Goal: Task Accomplishment & Management: Manage account settings

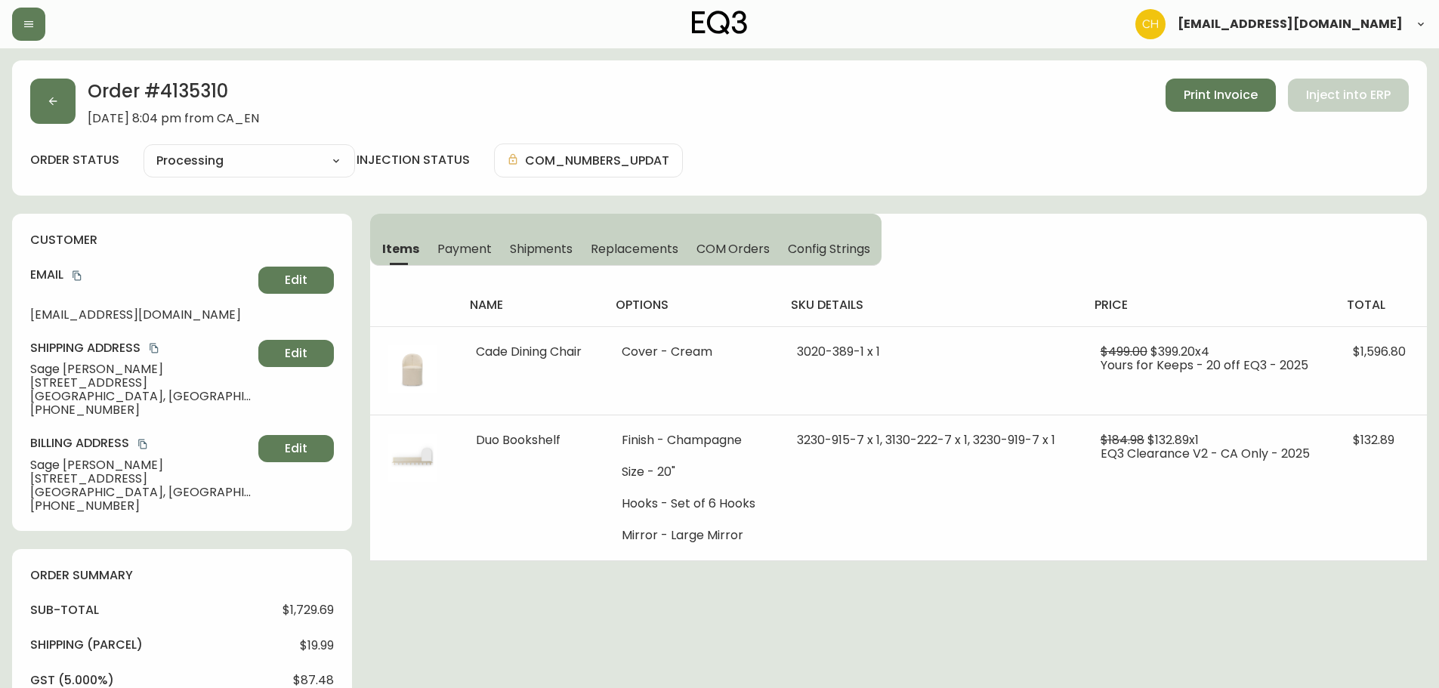
select select "PROCESSING"
click at [64, 107] on button "button" at bounding box center [52, 101] width 45 height 45
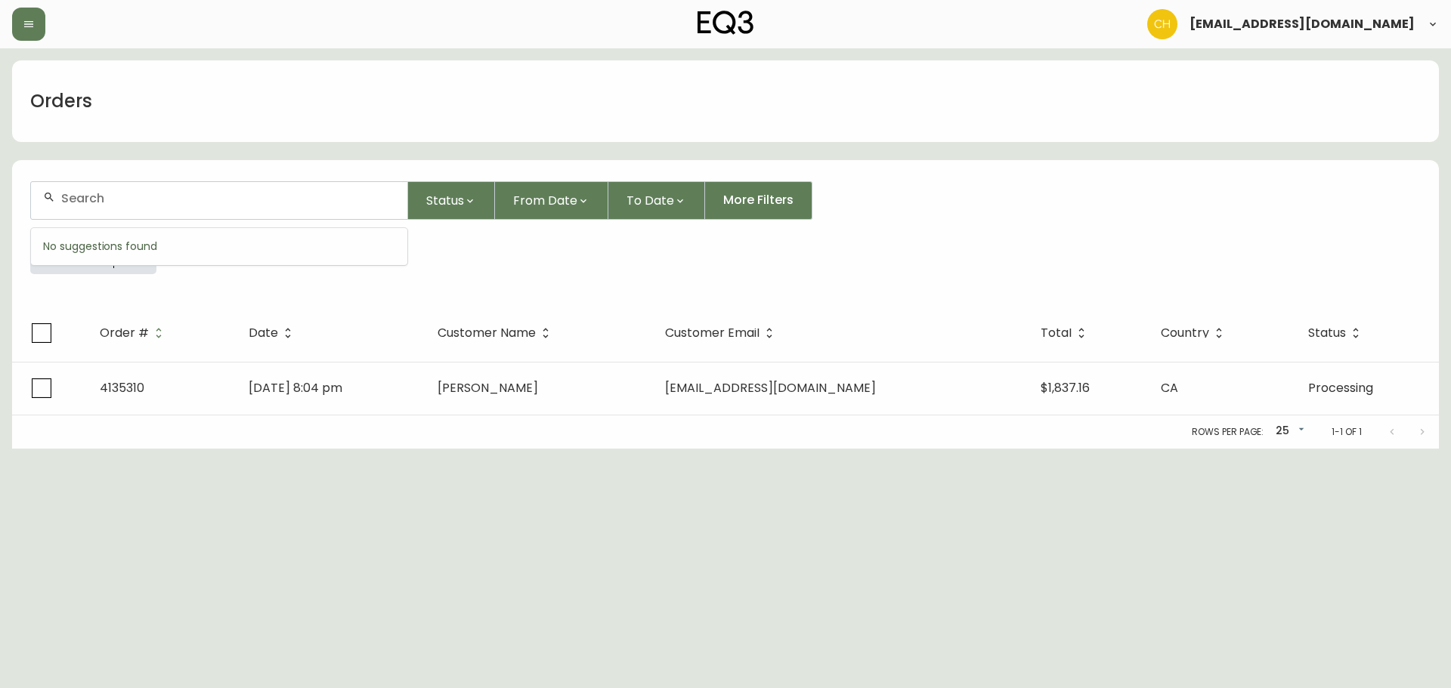
click at [92, 195] on input "text" at bounding box center [228, 198] width 334 height 14
type input "4135312"
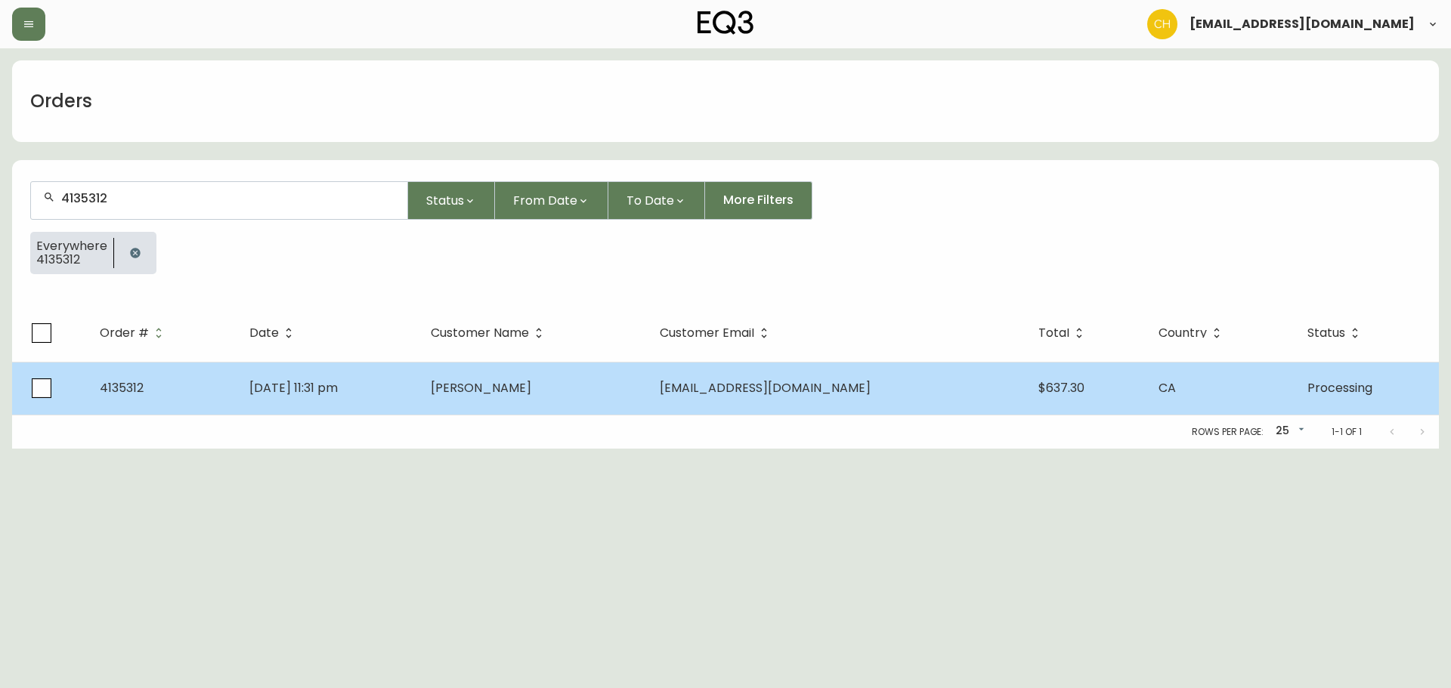
click at [496, 394] on span "[PERSON_NAME]" at bounding box center [481, 387] width 100 height 17
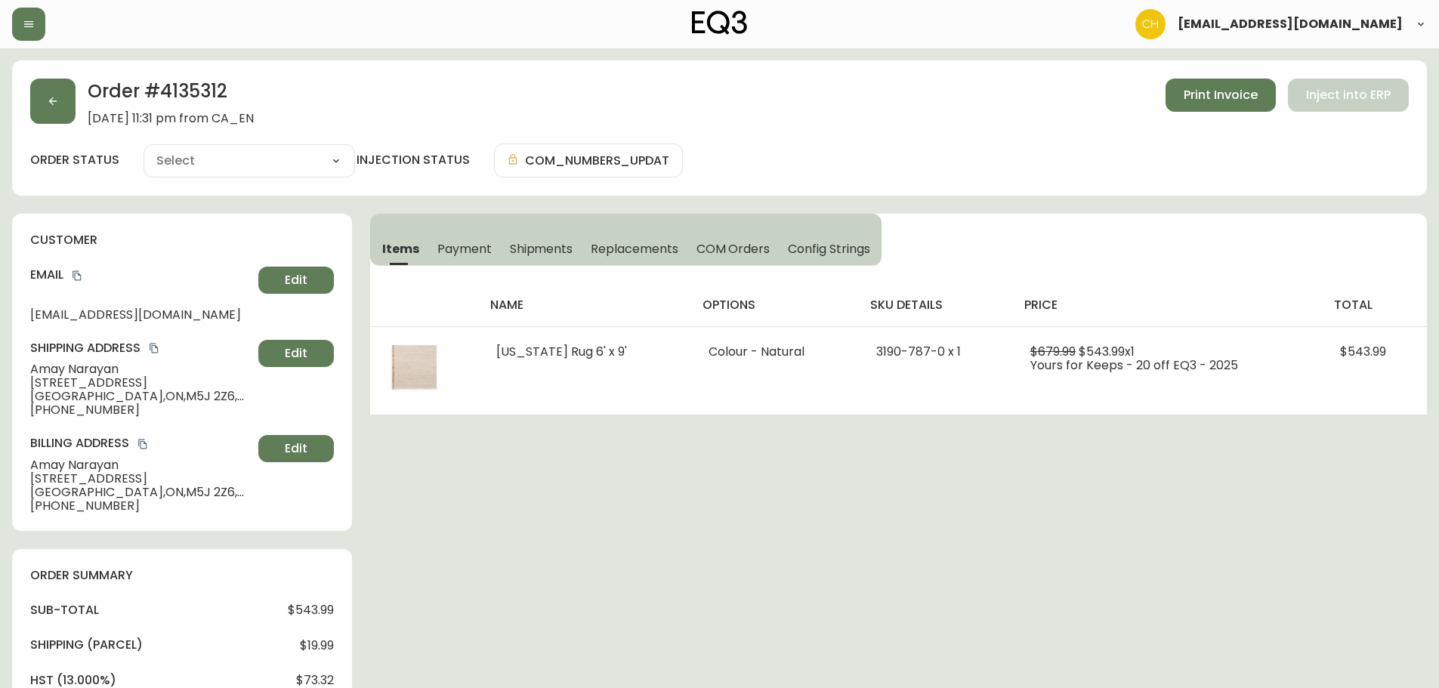
type input "Processing"
select select "PROCESSING"
click at [55, 100] on icon "button" at bounding box center [53, 101] width 12 height 12
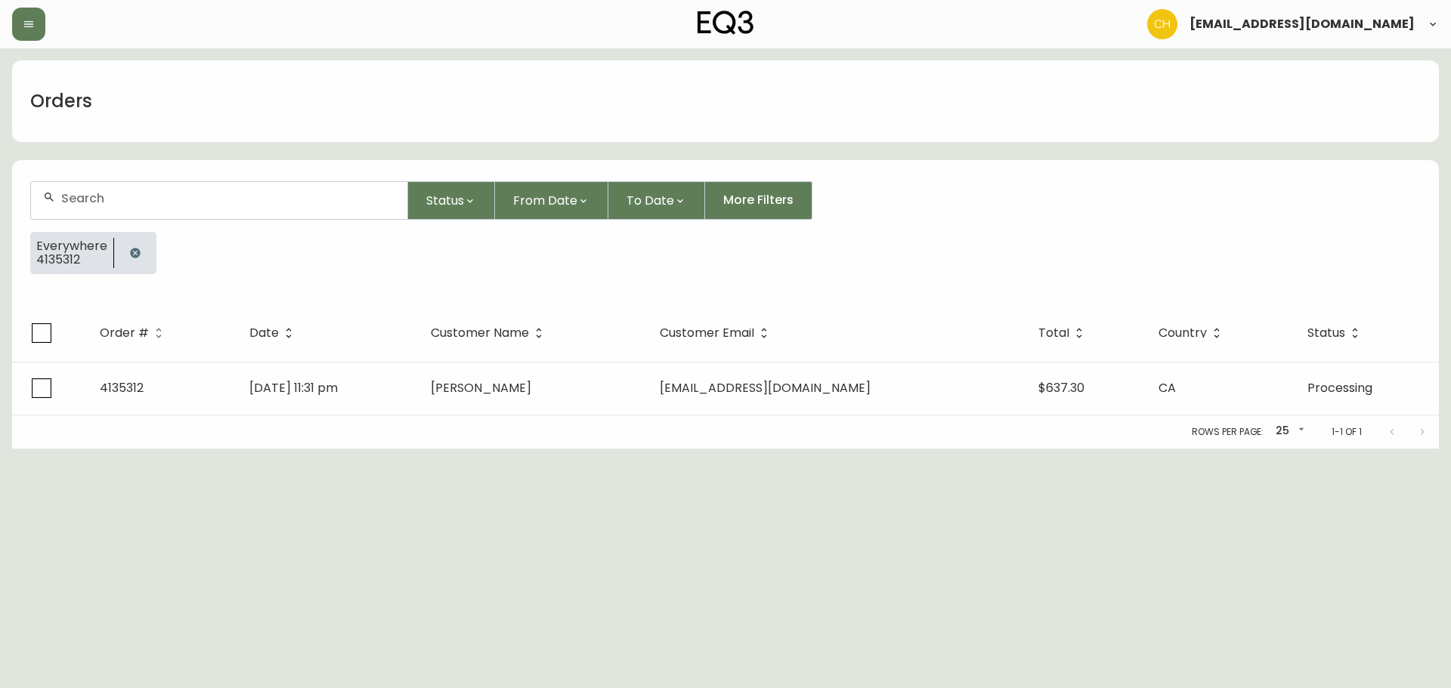
click at [107, 212] on div at bounding box center [219, 200] width 376 height 37
type input "4135407"
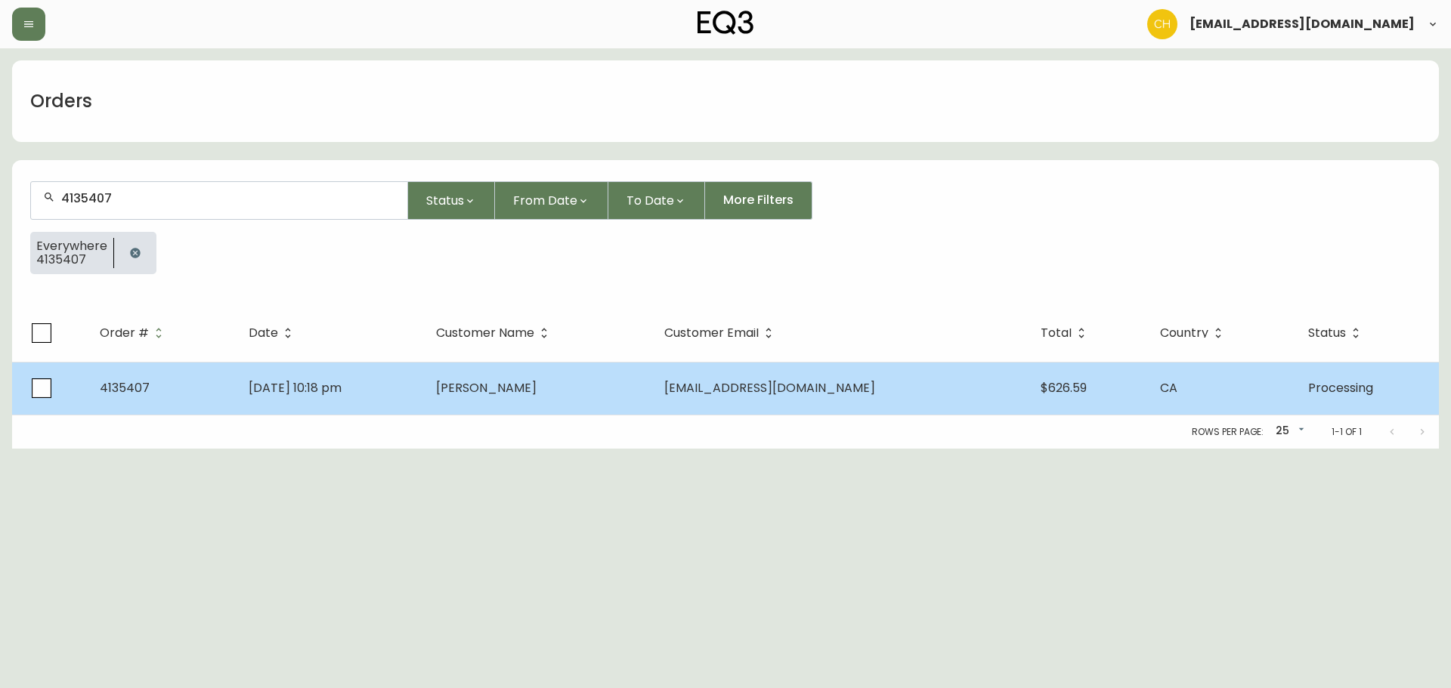
click at [377, 390] on td "[DATE] 10:18 pm" at bounding box center [329, 388] width 187 height 53
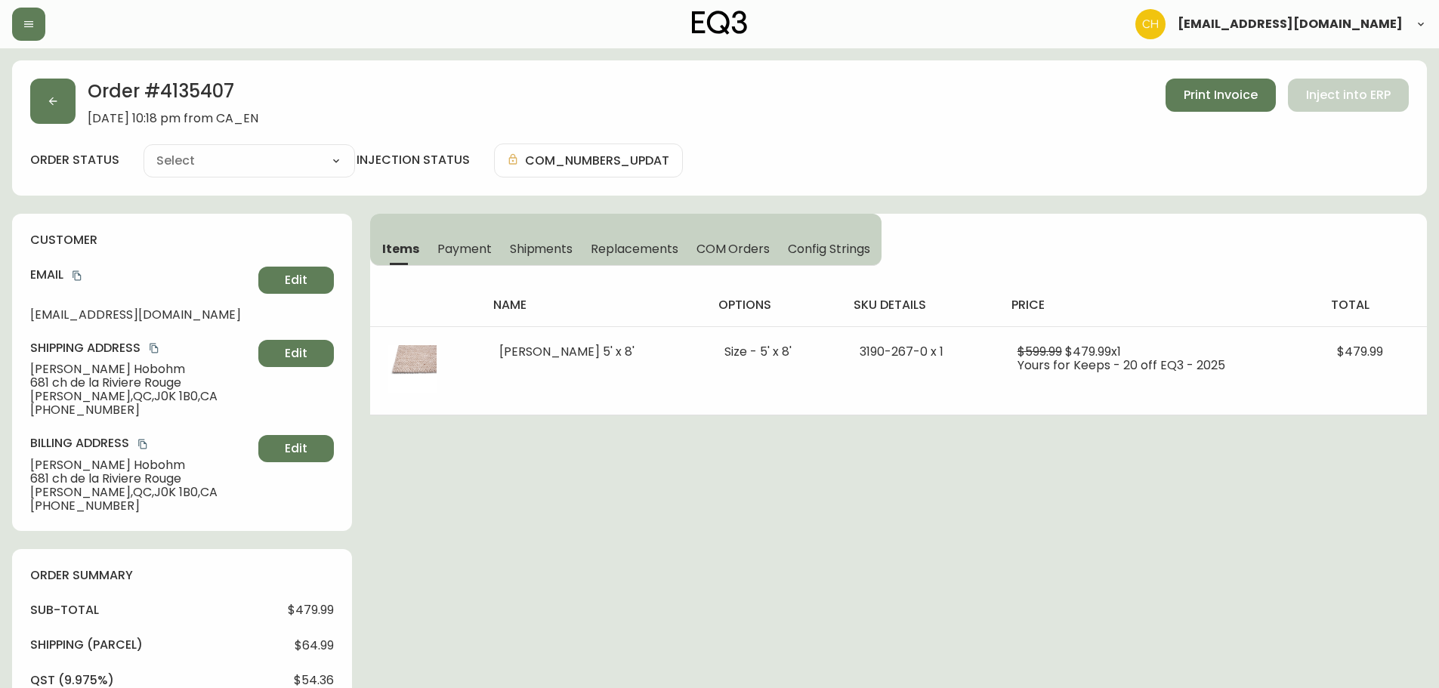
type input "Processing"
select select "PROCESSING"
click at [63, 106] on button "button" at bounding box center [52, 101] width 45 height 45
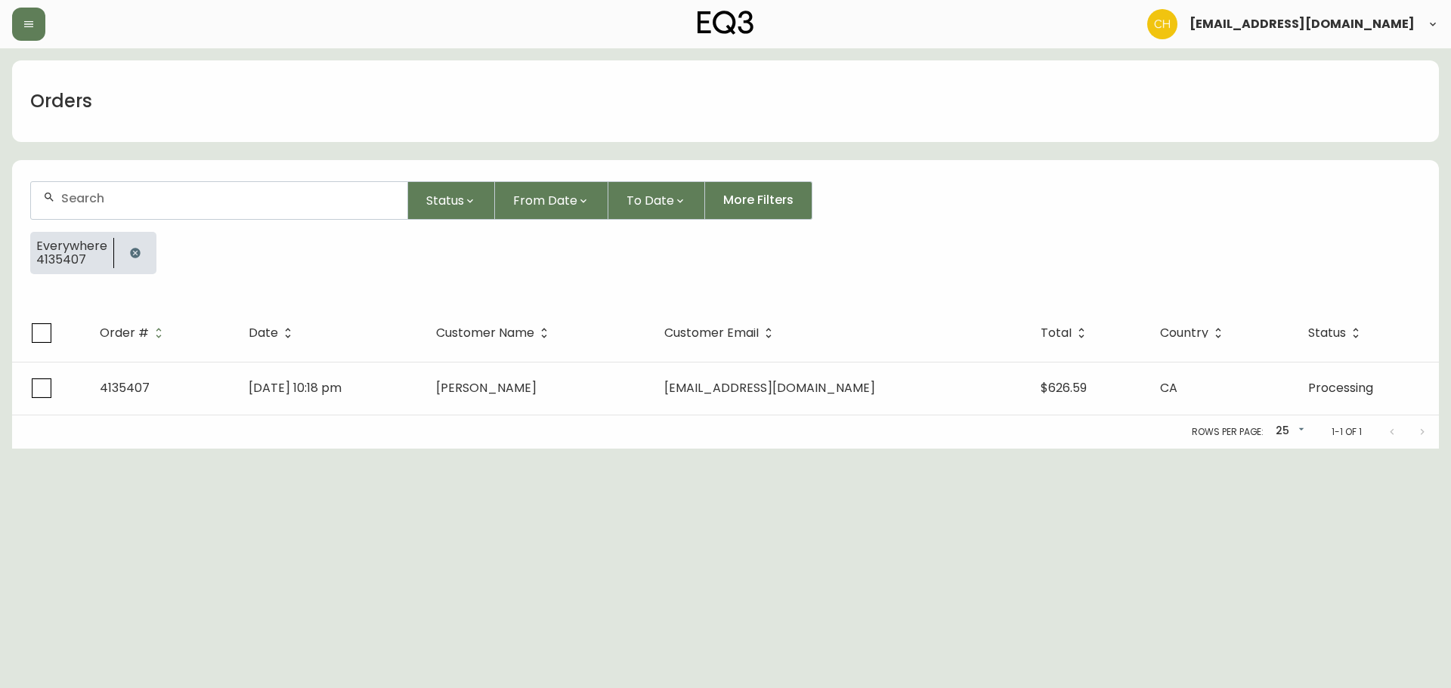
click at [79, 190] on div at bounding box center [219, 200] width 376 height 37
type input "4135399"
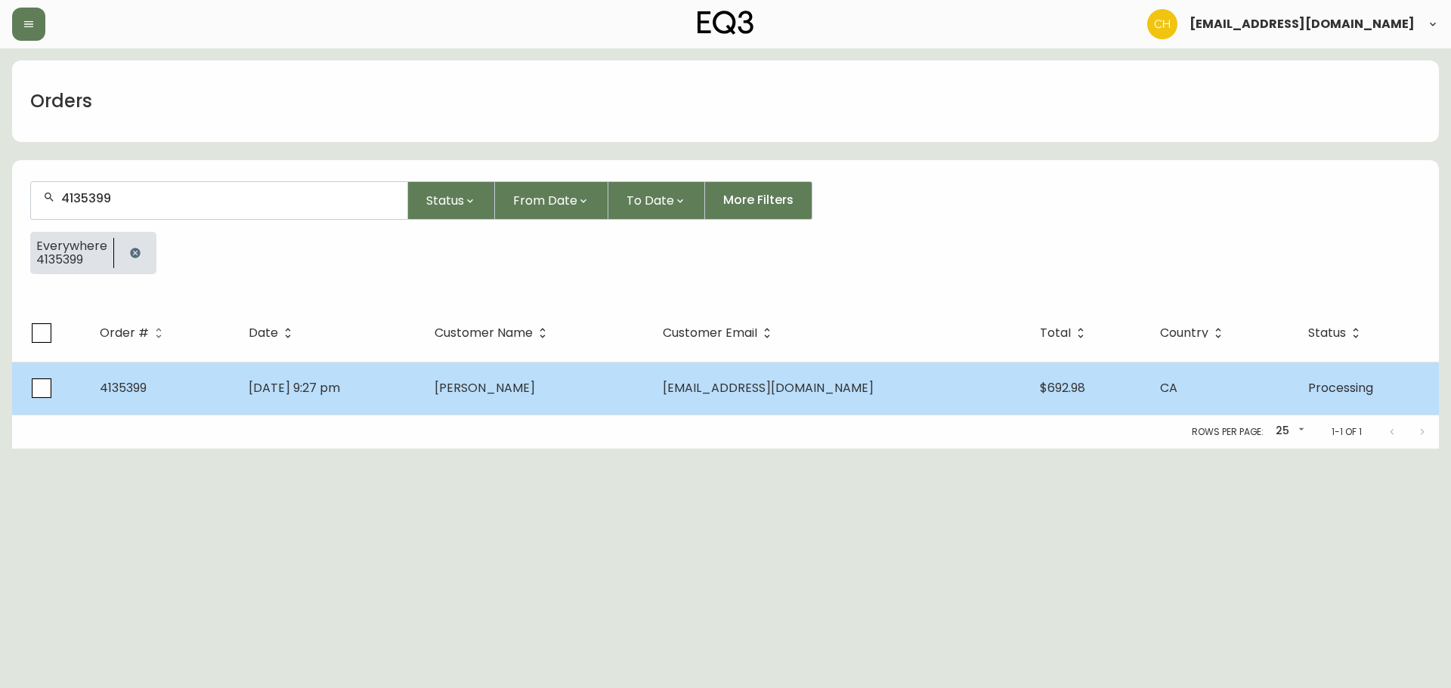
click at [405, 384] on td "[DATE] 9:27 pm" at bounding box center [329, 388] width 186 height 53
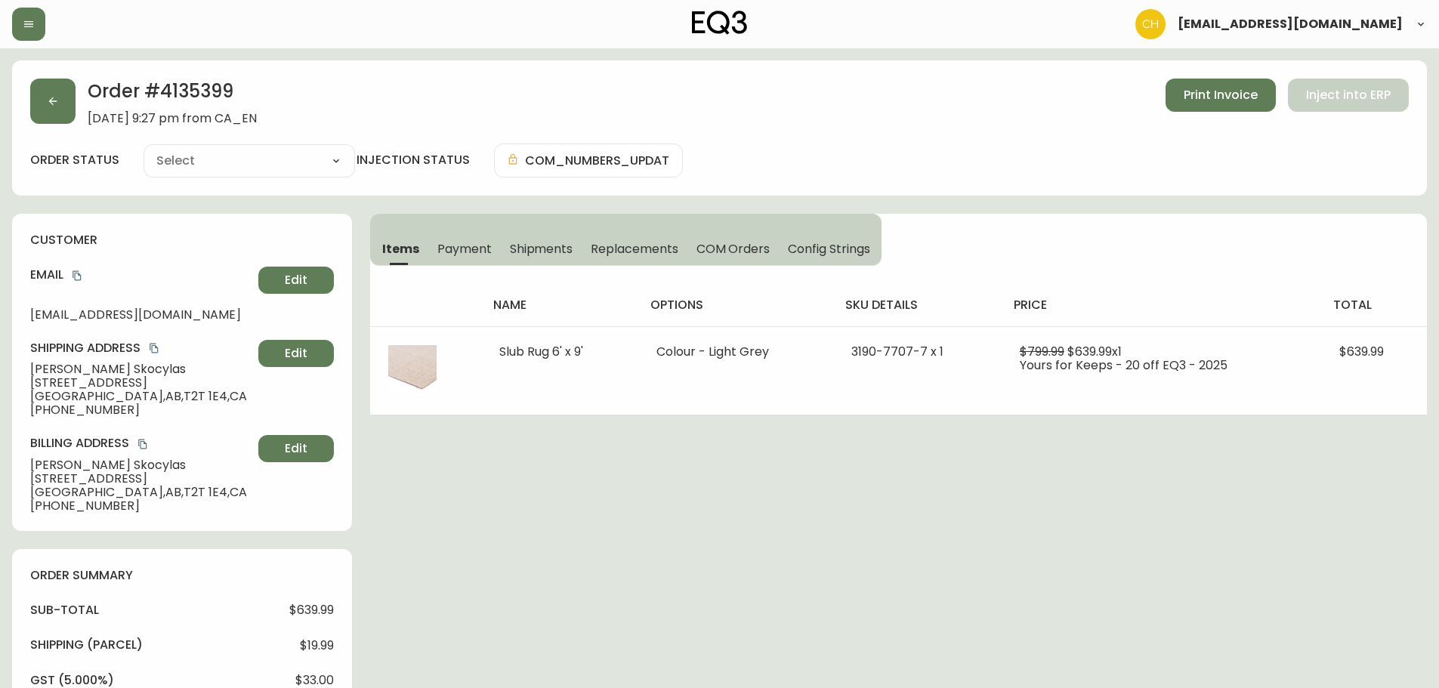
type input "Processing"
select select "PROCESSING"
click at [43, 104] on button "button" at bounding box center [52, 101] width 45 height 45
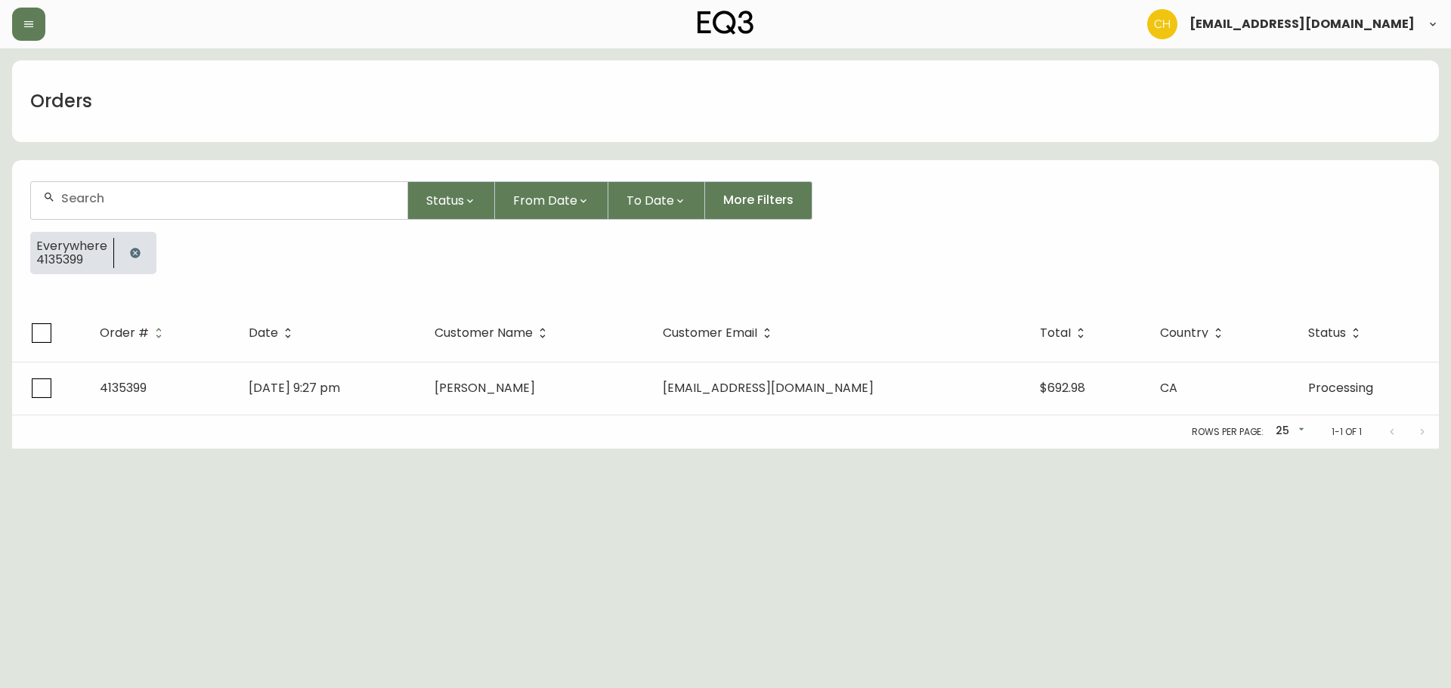
click at [78, 193] on input "text" at bounding box center [228, 198] width 334 height 14
type input "4135387"
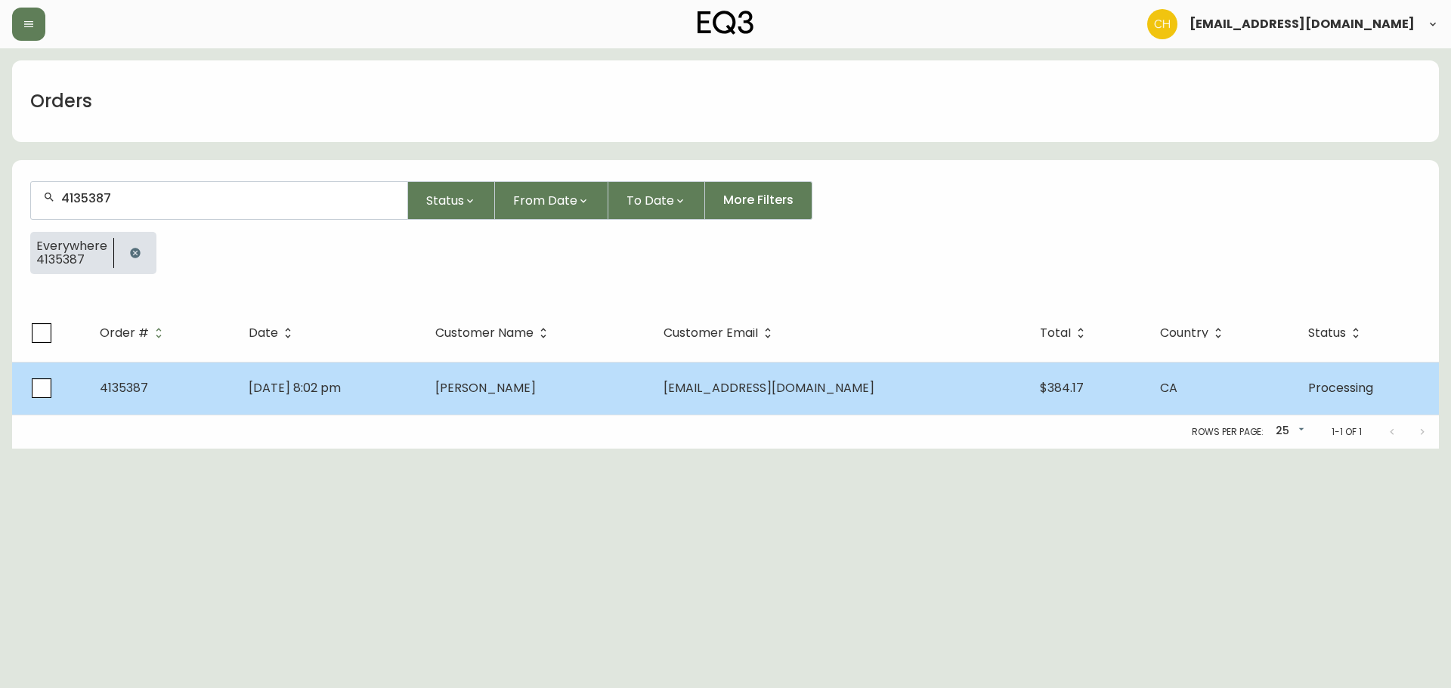
click at [423, 392] on td "[DATE] 8:02 pm" at bounding box center [329, 388] width 187 height 53
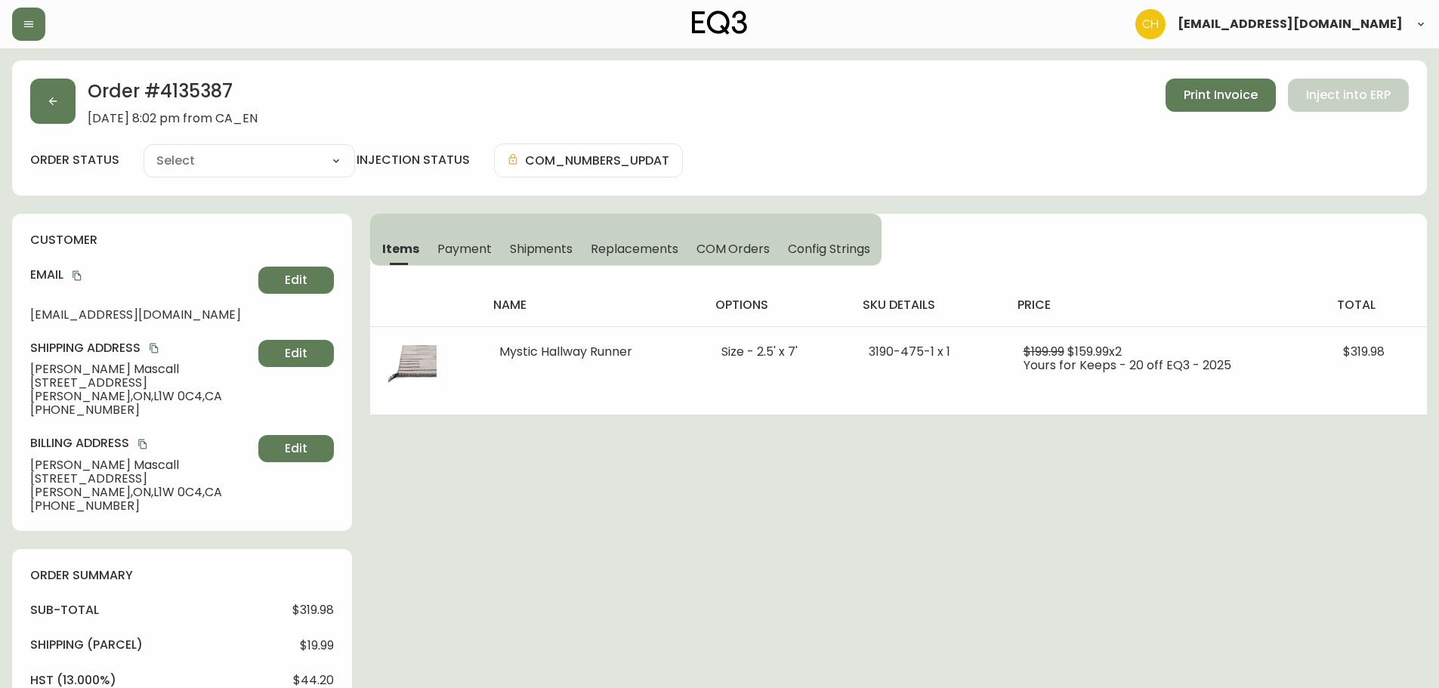
type input "Processing"
select select "PROCESSING"
click at [57, 97] on icon "button" at bounding box center [53, 101] width 12 height 12
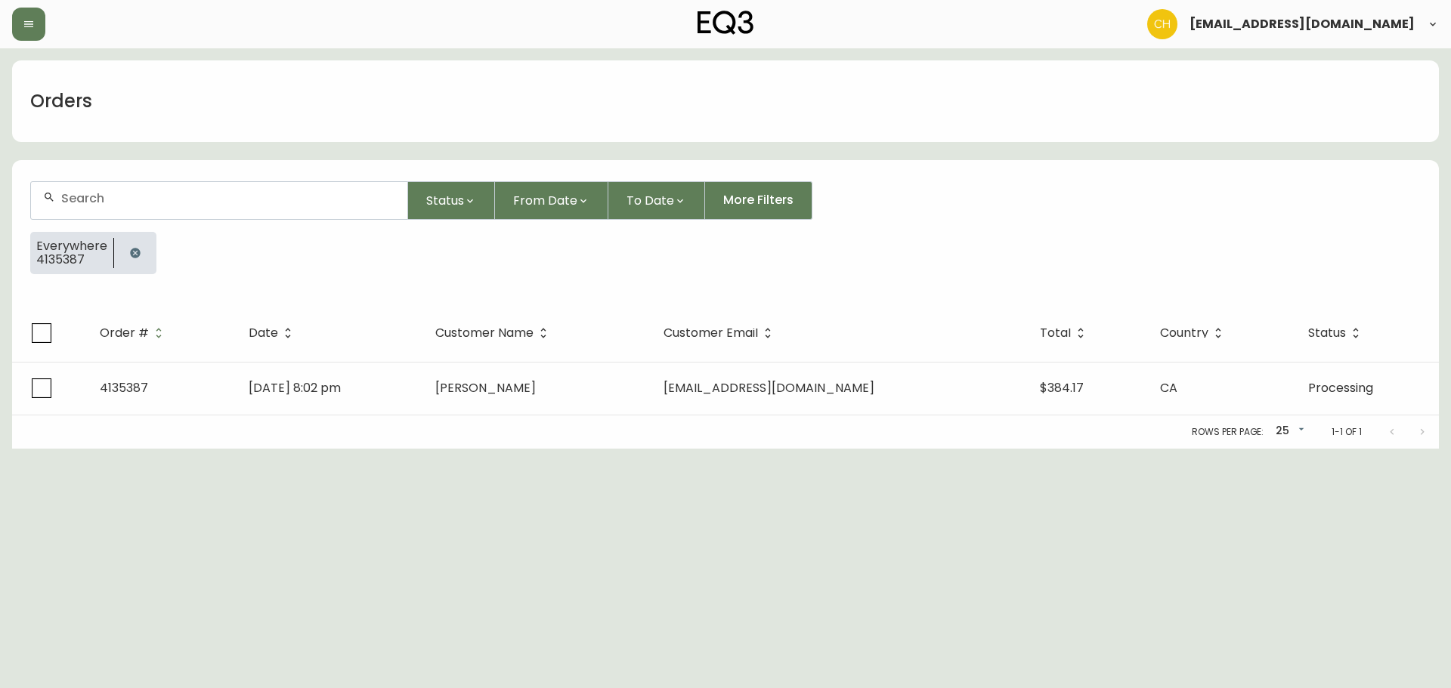
click at [104, 204] on div at bounding box center [219, 200] width 376 height 37
type input "4135368"
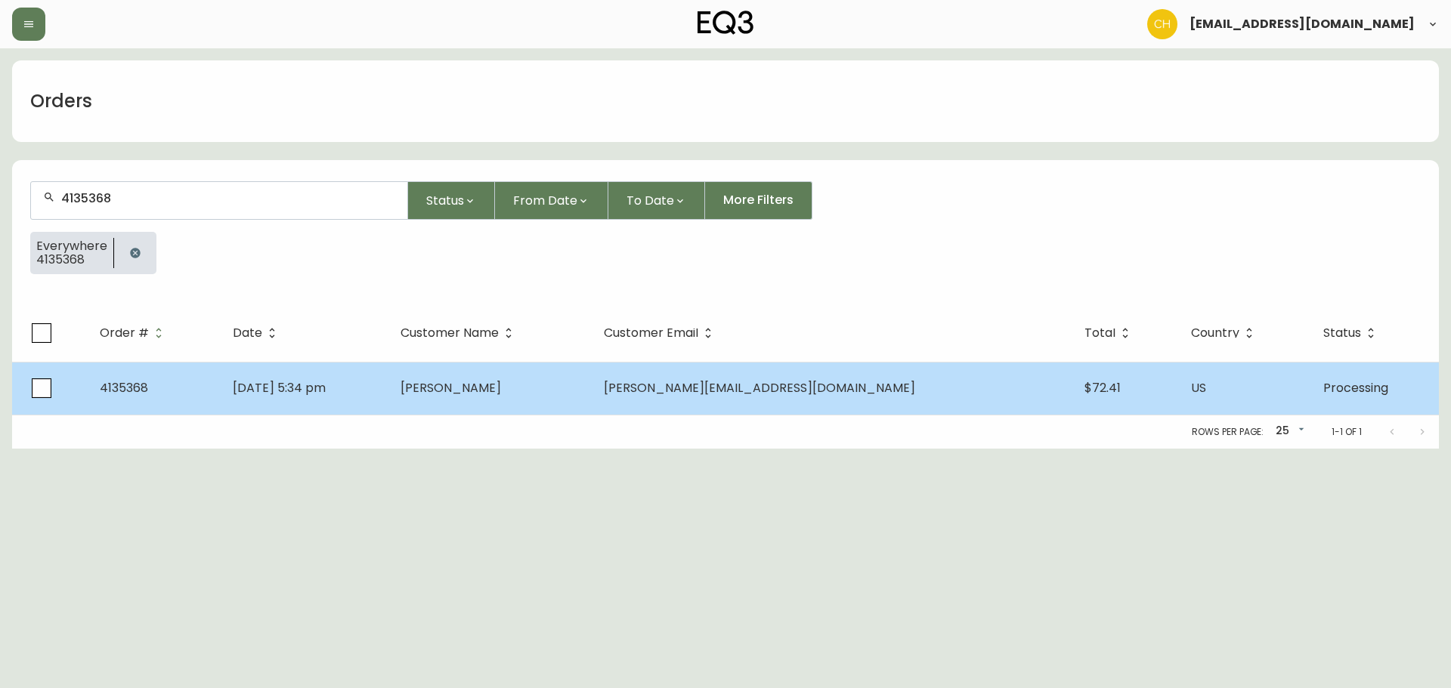
click at [495, 374] on td "[PERSON_NAME]" at bounding box center [489, 388] width 203 height 53
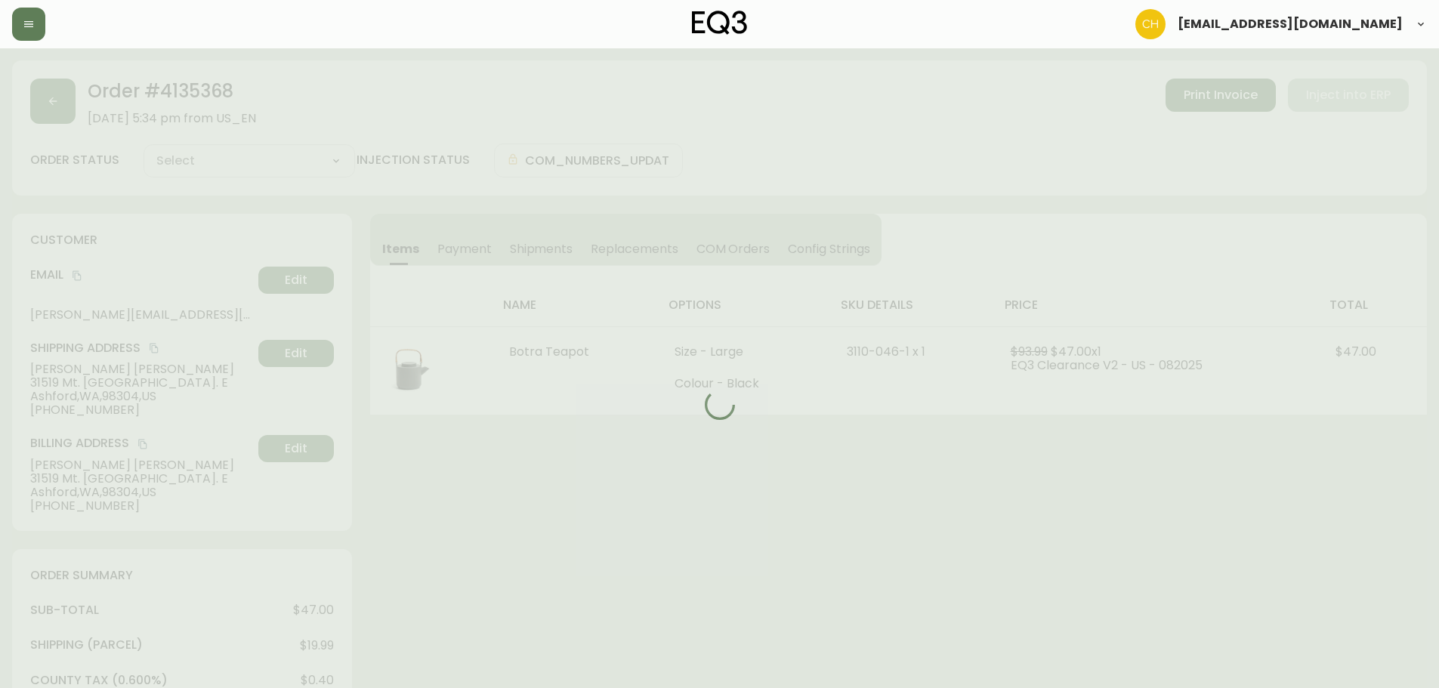
type input "Processing"
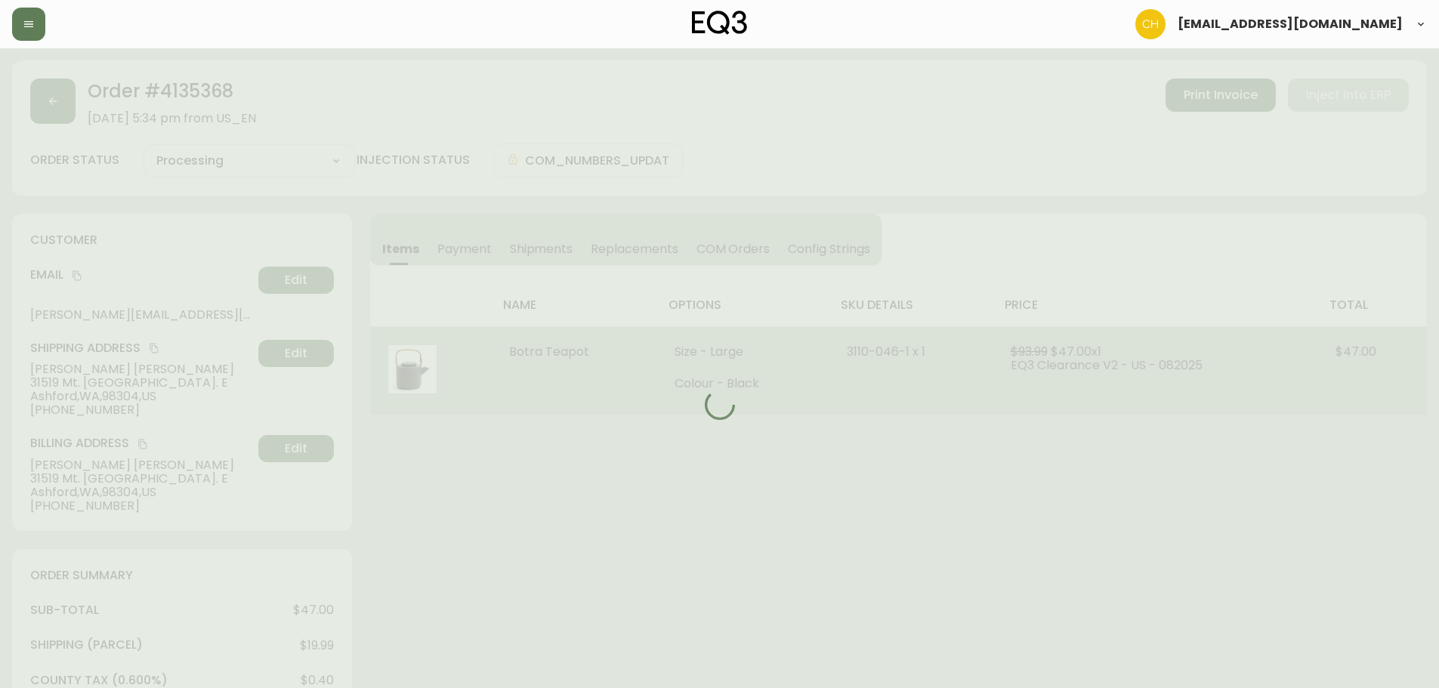
select select "PROCESSING"
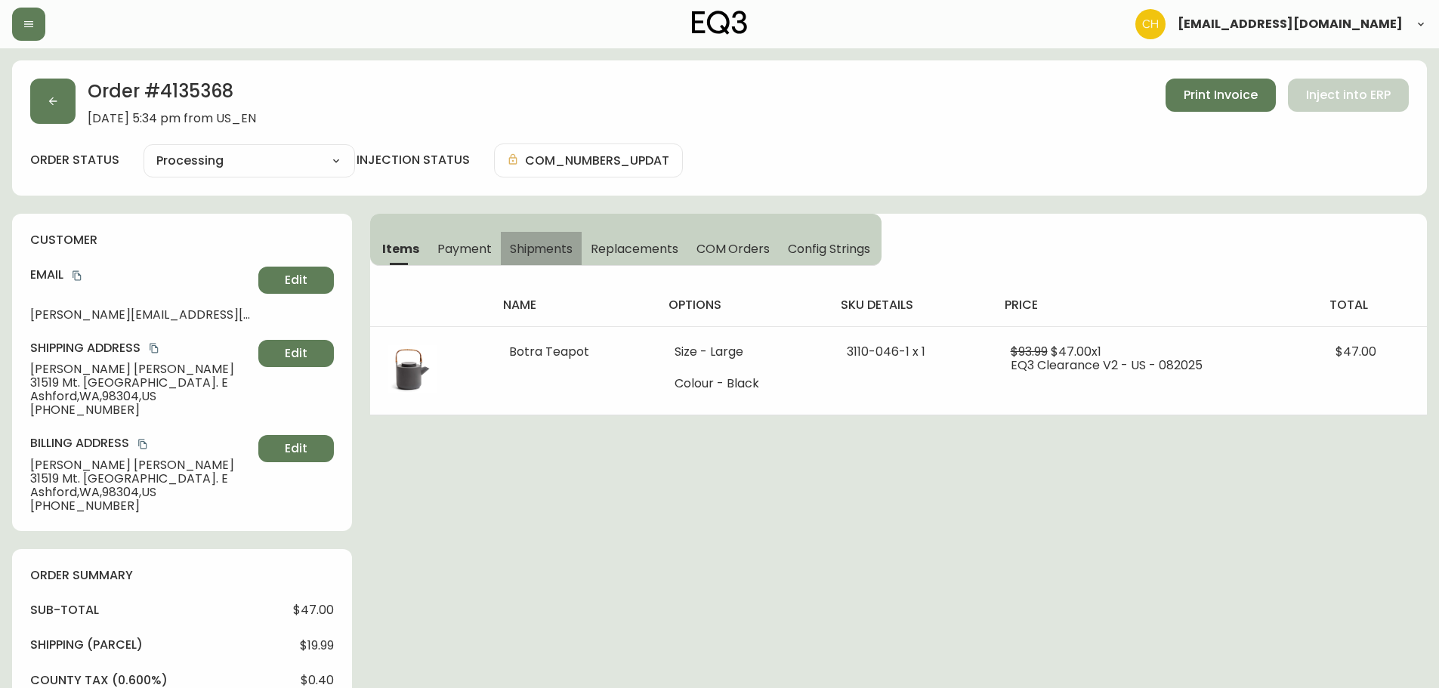
click at [548, 249] on span "Shipments" at bounding box center [541, 249] width 63 height 16
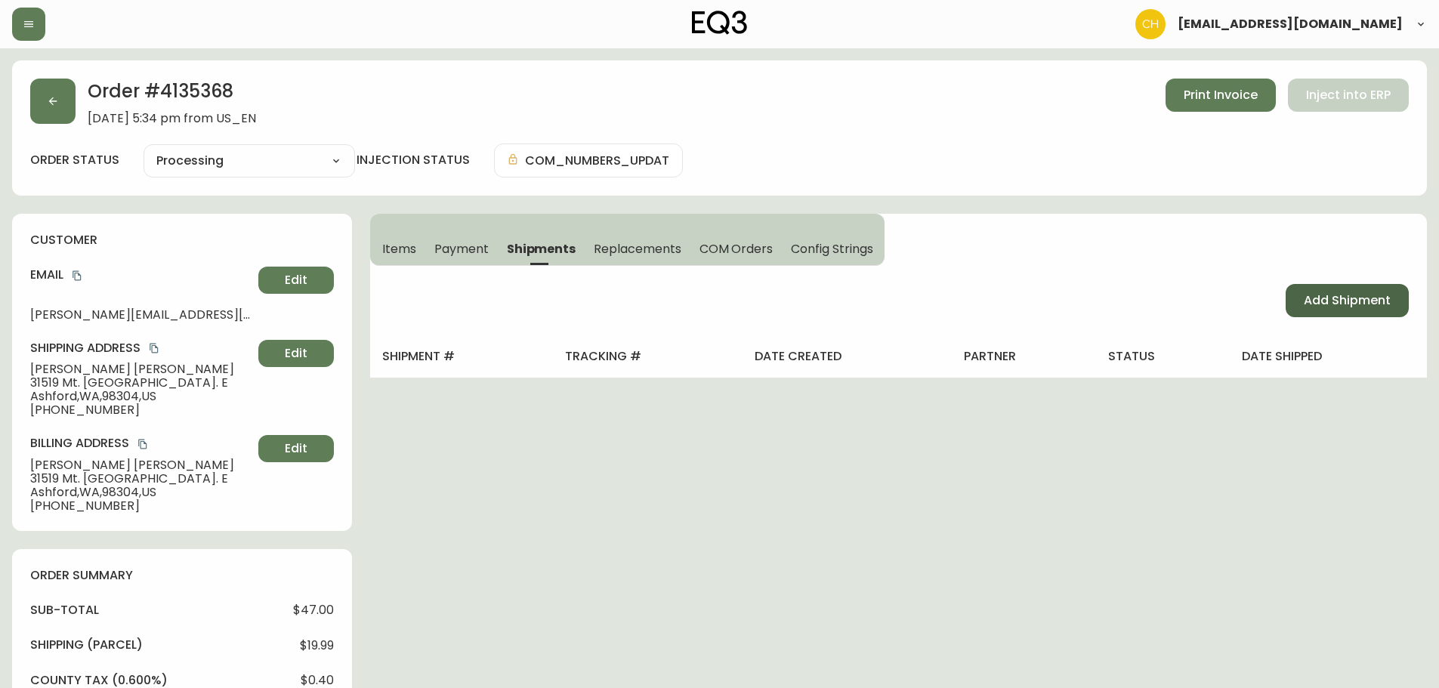
click at [1349, 303] on span "Add Shipment" at bounding box center [1347, 300] width 87 height 17
select select "PENDING"
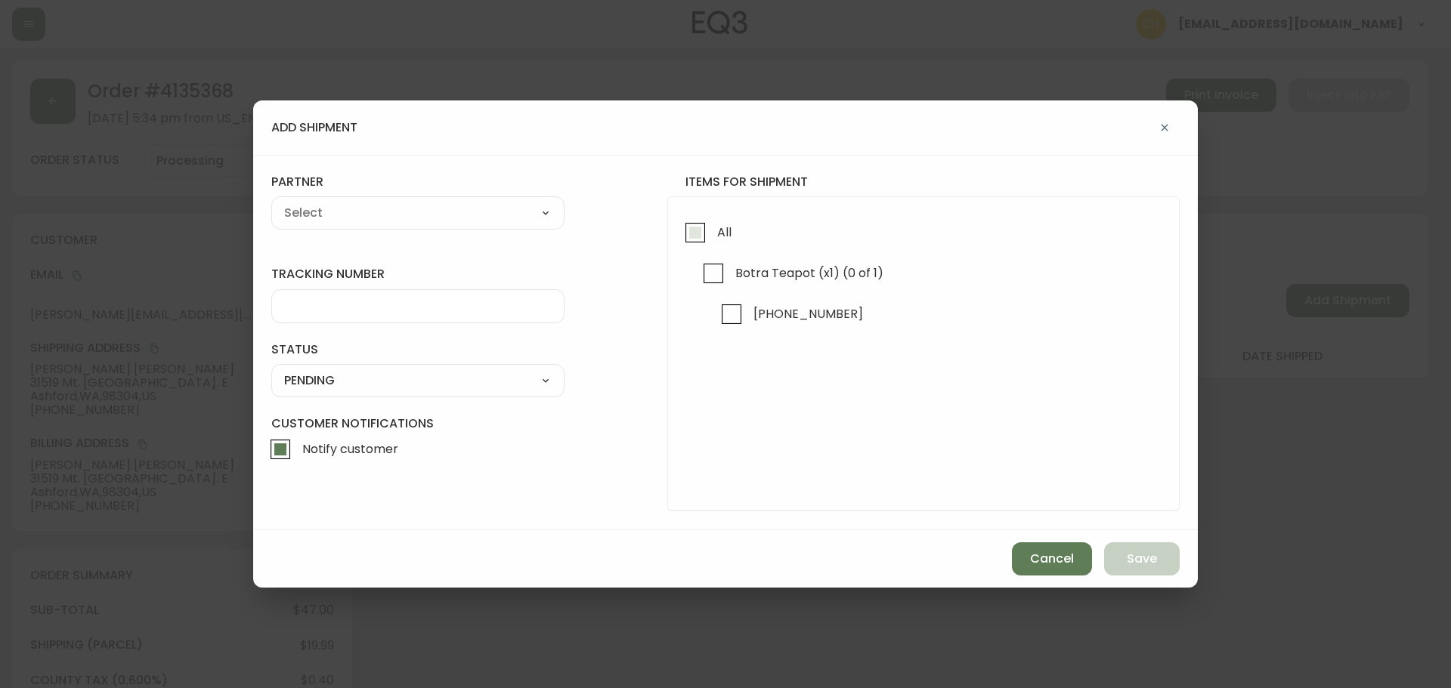
drag, startPoint x: 696, startPoint y: 235, endPoint x: 685, endPoint y: 231, distance: 11.9
click at [695, 234] on input "All" at bounding box center [695, 232] width 35 height 35
checkbox input "true"
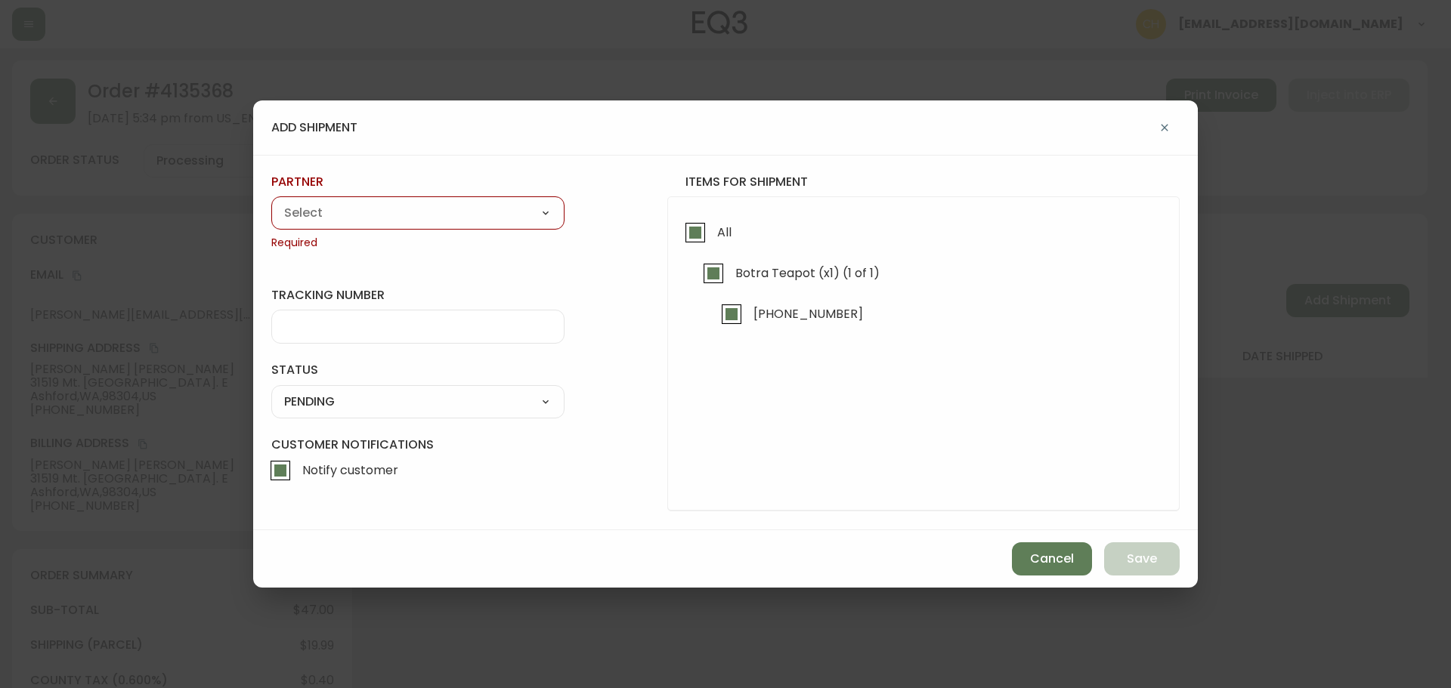
click at [450, 208] on select "A Move to Remember LLC ABF Freight Alero [PERSON_NAME] Canada Post Canpar Expre…" at bounding box center [417, 213] width 293 height 23
select select "cjy0a9taa01x001669l98m63c"
click at [271, 202] on select "A Move to Remember LLC ABF Freight Alero [PERSON_NAME] Canada Post Canpar Expre…" at bounding box center [417, 213] width 293 height 23
type input "FedEx"
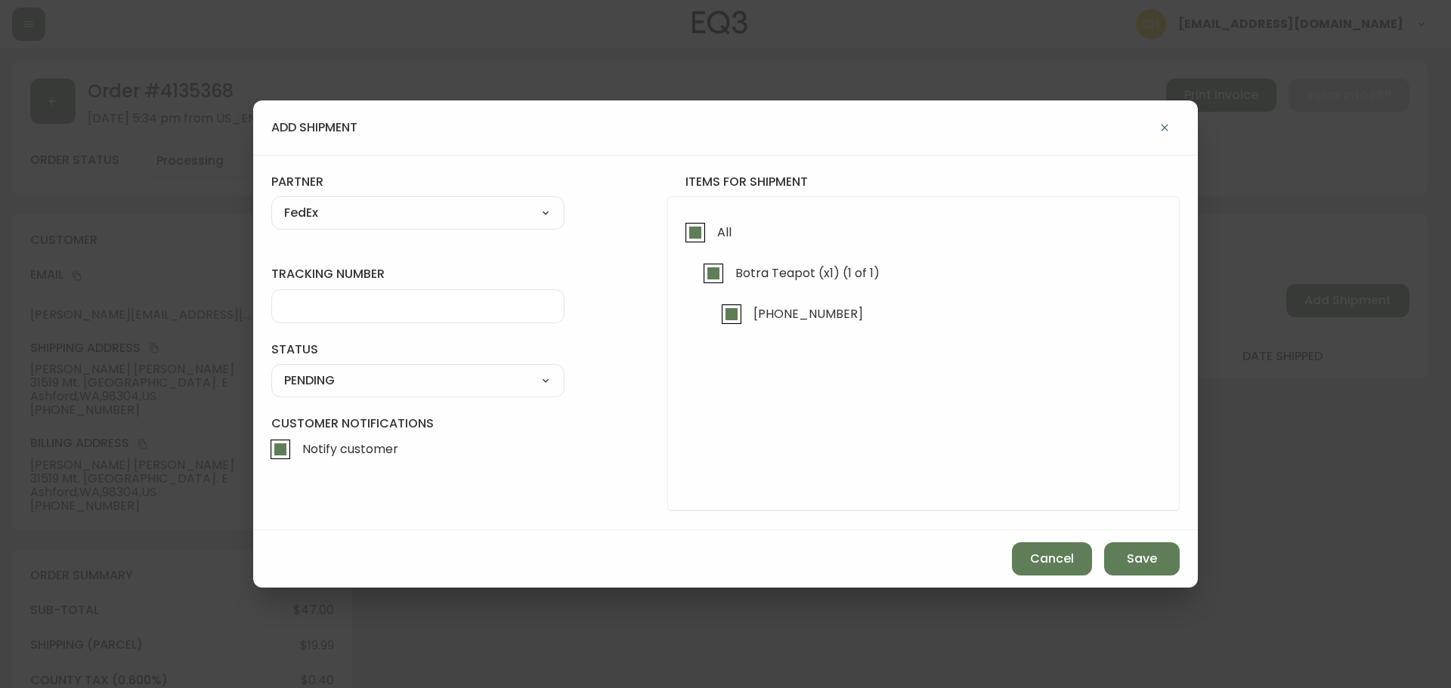
click at [315, 304] on input "tracking number" at bounding box center [417, 306] width 267 height 14
type input "455177310283"
click at [342, 381] on select "SHIPPED PENDING CANCELLED" at bounding box center [417, 380] width 293 height 23
click at [271, 369] on select "SHIPPED PENDING CANCELLED" at bounding box center [417, 380] width 293 height 23
select select "PENDING"
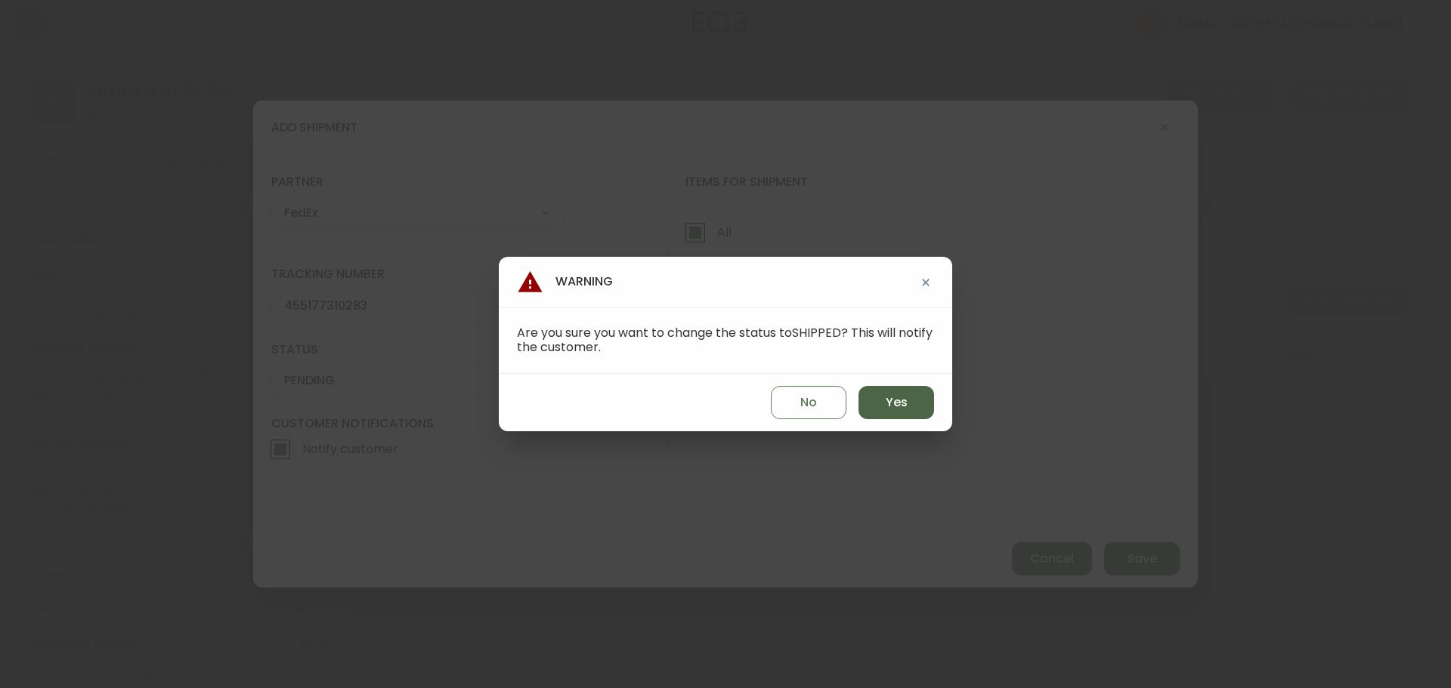
click at [901, 400] on span "Yes" at bounding box center [896, 402] width 22 height 17
type input "SHIPPED"
select select "SHIPPED"
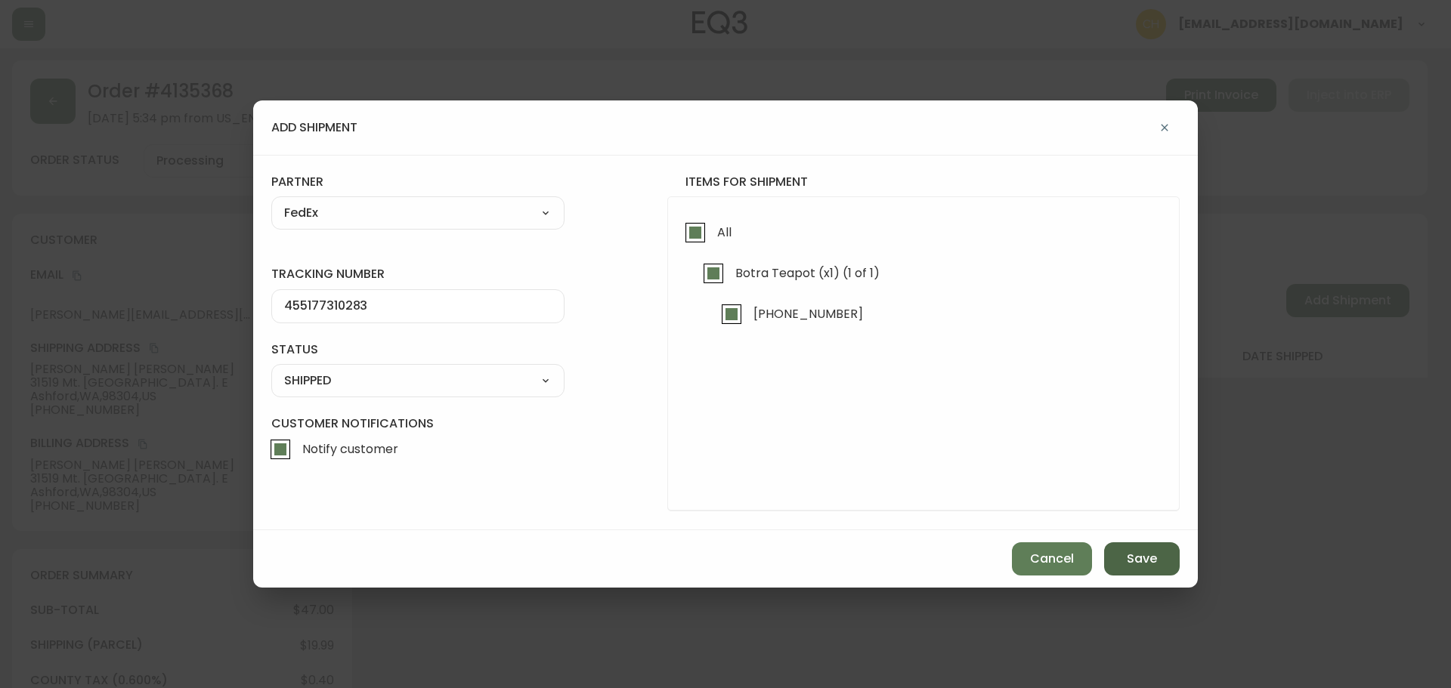
click at [1151, 558] on span "Save" at bounding box center [1142, 559] width 30 height 17
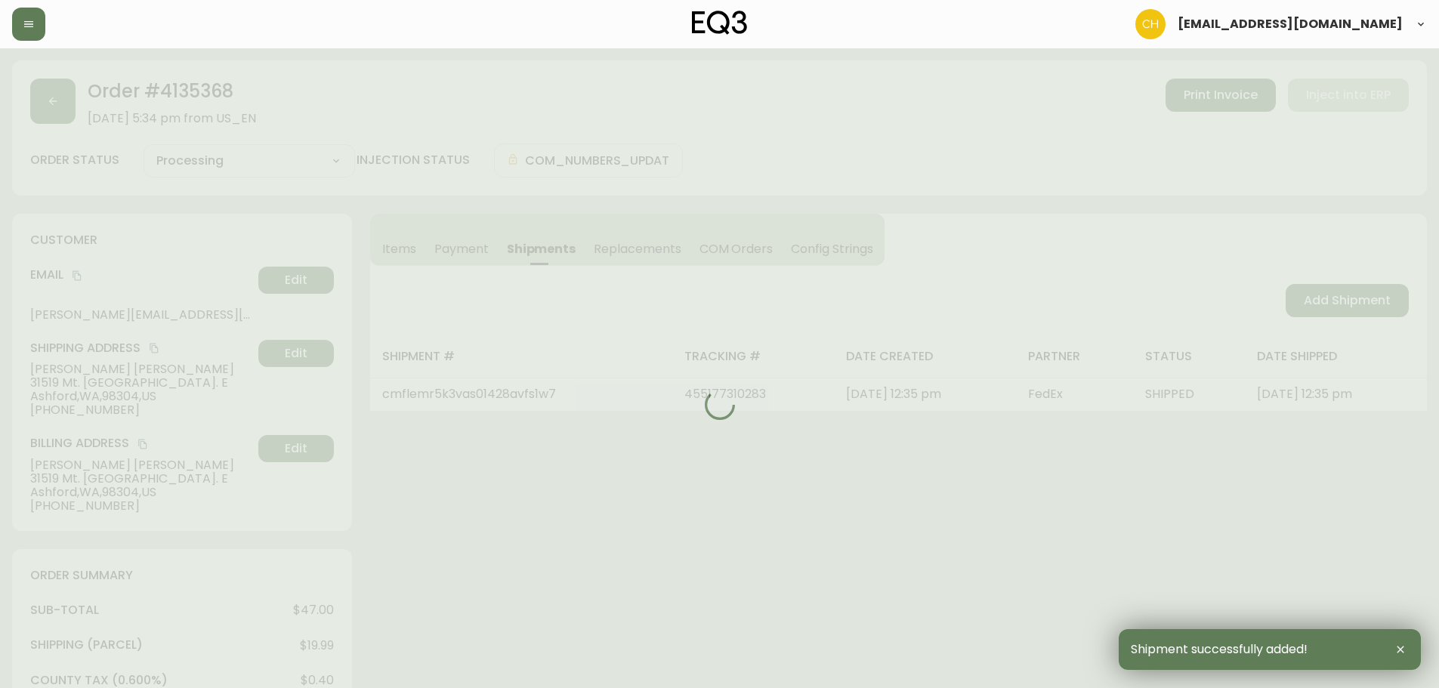
type input "Fully Shipped"
select select "FULLY_SHIPPED"
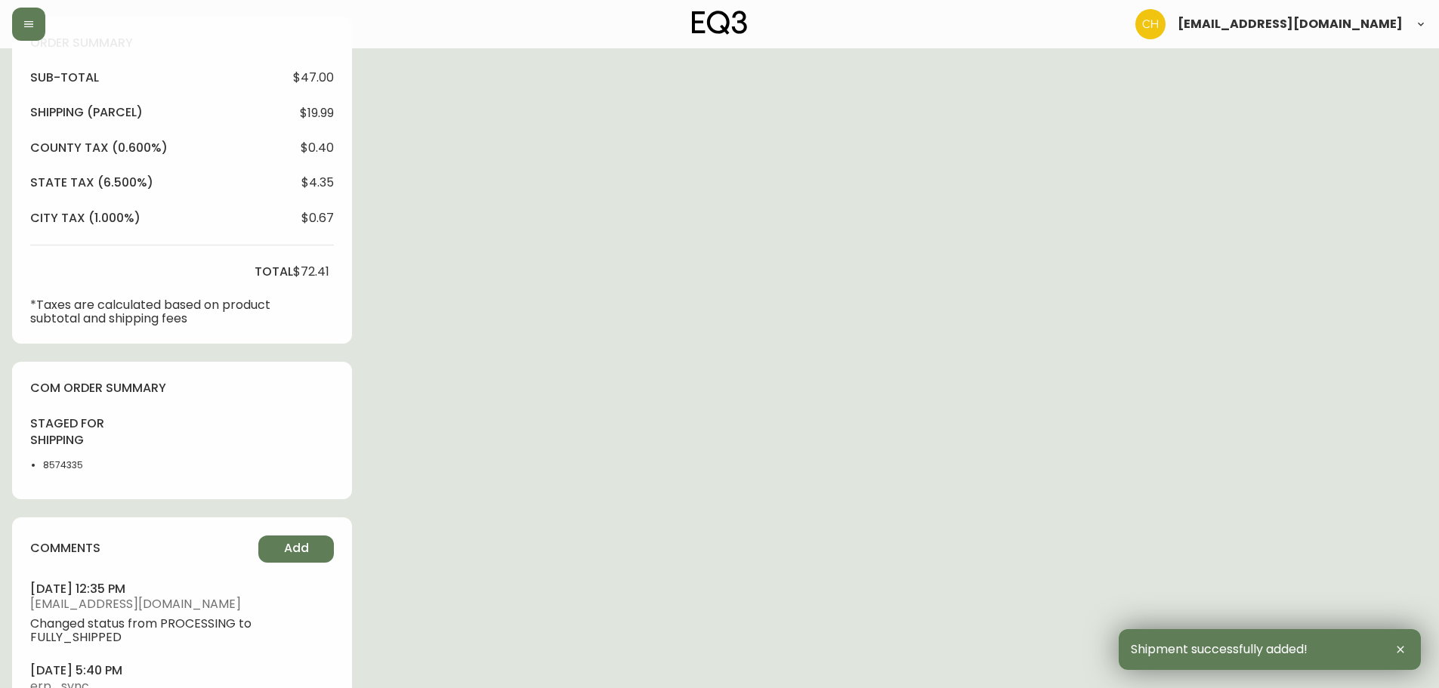
scroll to position [617, 0]
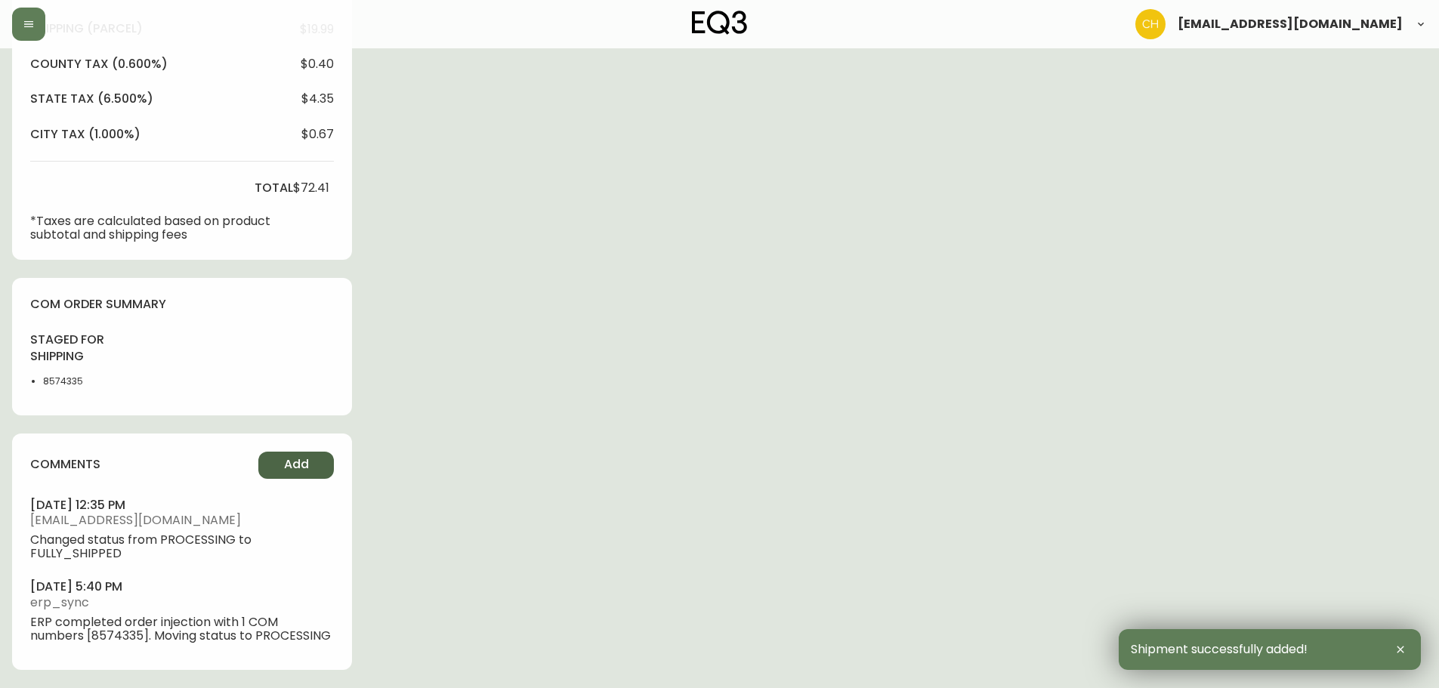
click at [294, 463] on span "Add" at bounding box center [296, 464] width 25 height 17
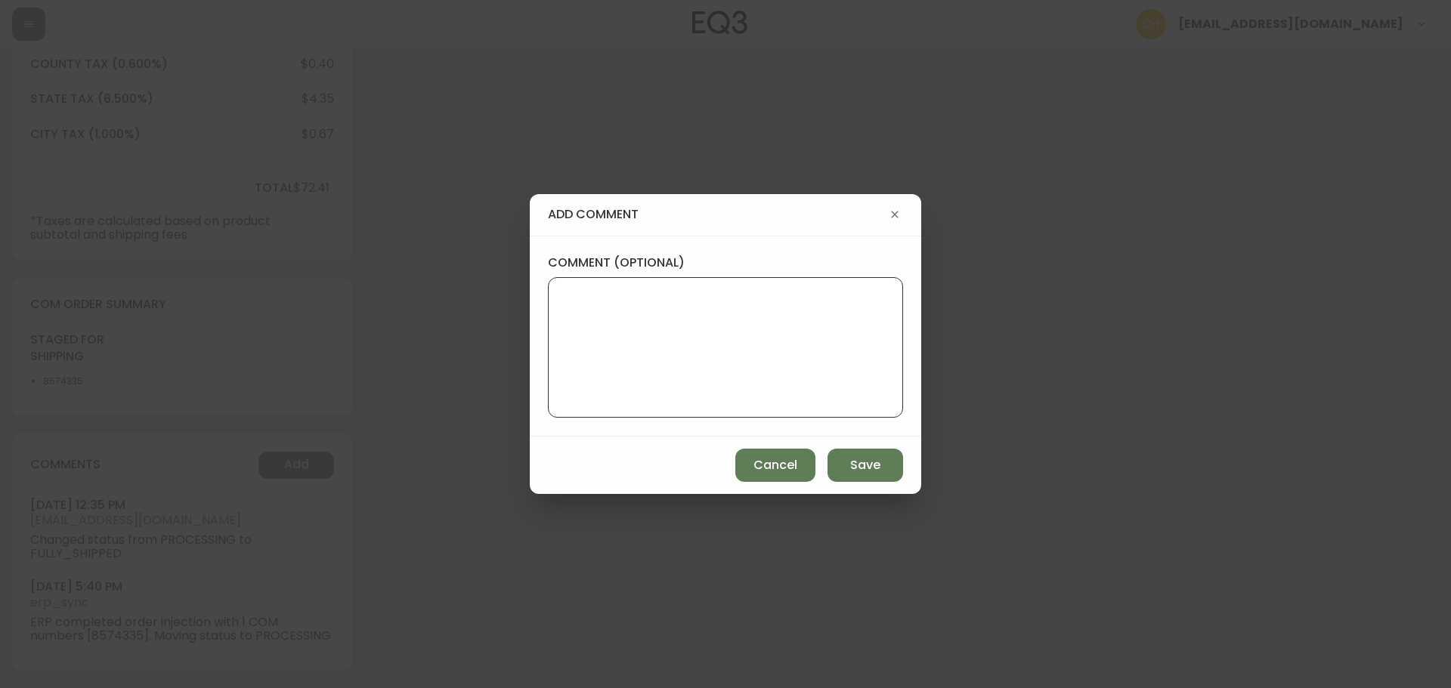
click at [626, 295] on textarea "comment (optional)" at bounding box center [725, 347] width 329 height 121
type textarea "c"
type textarea "CH"
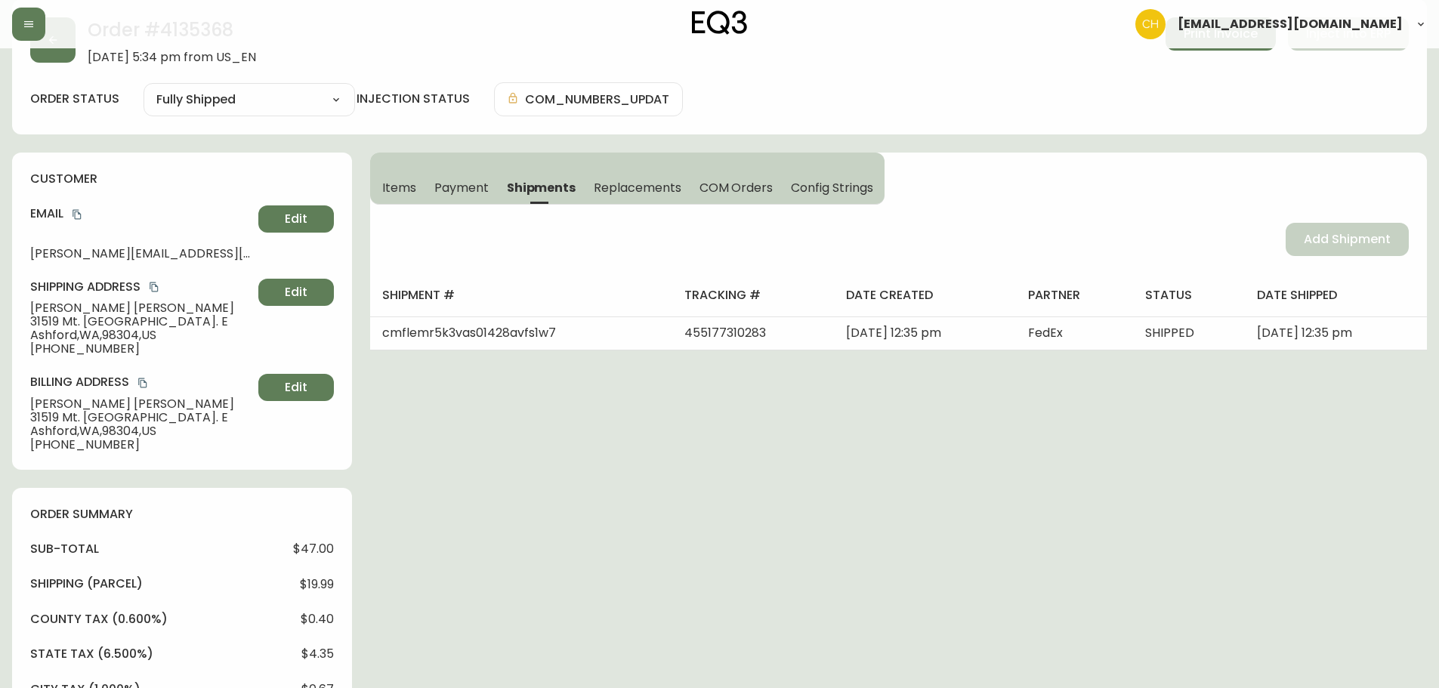
scroll to position [0, 0]
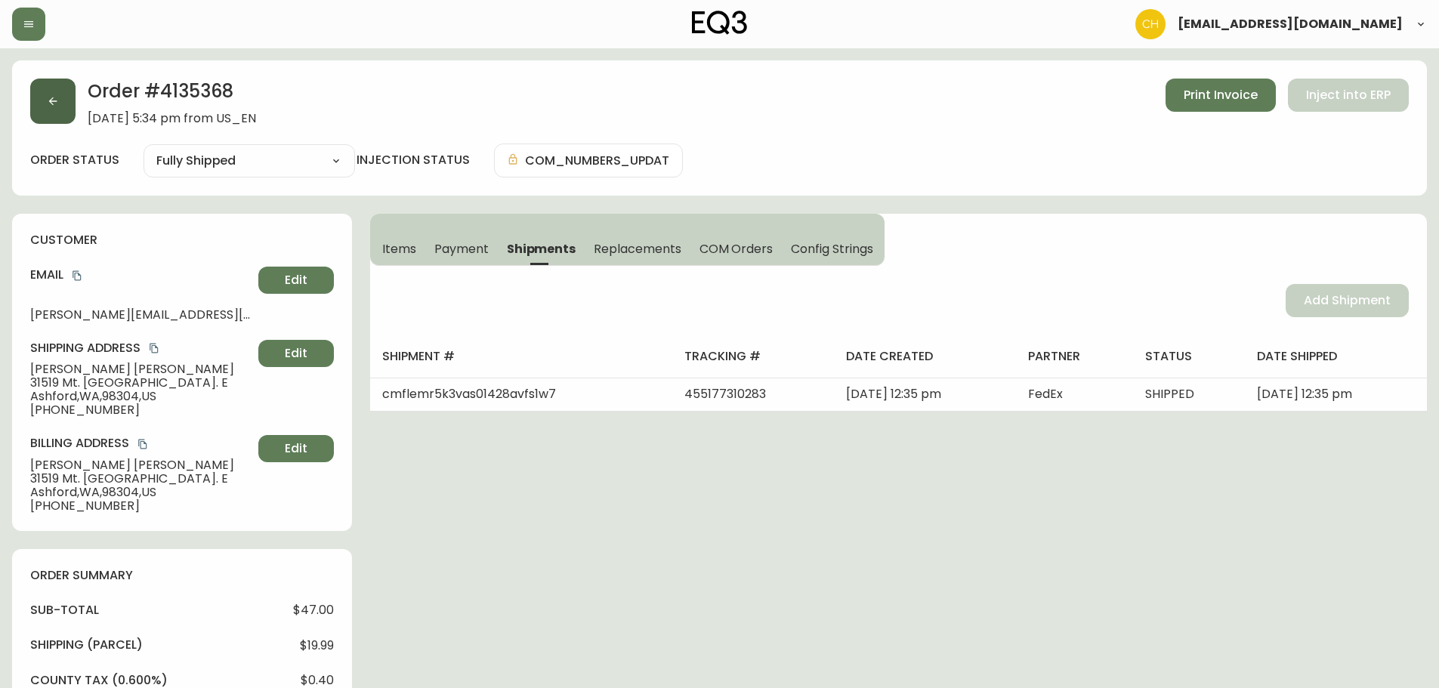
click at [61, 102] on button "button" at bounding box center [52, 101] width 45 height 45
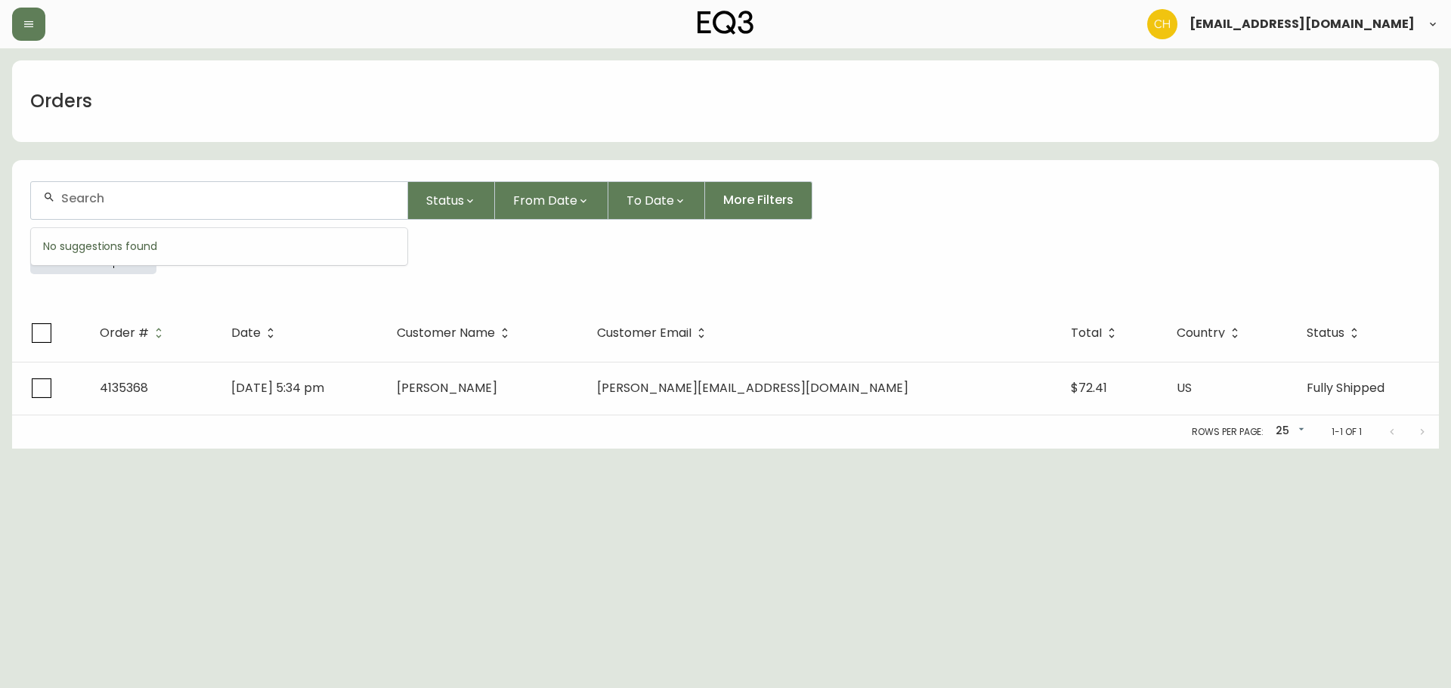
drag, startPoint x: 75, startPoint y: 197, endPoint x: 82, endPoint y: 181, distance: 17.3
click at [76, 196] on input "text" at bounding box center [228, 198] width 334 height 14
type input "4134640"
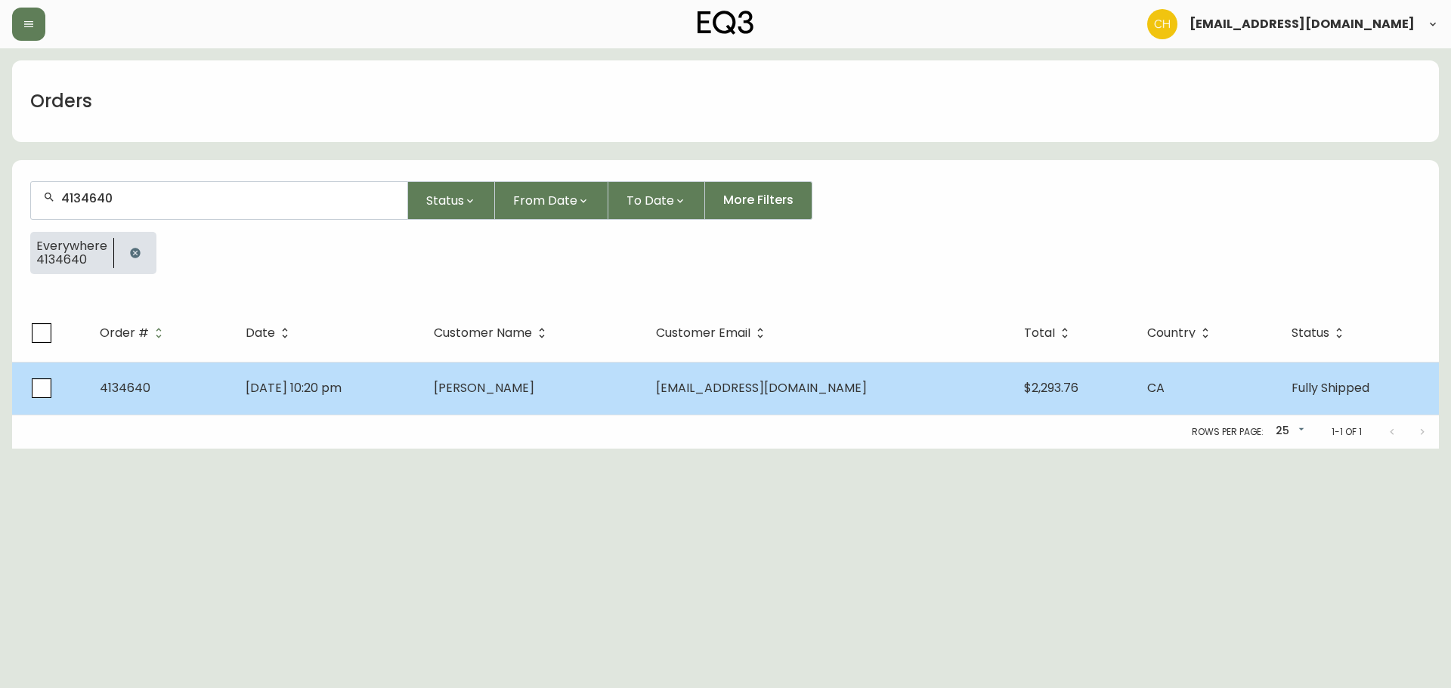
click at [534, 379] on span "[PERSON_NAME]" at bounding box center [484, 387] width 100 height 17
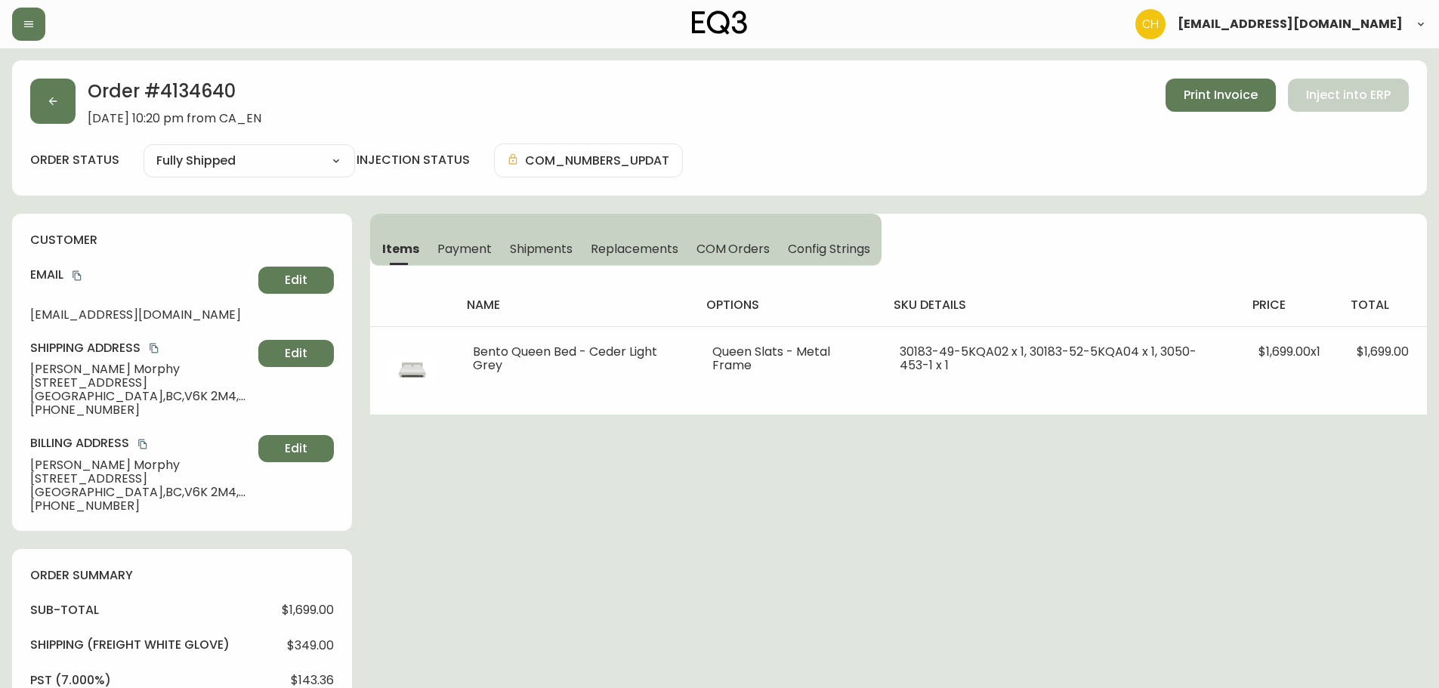
type input "Fully Shipped"
select select "FULLY_SHIPPED"
click at [52, 106] on icon "button" at bounding box center [53, 101] width 12 height 12
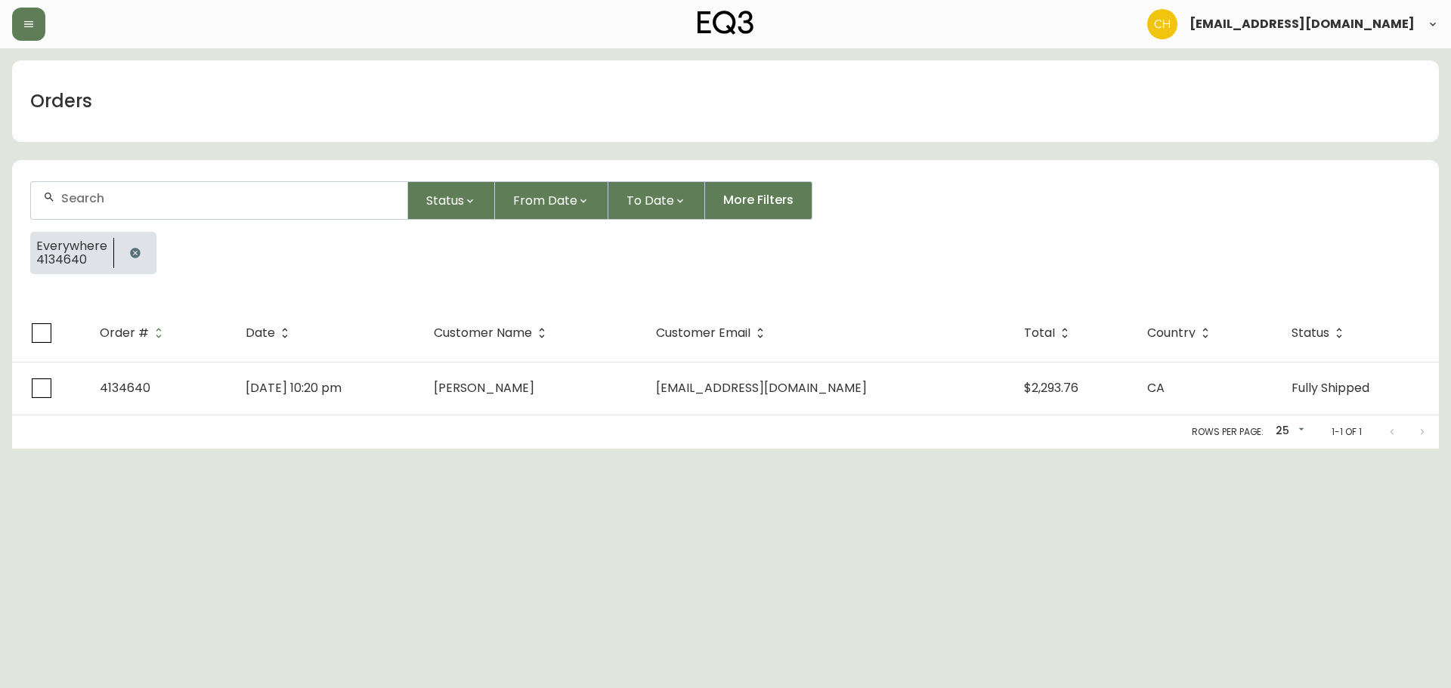
click at [284, 196] on input "text" at bounding box center [228, 198] width 334 height 14
type input "4135316"
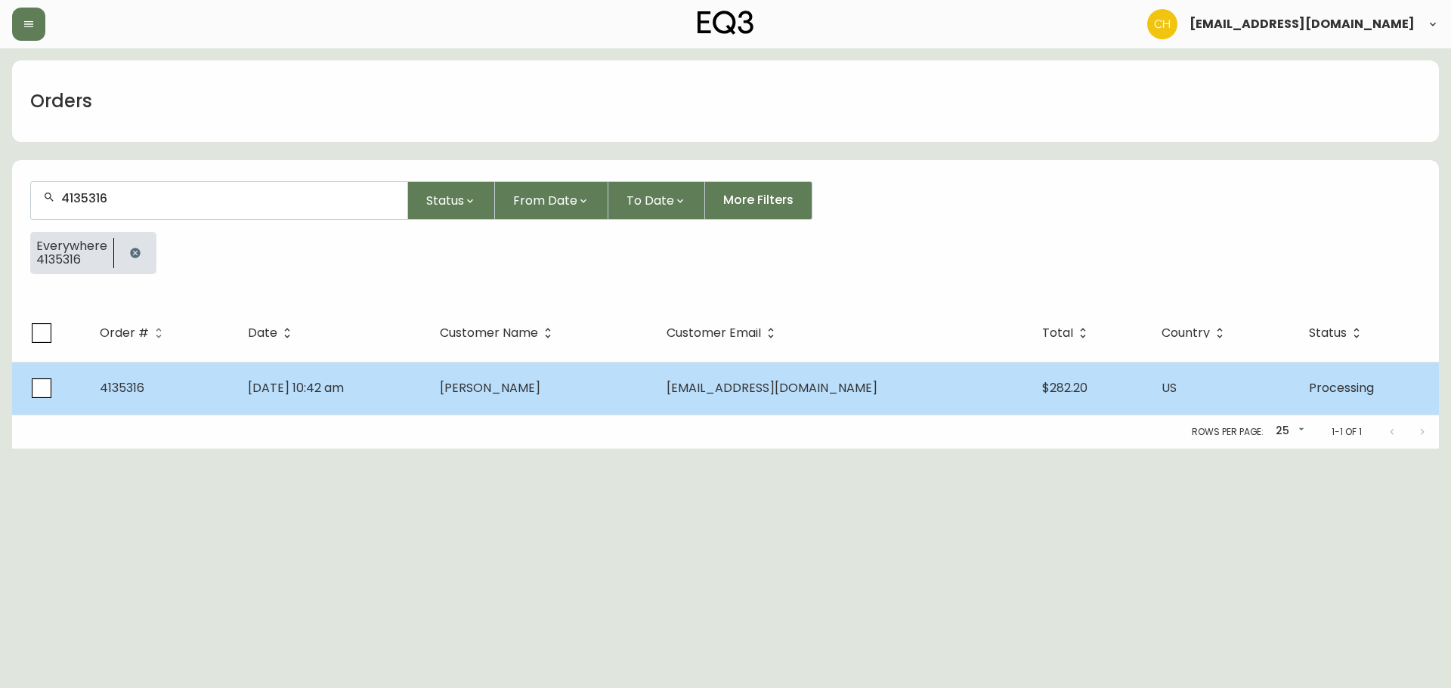
click at [517, 379] on td "[PERSON_NAME]" at bounding box center [541, 388] width 227 height 53
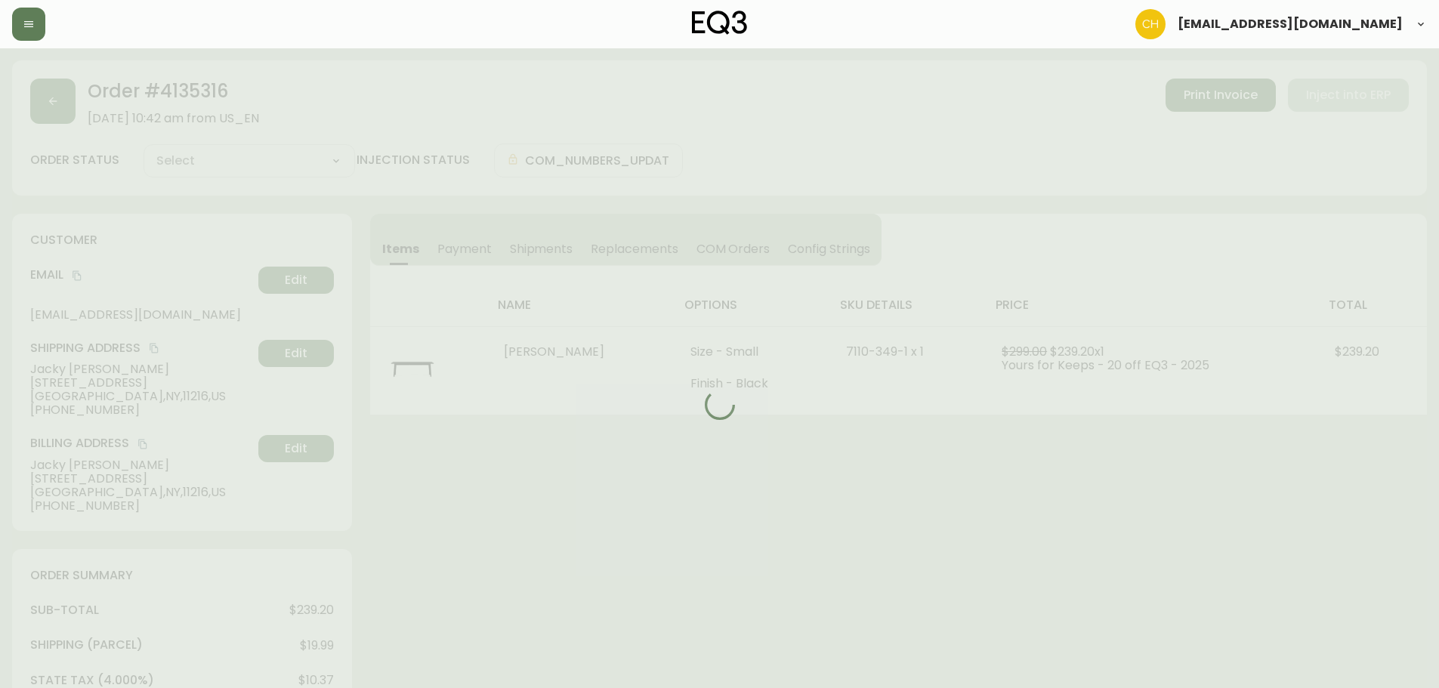
type input "Processing"
select select "PROCESSING"
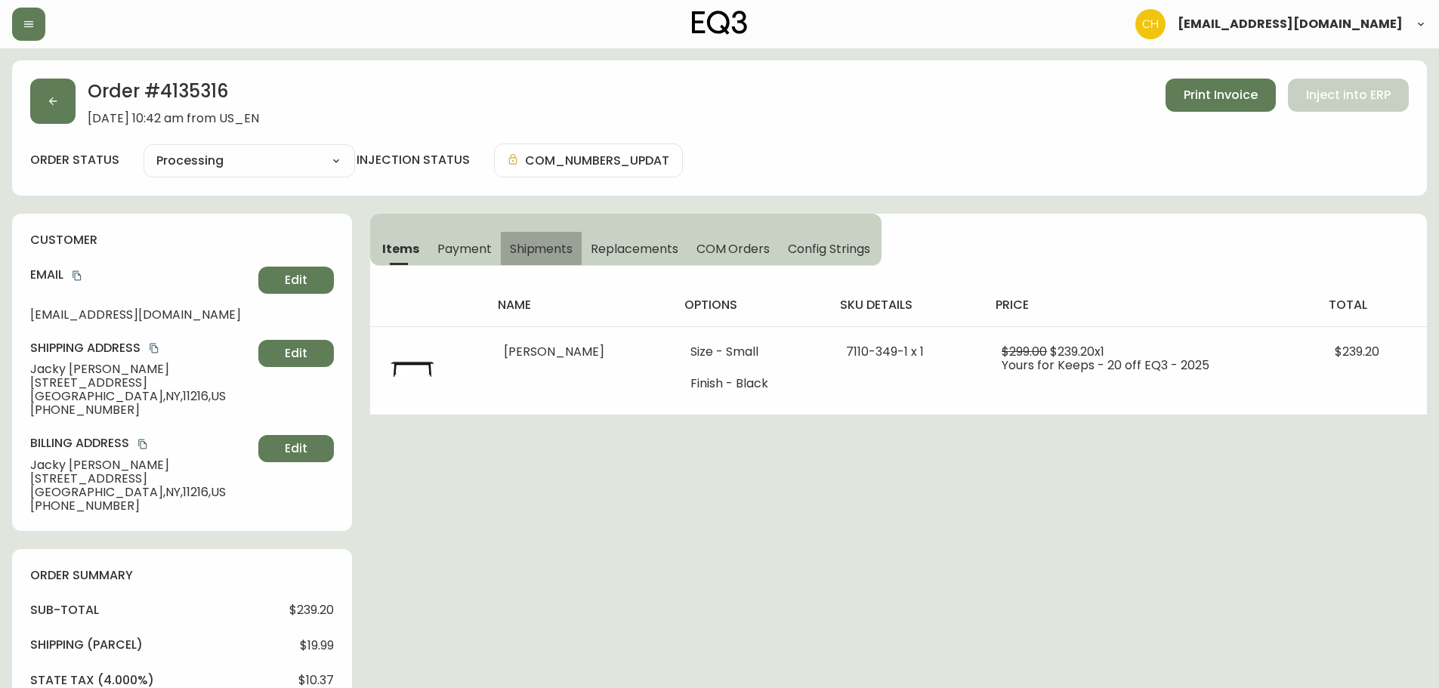
drag, startPoint x: 527, startPoint y: 255, endPoint x: 718, endPoint y: 254, distance: 191.2
click at [527, 254] on span "Shipments" at bounding box center [541, 249] width 63 height 16
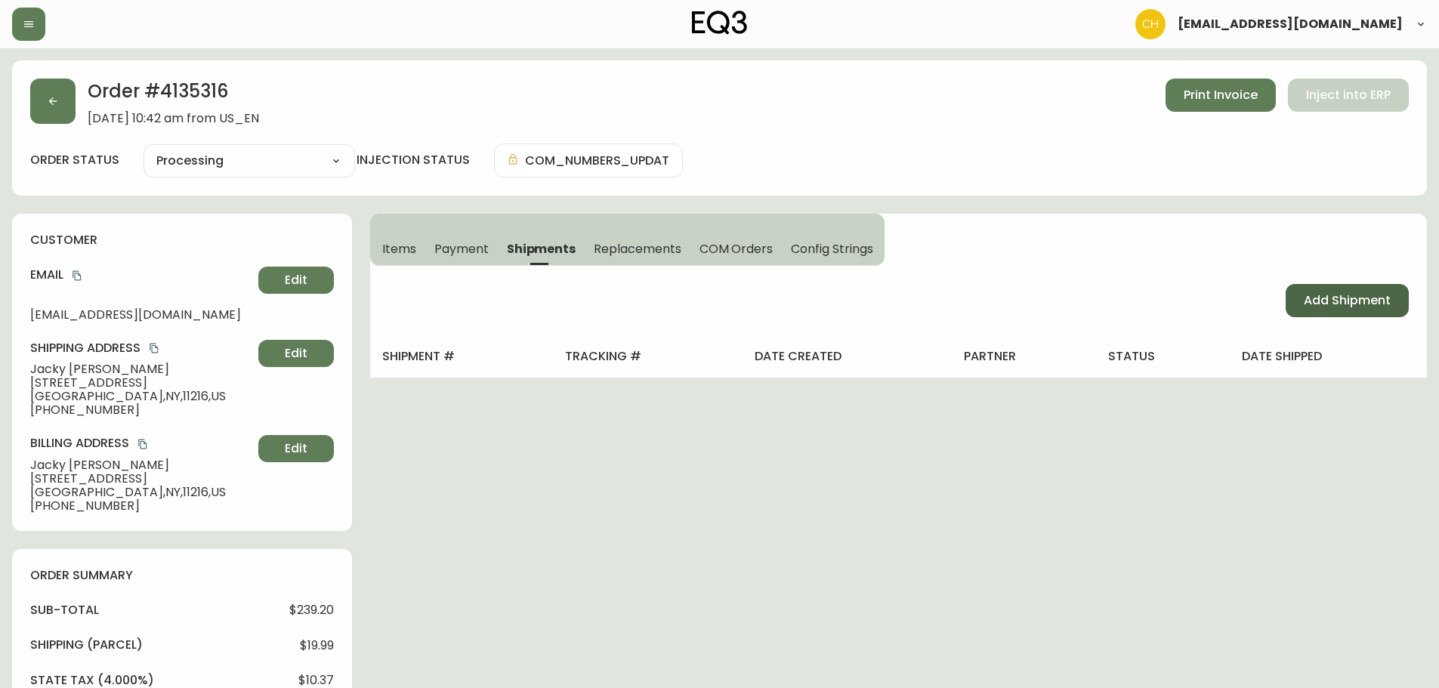
click at [1297, 292] on button "Add Shipment" at bounding box center [1347, 300] width 123 height 33
select select "PENDING"
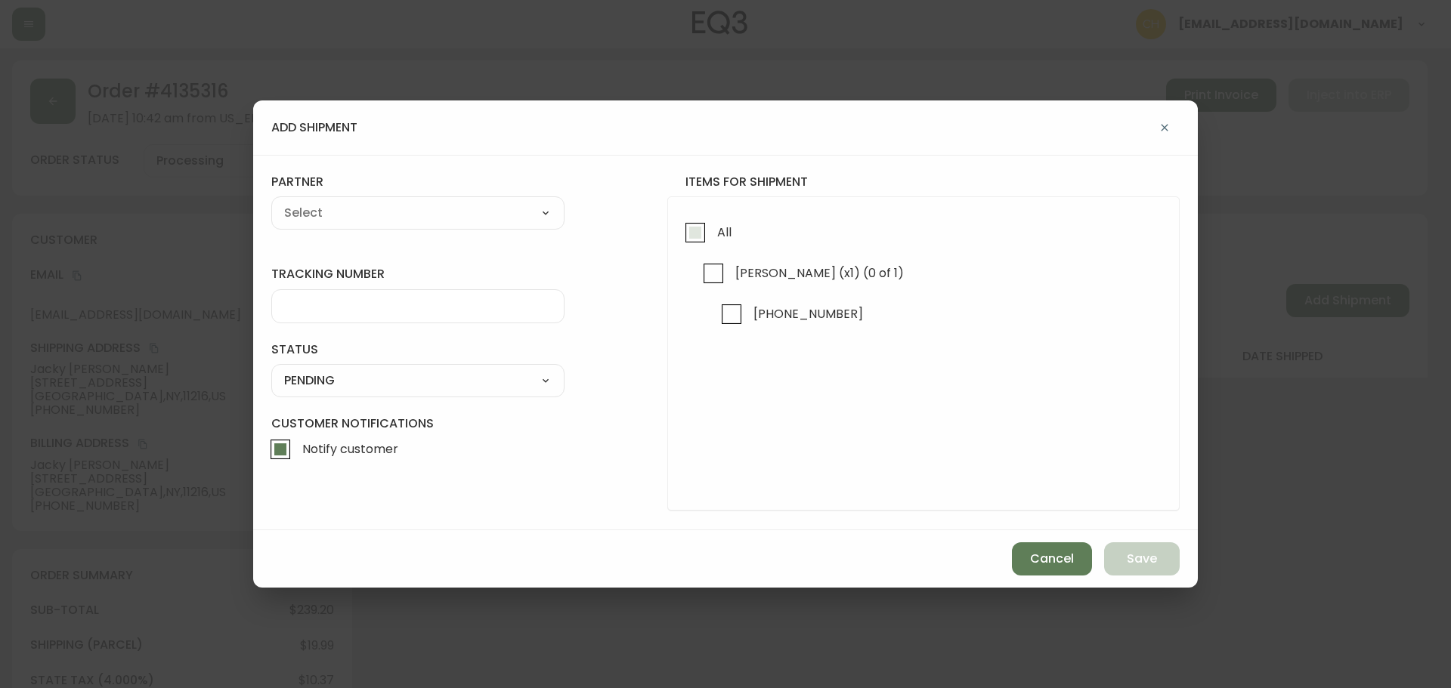
click at [686, 238] on input "All" at bounding box center [695, 232] width 35 height 35
checkbox input "true"
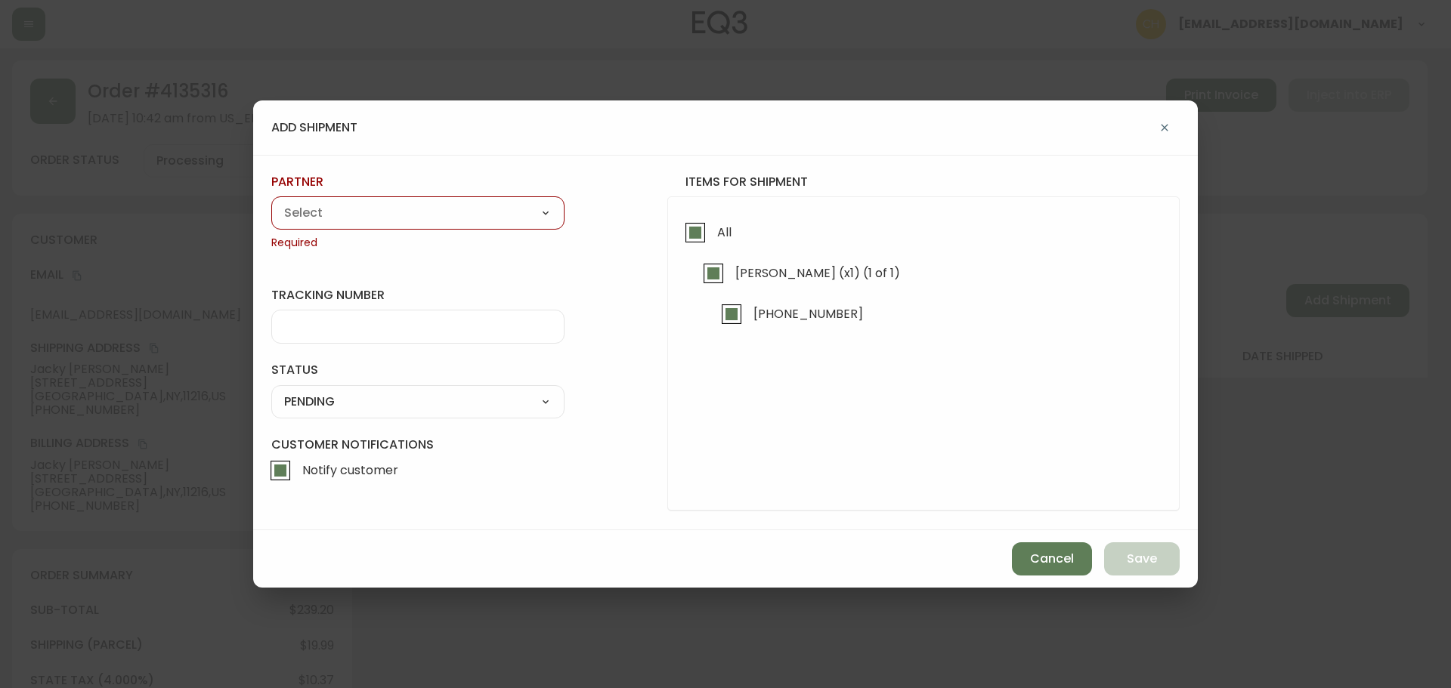
click at [449, 215] on select "A Move to Remember LLC ABF Freight Alero [PERSON_NAME] Canada Post Canpar Expre…" at bounding box center [417, 213] width 293 height 23
select select "cjz4bo5w102ho01145qx5qg8u"
click at [271, 202] on select "A Move to Remember LLC ABF Freight Alero [PERSON_NAME] Canada Post Canpar Expre…" at bounding box center [417, 213] width 293 height 23
type input "FedEx US - Signature Required"
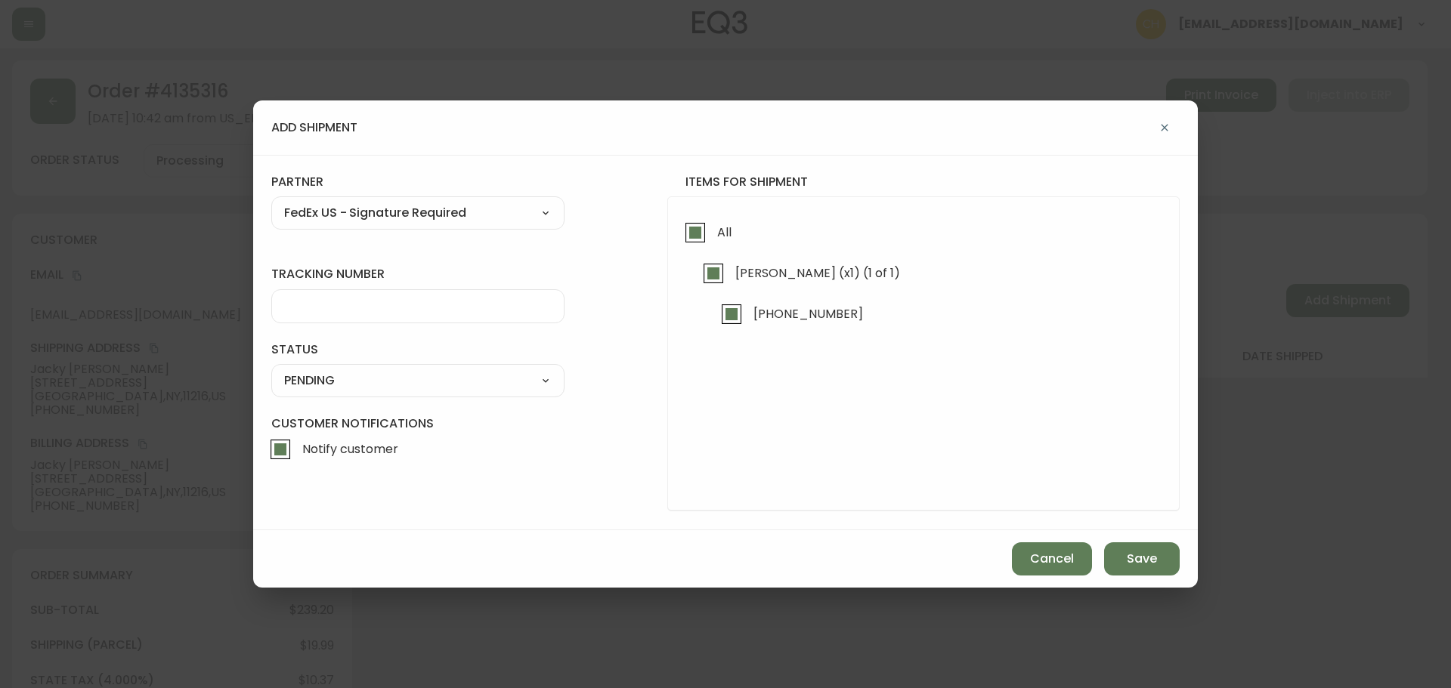
click at [274, 301] on div at bounding box center [417, 306] width 293 height 34
type input "455177310294"
click at [317, 379] on select "SHIPPED PENDING CANCELLED" at bounding box center [417, 380] width 293 height 23
click at [271, 369] on select "SHIPPED PENDING CANCELLED" at bounding box center [417, 380] width 293 height 23
select select "PENDING"
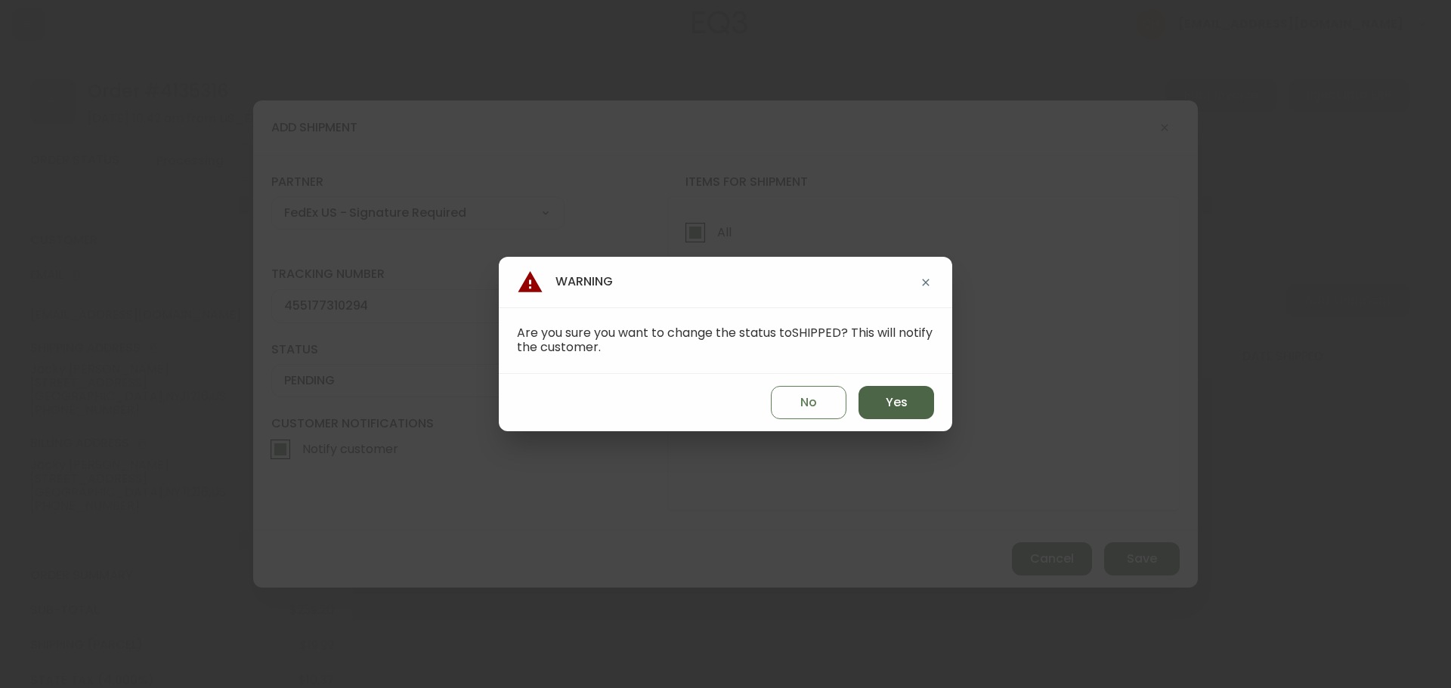
click at [876, 400] on button "Yes" at bounding box center [896, 402] width 76 height 33
type input "SHIPPED"
select select "SHIPPED"
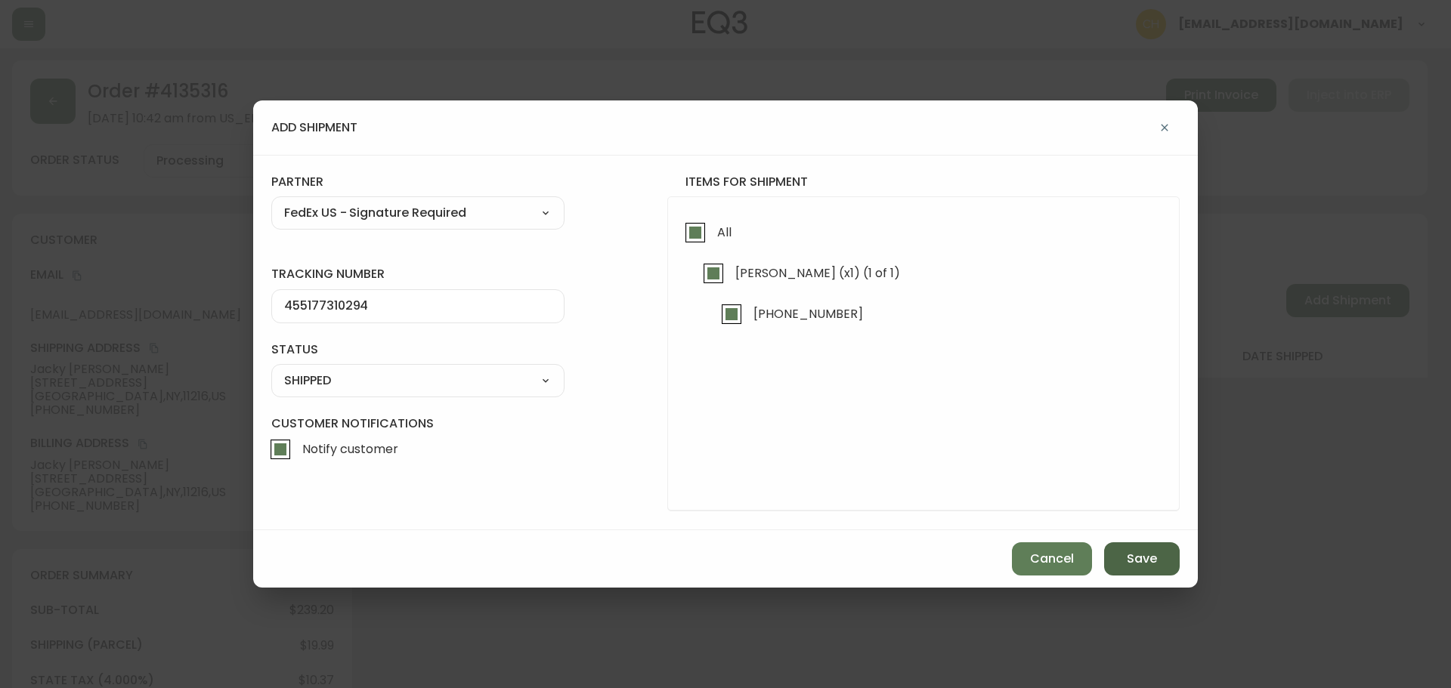
click at [1149, 559] on span "Save" at bounding box center [1142, 559] width 30 height 17
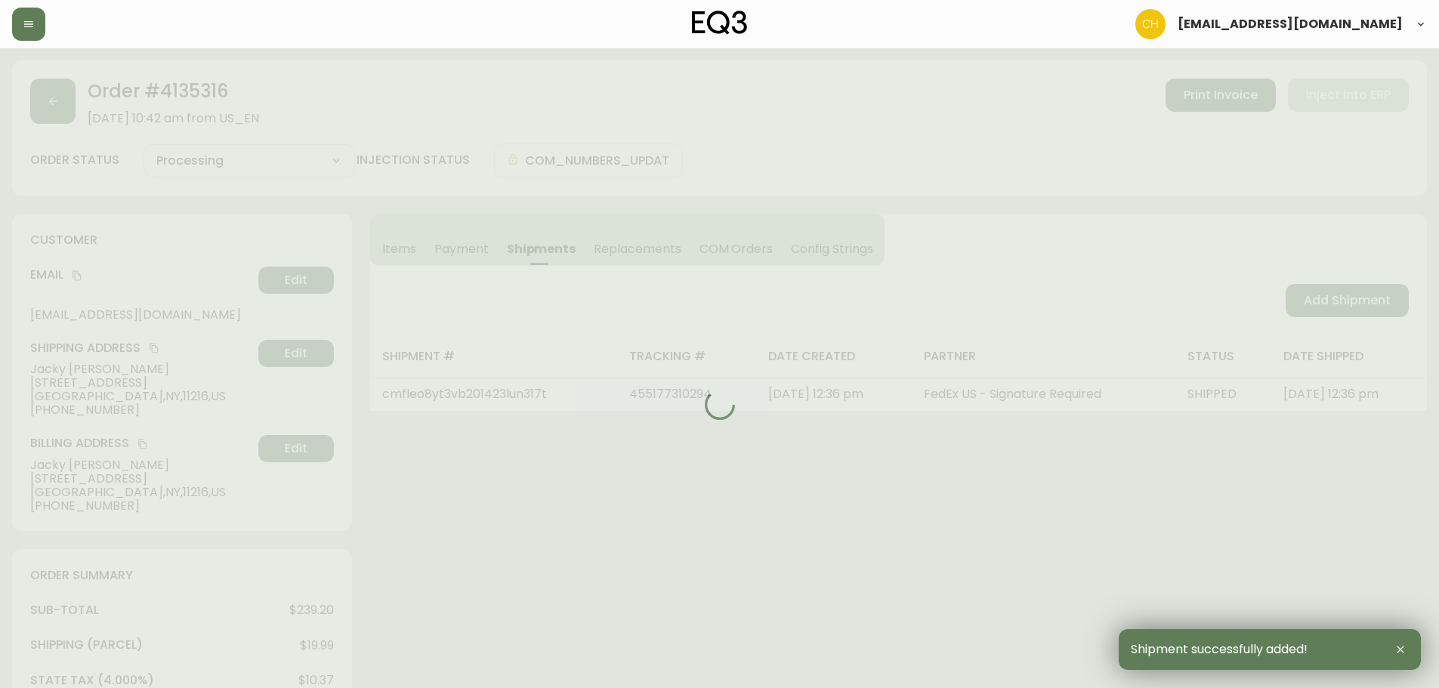
type input "Fully Shipped"
select select "FULLY_SHIPPED"
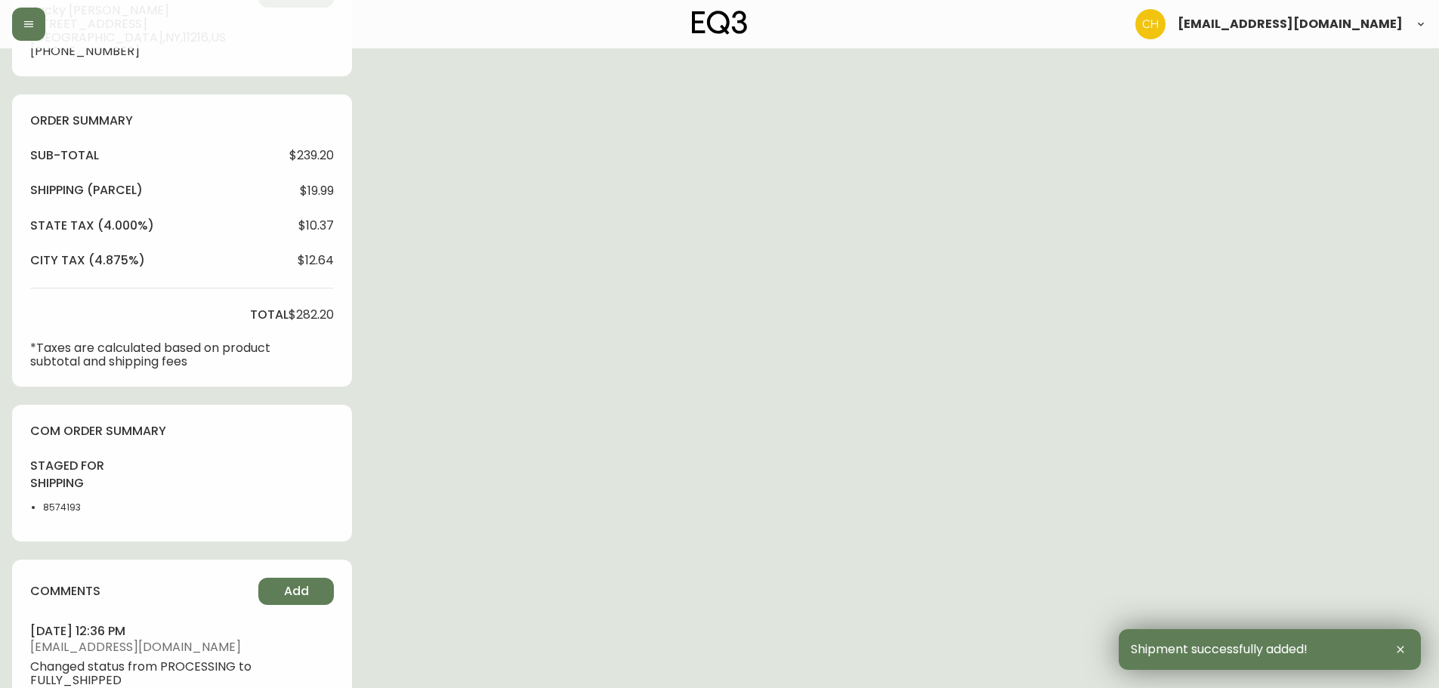
scroll to position [581, 0]
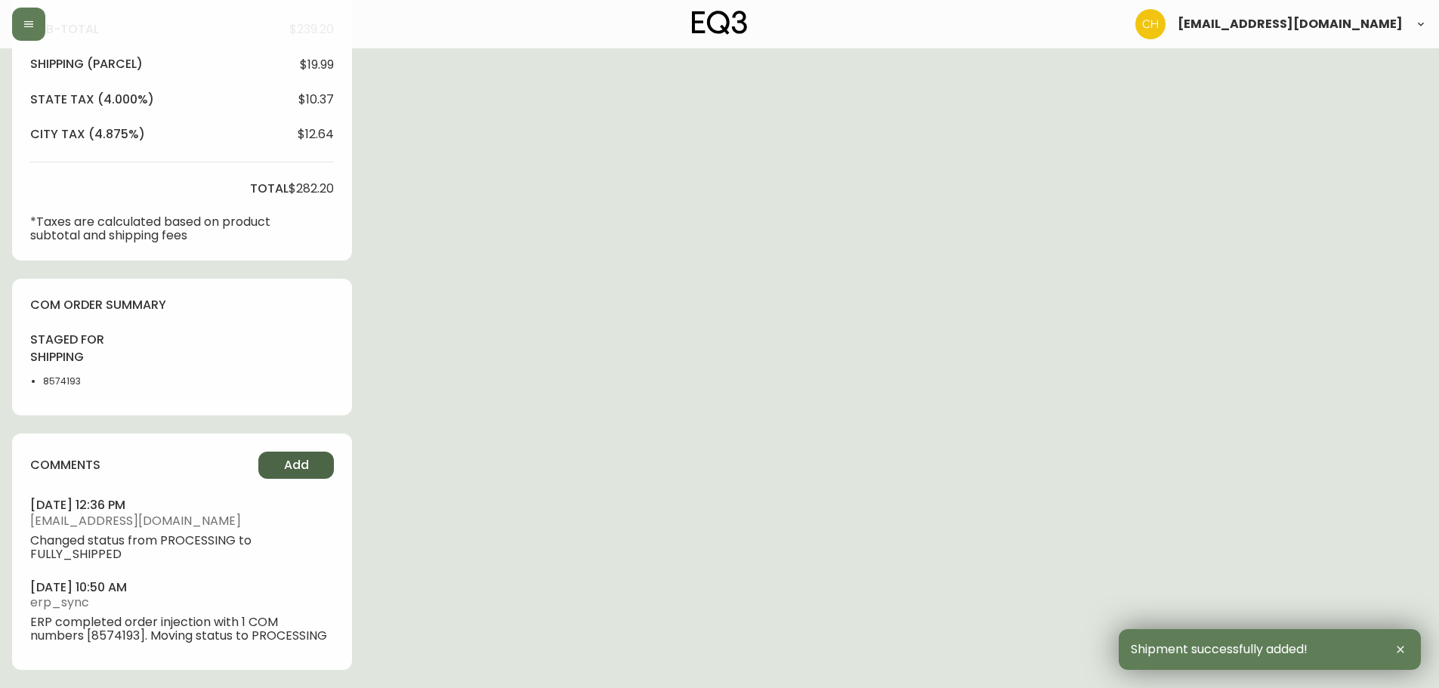
click at [287, 462] on button "Add" at bounding box center [296, 465] width 76 height 27
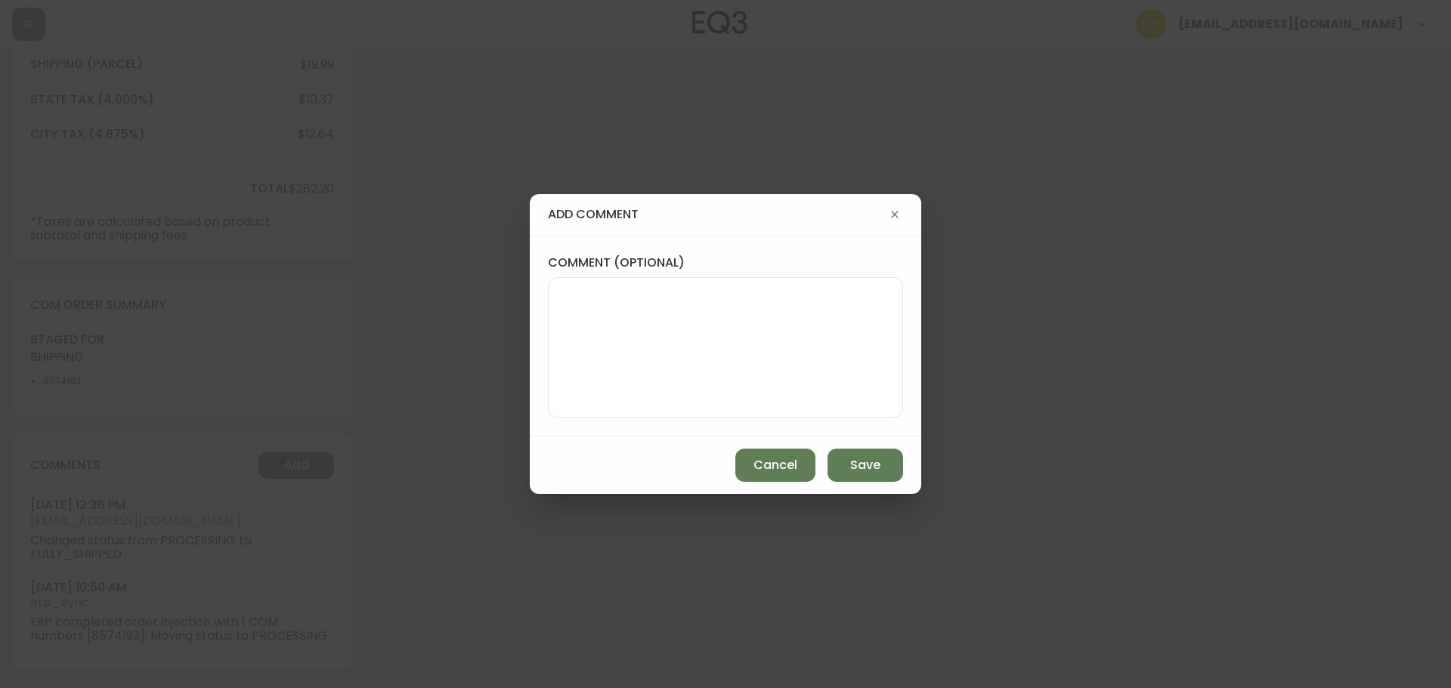
click at [550, 360] on div at bounding box center [725, 347] width 355 height 141
type textarea "CH"
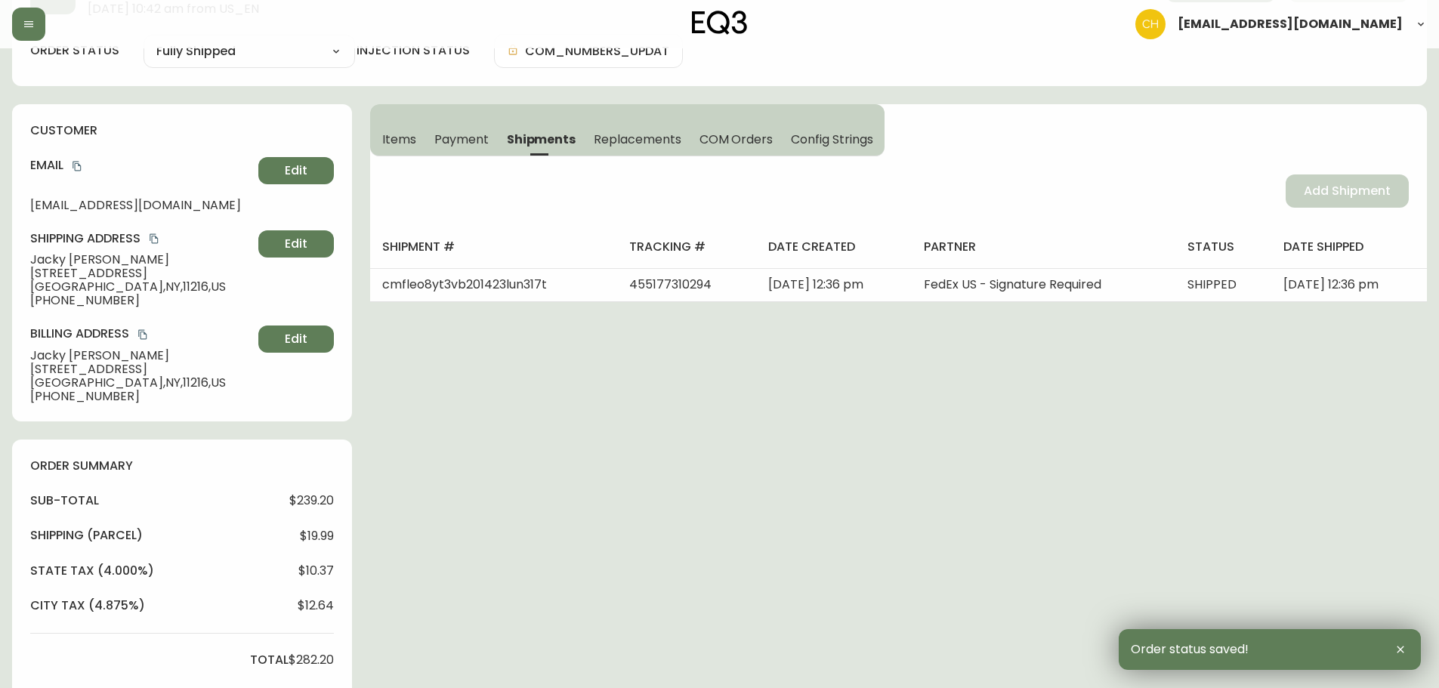
scroll to position [0, 0]
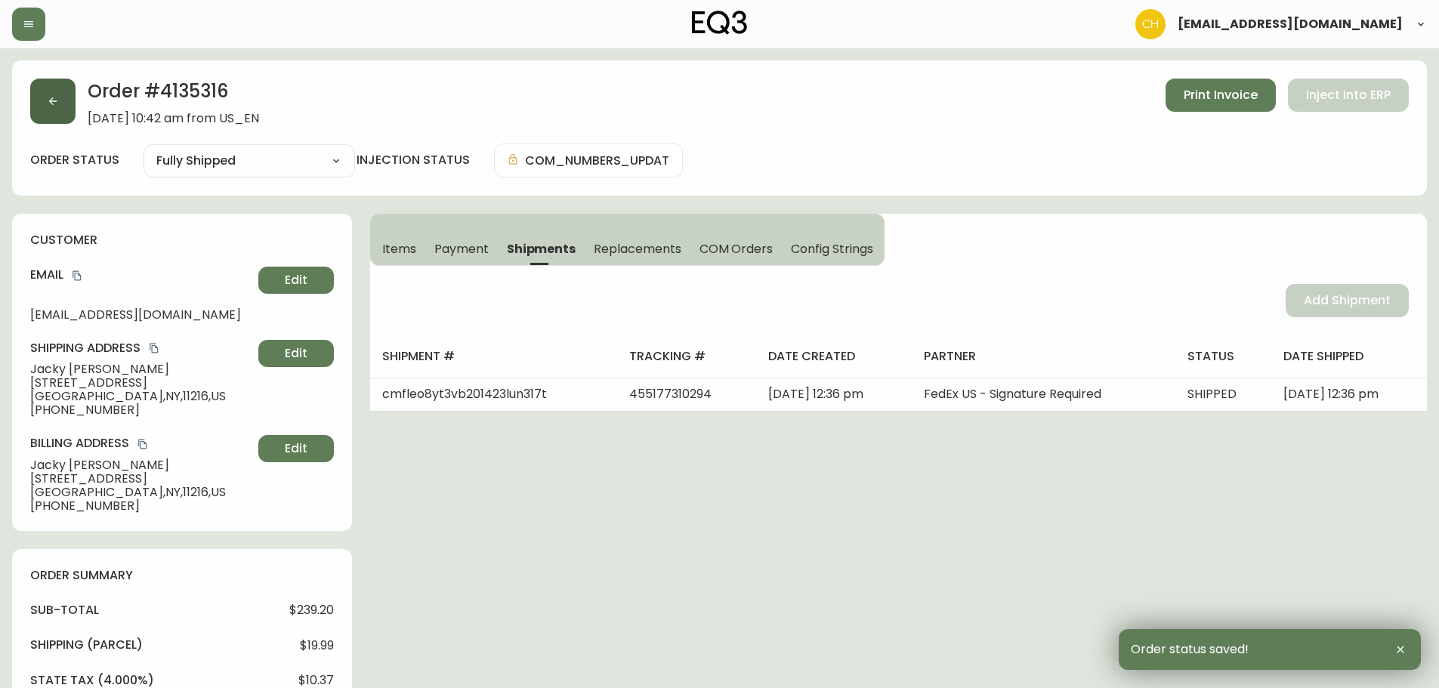
click at [64, 111] on button "button" at bounding box center [52, 101] width 45 height 45
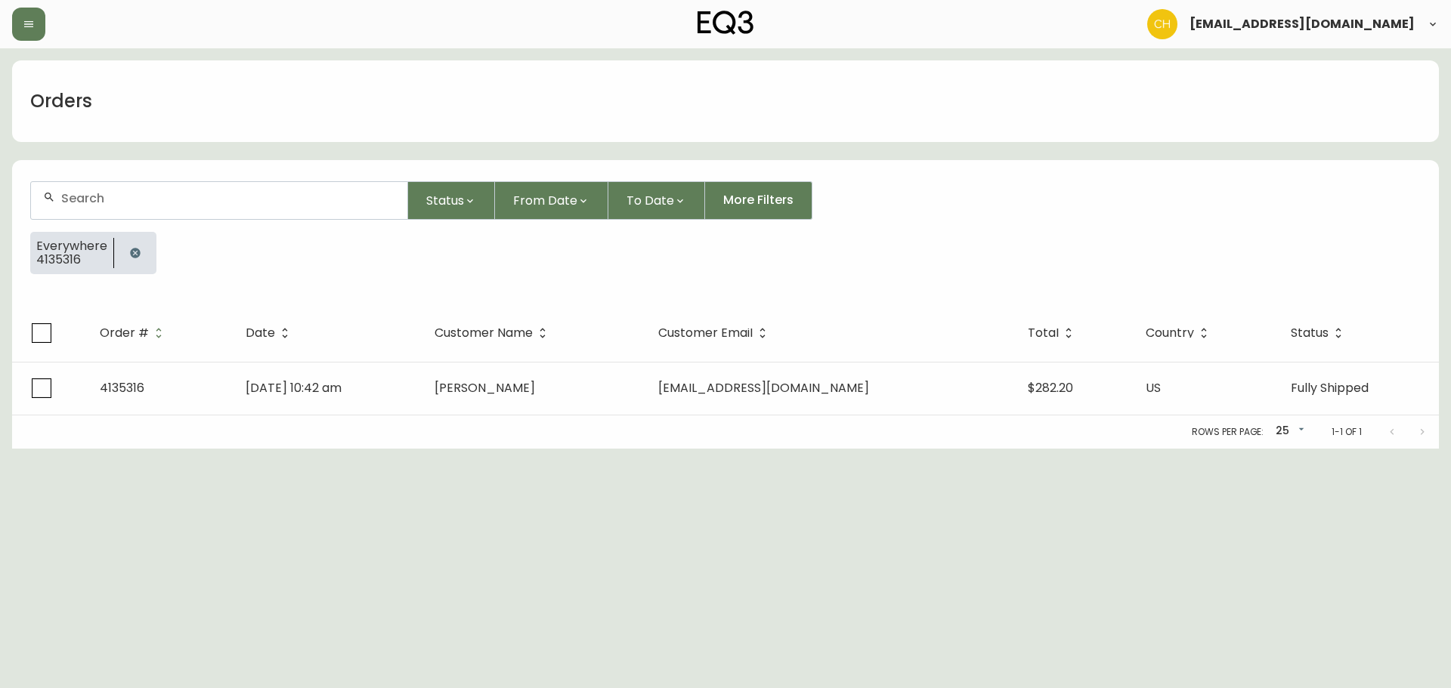
click at [82, 196] on input "text" at bounding box center [228, 198] width 334 height 14
type input "4135286"
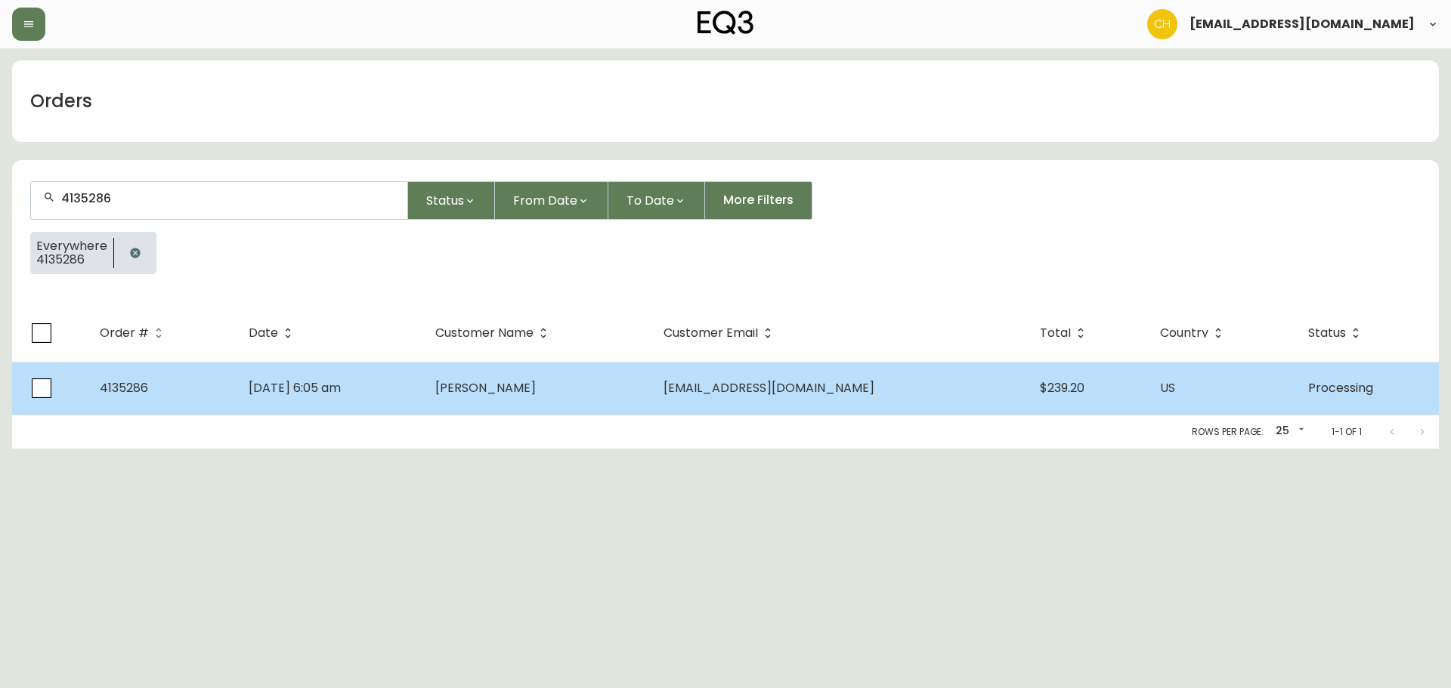
click at [423, 393] on td "[DATE] 6:05 am" at bounding box center [329, 388] width 187 height 53
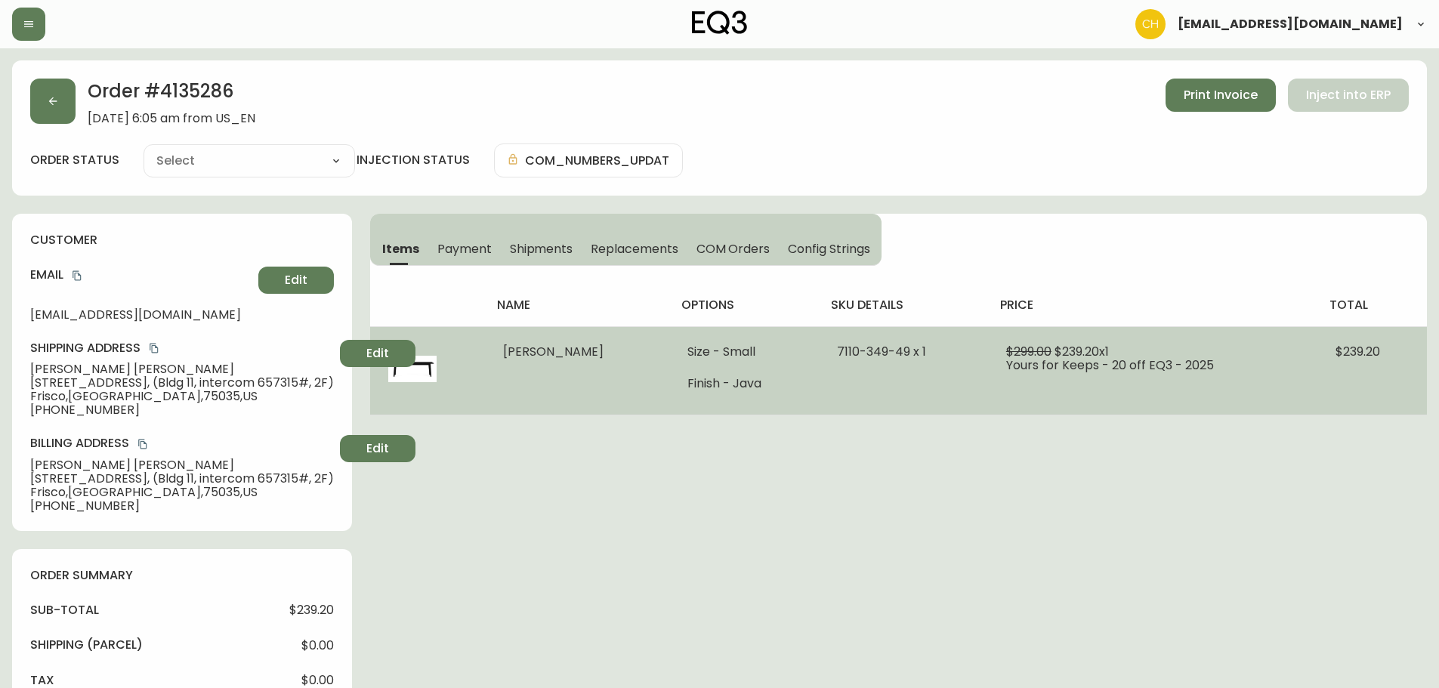
type input "Processing"
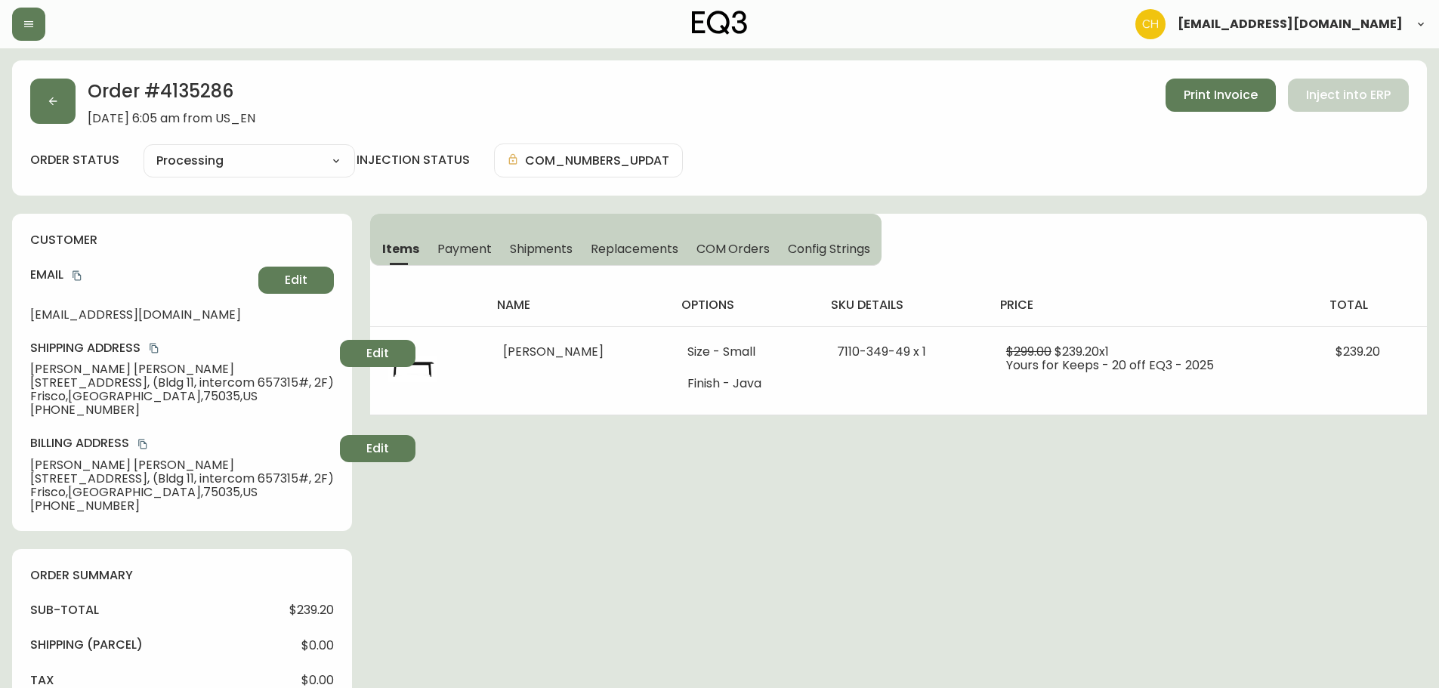
select select "PROCESSING"
click at [532, 248] on span "Shipments" at bounding box center [541, 249] width 63 height 16
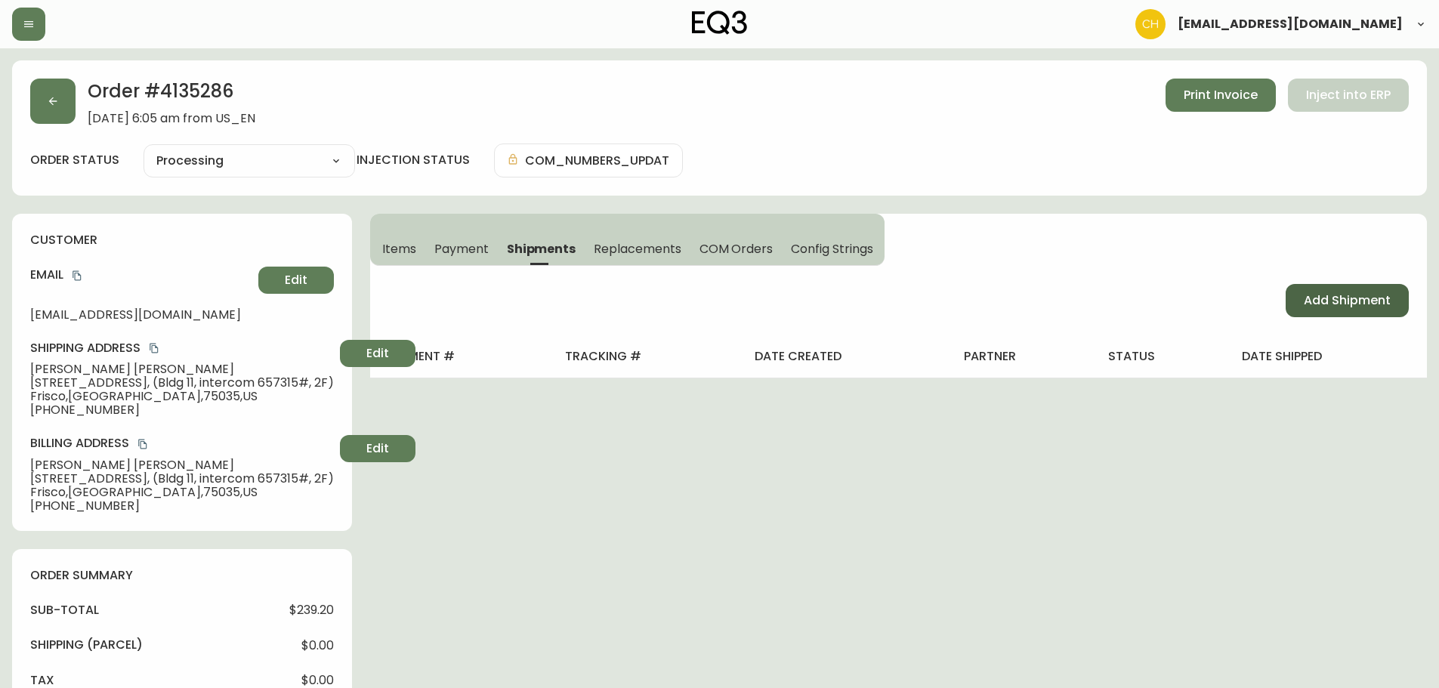
click at [1305, 301] on span "Add Shipment" at bounding box center [1347, 300] width 87 height 17
select select "PENDING"
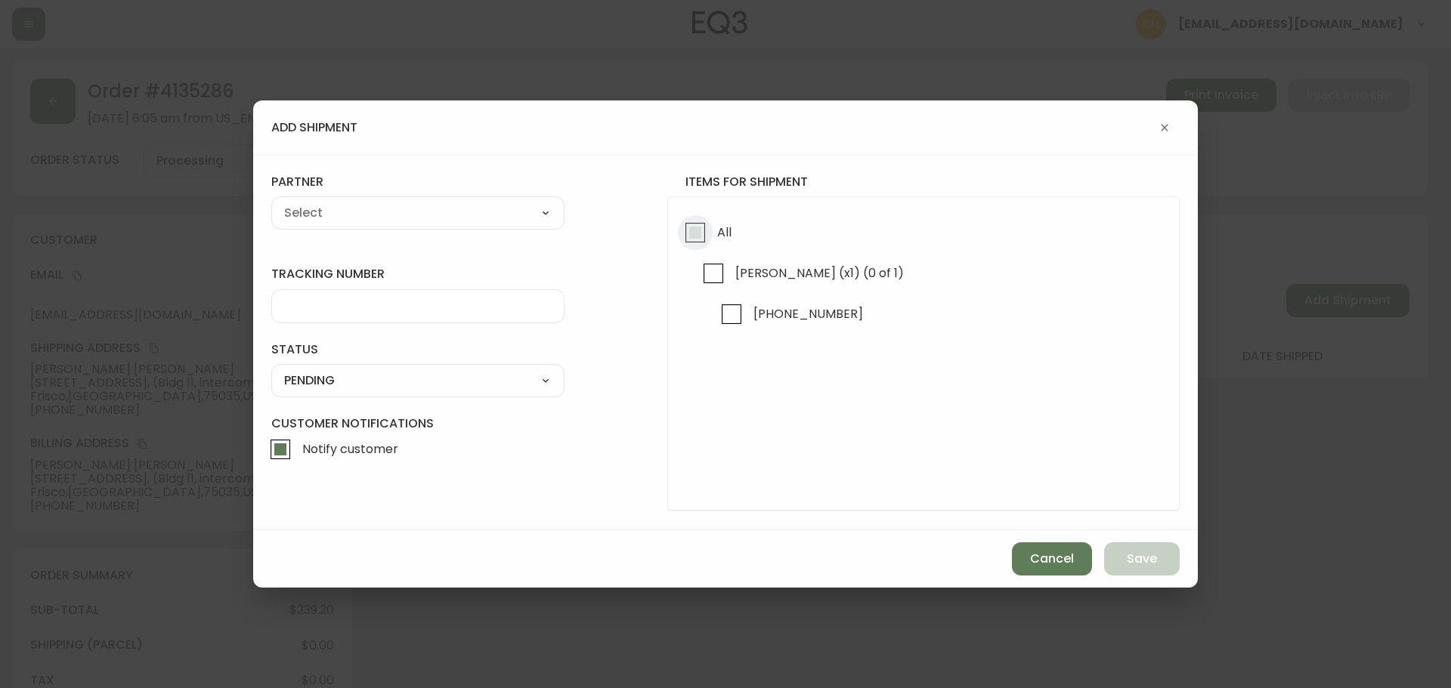
drag, startPoint x: 696, startPoint y: 238, endPoint x: 634, endPoint y: 223, distance: 63.8
click at [696, 237] on input "All" at bounding box center [695, 232] width 35 height 35
checkbox input "true"
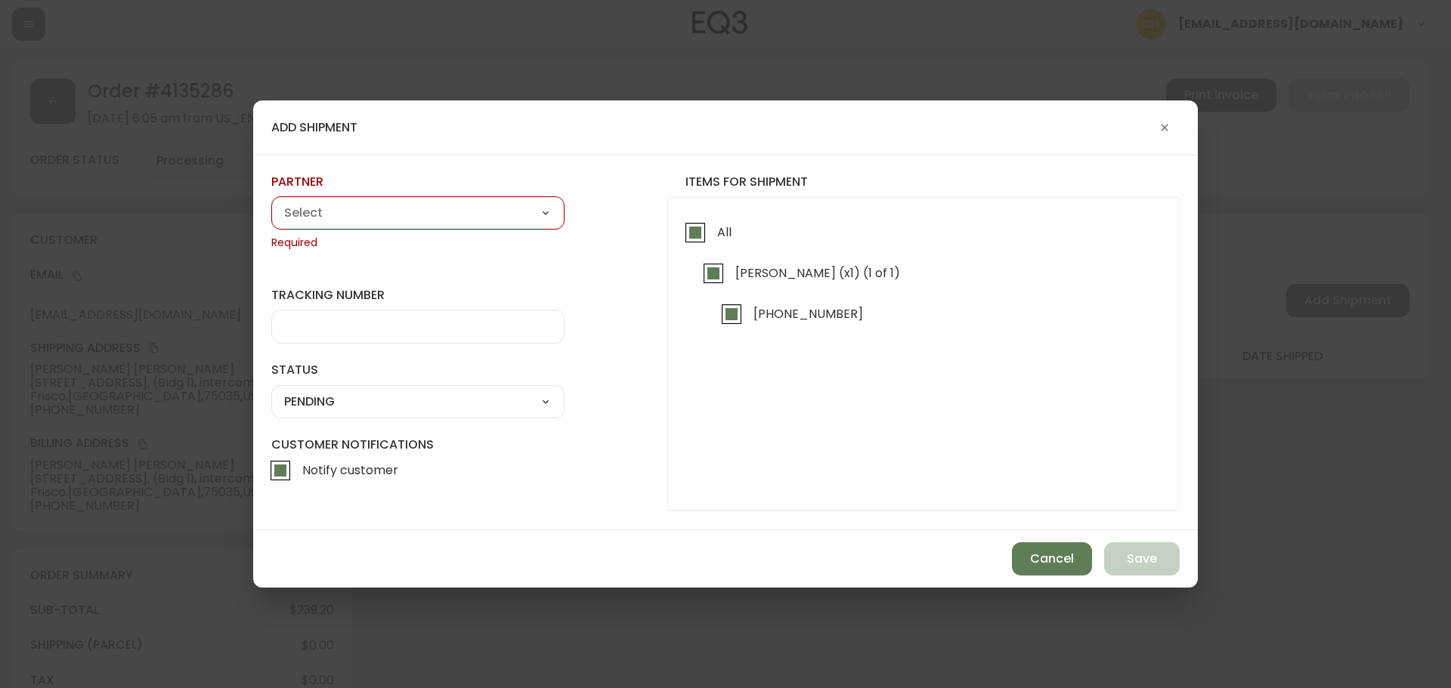
drag, startPoint x: 466, startPoint y: 218, endPoint x: 452, endPoint y: 220, distance: 14.4
click at [465, 218] on select "A Move to Remember LLC ABF Freight Alero [PERSON_NAME] Canada Post Canpar Expre…" at bounding box center [417, 213] width 293 height 23
select select "cjz4bo5w102ho01145qx5qg8u"
click at [271, 202] on select "A Move to Remember LLC ABF Freight Alero [PERSON_NAME] Canada Post Canpar Expre…" at bounding box center [417, 213] width 293 height 23
type input "FedEx US - Signature Required"
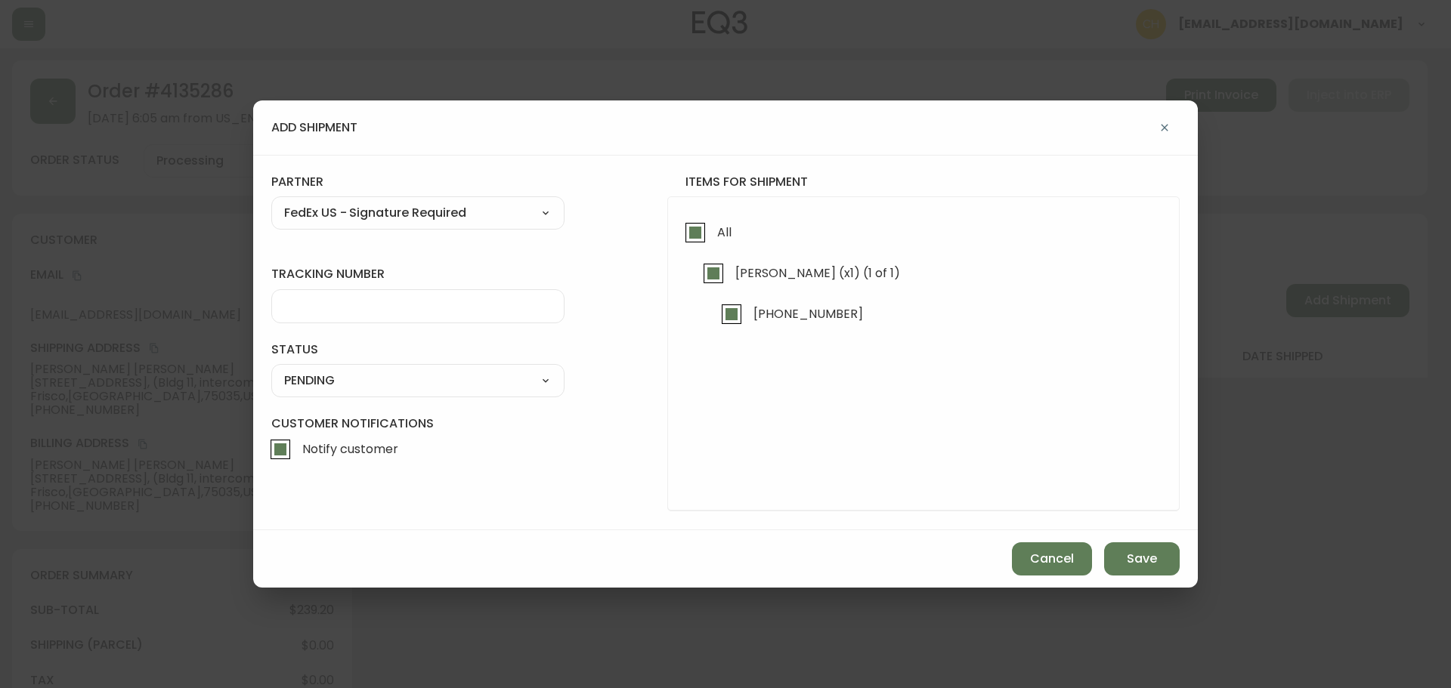
click at [355, 304] on input "tracking number" at bounding box center [417, 306] width 267 height 14
type input "455177310309"
click at [338, 383] on select "SHIPPED PENDING CANCELLED" at bounding box center [417, 380] width 293 height 23
click at [271, 369] on select "SHIPPED PENDING CANCELLED" at bounding box center [417, 380] width 293 height 23
select select "PENDING"
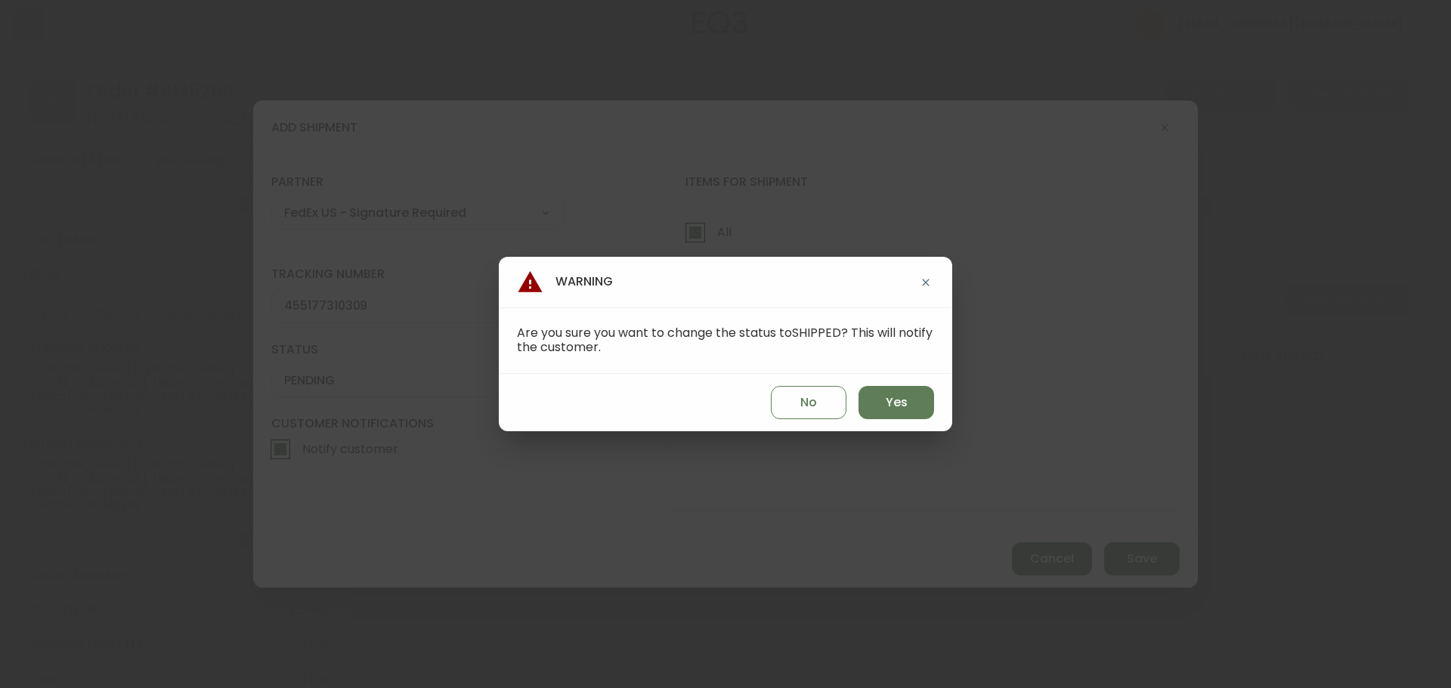
drag, startPoint x: 921, startPoint y: 401, endPoint x: 983, endPoint y: 467, distance: 90.3
click at [920, 402] on button "Yes" at bounding box center [896, 402] width 76 height 33
type input "SHIPPED"
select select "SHIPPED"
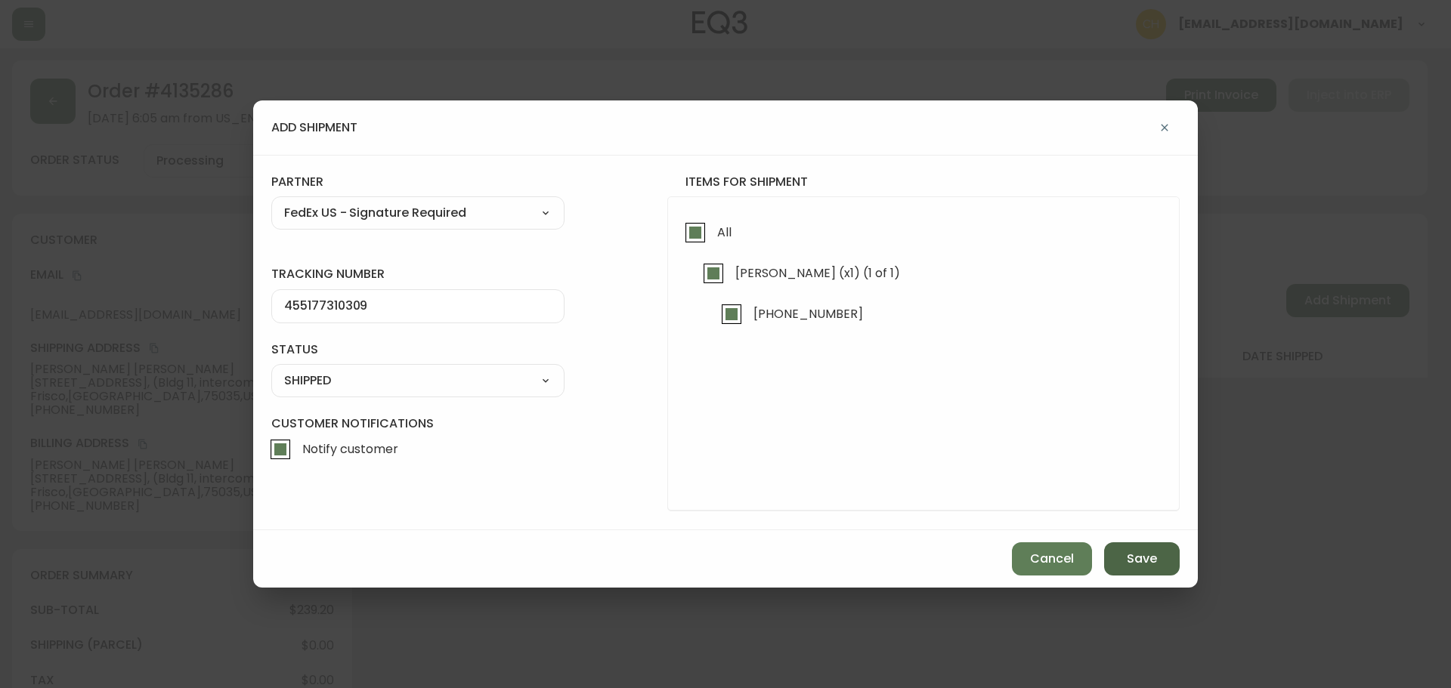
drag, startPoint x: 1129, startPoint y: 555, endPoint x: 1114, endPoint y: 519, distance: 39.0
click at [1132, 554] on span "Save" at bounding box center [1142, 559] width 30 height 17
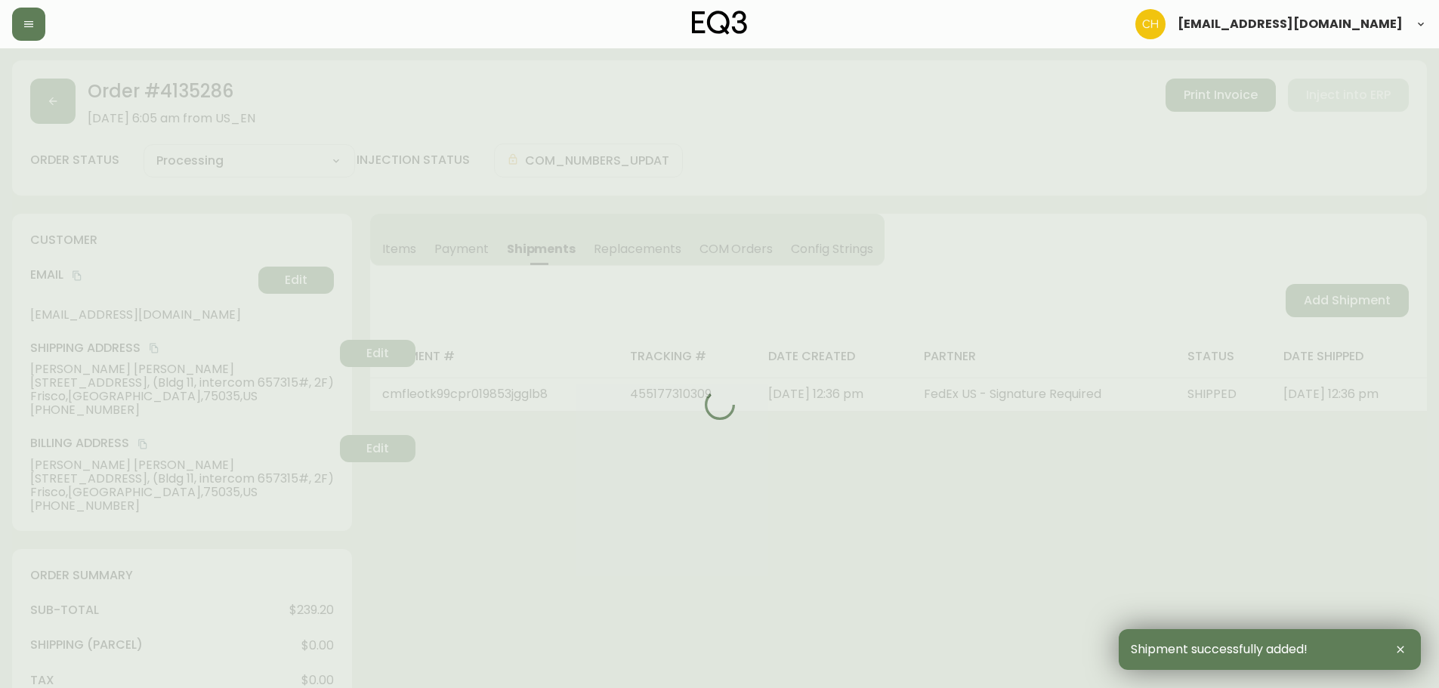
type input "Fully Shipped"
select select "FULLY_SHIPPED"
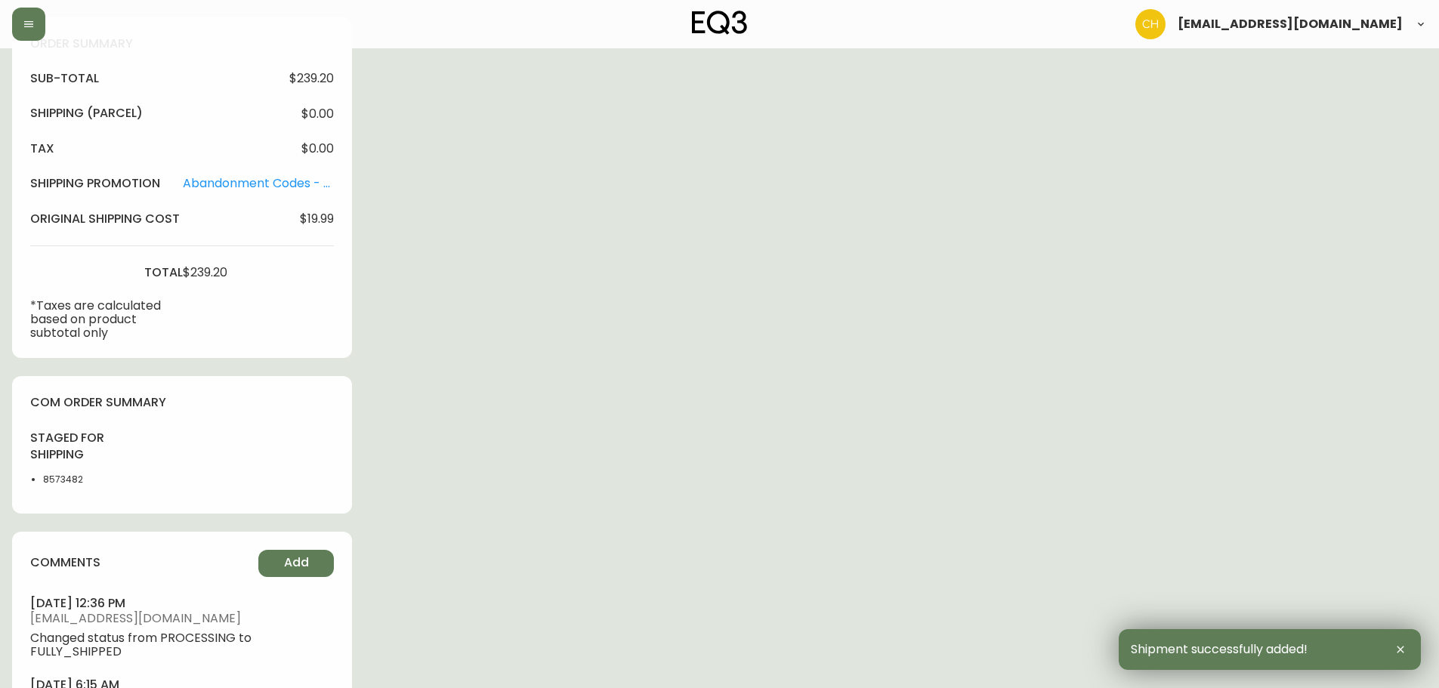
scroll to position [630, 0]
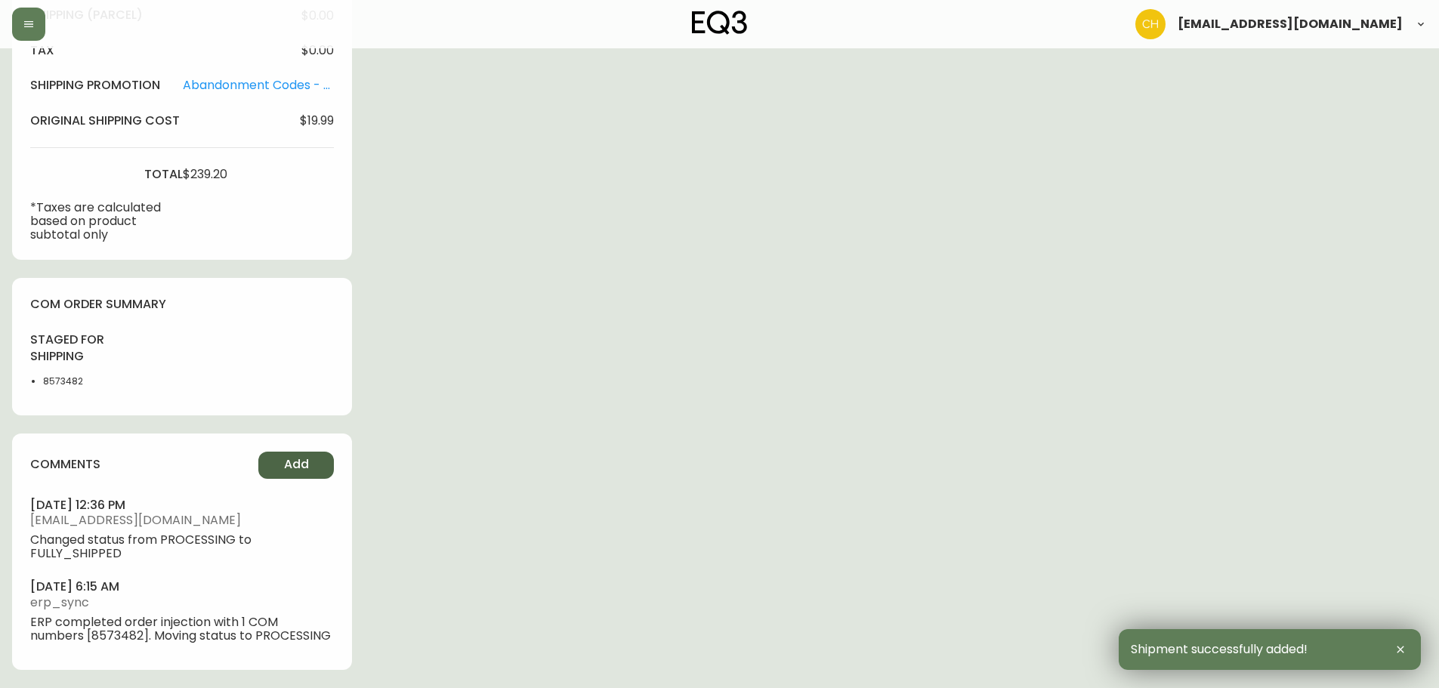
drag, startPoint x: 284, startPoint y: 462, endPoint x: 292, endPoint y: 458, distance: 9.1
click at [292, 458] on span "Add" at bounding box center [296, 464] width 25 height 17
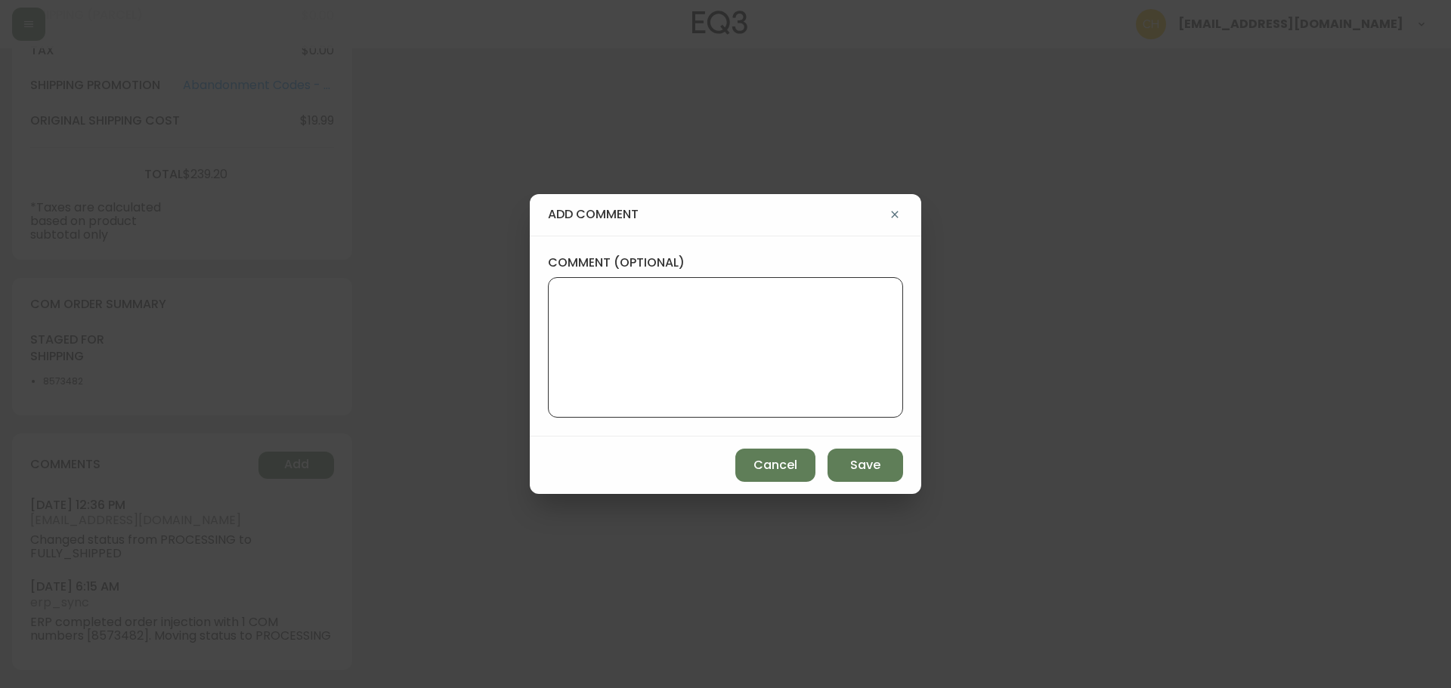
click at [579, 339] on textarea "comment (optional)" at bounding box center [725, 347] width 329 height 121
type textarea "CH"
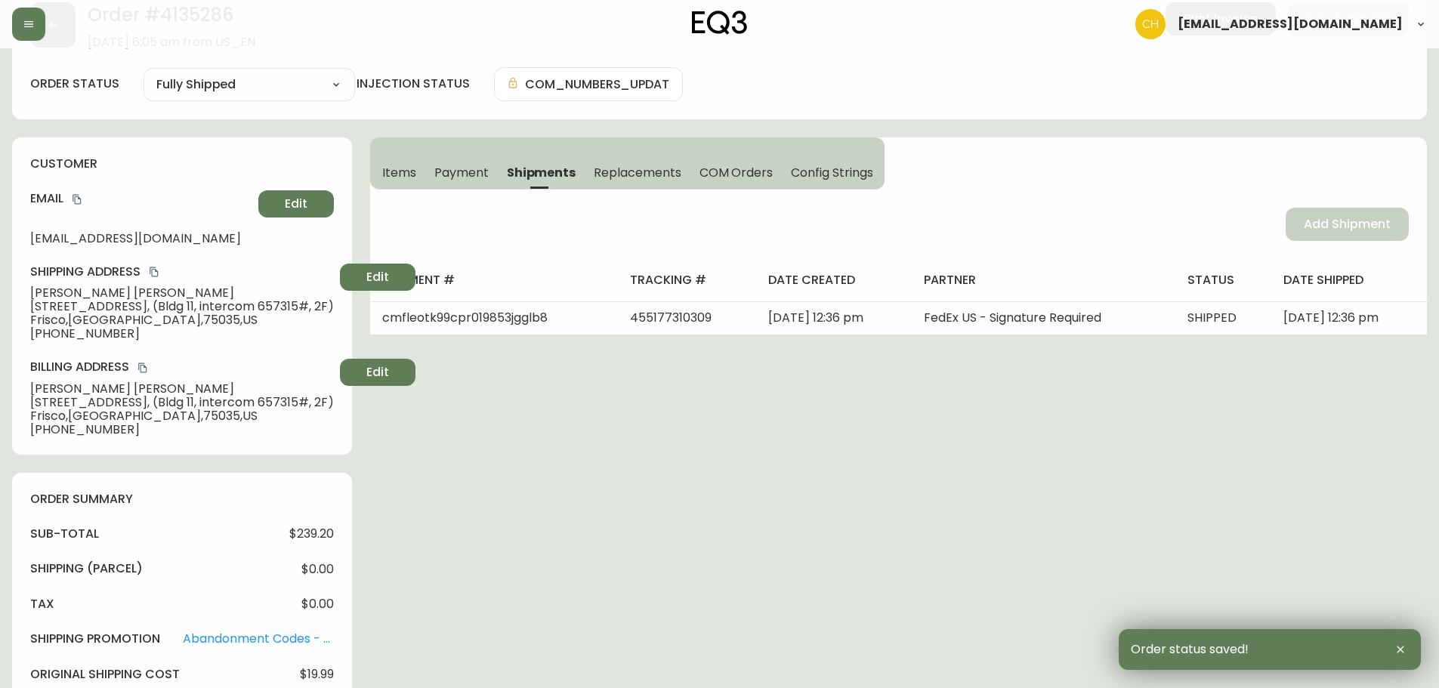
scroll to position [0, 0]
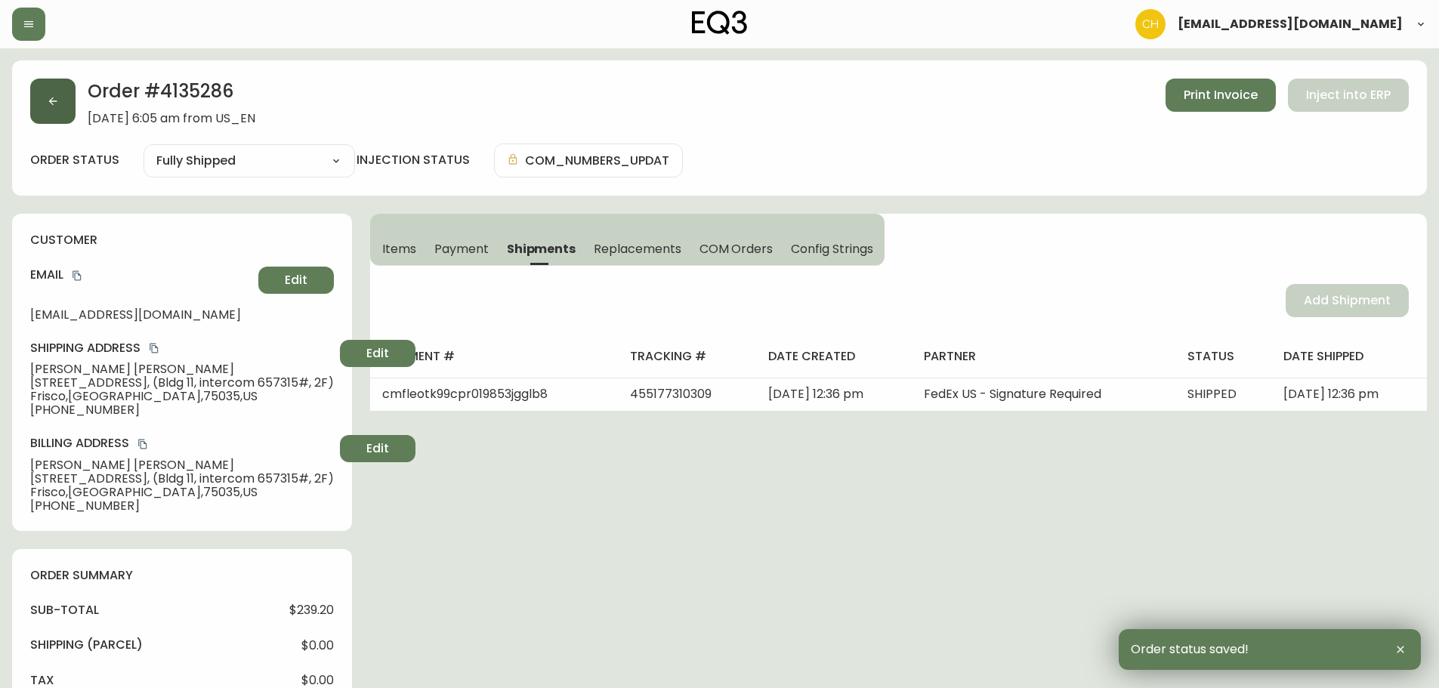
click at [55, 104] on icon "button" at bounding box center [53, 101] width 12 height 12
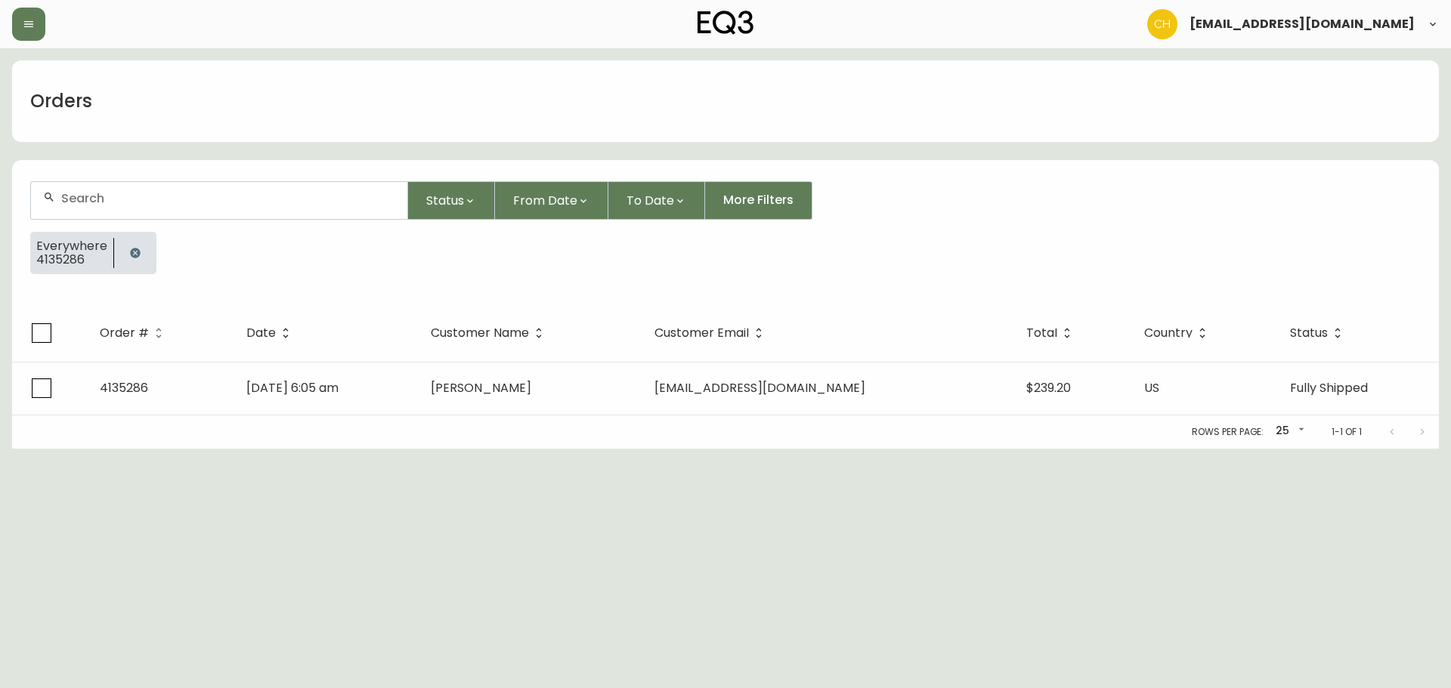
click at [78, 196] on input "text" at bounding box center [228, 198] width 334 height 14
type input "4135299"
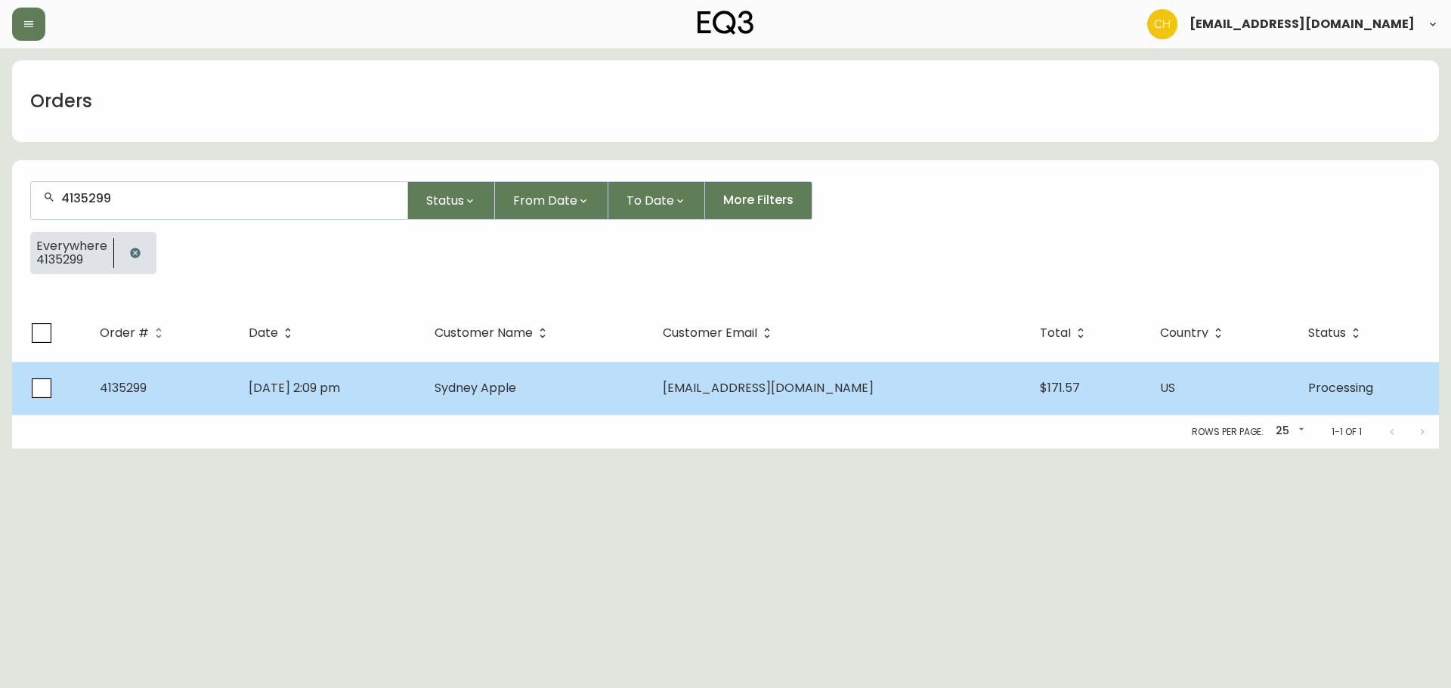
click at [516, 389] on span "Sydney Apple" at bounding box center [475, 387] width 82 height 17
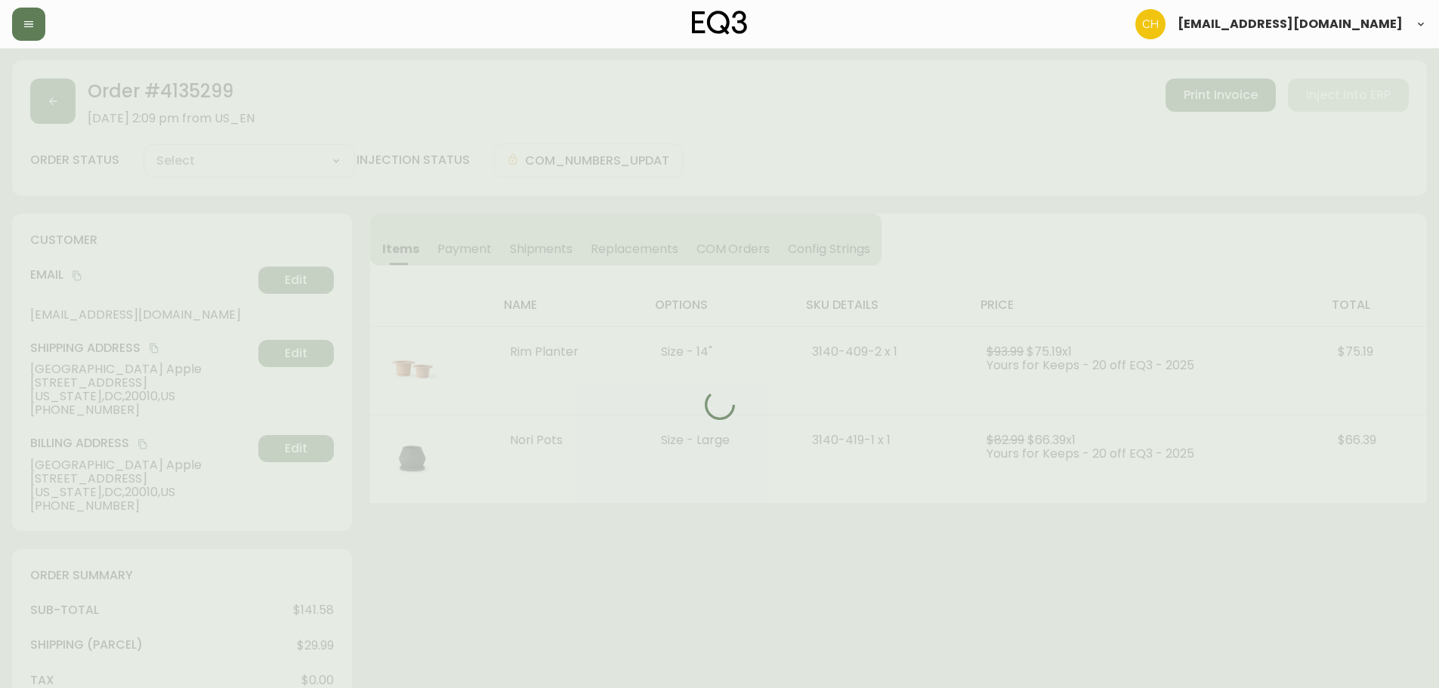
type input "Processing"
select select "PROCESSING"
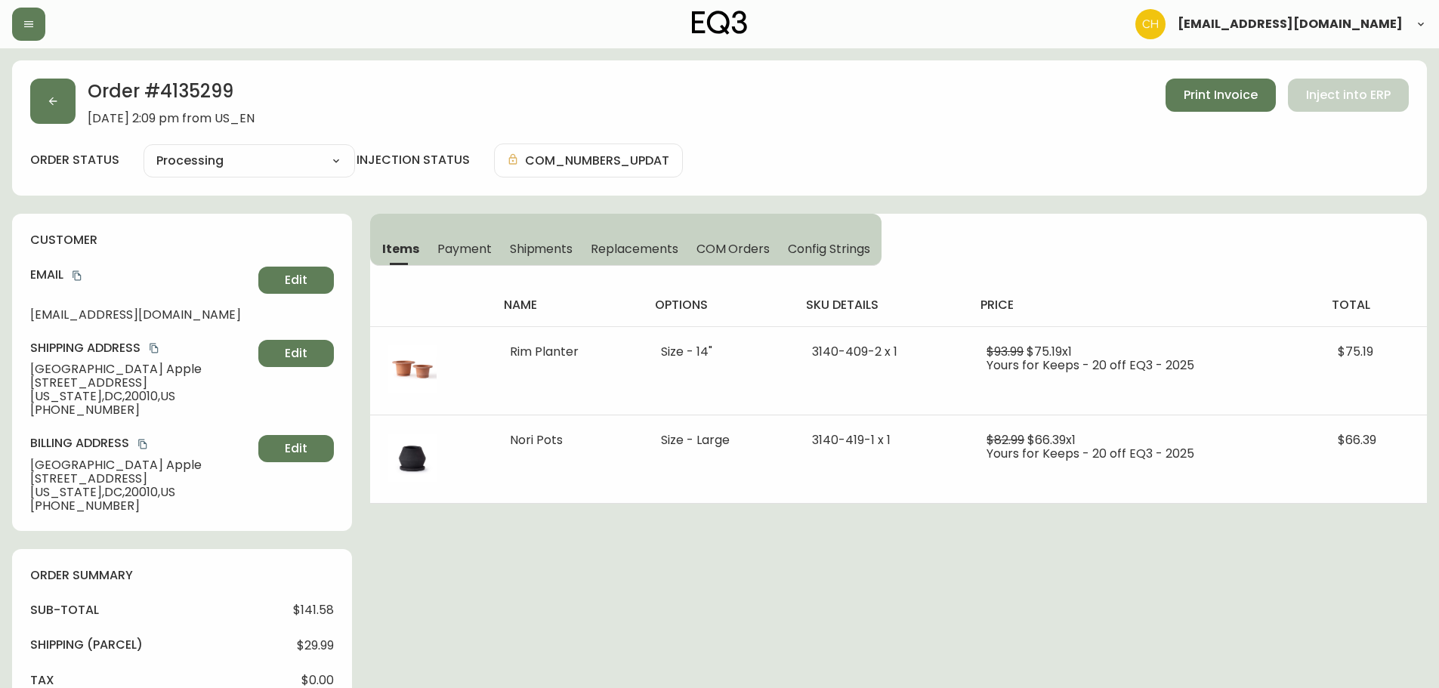
click at [549, 248] on span "Shipments" at bounding box center [541, 249] width 63 height 16
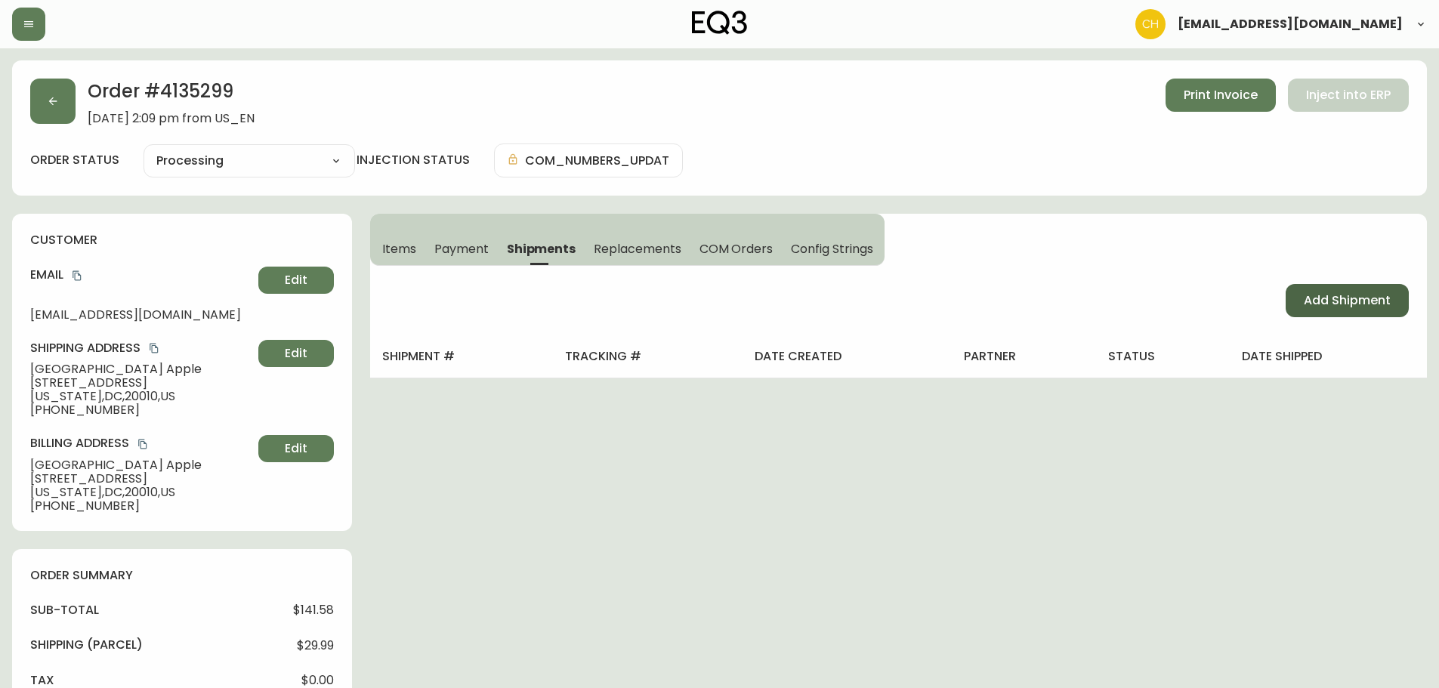
click at [1333, 298] on span "Add Shipment" at bounding box center [1347, 300] width 87 height 17
select select "PENDING"
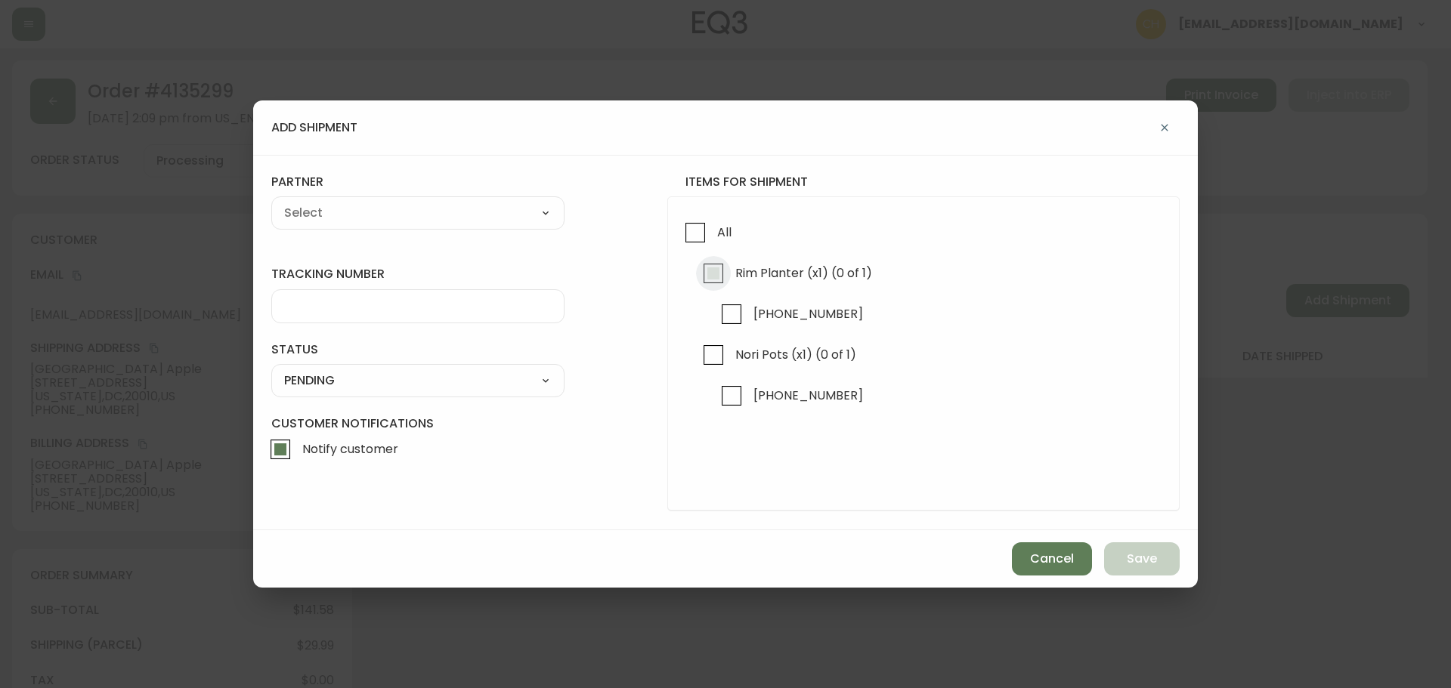
click at [714, 268] on input "Rim Planter (x1) (0 of 1)" at bounding box center [713, 273] width 35 height 35
checkbox input "true"
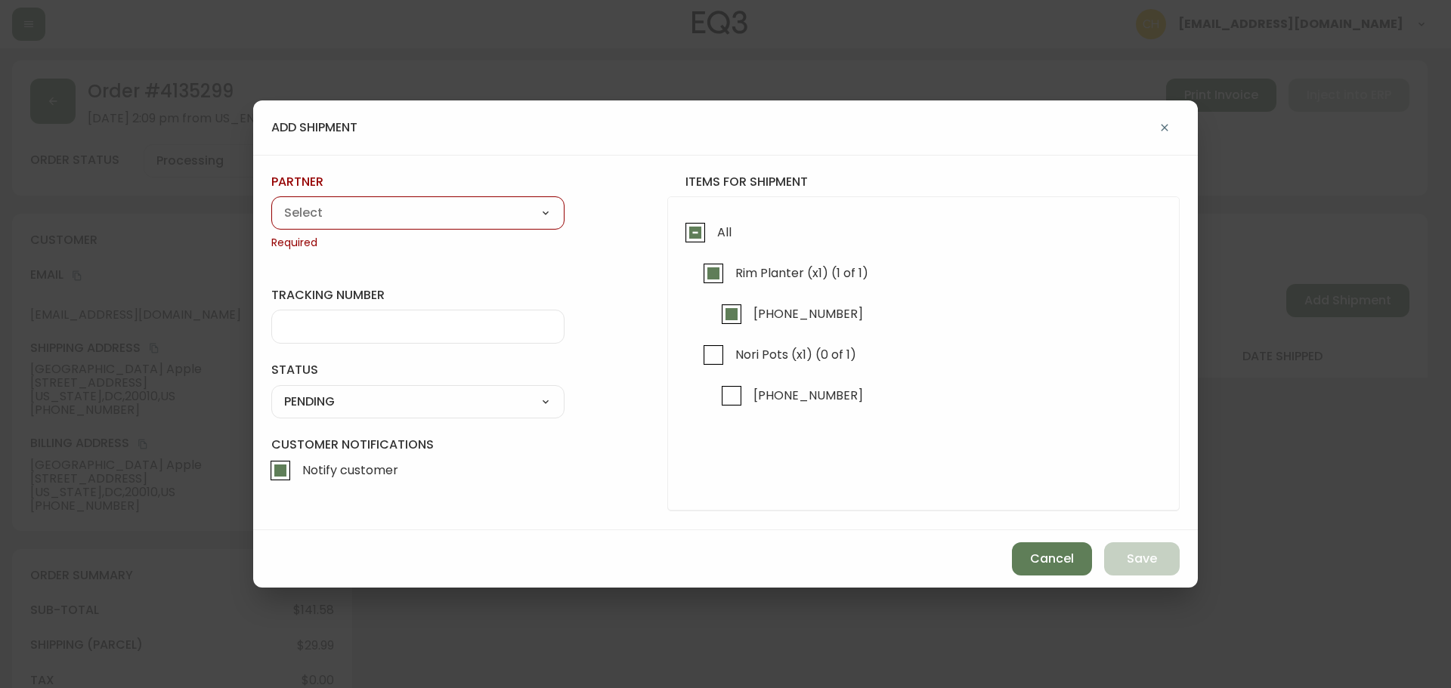
click at [487, 219] on select "A Move to Remember LLC ABF Freight Alero [PERSON_NAME] Canada Post Canpar Expre…" at bounding box center [417, 213] width 293 height 23
select select "cjy0a9taa01x001669l98m63c"
click at [271, 202] on select "A Move to Remember LLC ABF Freight Alero [PERSON_NAME] Canada Post Canpar Expre…" at bounding box center [417, 213] width 293 height 23
type input "FedEx"
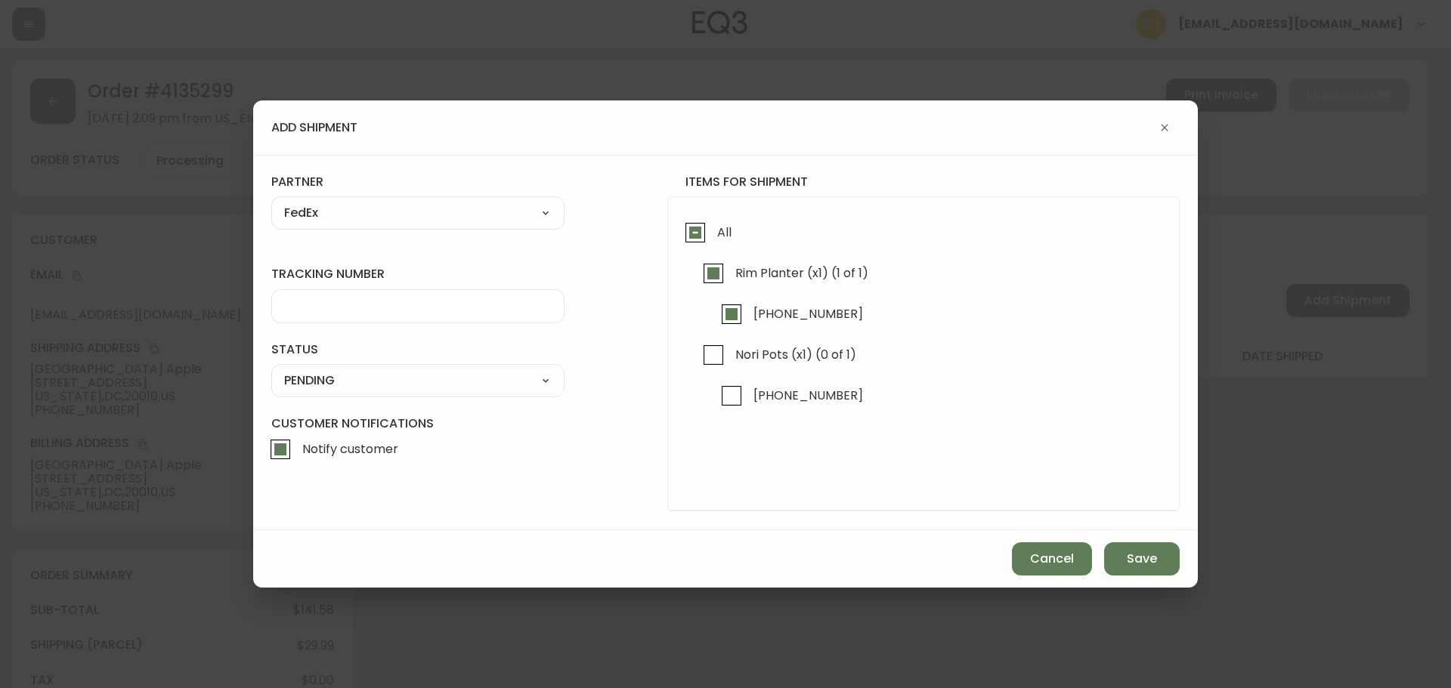
click at [302, 309] on input "tracking number" at bounding box center [417, 306] width 267 height 14
type input "455177310310"
click at [321, 390] on select "SHIPPED PENDING CANCELLED" at bounding box center [417, 380] width 293 height 23
click at [271, 369] on select "SHIPPED PENDING CANCELLED" at bounding box center [417, 380] width 293 height 23
select select "PENDING"
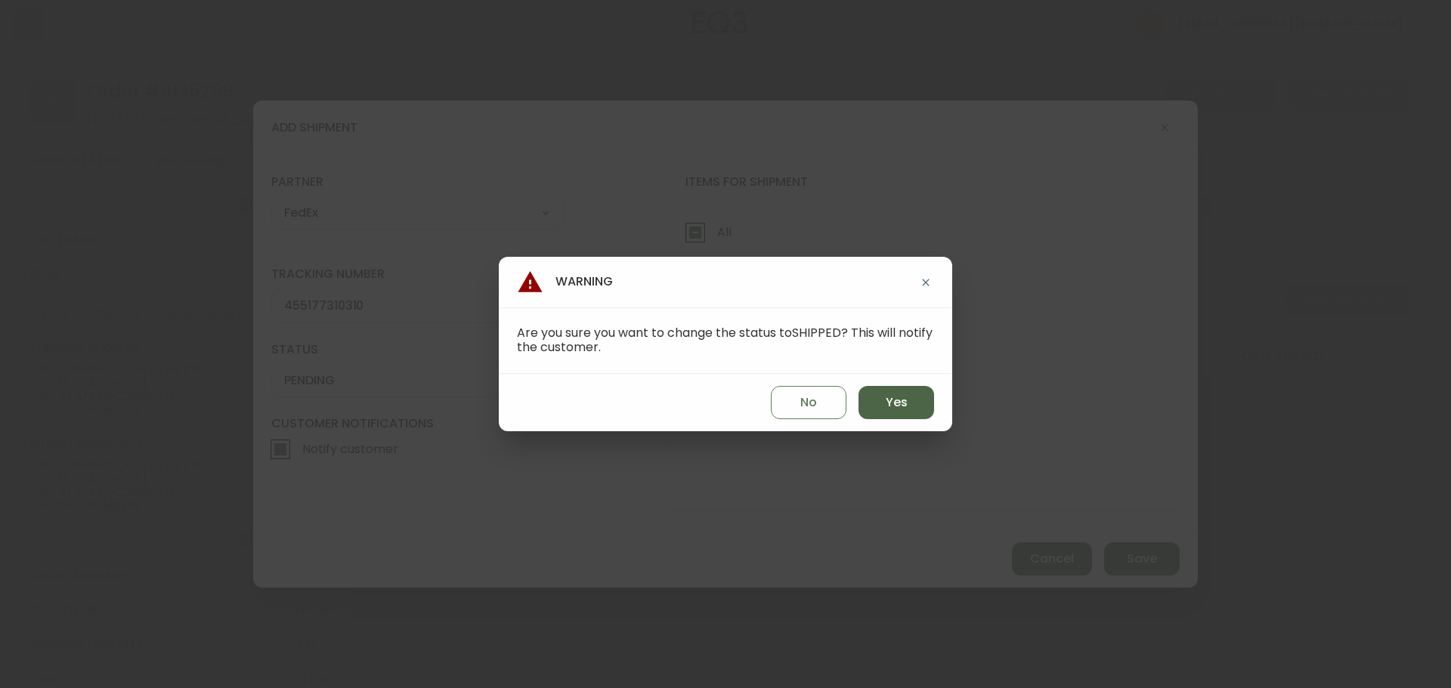
click at [892, 398] on span "Yes" at bounding box center [896, 402] width 22 height 17
type input "SHIPPED"
select select "SHIPPED"
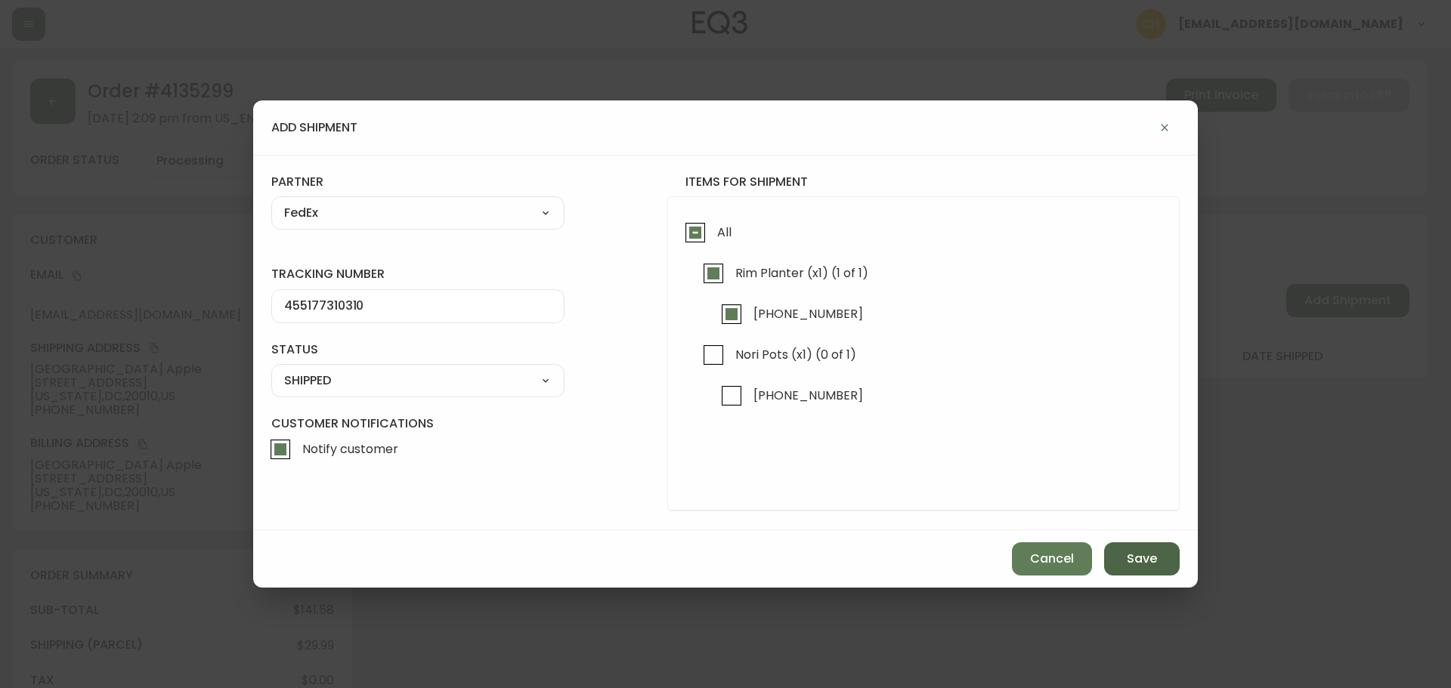
click at [1144, 565] on span "Save" at bounding box center [1142, 559] width 30 height 17
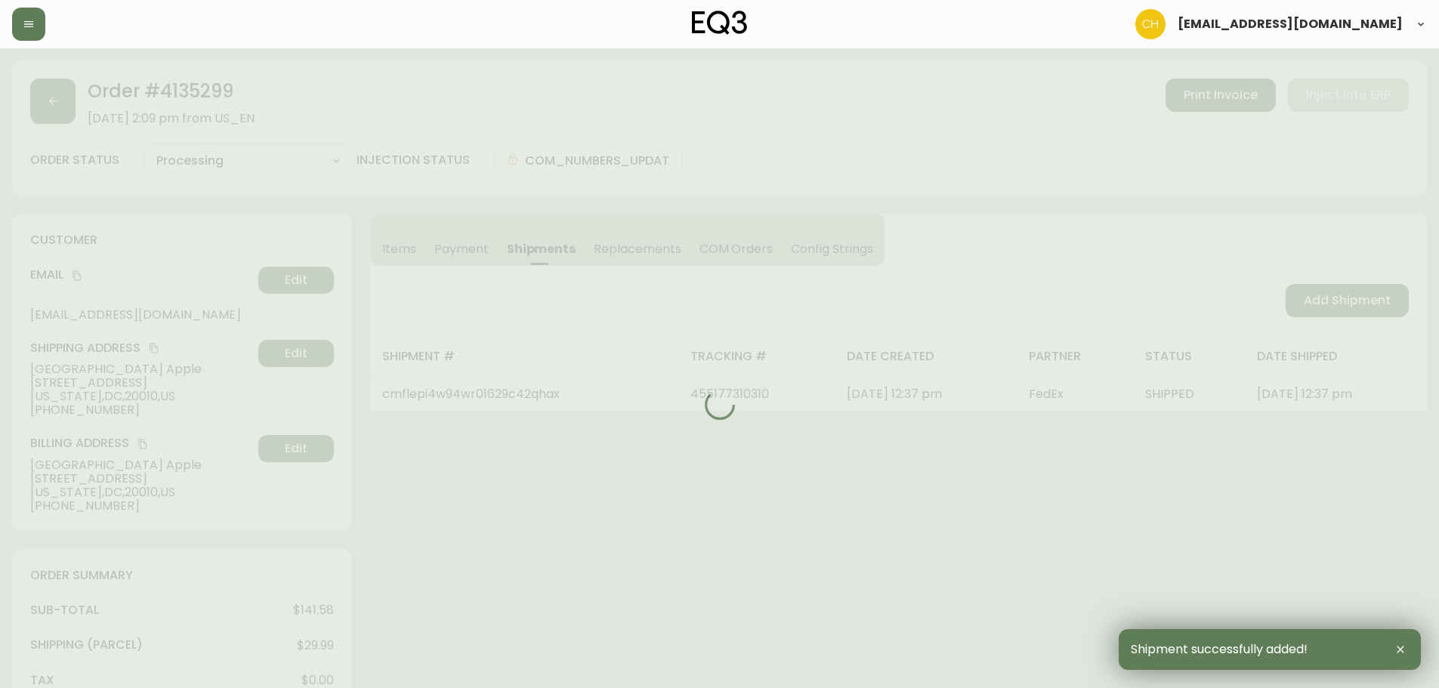
type input "Partially Shipped"
select select "PARTIALLY_SHIPPED"
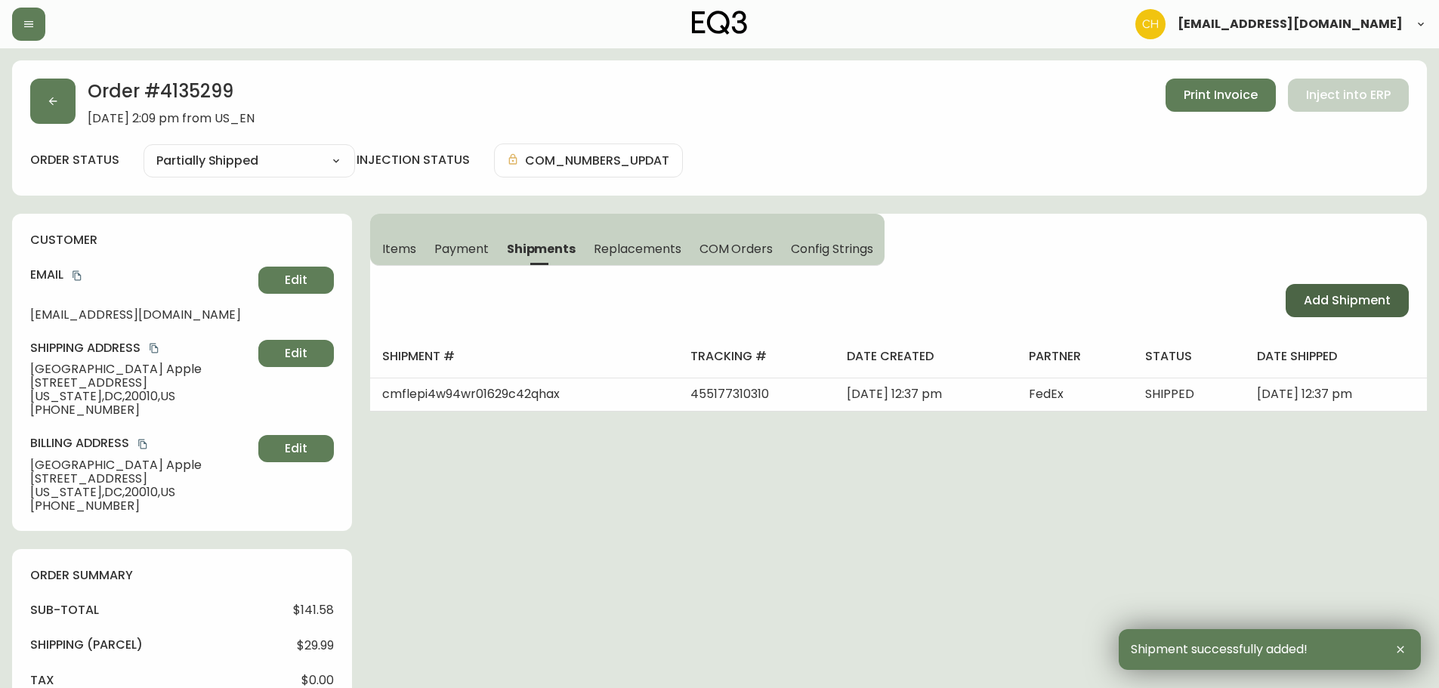
click at [1348, 305] on span "Add Shipment" at bounding box center [1347, 300] width 87 height 17
select select "PENDING"
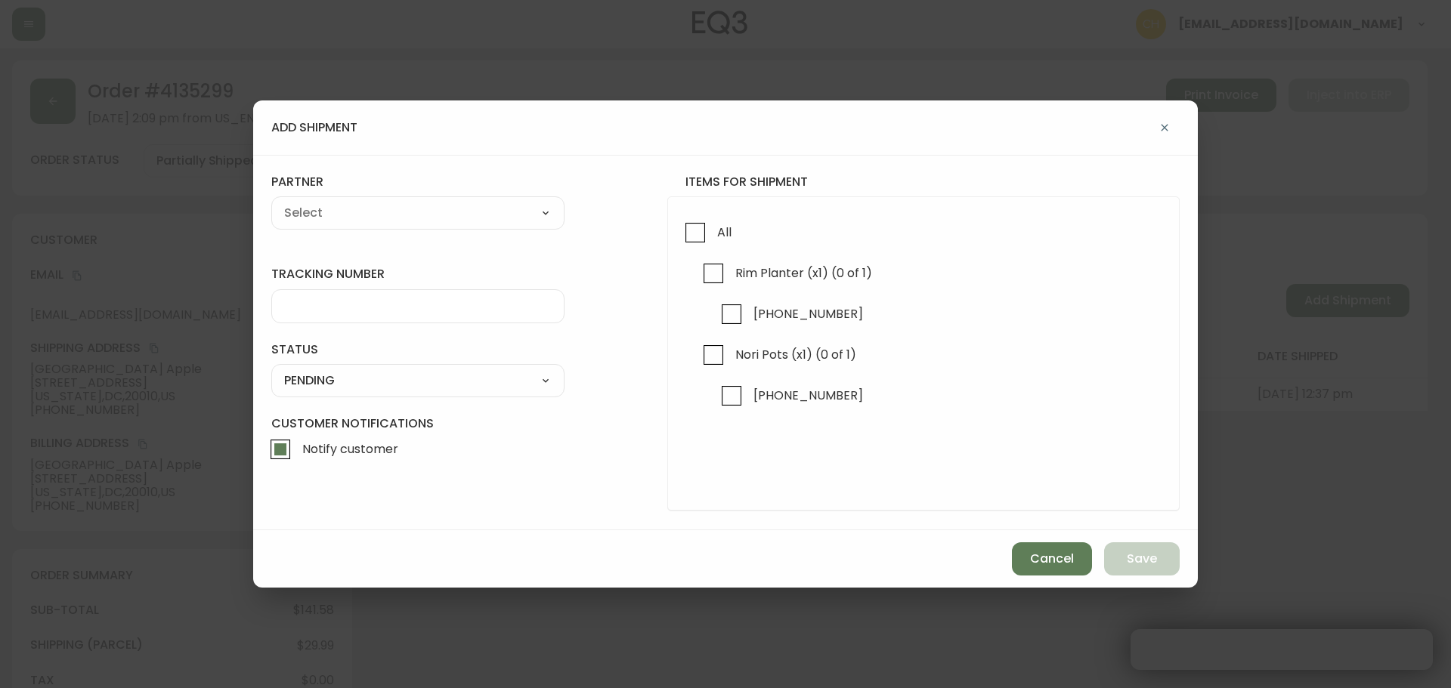
checkbox input "true"
click at [722, 355] on input "Nori Pots (x1) (0 of 1)" at bounding box center [713, 355] width 35 height 35
checkbox input "true"
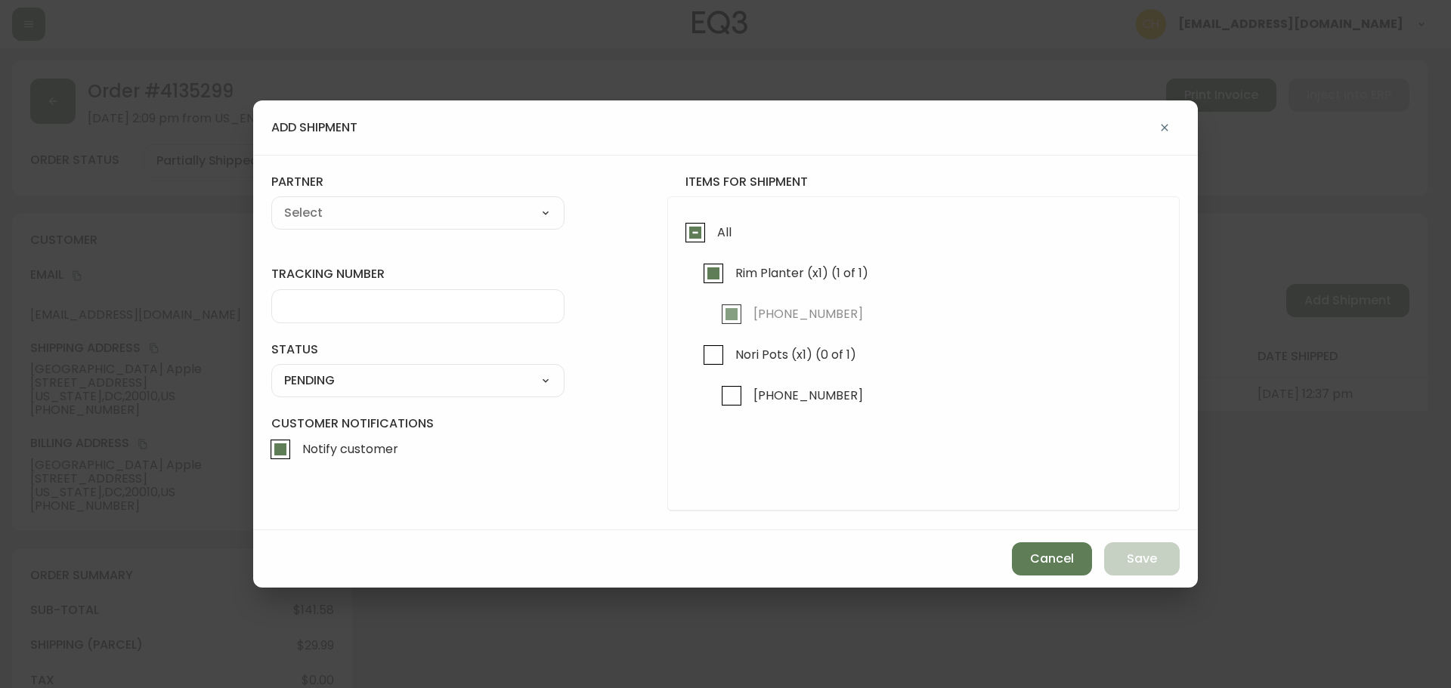
checkbox input "true"
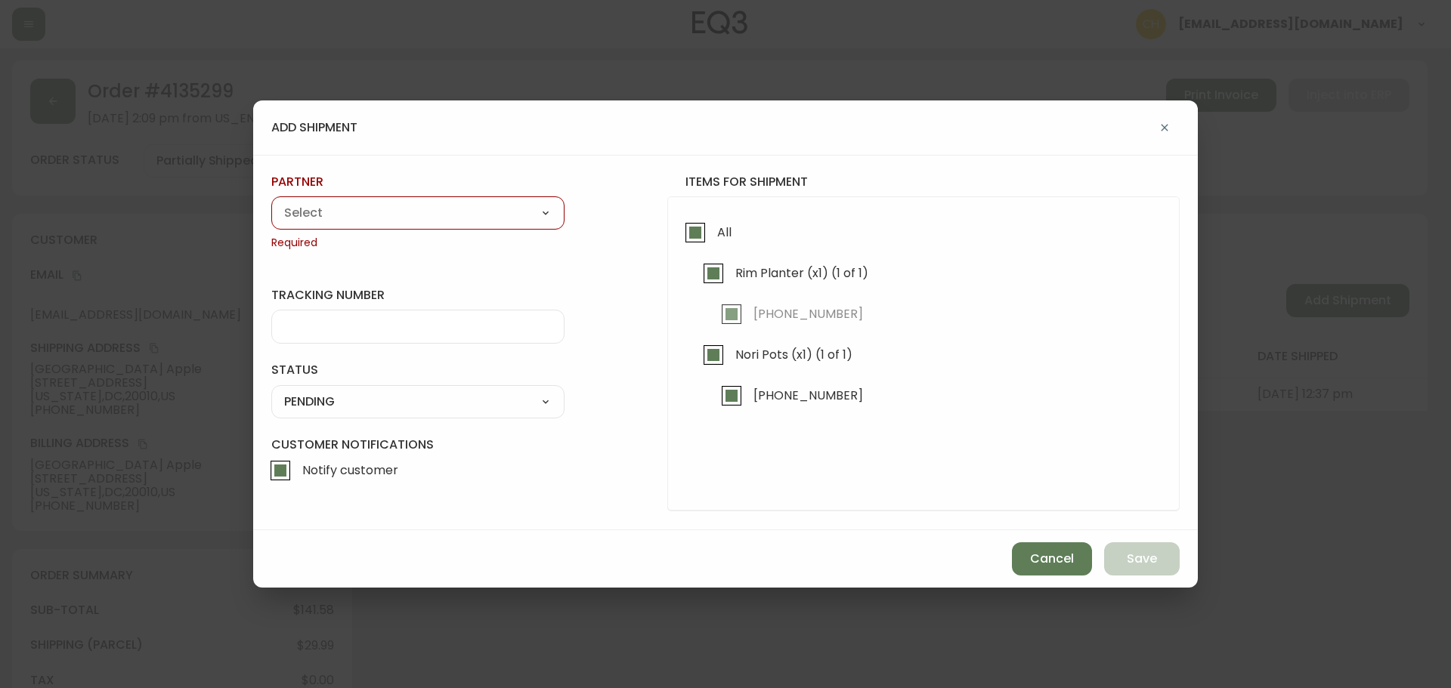
drag, startPoint x: 399, startPoint y: 217, endPoint x: 390, endPoint y: 219, distance: 9.3
click at [396, 216] on select "A Move to Remember LLC ABF Freight Alero [PERSON_NAME] Canada Post Canpar Expre…" at bounding box center [417, 213] width 293 height 23
select select "cjy0a9taa01x001669l98m63c"
click at [271, 202] on select "A Move to Remember LLC ABF Freight Alero [PERSON_NAME] Canada Post Canpar Expre…" at bounding box center [417, 213] width 293 height 23
type input "FedEx"
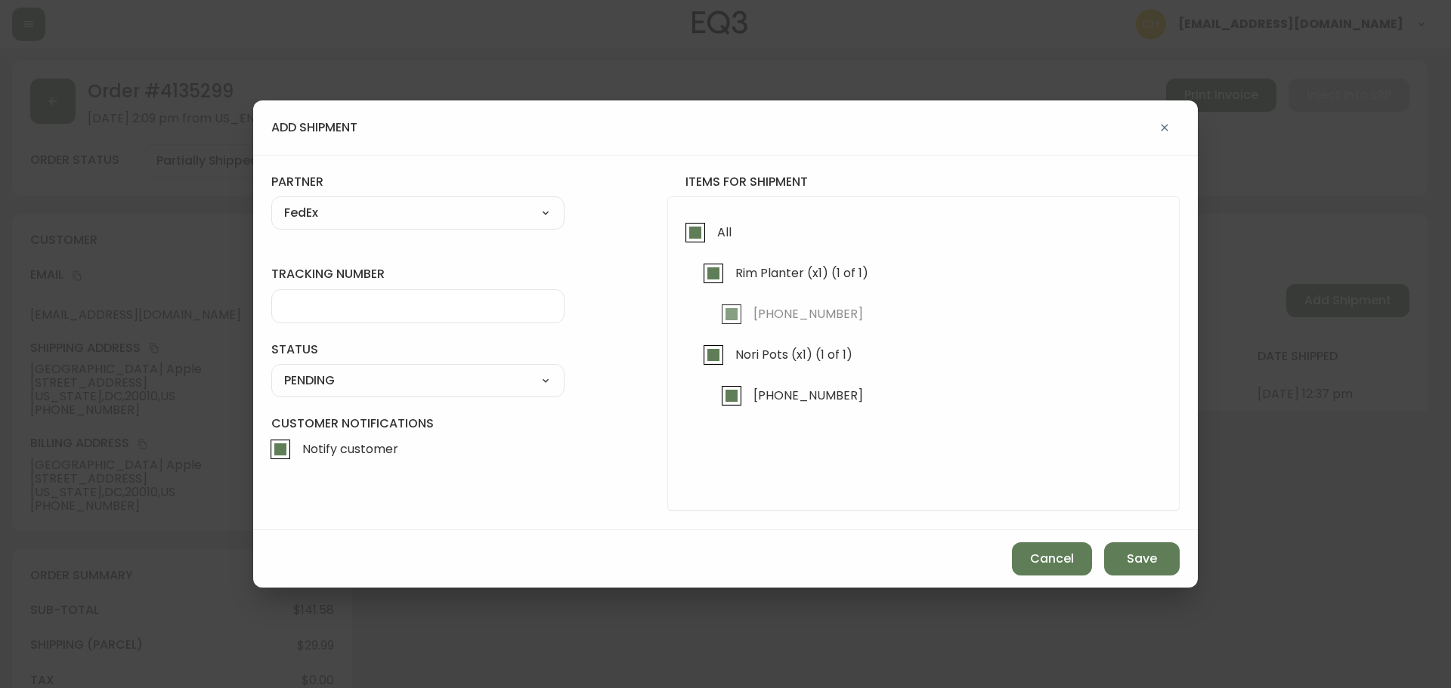
click at [320, 299] on input "tracking number" at bounding box center [417, 306] width 267 height 14
type input "455177310320"
click at [346, 377] on select "SHIPPED PENDING CANCELLED" at bounding box center [417, 380] width 293 height 23
click at [271, 369] on select "SHIPPED PENDING CANCELLED" at bounding box center [417, 380] width 293 height 23
select select "PENDING"
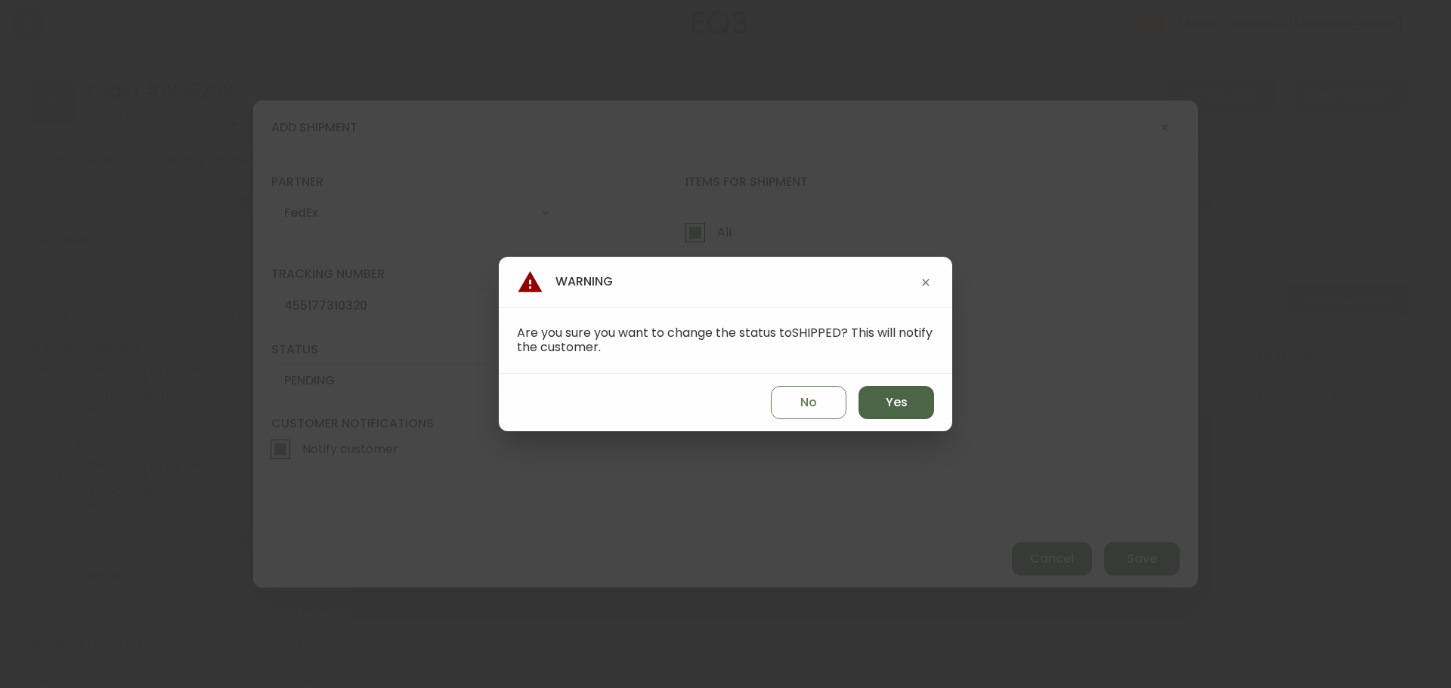
drag, startPoint x: 878, startPoint y: 403, endPoint x: 915, endPoint y: 397, distance: 37.6
click at [904, 398] on button "Yes" at bounding box center [896, 402] width 76 height 33
type input "SHIPPED"
select select "SHIPPED"
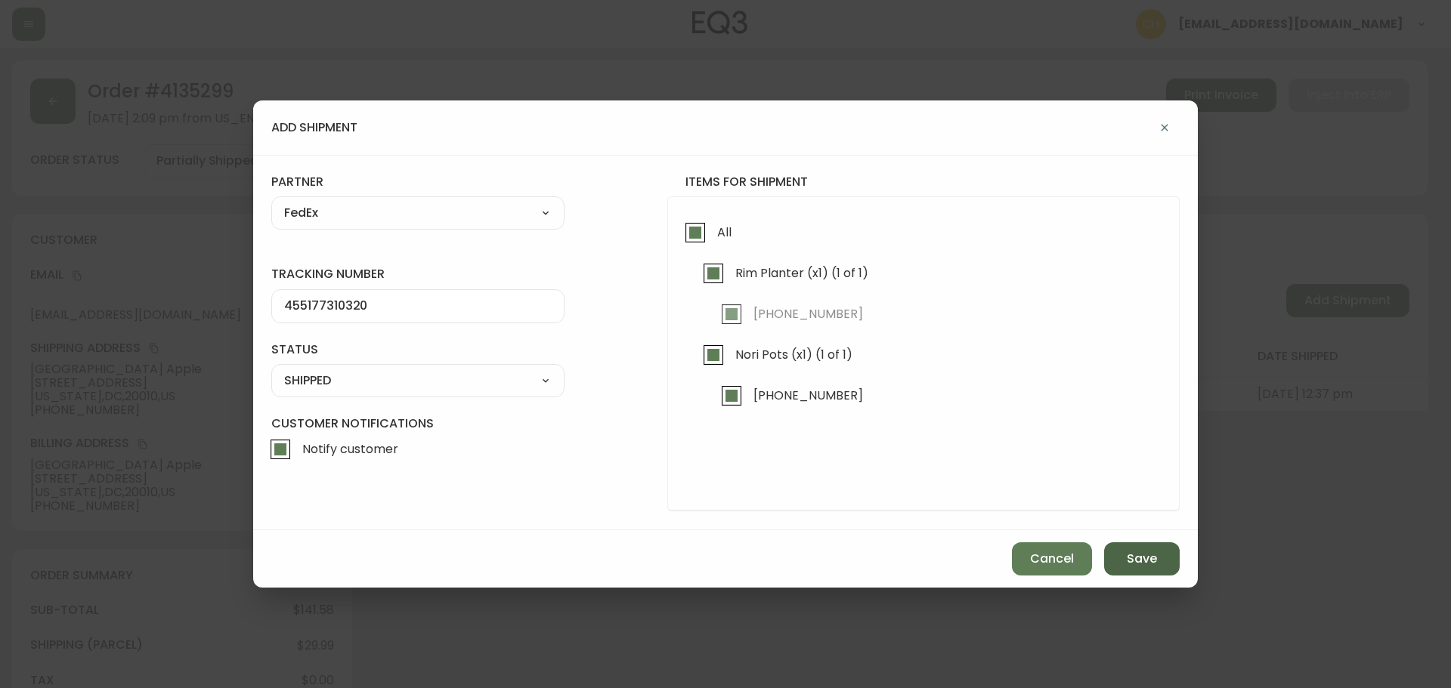
click at [1161, 554] on button "Save" at bounding box center [1142, 558] width 76 height 33
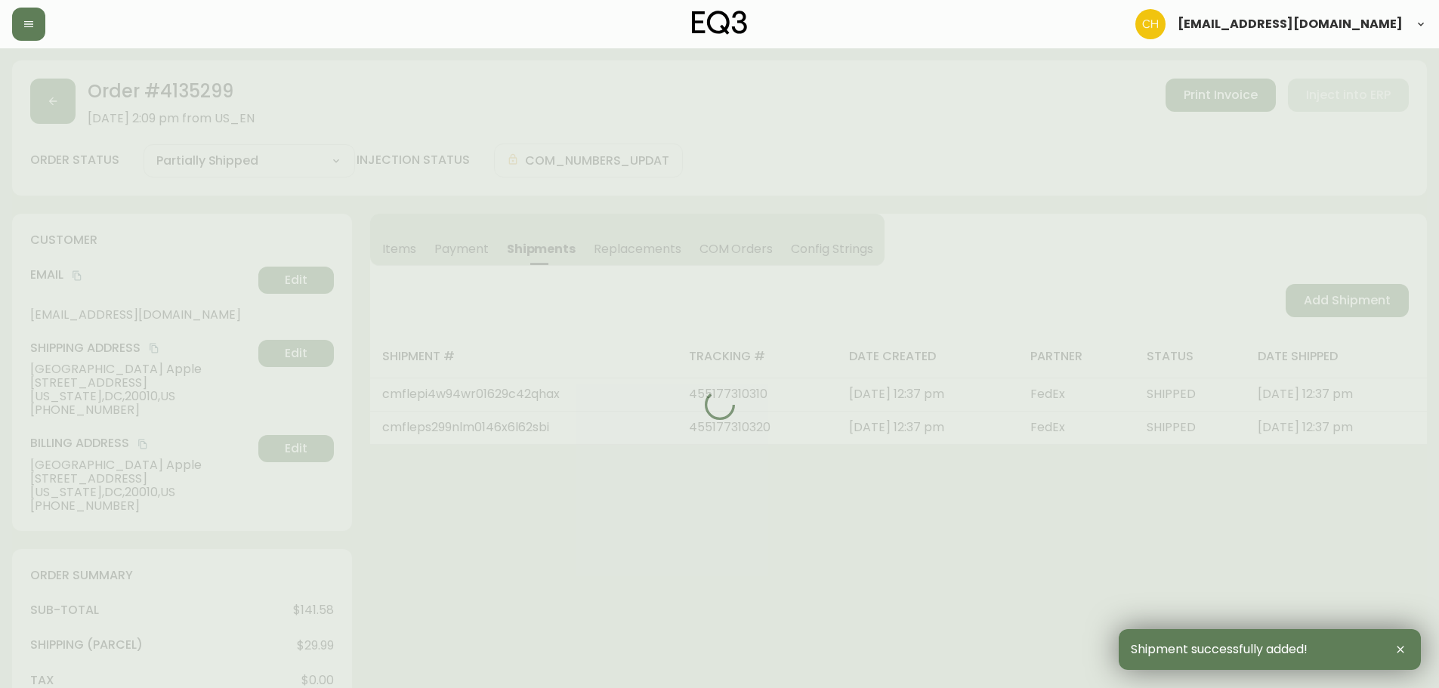
type input "Fully Shipped"
select select "FULLY_SHIPPED"
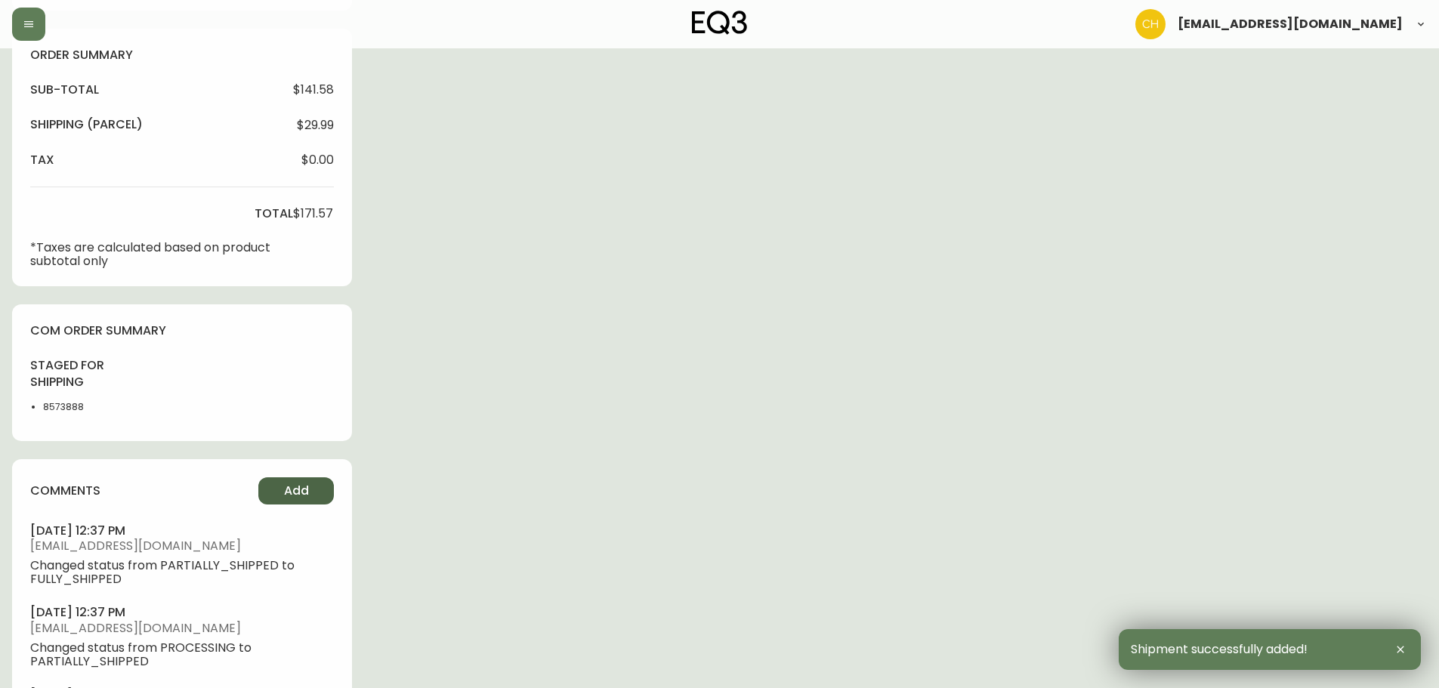
scroll to position [628, 0]
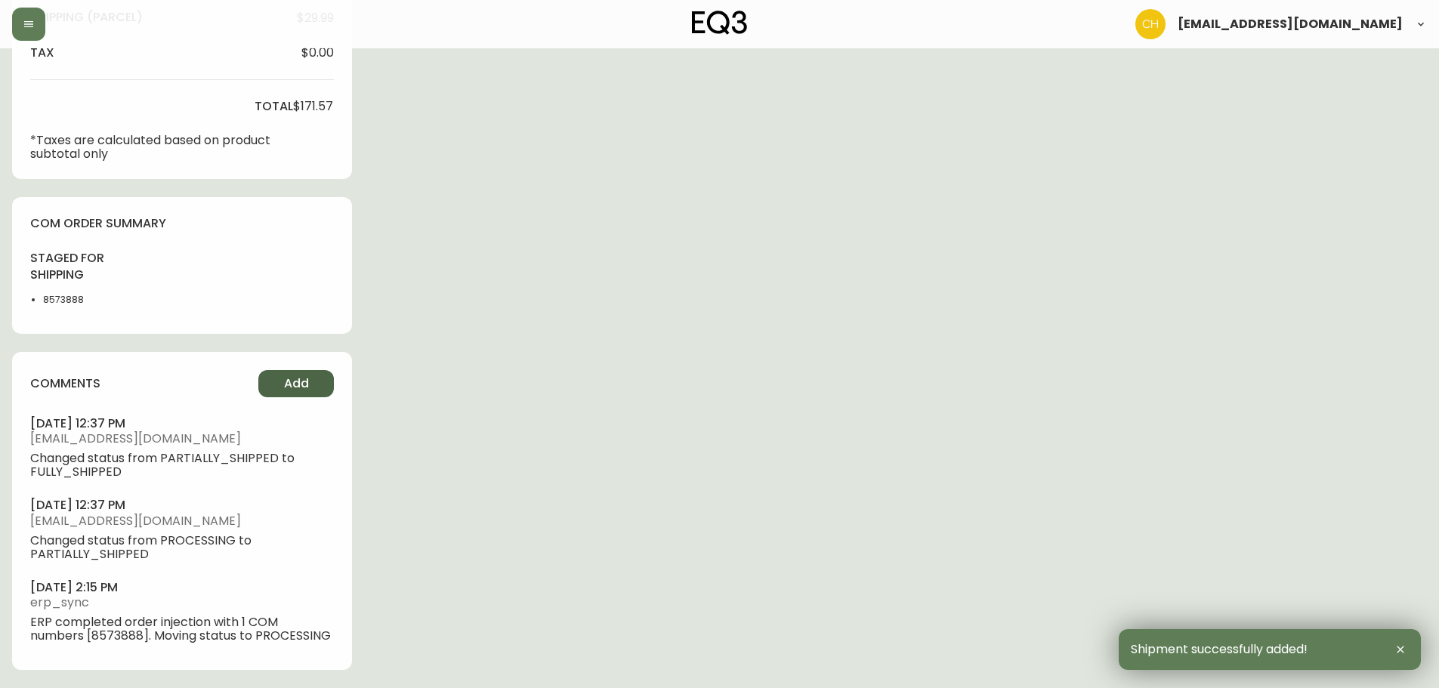
click at [314, 383] on button "Add" at bounding box center [296, 383] width 76 height 27
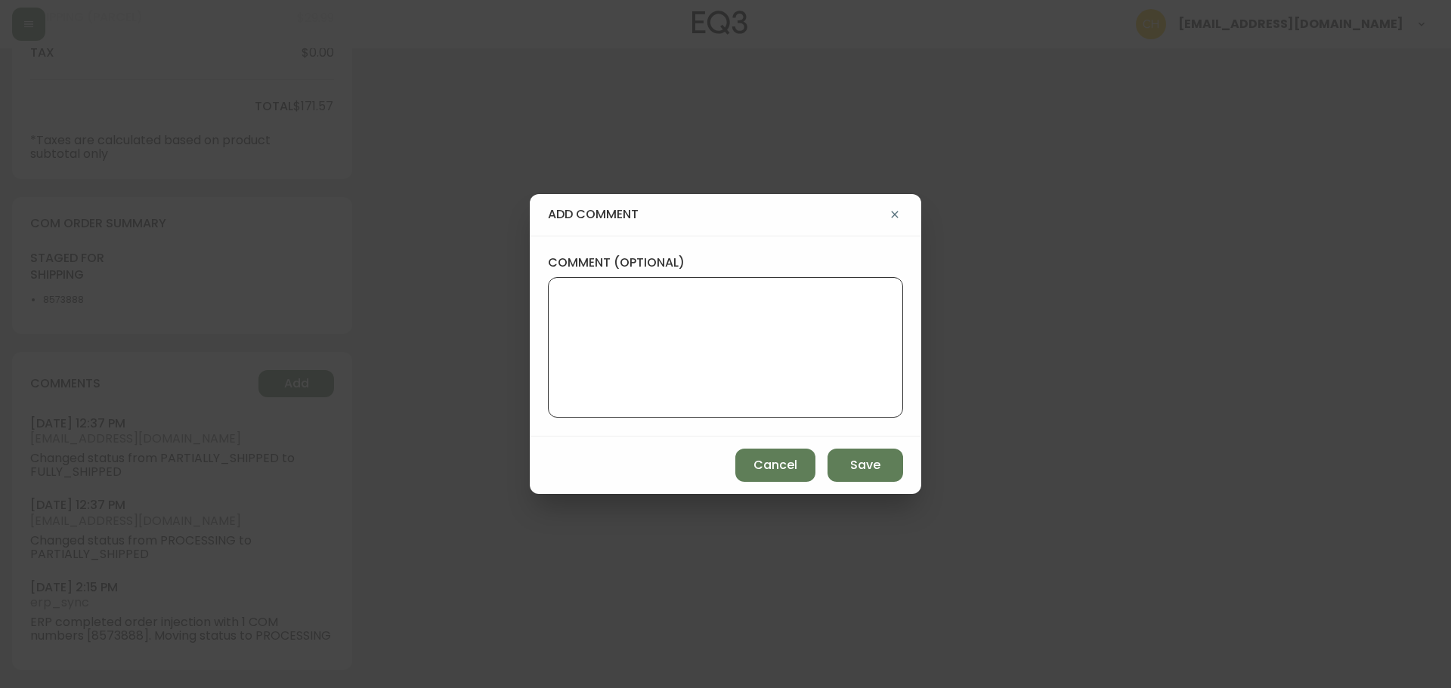
click at [563, 317] on textarea "comment (optional)" at bounding box center [725, 347] width 329 height 121
type textarea "CH"
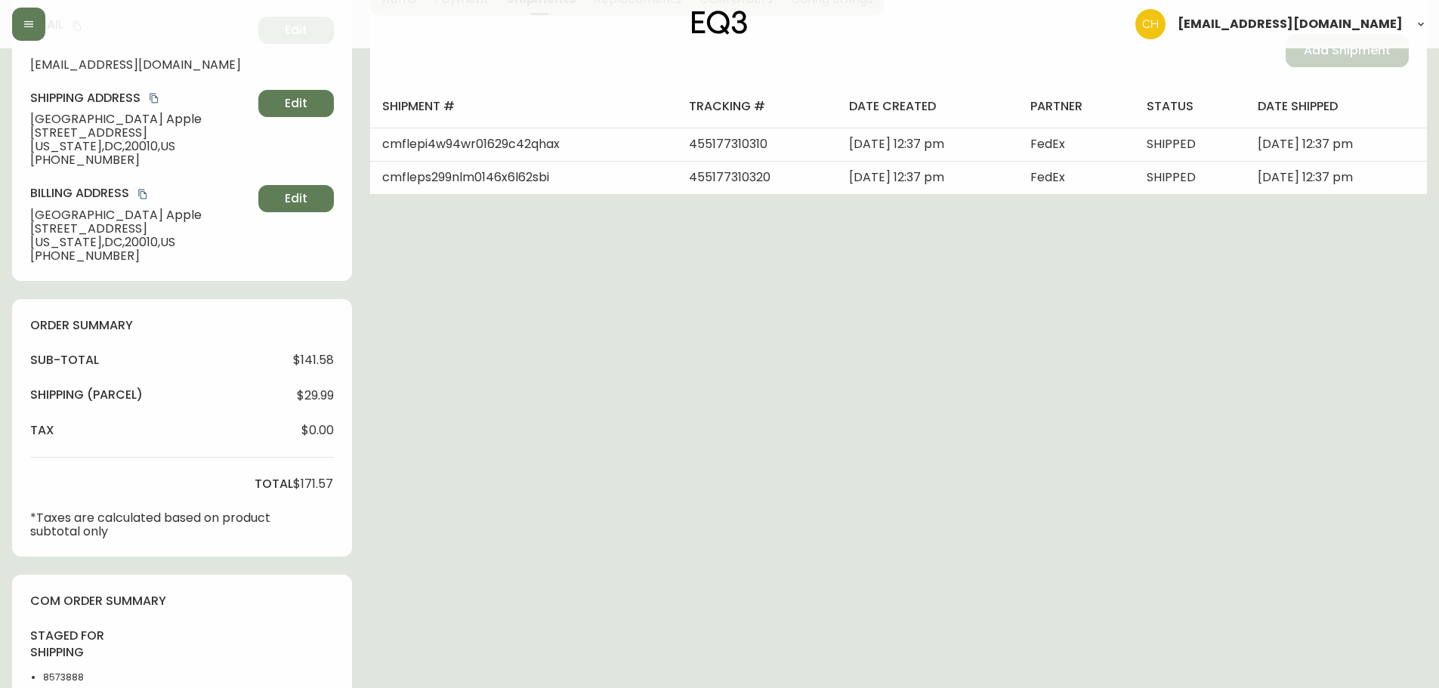
scroll to position [0, 0]
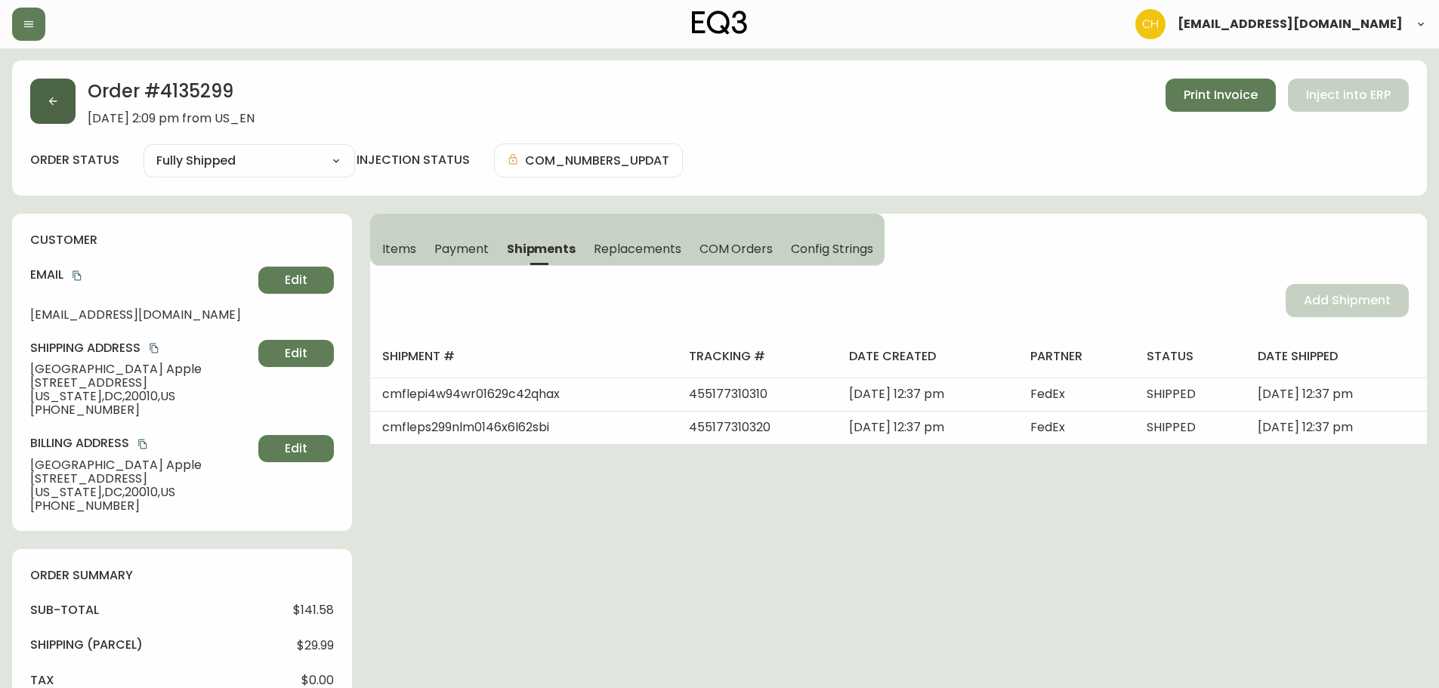
click at [54, 99] on icon "button" at bounding box center [53, 101] width 12 height 12
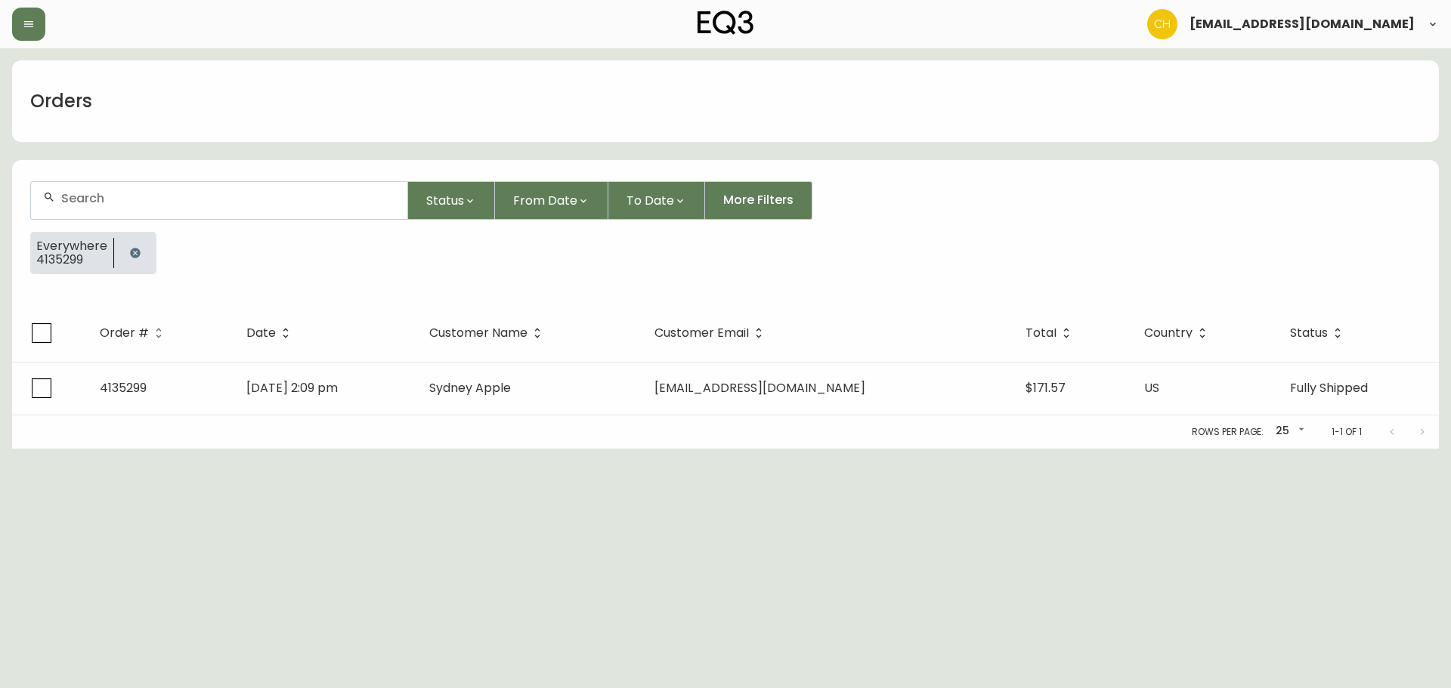
click at [156, 188] on div at bounding box center [219, 200] width 376 height 37
type input "4135113"
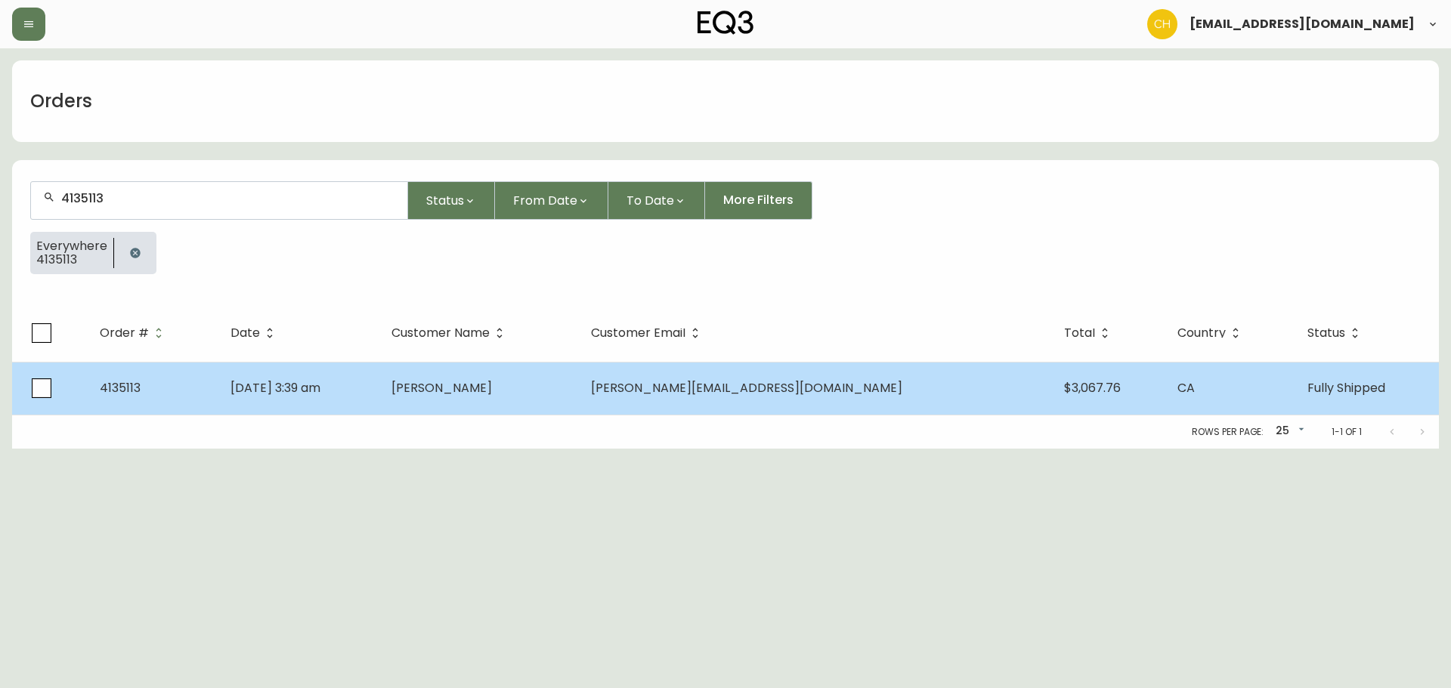
click at [492, 394] on span "[PERSON_NAME]" at bounding box center [441, 387] width 100 height 17
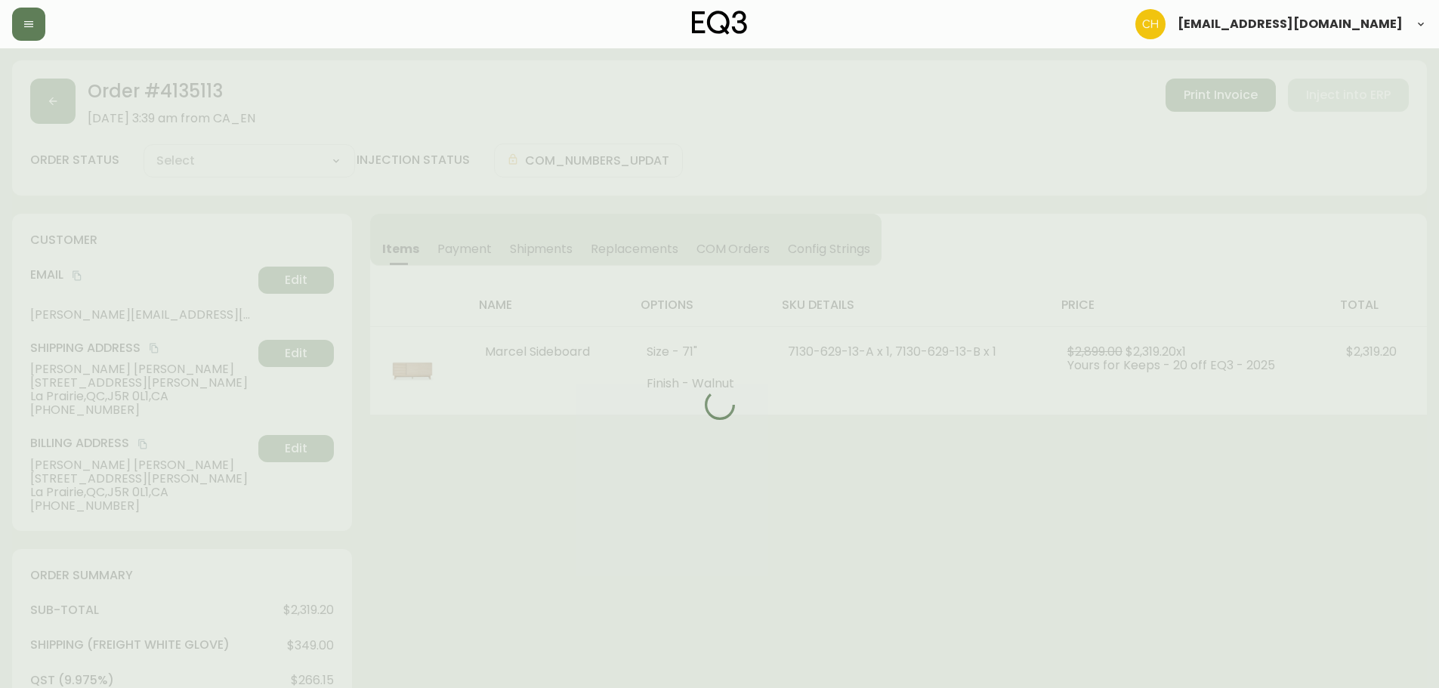
type input "Fully Shipped"
select select "FULLY_SHIPPED"
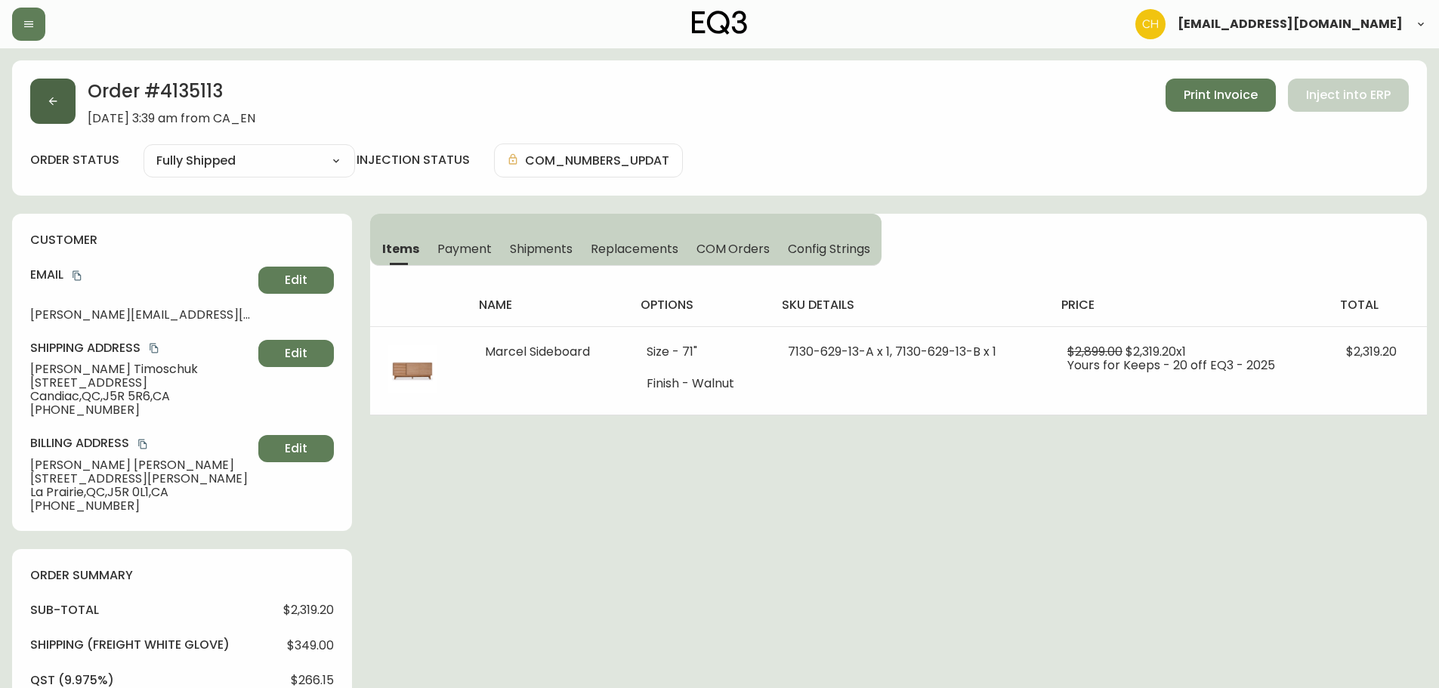
click at [51, 109] on button "button" at bounding box center [52, 101] width 45 height 45
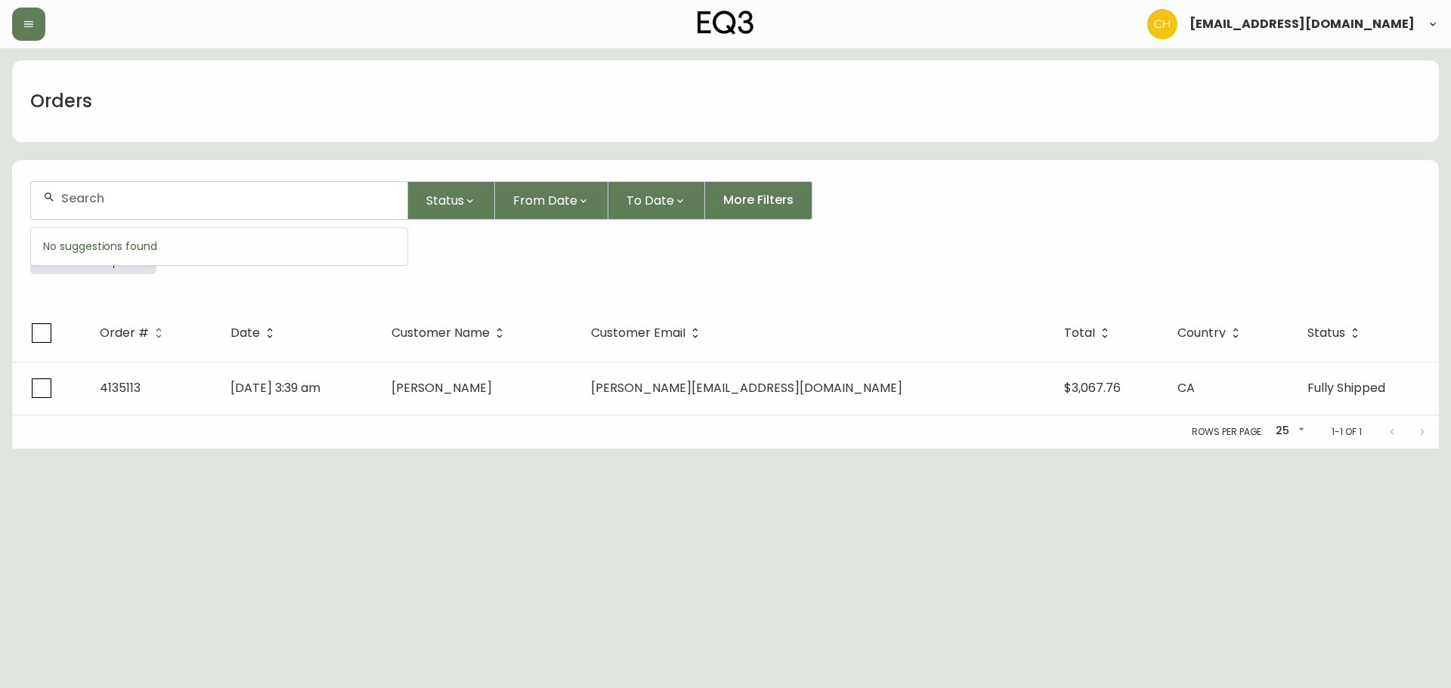
click at [82, 197] on input "text" at bounding box center [228, 198] width 334 height 14
type input "4135311"
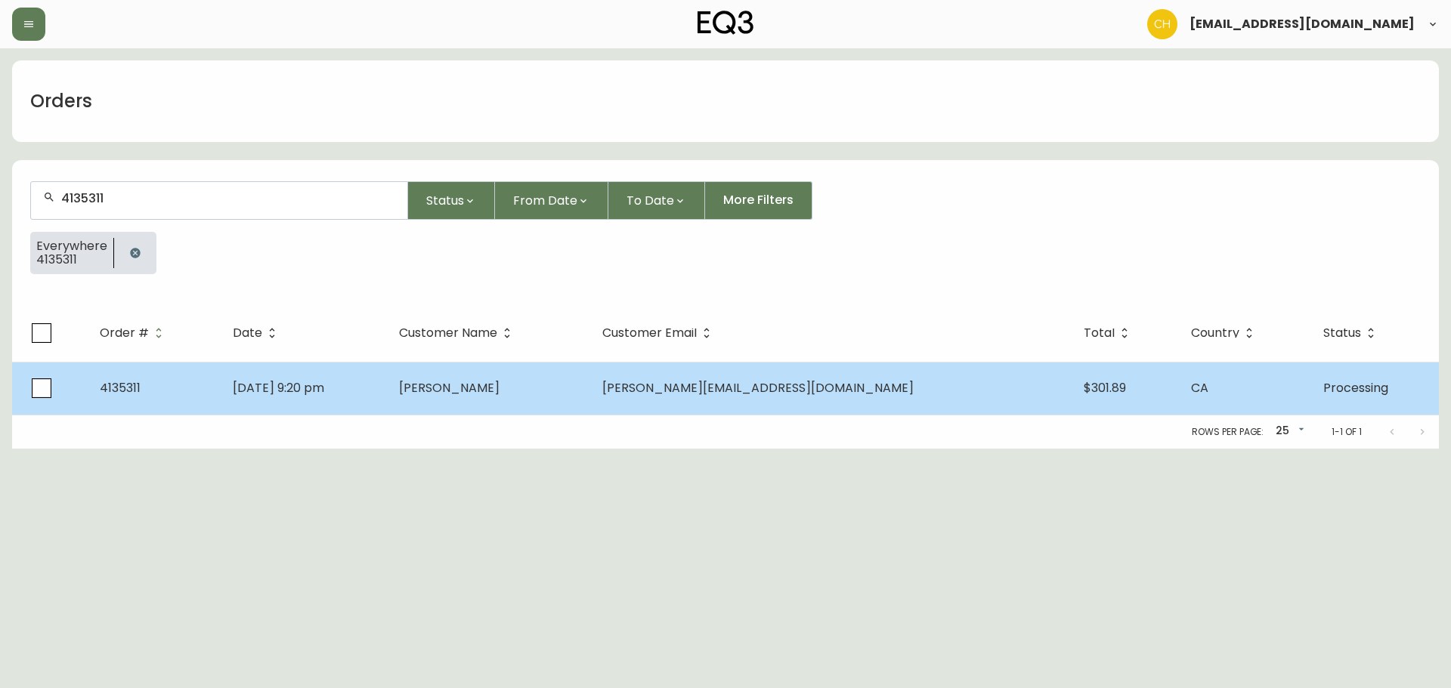
click at [499, 387] on span "[PERSON_NAME]" at bounding box center [449, 387] width 100 height 17
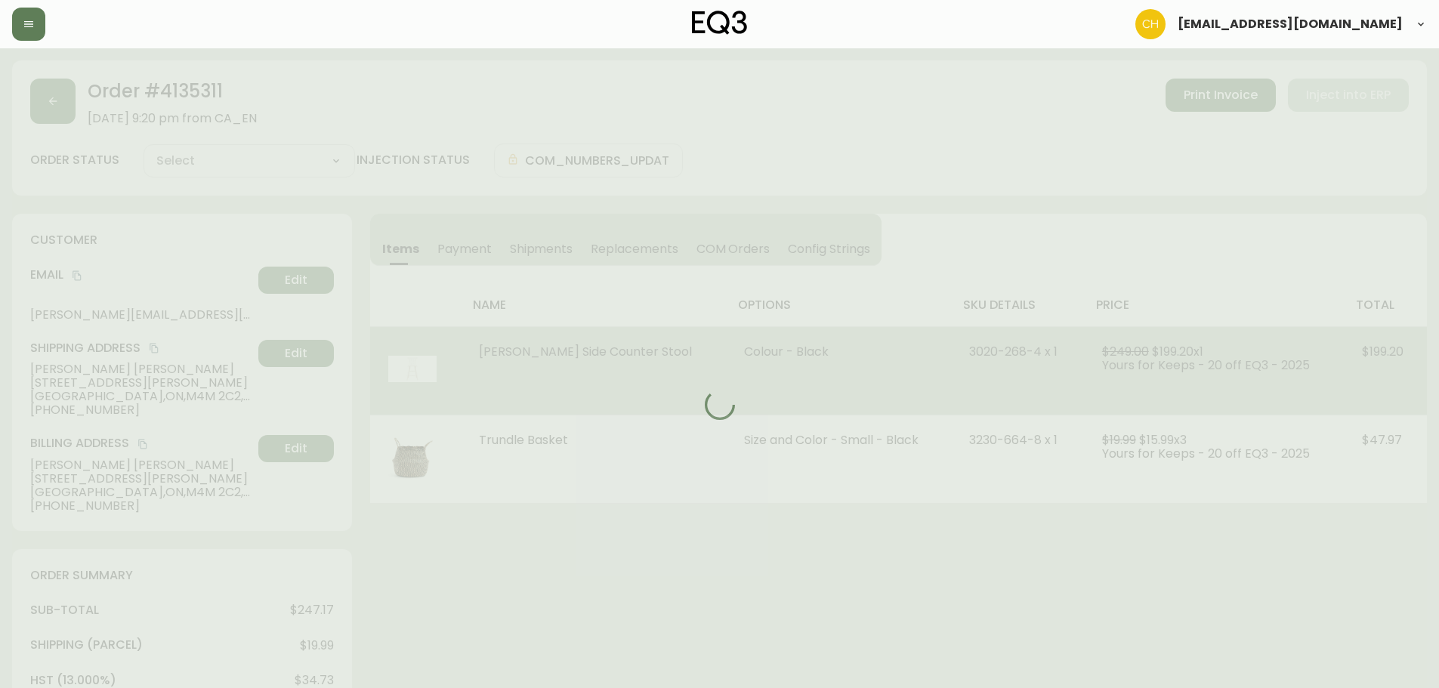
type input "Processing"
select select "PROCESSING"
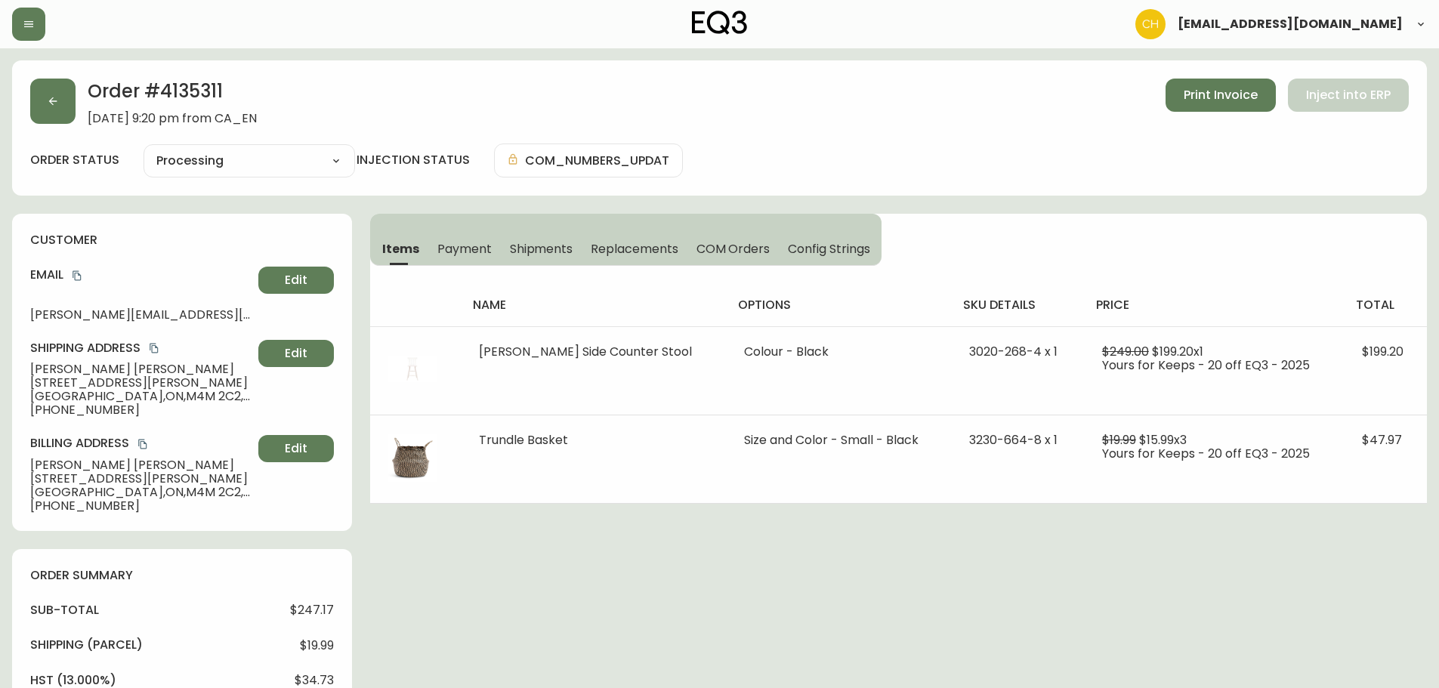
click at [542, 244] on span "Shipments" at bounding box center [541, 249] width 63 height 16
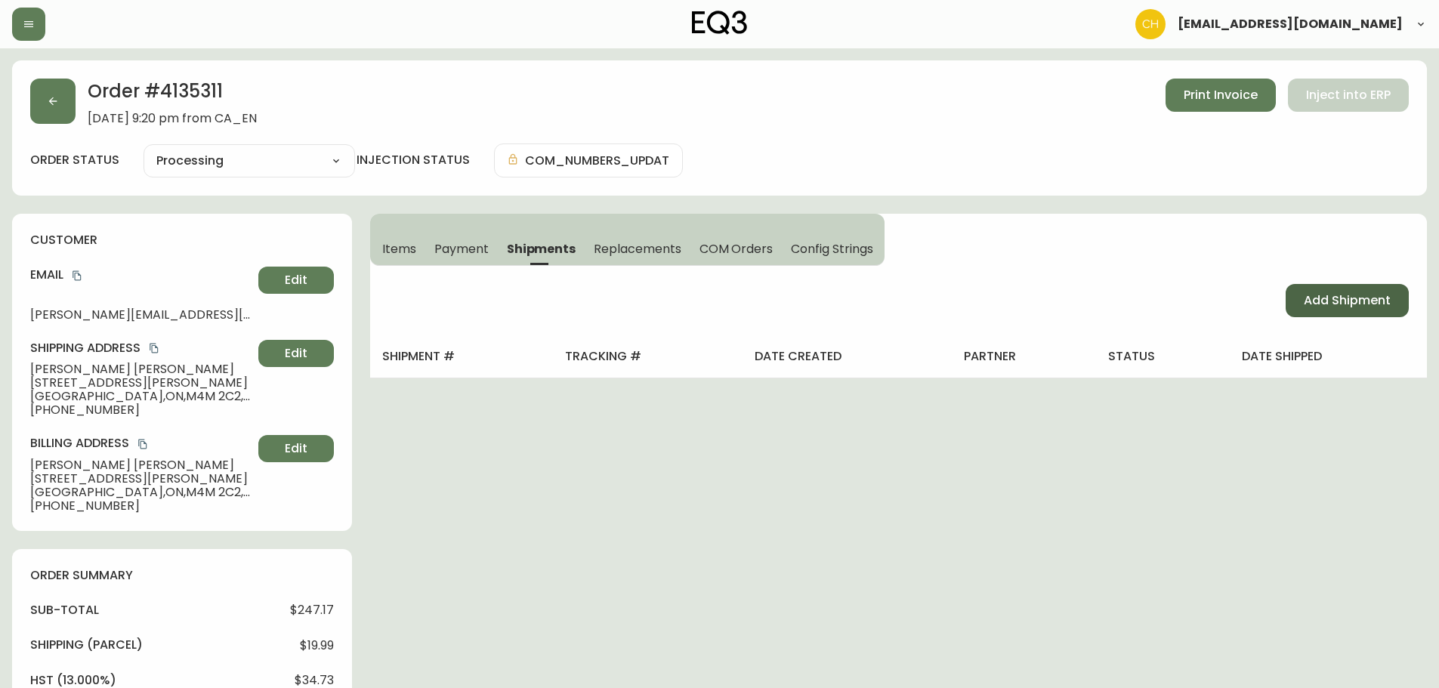
click at [1316, 298] on span "Add Shipment" at bounding box center [1347, 300] width 87 height 17
select select "PENDING"
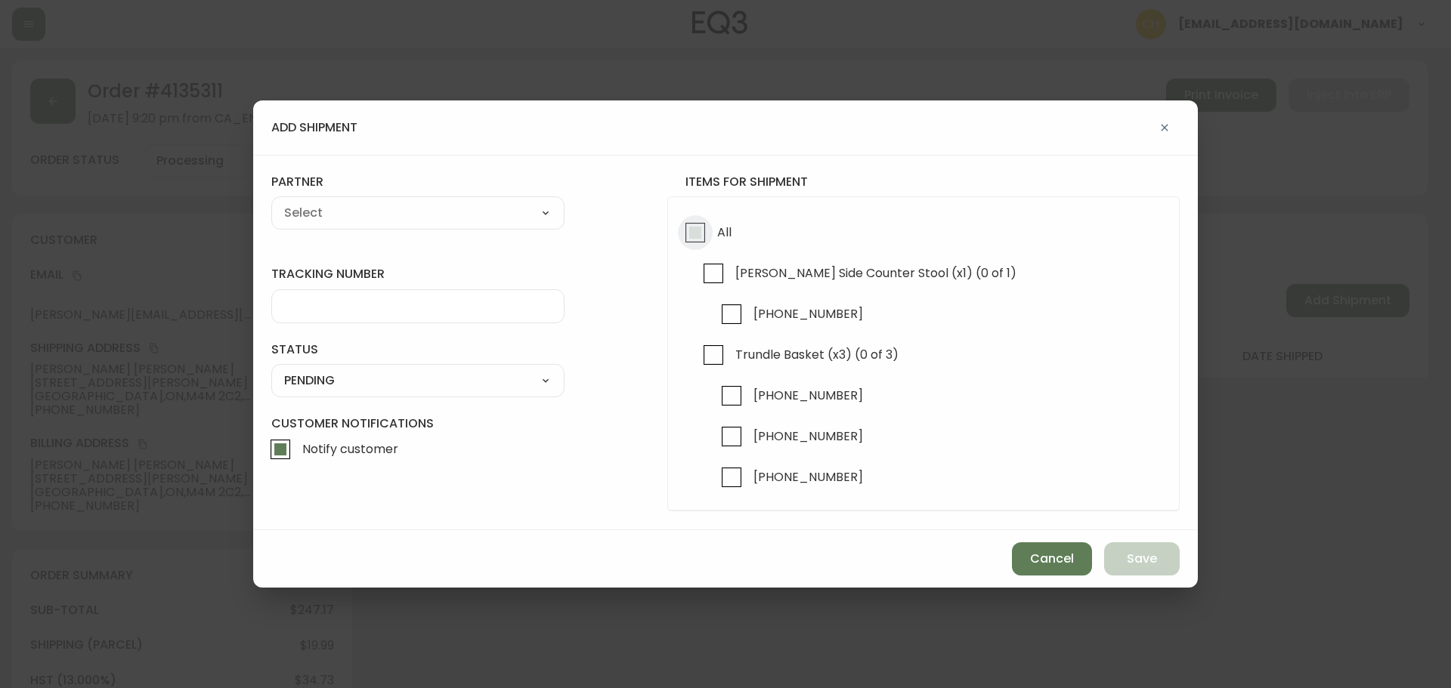
click at [700, 233] on input "All" at bounding box center [695, 232] width 35 height 35
checkbox input "true"
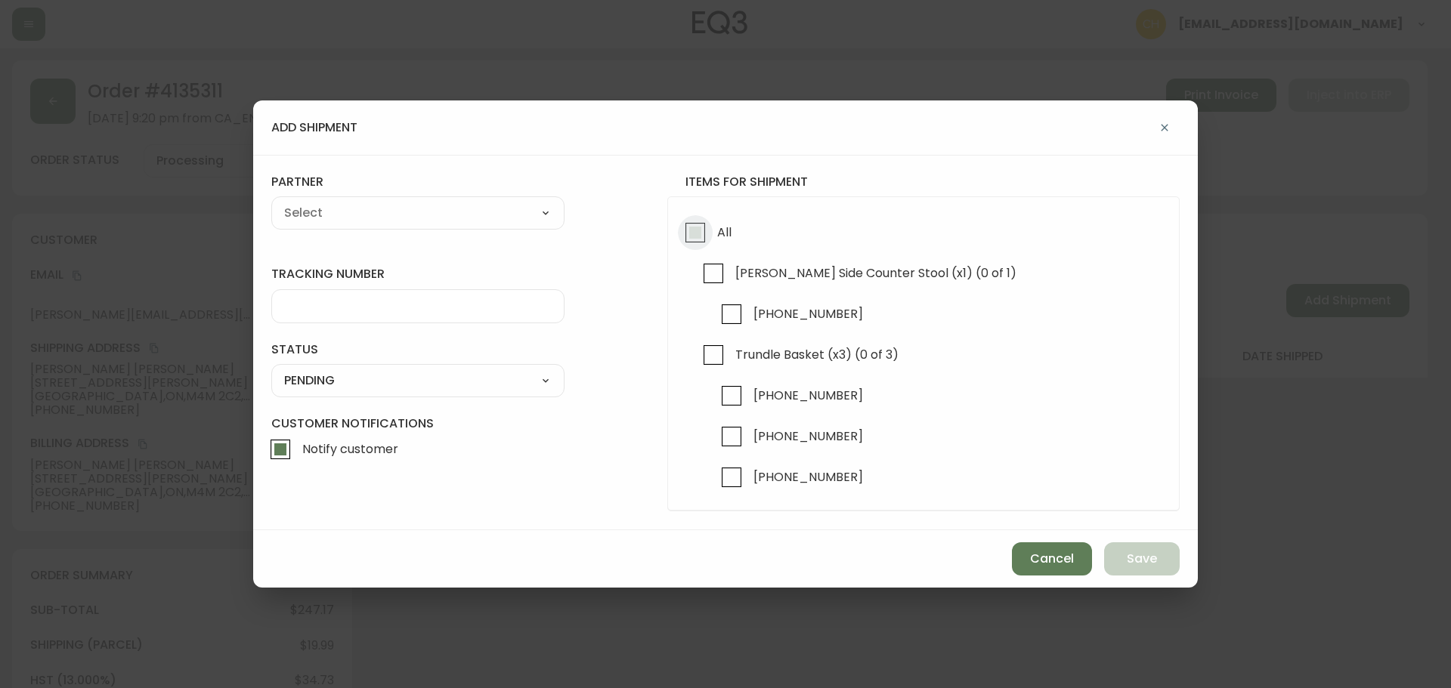
checkbox input "true"
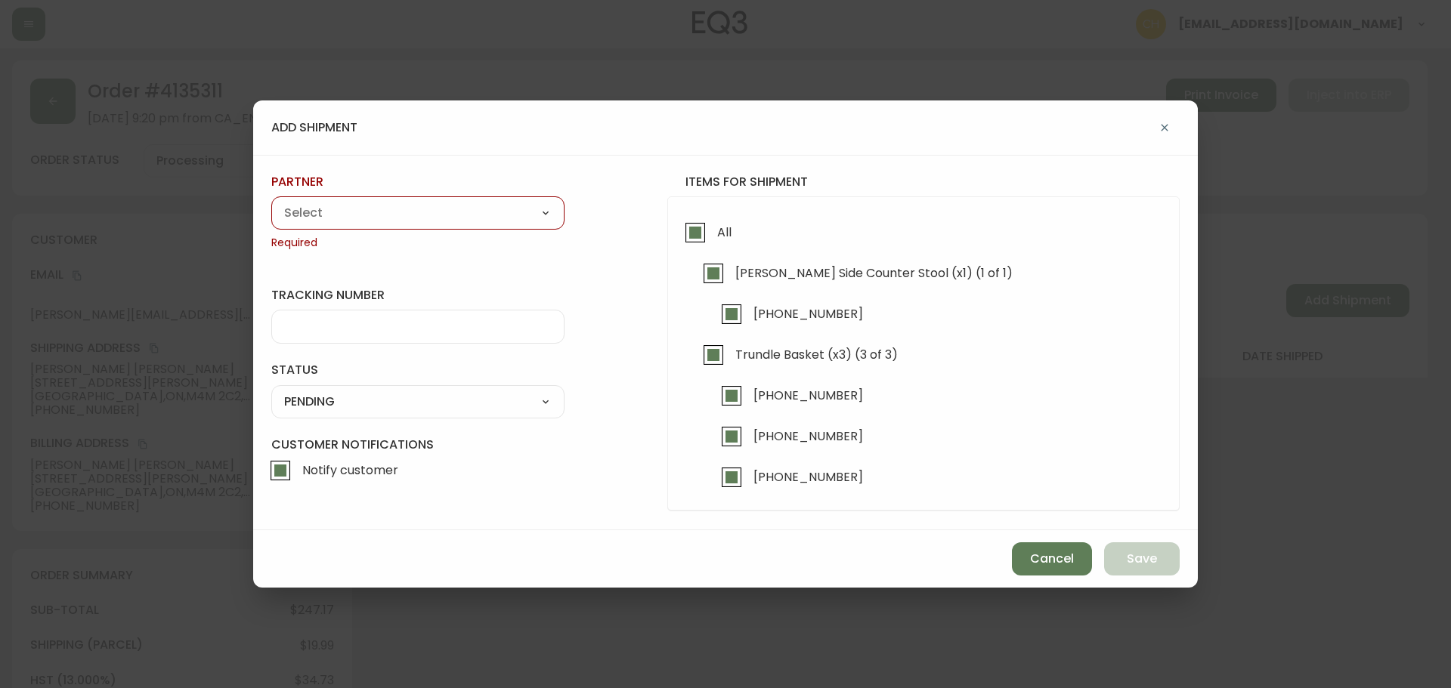
click at [391, 212] on select "A Move to Remember LLC ABF Freight Alero [PERSON_NAME] Canada Post Canpar Expre…" at bounding box center [417, 213] width 293 height 23
select select "cjy0a9taa01x001669l98m63c"
click at [271, 202] on select "A Move to Remember LLC ABF Freight Alero [PERSON_NAME] Canada Post Canpar Expre…" at bounding box center [417, 213] width 293 height 23
type input "FedEx"
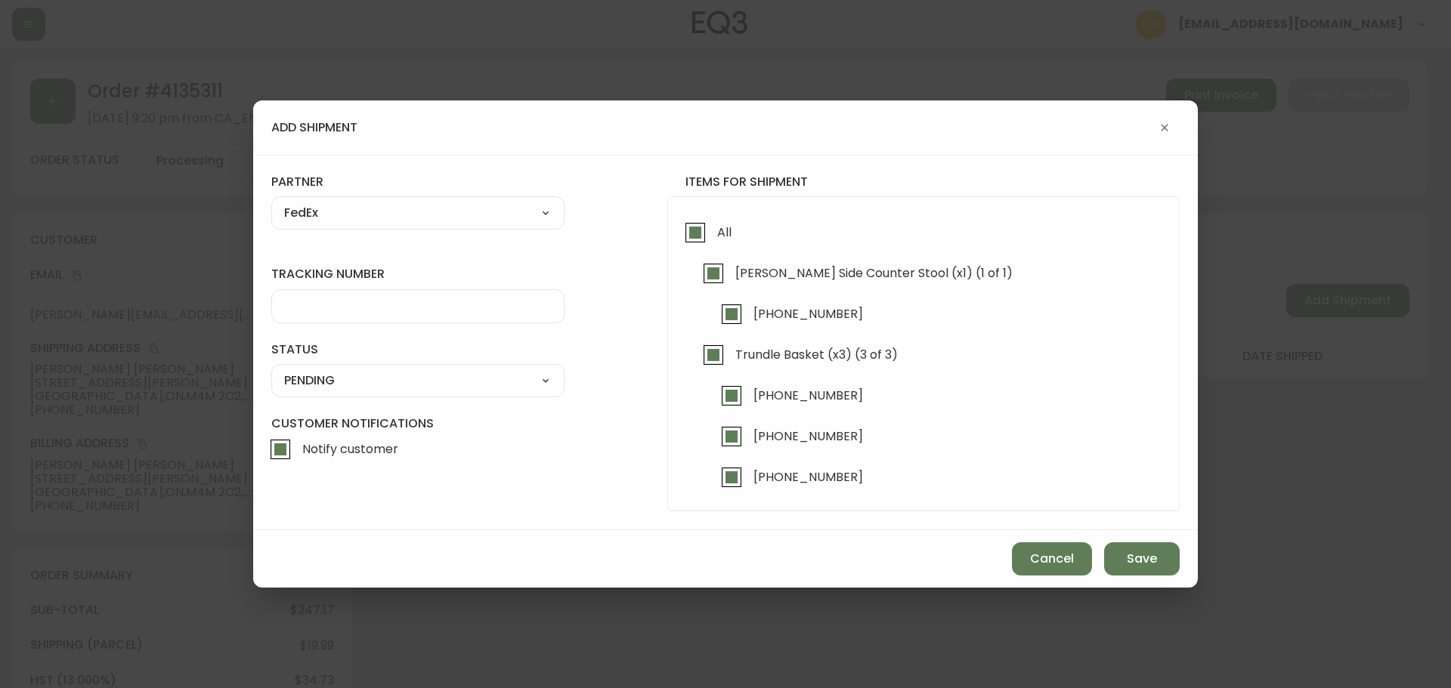
click at [302, 309] on input "tracking number" at bounding box center [417, 306] width 267 height 14
type input "455183578372"
click at [290, 374] on select "SHIPPED PENDING CANCELLED" at bounding box center [417, 380] width 293 height 23
click at [271, 369] on select "SHIPPED PENDING CANCELLED" at bounding box center [417, 380] width 293 height 23
select select "PENDING"
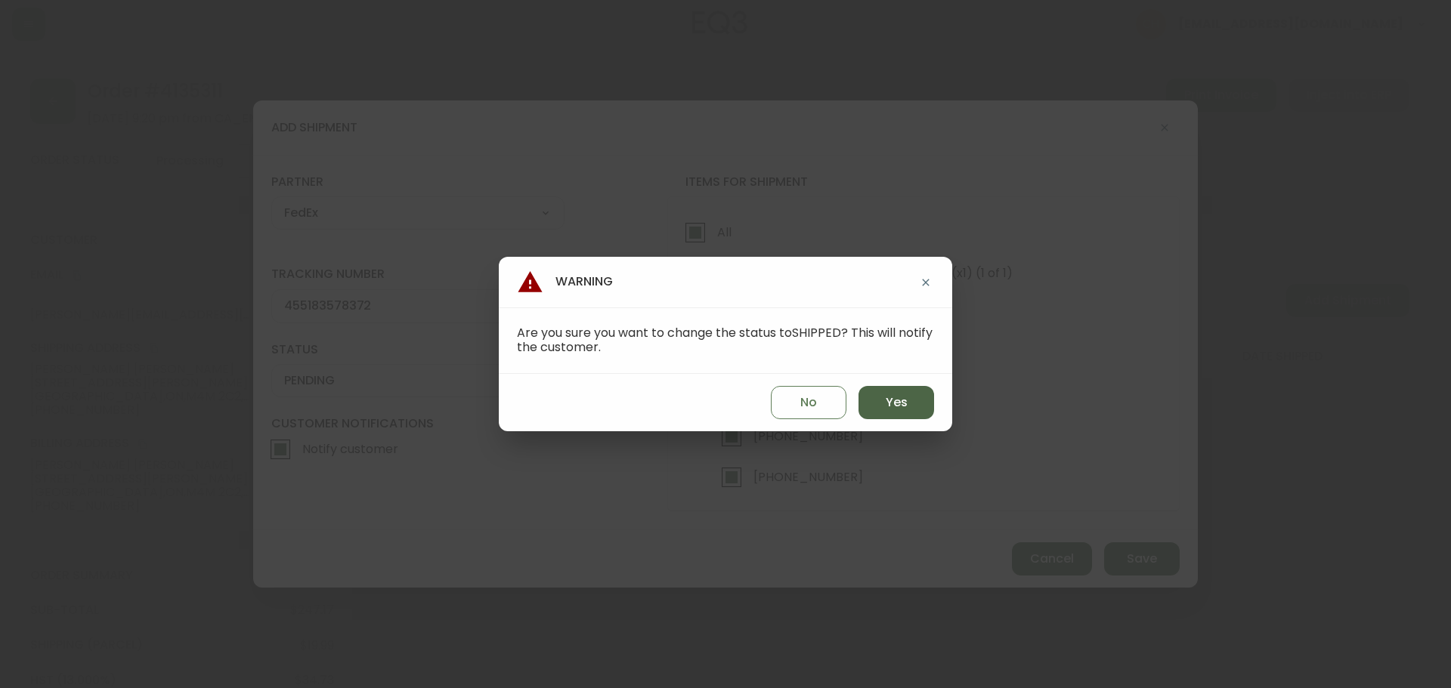
click at [870, 397] on button "Yes" at bounding box center [896, 402] width 76 height 33
type input "SHIPPED"
select select "SHIPPED"
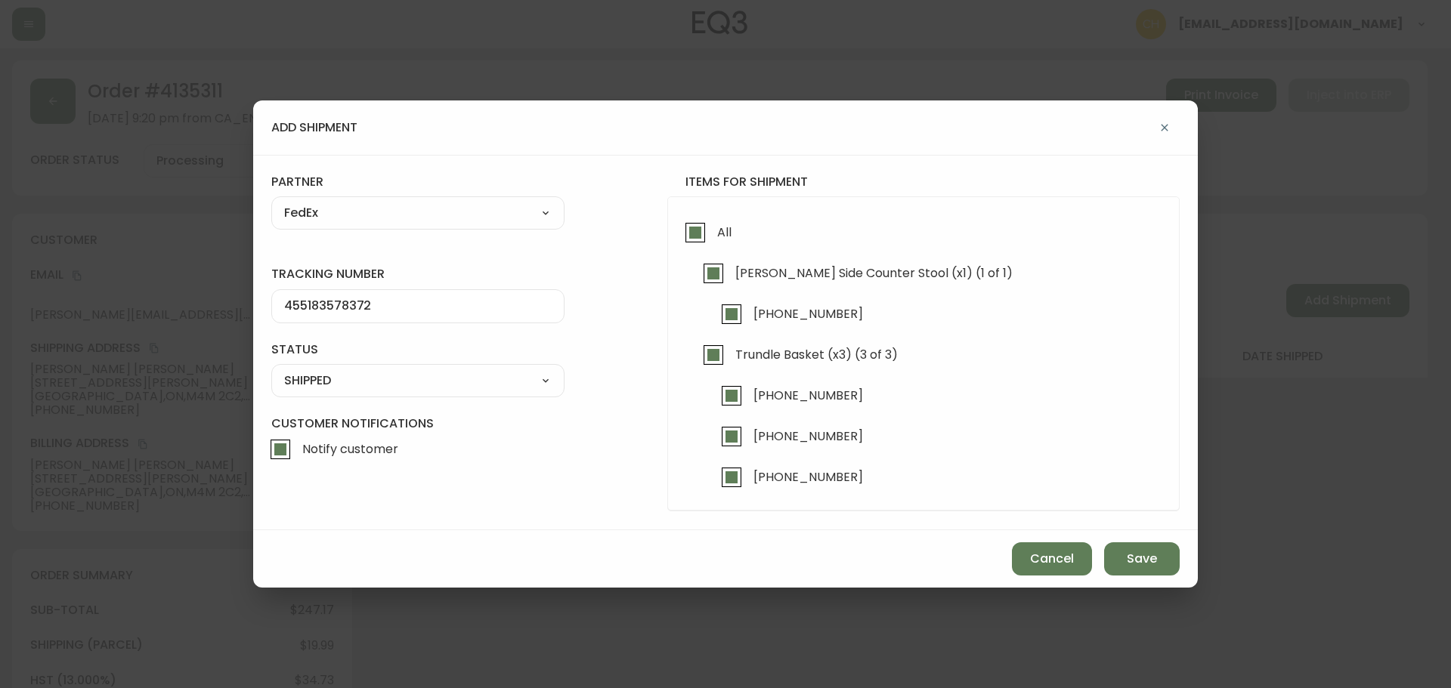
drag, startPoint x: 1145, startPoint y: 562, endPoint x: 1108, endPoint y: 519, distance: 57.3
click at [1145, 559] on span "Save" at bounding box center [1142, 559] width 30 height 17
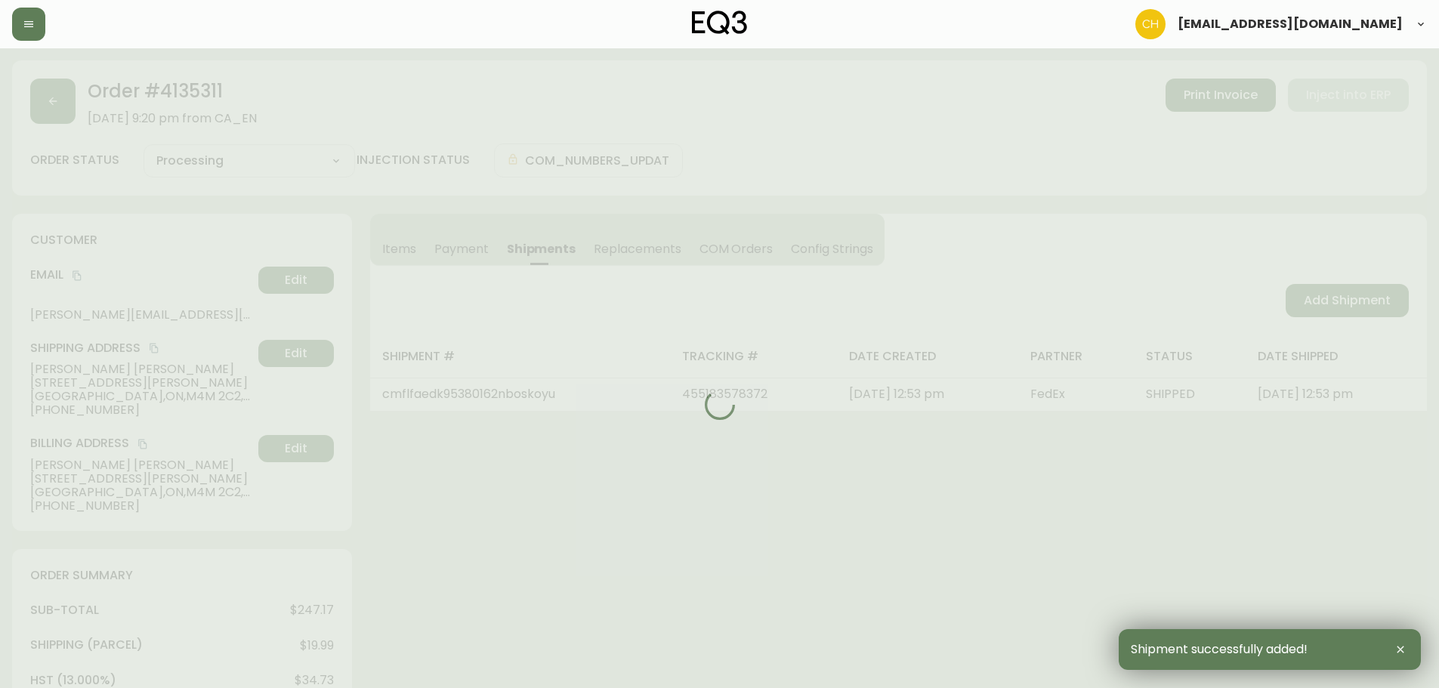
type input "Fully Shipped"
select select "FULLY_SHIPPED"
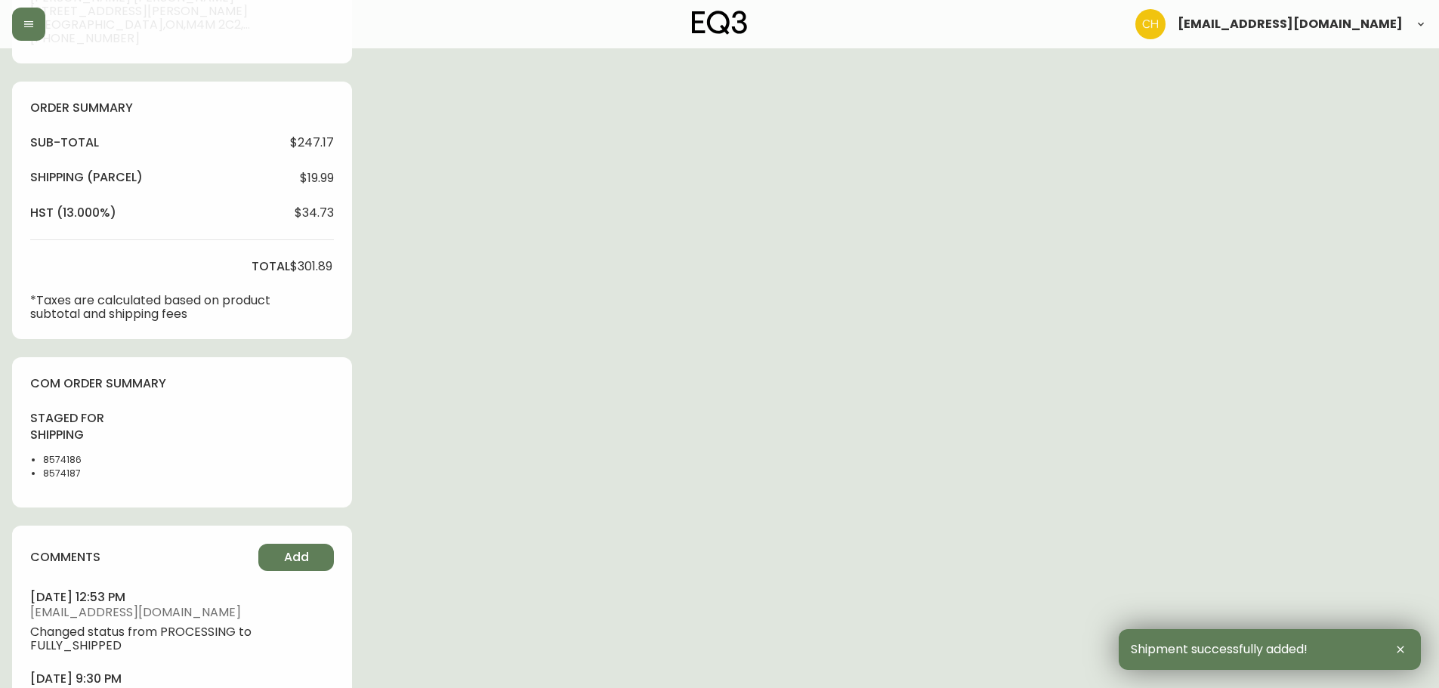
scroll to position [573, 0]
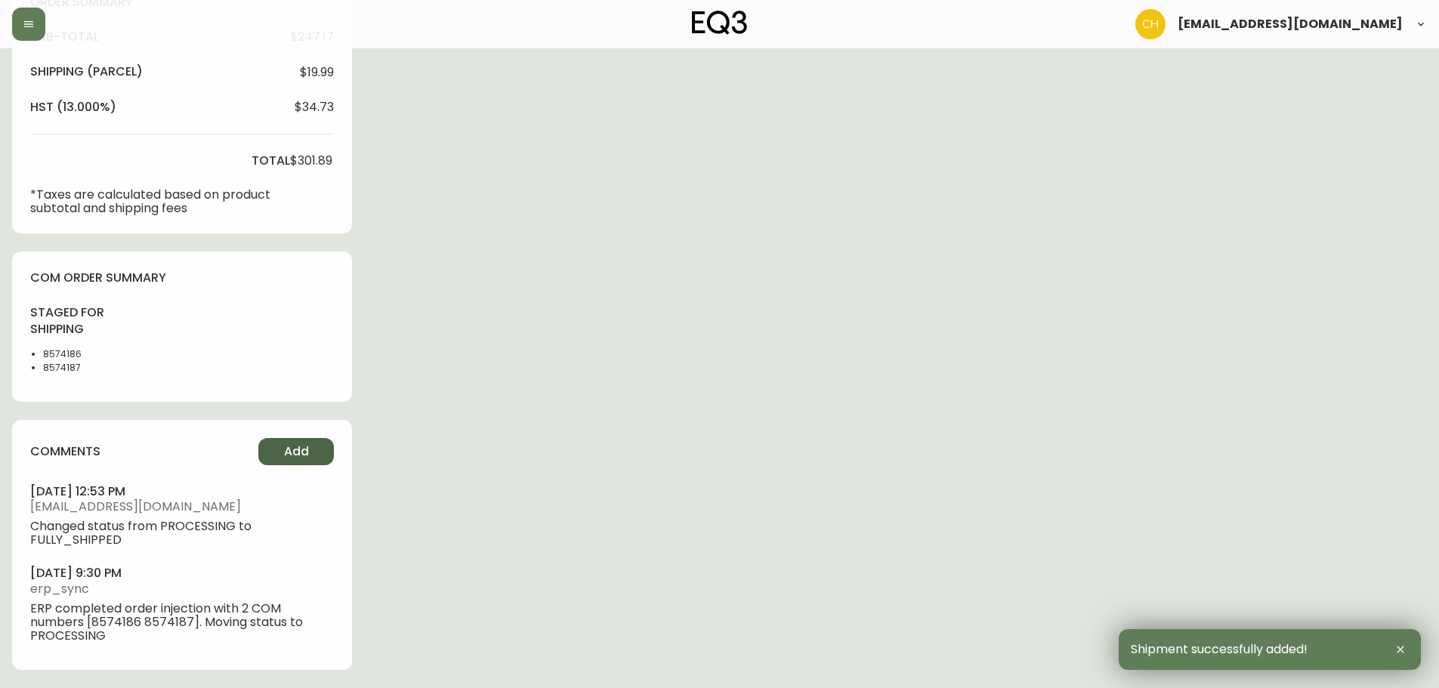
click at [294, 456] on span "Add" at bounding box center [296, 452] width 25 height 17
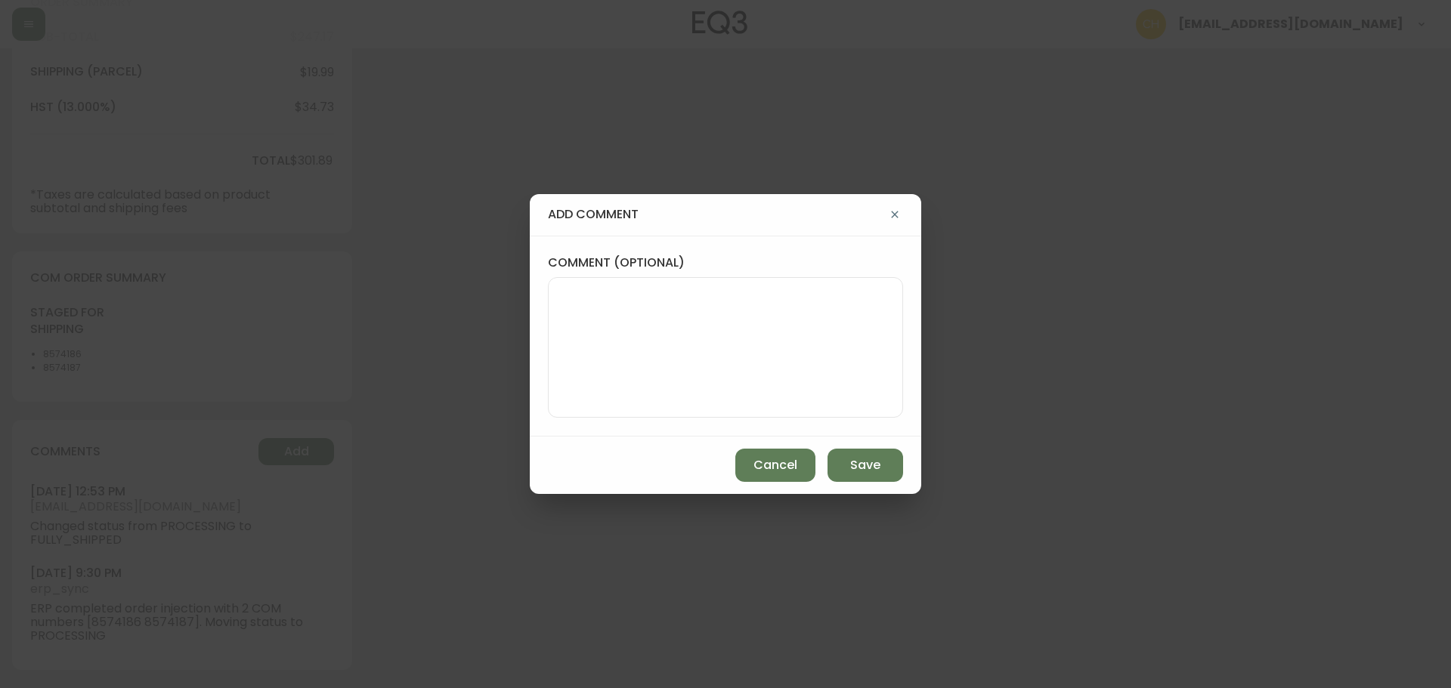
click at [595, 351] on textarea "comment (optional)" at bounding box center [725, 347] width 329 height 121
type textarea "c"
type textarea "CH"
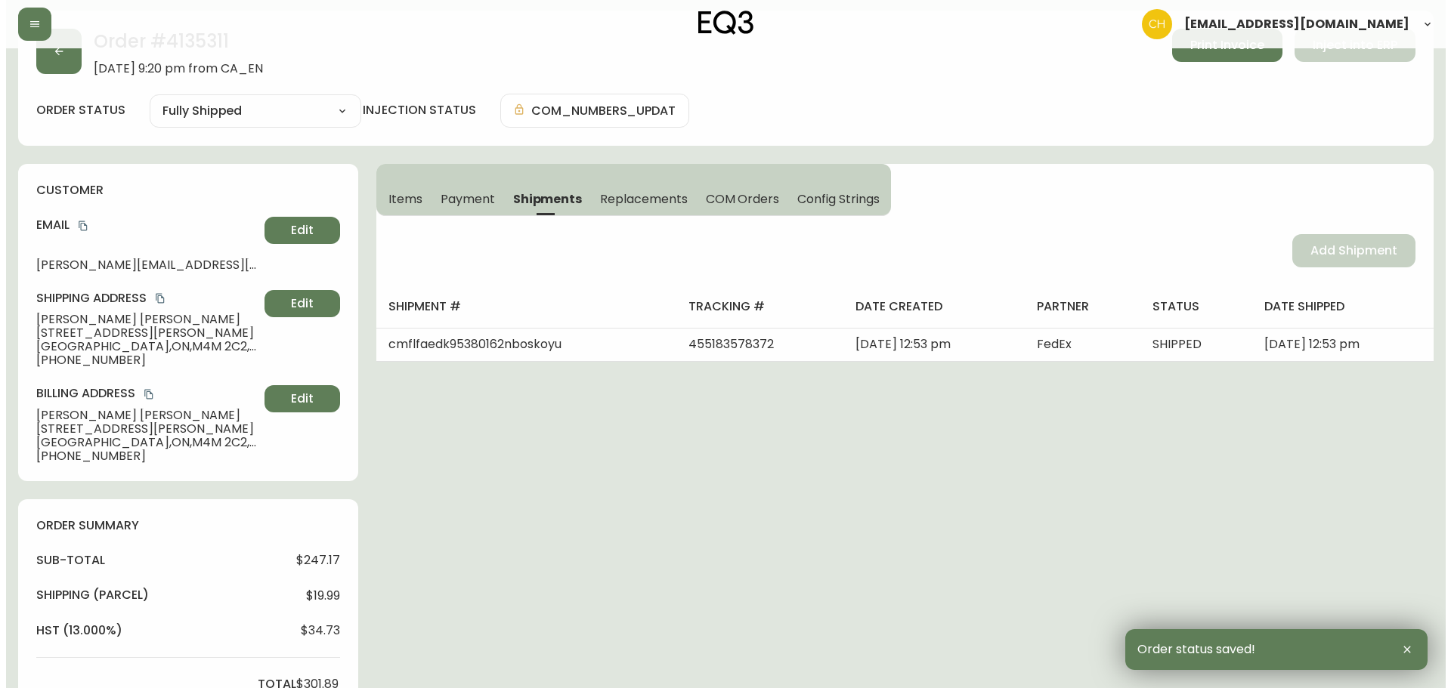
scroll to position [0, 0]
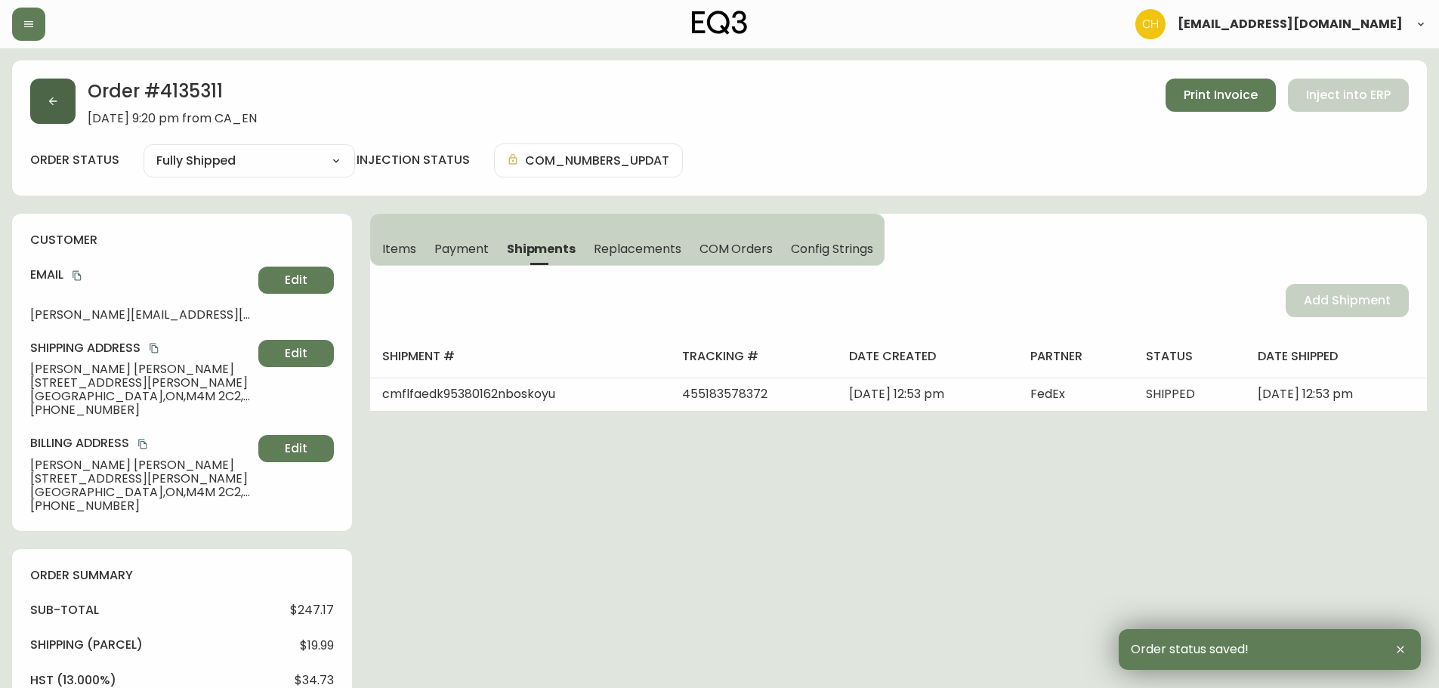
click at [67, 107] on button "button" at bounding box center [52, 101] width 45 height 45
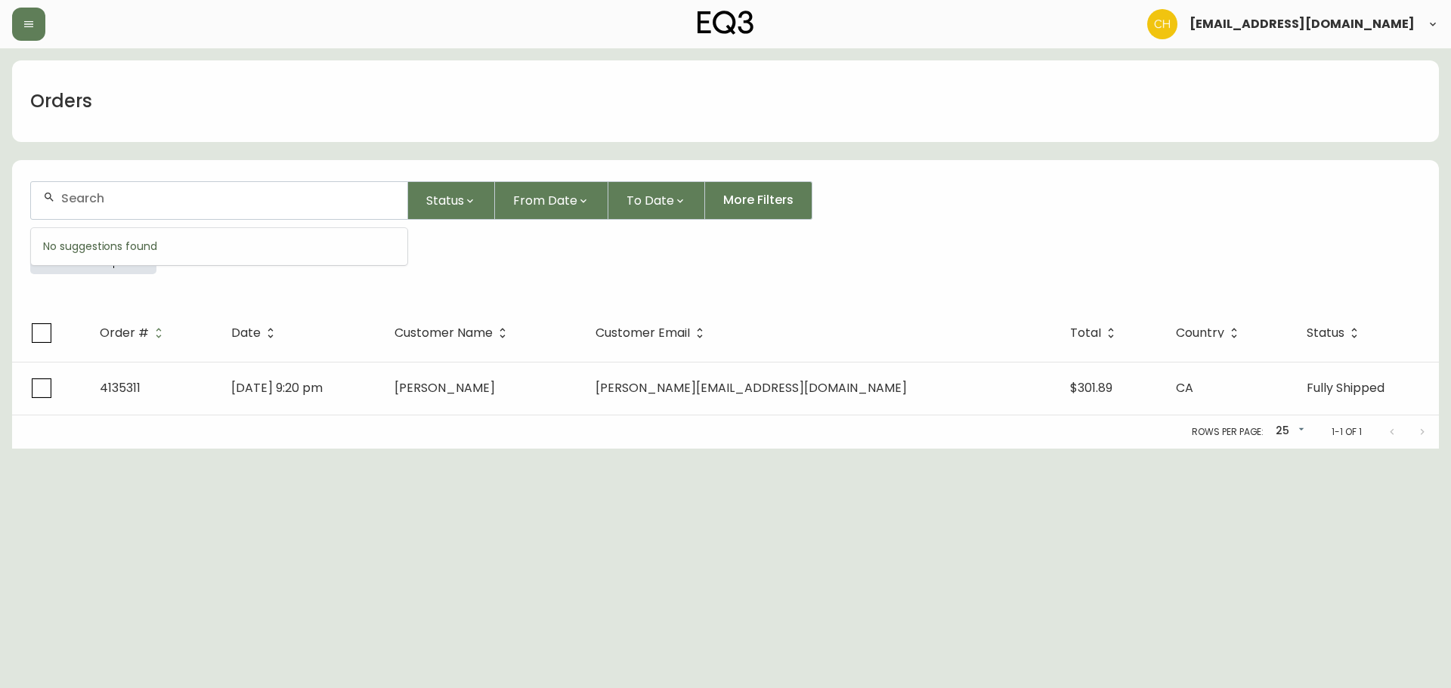
click at [84, 193] on input "text" at bounding box center [228, 198] width 334 height 14
type input "4135341"
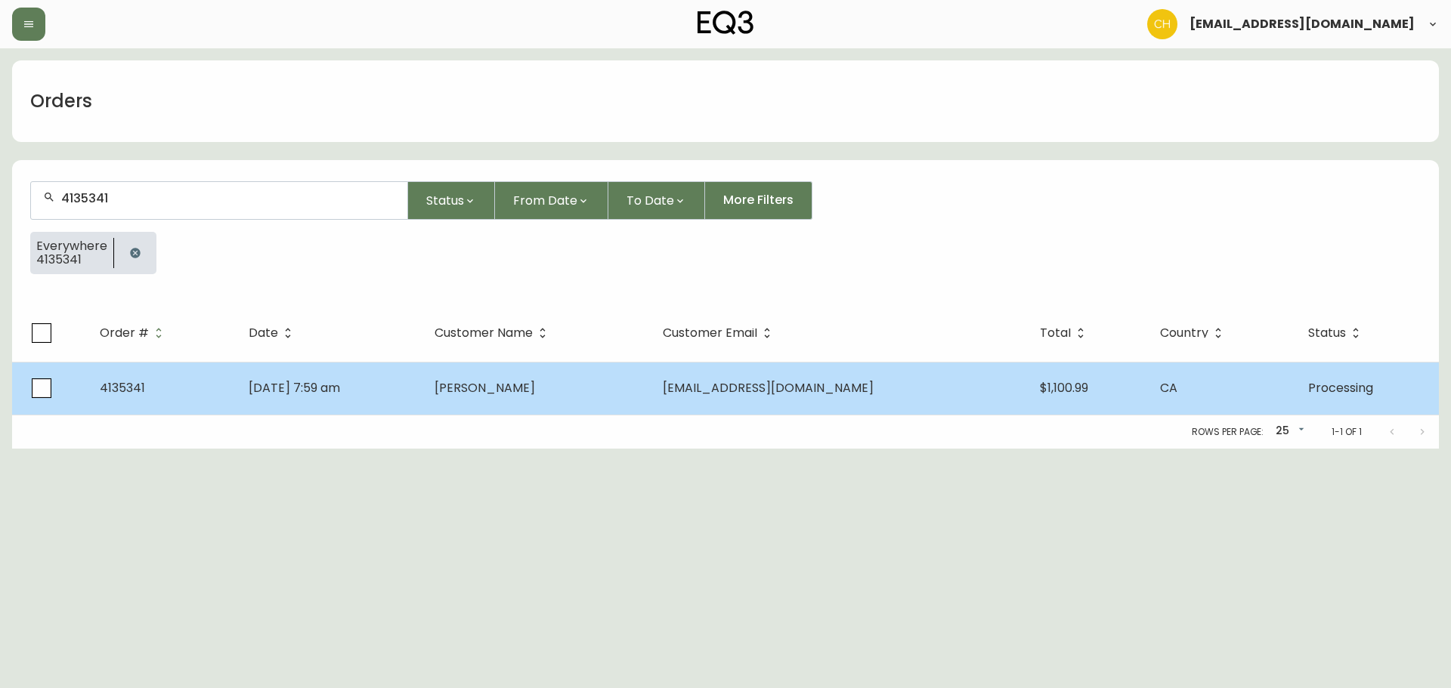
click at [422, 387] on td "[DATE] 7:59 am" at bounding box center [329, 388] width 186 height 53
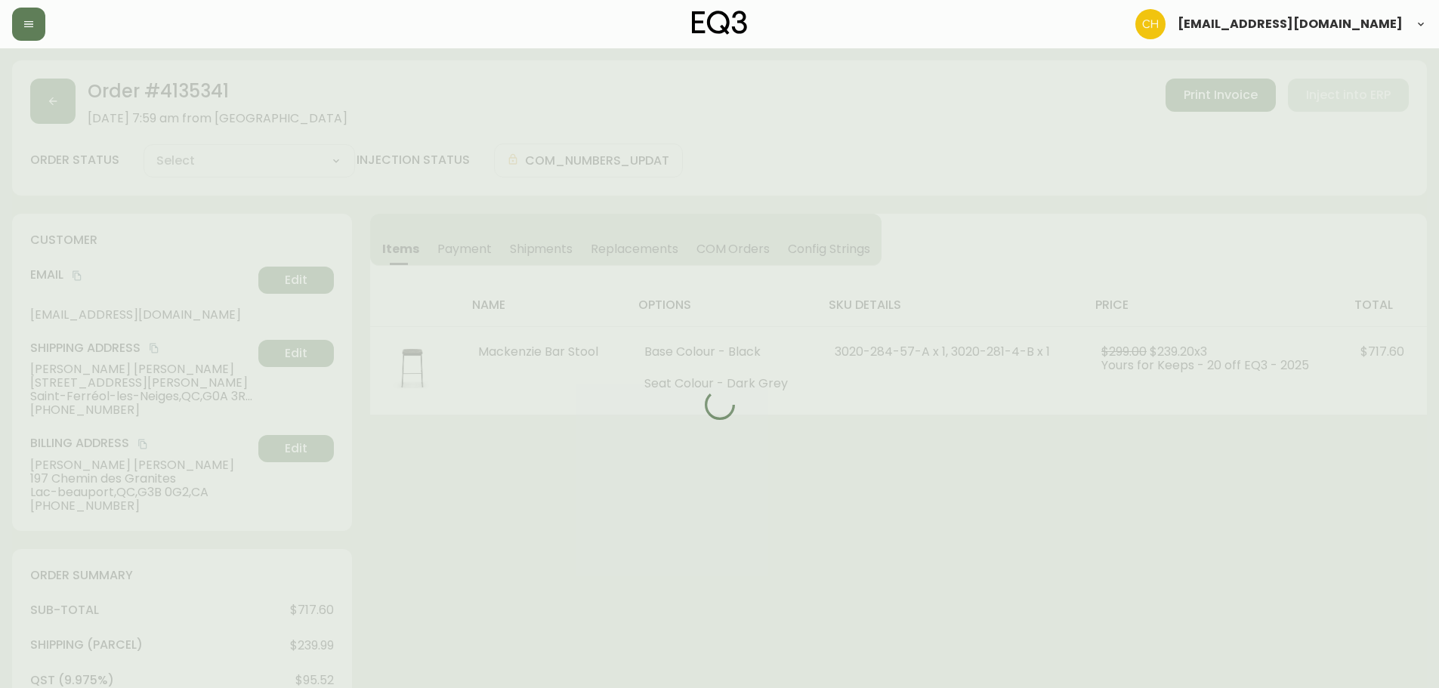
type input "Processing"
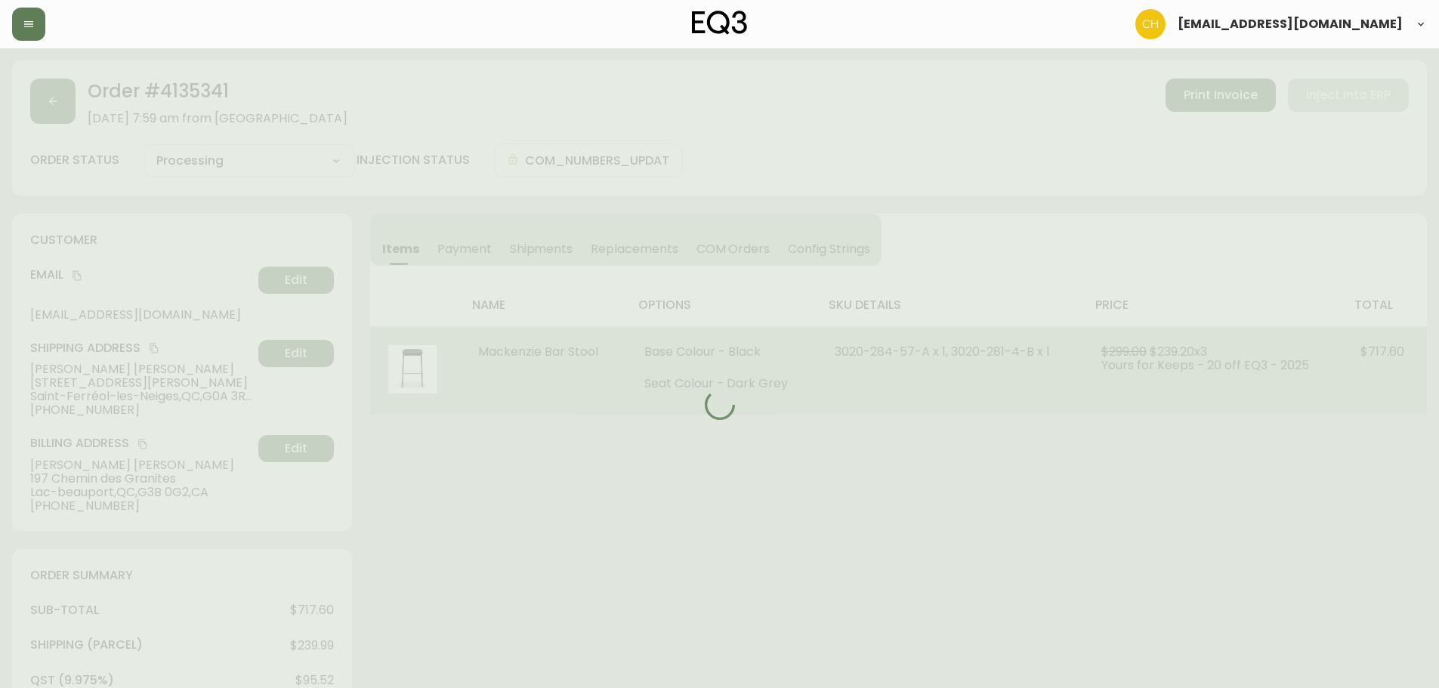
select select "PROCESSING"
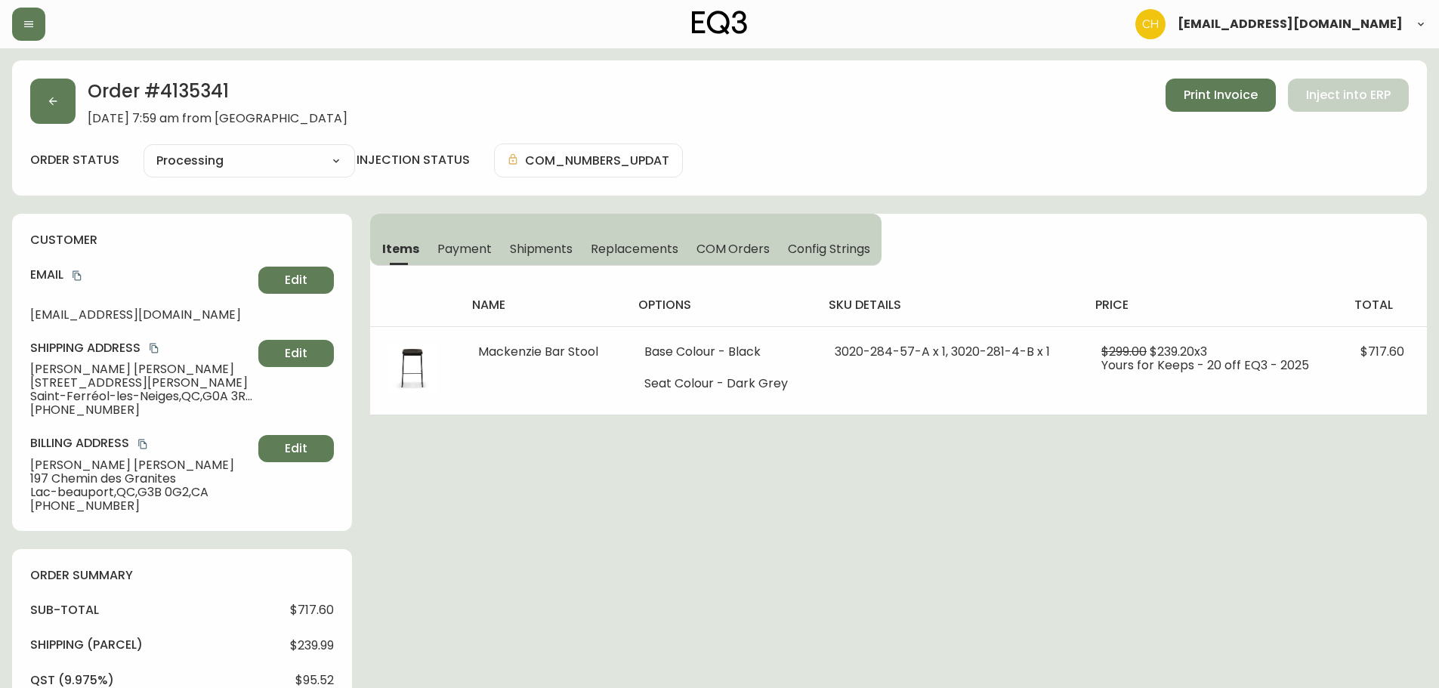
click at [521, 237] on button "Shipments" at bounding box center [542, 248] width 82 height 33
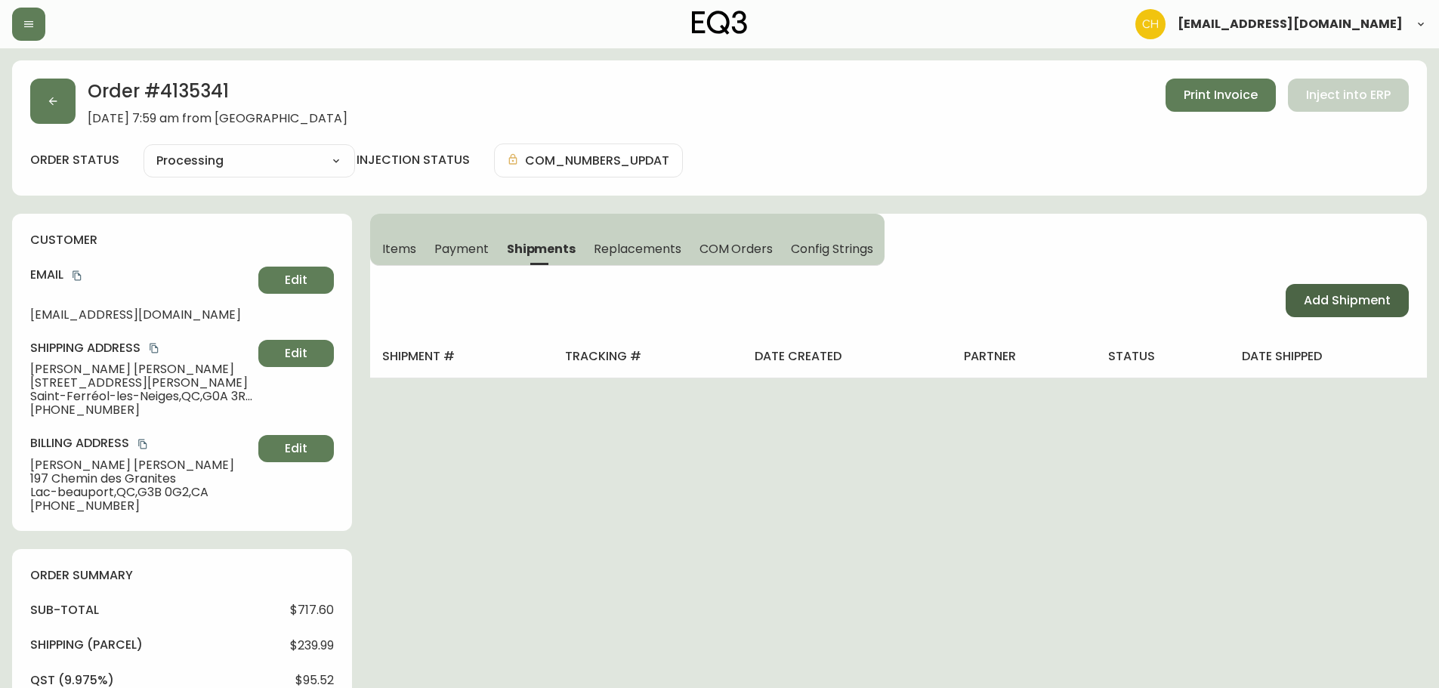
click at [1339, 303] on span "Add Shipment" at bounding box center [1347, 300] width 87 height 17
select select "PENDING"
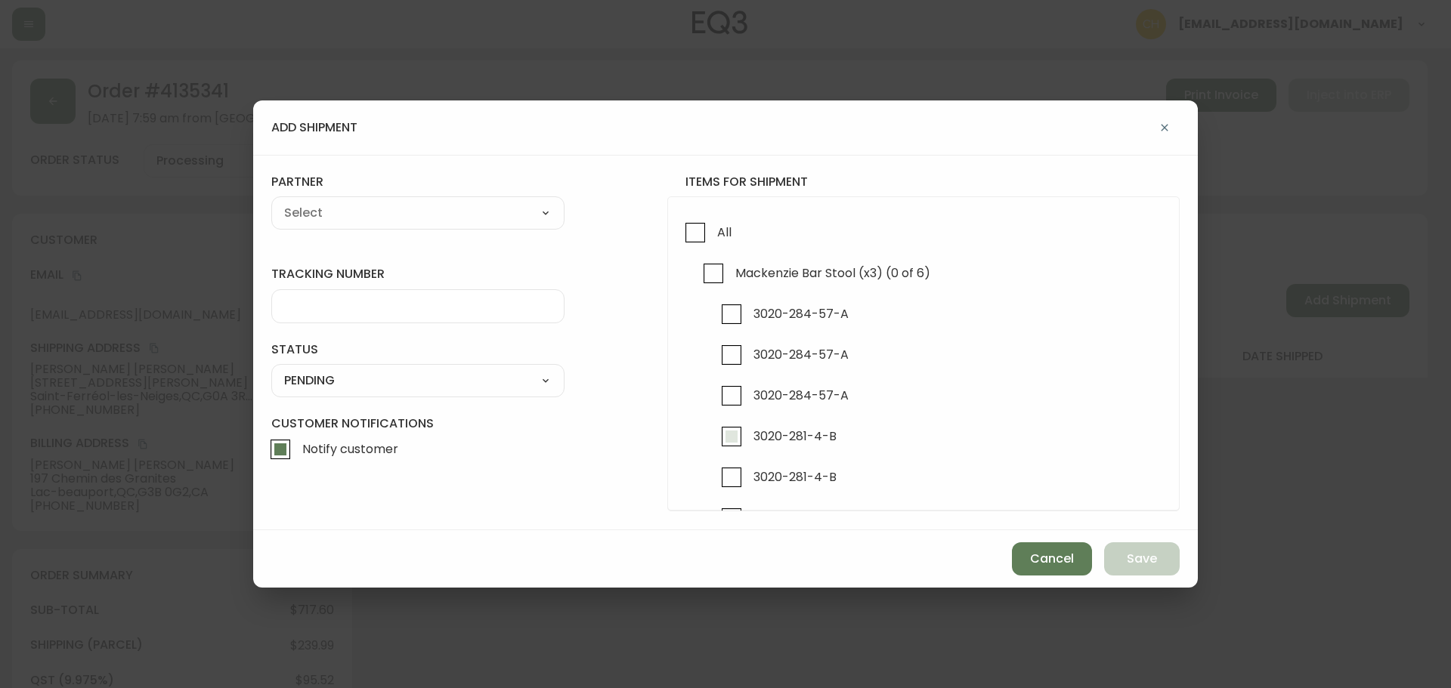
click at [737, 438] on input "3020-281-4-B" at bounding box center [731, 436] width 35 height 35
checkbox input "true"
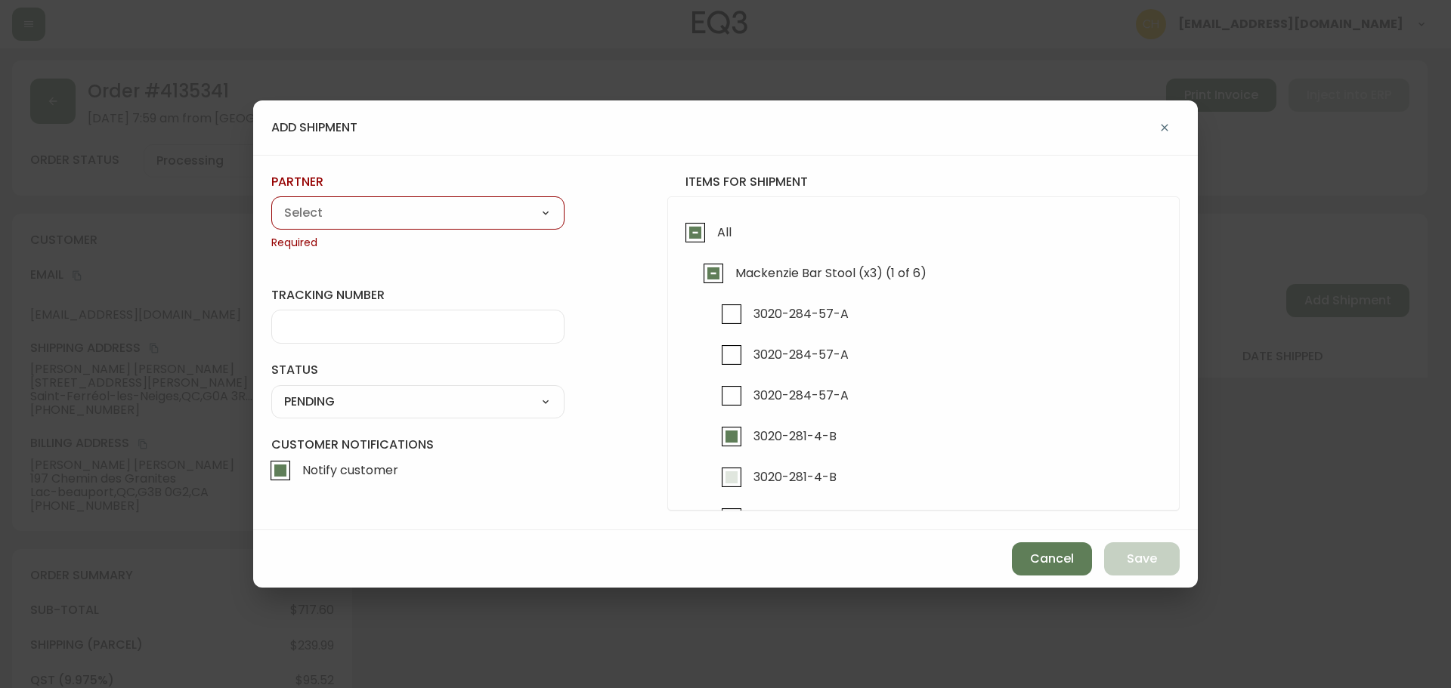
click at [731, 478] on input "3020-281-4-B" at bounding box center [731, 477] width 35 height 35
checkbox input "true"
click at [453, 215] on select "A Move to Remember LLC ABF Freight Alero [PERSON_NAME] Canada Post Canpar Expre…" at bounding box center [417, 213] width 293 height 23
select select "cjy0a9taa01x001669l98m63c"
click at [271, 202] on select "A Move to Remember LLC ABF Freight Alero [PERSON_NAME] Canada Post Canpar Expre…" at bounding box center [417, 213] width 293 height 23
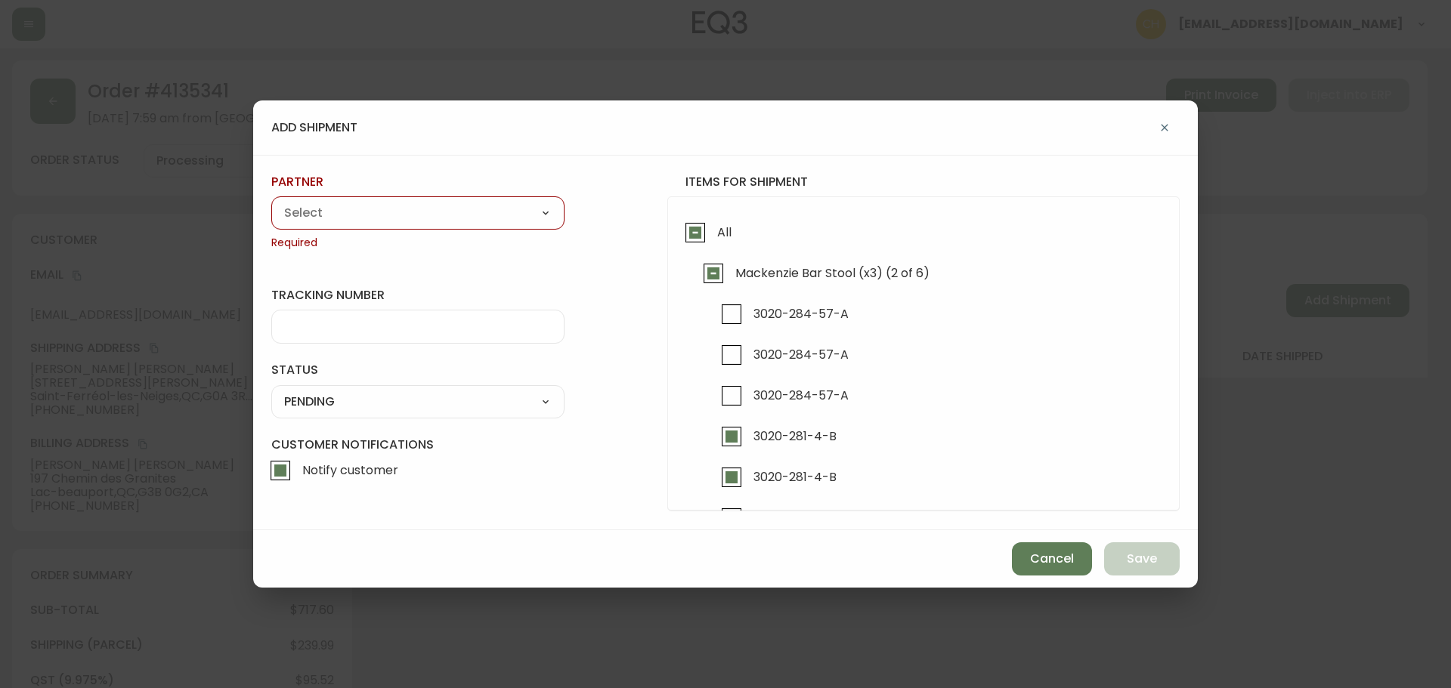
type input "FedEx"
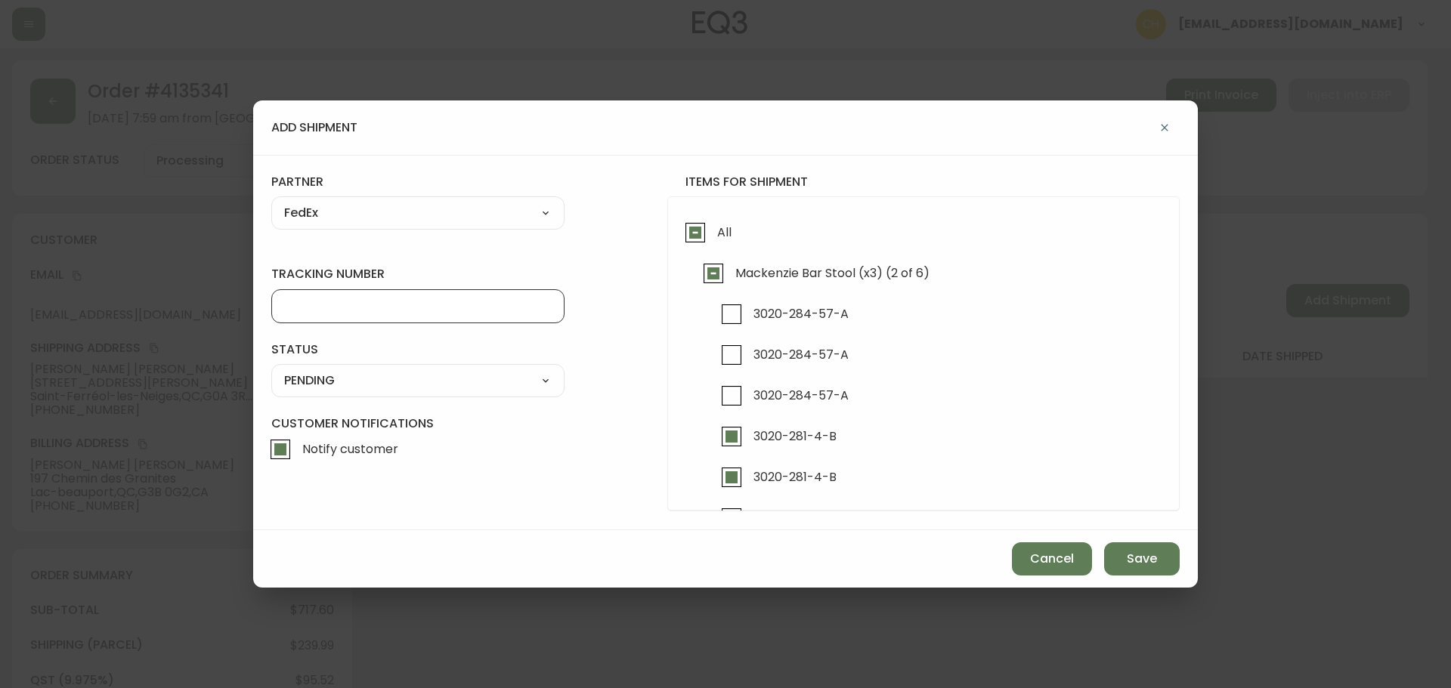
click at [324, 304] on input "tracking number" at bounding box center [417, 306] width 267 height 14
type input "455183578383"
click at [358, 384] on select "SHIPPED PENDING CANCELLED" at bounding box center [417, 380] width 293 height 23
click at [271, 369] on select "SHIPPED PENDING CANCELLED" at bounding box center [417, 380] width 293 height 23
select select "PENDING"
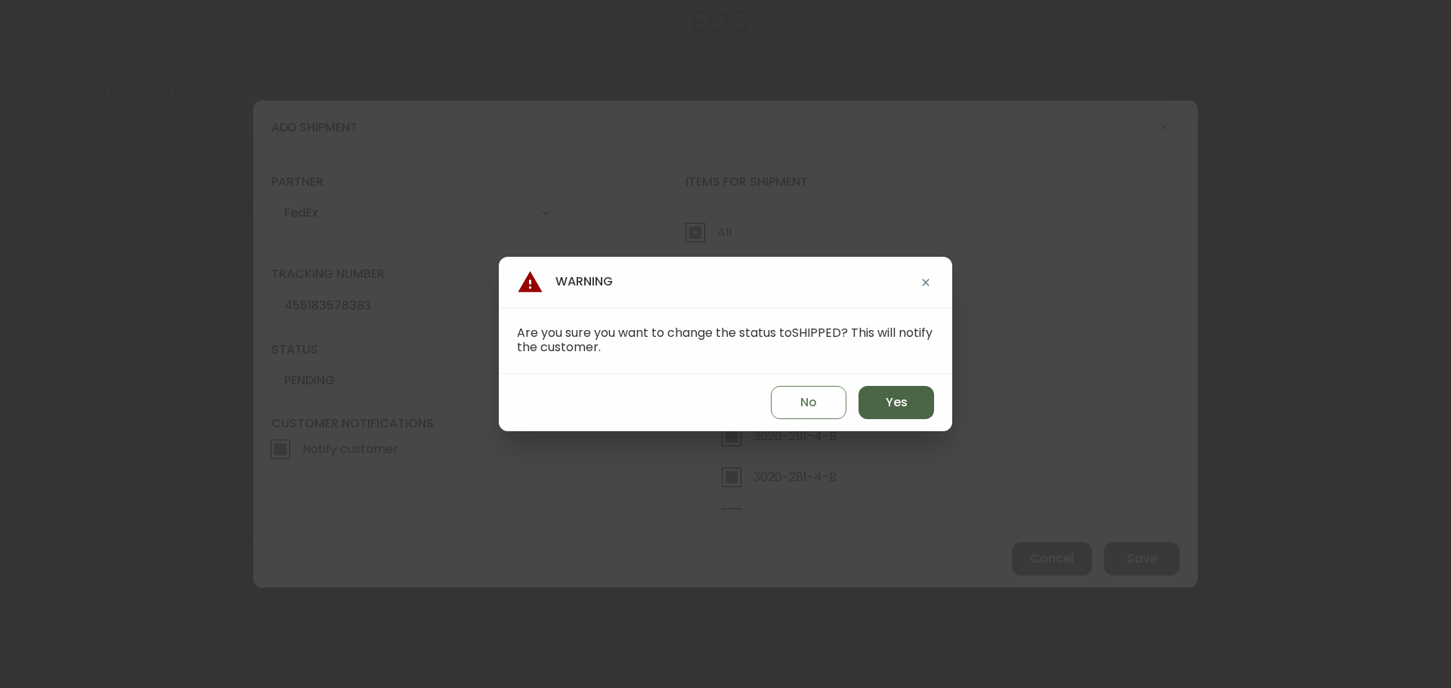
click at [895, 400] on span "Yes" at bounding box center [896, 402] width 22 height 17
type input "SHIPPED"
select select "SHIPPED"
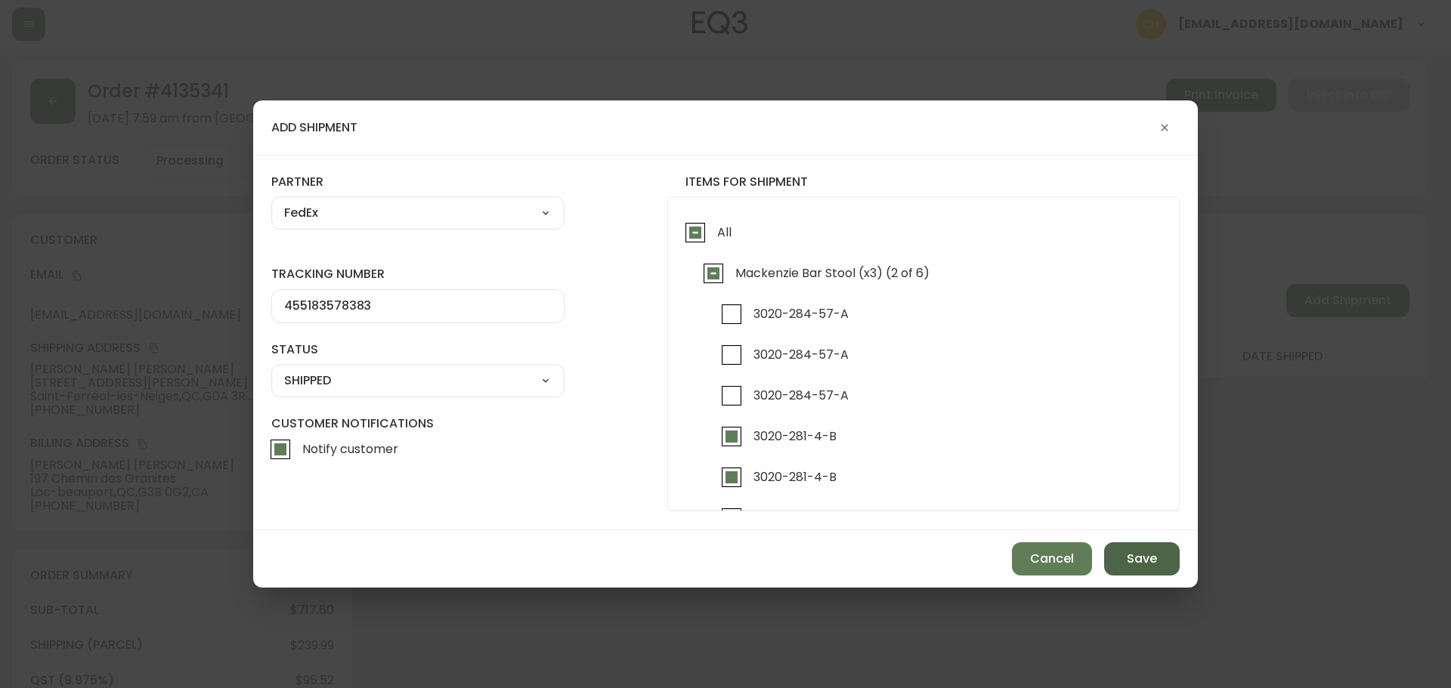
click at [1131, 557] on span "Save" at bounding box center [1142, 559] width 30 height 17
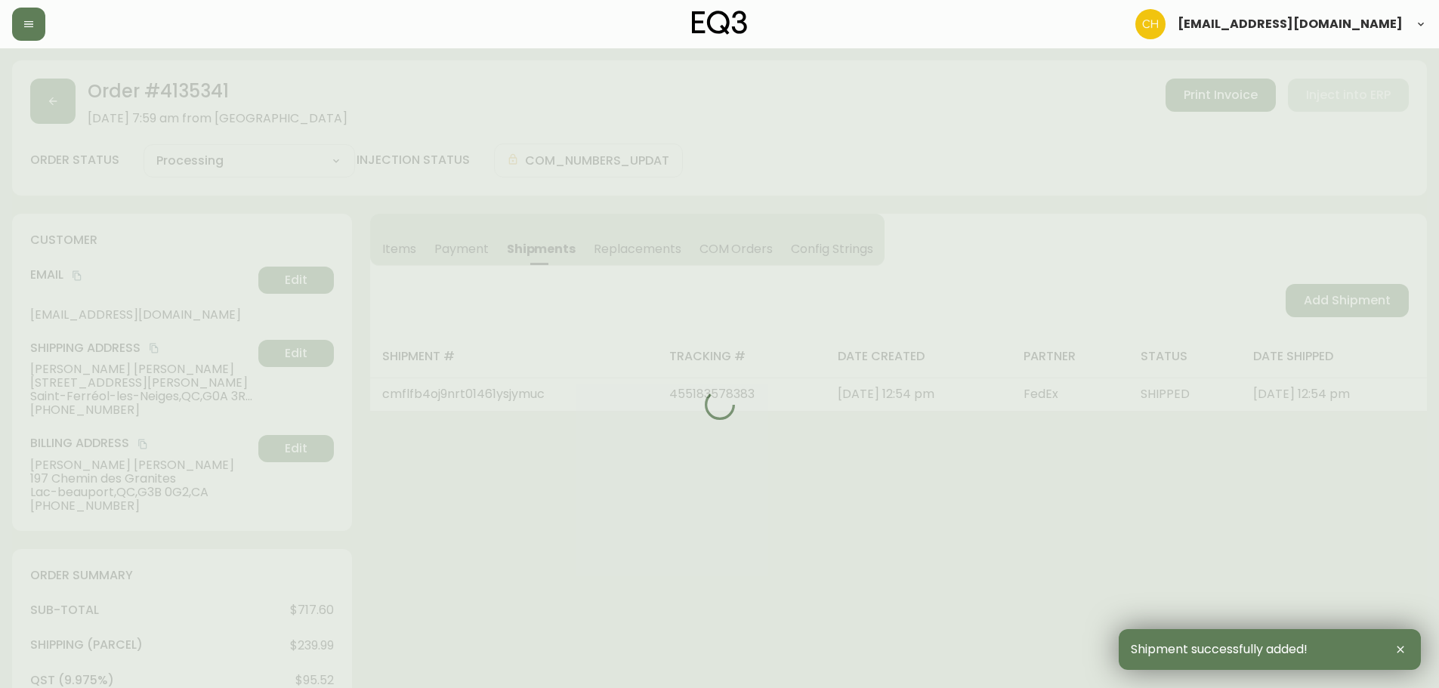
type input "Partially Shipped"
select select "PARTIALLY_SHIPPED"
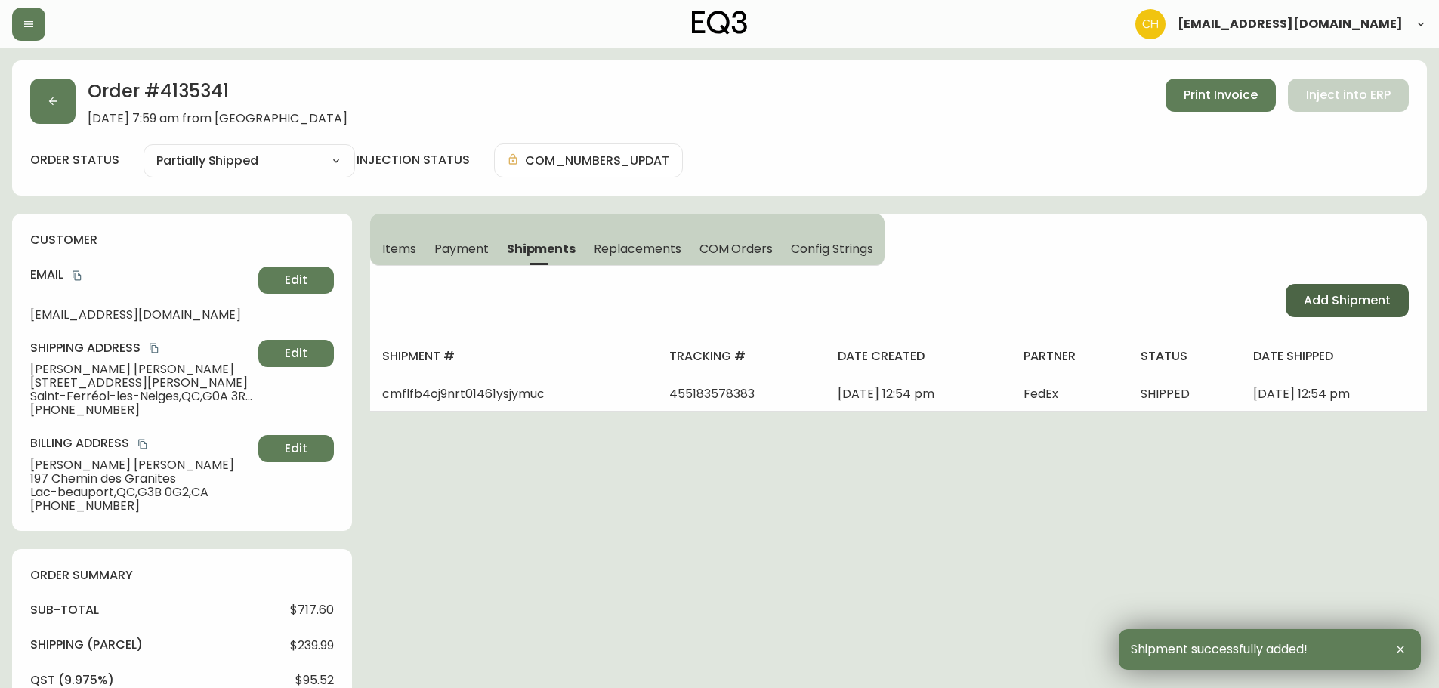
click at [1307, 308] on span "Add Shipment" at bounding box center [1347, 300] width 87 height 17
select select "PENDING"
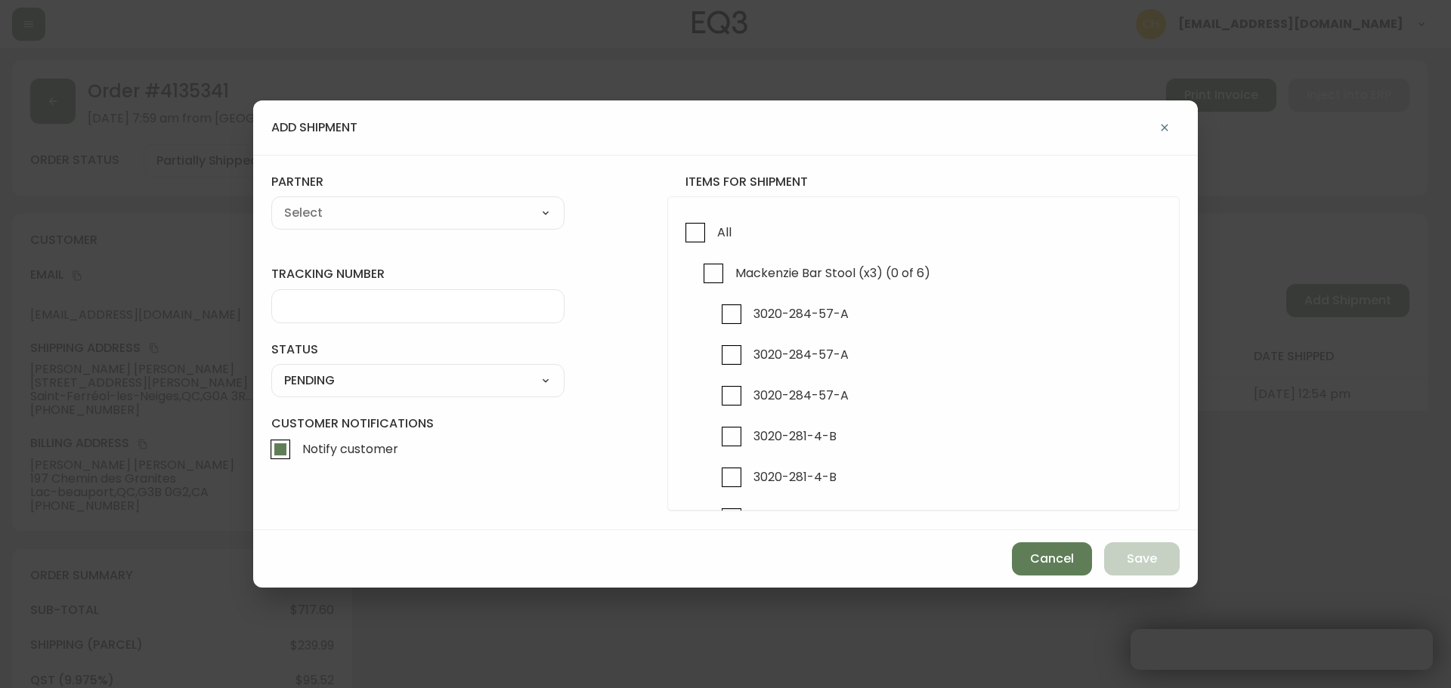
checkbox input "true"
click at [731, 312] on input "3020-284-57-A" at bounding box center [731, 314] width 35 height 35
checkbox input "true"
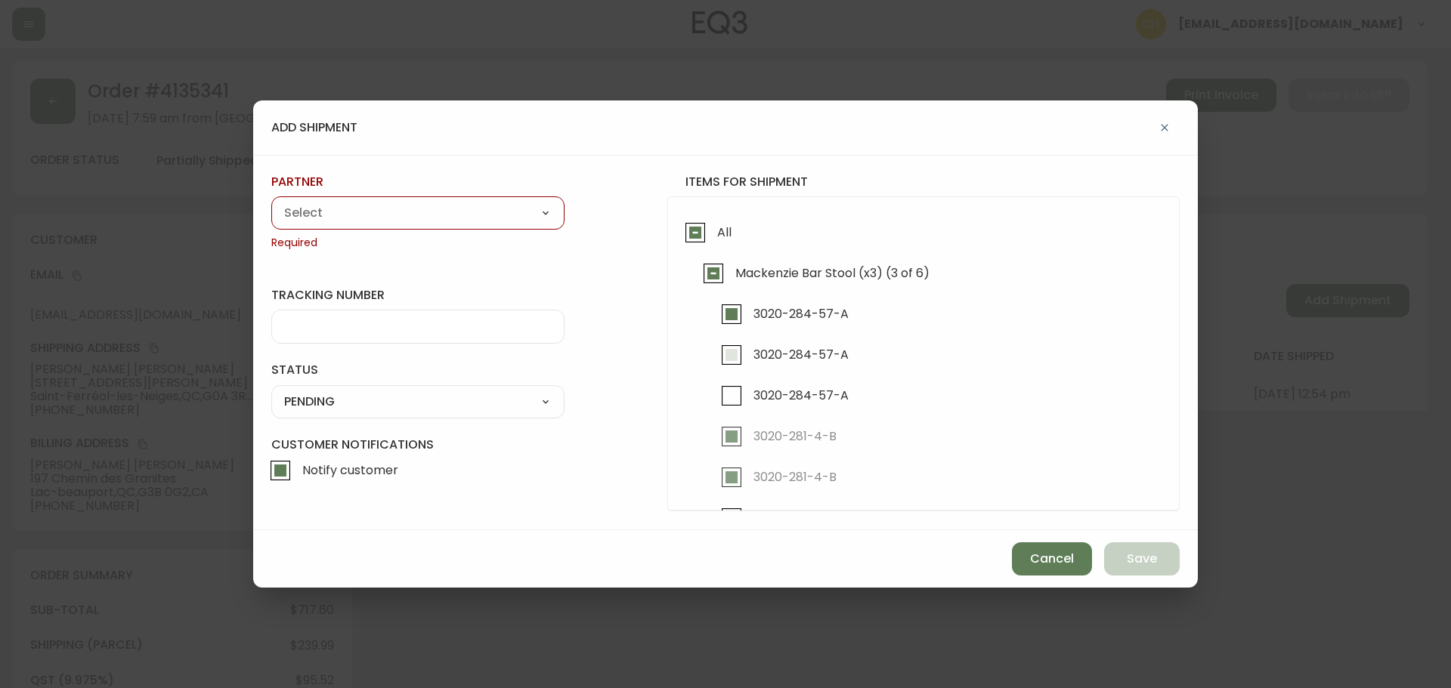
click at [735, 357] on input "3020-284-57-A" at bounding box center [731, 355] width 35 height 35
checkbox input "true"
click at [422, 215] on select "A Move to Remember LLC ABF Freight Alero [PERSON_NAME] Canada Post Canpar Expre…" at bounding box center [417, 213] width 293 height 23
select select "cjy0a9taa01x001669l98m63c"
click at [271, 202] on select "A Move to Remember LLC ABF Freight Alero [PERSON_NAME] Canada Post Canpar Expre…" at bounding box center [417, 213] width 293 height 23
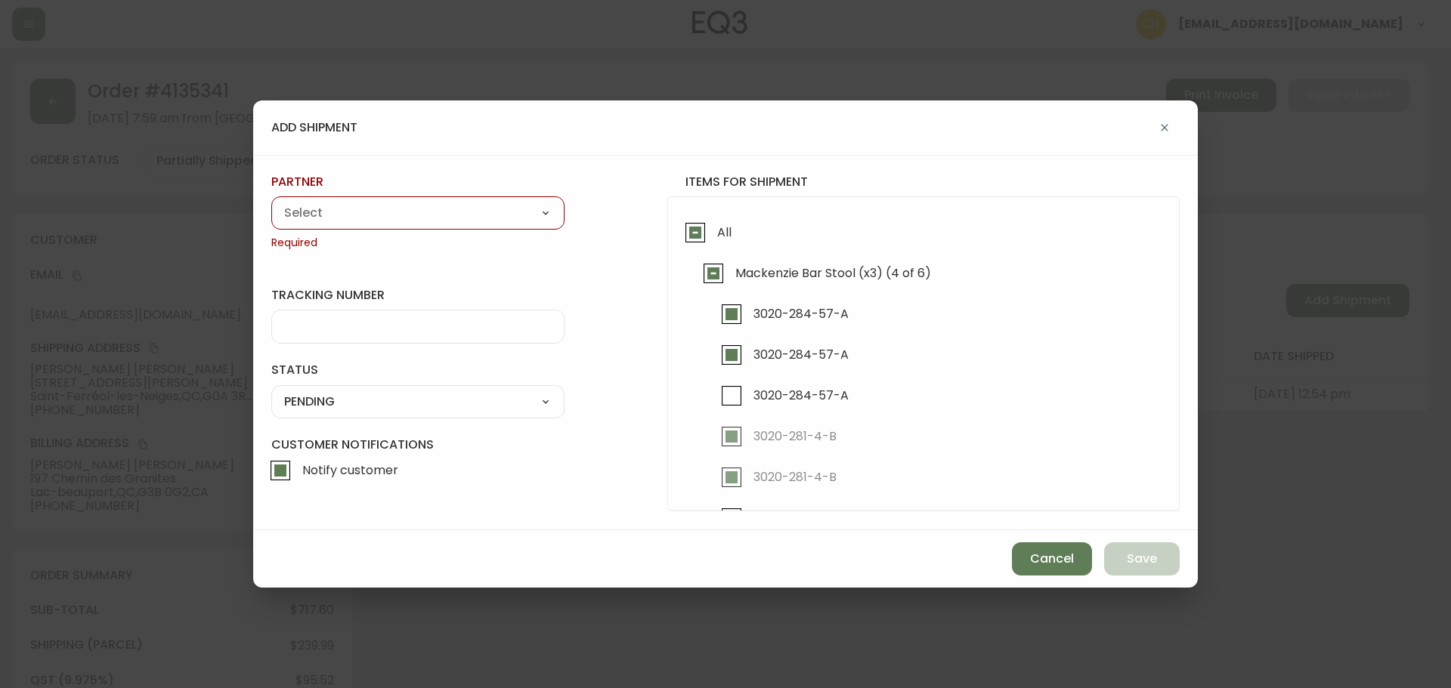
type input "FedEx"
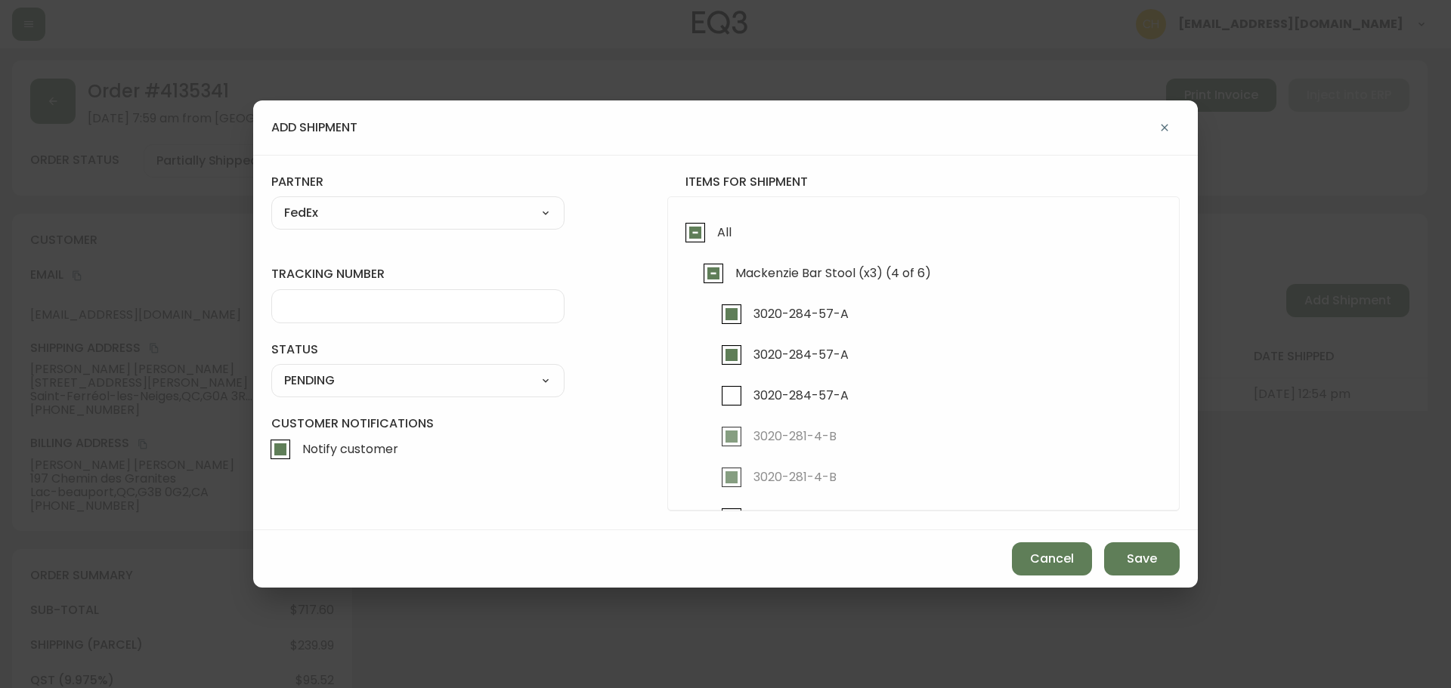
click at [323, 301] on input "tracking number" at bounding box center [417, 306] width 267 height 14
type input "455183578394"
click at [326, 383] on select "SHIPPED PENDING CANCELLED" at bounding box center [417, 380] width 293 height 23
click at [271, 369] on select "SHIPPED PENDING CANCELLED" at bounding box center [417, 380] width 293 height 23
select select "PENDING"
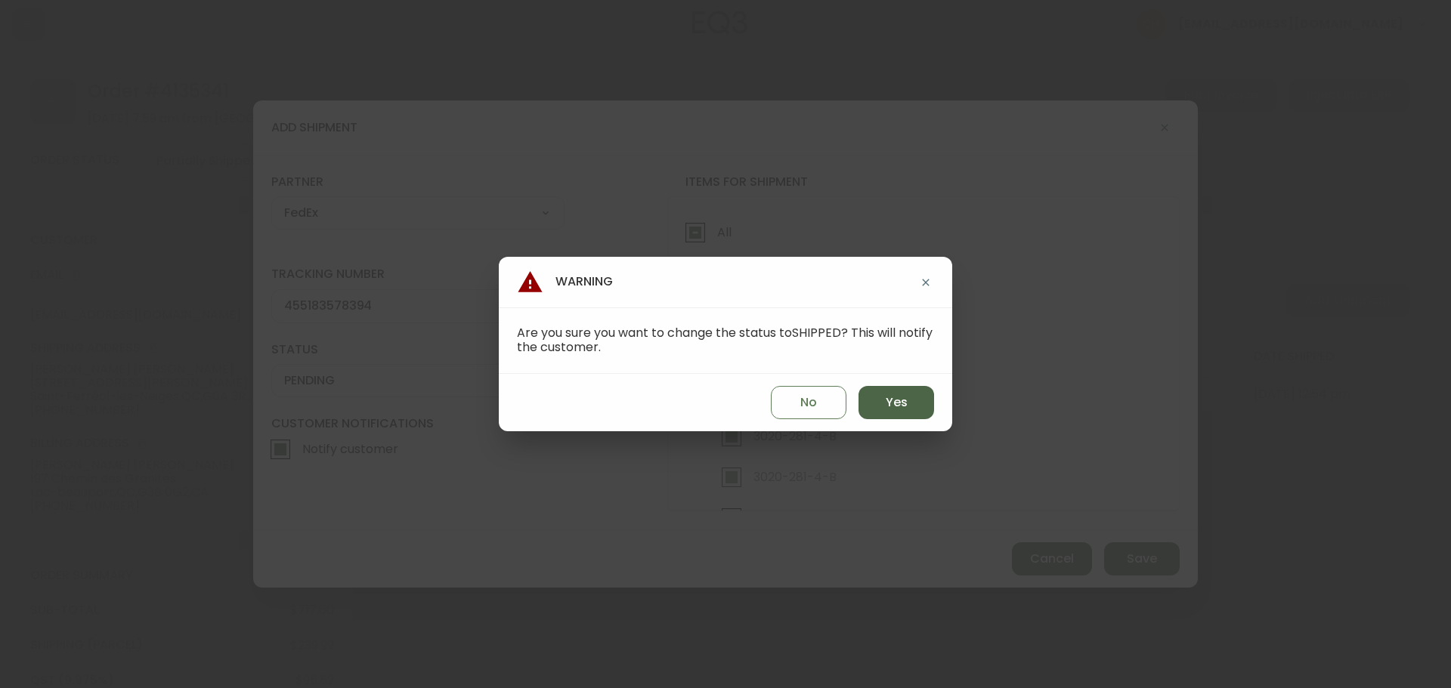
click at [919, 403] on button "Yes" at bounding box center [896, 402] width 76 height 33
type input "SHIPPED"
select select "SHIPPED"
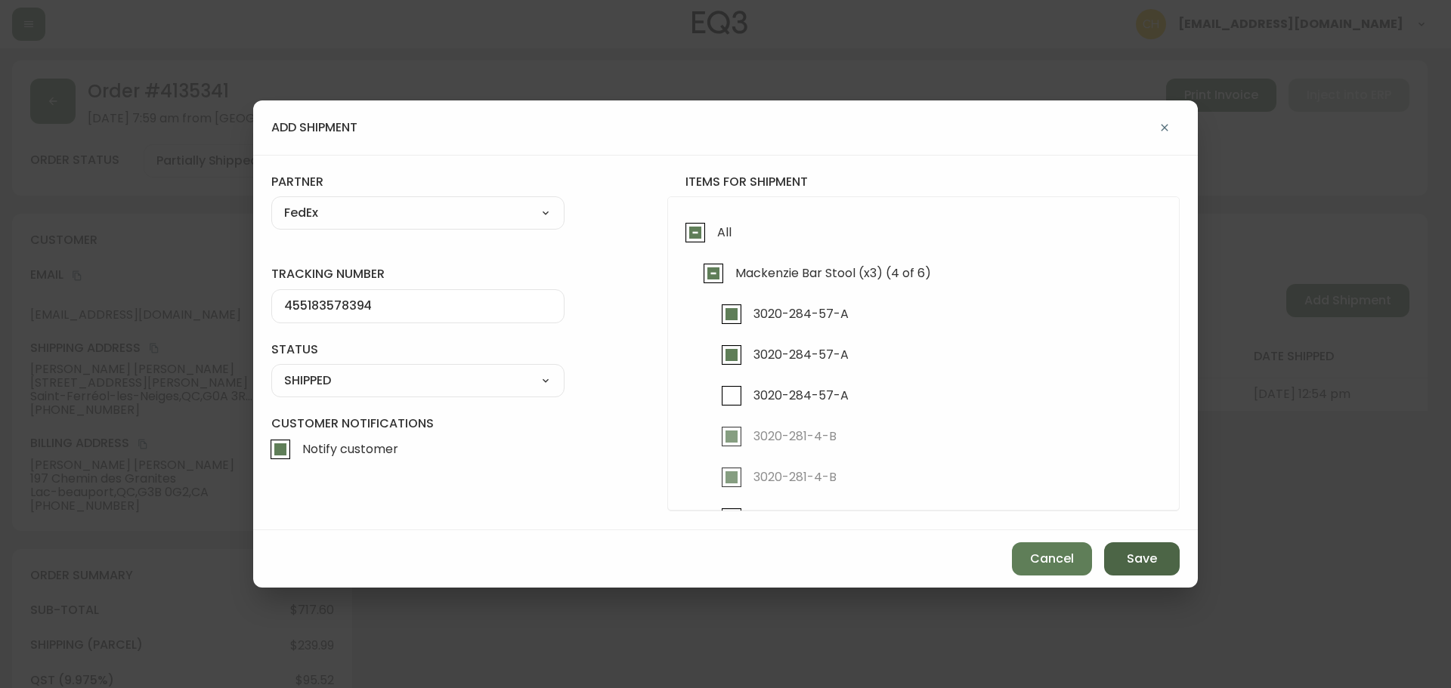
click at [1137, 557] on span "Save" at bounding box center [1142, 559] width 30 height 17
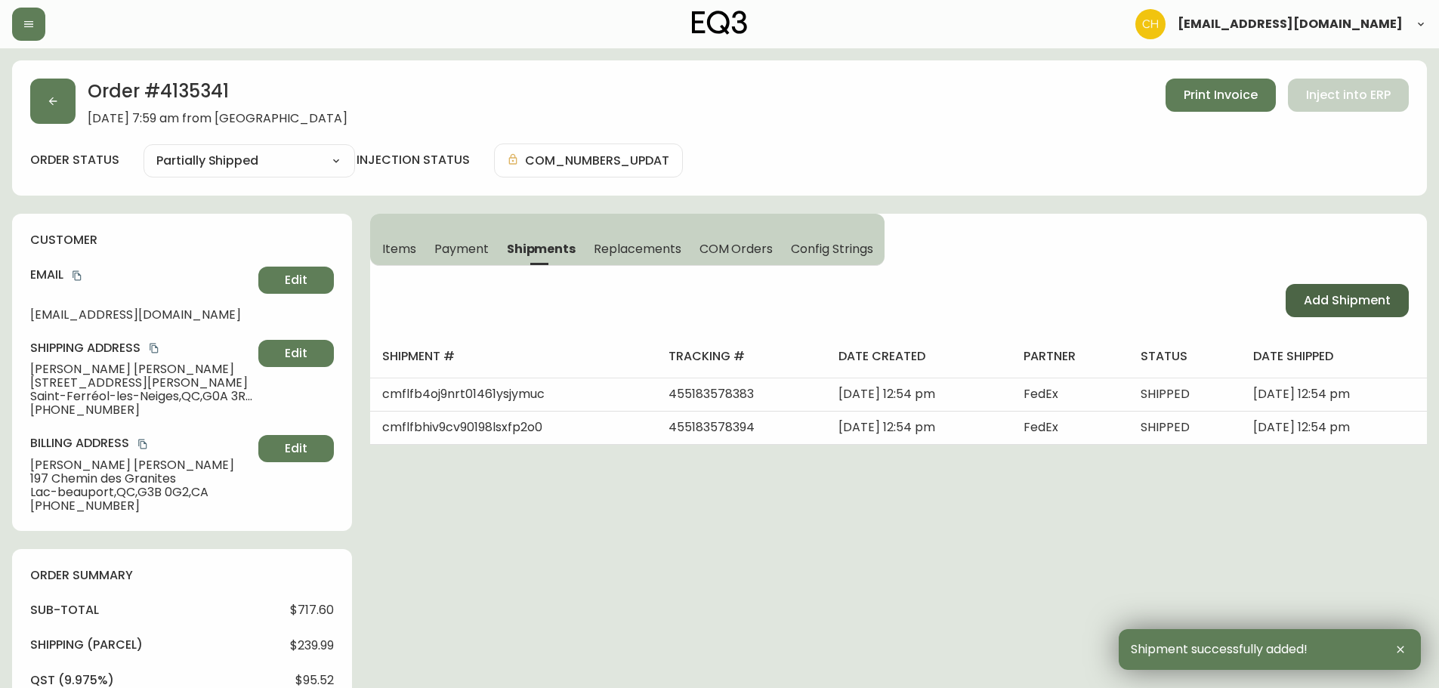
click at [1338, 290] on button "Add Shipment" at bounding box center [1347, 300] width 123 height 33
select select "PENDING"
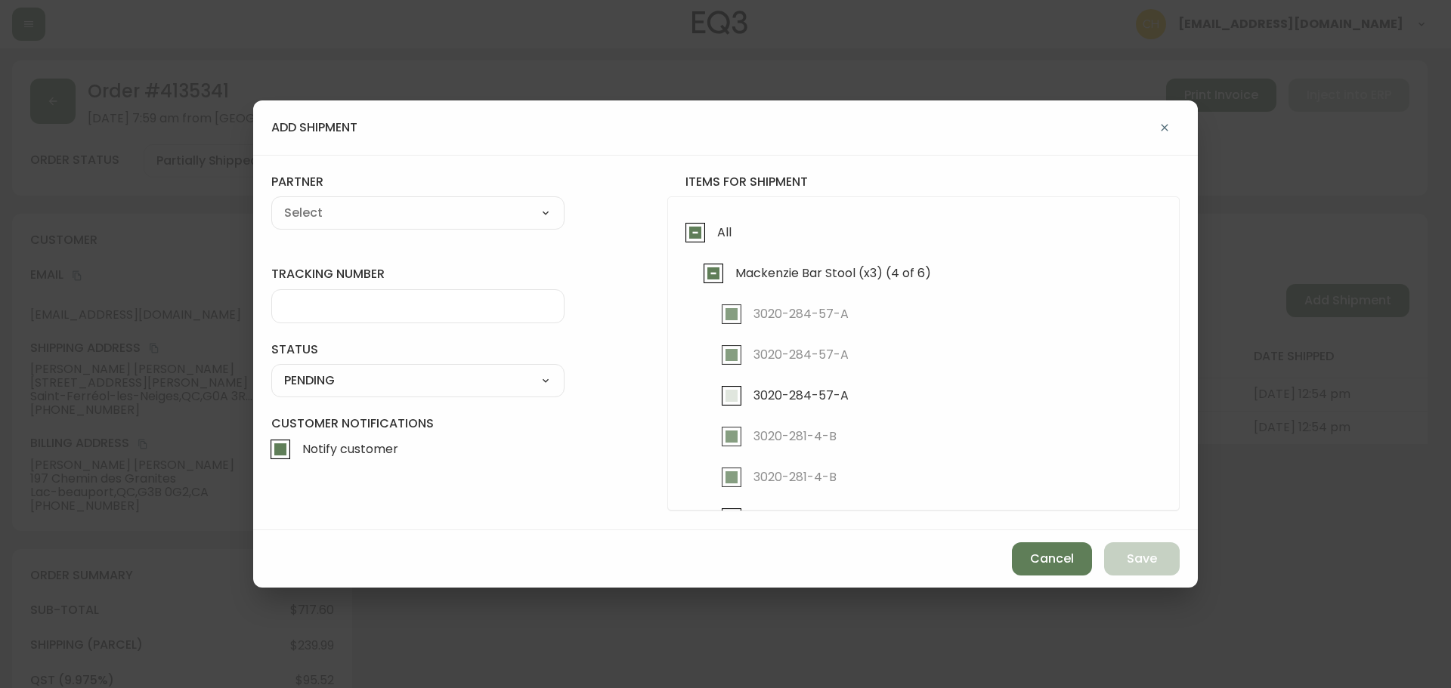
click at [734, 399] on input "3020-284-57-A" at bounding box center [731, 396] width 35 height 35
checkbox input "true"
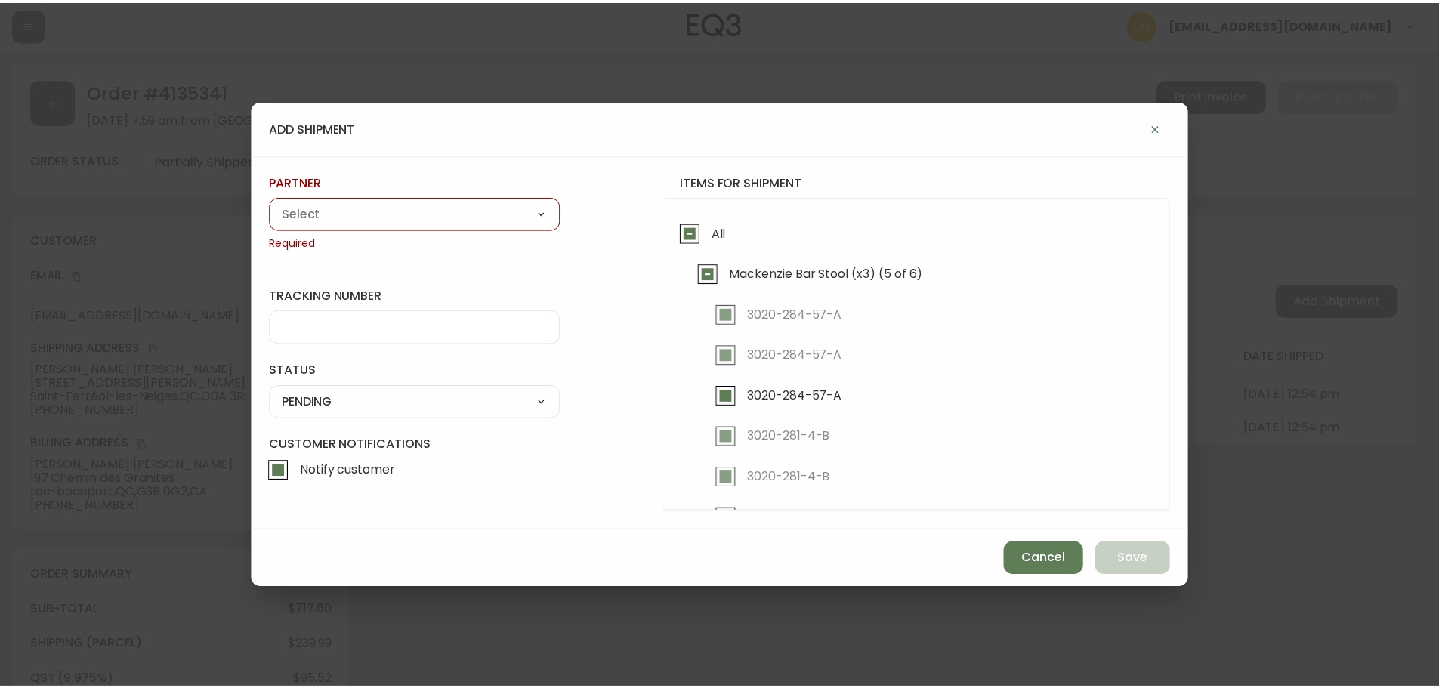
scroll to position [43, 0]
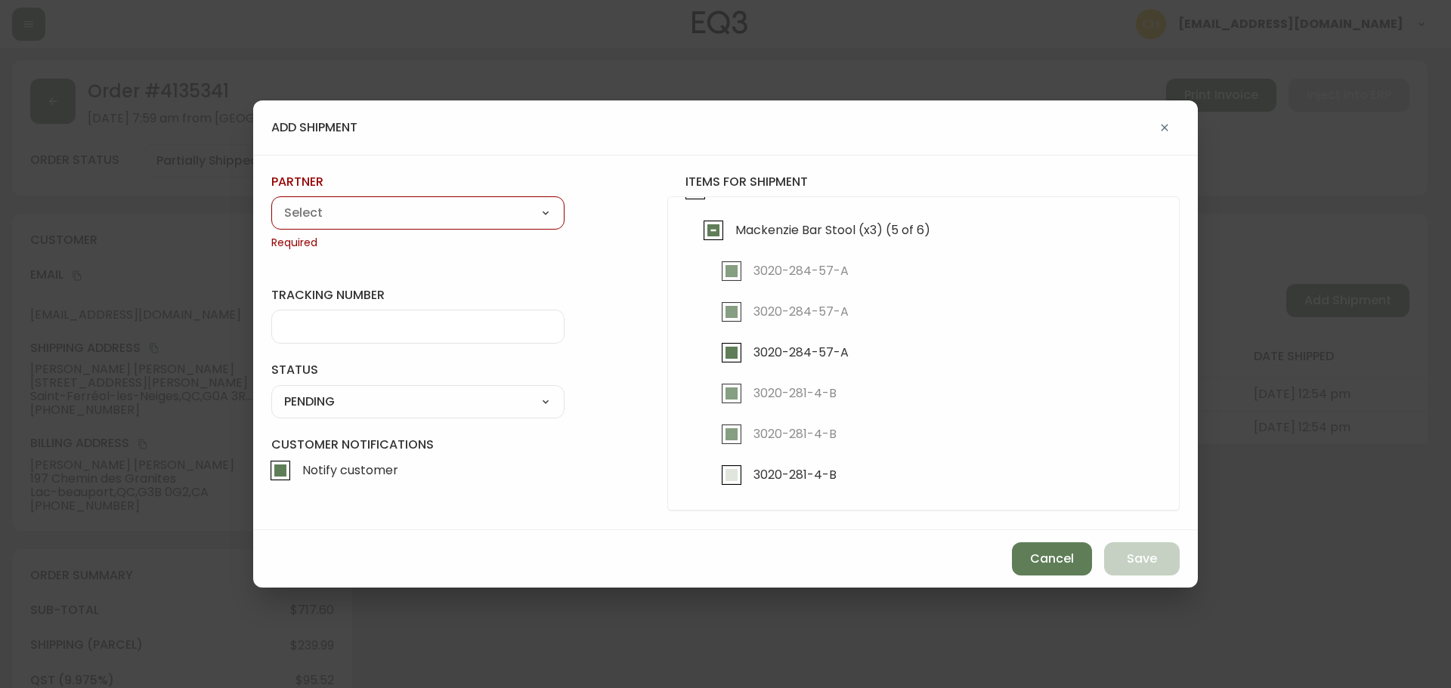
click at [734, 474] on input "3020-281-4-B" at bounding box center [731, 475] width 35 height 35
checkbox input "true"
drag, startPoint x: 425, startPoint y: 214, endPoint x: 398, endPoint y: 215, distance: 27.2
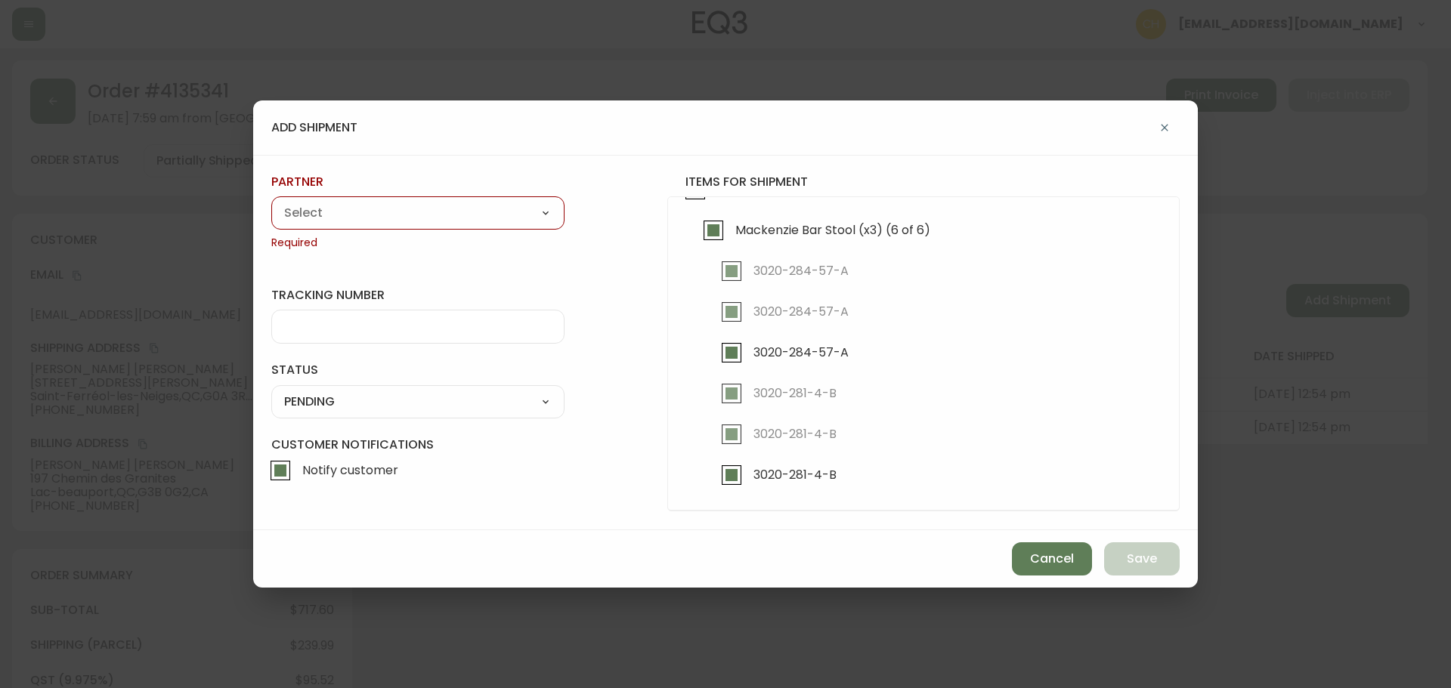
click at [421, 214] on select "A Move to Remember LLC ABF Freight Alero [PERSON_NAME] Canada Post Canpar Expre…" at bounding box center [417, 213] width 293 height 23
select select "cjy0a9taa01x001669l98m63c"
click at [271, 202] on select "A Move to Remember LLC ABF Freight Alero [PERSON_NAME] Canada Post Canpar Expre…" at bounding box center [417, 213] width 293 height 23
type input "FedEx"
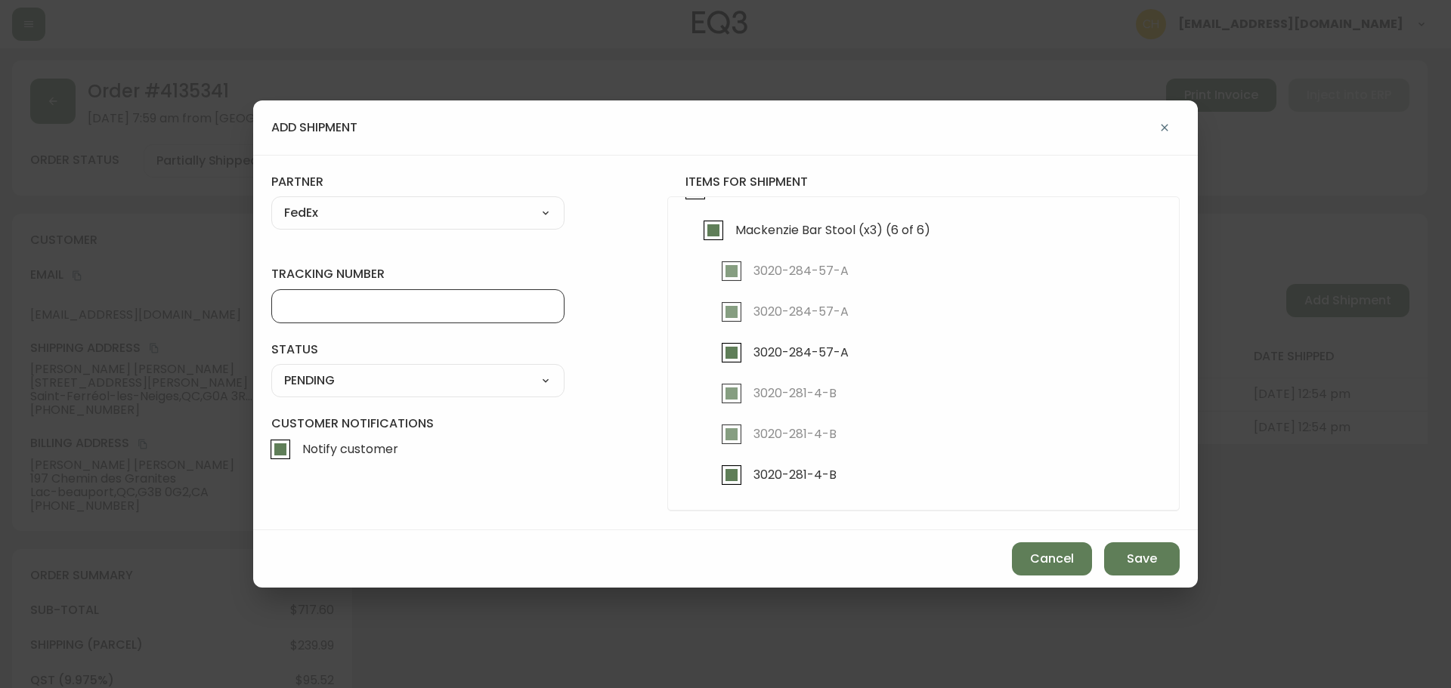
click at [301, 304] on input "tracking number" at bounding box center [417, 306] width 267 height 14
type input "455183578409"
click at [323, 376] on select "SHIPPED PENDING CANCELLED" at bounding box center [417, 380] width 293 height 23
click at [271, 369] on select "SHIPPED PENDING CANCELLED" at bounding box center [417, 380] width 293 height 23
select select "PENDING"
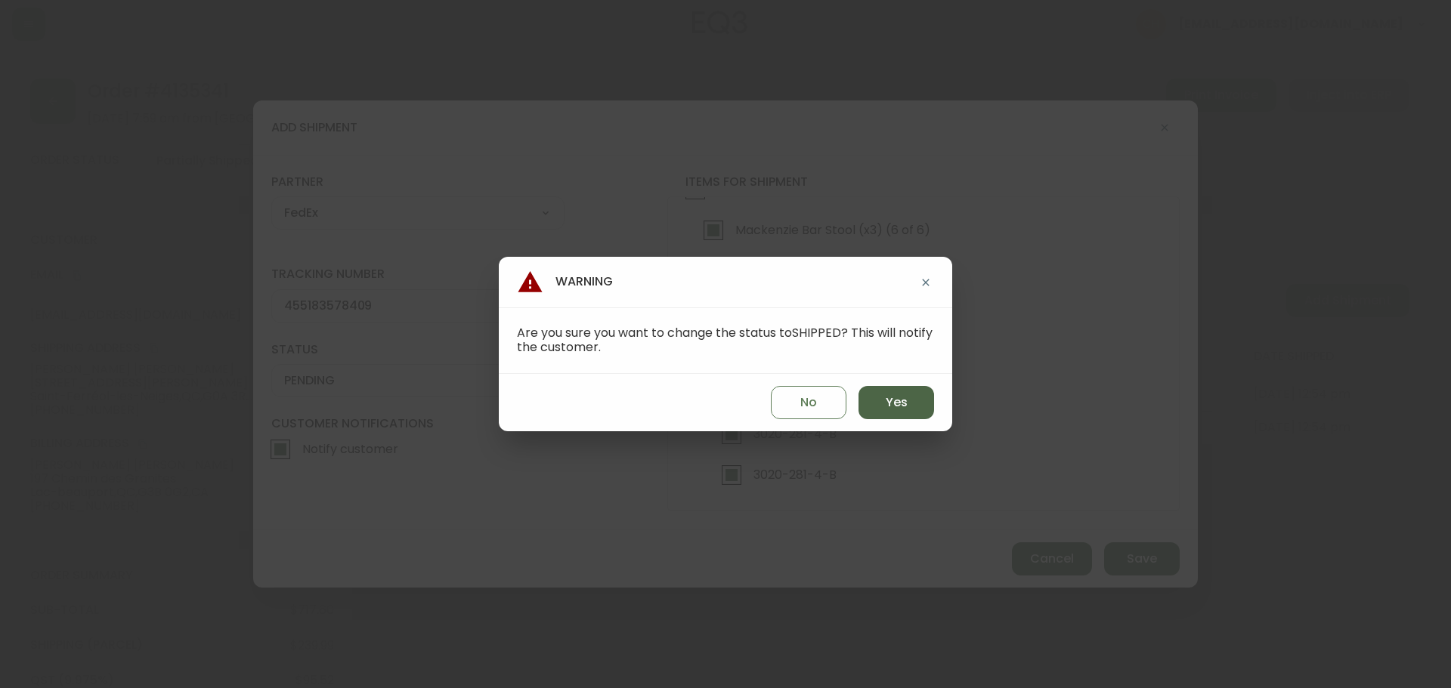
click at [898, 405] on span "Yes" at bounding box center [896, 402] width 22 height 17
type input "SHIPPED"
select select "SHIPPED"
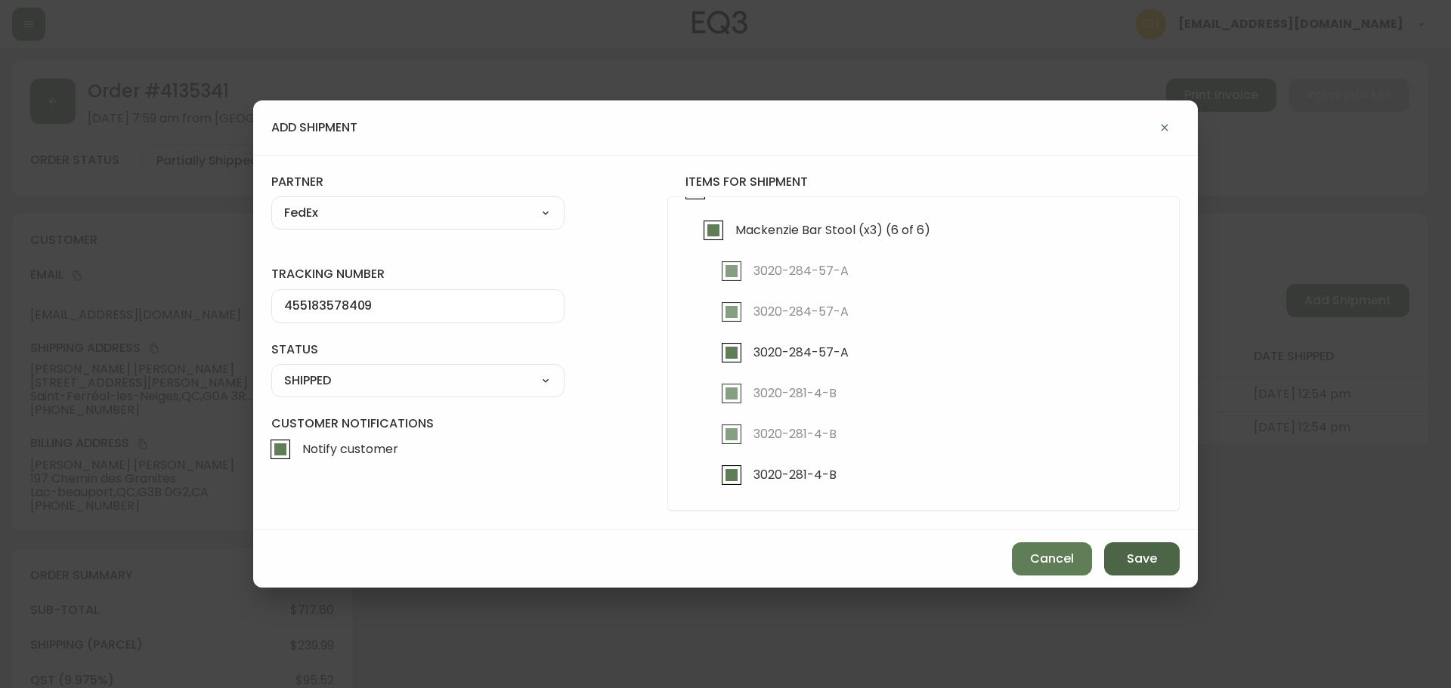
click at [1131, 558] on span "Save" at bounding box center [1142, 559] width 30 height 17
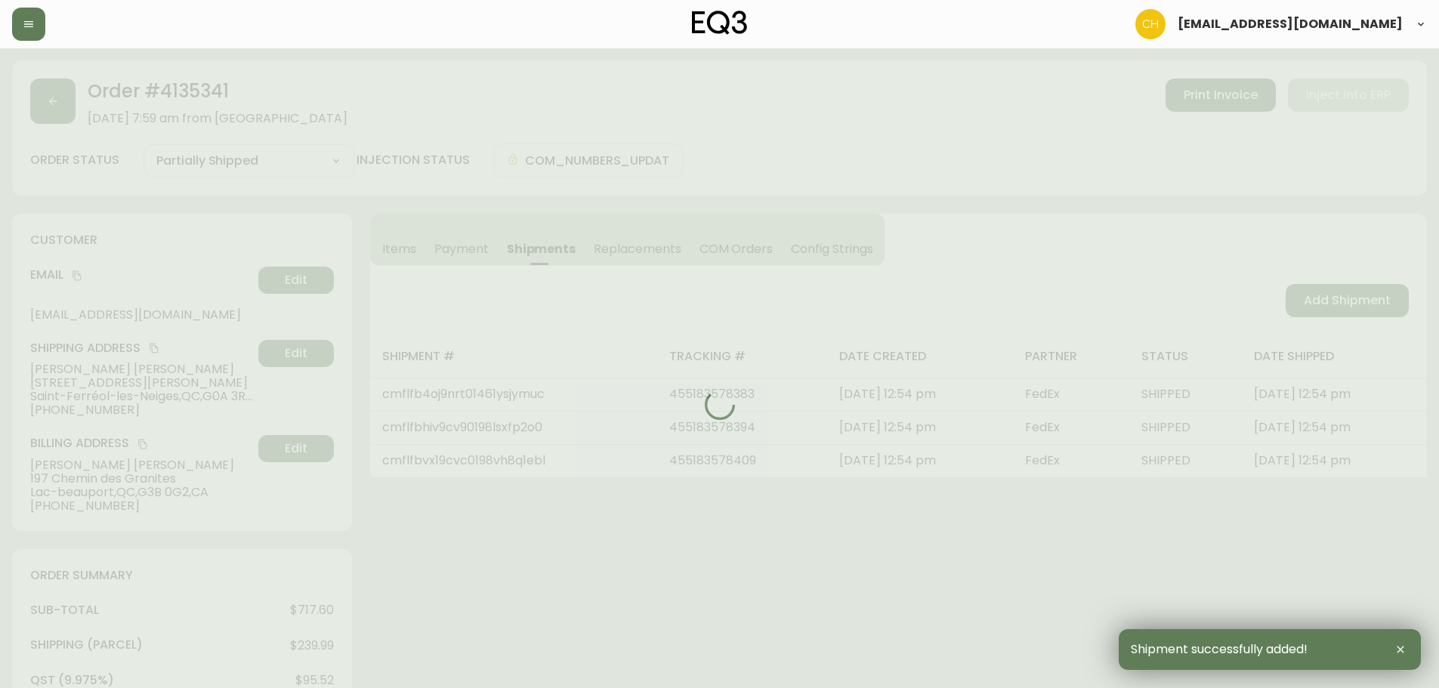
type input "Fully Shipped"
select select "FULLY_SHIPPED"
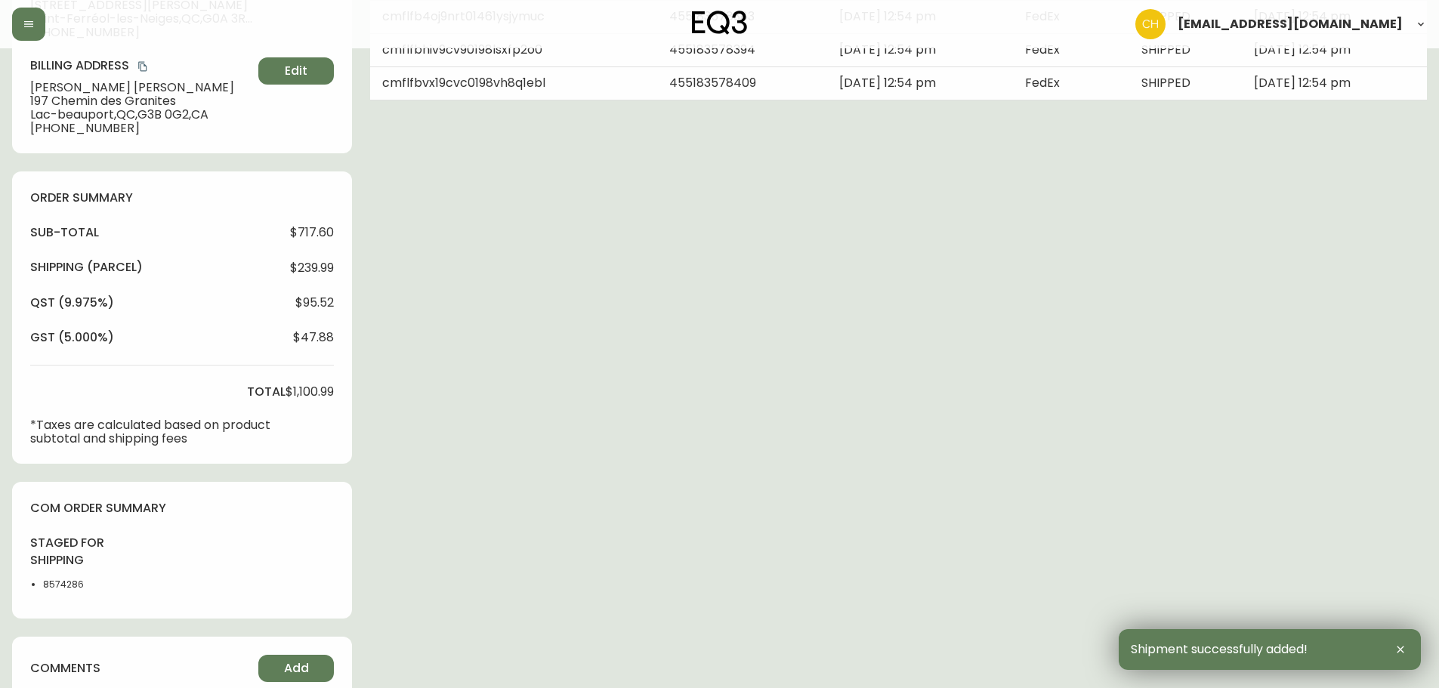
scroll to position [663, 0]
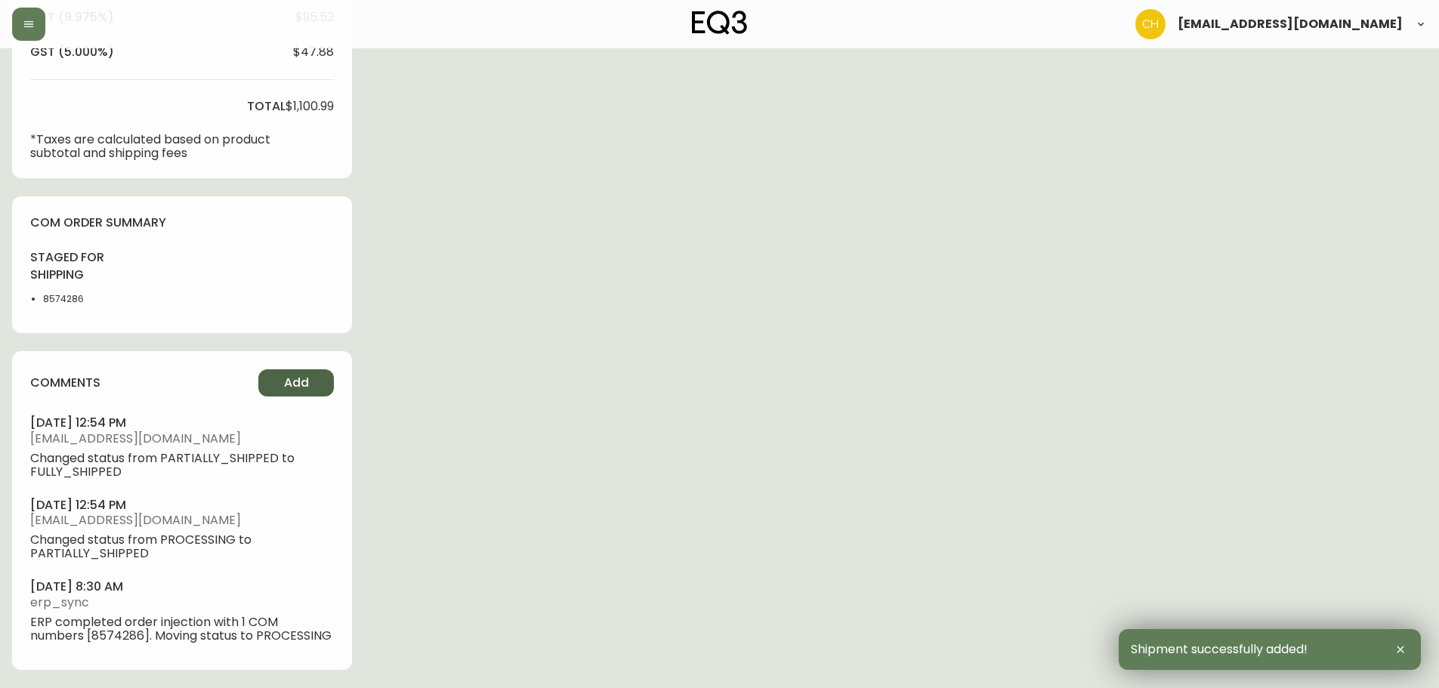
click at [279, 377] on button "Add" at bounding box center [296, 382] width 76 height 27
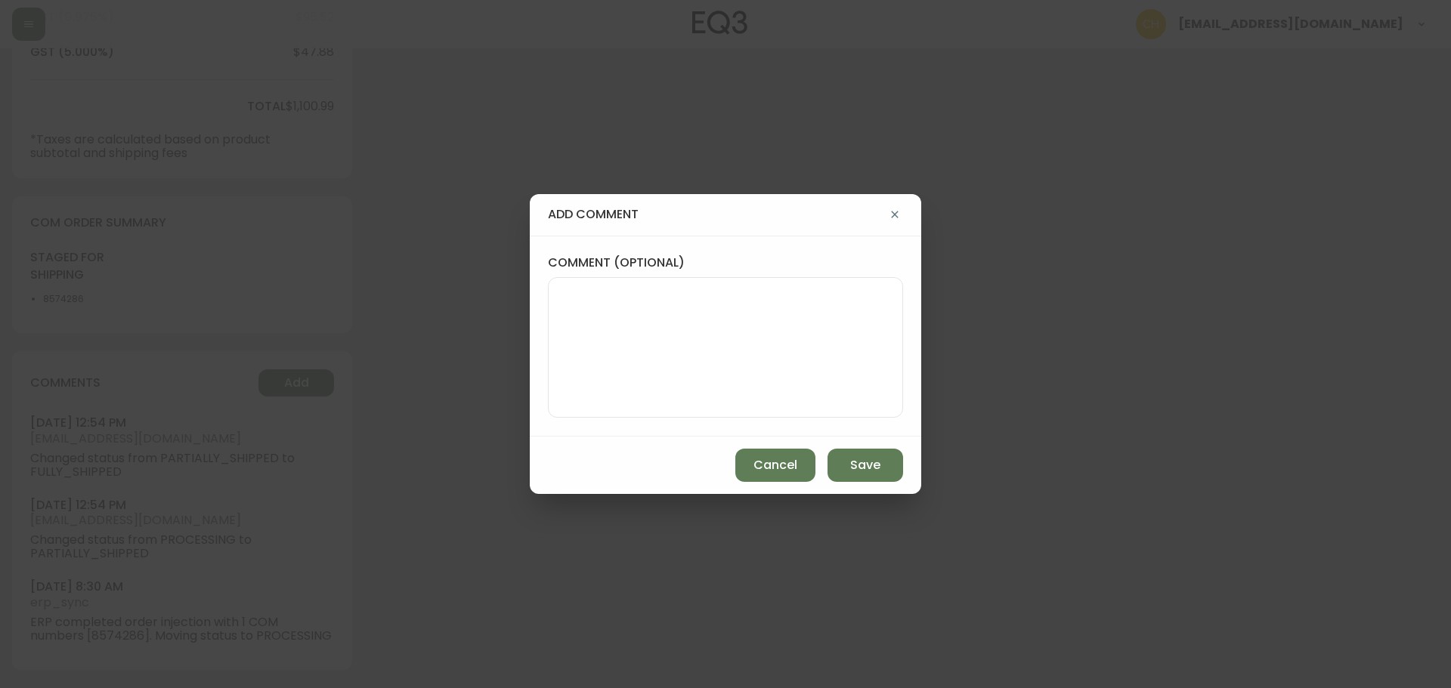
click at [564, 339] on textarea "comment (optional)" at bounding box center [725, 347] width 329 height 121
type textarea "CH"
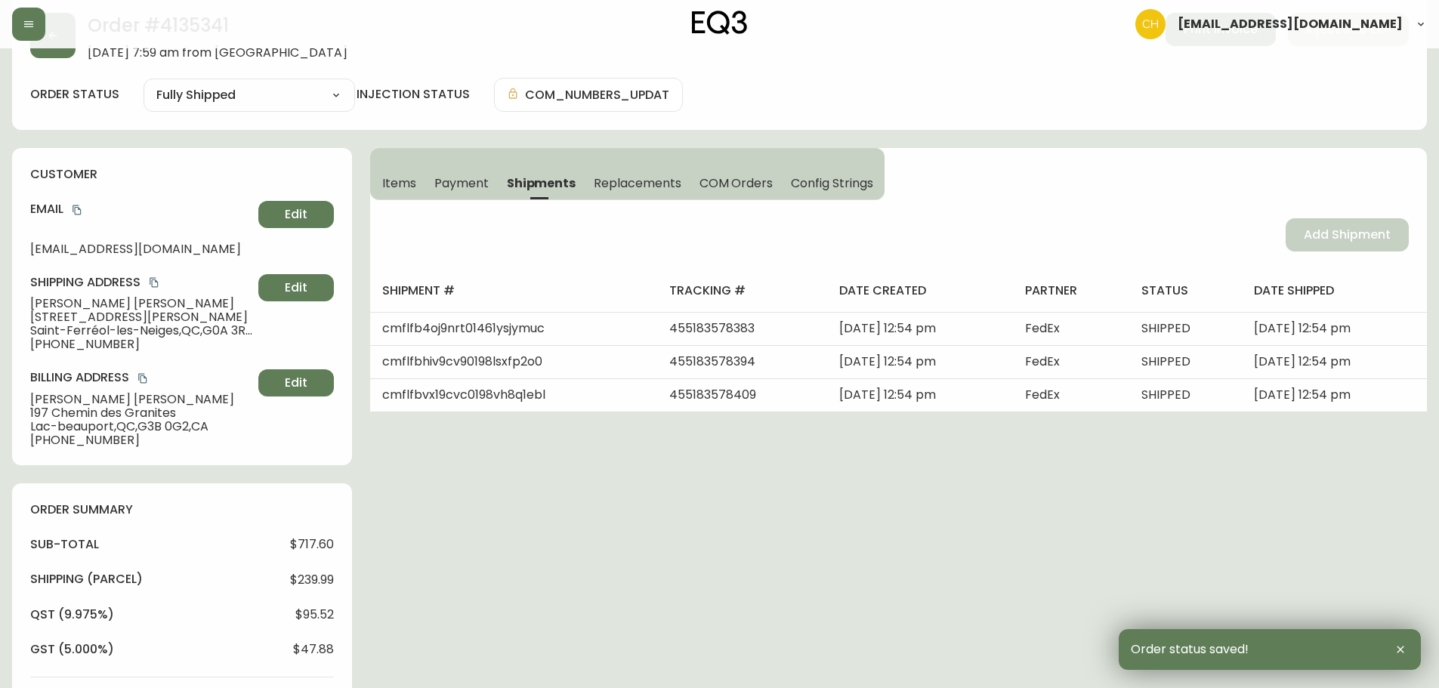
scroll to position [0, 0]
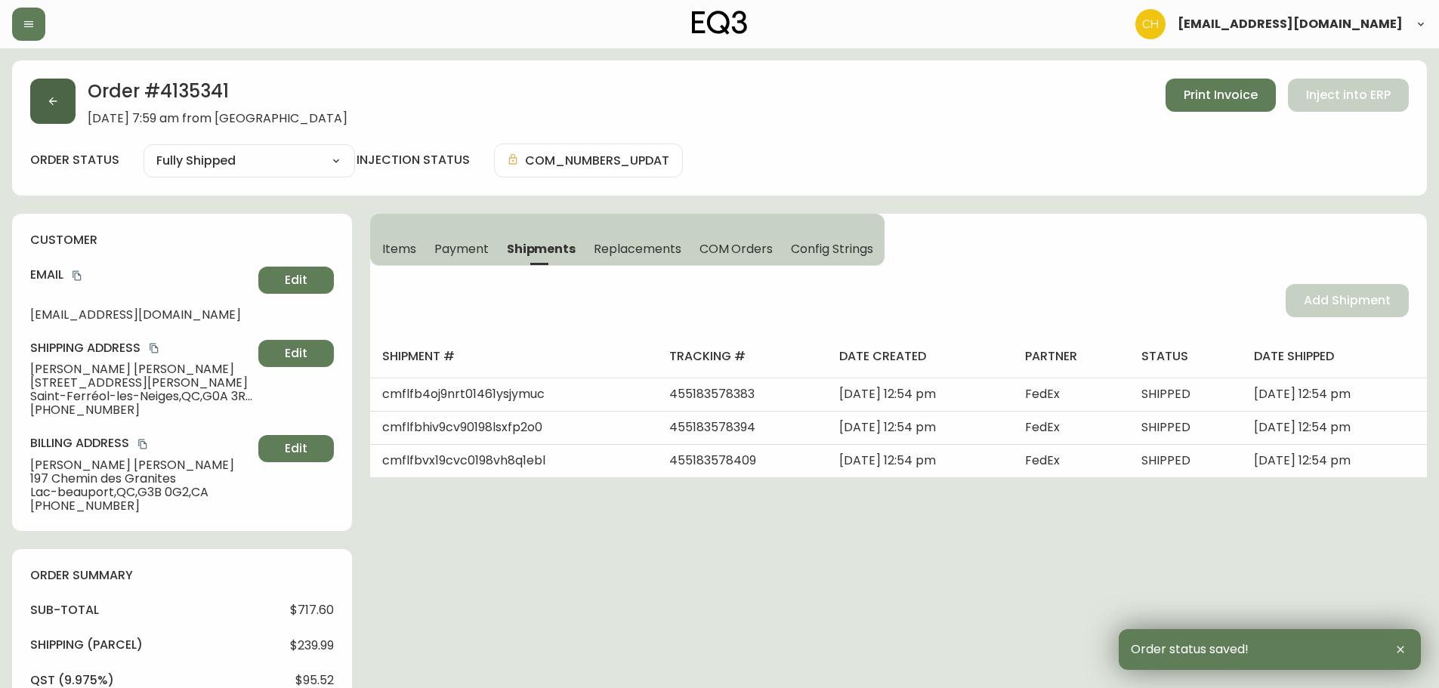
click at [57, 104] on icon "button" at bounding box center [53, 101] width 12 height 12
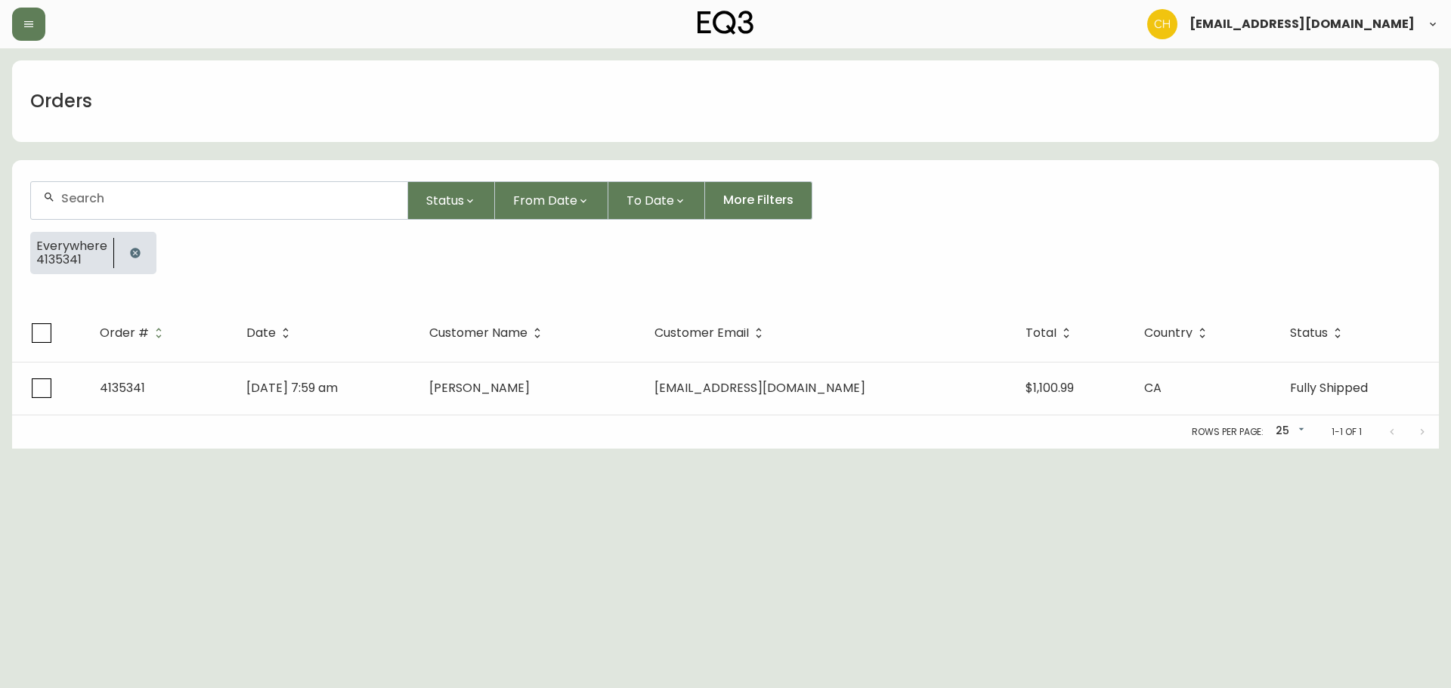
drag, startPoint x: 70, startPoint y: 190, endPoint x: 79, endPoint y: 187, distance: 8.6
click at [74, 189] on div at bounding box center [219, 200] width 376 height 37
type input "4135392"
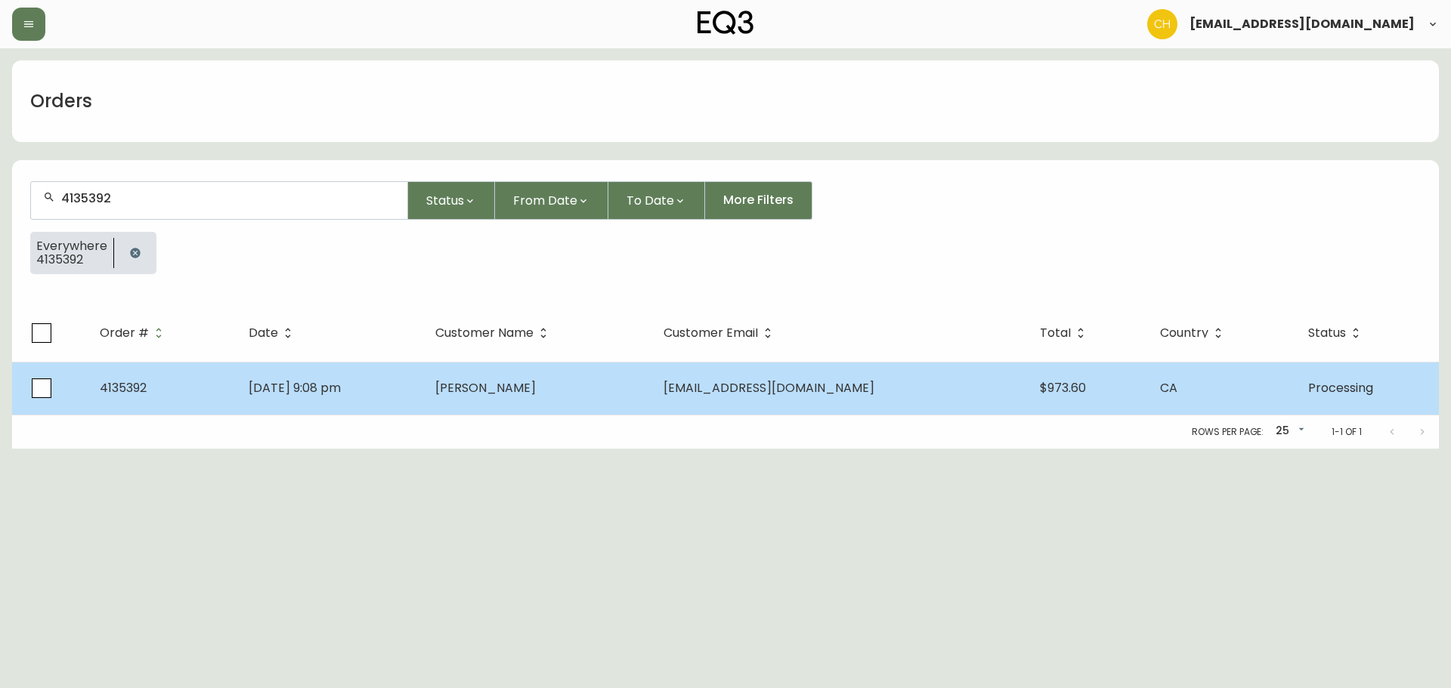
click at [565, 400] on td "[PERSON_NAME]" at bounding box center [536, 388] width 227 height 53
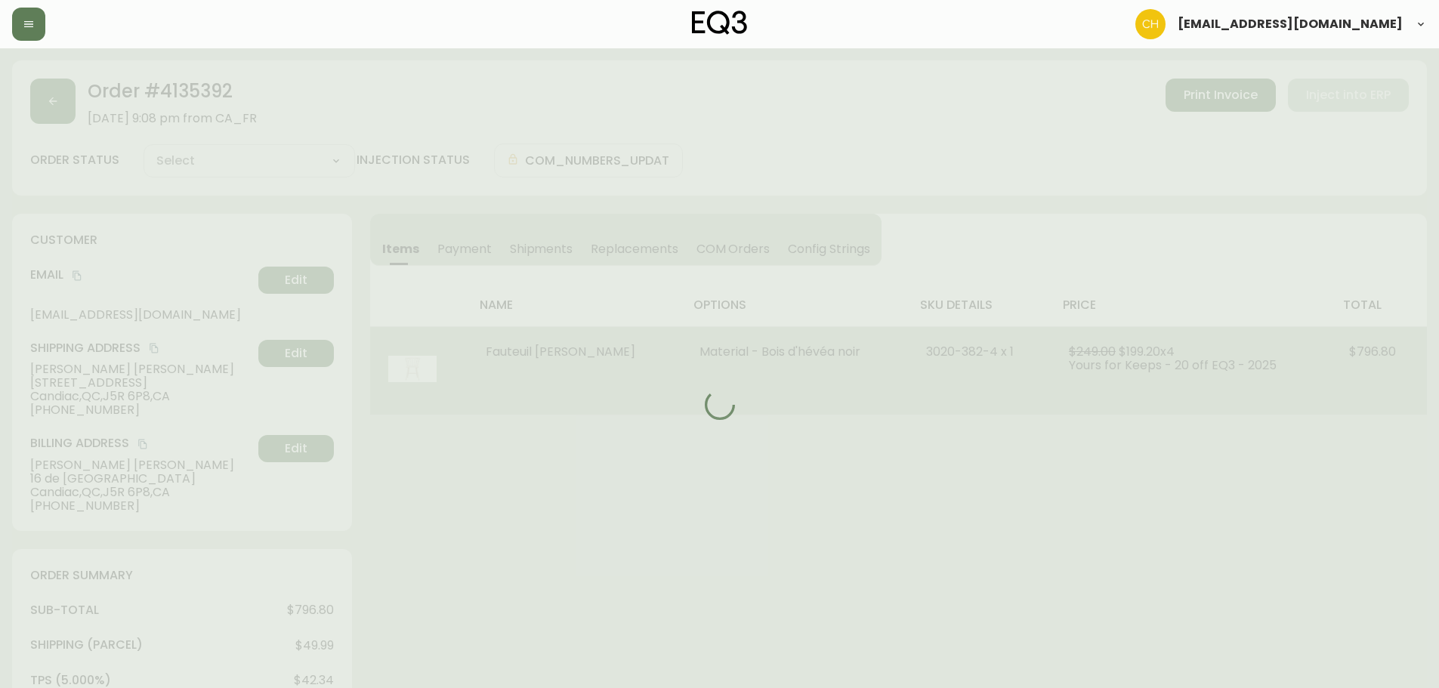
type input "Processing"
select select "PROCESSING"
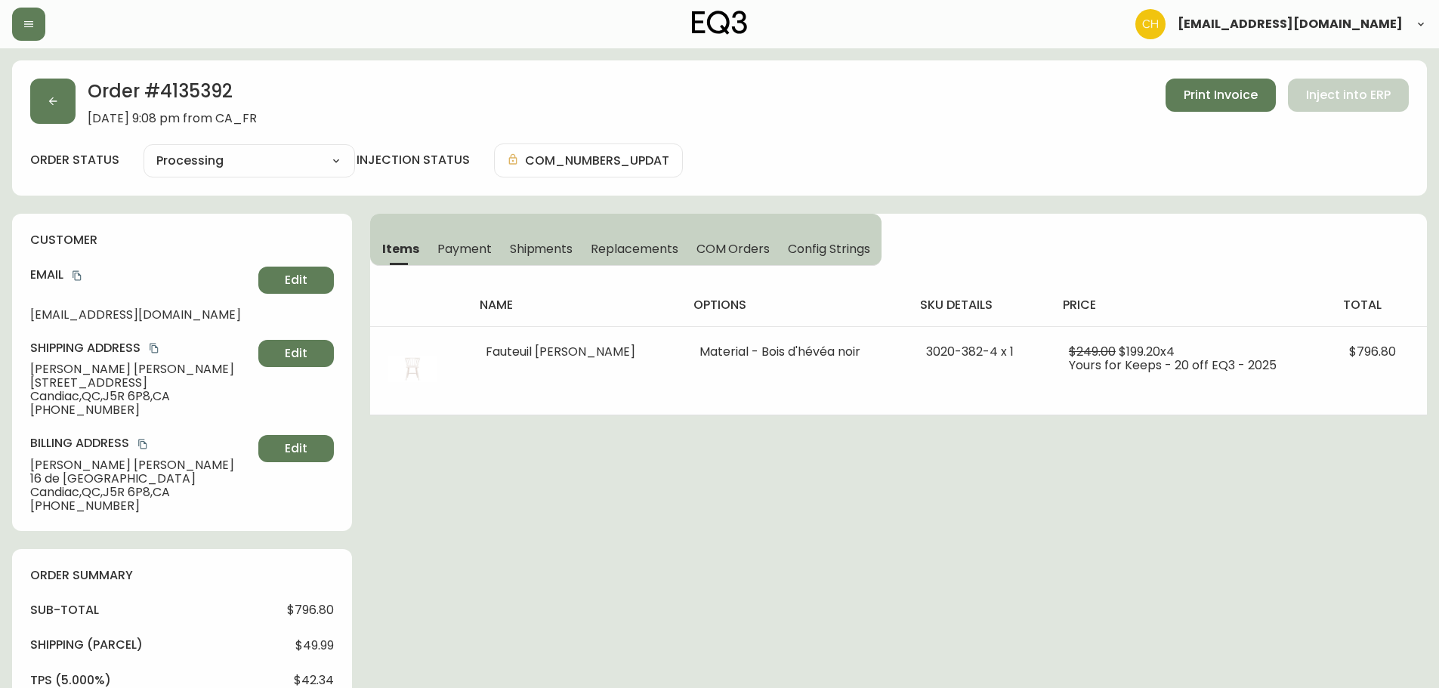
click at [552, 245] on span "Shipments" at bounding box center [541, 249] width 63 height 16
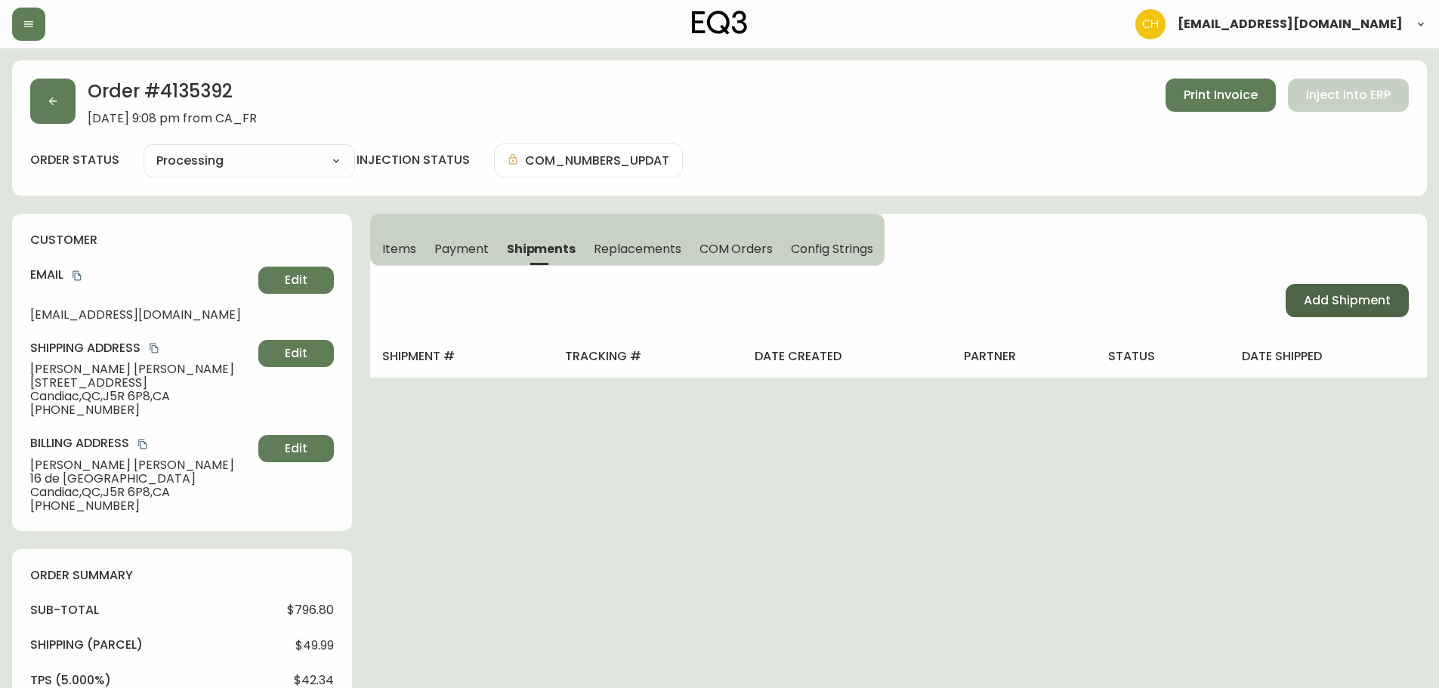
click at [1302, 292] on button "Add Shipment" at bounding box center [1347, 300] width 123 height 33
select select "PENDING"
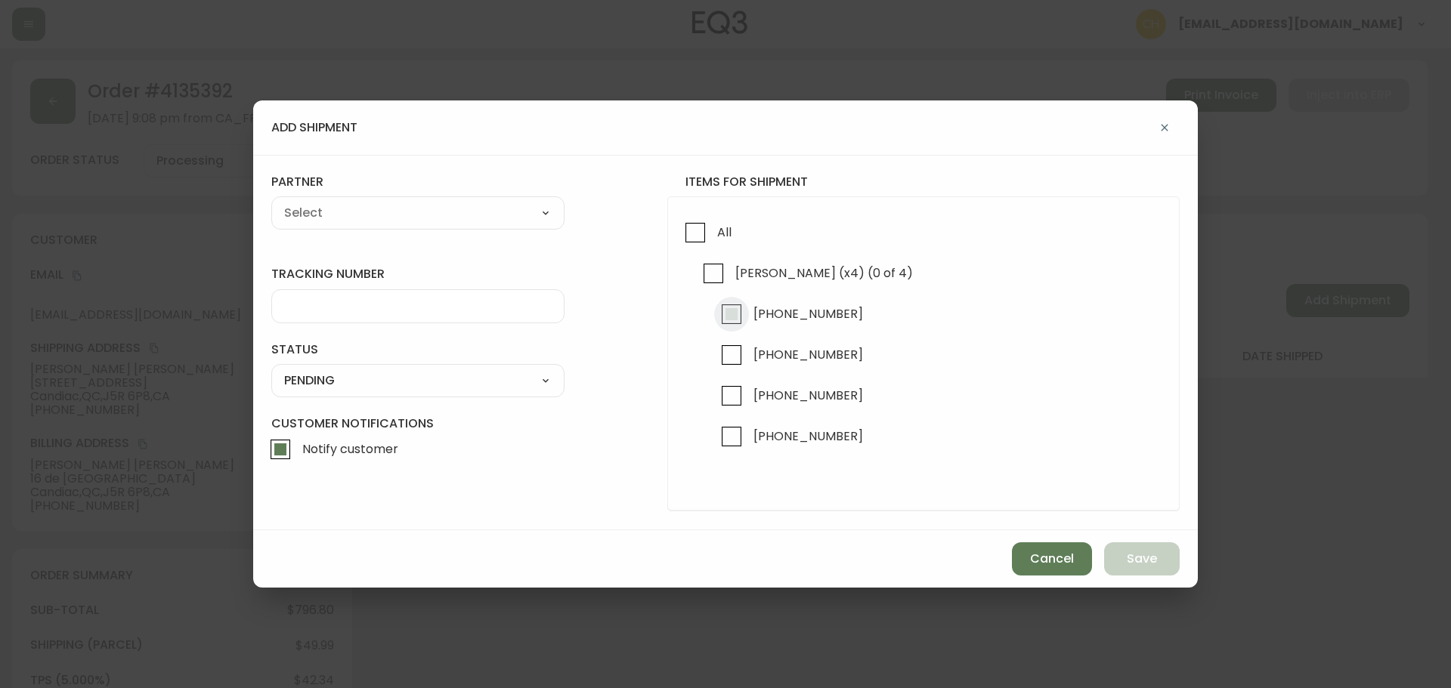
click at [727, 315] on input "[PHONE_NUMBER]" at bounding box center [731, 314] width 35 height 35
checkbox input "true"
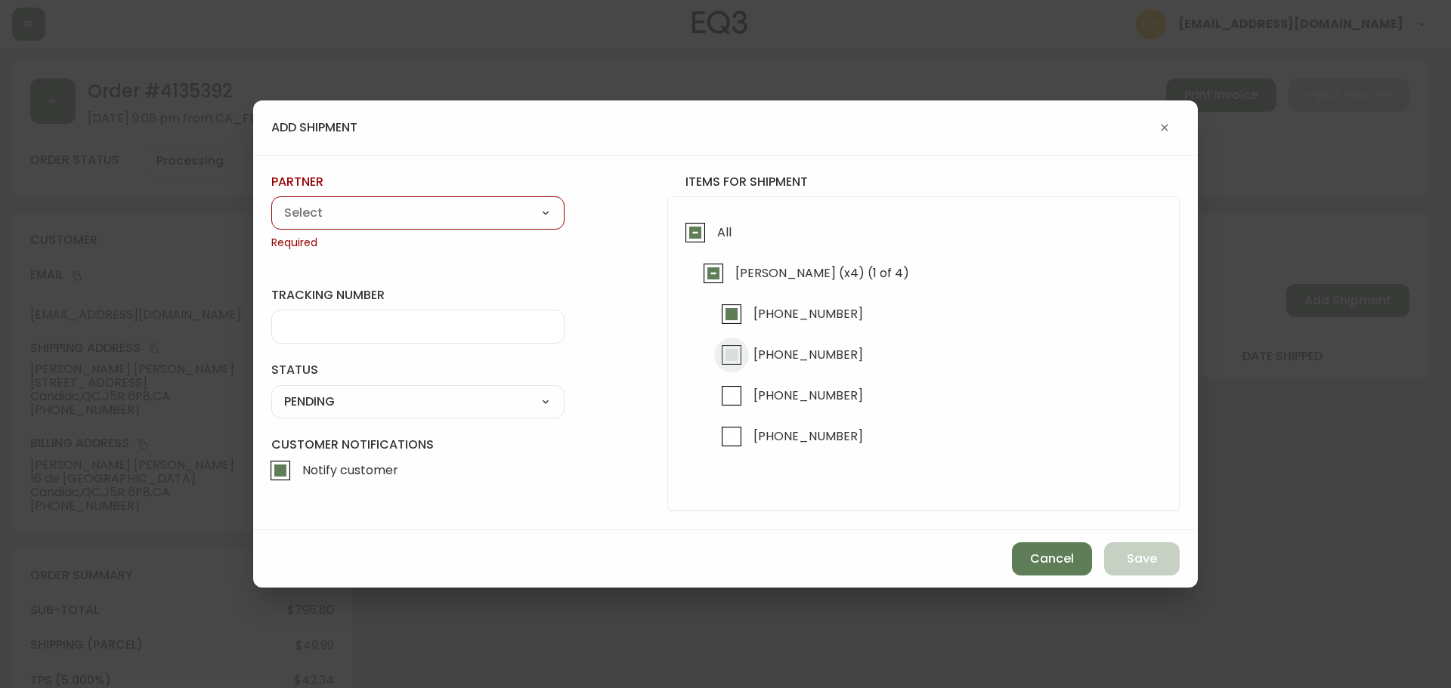
click at [732, 351] on input "[PHONE_NUMBER]" at bounding box center [731, 355] width 35 height 35
checkbox input "true"
click at [464, 206] on select "A Move to Remember LLC ABF Freight Alero [PERSON_NAME] Canada Post Canpar Expre…" at bounding box center [417, 213] width 293 height 23
select select "cjy0a9taa01x001669l98m63c"
click at [271, 202] on select "A Move to Remember LLC ABF Freight Alero [PERSON_NAME] Canada Post Canpar Expre…" at bounding box center [417, 213] width 293 height 23
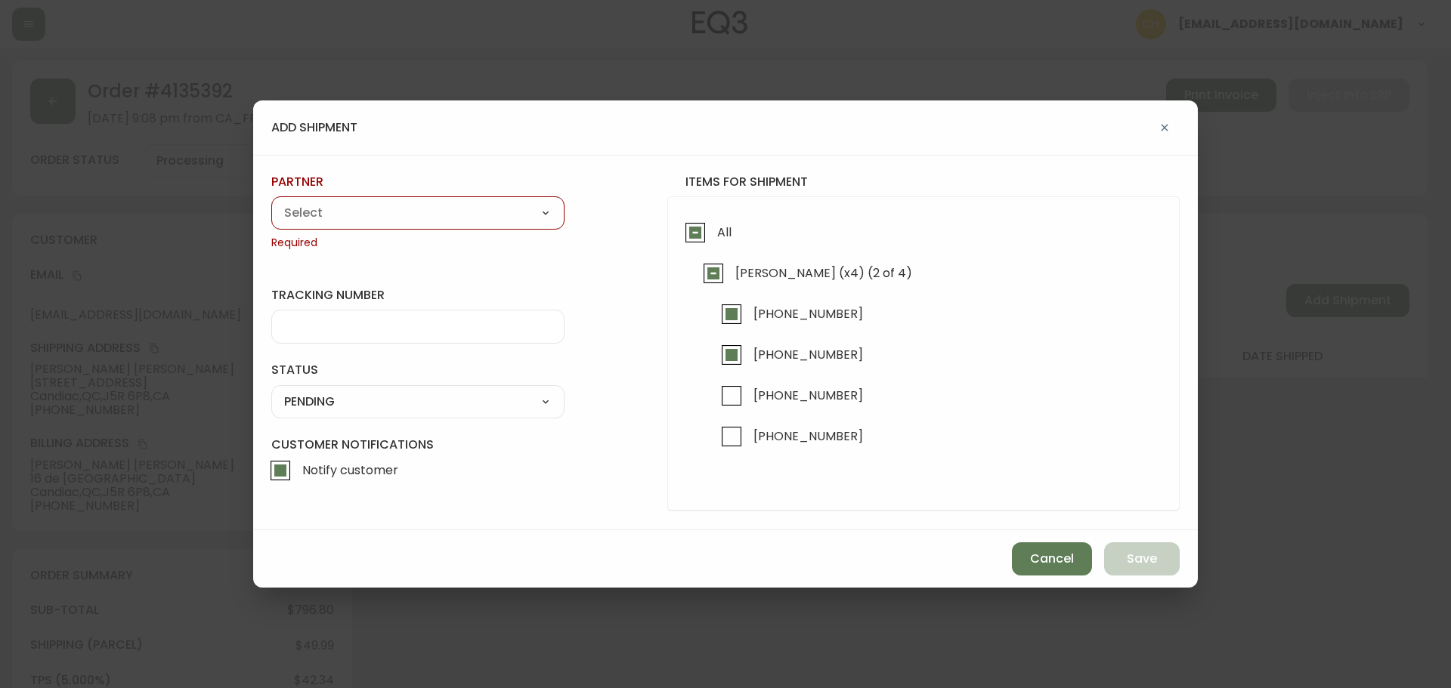
type input "FedEx"
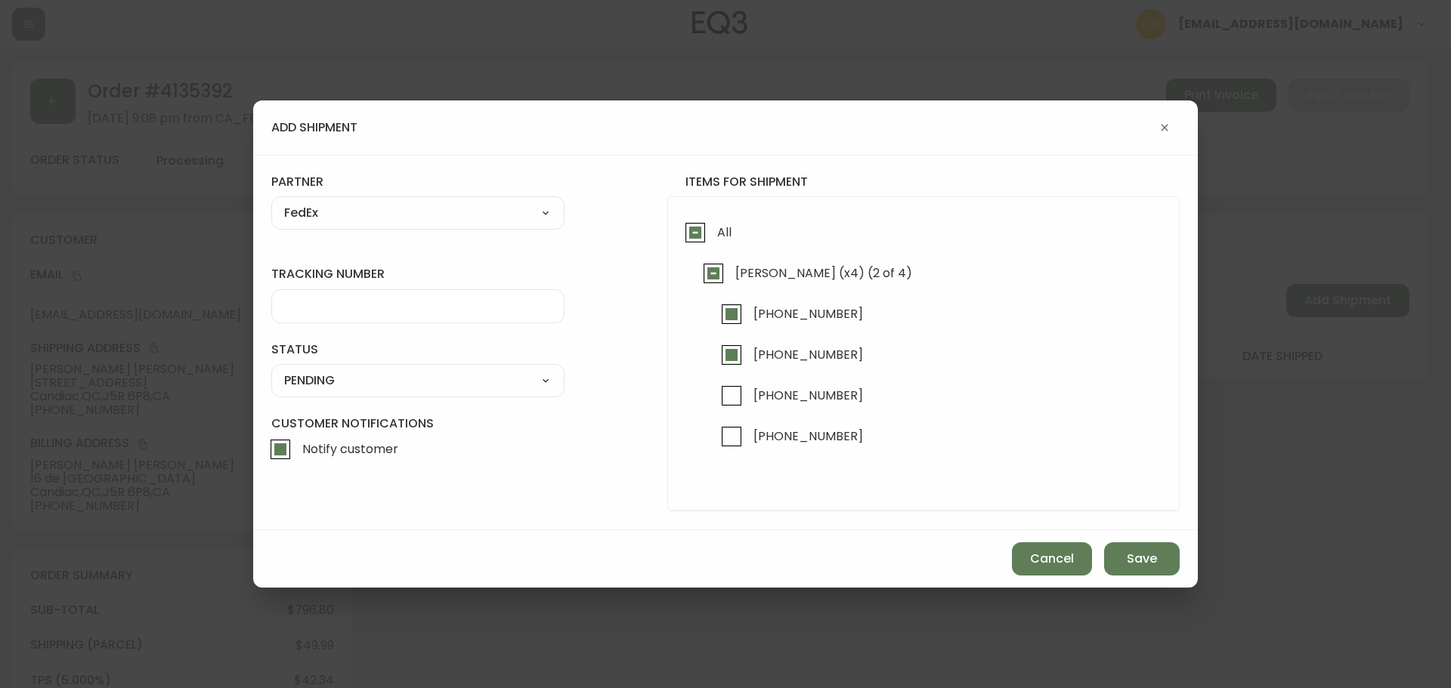
click at [316, 307] on input "tracking number" at bounding box center [417, 306] width 267 height 14
type input "455183578410"
click at [328, 389] on select "SHIPPED PENDING CANCELLED" at bounding box center [417, 380] width 293 height 23
click at [271, 369] on select "SHIPPED PENDING CANCELLED" at bounding box center [417, 380] width 293 height 23
select select "PENDING"
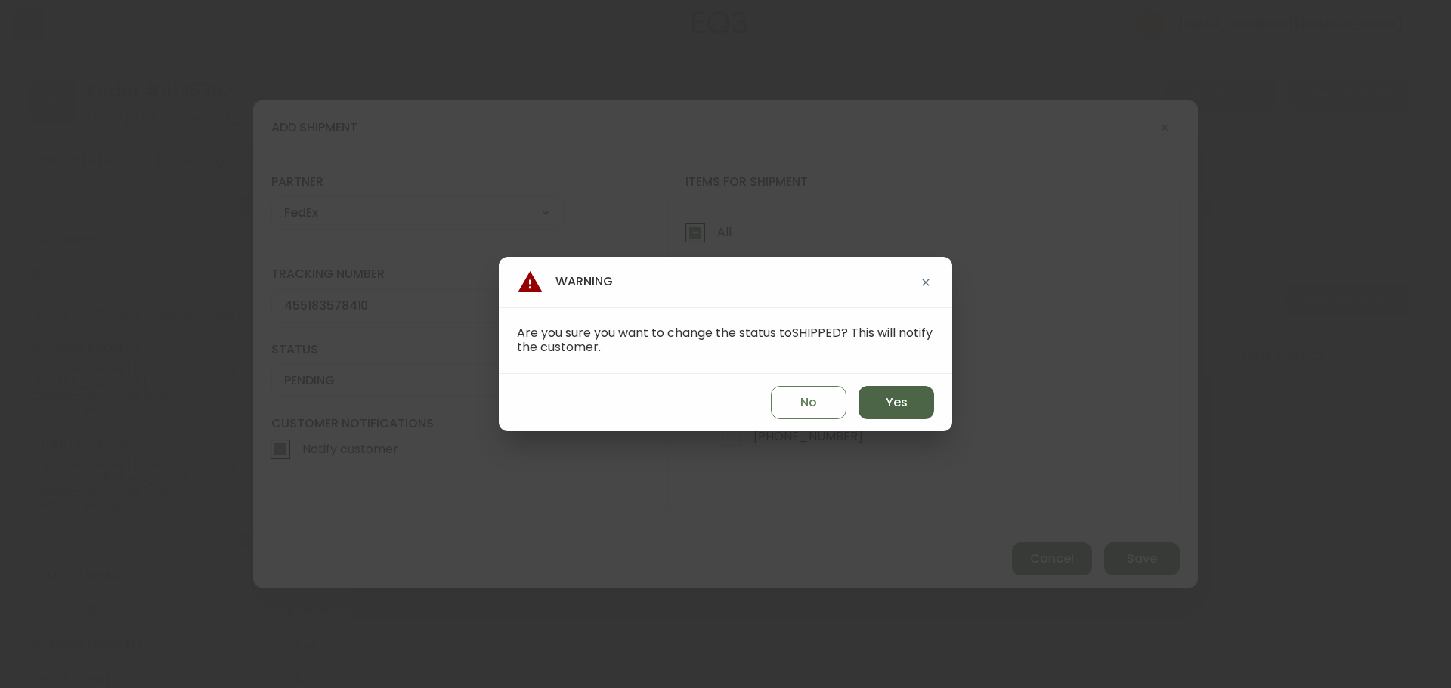
click at [870, 407] on button "Yes" at bounding box center [896, 402] width 76 height 33
type input "SHIPPED"
select select "SHIPPED"
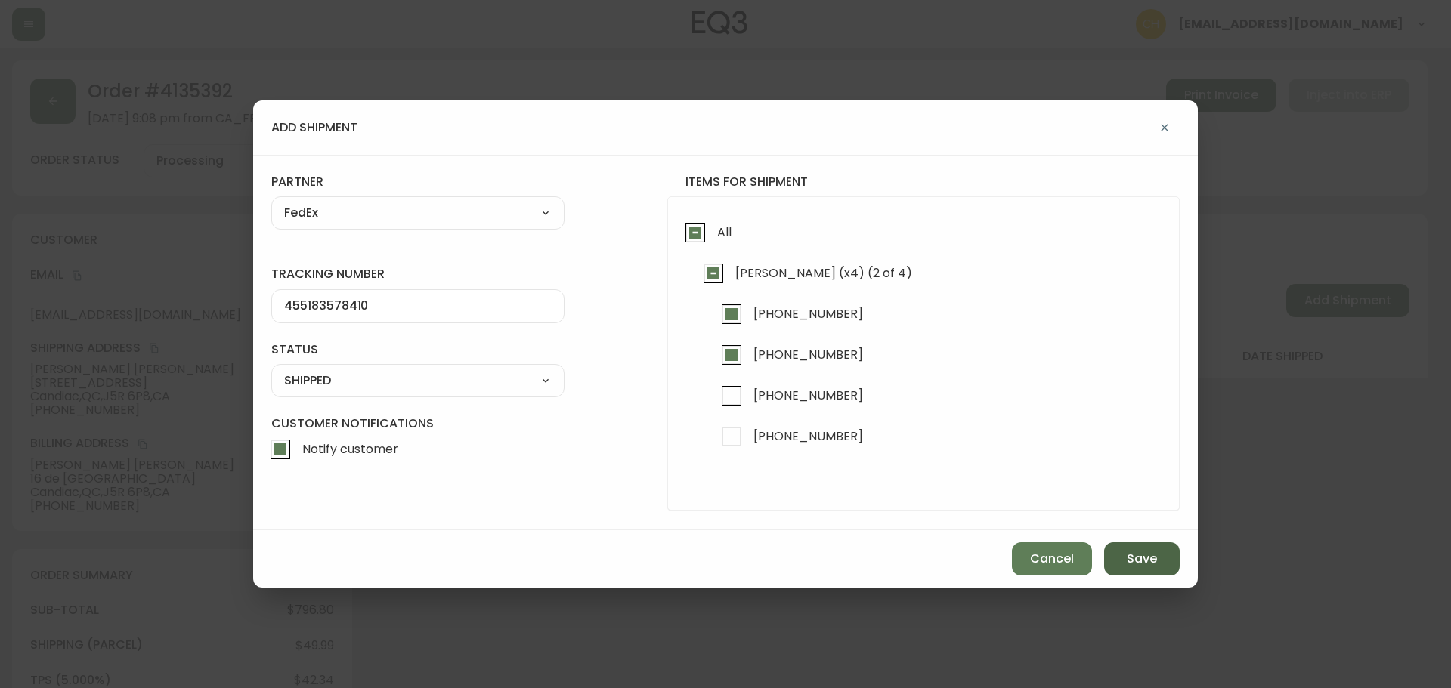
click at [1132, 552] on span "Save" at bounding box center [1142, 559] width 30 height 17
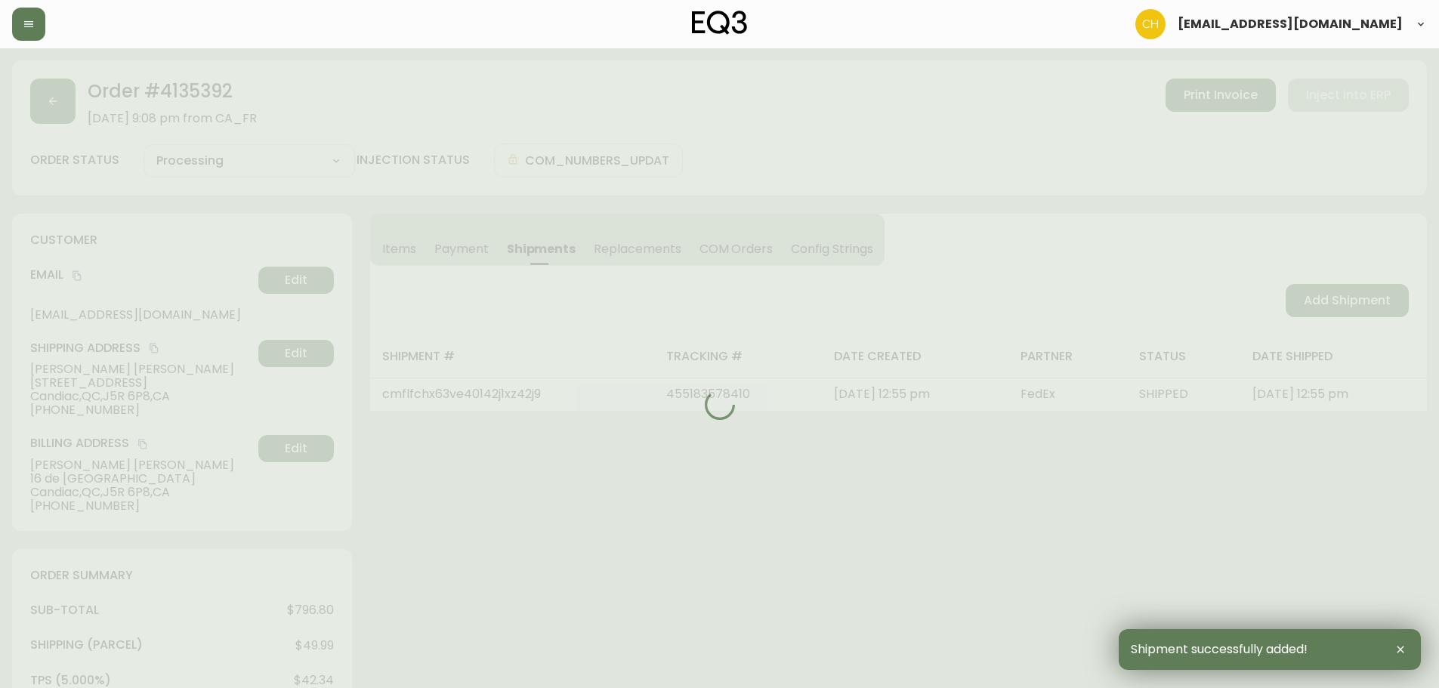
type input "Partially Shipped"
select select "PARTIALLY_SHIPPED"
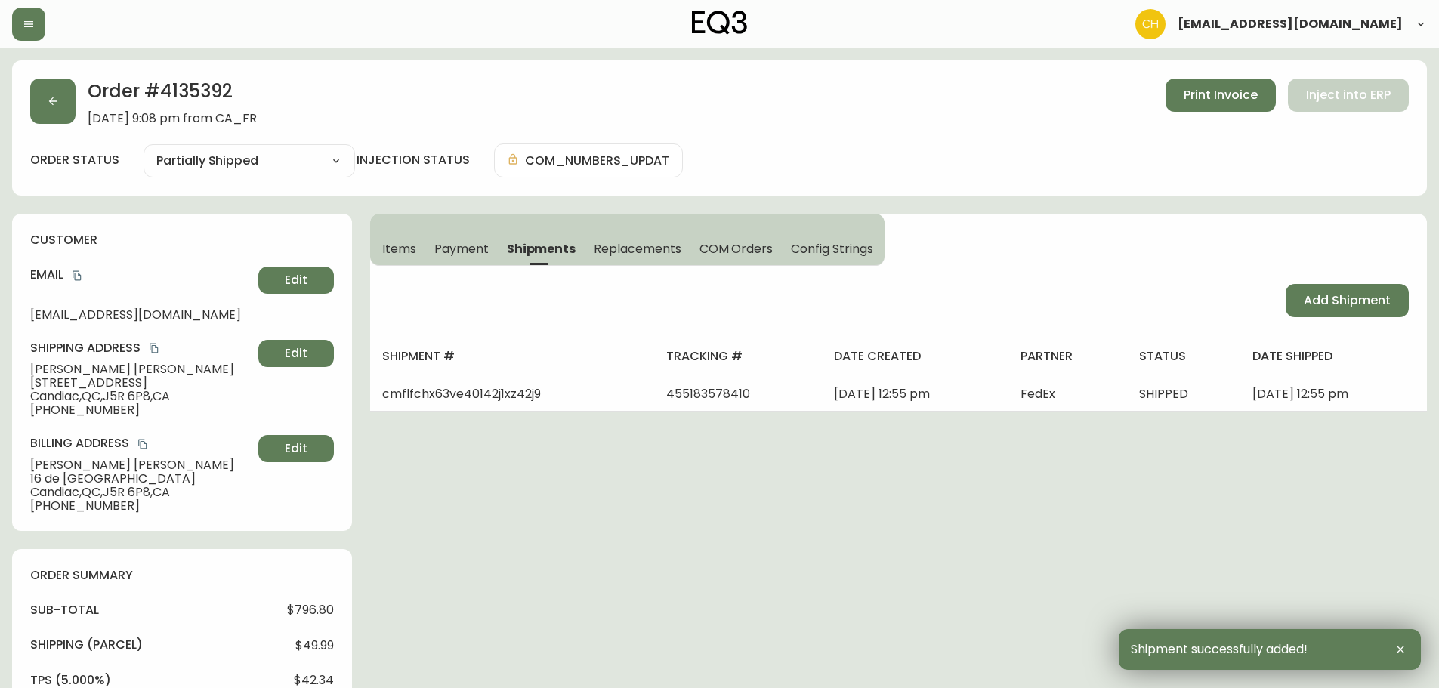
click at [1338, 300] on span "Add Shipment" at bounding box center [1347, 300] width 87 height 17
select select "PENDING"
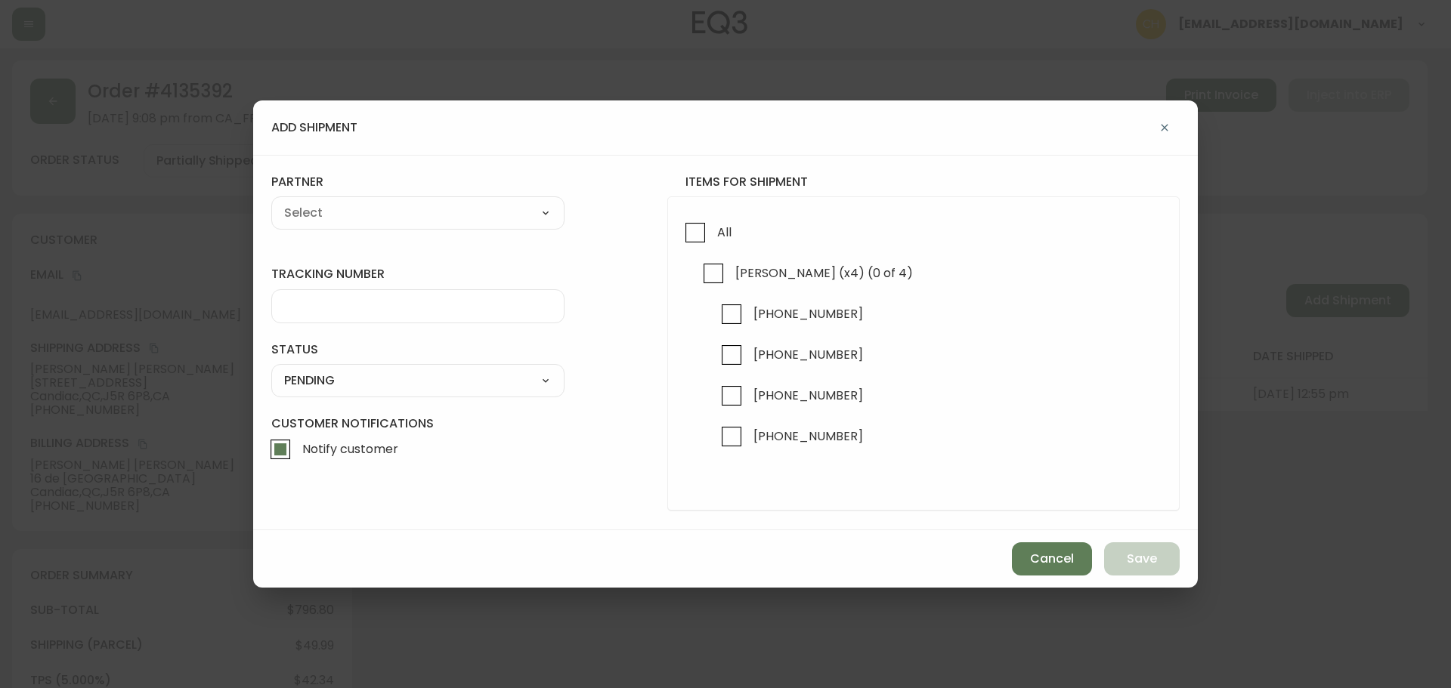
checkbox input "true"
drag, startPoint x: 728, startPoint y: 397, endPoint x: 727, endPoint y: 413, distance: 15.9
click at [728, 399] on input "[PHONE_NUMBER]" at bounding box center [731, 396] width 35 height 35
checkbox input "true"
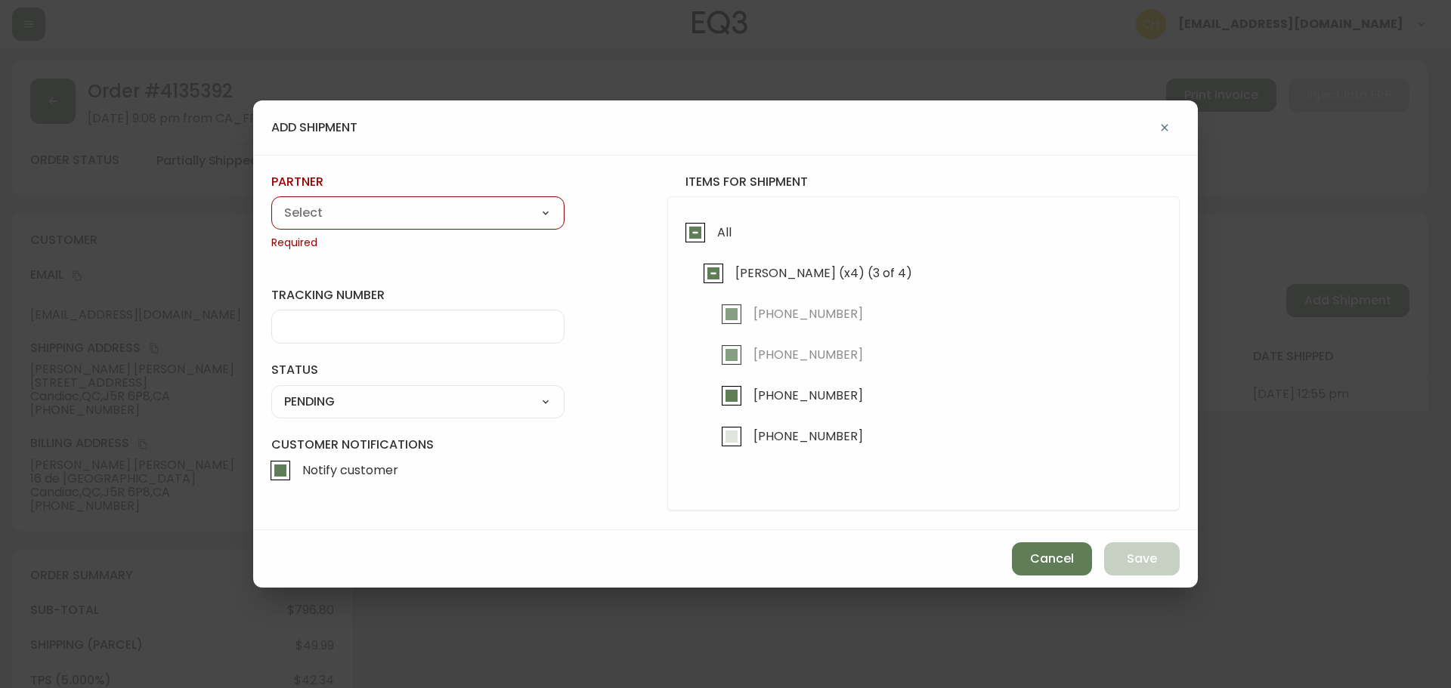
click at [725, 440] on input "[PHONE_NUMBER]" at bounding box center [731, 436] width 35 height 35
checkbox input "true"
click at [374, 207] on select "A Move to Remember LLC ABF Freight Alero [PERSON_NAME] Canada Post Canpar Expre…" at bounding box center [417, 213] width 293 height 23
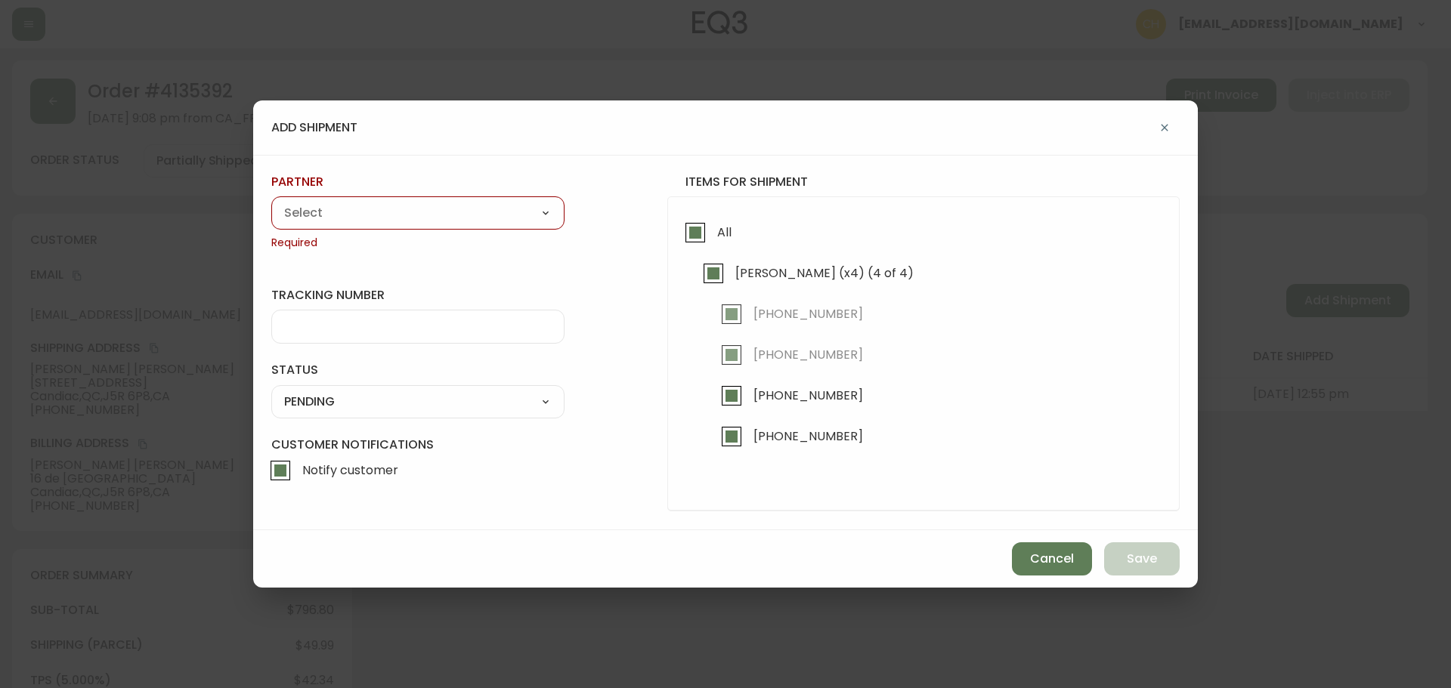
select select "cjy0a9taa01x001669l98m63c"
click at [271, 202] on select "A Move to Remember LLC ABF Freight Alero [PERSON_NAME] Canada Post Canpar Expre…" at bounding box center [417, 213] width 293 height 23
type input "FedEx"
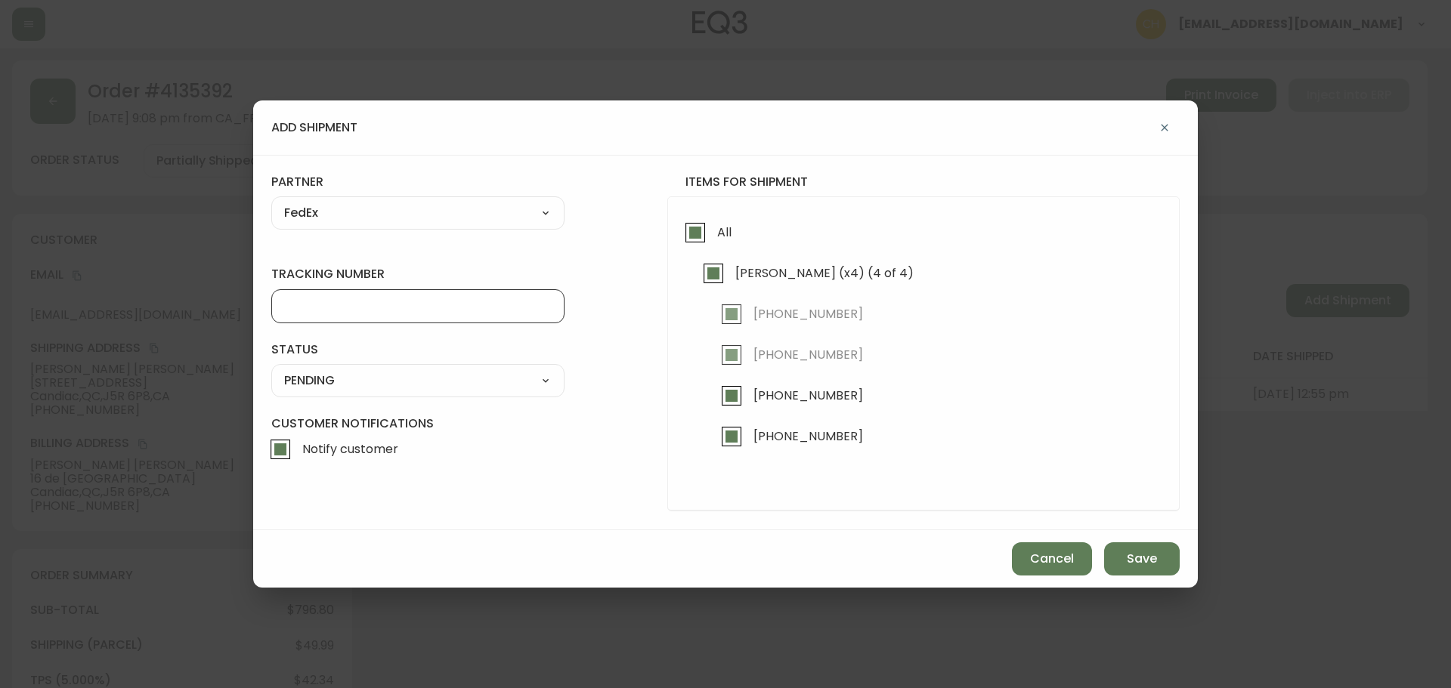
click at [317, 304] on input "tracking number" at bounding box center [417, 306] width 267 height 14
type input "455183578420"
click at [363, 381] on select "SHIPPED PENDING CANCELLED" at bounding box center [417, 380] width 293 height 23
click at [271, 369] on select "SHIPPED PENDING CANCELLED" at bounding box center [417, 380] width 293 height 23
select select "PENDING"
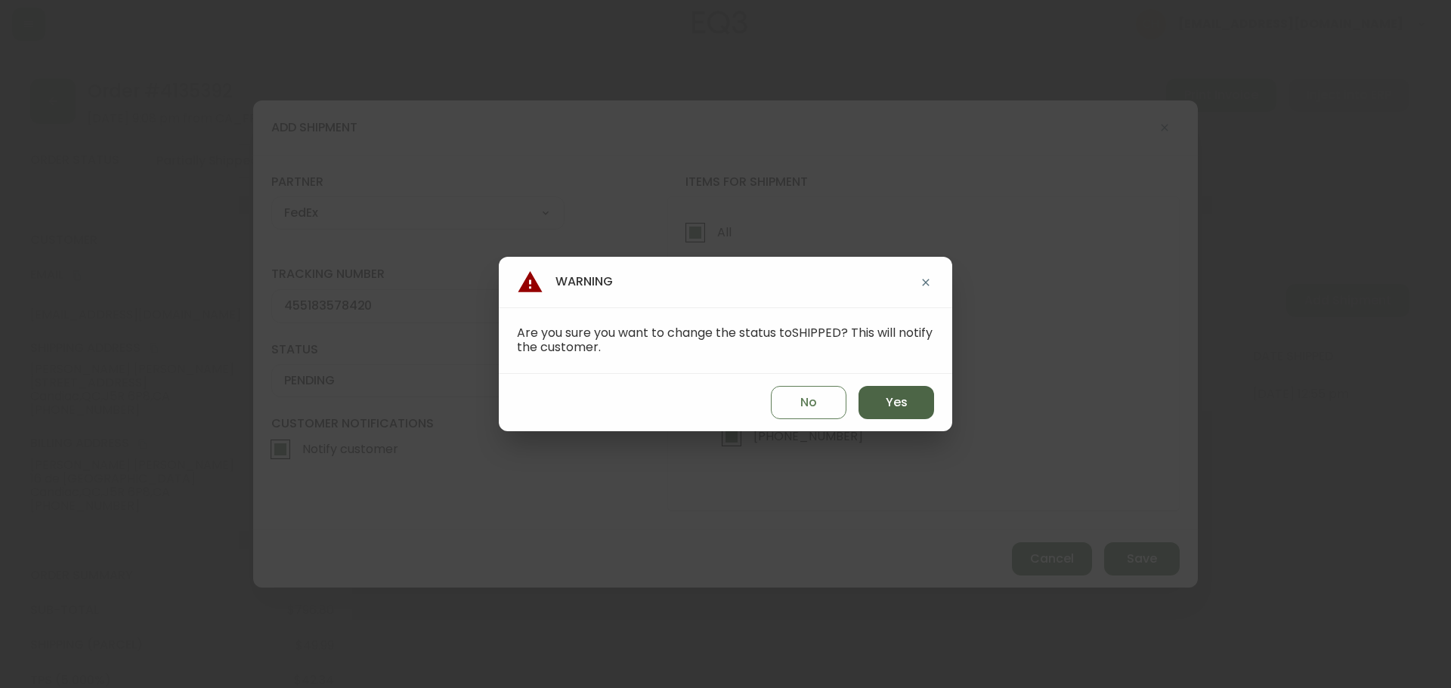
click at [890, 403] on span "Yes" at bounding box center [896, 402] width 22 height 17
type input "SHIPPED"
select select "SHIPPED"
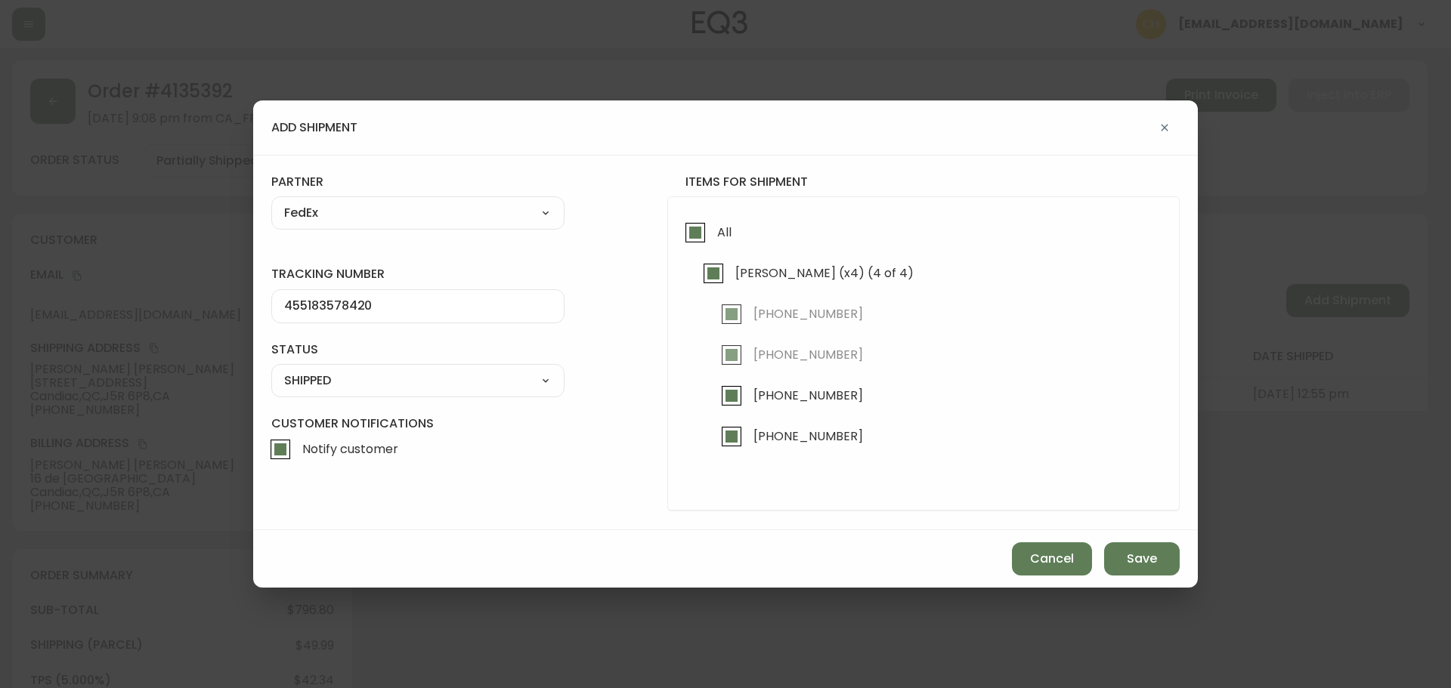
click at [1157, 577] on div "Cancel Save" at bounding box center [725, 558] width 944 height 57
click at [1155, 558] on span "Save" at bounding box center [1142, 559] width 30 height 17
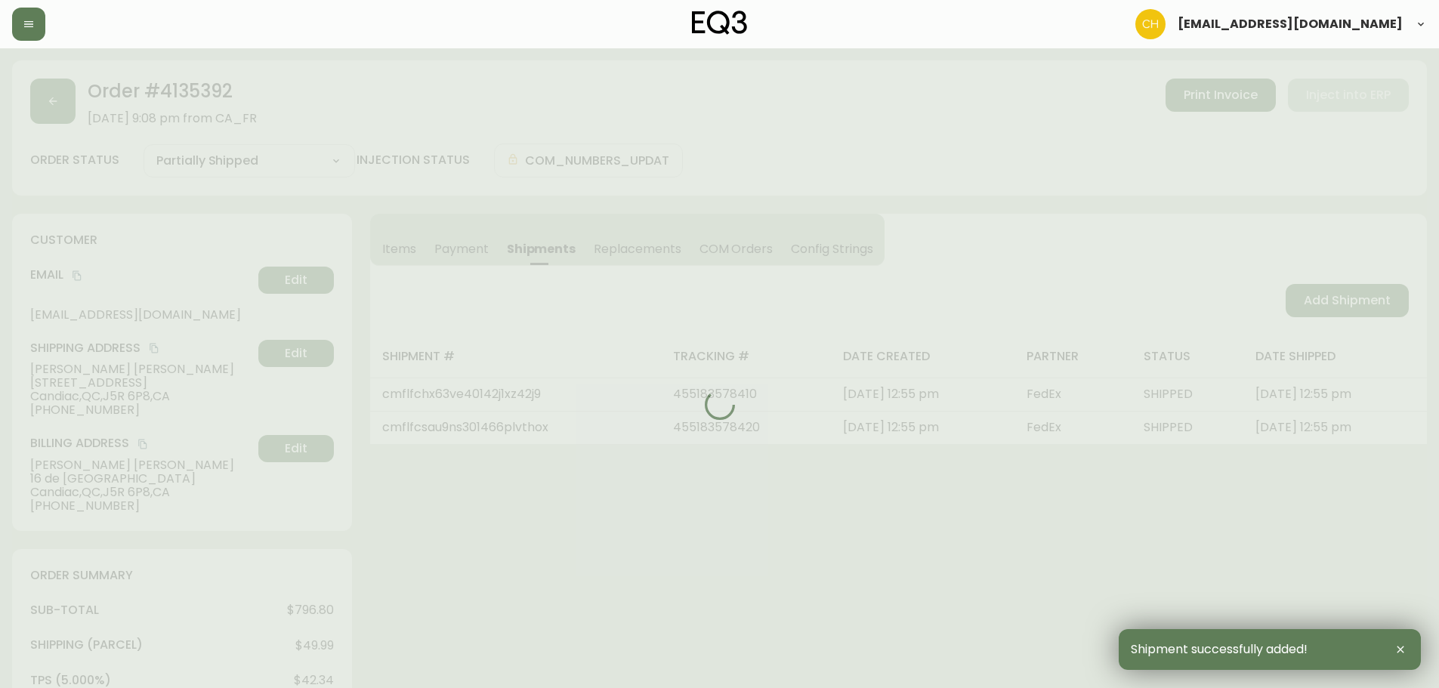
type input "Fully Shipped"
select select "FULLY_SHIPPED"
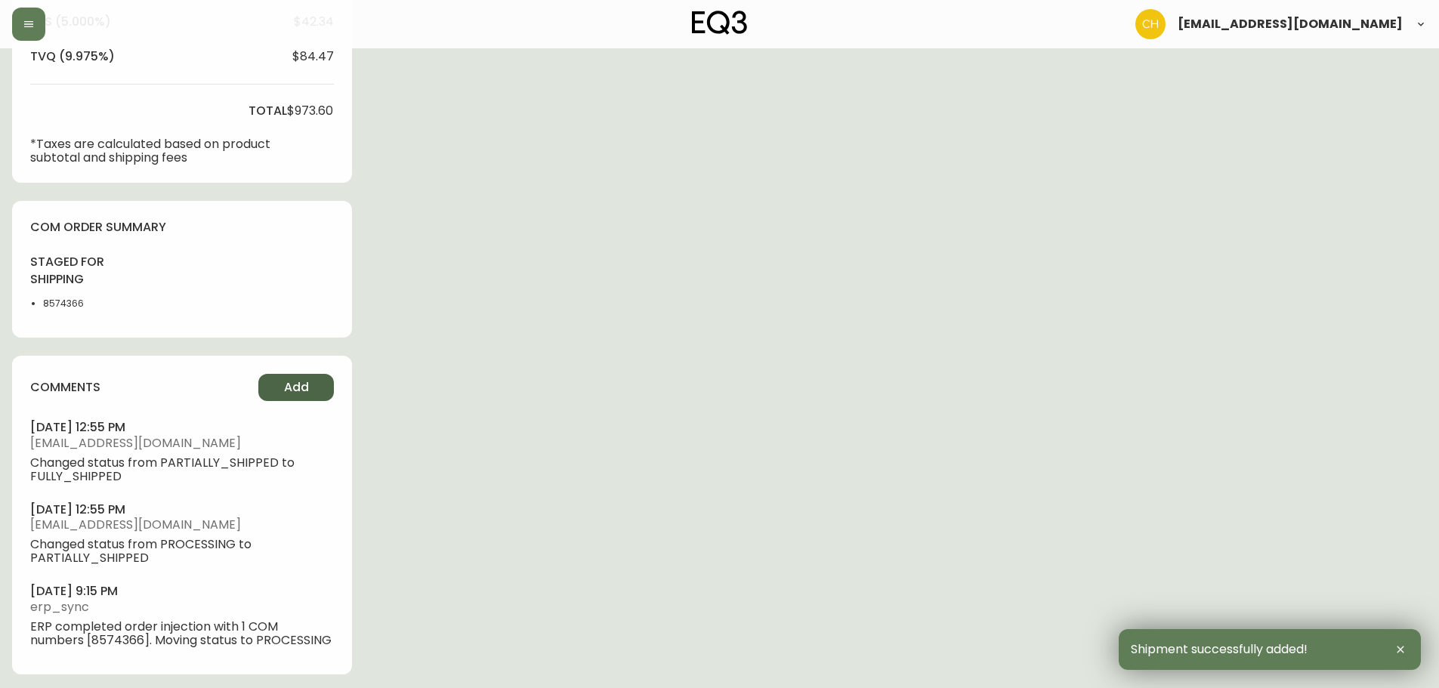
scroll to position [663, 0]
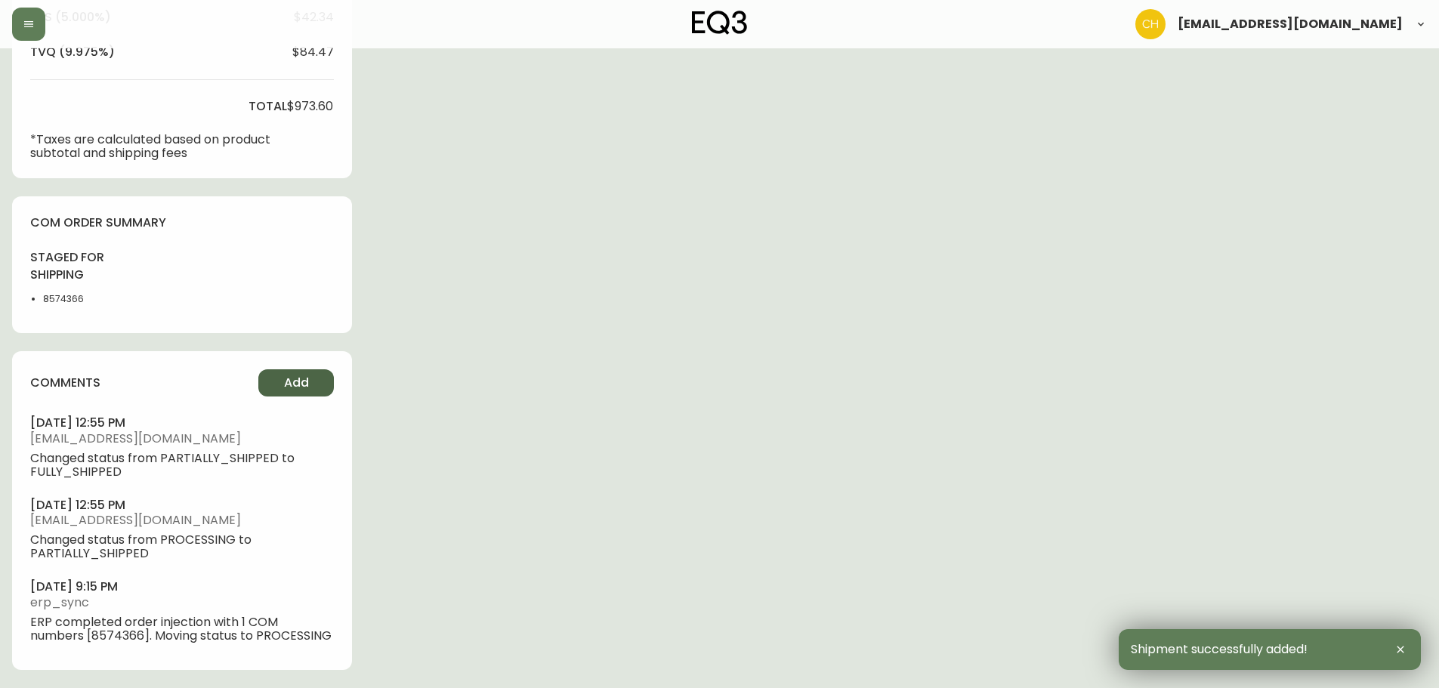
click at [297, 389] on span "Add" at bounding box center [296, 383] width 25 height 17
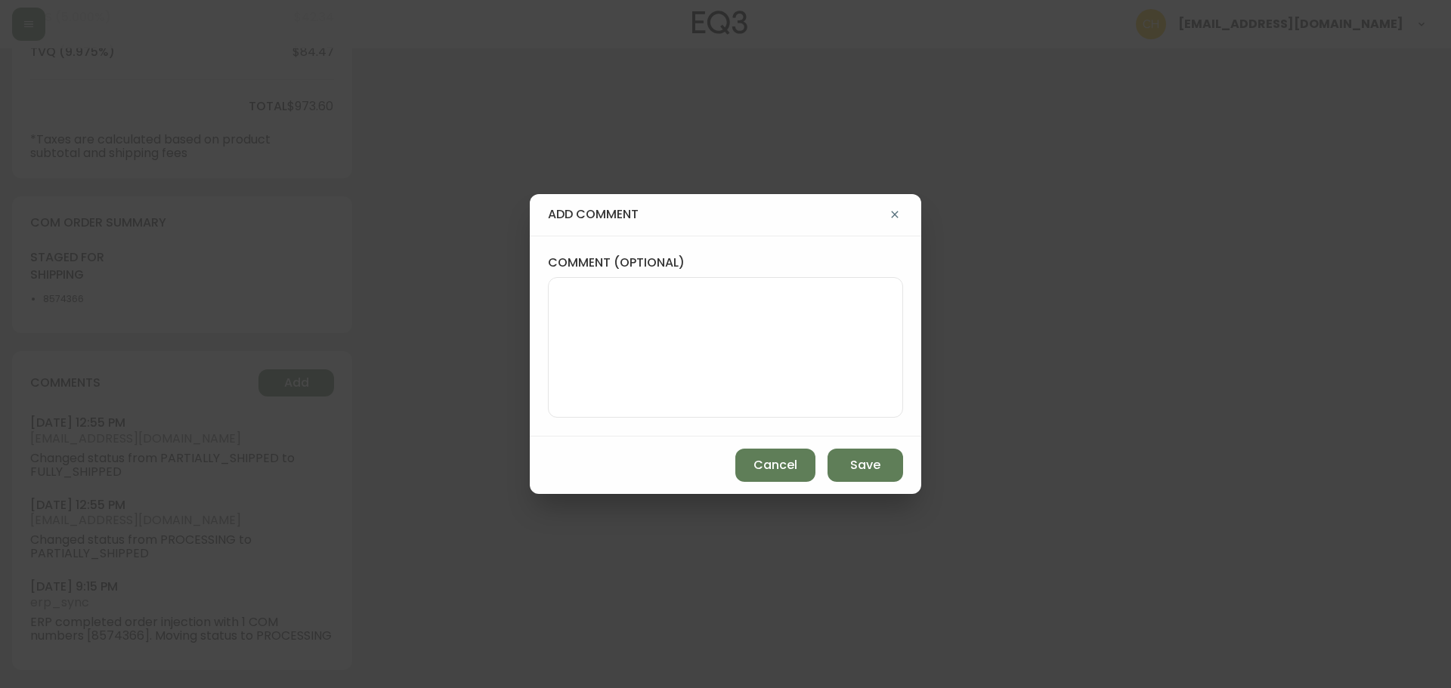
click at [607, 349] on textarea "comment (optional)" at bounding box center [725, 347] width 329 height 121
type textarea "CH"
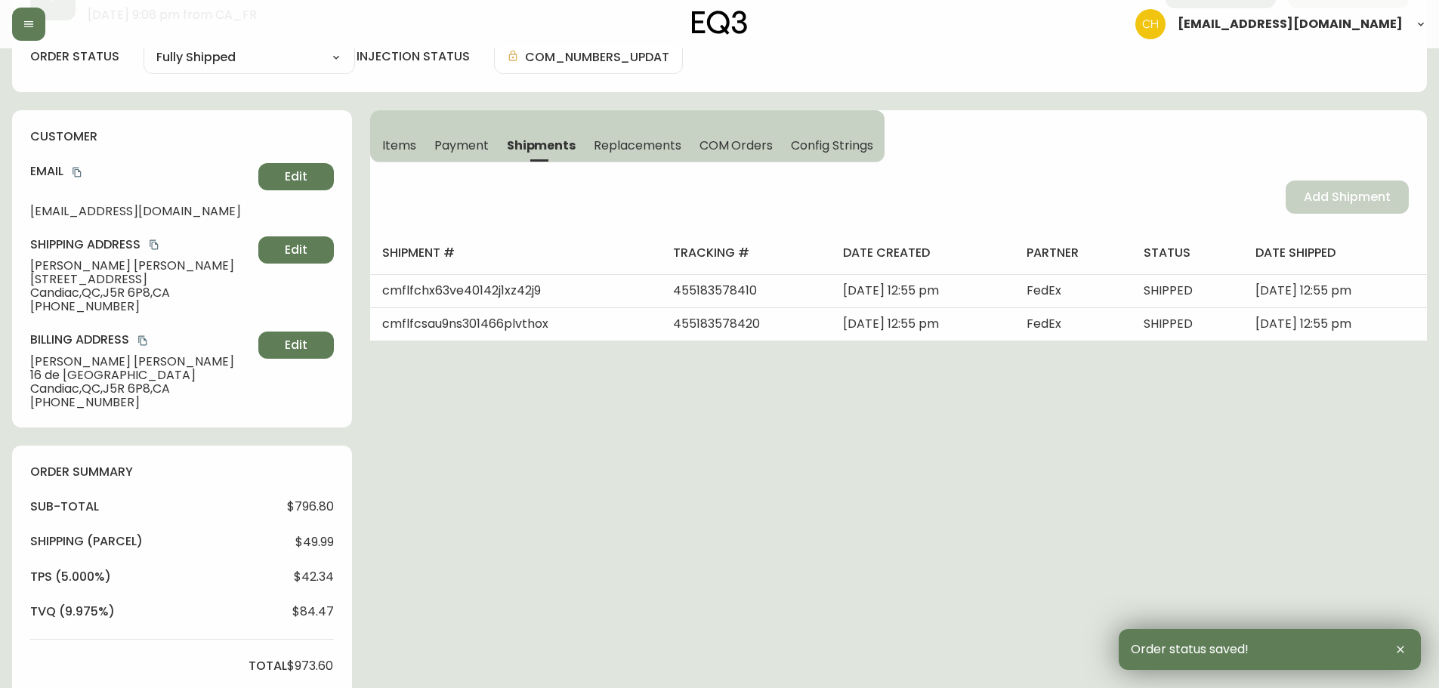
scroll to position [0, 0]
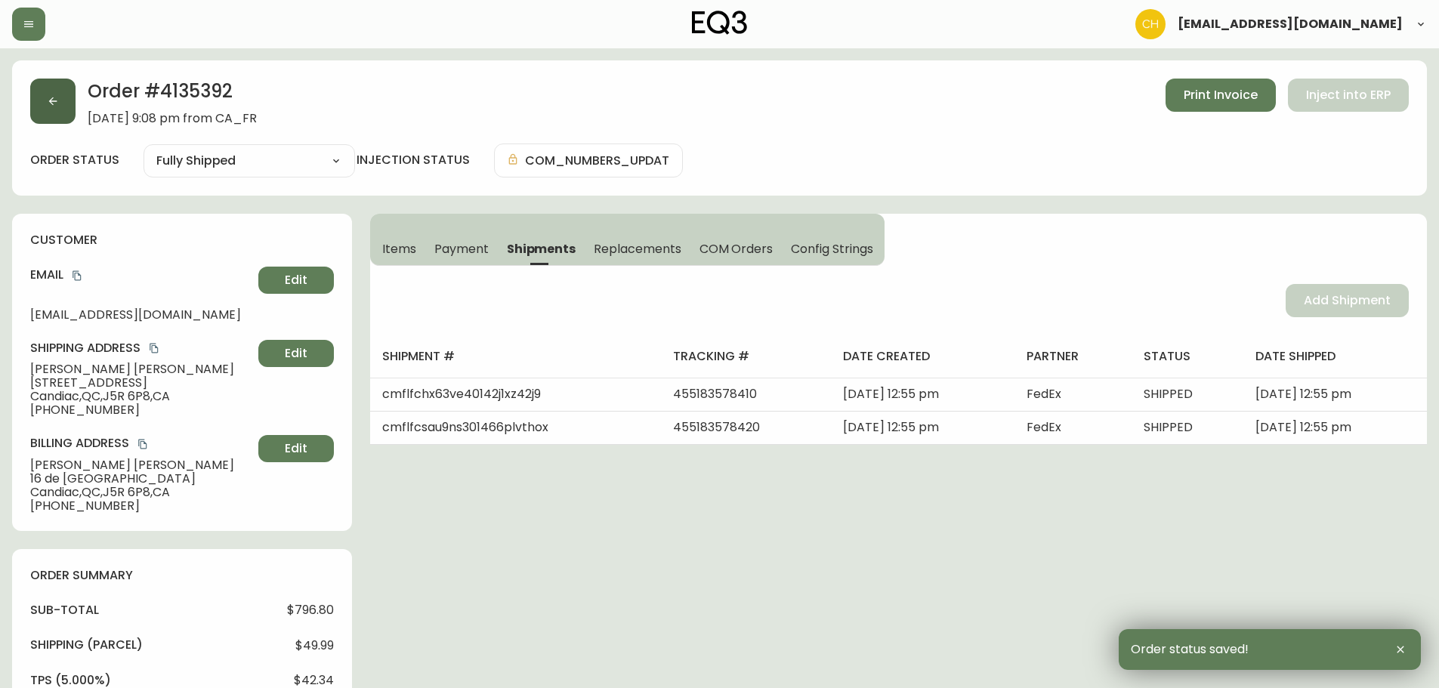
click at [64, 112] on button "button" at bounding box center [52, 101] width 45 height 45
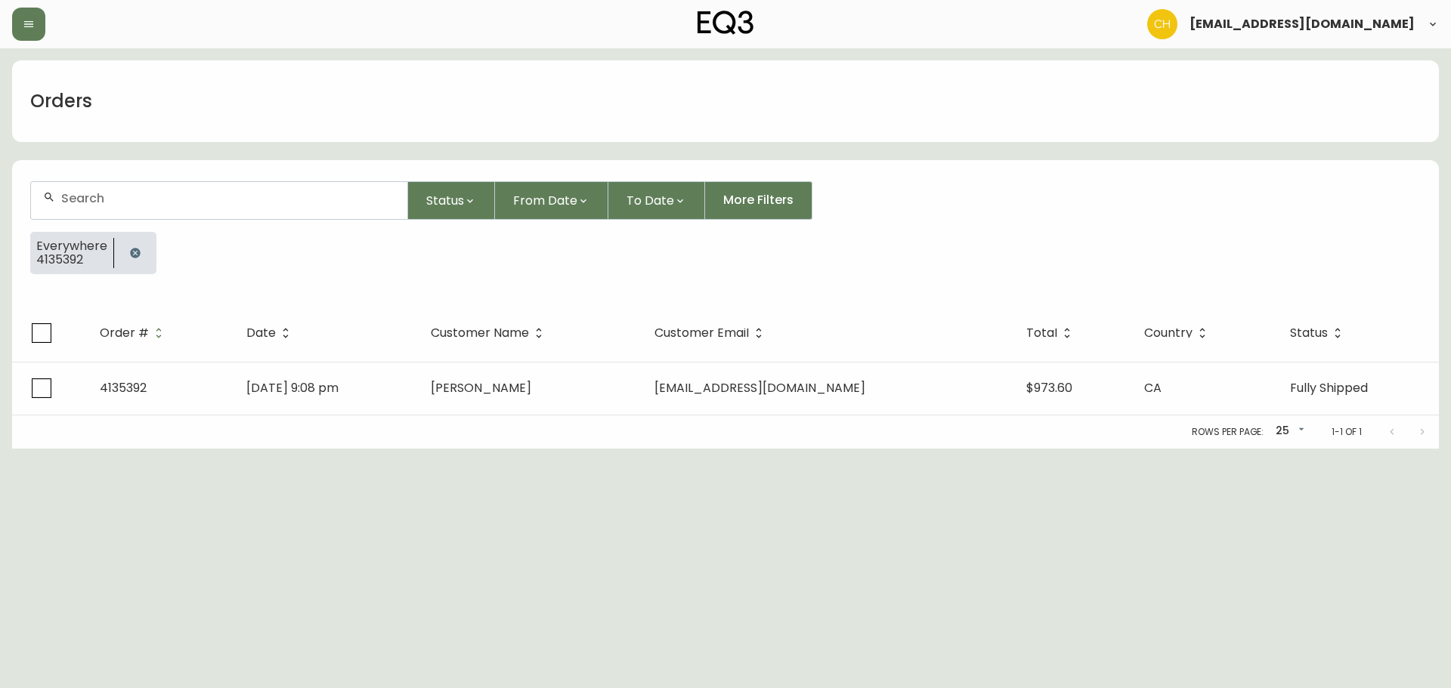
click at [71, 189] on div at bounding box center [219, 200] width 376 height 37
type input "4135386"
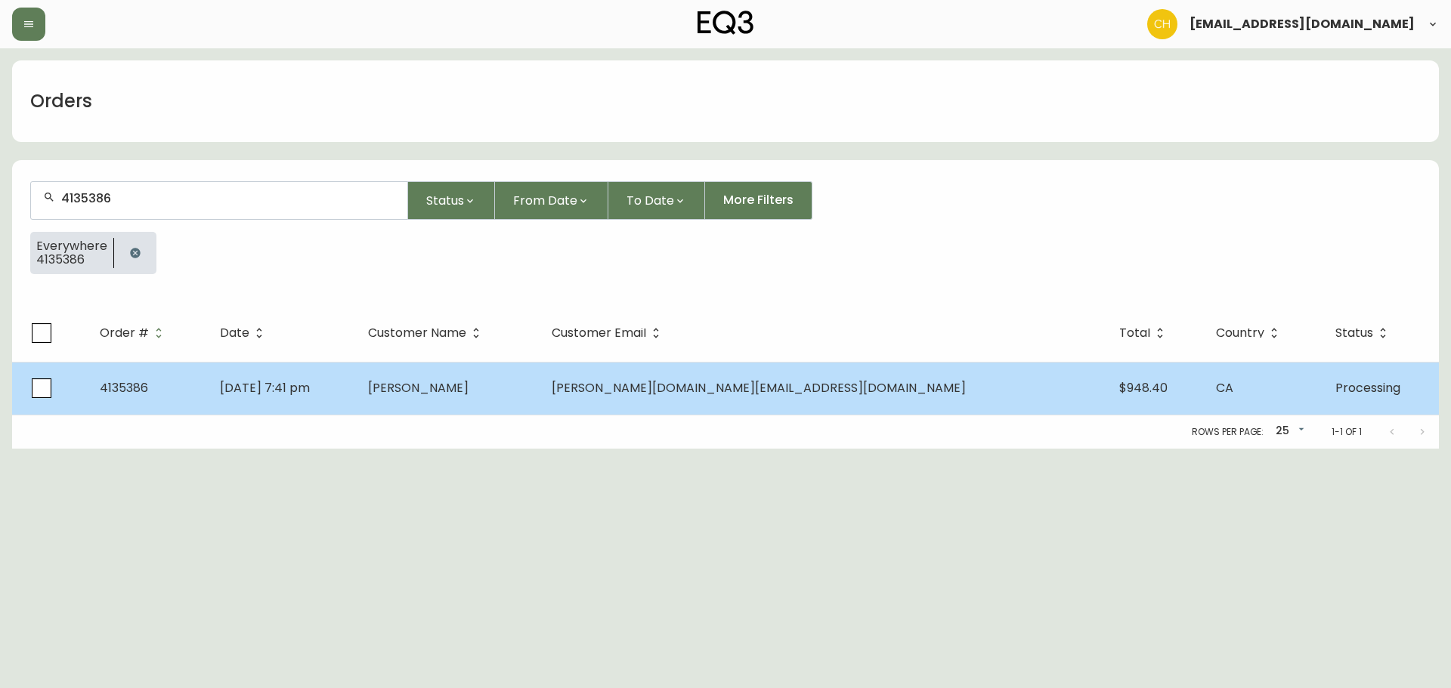
click at [539, 403] on td "[PERSON_NAME]" at bounding box center [448, 388] width 184 height 53
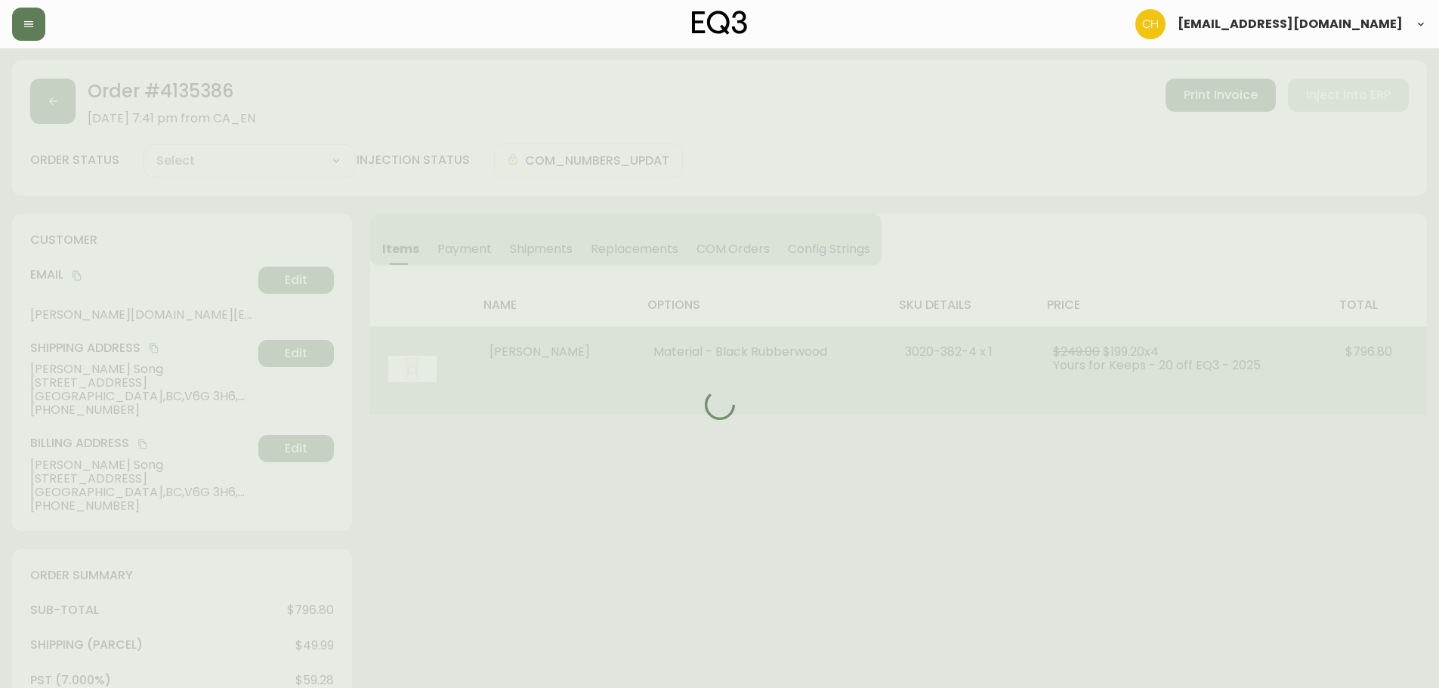
type input "Processing"
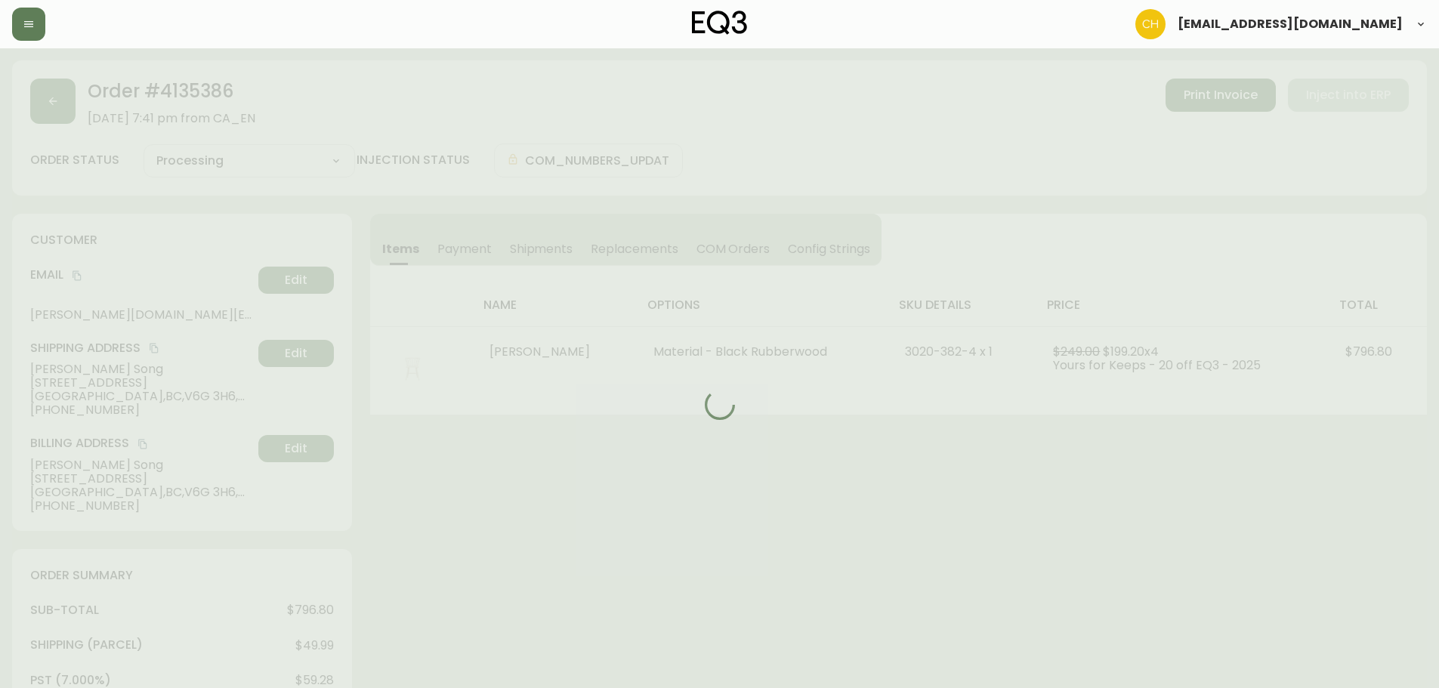
select select "PROCESSING"
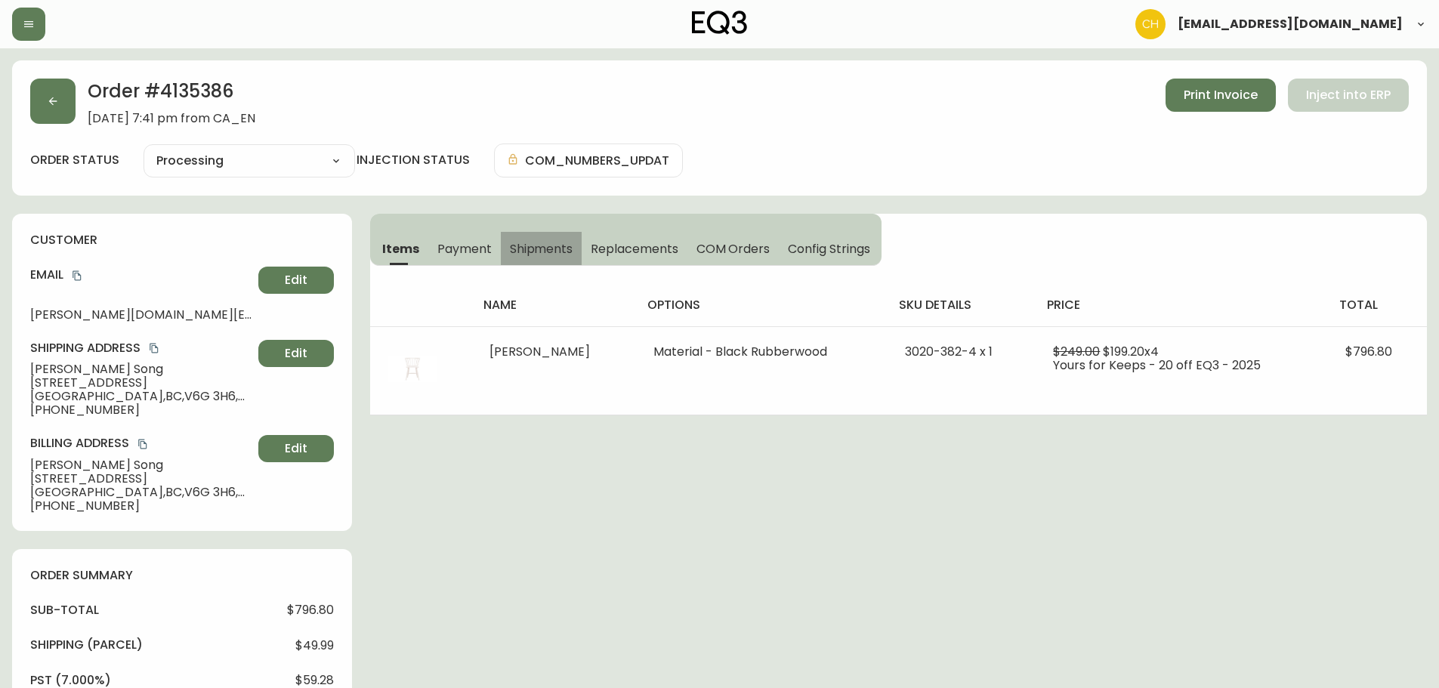
drag, startPoint x: 541, startPoint y: 256, endPoint x: 609, endPoint y: 260, distance: 68.1
click at [546, 256] on span "Shipments" at bounding box center [541, 249] width 63 height 16
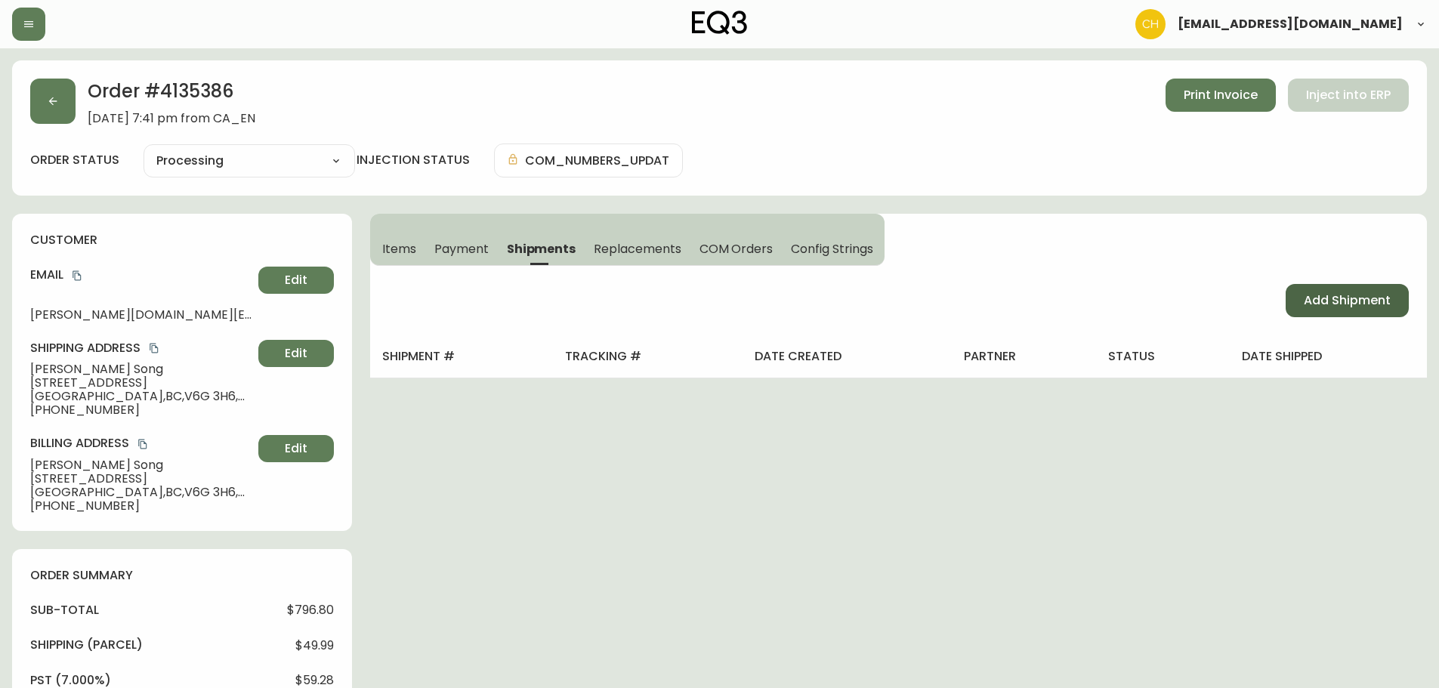
click at [1315, 302] on span "Add Shipment" at bounding box center [1347, 300] width 87 height 17
select select "PENDING"
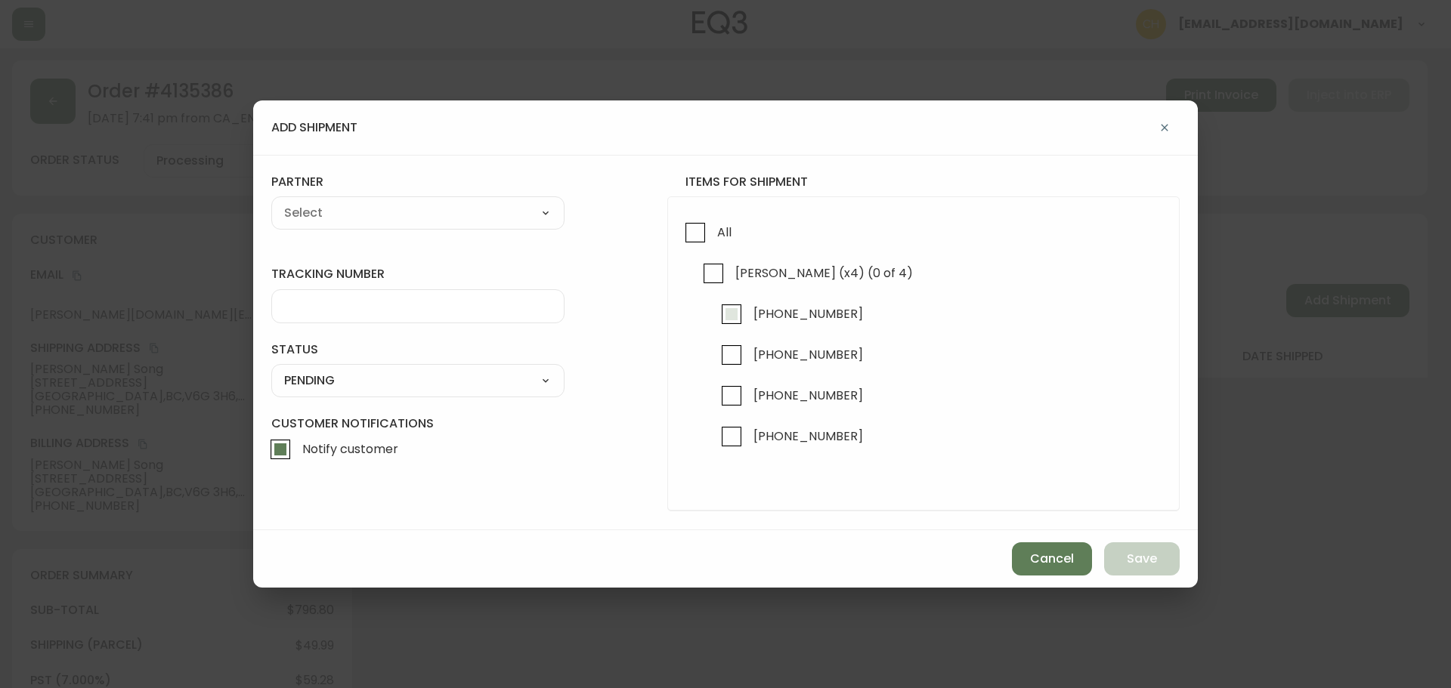
click at [732, 314] on input "[PHONE_NUMBER]" at bounding box center [731, 314] width 35 height 35
checkbox input "true"
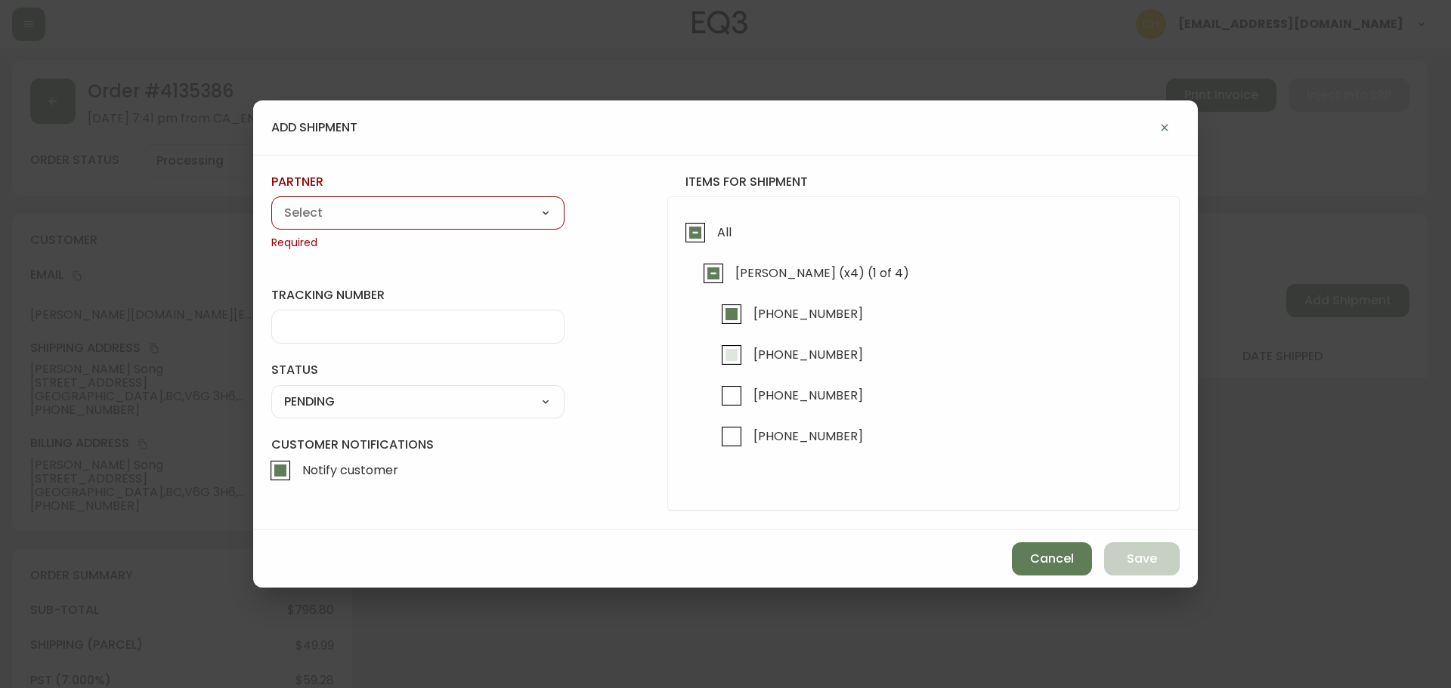
drag, startPoint x: 734, startPoint y: 357, endPoint x: 725, endPoint y: 348, distance: 12.8
click at [731, 355] on input "[PHONE_NUMBER]" at bounding box center [731, 355] width 35 height 35
checkbox input "true"
click at [426, 204] on select "A Move to Remember LLC ABF Freight Alero [PERSON_NAME] Canada Post Canpar Expre…" at bounding box center [417, 213] width 293 height 23
click at [271, 202] on select "A Move to Remember LLC ABF Freight Alero [PERSON_NAME] Canada Post Canpar Expre…" at bounding box center [417, 213] width 293 height 23
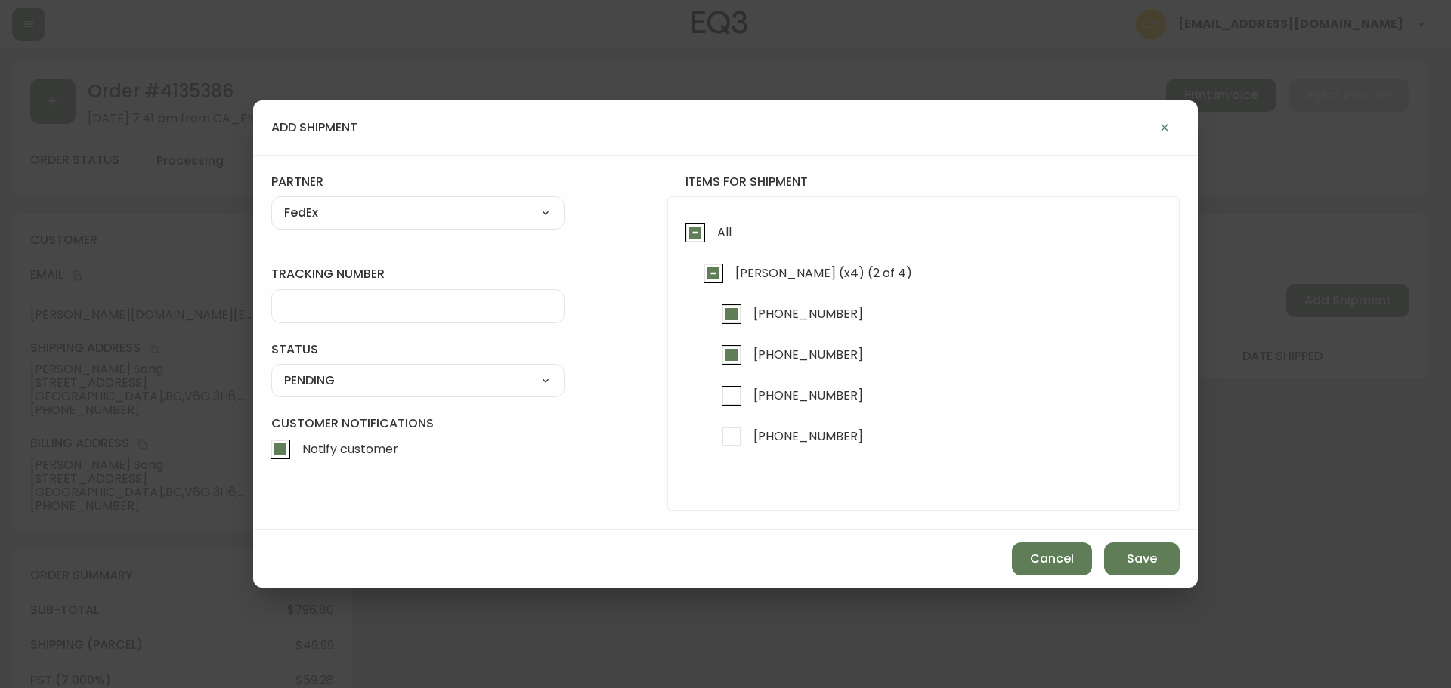
click at [315, 312] on div at bounding box center [417, 306] width 293 height 34
click at [314, 374] on select "SHIPPED PENDING CANCELLED" at bounding box center [417, 380] width 293 height 23
click at [271, 369] on select "SHIPPED PENDING CANCELLED" at bounding box center [417, 380] width 293 height 23
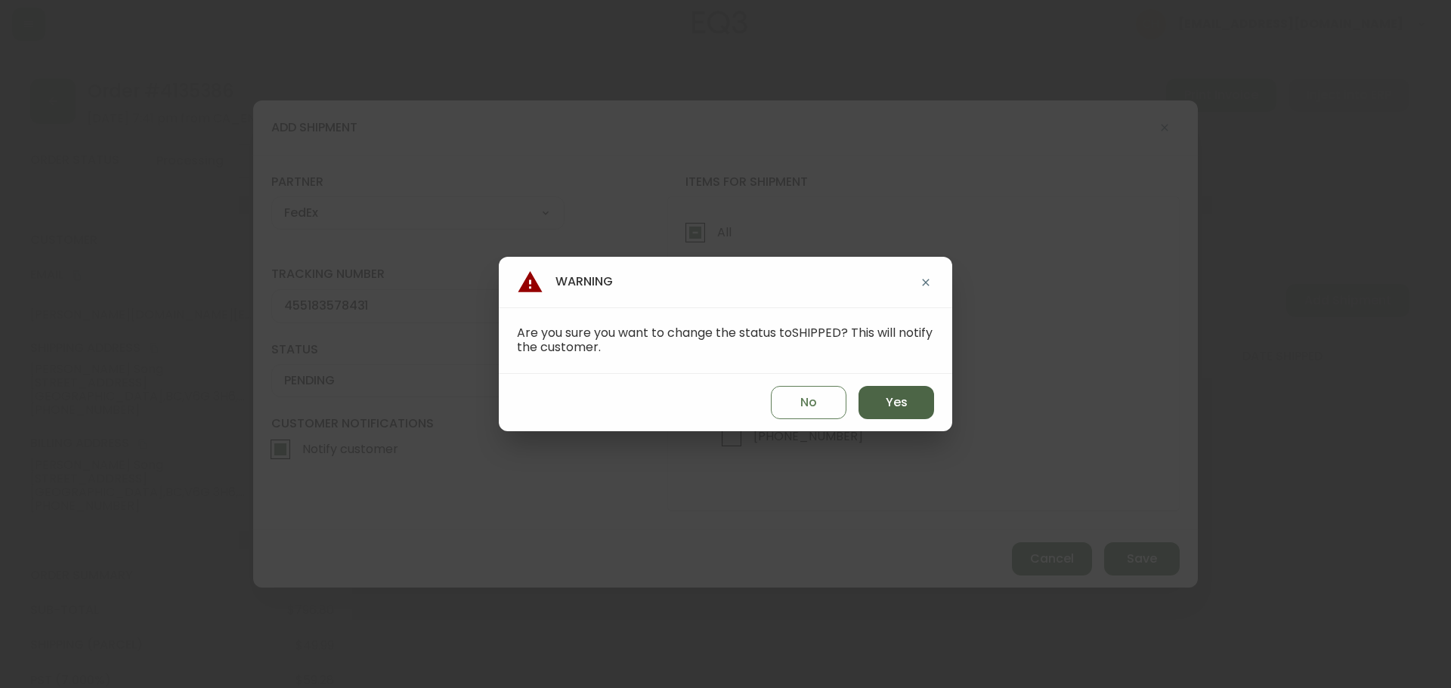
click at [904, 411] on span "Yes" at bounding box center [896, 402] width 22 height 17
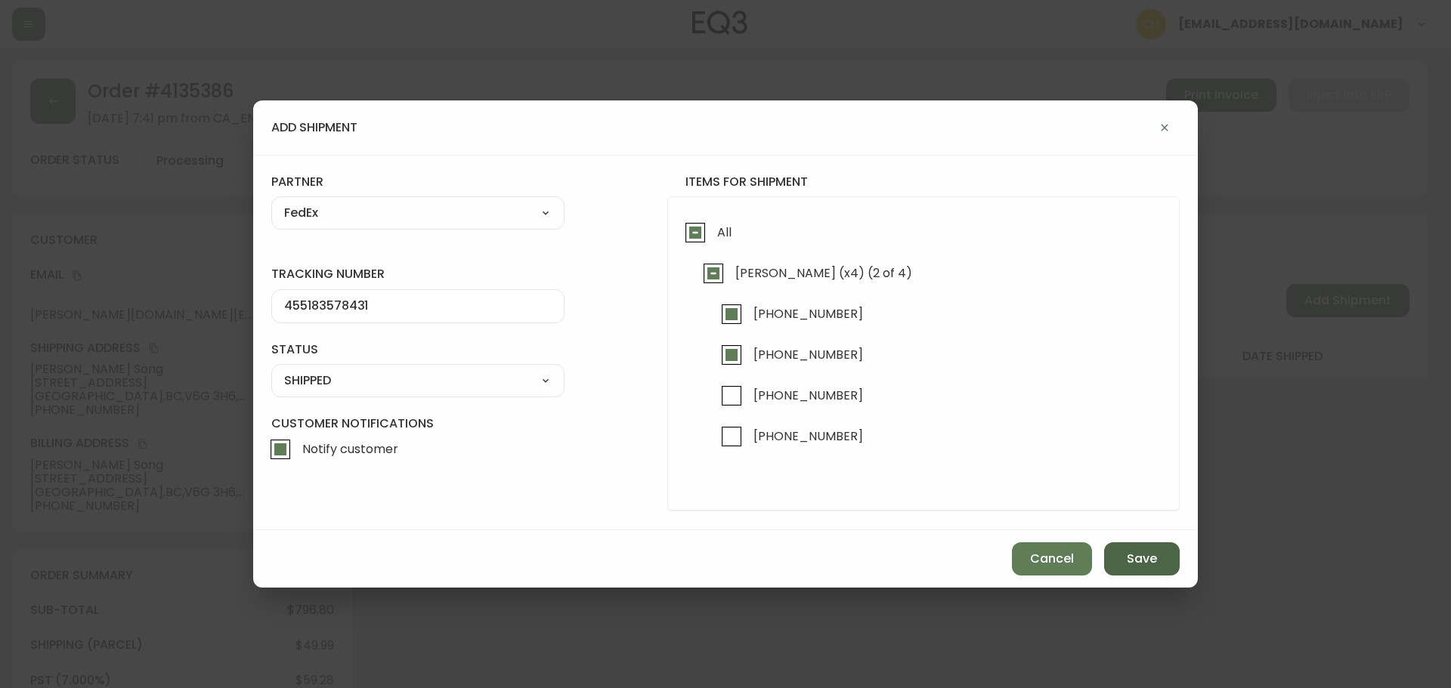
click at [1132, 561] on span "Save" at bounding box center [1142, 559] width 30 height 17
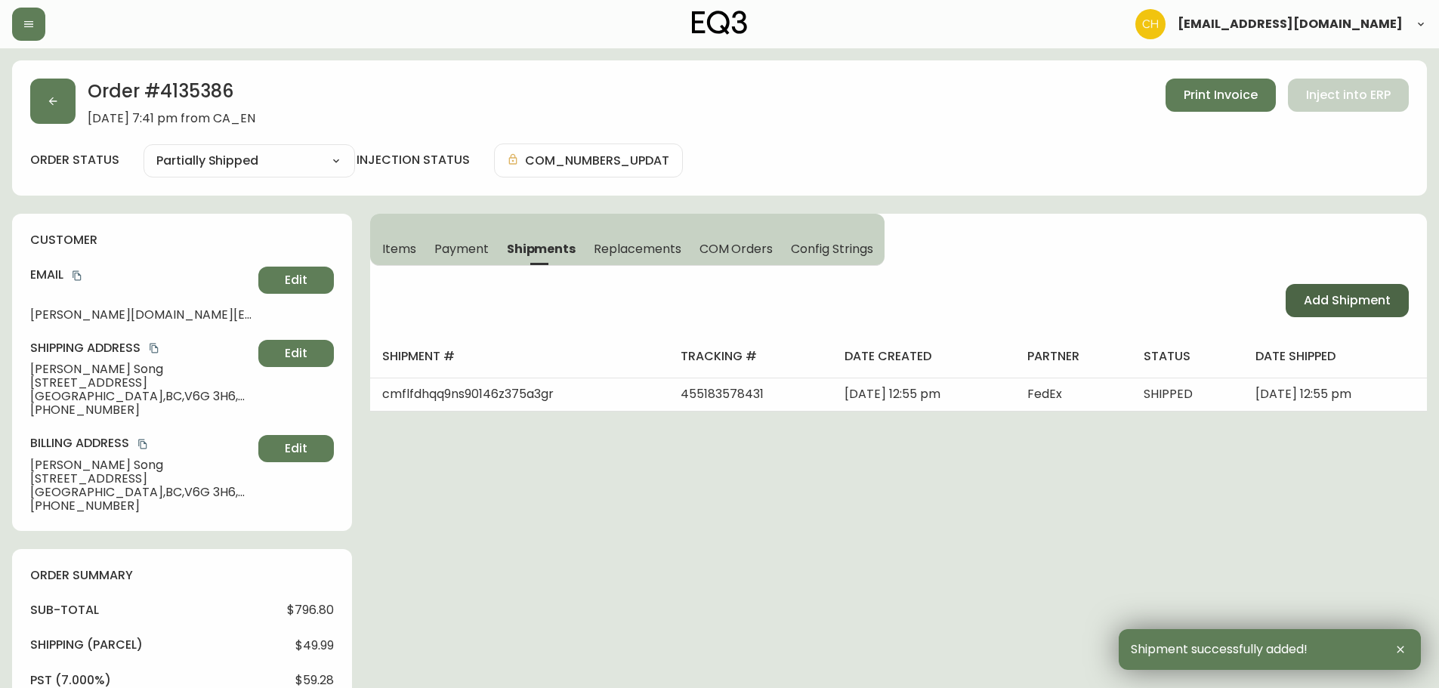
click at [1334, 304] on span "Add Shipment" at bounding box center [1347, 300] width 87 height 17
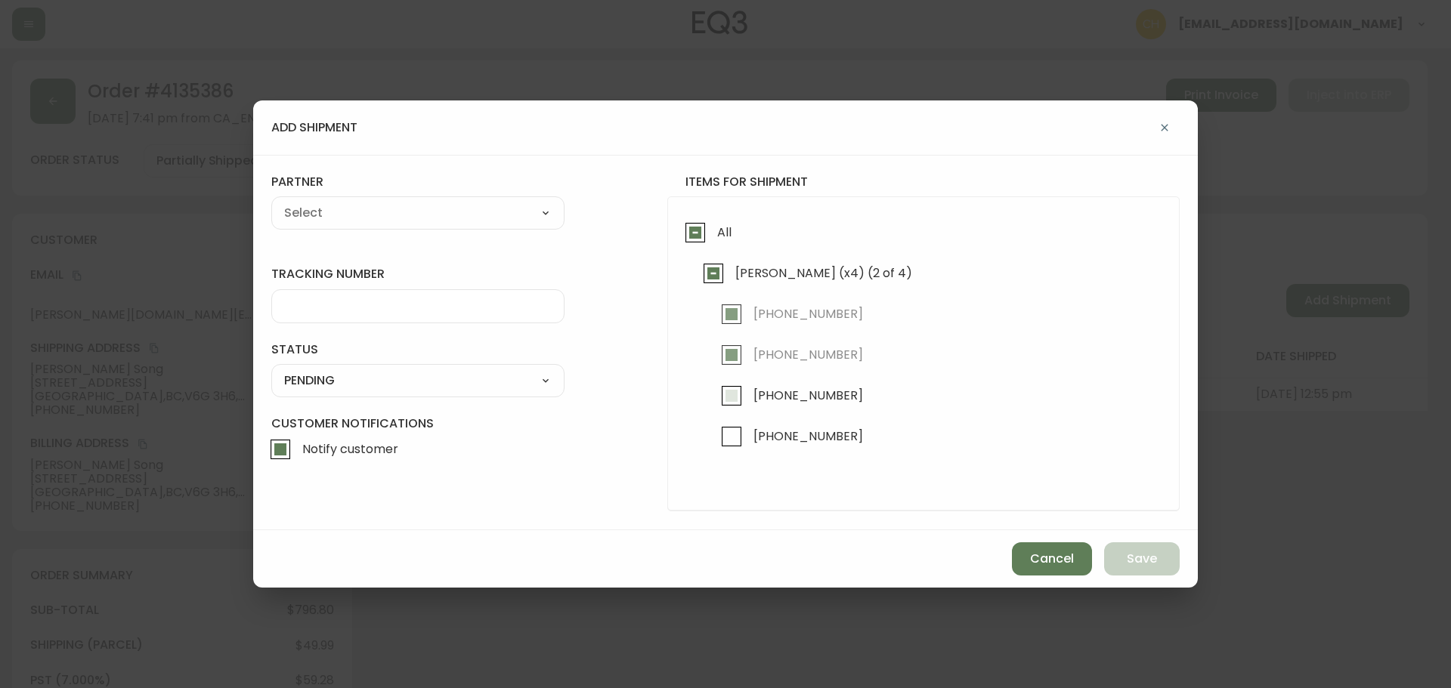
click at [740, 393] on input "[PHONE_NUMBER]" at bounding box center [731, 396] width 35 height 35
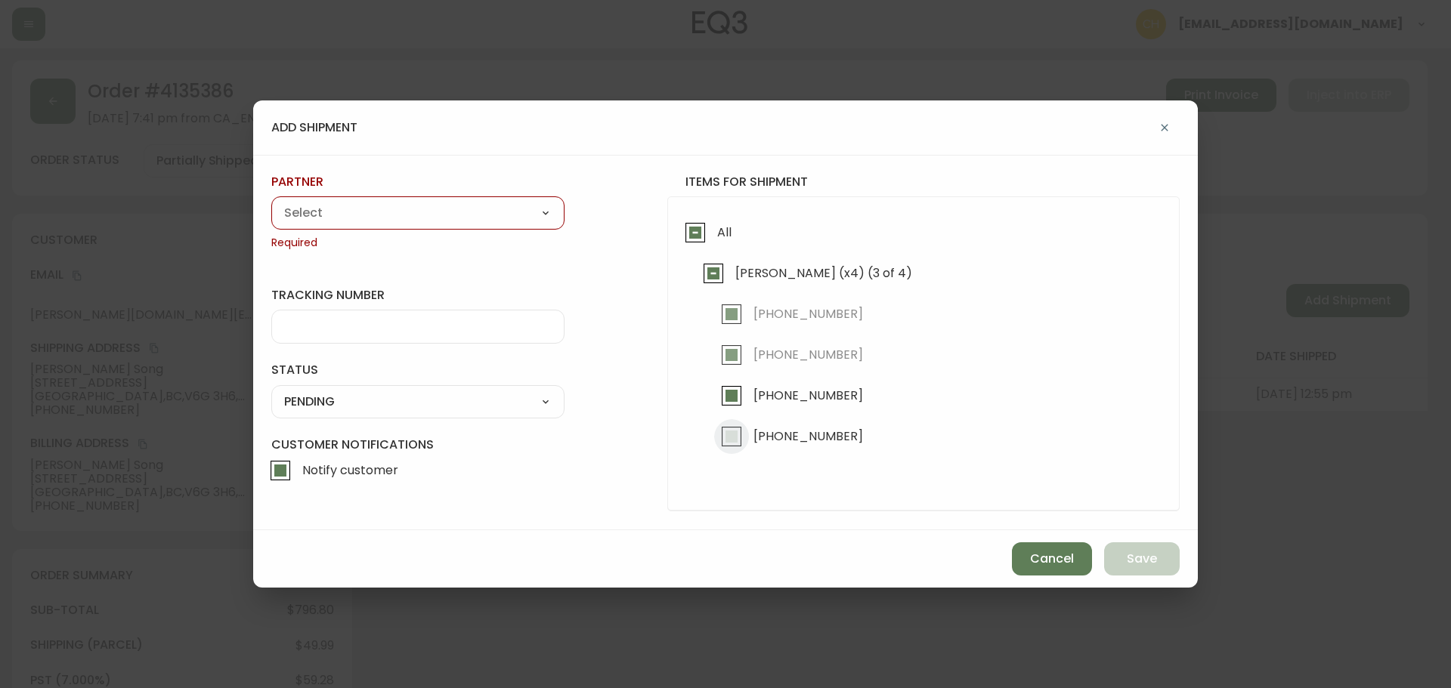
click at [733, 436] on input "[PHONE_NUMBER]" at bounding box center [731, 436] width 35 height 35
click at [424, 221] on select "A Move to Remember LLC ABF Freight Alero [PERSON_NAME] Canada Post Canpar Expre…" at bounding box center [417, 213] width 293 height 23
click at [271, 202] on select "A Move to Remember LLC ABF Freight Alero [PERSON_NAME] Canada Post Canpar Expre…" at bounding box center [417, 213] width 293 height 23
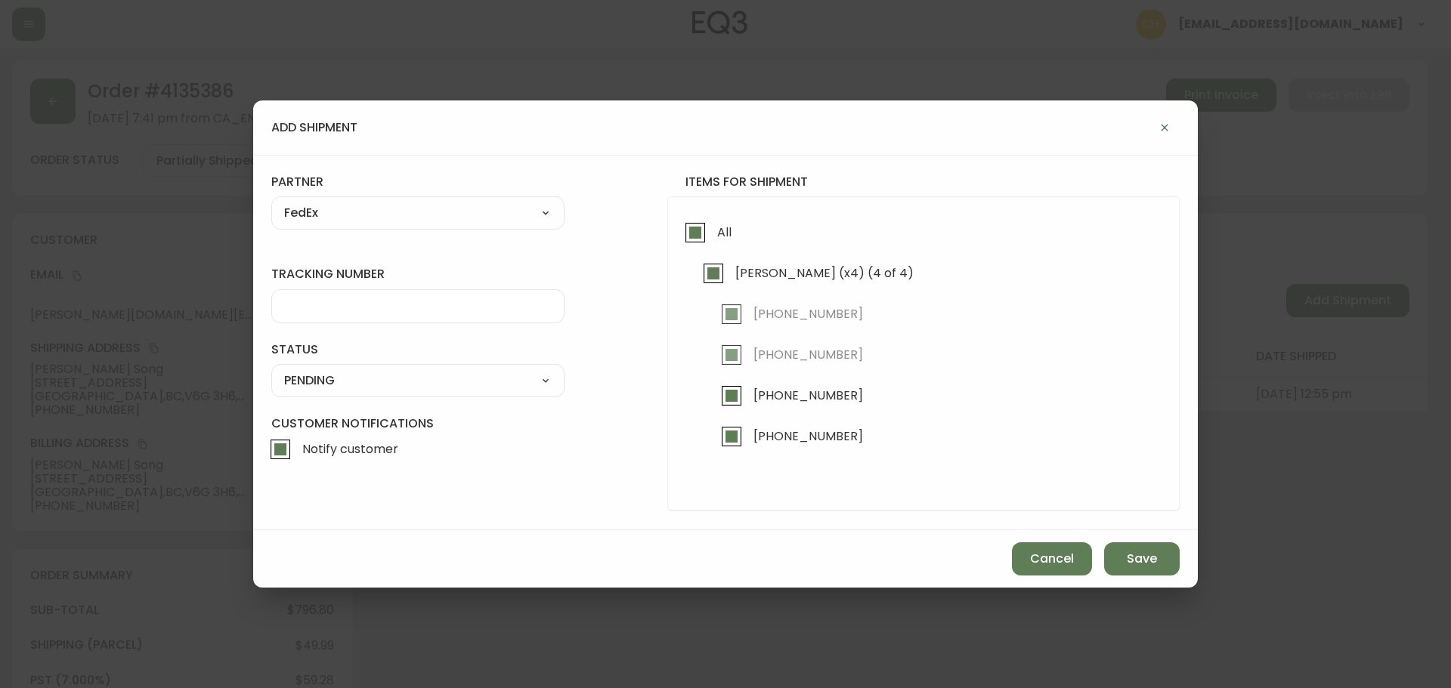
click at [320, 308] on input "tracking number" at bounding box center [417, 306] width 267 height 14
click at [317, 383] on select "SHIPPED PENDING CANCELLED" at bounding box center [417, 380] width 293 height 23
click at [271, 369] on select "SHIPPED PENDING CANCELLED" at bounding box center [417, 380] width 293 height 23
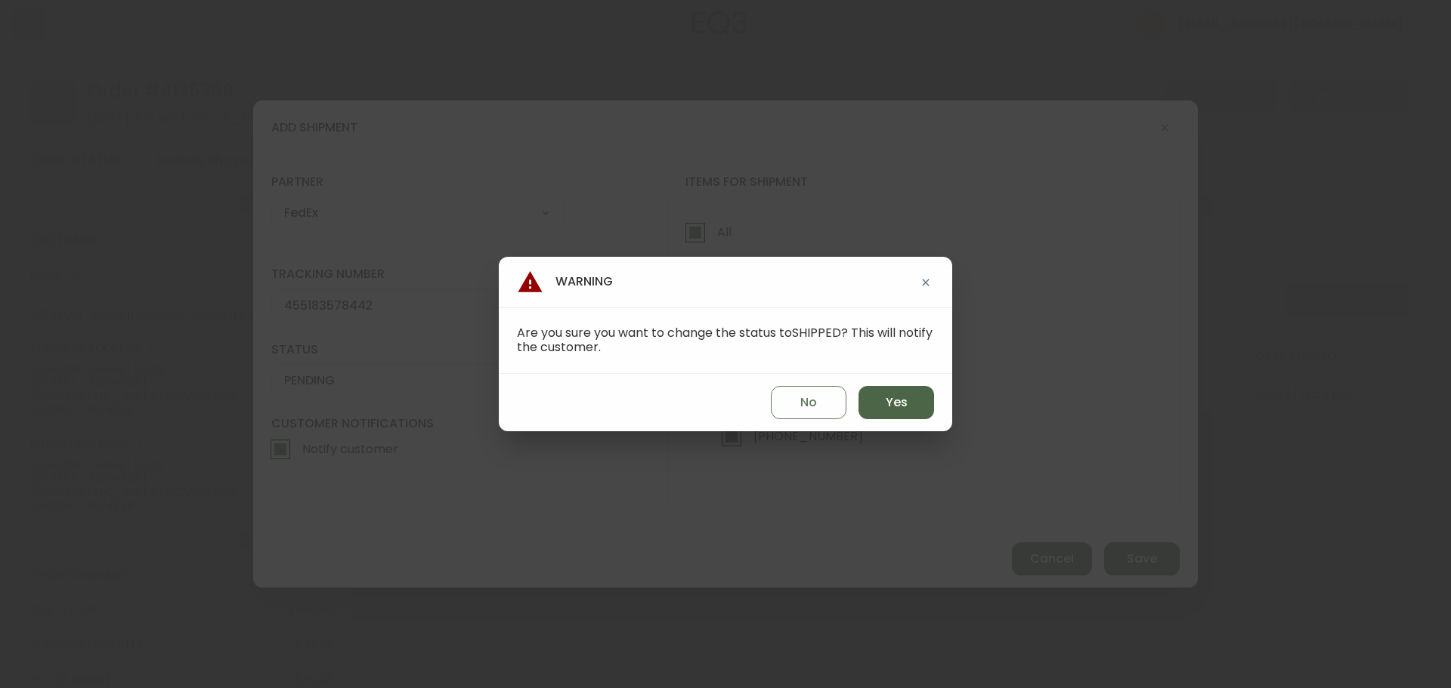
drag, startPoint x: 887, startPoint y: 400, endPoint x: 904, endPoint y: 414, distance: 21.5
click at [889, 400] on span "Yes" at bounding box center [896, 402] width 22 height 17
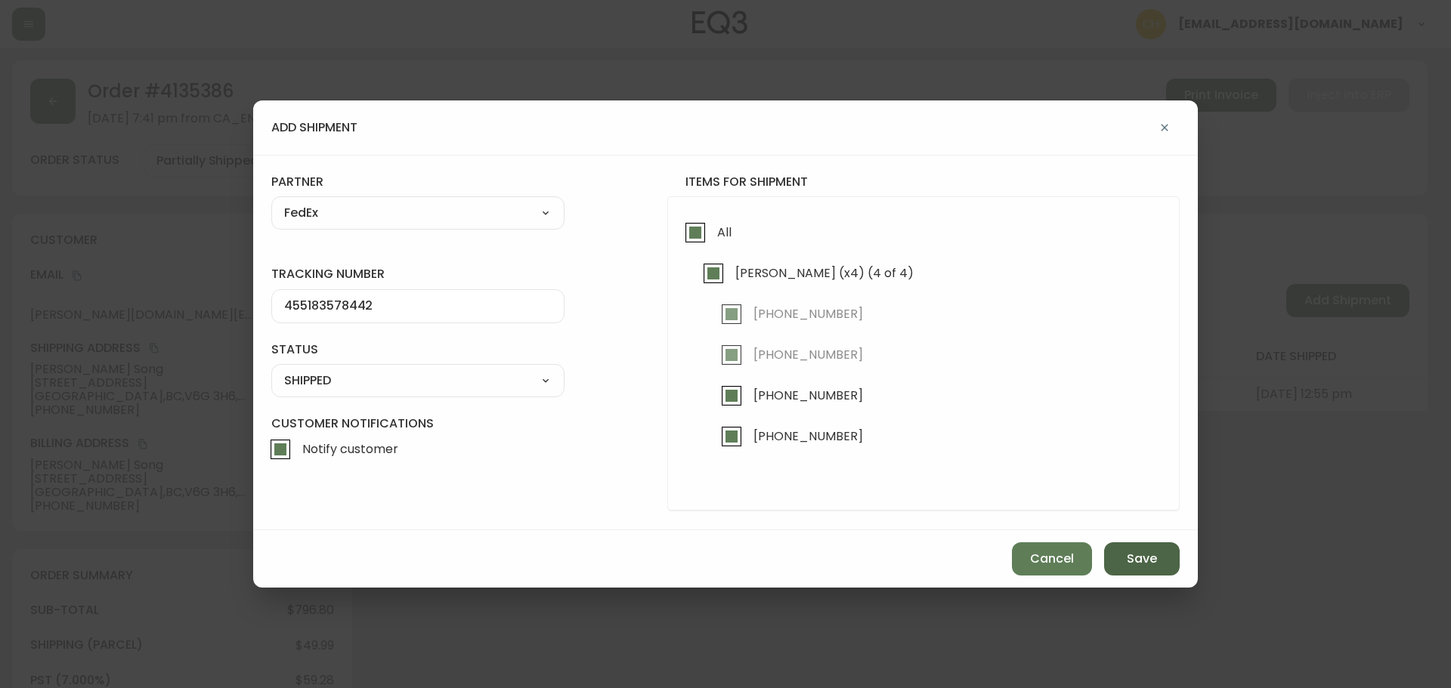
click at [1119, 549] on button "Save" at bounding box center [1142, 558] width 76 height 33
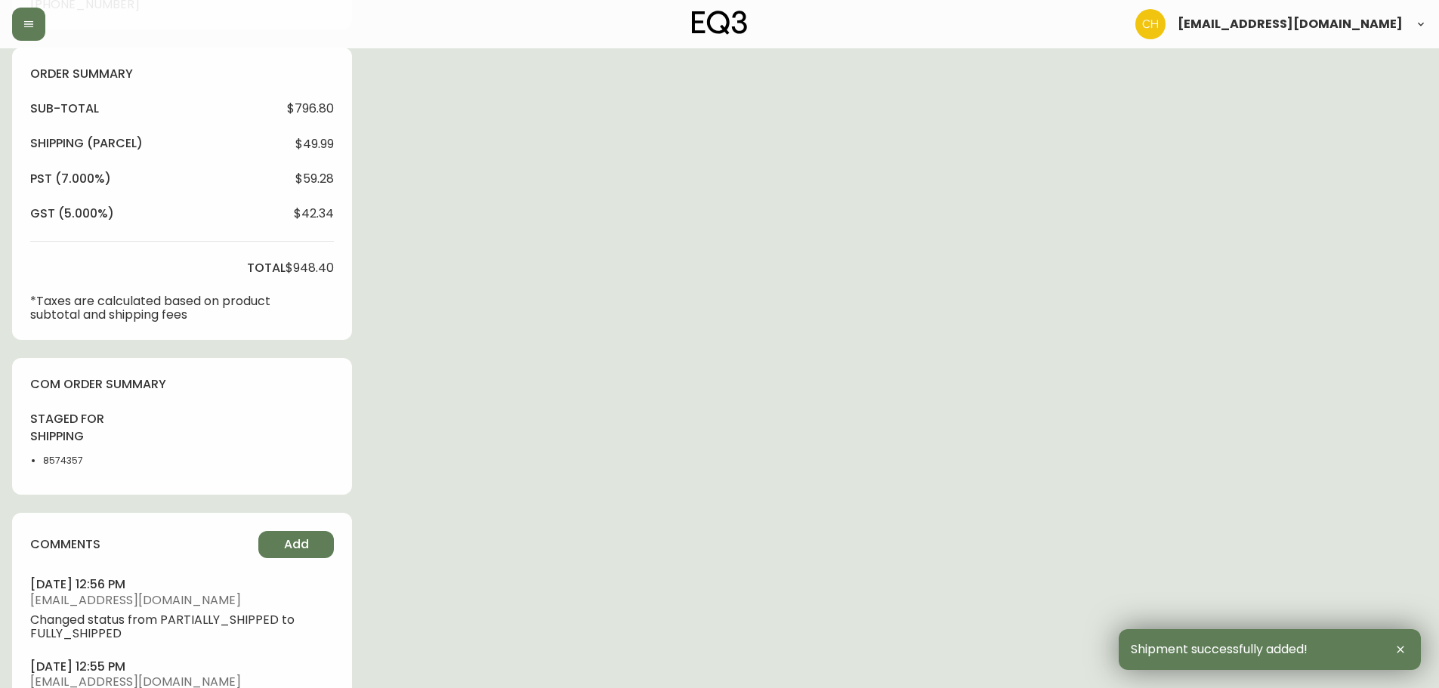
scroll to position [663, 0]
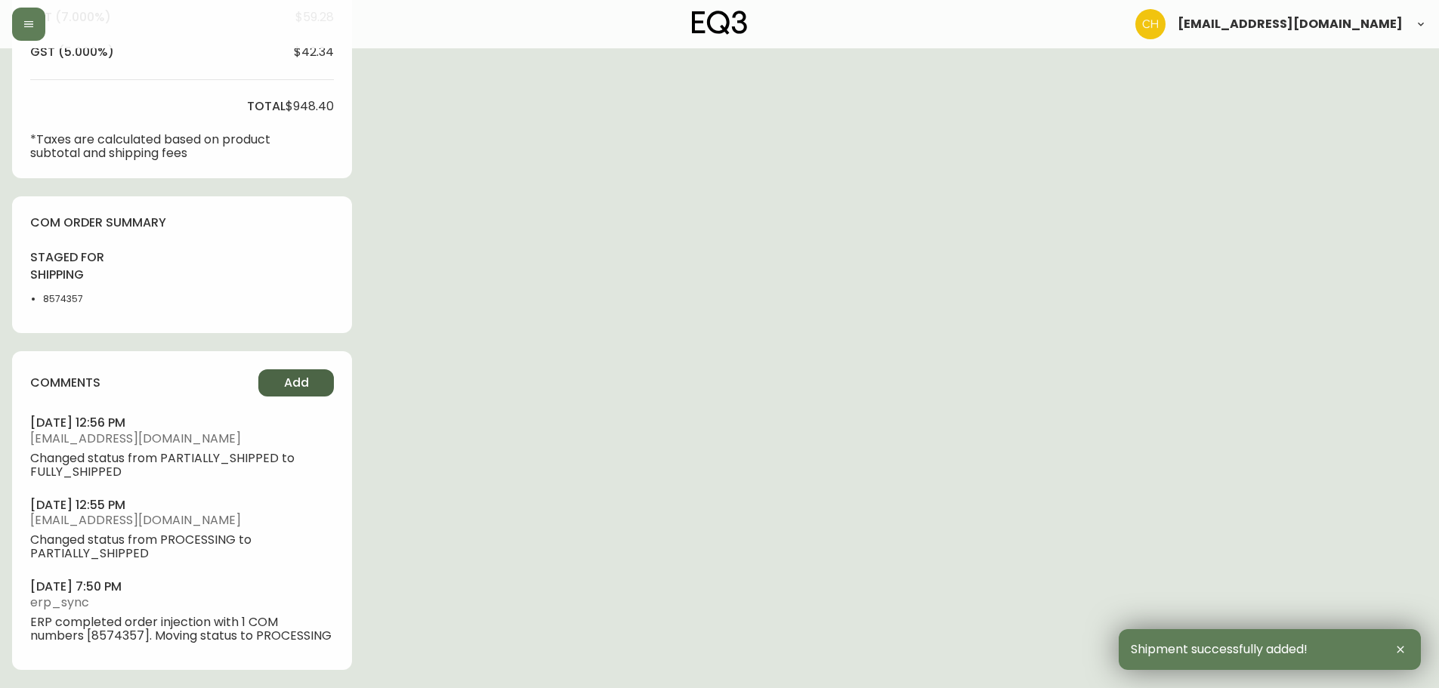
click at [303, 380] on span "Add" at bounding box center [296, 383] width 25 height 17
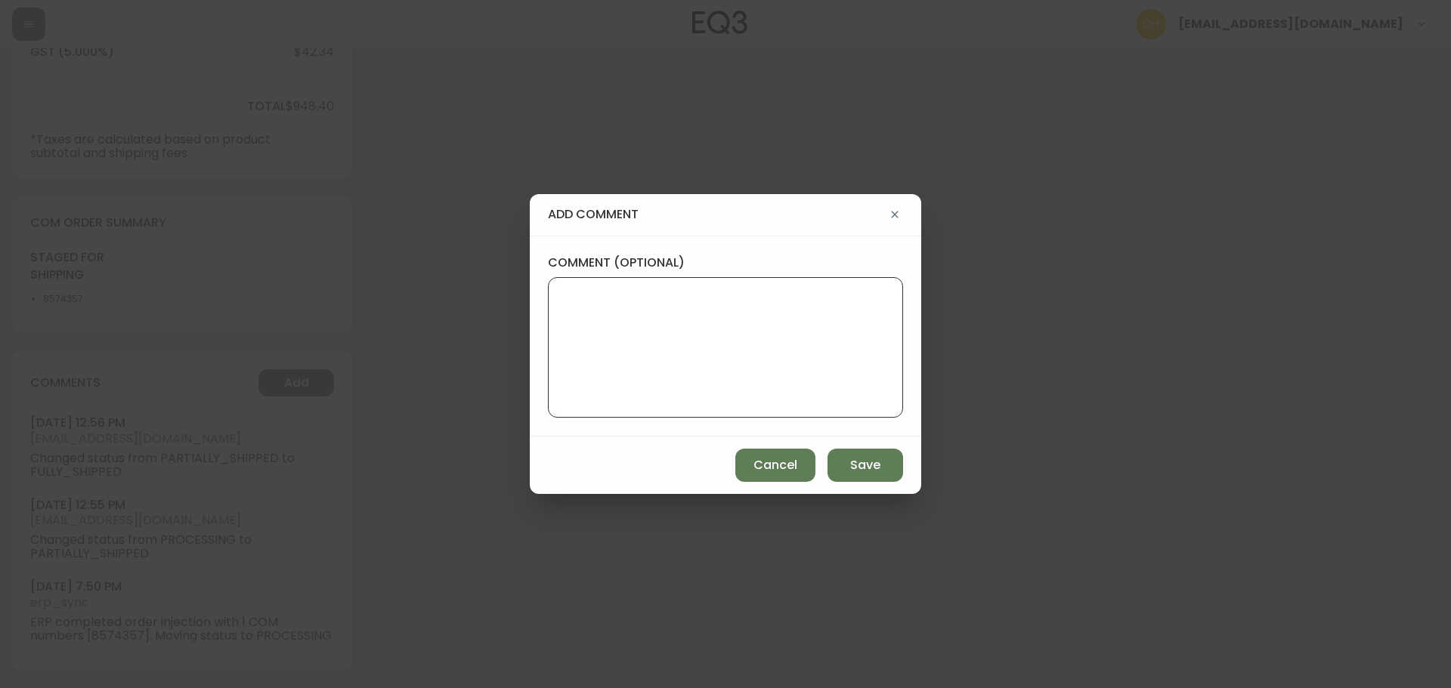
click at [581, 301] on textarea "comment (optional)" at bounding box center [725, 347] width 329 height 121
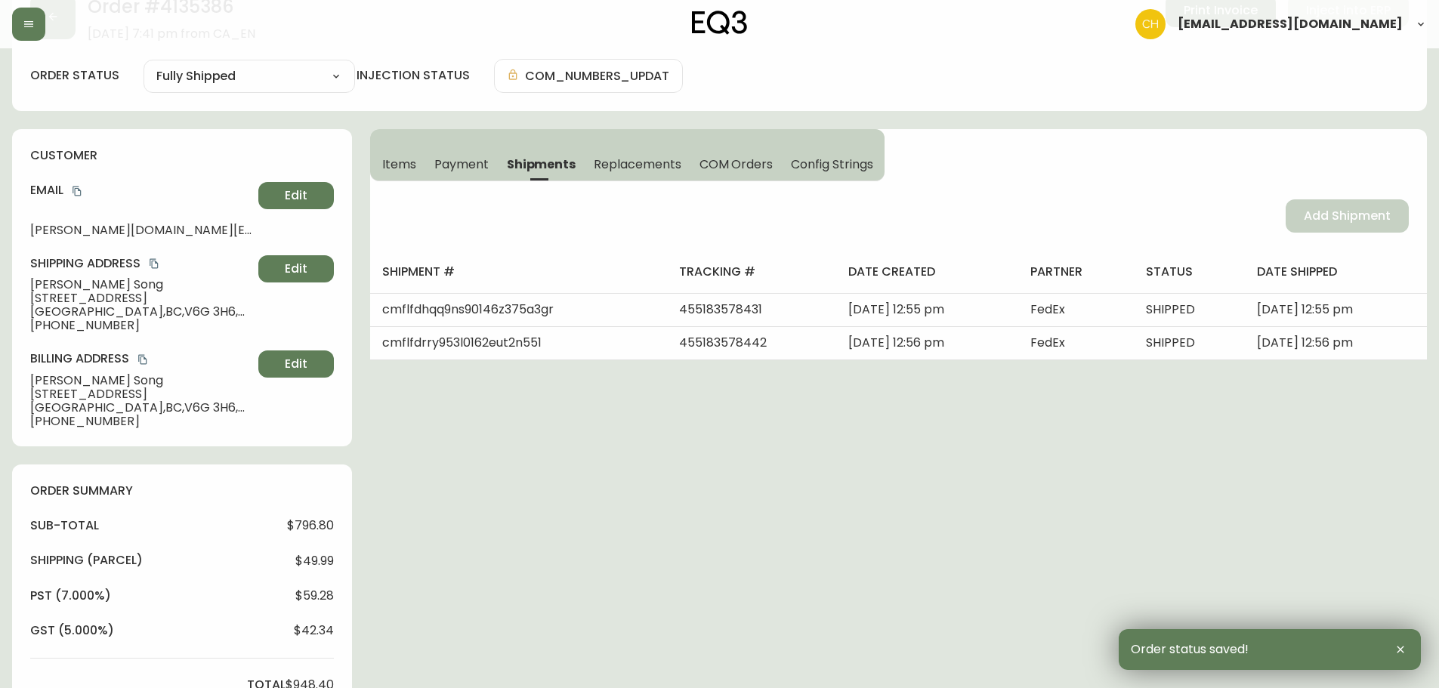
scroll to position [0, 0]
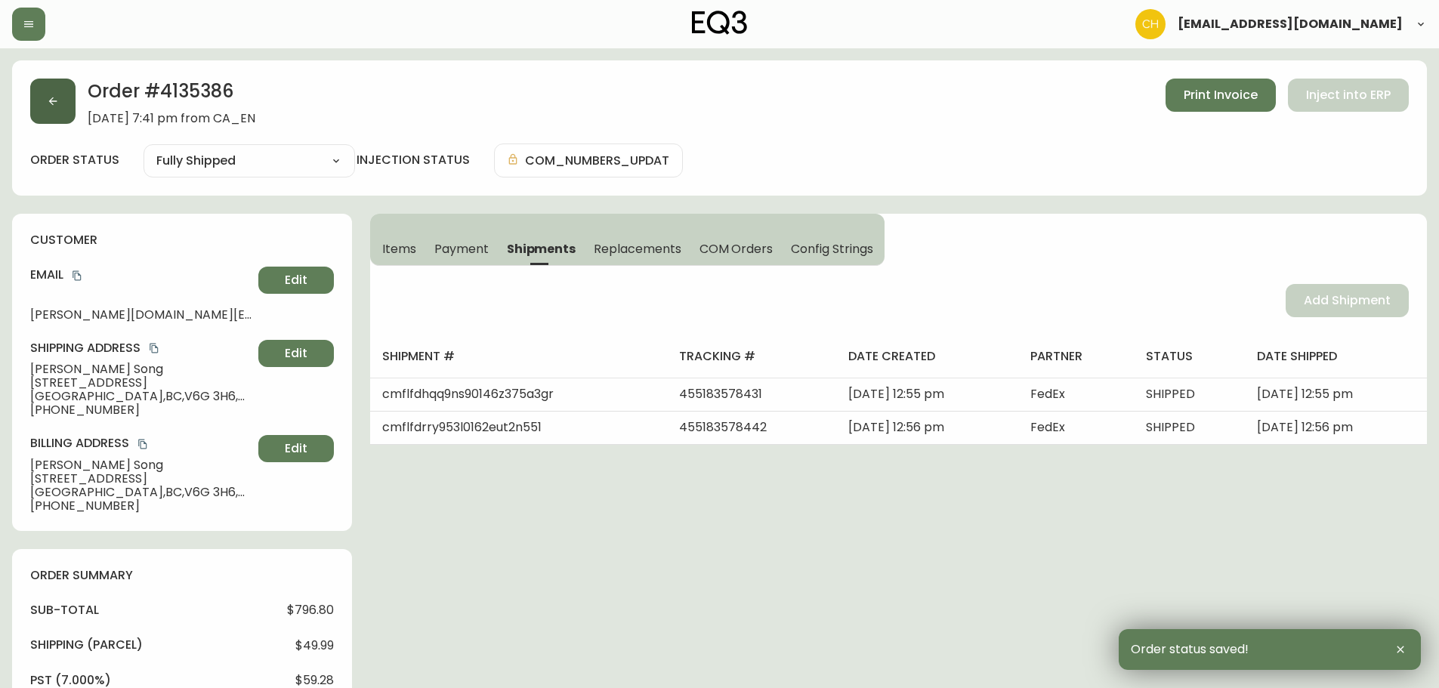
click at [62, 94] on button "button" at bounding box center [52, 101] width 45 height 45
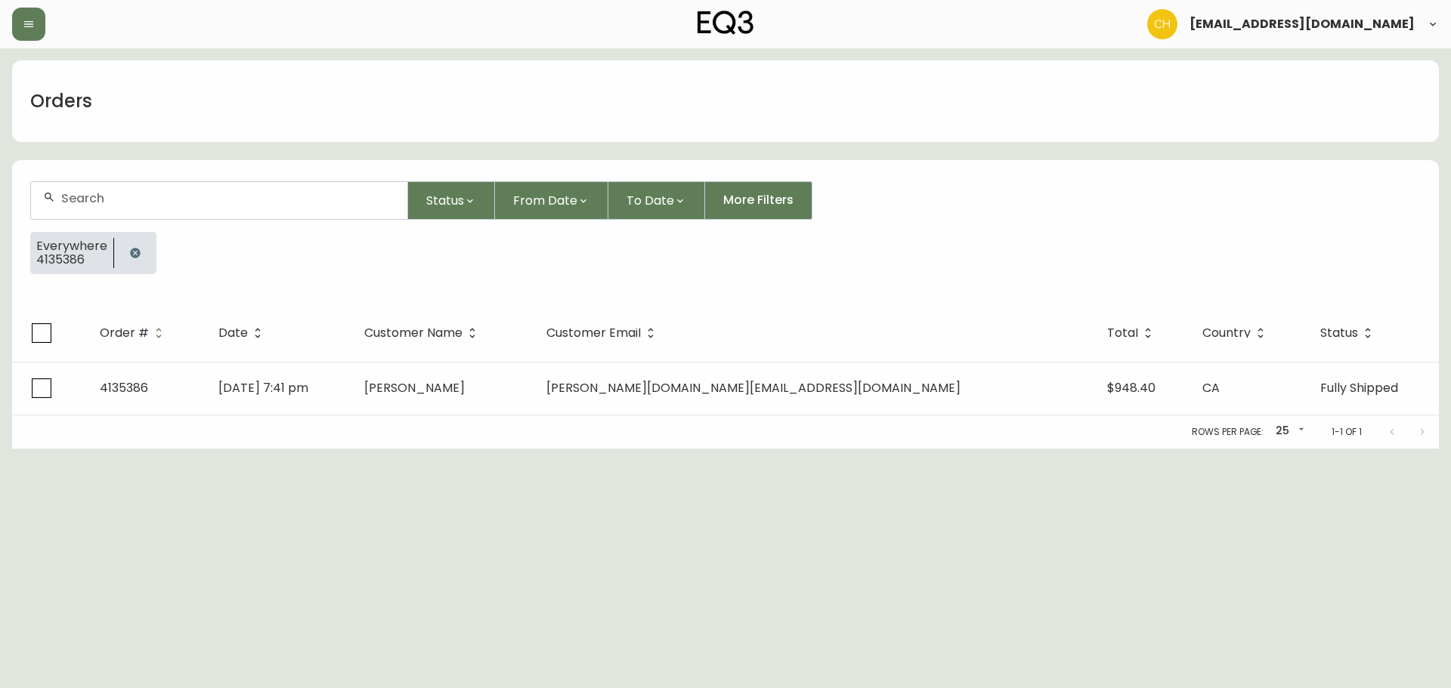
drag, startPoint x: 81, startPoint y: 195, endPoint x: 99, endPoint y: 196, distance: 18.1
click at [94, 196] on input "text" at bounding box center [228, 198] width 334 height 14
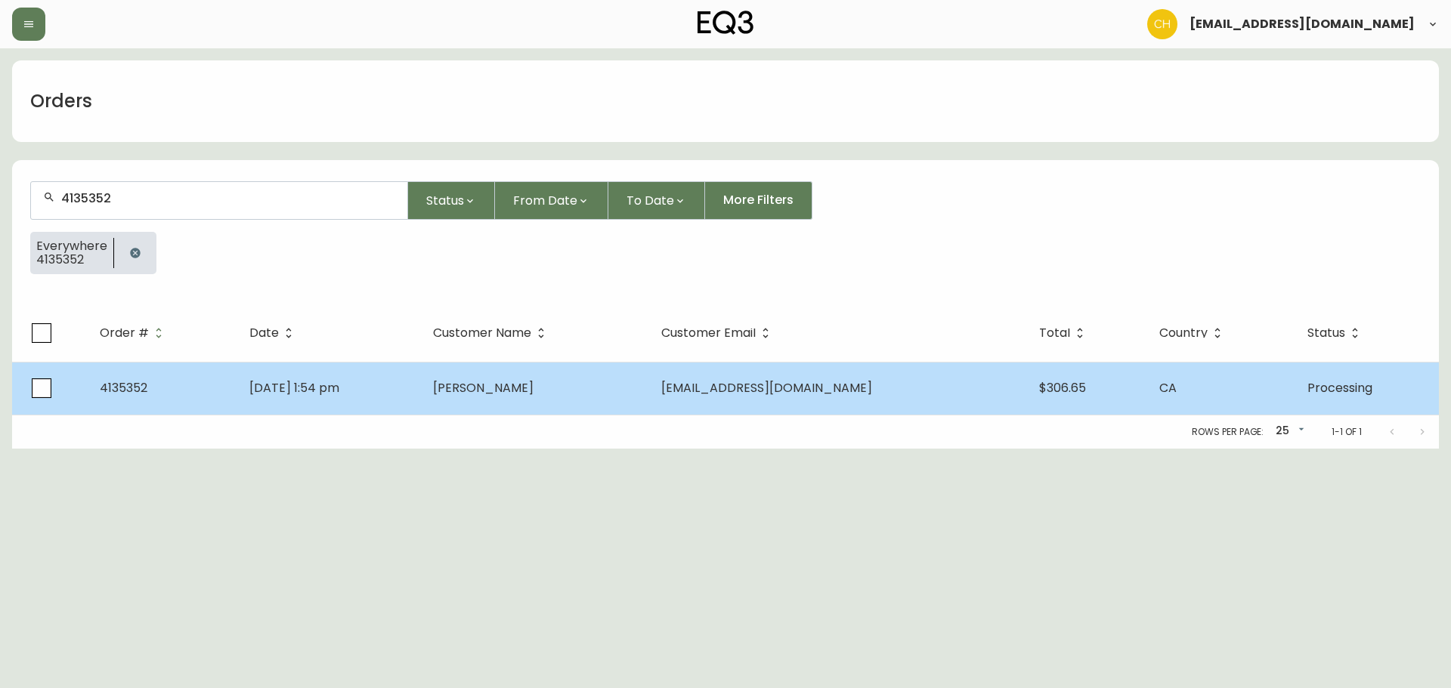
click at [530, 376] on td "[PERSON_NAME]" at bounding box center [535, 388] width 228 height 53
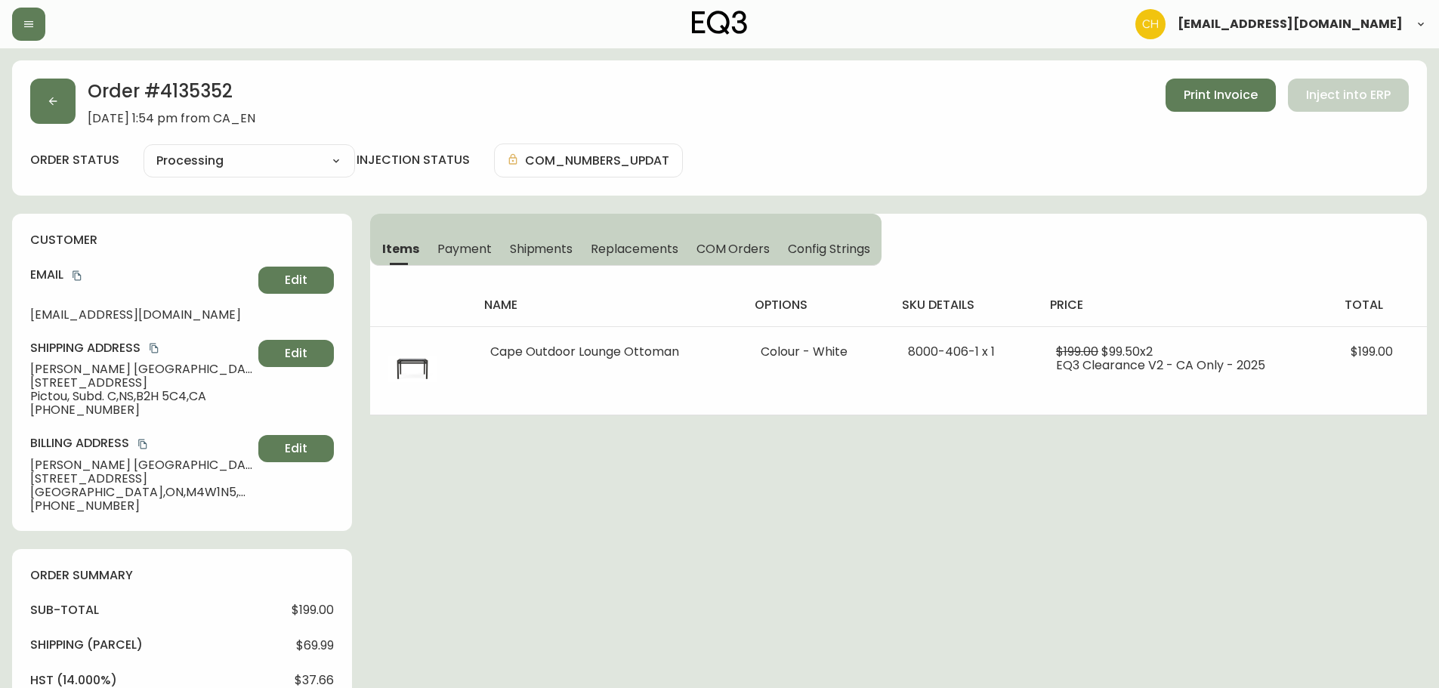
click at [553, 245] on span "Shipments" at bounding box center [541, 249] width 63 height 16
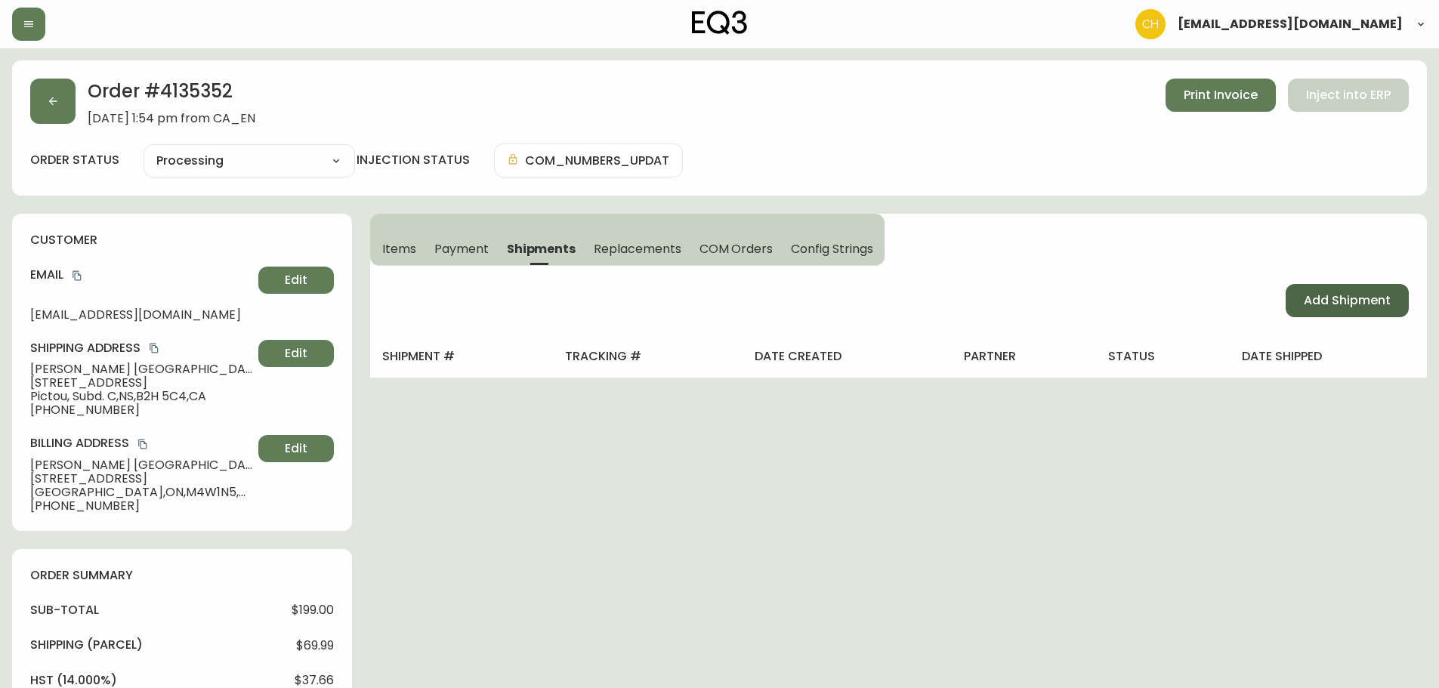
click at [1315, 296] on span "Add Shipment" at bounding box center [1347, 300] width 87 height 17
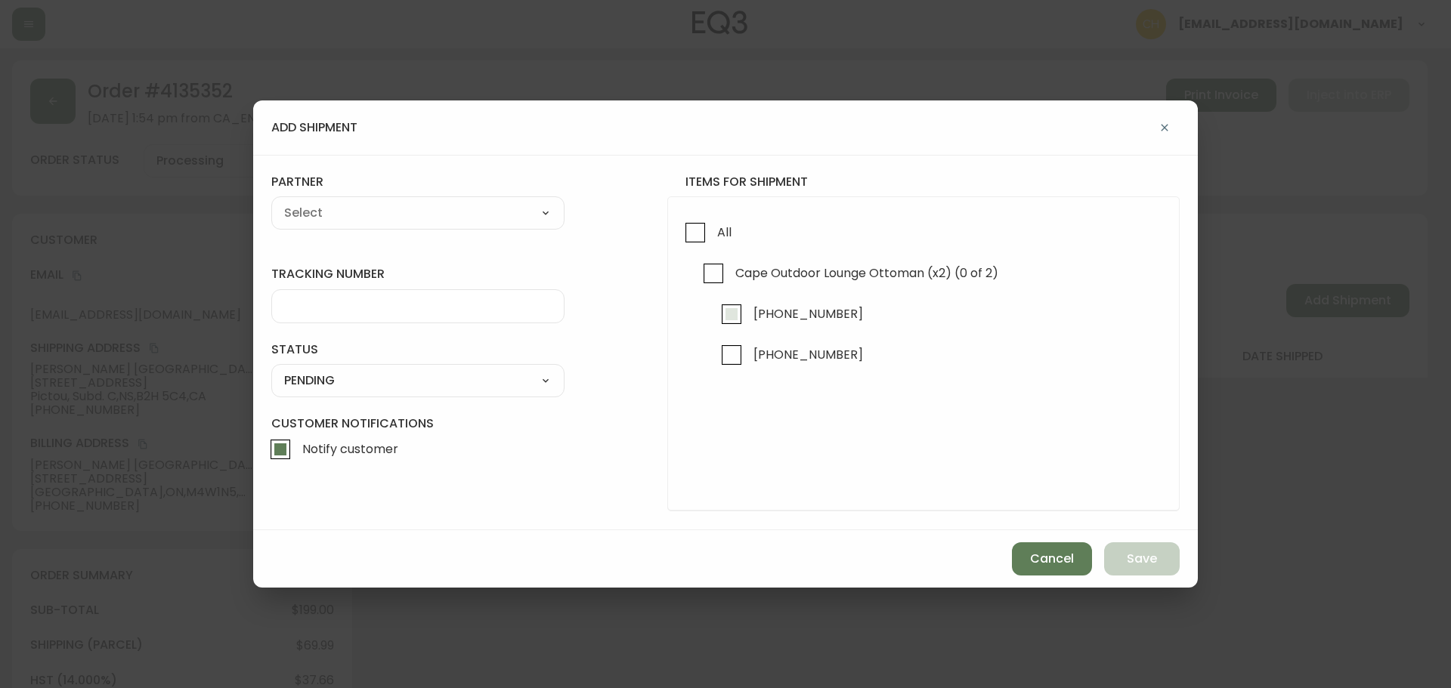
drag, startPoint x: 733, startPoint y: 311, endPoint x: 683, endPoint y: 287, distance: 55.1
click at [733, 311] on input "[PHONE_NUMBER]" at bounding box center [731, 314] width 35 height 35
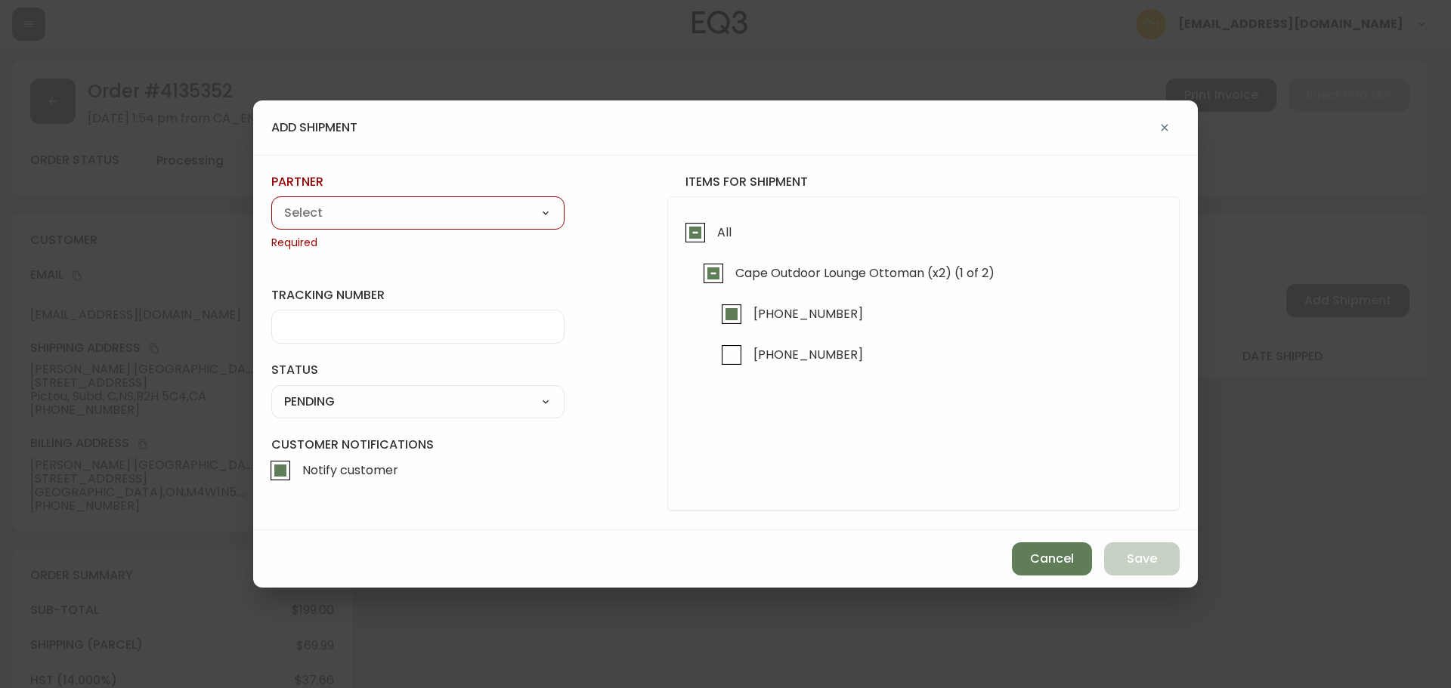
click at [414, 206] on select "A Move to Remember LLC ABF Freight Alero [PERSON_NAME] Canada Post Canpar Expre…" at bounding box center [417, 213] width 293 height 23
click at [271, 202] on select "A Move to Remember LLC ABF Freight Alero [PERSON_NAME] Canada Post Canpar Expre…" at bounding box center [417, 213] width 293 height 23
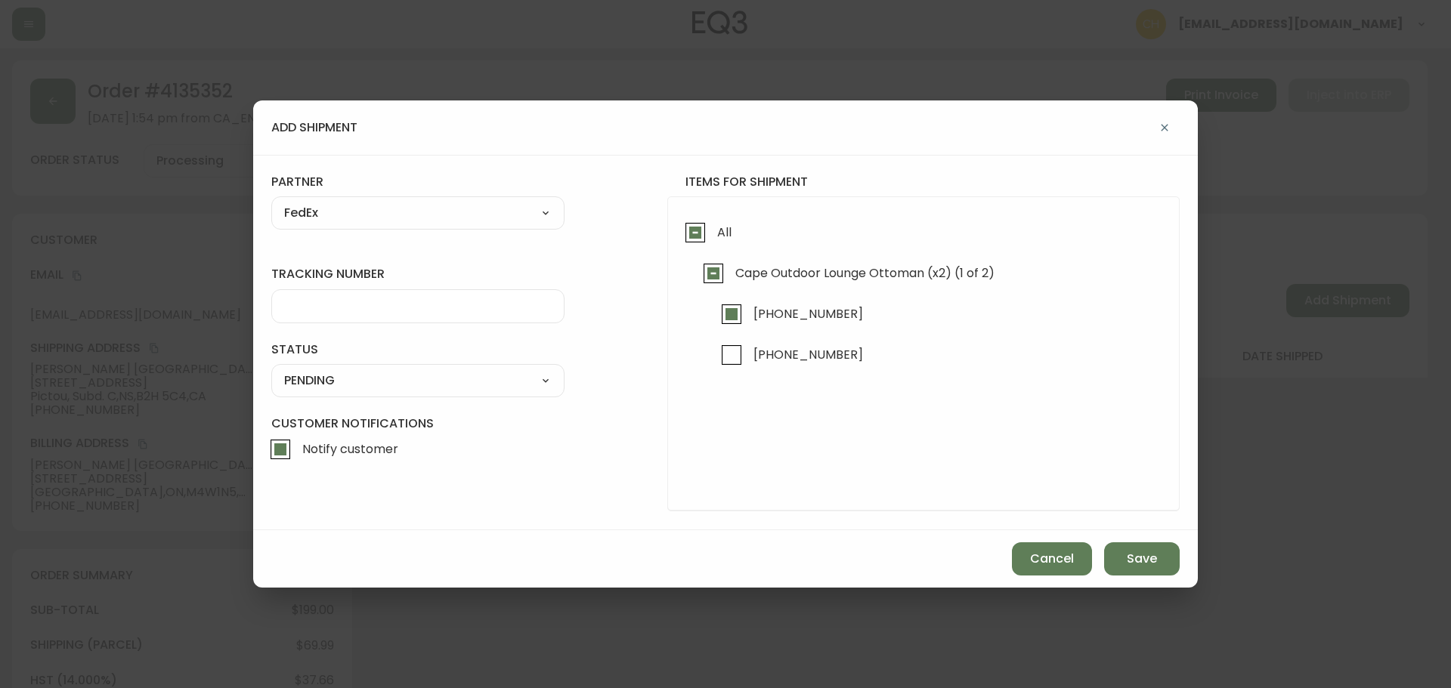
click at [345, 312] on input "tracking number" at bounding box center [417, 306] width 267 height 14
click at [351, 383] on select "SHIPPED PENDING CANCELLED" at bounding box center [417, 380] width 293 height 23
click at [271, 369] on select "SHIPPED PENDING CANCELLED" at bounding box center [417, 380] width 293 height 23
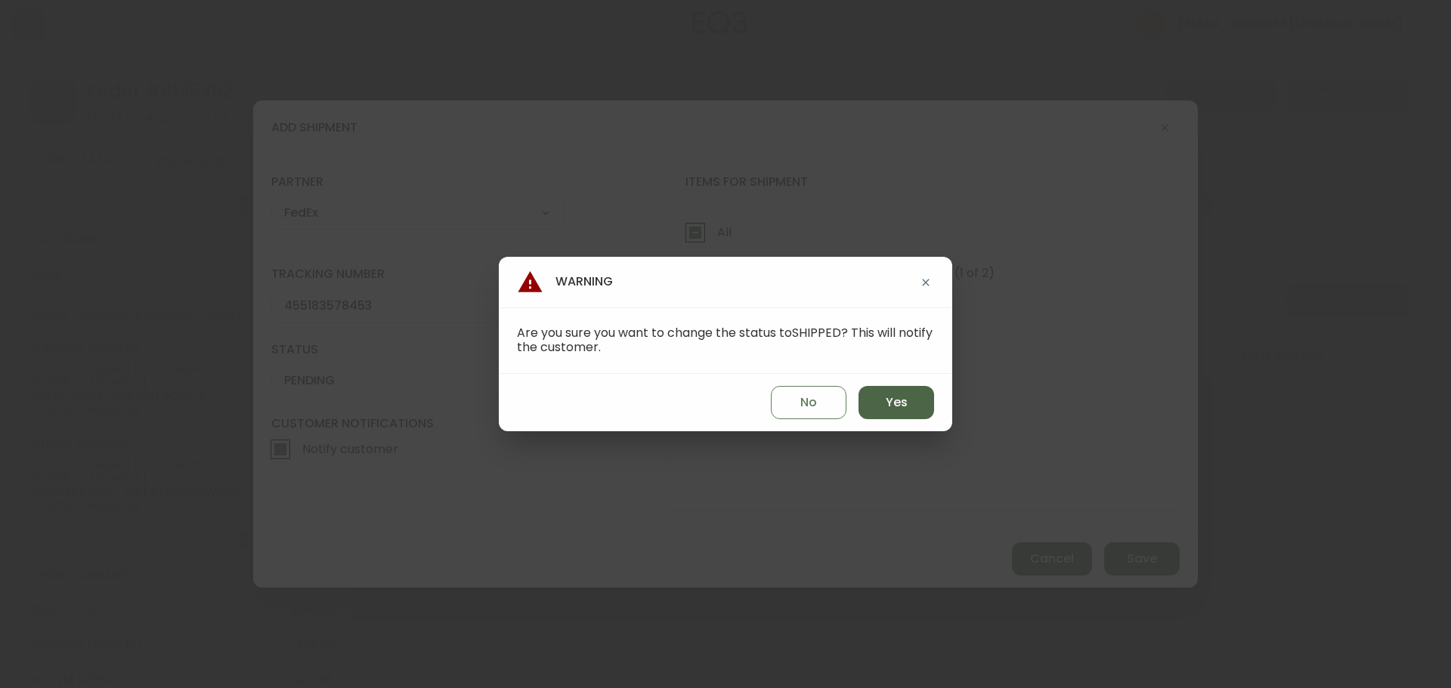
click at [898, 400] on span "Yes" at bounding box center [896, 402] width 22 height 17
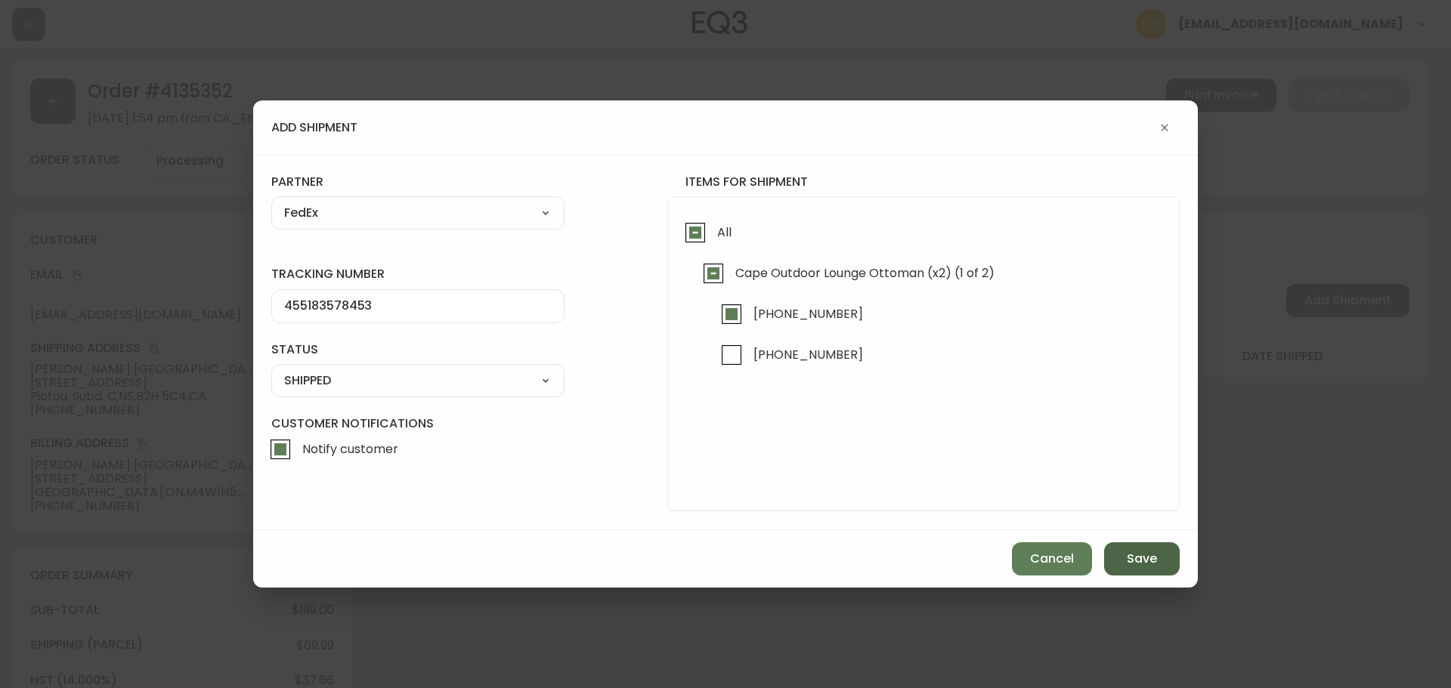
click at [1123, 565] on button "Save" at bounding box center [1142, 558] width 76 height 33
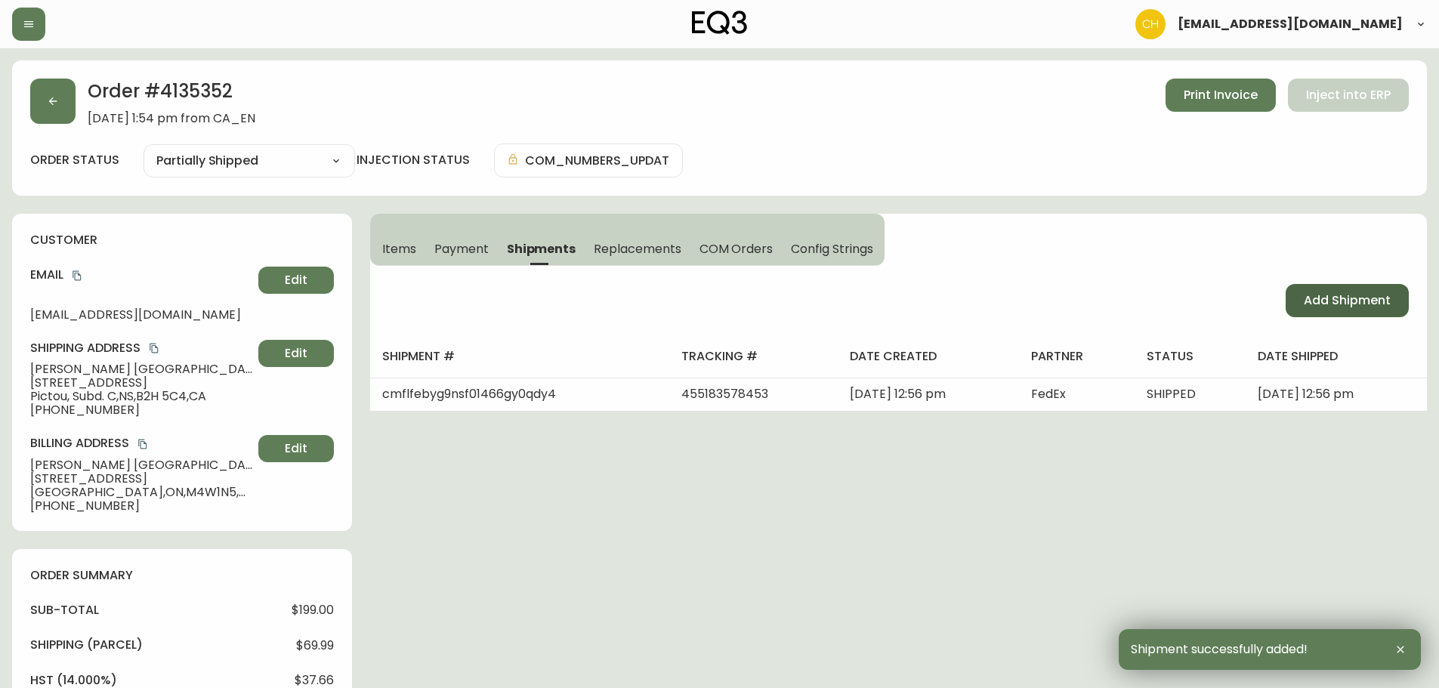
click at [1340, 301] on span "Add Shipment" at bounding box center [1347, 300] width 87 height 17
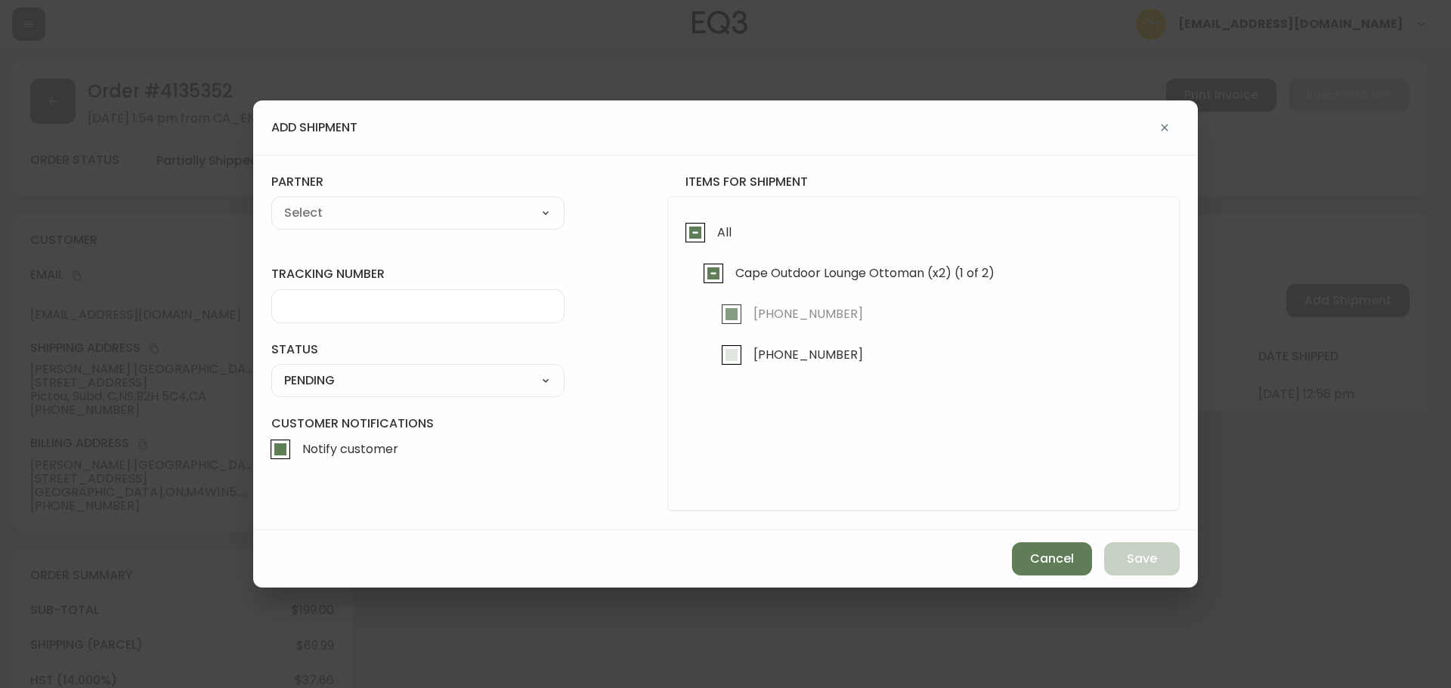
click at [732, 359] on input "[PHONE_NUMBER]" at bounding box center [731, 355] width 35 height 35
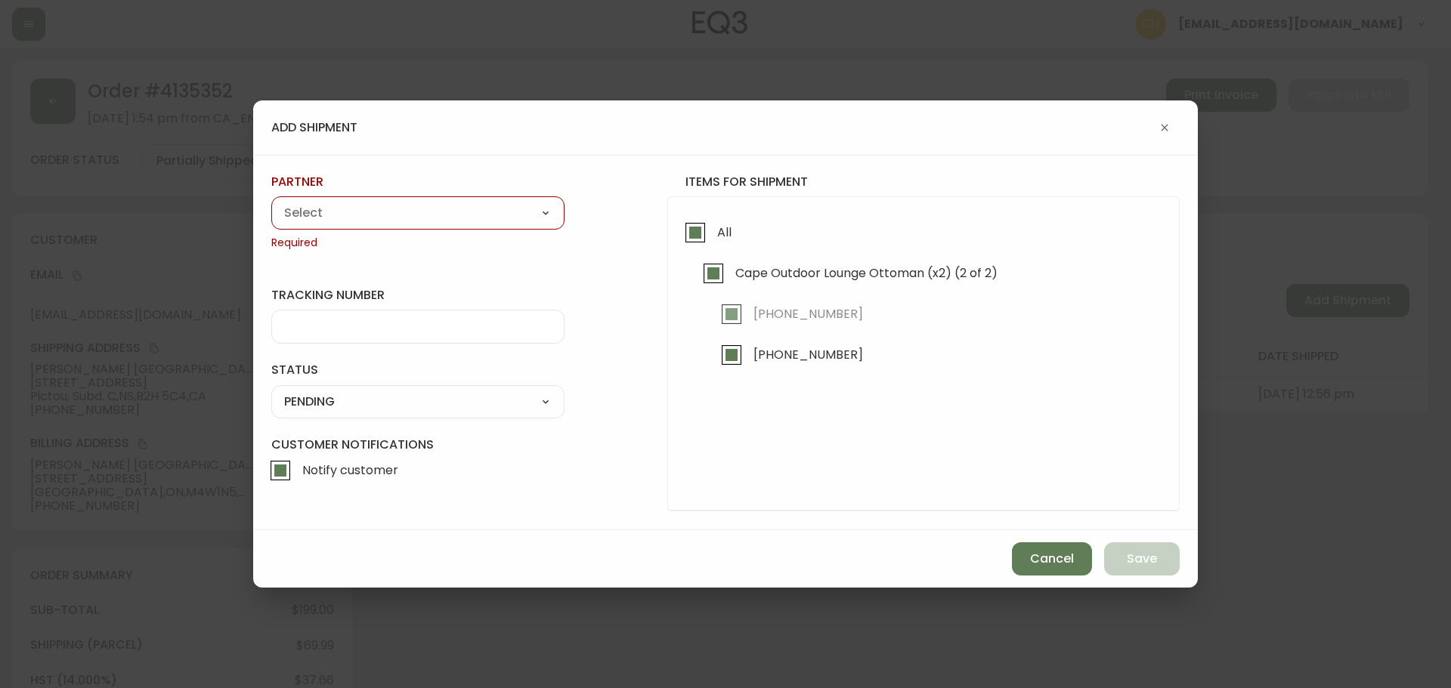
click at [384, 221] on select "A Move to Remember LLC ABF Freight Alero [PERSON_NAME] Canada Post Canpar Expre…" at bounding box center [417, 213] width 293 height 23
click at [271, 202] on select "A Move to Remember LLC ABF Freight Alero [PERSON_NAME] Canada Post Canpar Expre…" at bounding box center [417, 213] width 293 height 23
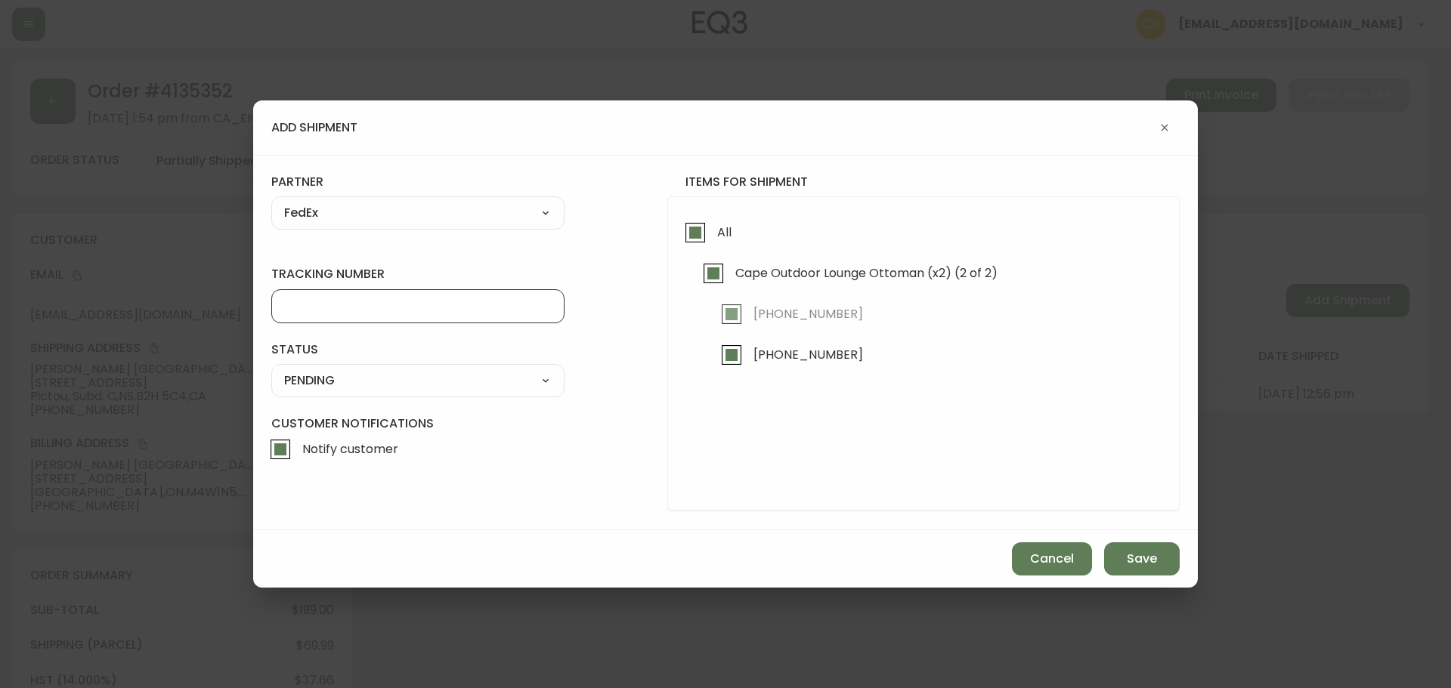
click at [339, 311] on input "tracking number" at bounding box center [417, 306] width 267 height 14
click at [345, 387] on select "SHIPPED PENDING CANCELLED" at bounding box center [417, 380] width 293 height 23
click at [271, 369] on select "SHIPPED PENDING CANCELLED" at bounding box center [417, 380] width 293 height 23
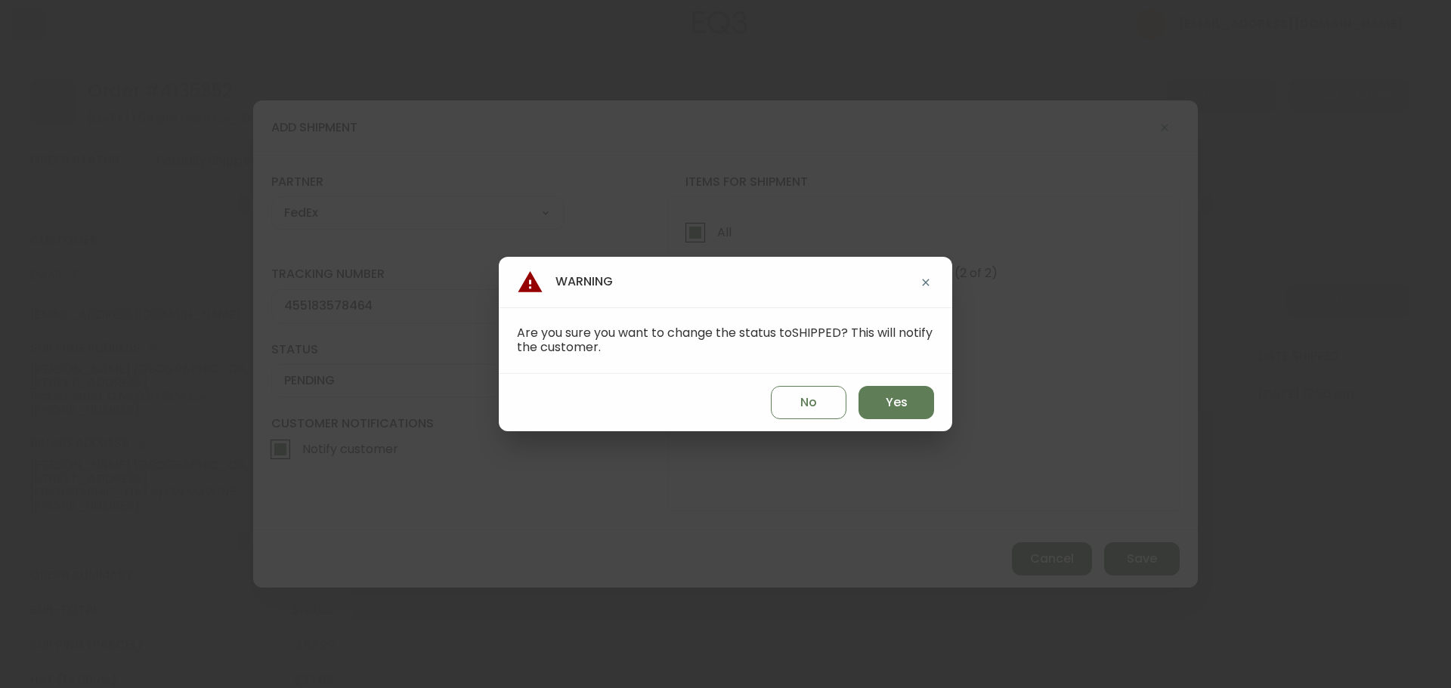
drag, startPoint x: 881, startPoint y: 403, endPoint x: 913, endPoint y: 423, distance: 38.4
click at [884, 404] on button "Yes" at bounding box center [896, 402] width 76 height 33
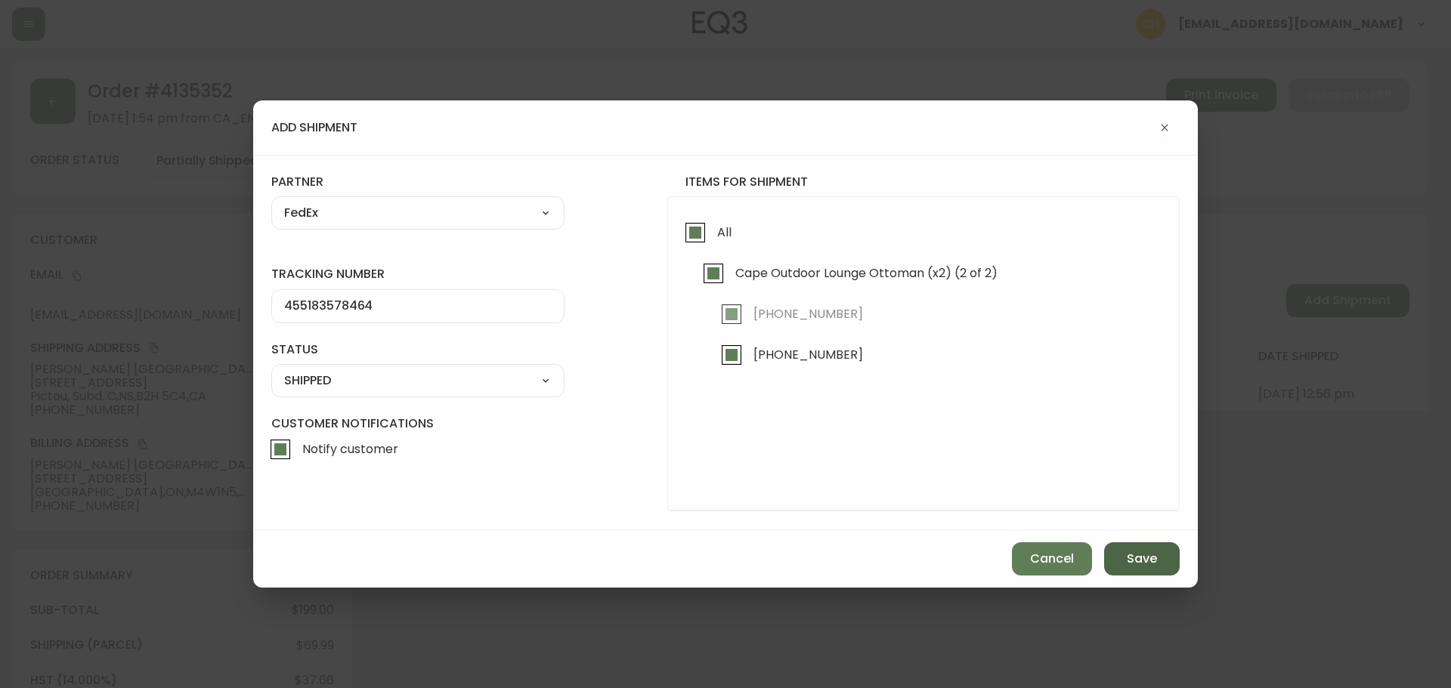
click at [1148, 569] on button "Save" at bounding box center [1142, 558] width 76 height 33
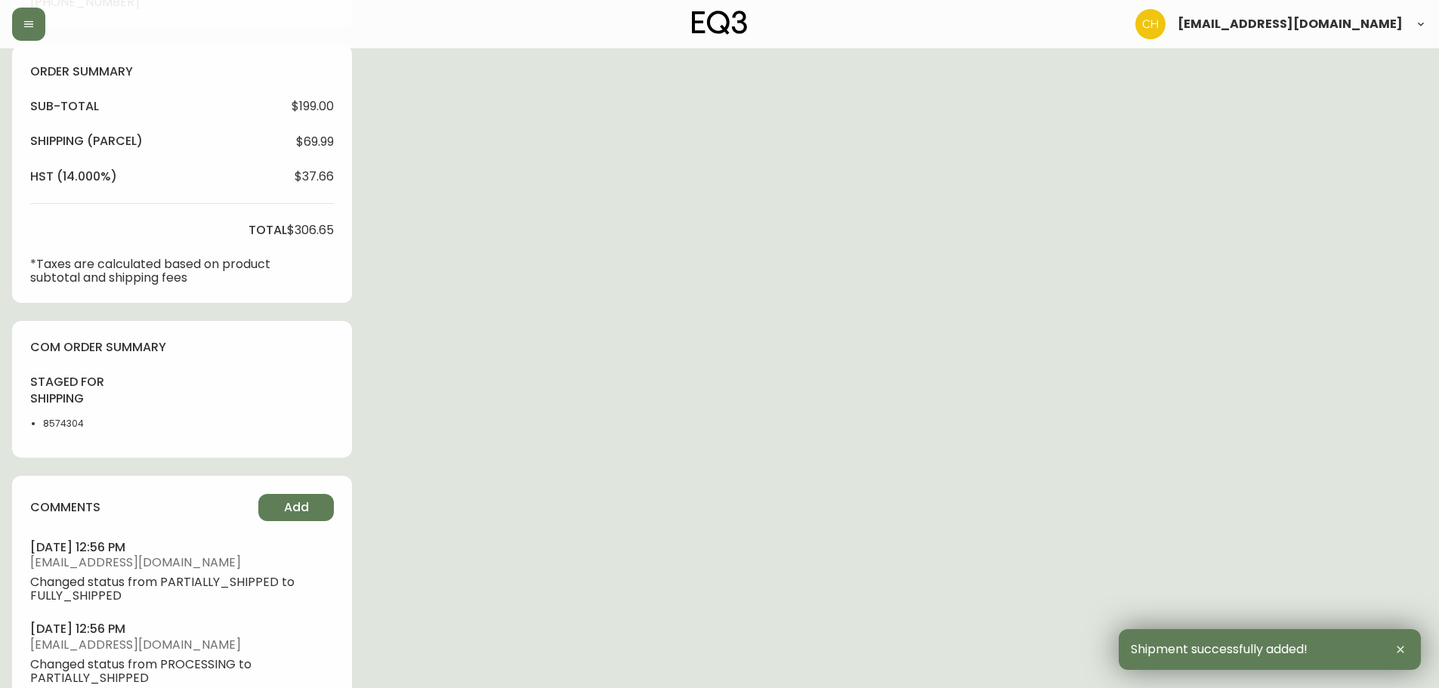
scroll to position [628, 0]
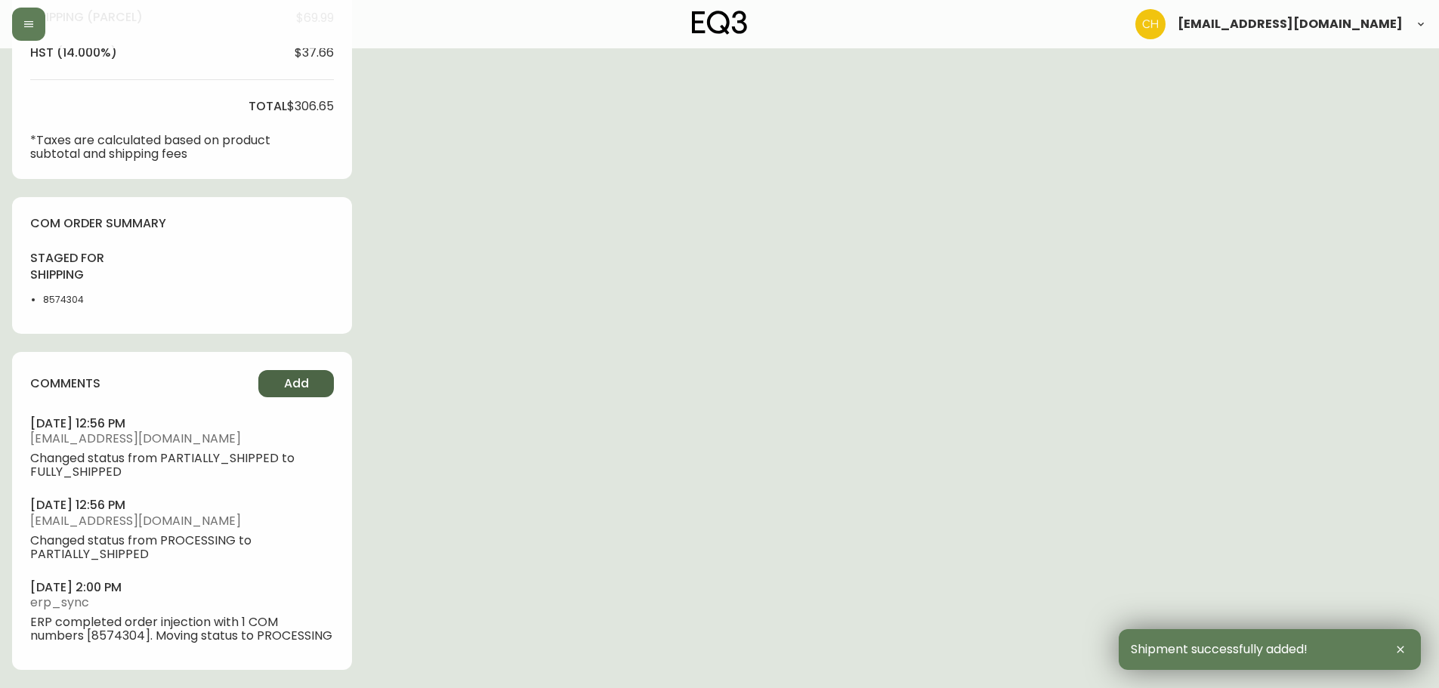
click at [292, 389] on span "Add" at bounding box center [296, 384] width 25 height 17
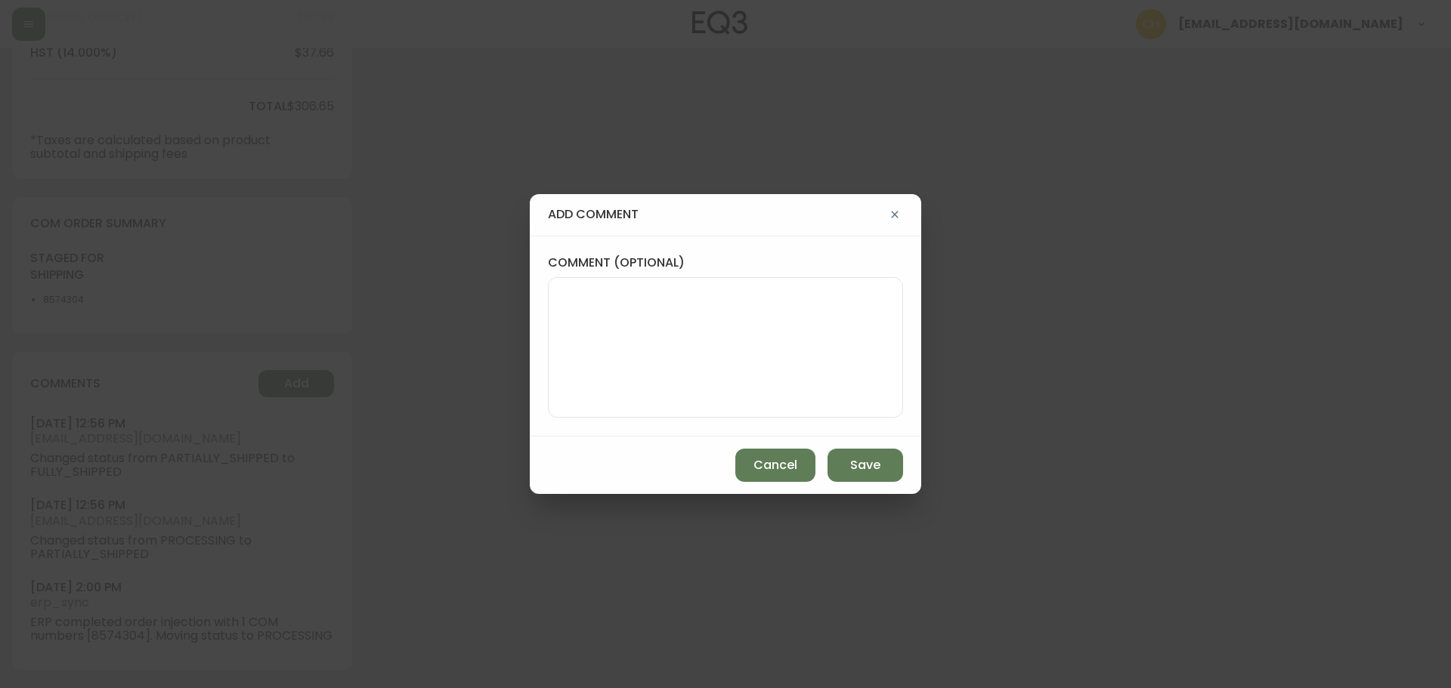
click at [620, 340] on textarea "comment (optional)" at bounding box center [725, 347] width 329 height 121
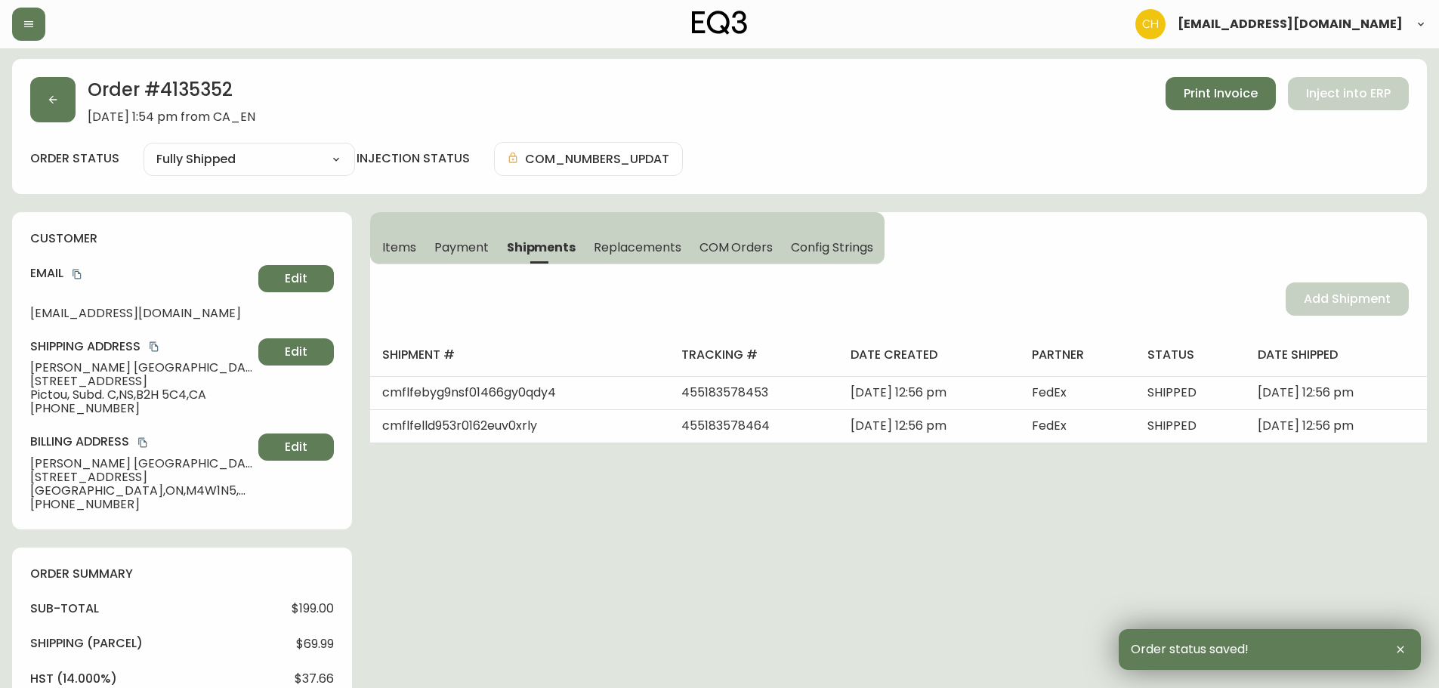
scroll to position [0, 0]
click at [52, 109] on button "button" at bounding box center [52, 101] width 45 height 45
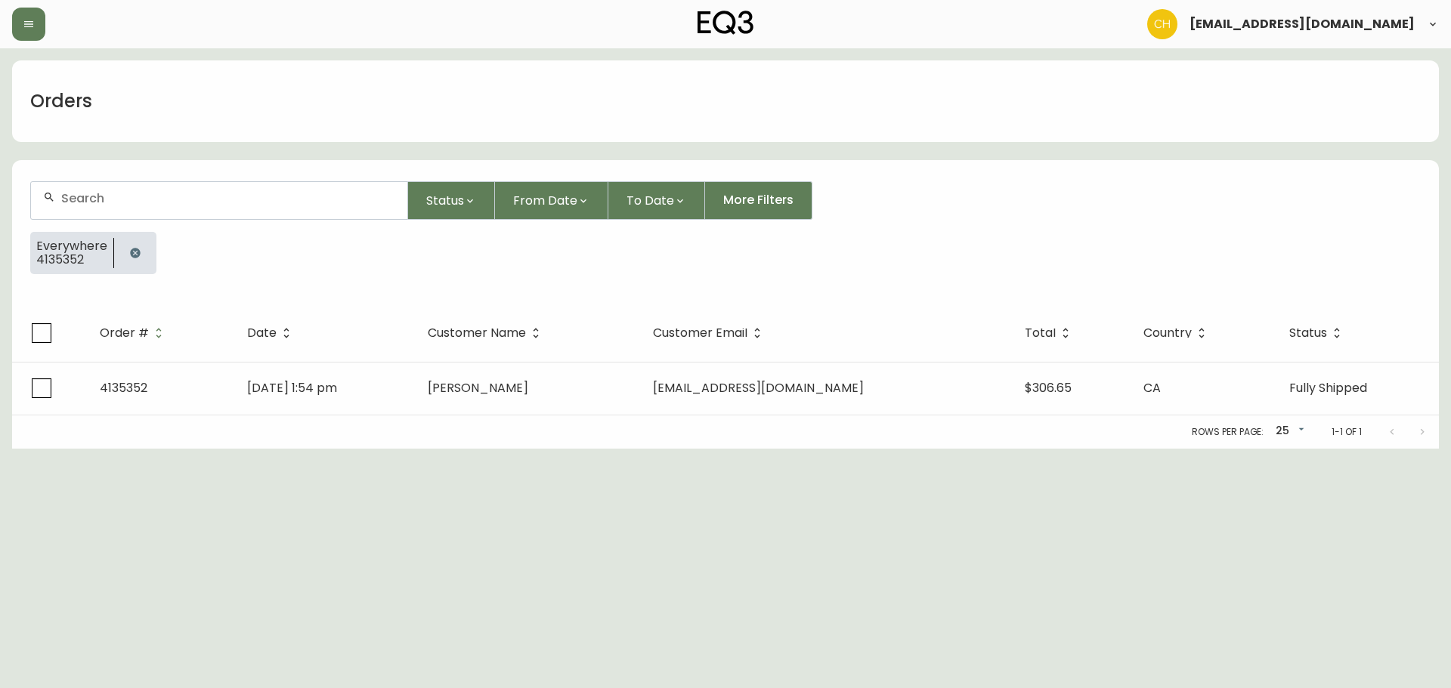
click at [76, 202] on input "text" at bounding box center [228, 198] width 334 height 14
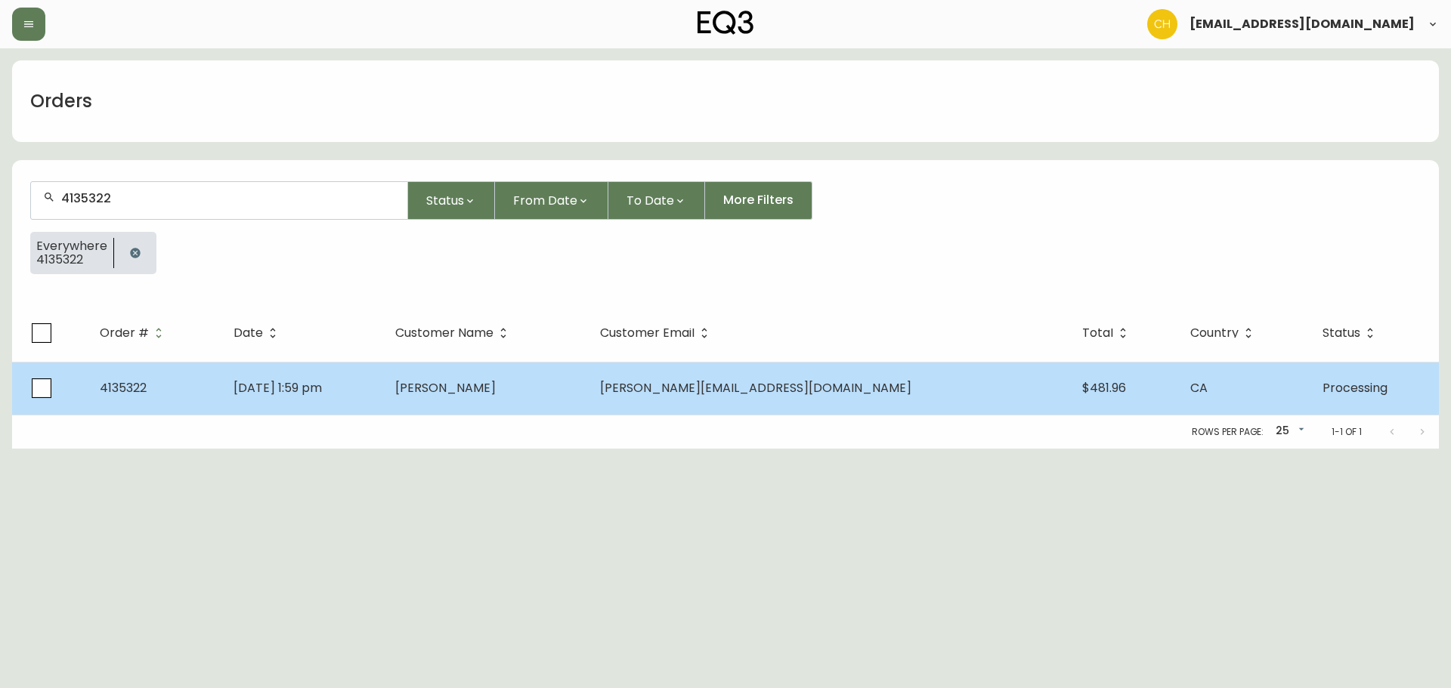
click at [383, 397] on td "[DATE] 1:59 pm" at bounding box center [302, 388] width 162 height 53
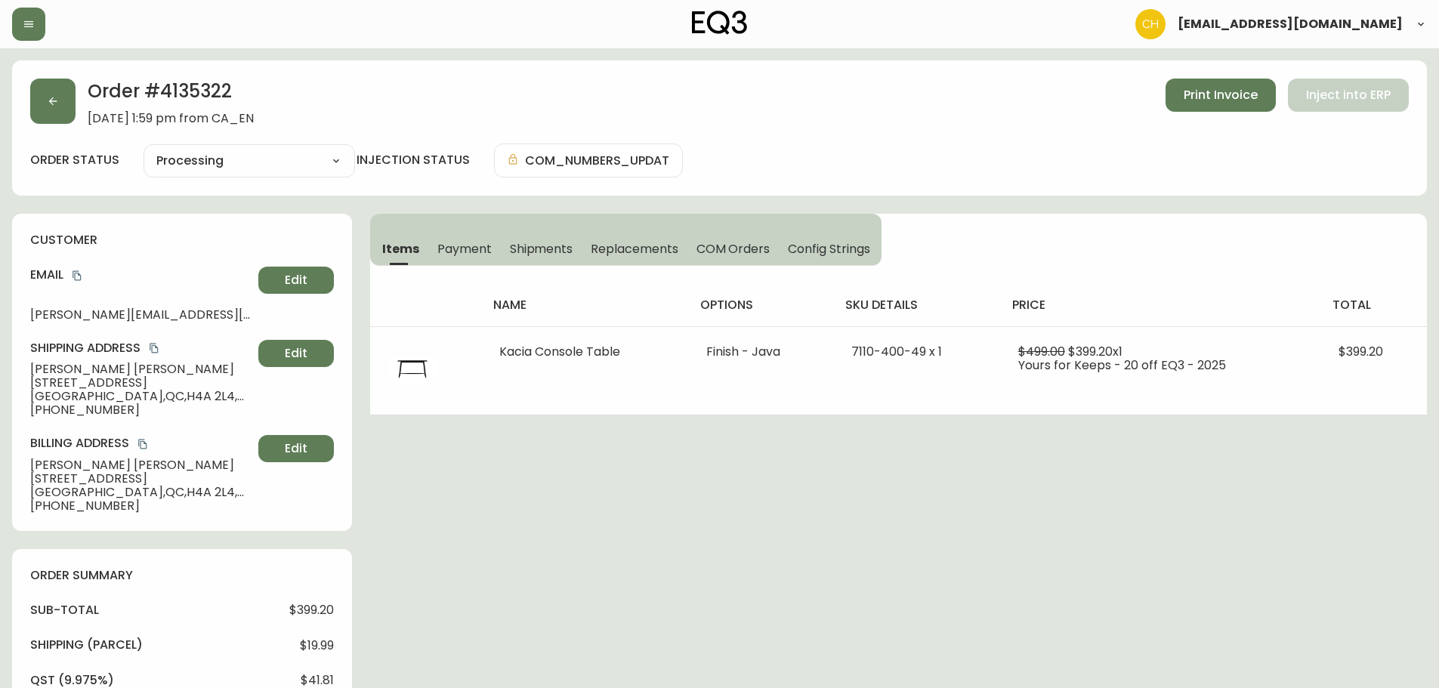
click at [555, 246] on span "Shipments" at bounding box center [541, 249] width 63 height 16
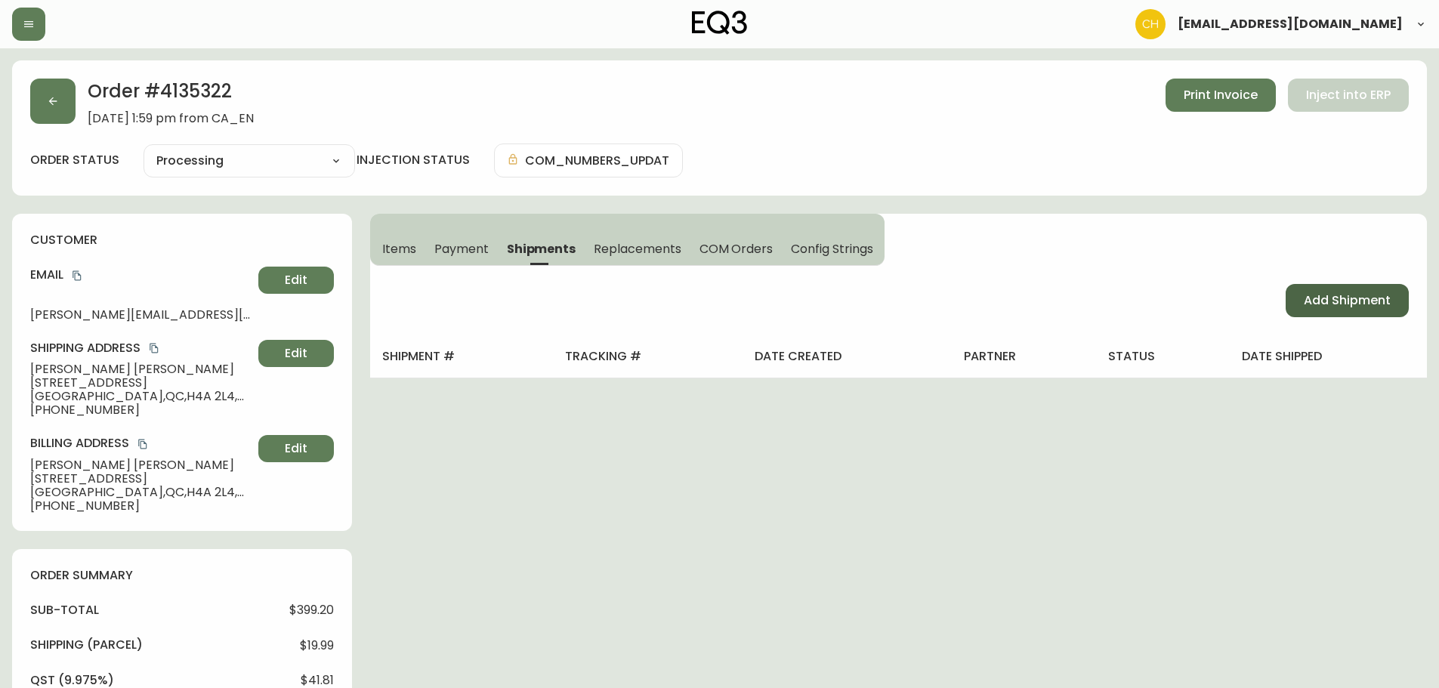
click at [1315, 310] on button "Add Shipment" at bounding box center [1347, 300] width 123 height 33
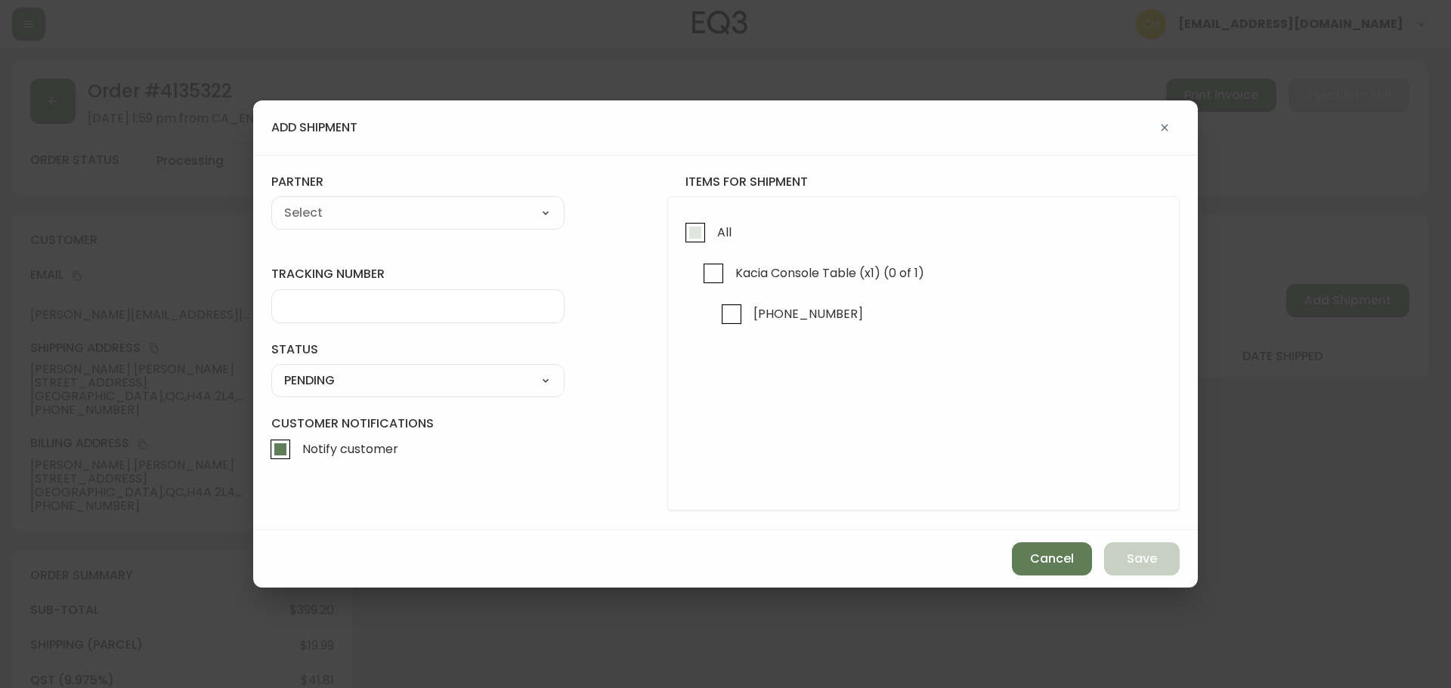
click at [693, 238] on input "All" at bounding box center [695, 232] width 35 height 35
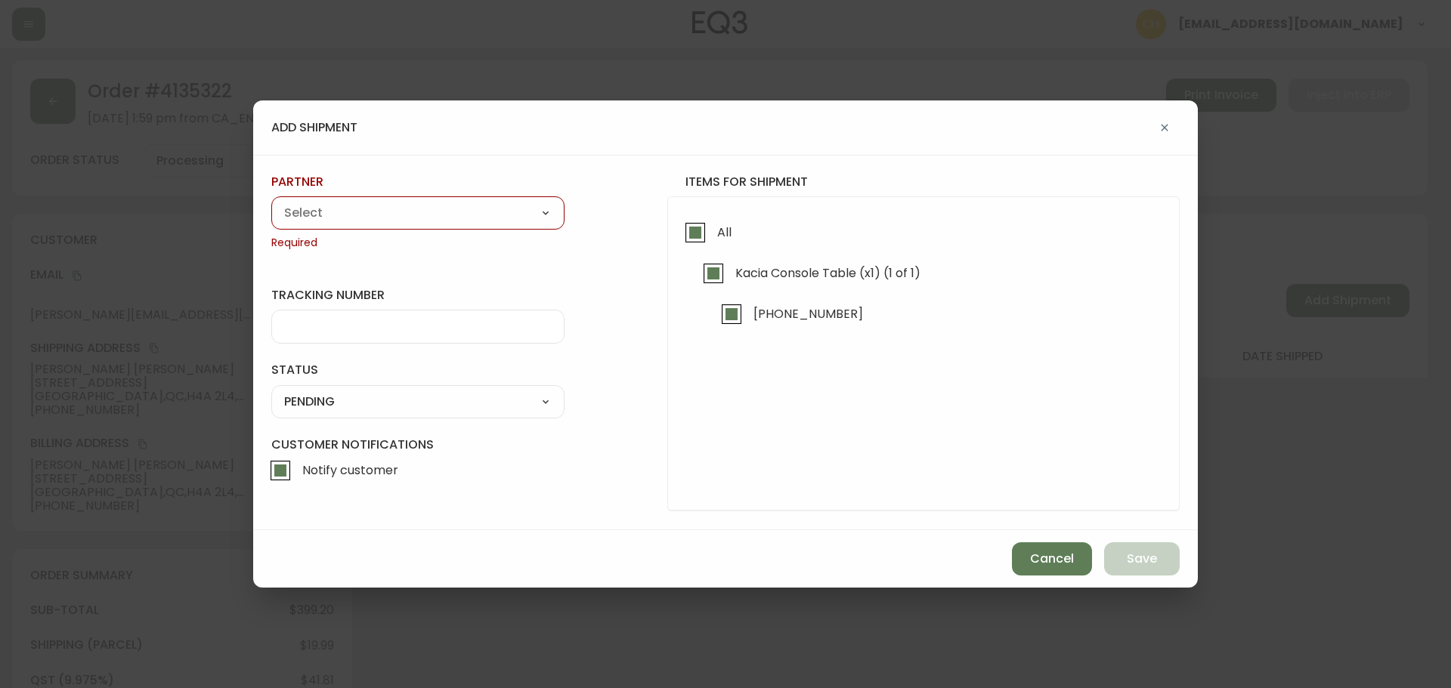
drag, startPoint x: 451, startPoint y: 215, endPoint x: 437, endPoint y: 218, distance: 14.7
click at [450, 215] on select "A Move to Remember LLC ABF Freight Alero [PERSON_NAME] Canada Post Canpar Expre…" at bounding box center [417, 213] width 293 height 23
click at [271, 202] on select "A Move to Remember LLC ABF Freight Alero [PERSON_NAME] Canada Post Canpar Expre…" at bounding box center [417, 213] width 293 height 23
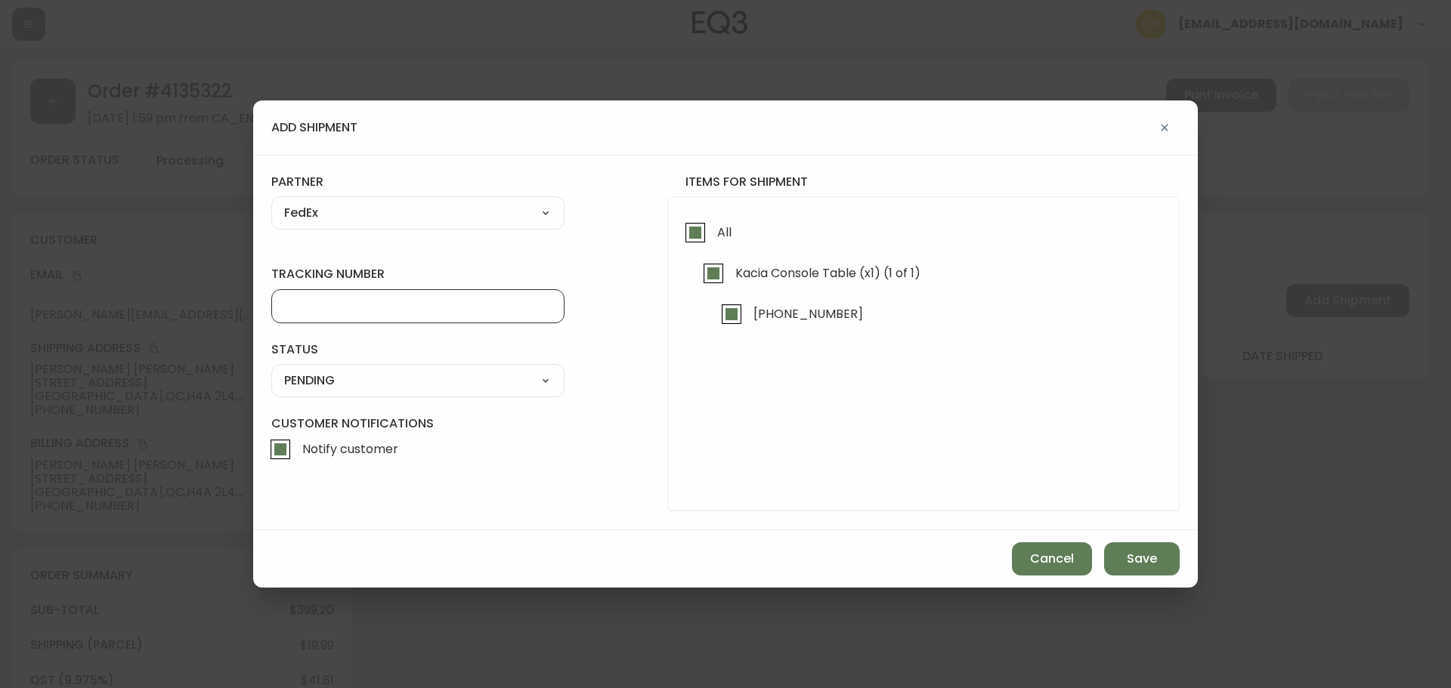
click at [321, 308] on input "tracking number" at bounding box center [417, 306] width 267 height 14
click at [345, 378] on select "SHIPPED PENDING CANCELLED" at bounding box center [417, 380] width 293 height 23
click at [271, 369] on select "SHIPPED PENDING CANCELLED" at bounding box center [417, 380] width 293 height 23
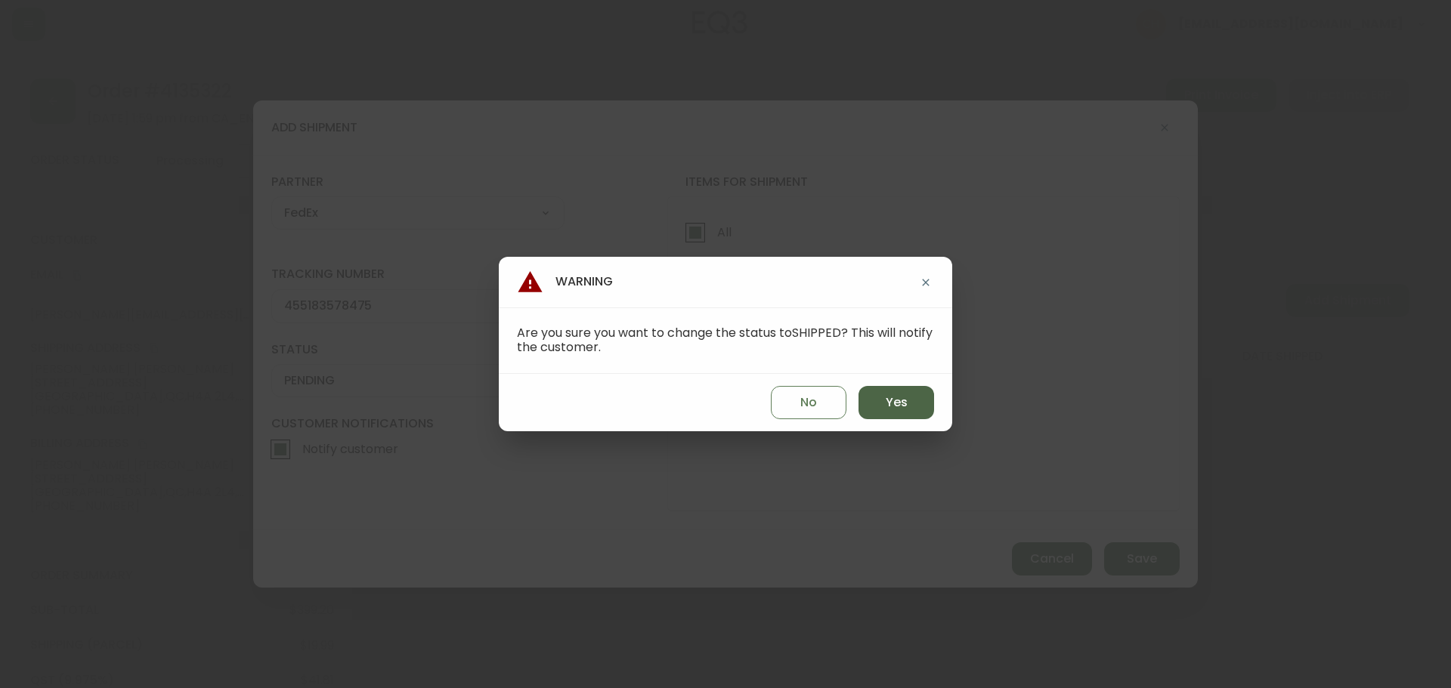
click at [868, 407] on button "Yes" at bounding box center [896, 402] width 76 height 33
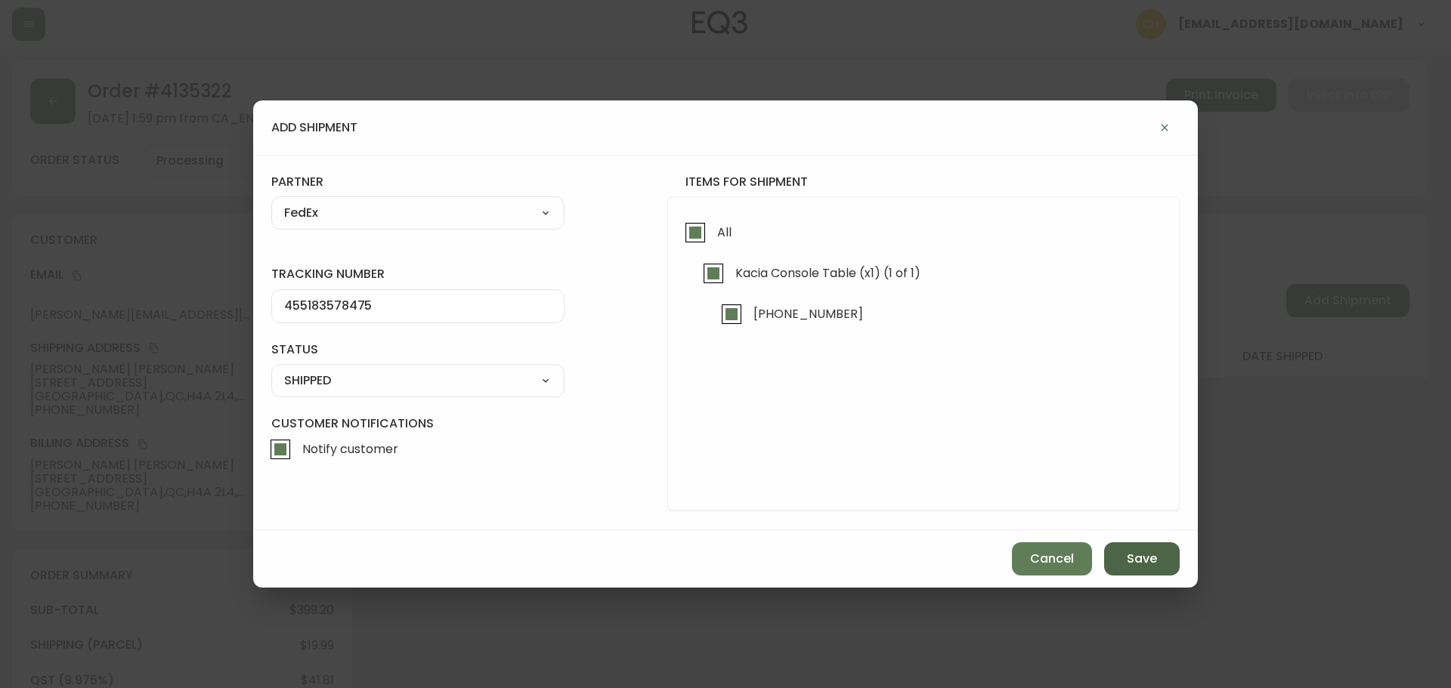
click at [1125, 551] on button "Save" at bounding box center [1142, 558] width 76 height 33
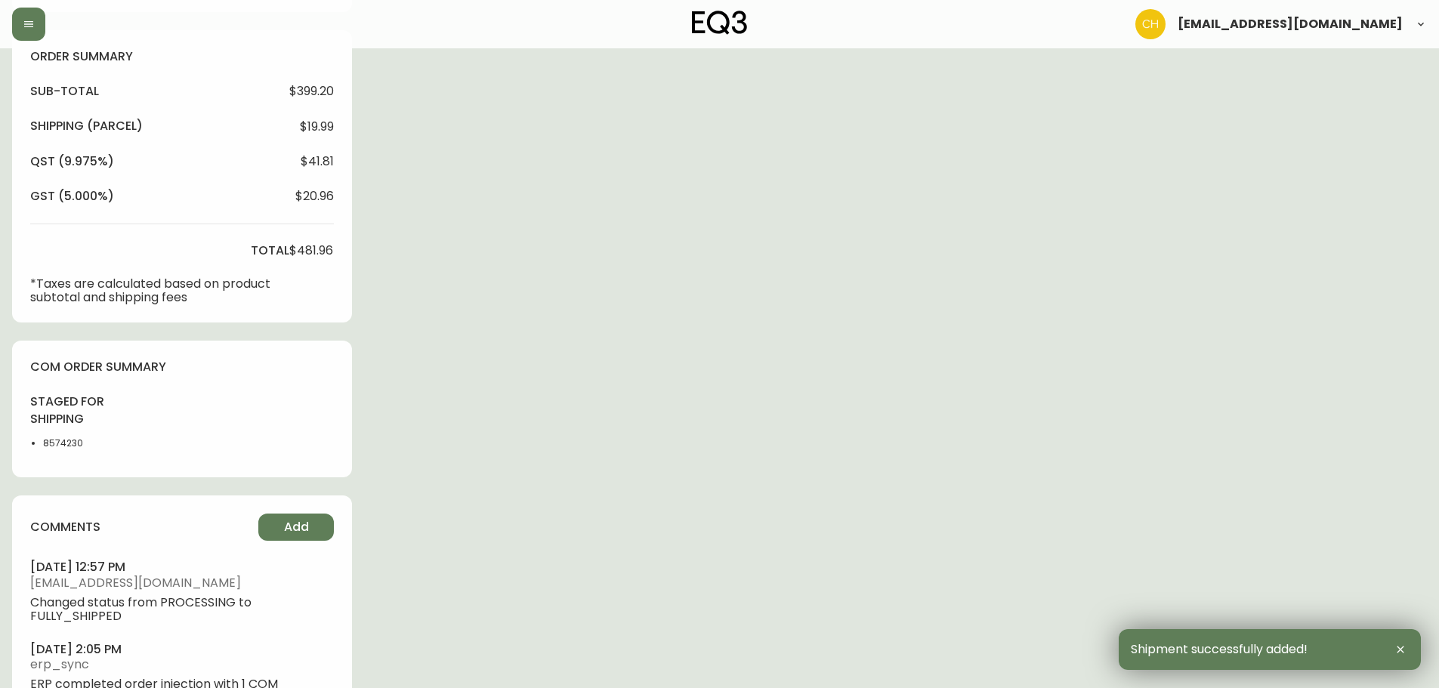
scroll to position [581, 0]
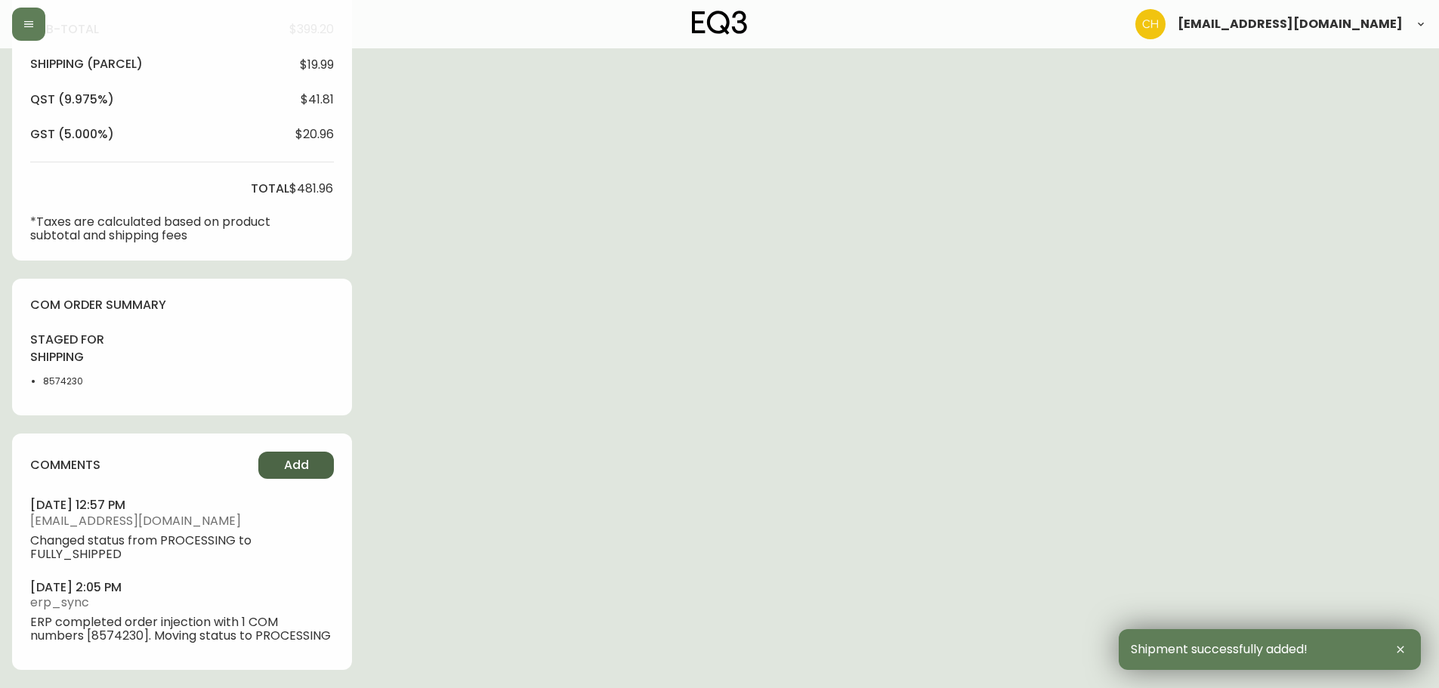
click at [291, 466] on span "Add" at bounding box center [296, 465] width 25 height 17
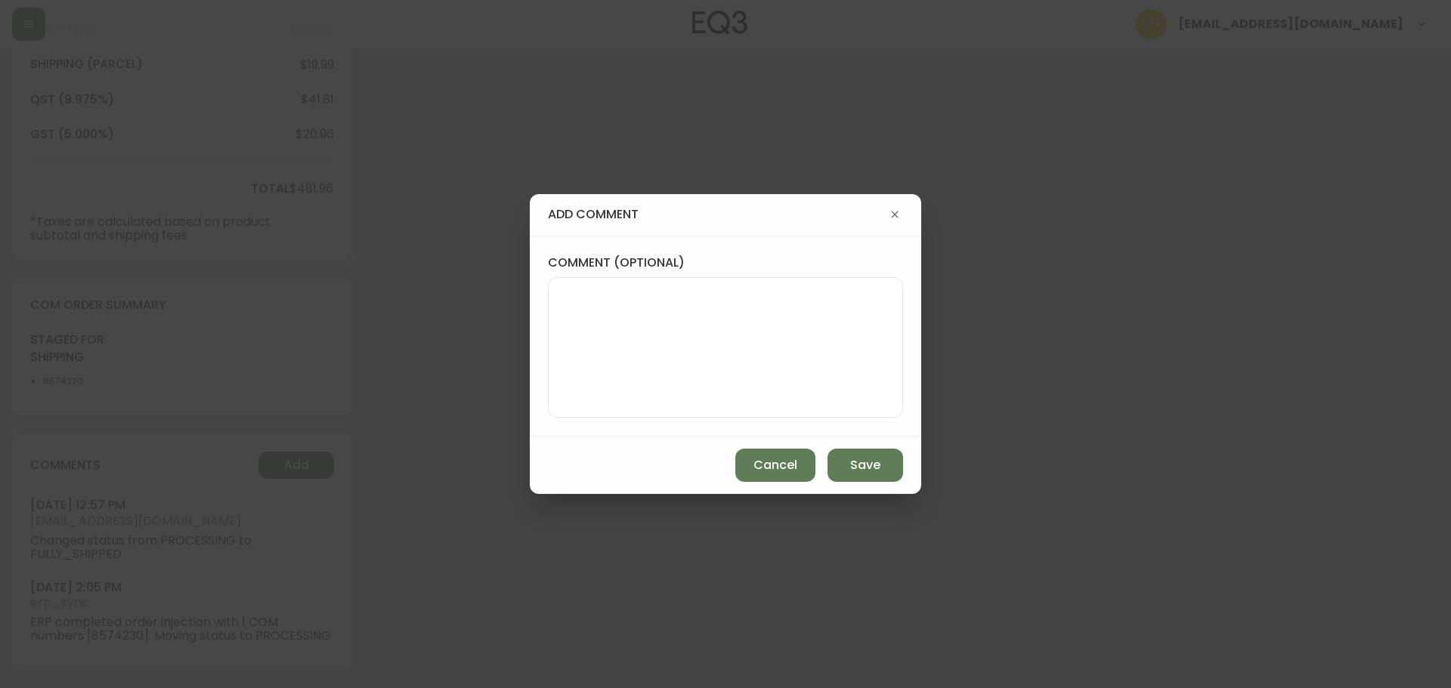
click at [600, 353] on textarea "comment (optional)" at bounding box center [725, 347] width 329 height 121
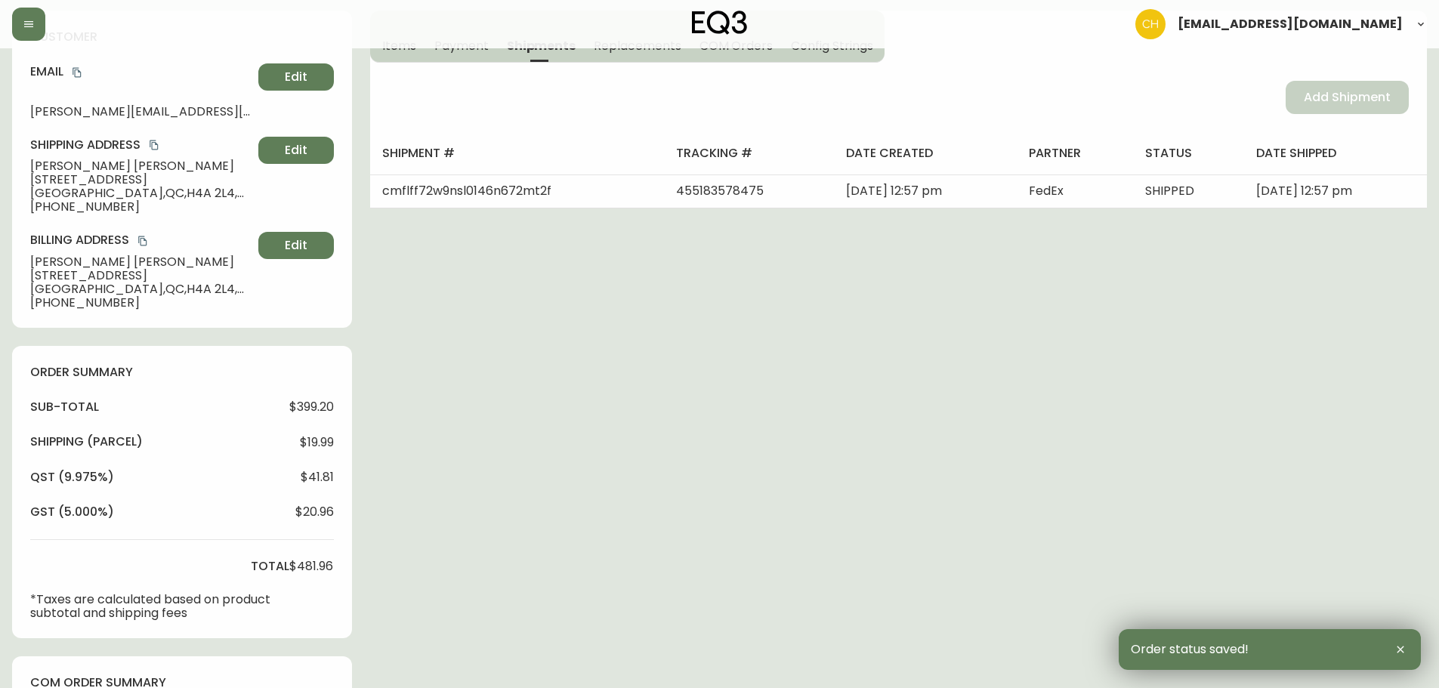
scroll to position [0, 0]
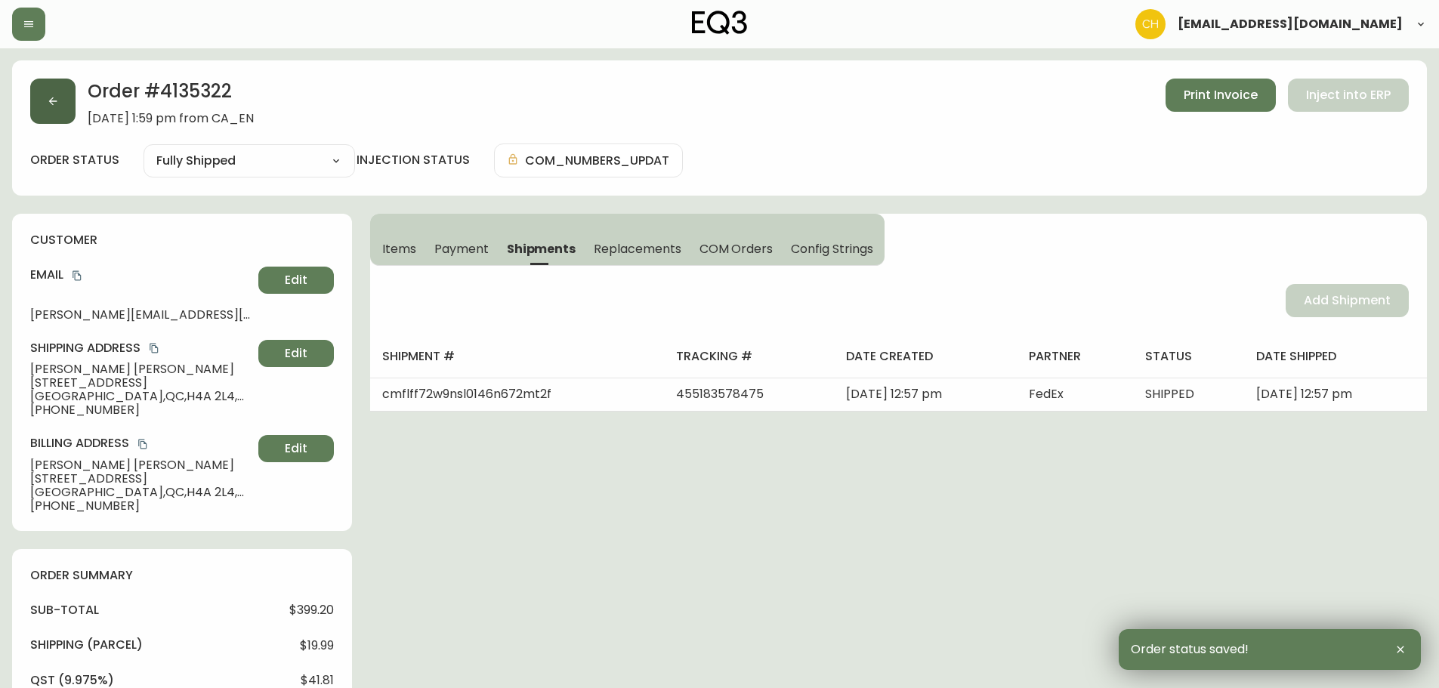
click at [52, 101] on icon "button" at bounding box center [53, 101] width 8 height 8
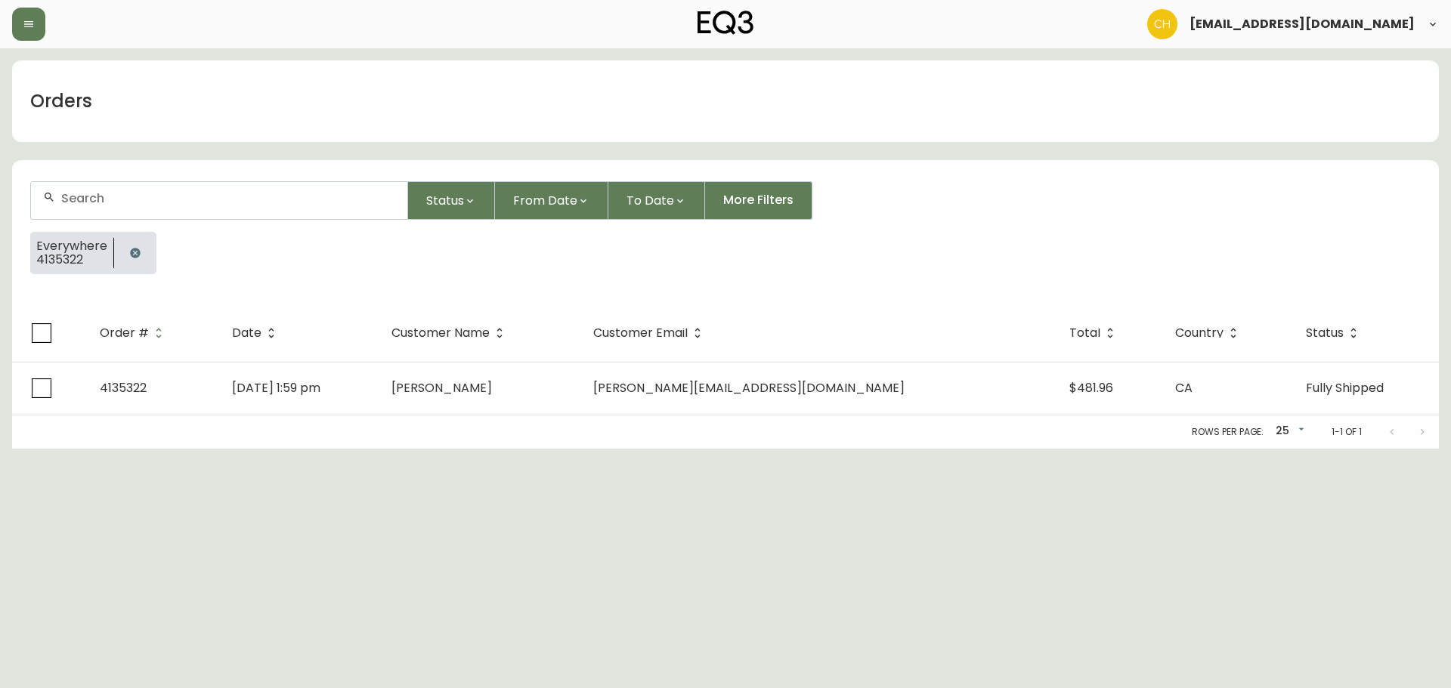
click at [66, 197] on input "text" at bounding box center [228, 198] width 334 height 14
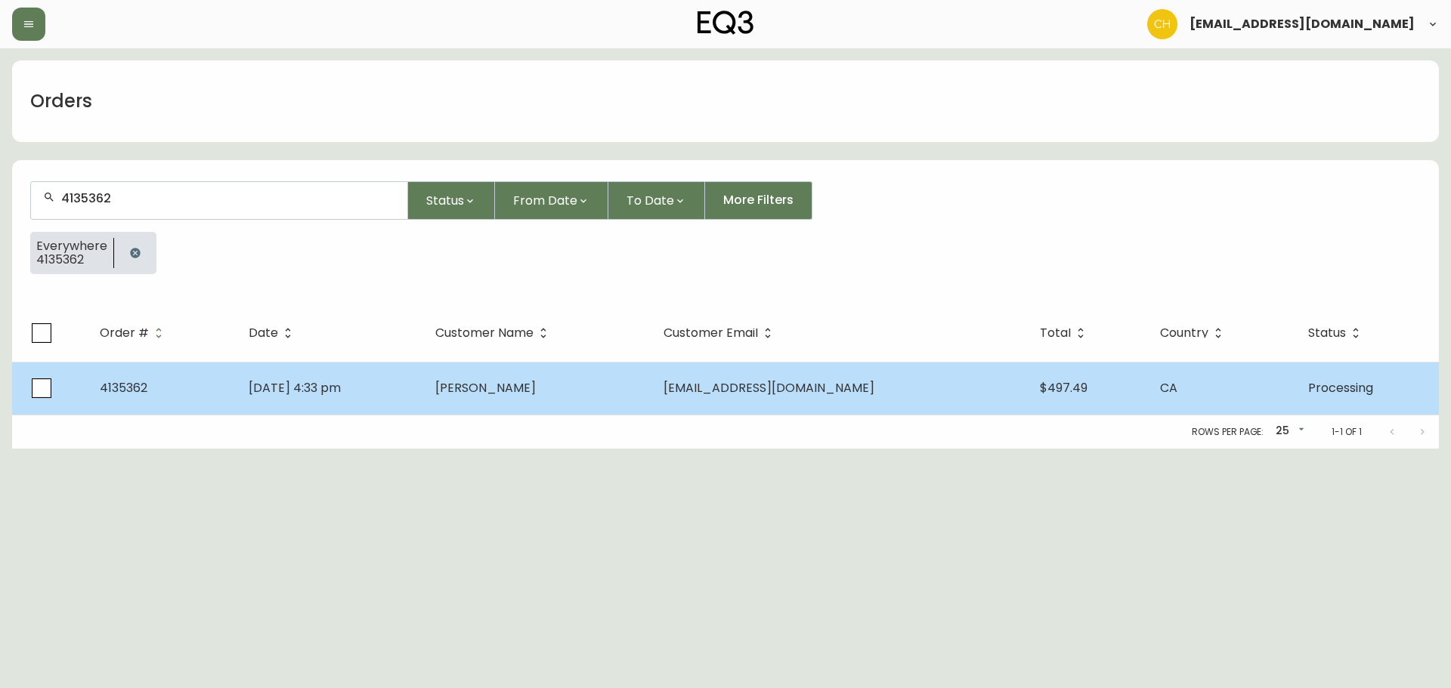
click at [493, 369] on td "[PERSON_NAME]" at bounding box center [536, 388] width 227 height 53
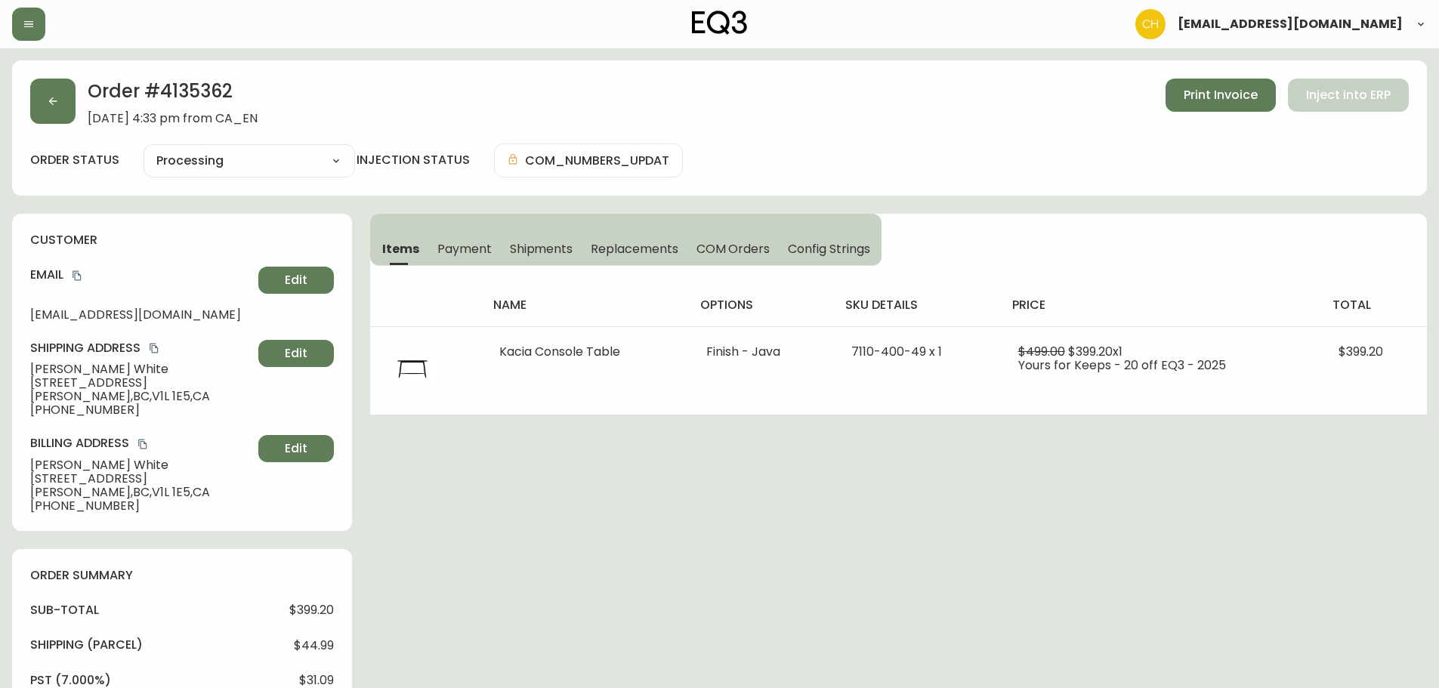
click at [536, 242] on span "Shipments" at bounding box center [541, 249] width 63 height 16
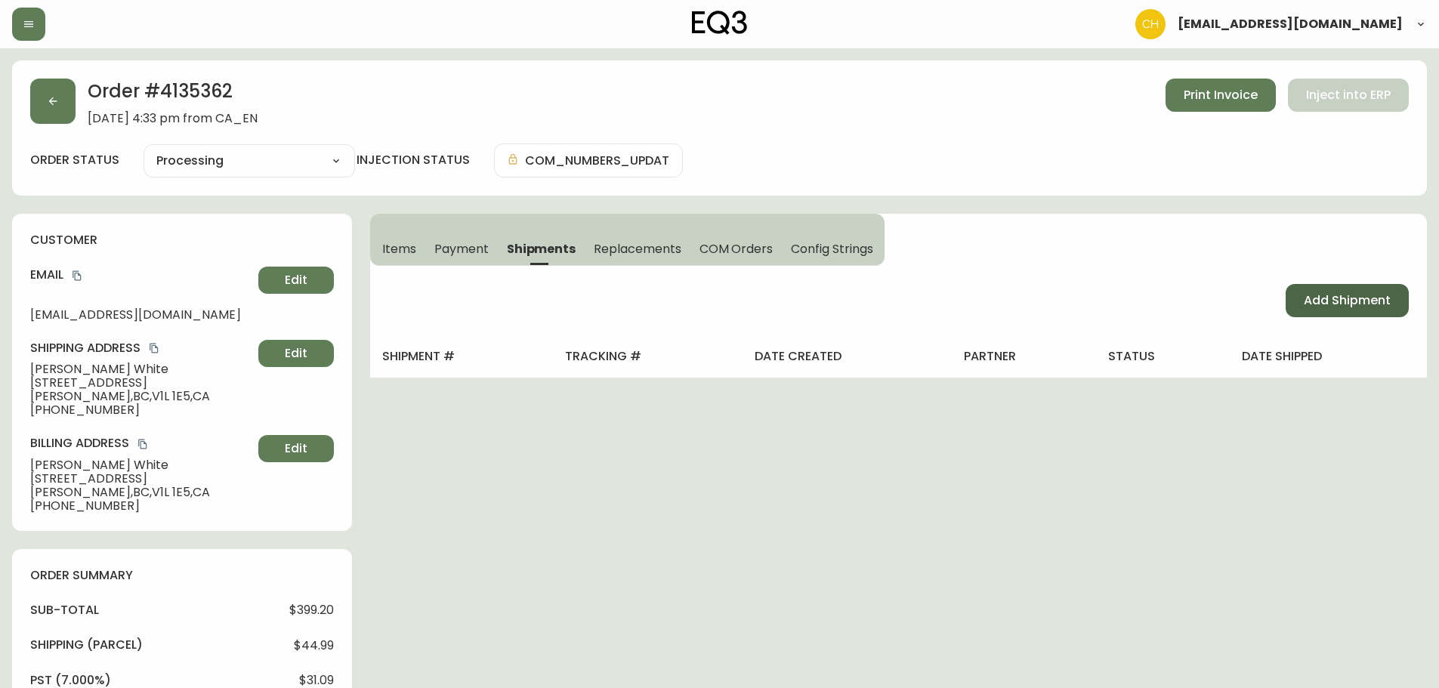
click at [1324, 300] on span "Add Shipment" at bounding box center [1347, 300] width 87 height 17
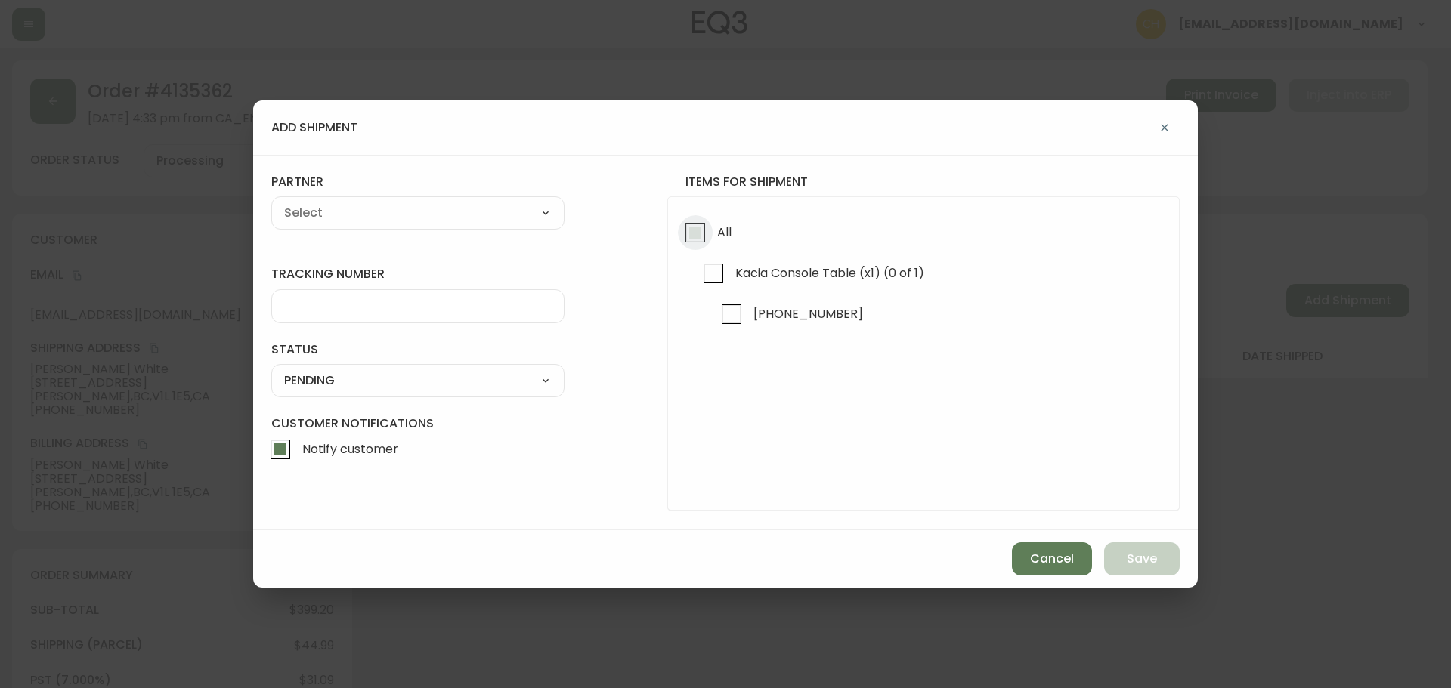
click at [694, 243] on input "All" at bounding box center [695, 232] width 35 height 35
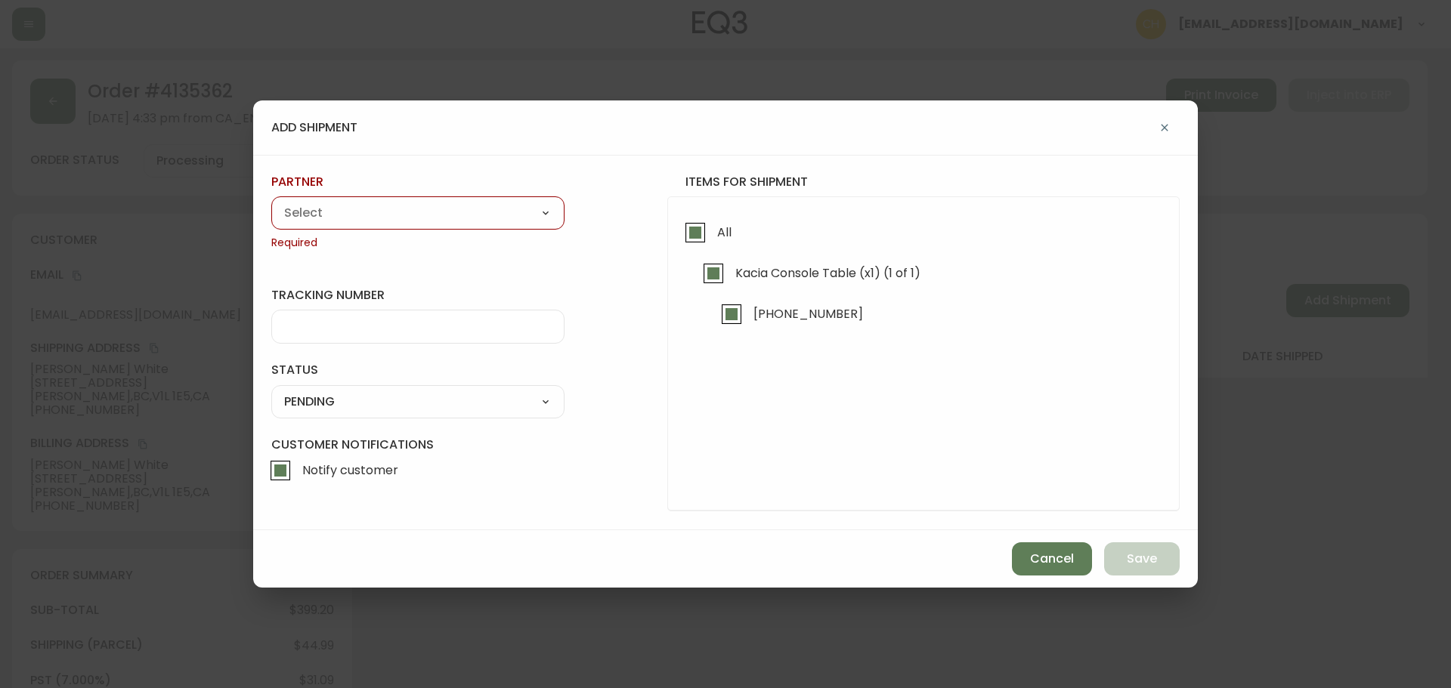
drag, startPoint x: 448, startPoint y: 217, endPoint x: 421, endPoint y: 221, distance: 27.5
click at [448, 217] on select "A Move to Remember LLC ABF Freight Alero [PERSON_NAME] Canada Post Canpar Expre…" at bounding box center [417, 213] width 293 height 23
click at [271, 202] on select "A Move to Remember LLC ABF Freight Alero [PERSON_NAME] Canada Post Canpar Expre…" at bounding box center [417, 213] width 293 height 23
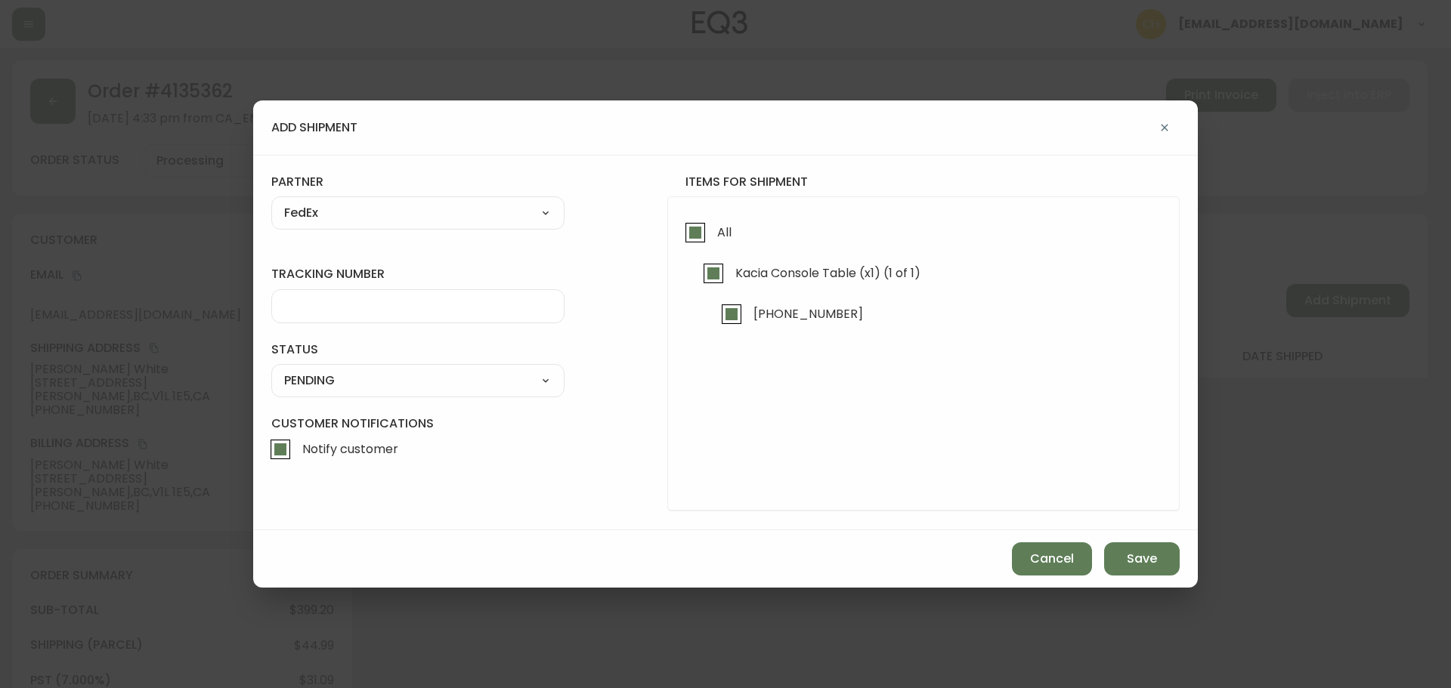
click at [323, 301] on input "tracking number" at bounding box center [417, 306] width 267 height 14
click at [320, 379] on select "SHIPPED PENDING CANCELLED" at bounding box center [417, 380] width 293 height 23
click at [271, 369] on select "SHIPPED PENDING CANCELLED" at bounding box center [417, 380] width 293 height 23
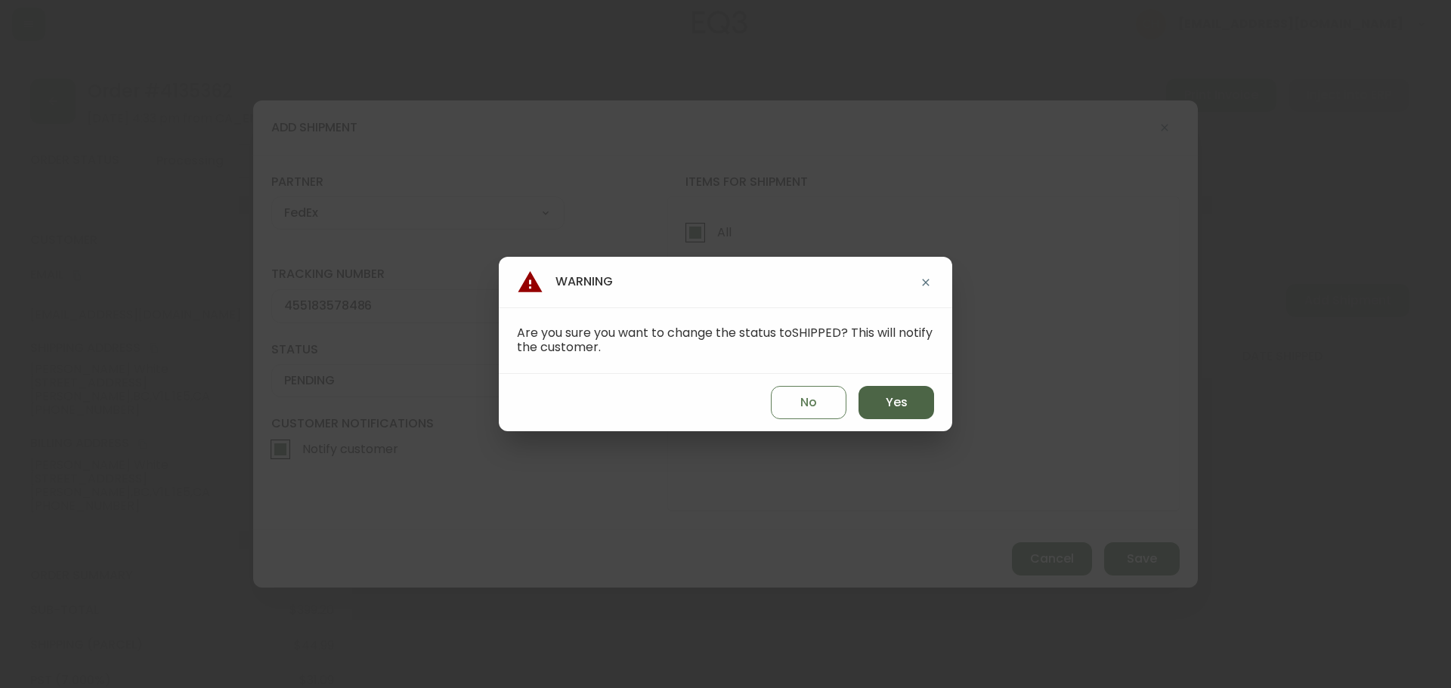
drag, startPoint x: 858, startPoint y: 400, endPoint x: 876, endPoint y: 406, distance: 18.7
click at [859, 400] on button "Yes" at bounding box center [896, 402] width 76 height 33
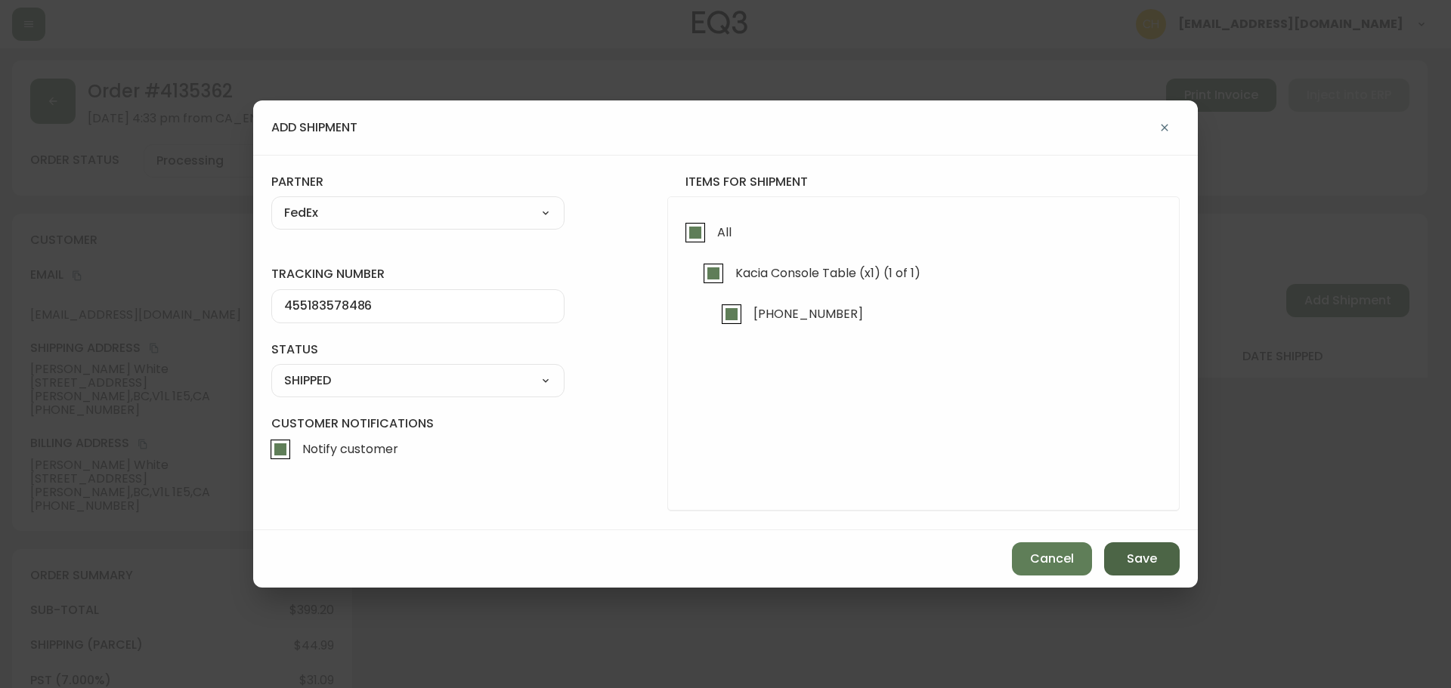
click at [1141, 561] on span "Save" at bounding box center [1142, 559] width 30 height 17
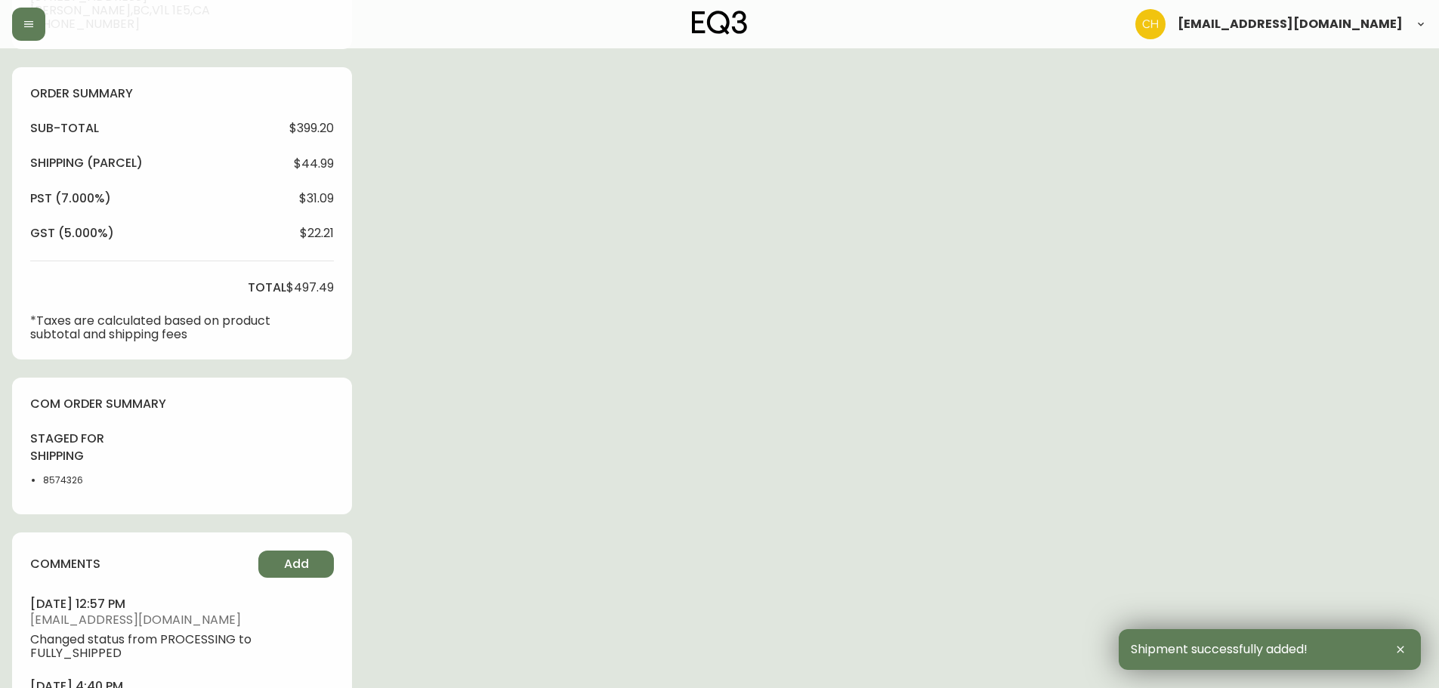
scroll to position [581, 0]
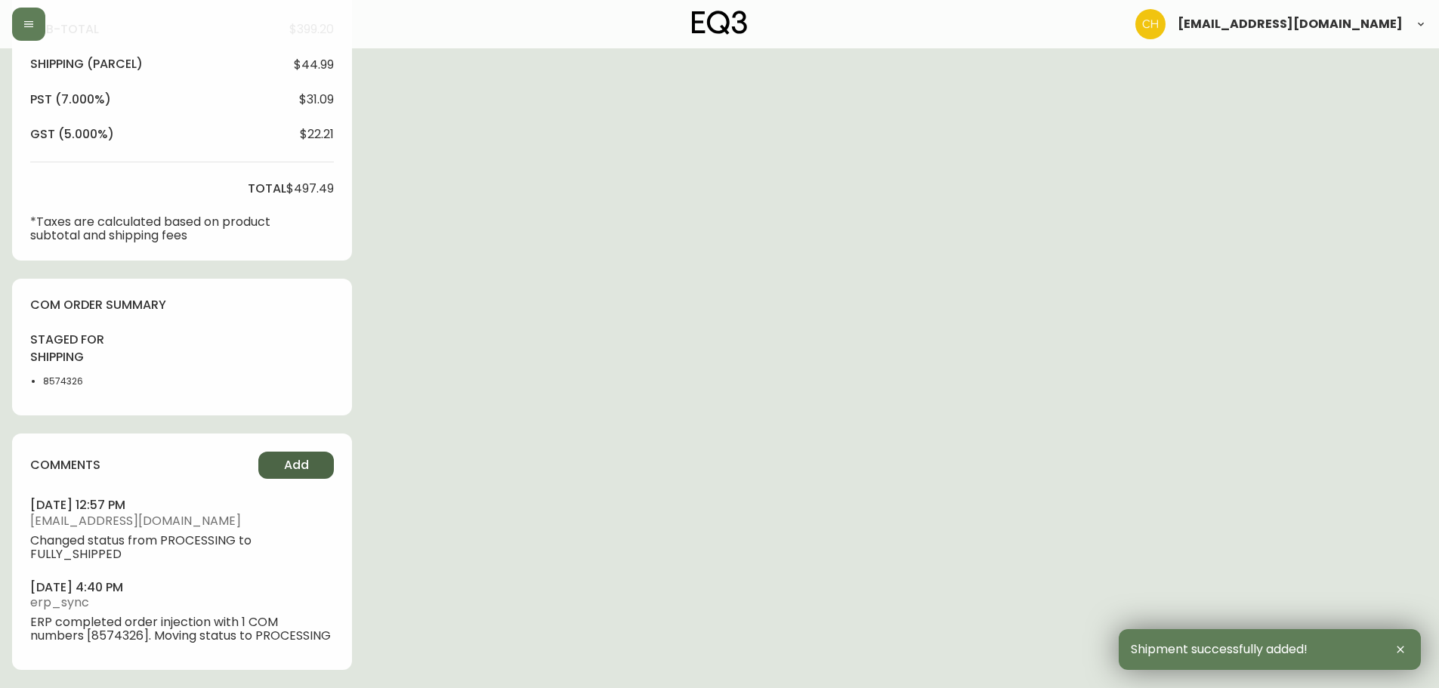
drag, startPoint x: 283, startPoint y: 462, endPoint x: 295, endPoint y: 460, distance: 12.9
click at [295, 460] on button "Add" at bounding box center [296, 465] width 76 height 27
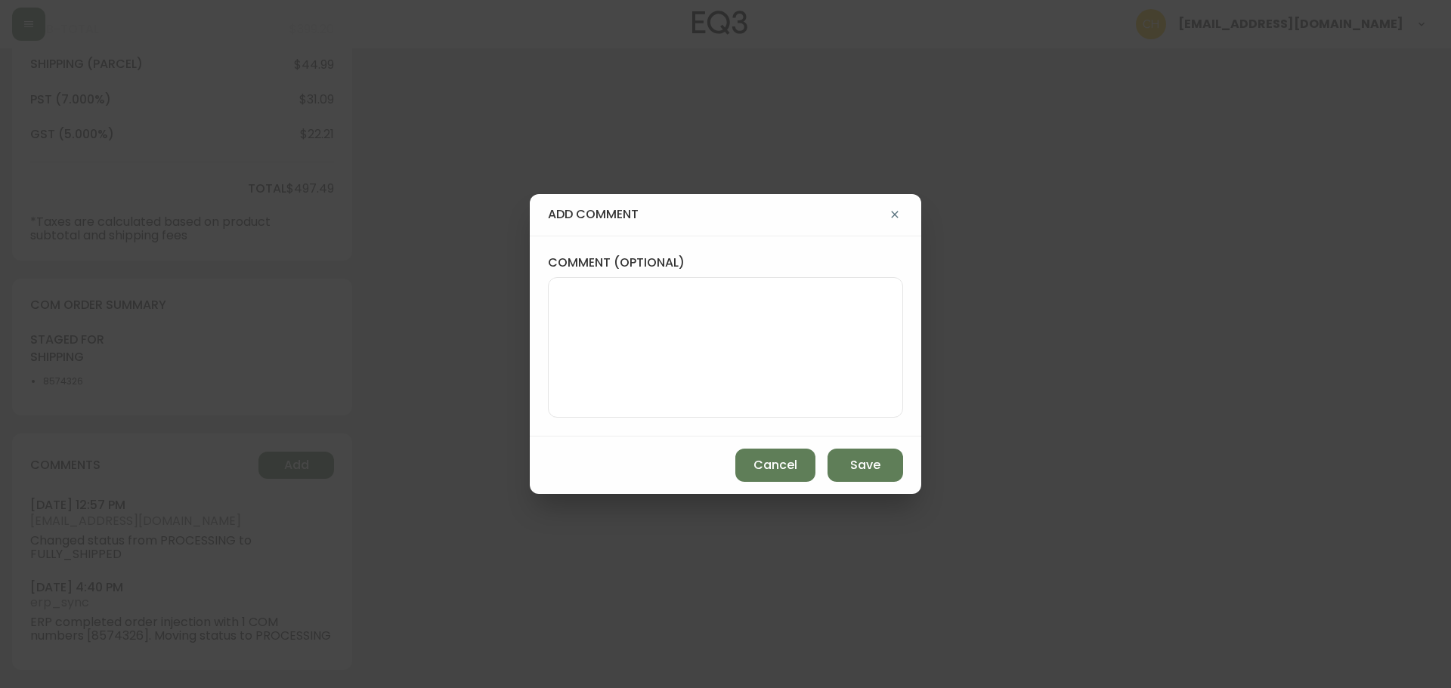
click at [643, 345] on textarea "comment (optional)" at bounding box center [725, 347] width 329 height 121
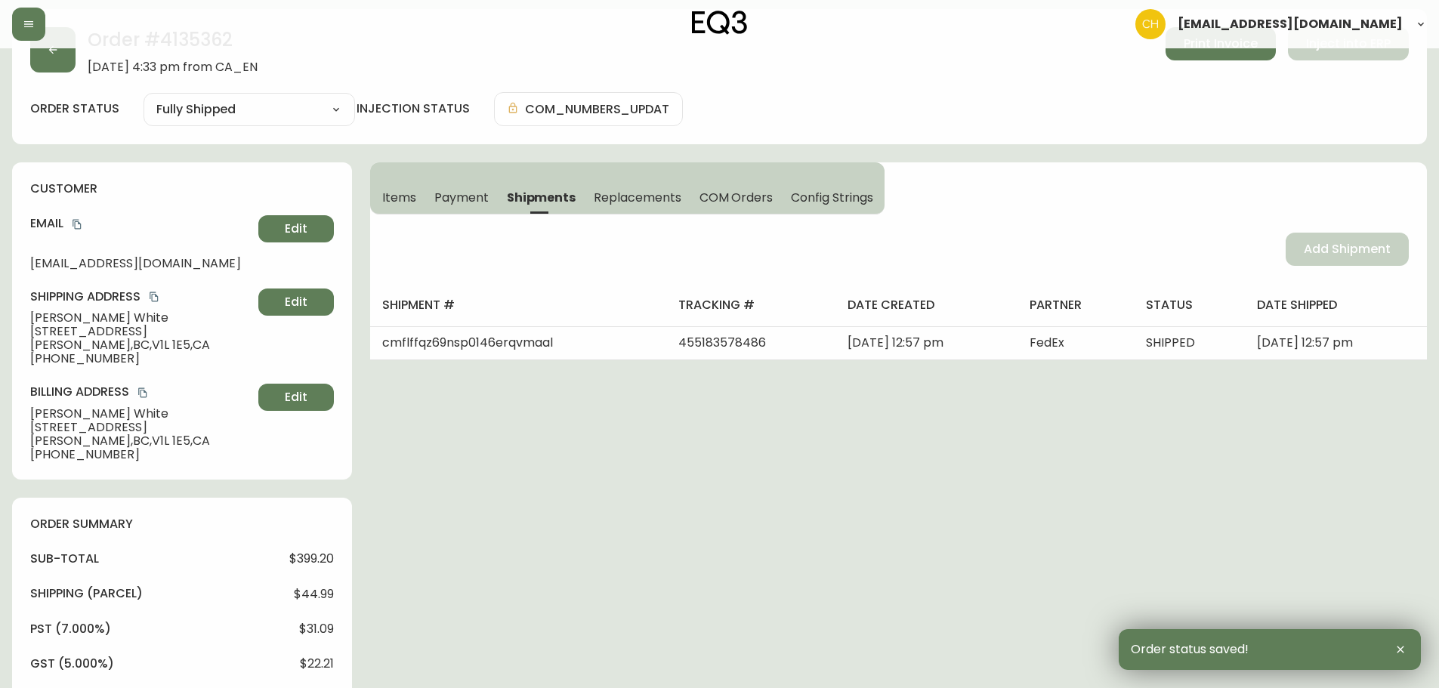
scroll to position [0, 0]
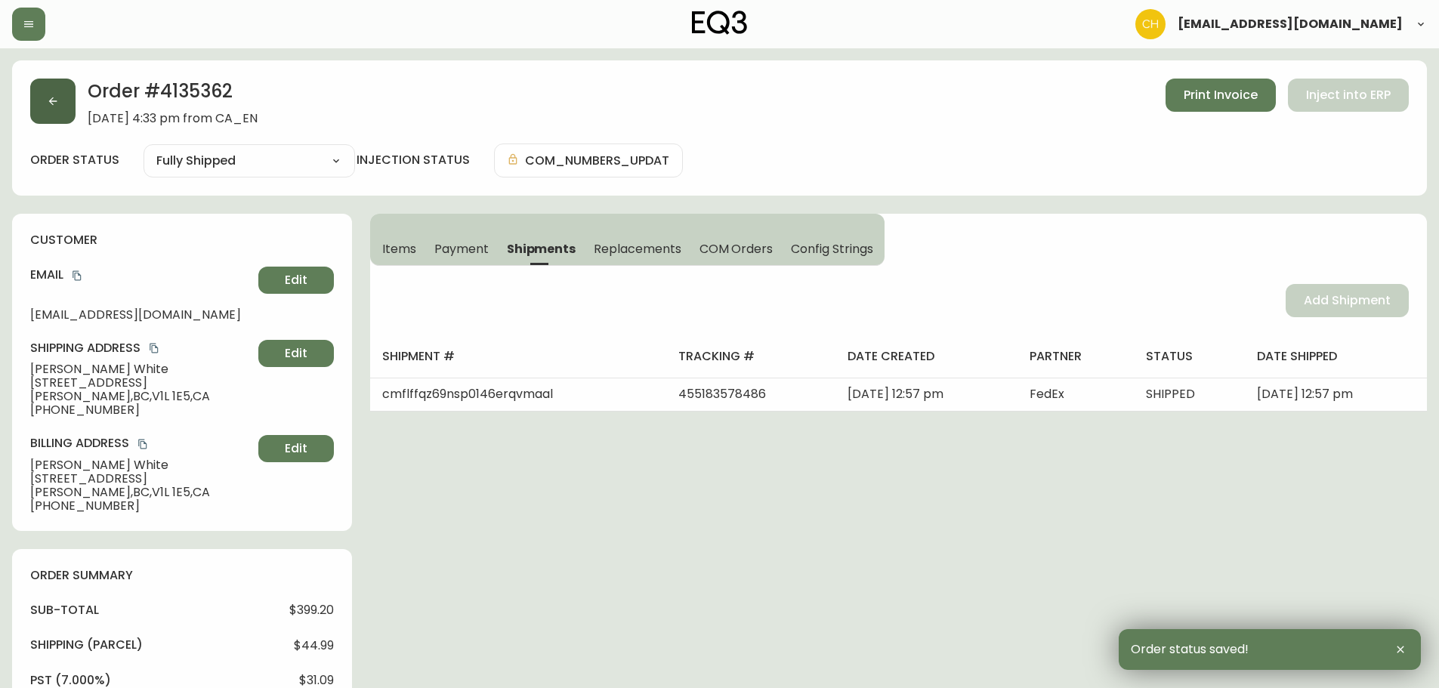
click at [59, 110] on button "button" at bounding box center [52, 101] width 45 height 45
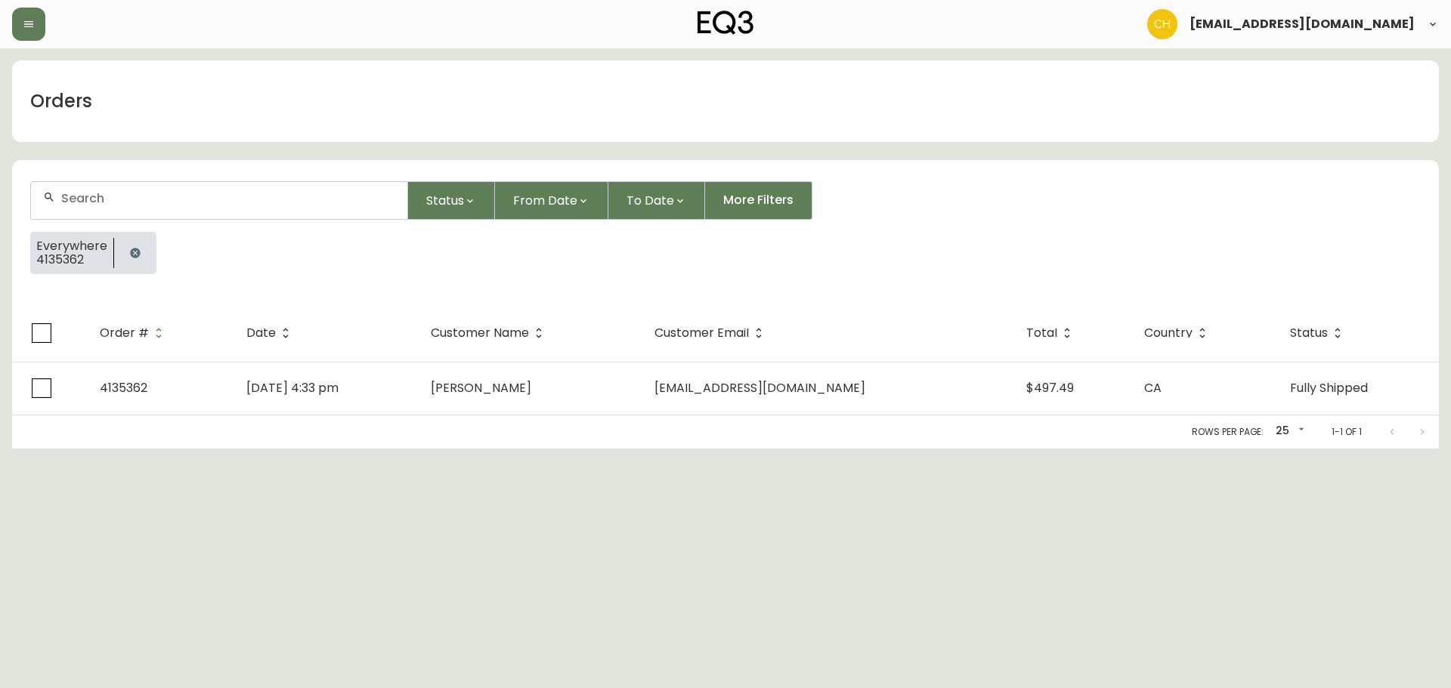
click at [100, 195] on input "text" at bounding box center [228, 198] width 334 height 14
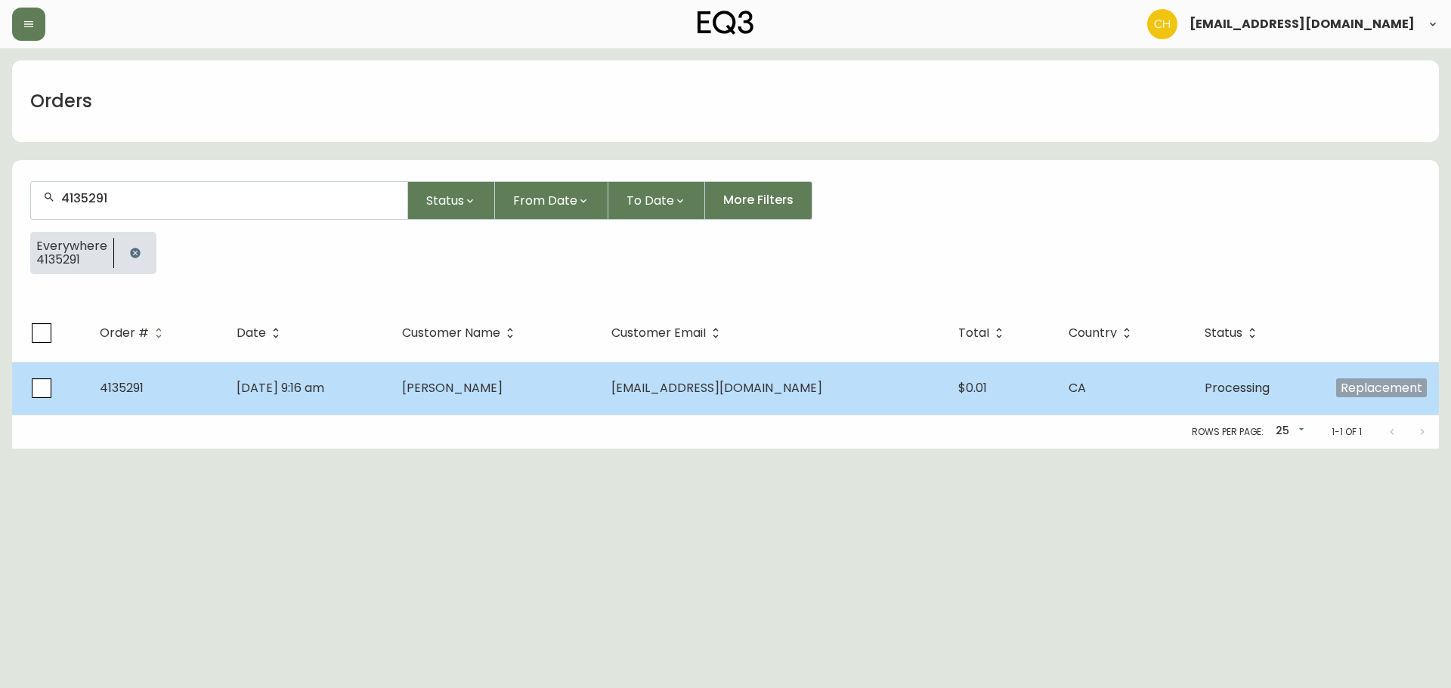
click at [389, 379] on td "[DATE] 9:16 am" at bounding box center [306, 388] width 165 height 53
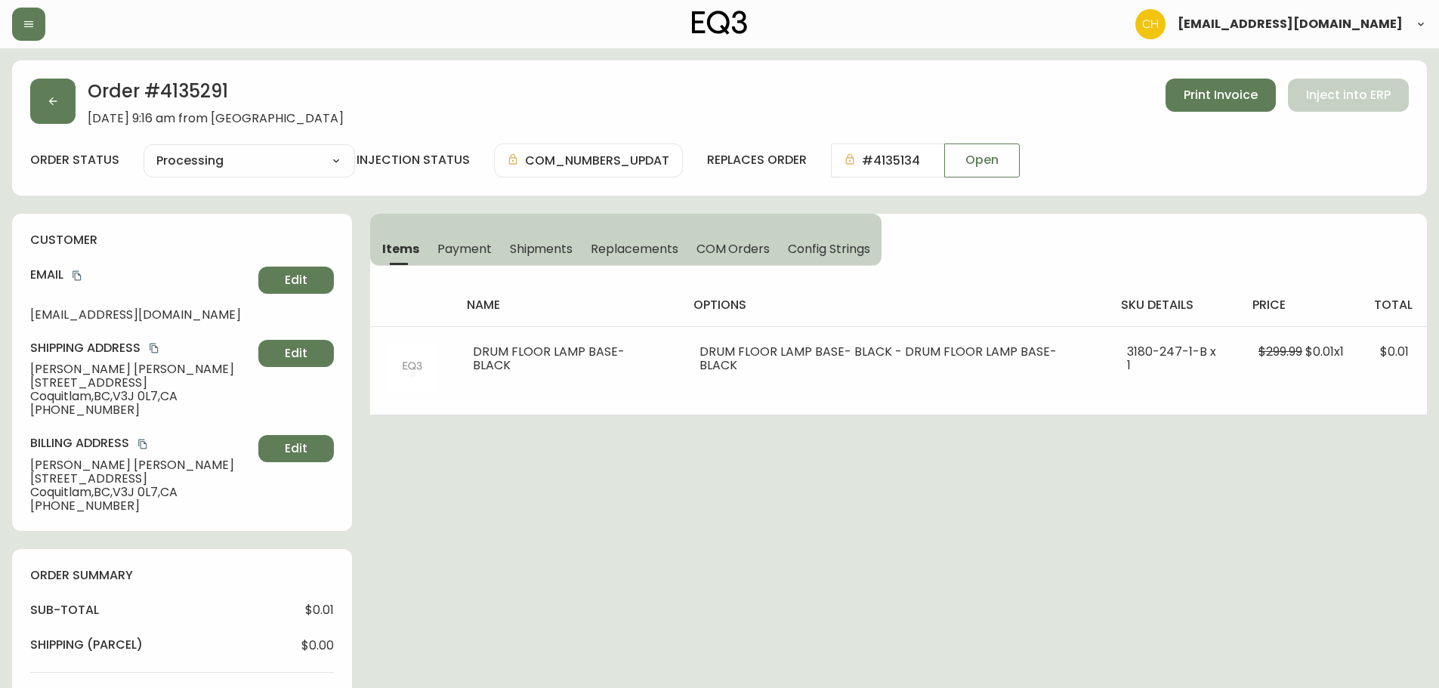
click at [525, 249] on span "Shipments" at bounding box center [541, 249] width 63 height 16
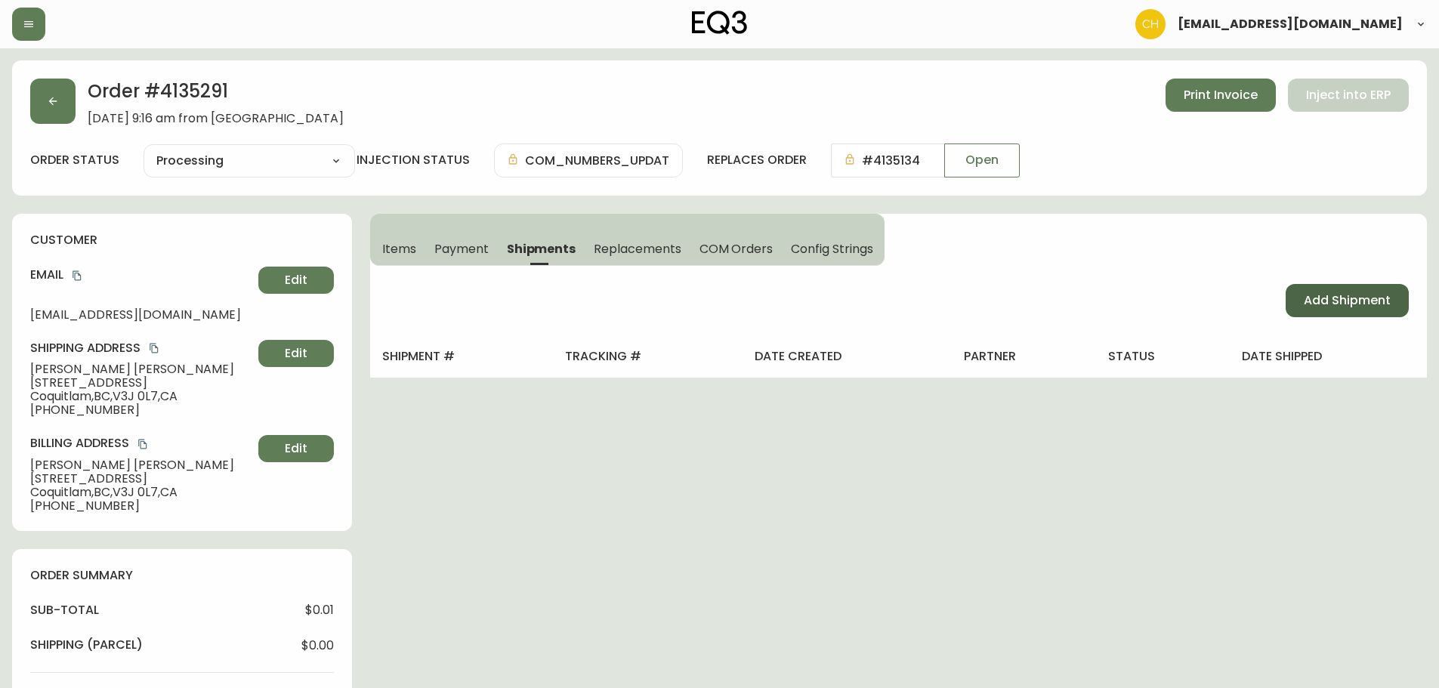
drag, startPoint x: 1323, startPoint y: 298, endPoint x: 1299, endPoint y: 299, distance: 24.2
click at [1324, 298] on span "Add Shipment" at bounding box center [1347, 300] width 87 height 17
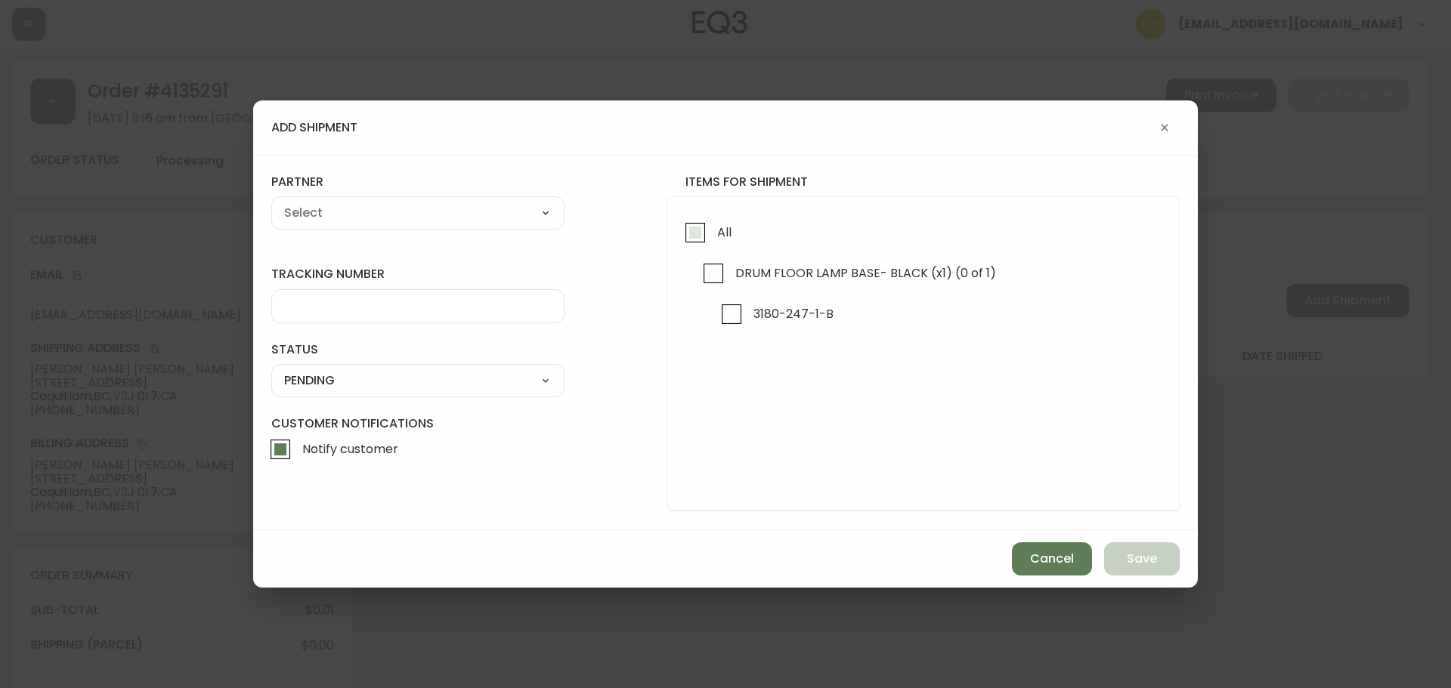
click at [690, 235] on input "All" at bounding box center [695, 232] width 35 height 35
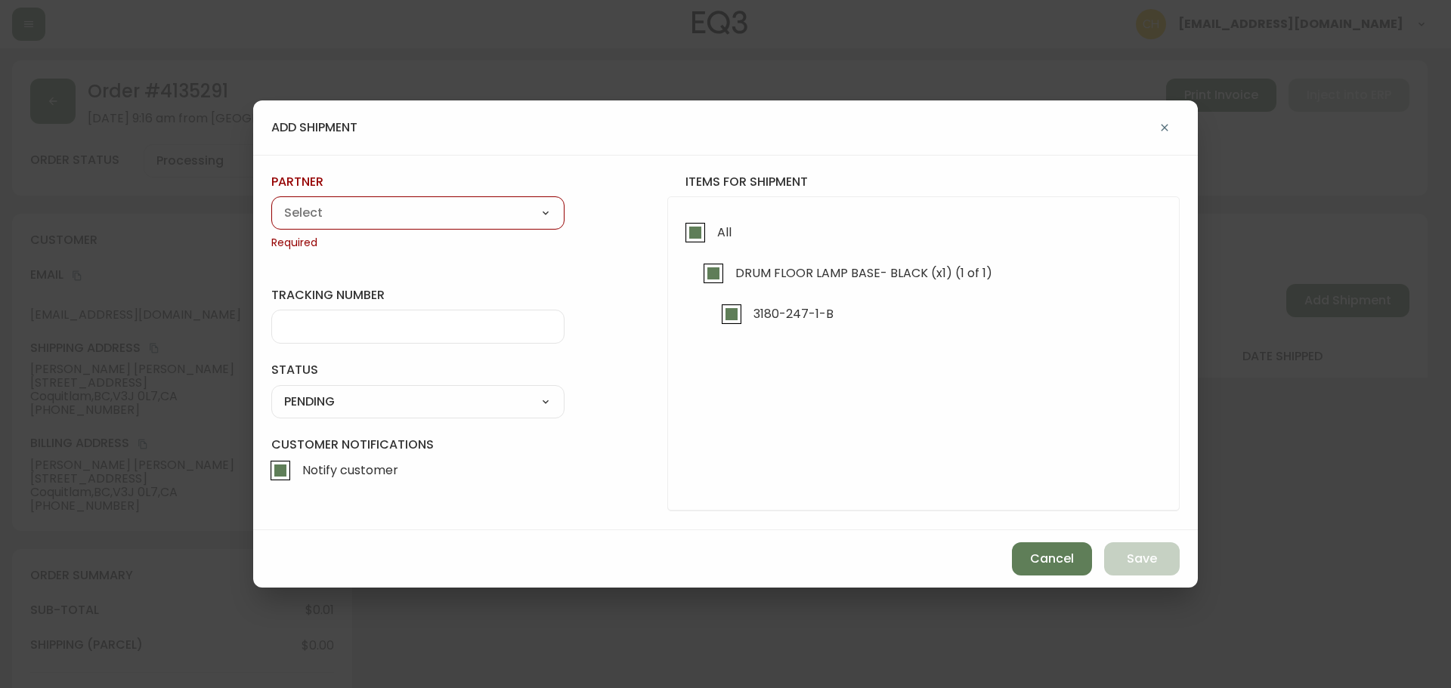
click at [445, 214] on select "A Move to Remember LLC ABF Freight Alero [PERSON_NAME] Canada Post Canpar Expre…" at bounding box center [417, 213] width 293 height 23
click at [271, 202] on select "A Move to Remember LLC ABF Freight Alero [PERSON_NAME] Canada Post Canpar Expre…" at bounding box center [417, 213] width 293 height 23
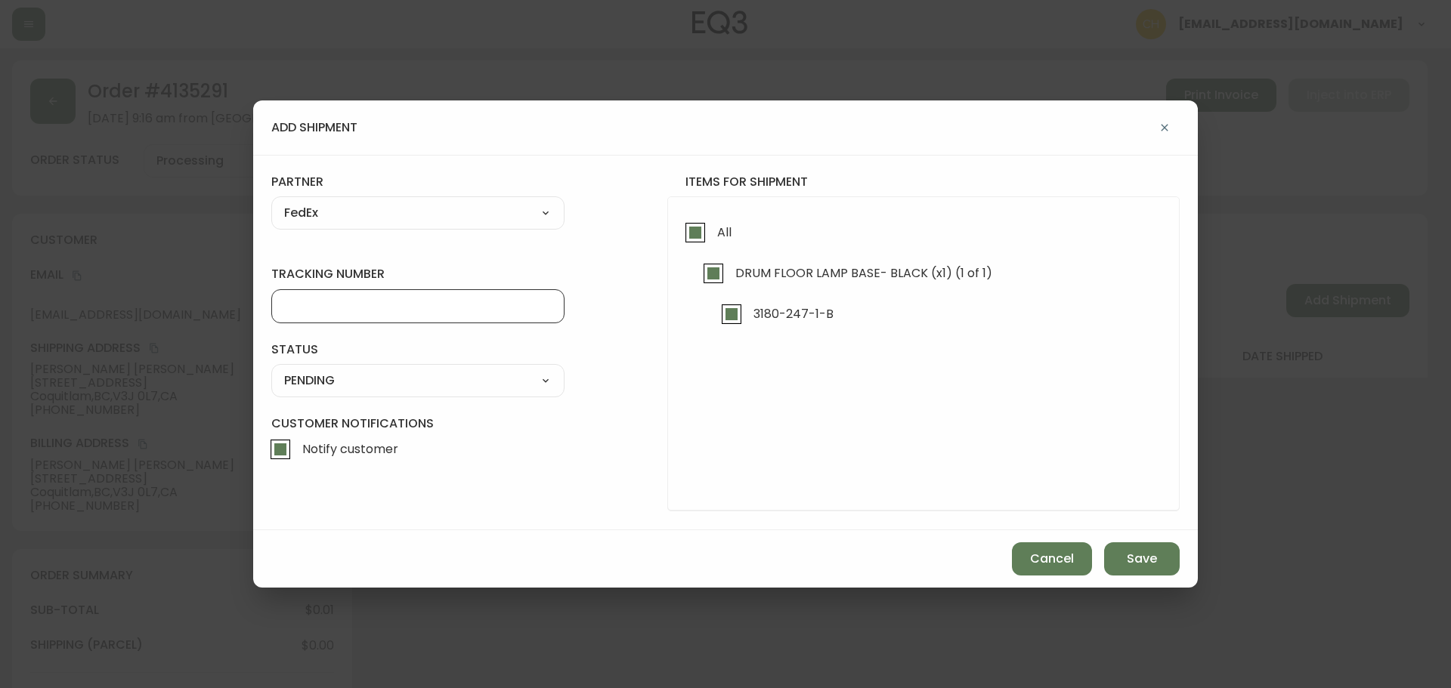
click at [326, 311] on input "tracking number" at bounding box center [417, 306] width 267 height 14
click at [318, 367] on div "SHIPPED PENDING CANCELLED" at bounding box center [417, 380] width 293 height 33
click at [316, 385] on select "SHIPPED PENDING CANCELLED" at bounding box center [417, 380] width 293 height 23
click at [271, 369] on select "SHIPPED PENDING CANCELLED" at bounding box center [417, 380] width 293 height 23
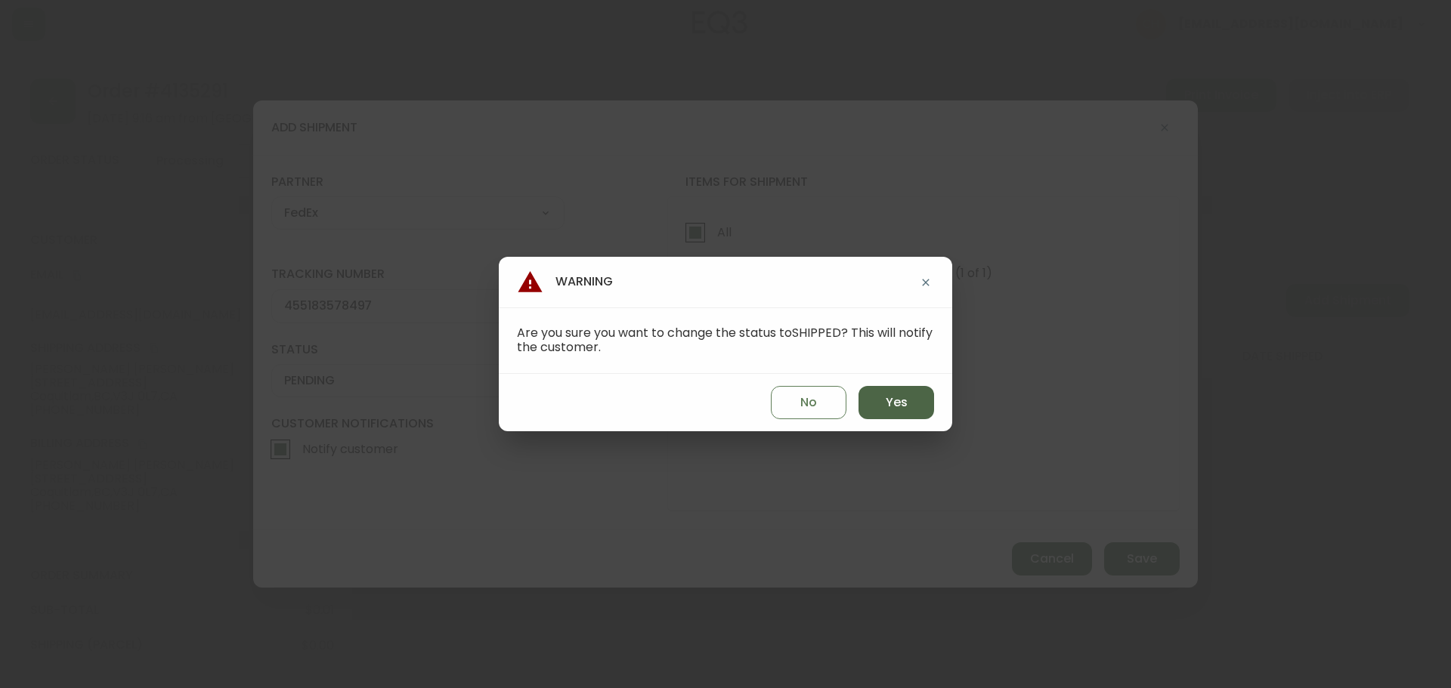
click at [911, 400] on button "Yes" at bounding box center [896, 402] width 76 height 33
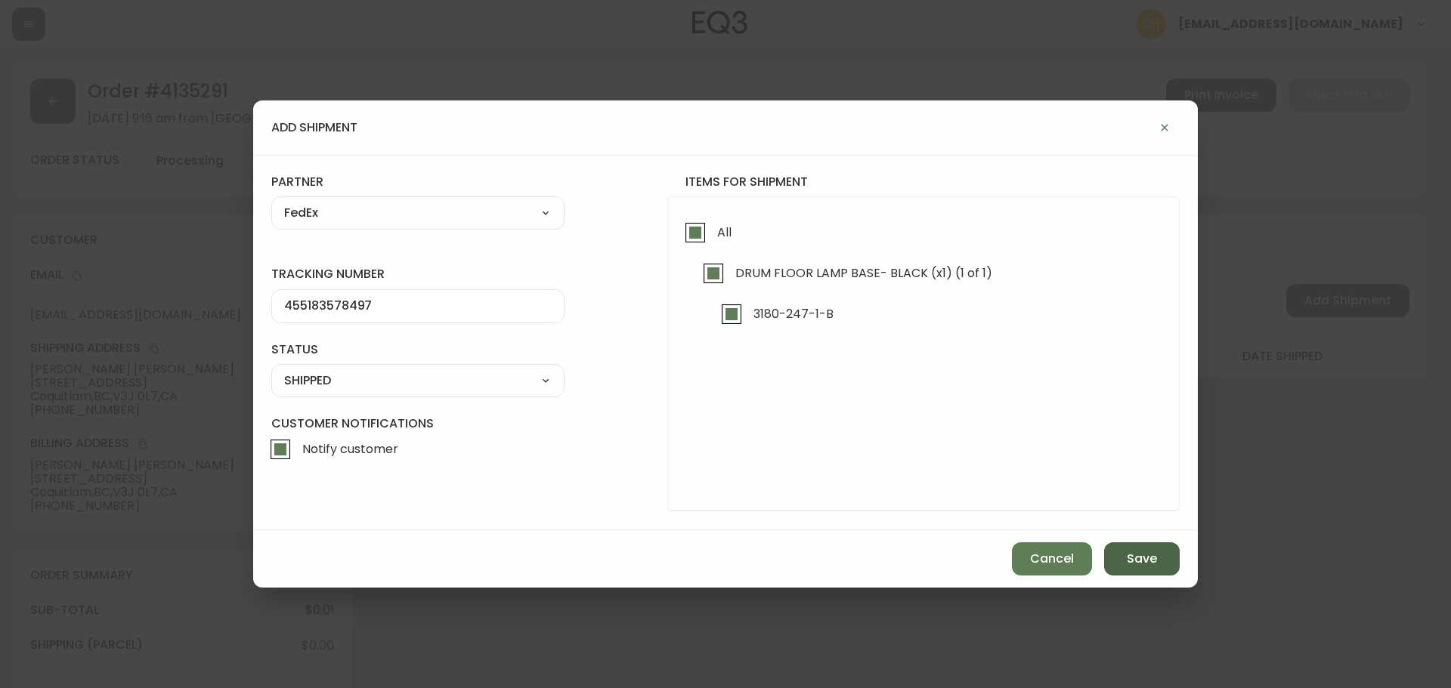
click at [1123, 564] on button "Save" at bounding box center [1142, 558] width 76 height 33
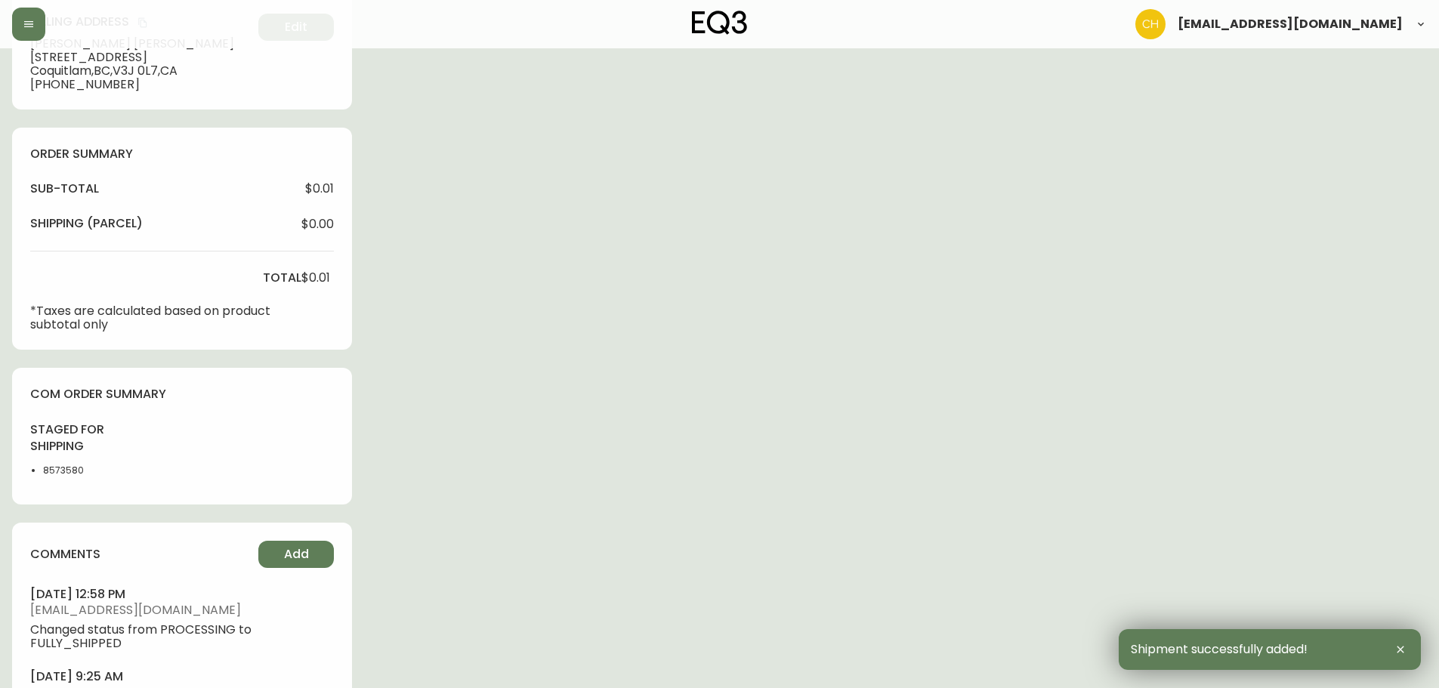
scroll to position [604, 0]
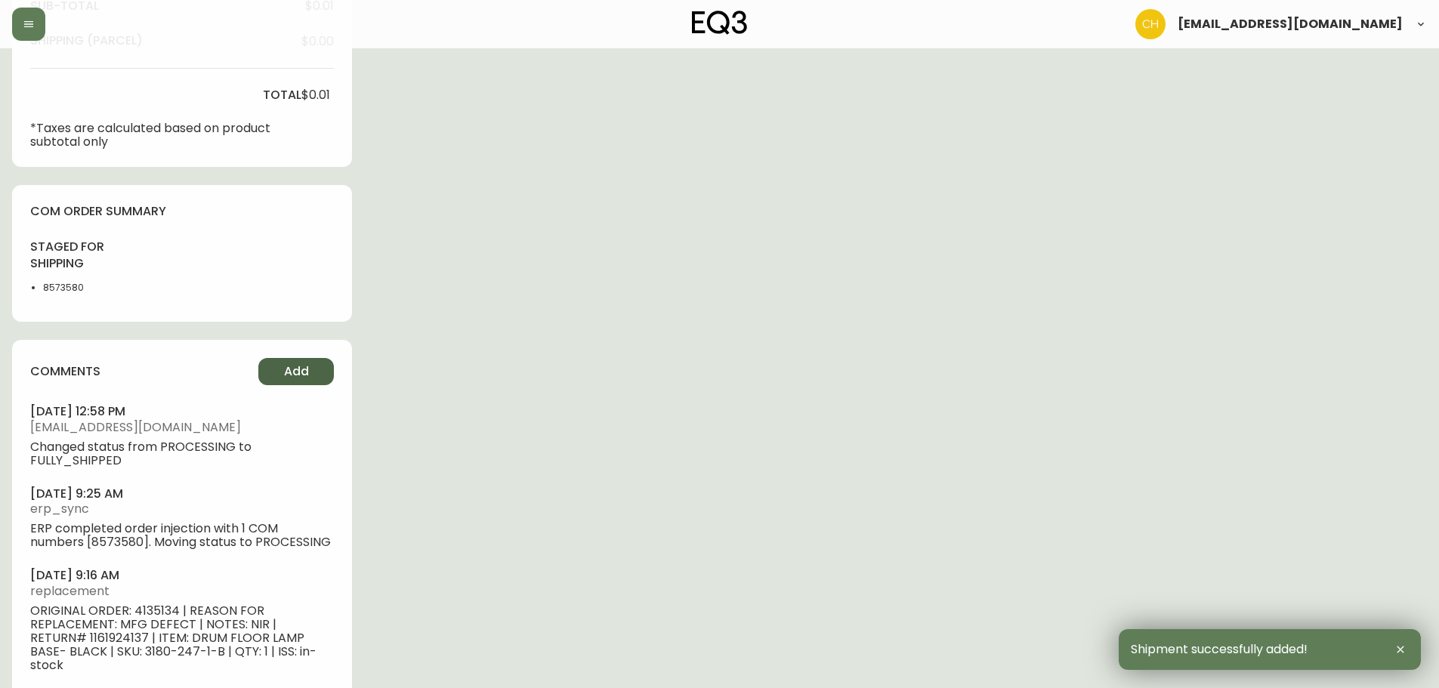
click at [287, 374] on span "Add" at bounding box center [296, 371] width 25 height 17
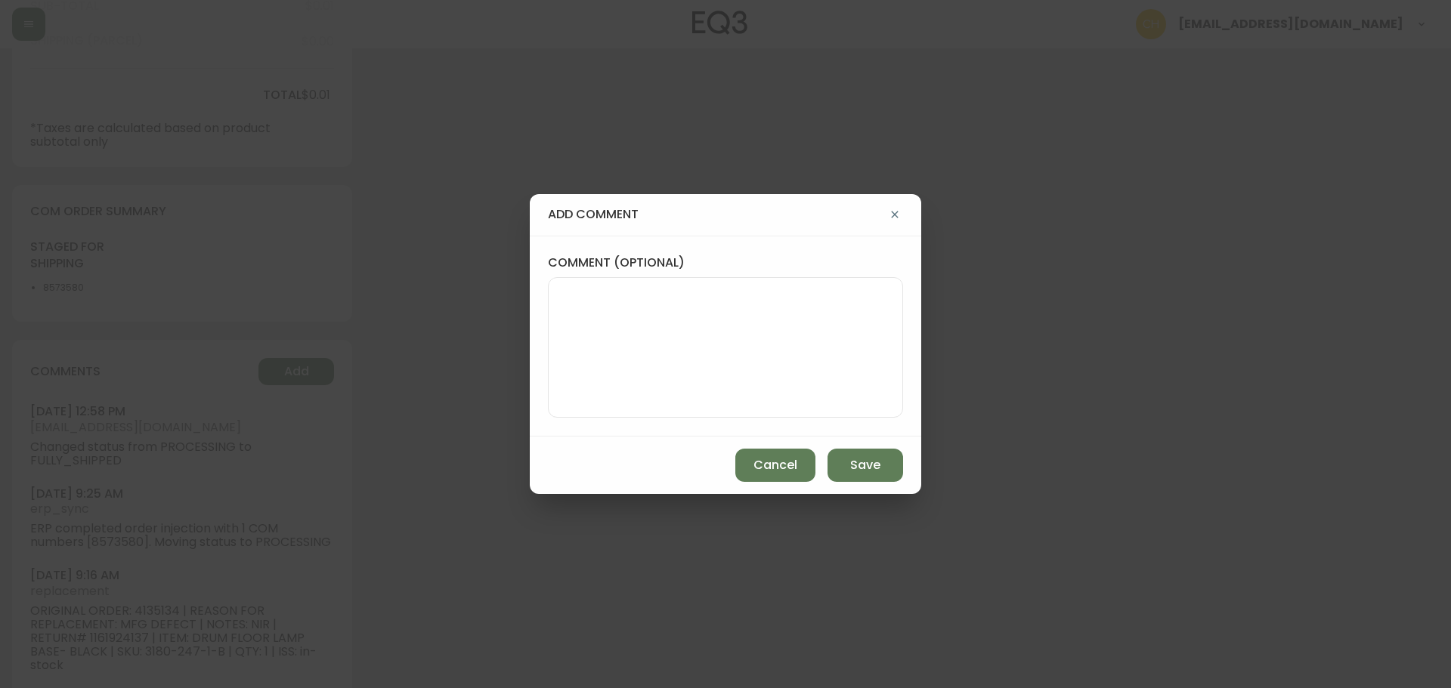
click at [580, 329] on textarea "comment (optional)" at bounding box center [725, 347] width 329 height 121
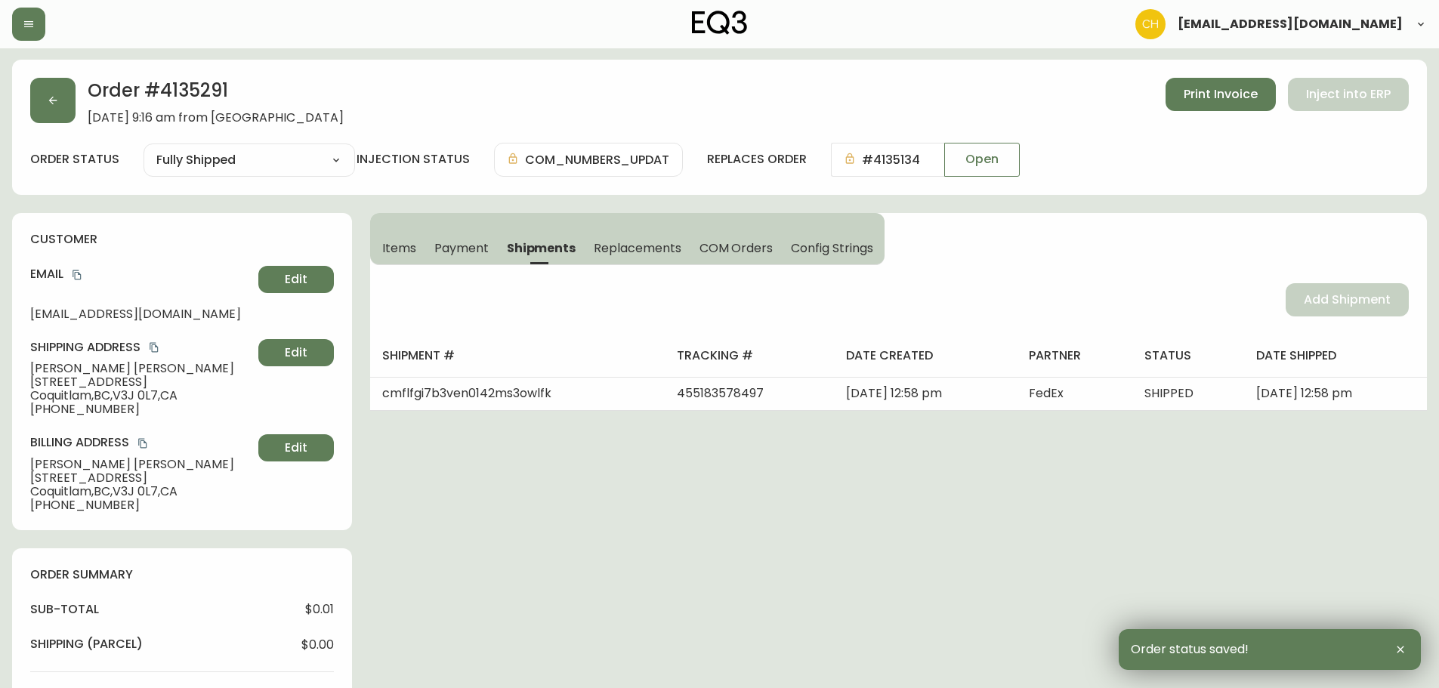
scroll to position [0, 0]
click at [44, 107] on button "button" at bounding box center [52, 101] width 45 height 45
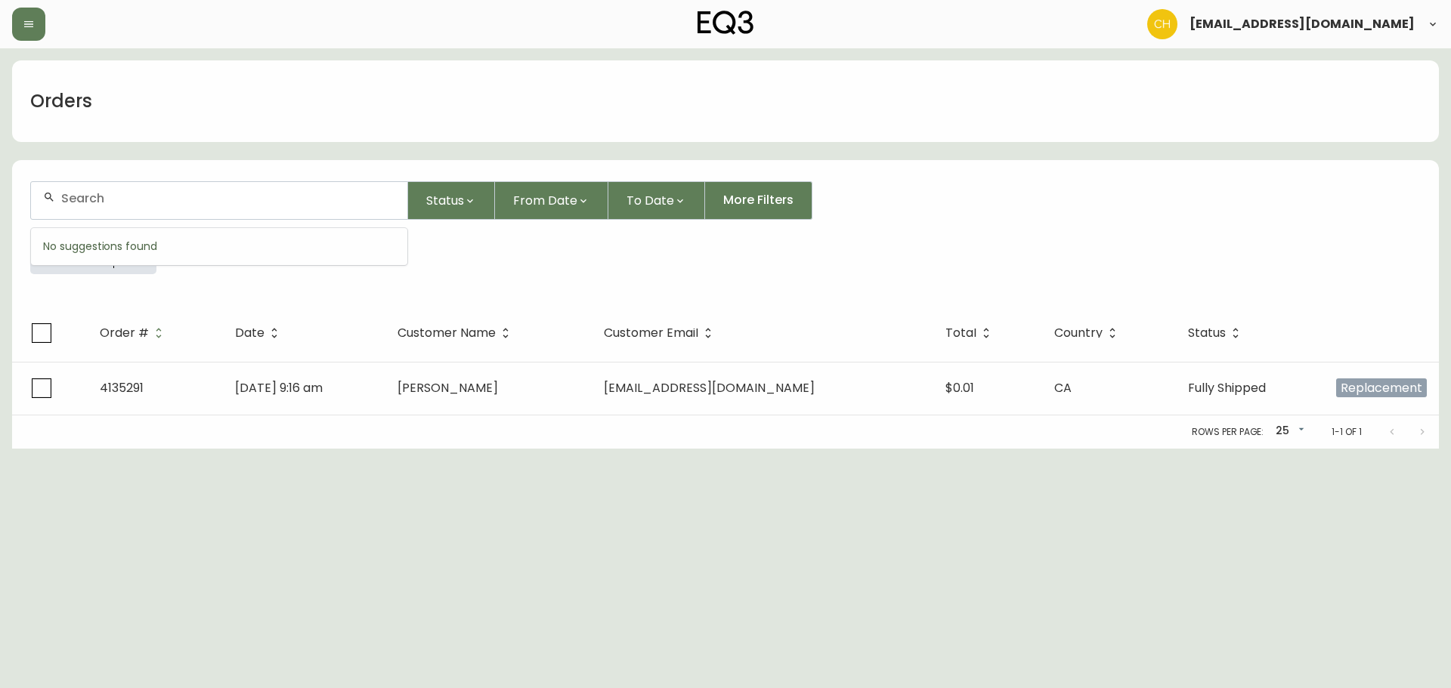
click at [89, 202] on input "text" at bounding box center [228, 198] width 334 height 14
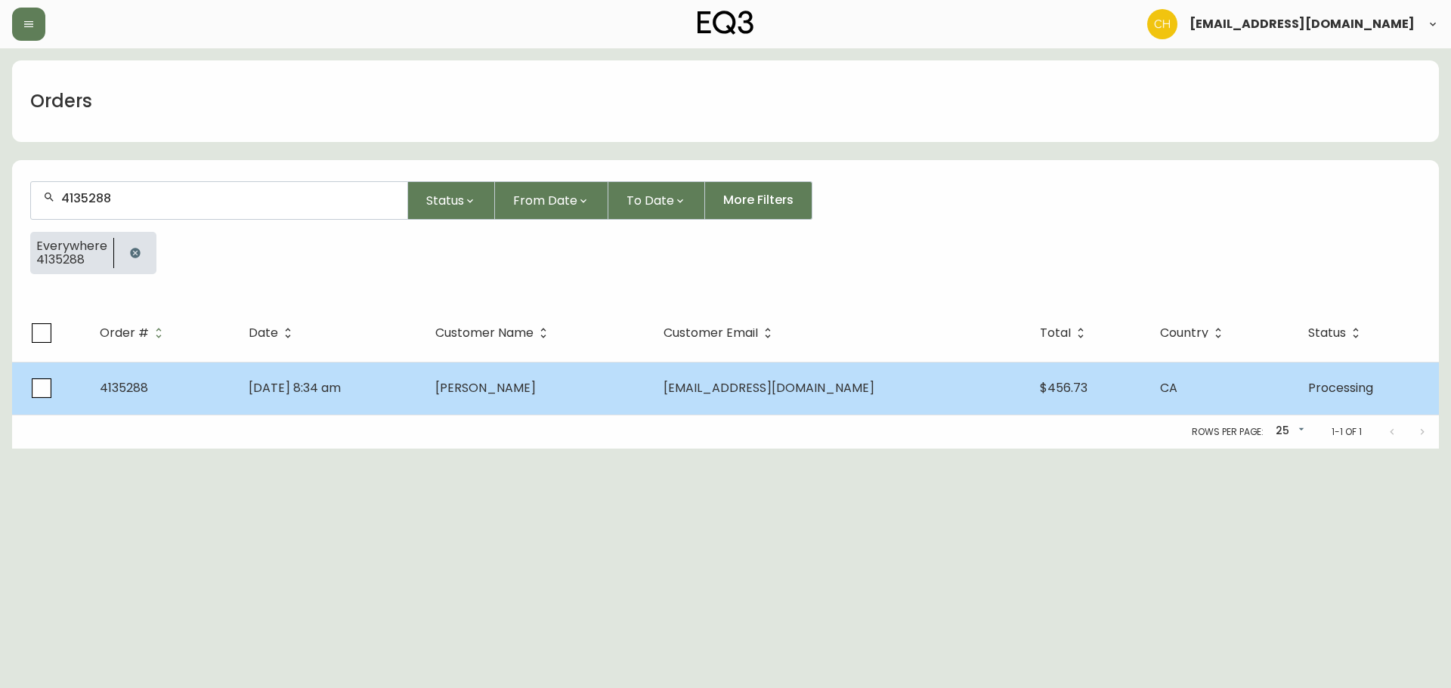
click at [536, 390] on span "[PERSON_NAME]" at bounding box center [485, 387] width 100 height 17
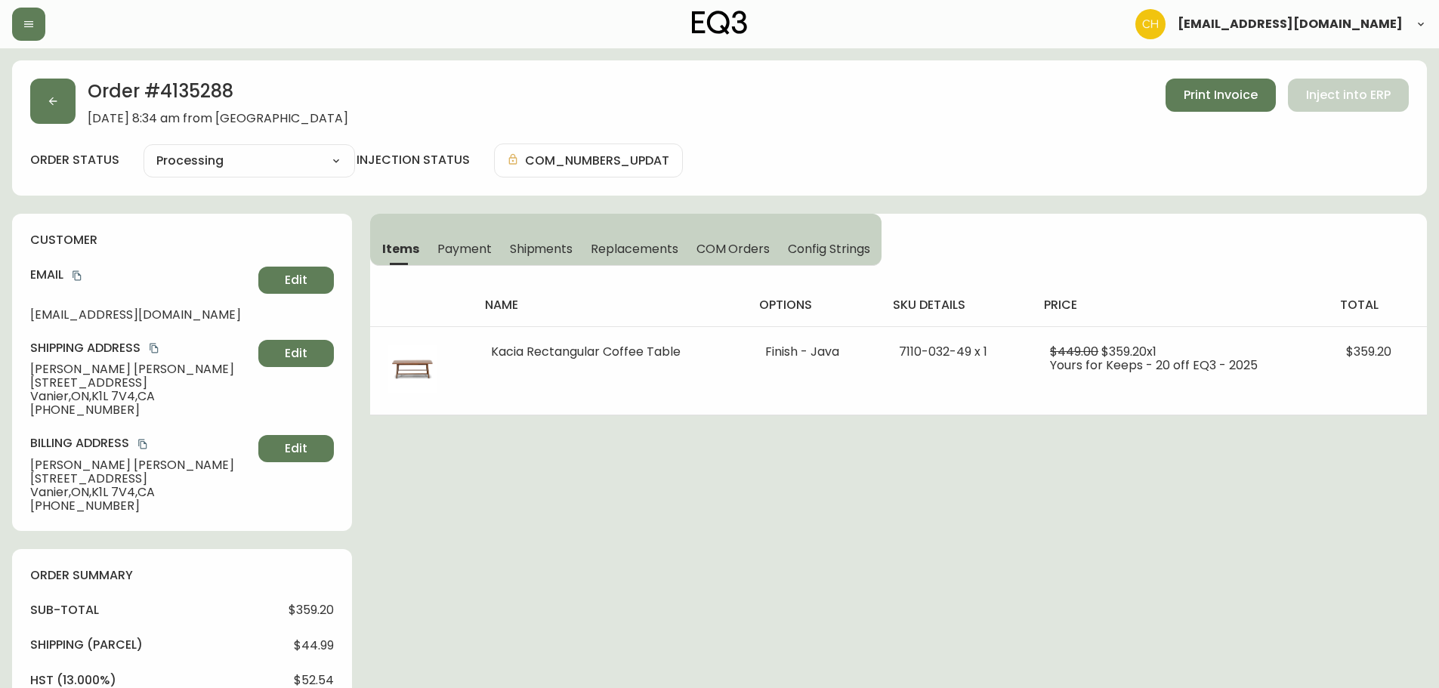
click at [531, 250] on span "Shipments" at bounding box center [541, 249] width 63 height 16
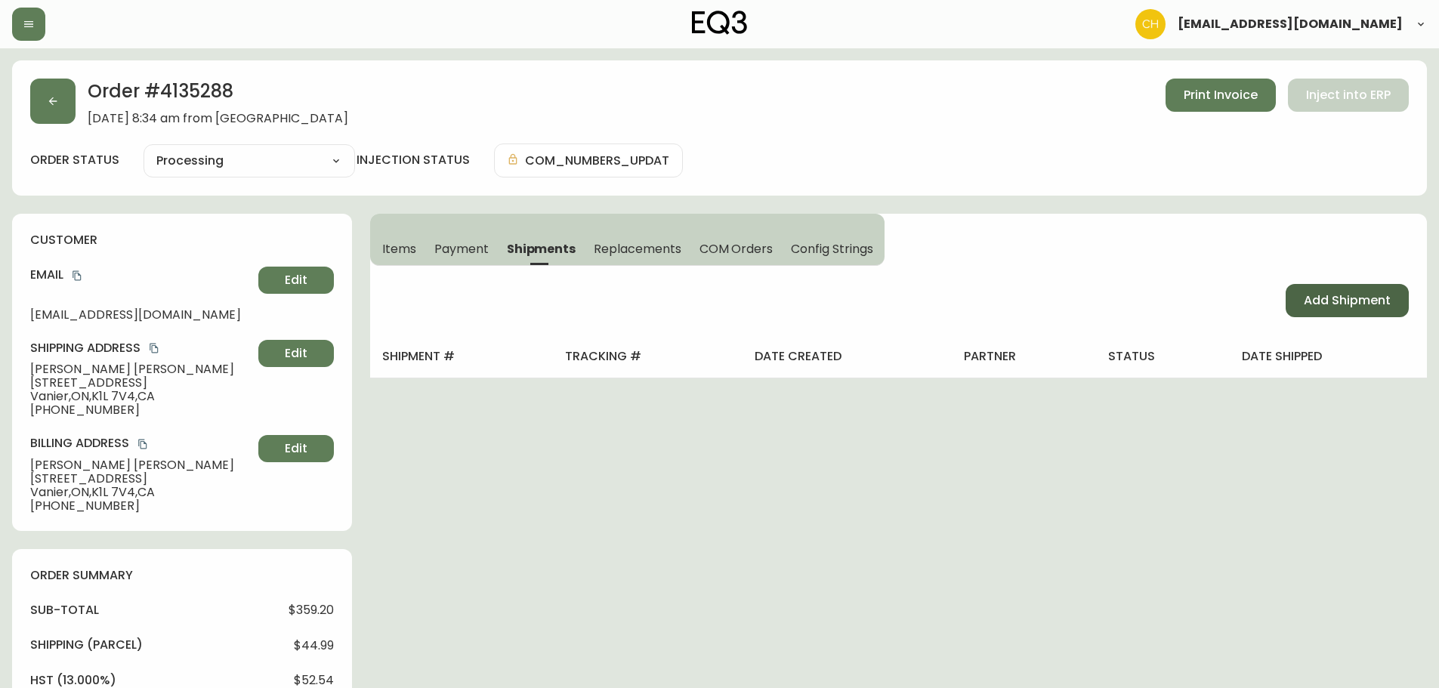
click at [1310, 296] on span "Add Shipment" at bounding box center [1347, 300] width 87 height 17
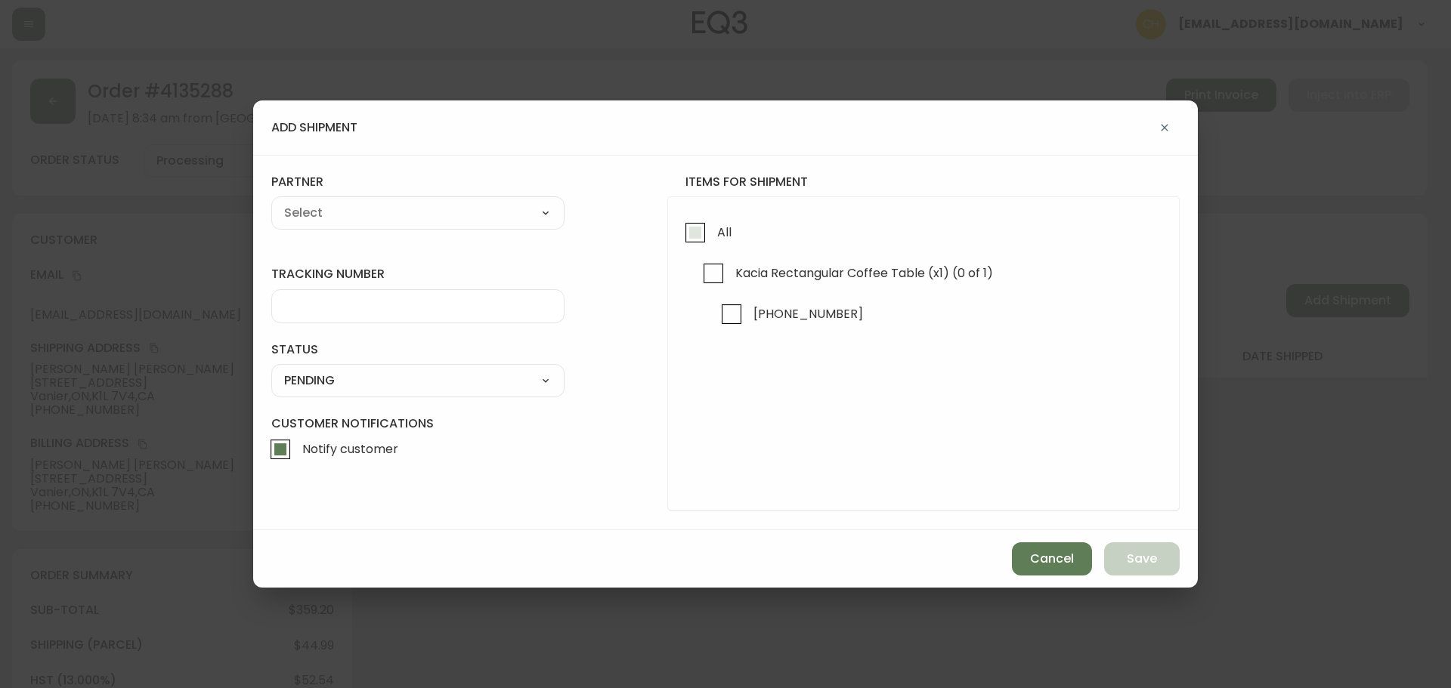
click at [699, 233] on input "All" at bounding box center [695, 232] width 35 height 35
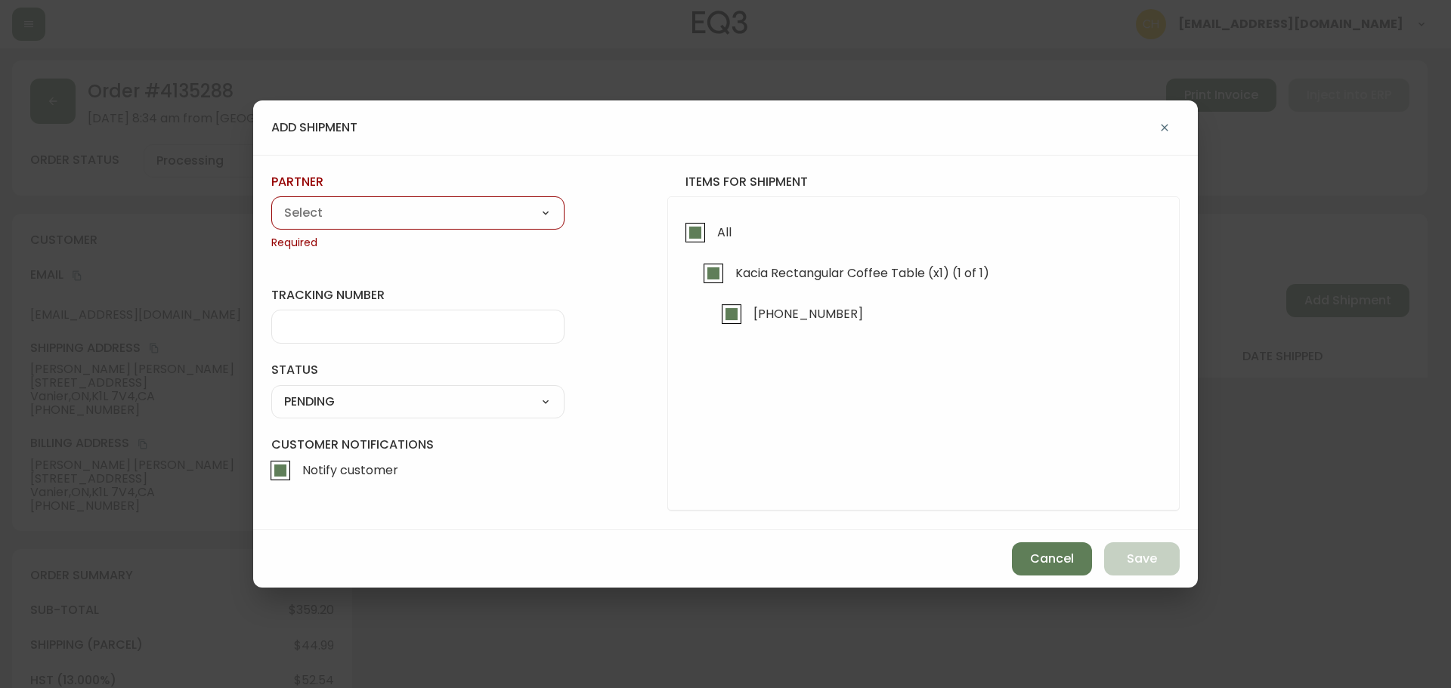
click at [440, 214] on select "A Move to Remember LLC ABF Freight Alero [PERSON_NAME] Canada Post Canpar Expre…" at bounding box center [417, 213] width 293 height 23
click at [271, 202] on select "A Move to Remember LLC ABF Freight Alero [PERSON_NAME] Canada Post Canpar Expre…" at bounding box center [417, 213] width 293 height 23
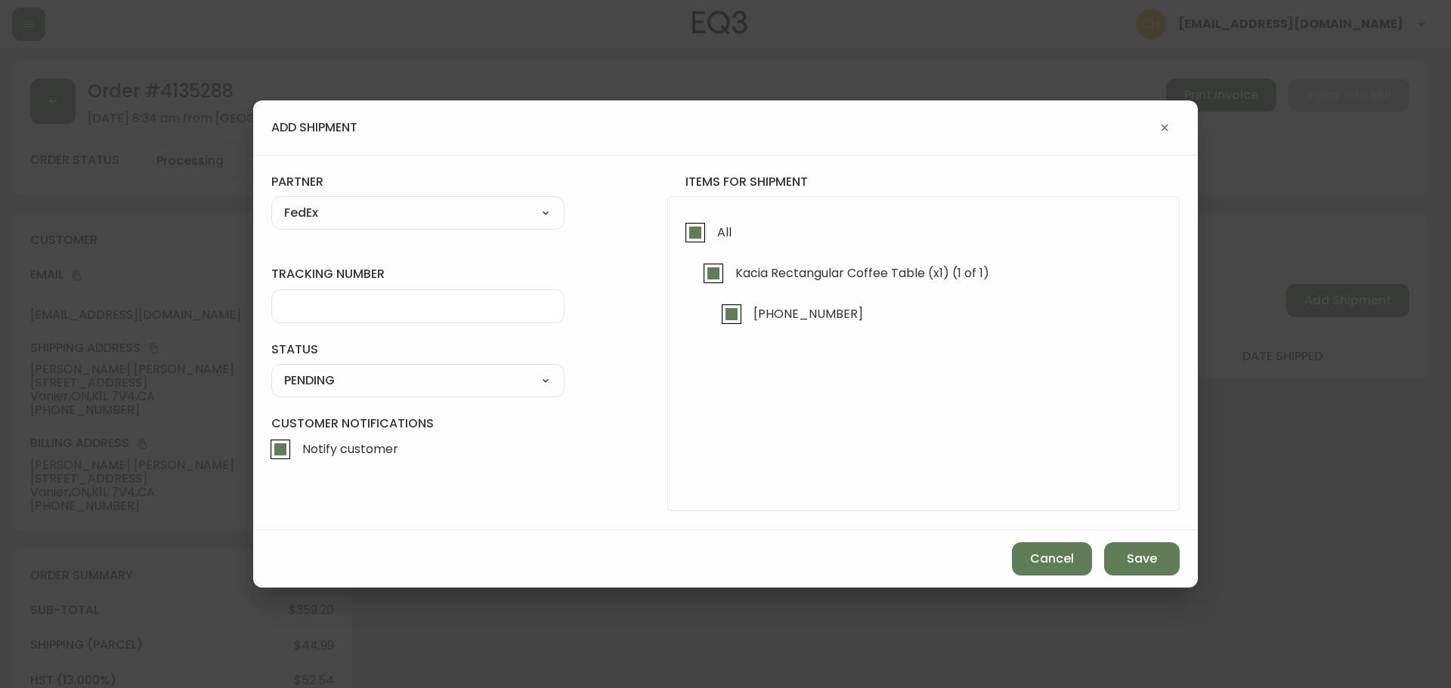
click at [327, 303] on input "tracking number" at bounding box center [417, 306] width 267 height 14
click at [326, 377] on select "SHIPPED PENDING CANCELLED" at bounding box center [417, 380] width 293 height 23
click at [271, 369] on select "SHIPPED PENDING CANCELLED" at bounding box center [417, 380] width 293 height 23
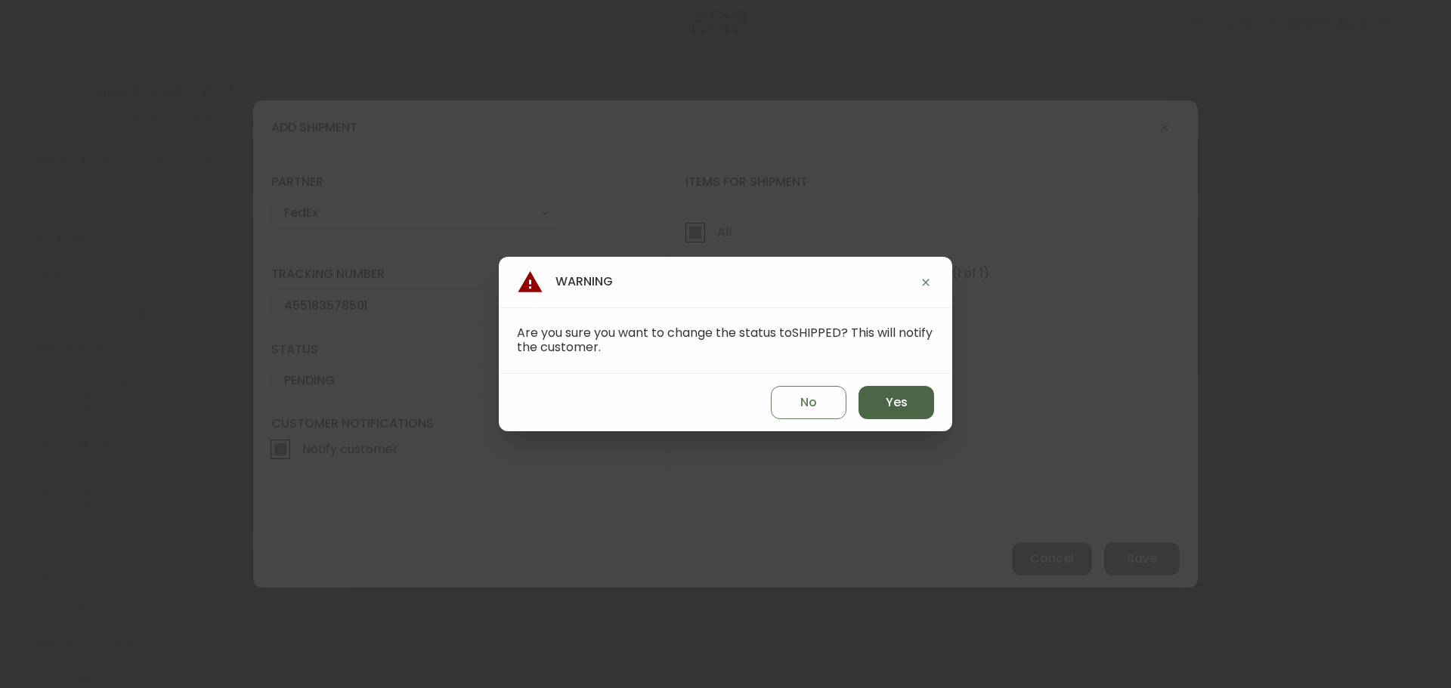
click at [875, 400] on button "Yes" at bounding box center [896, 402] width 76 height 33
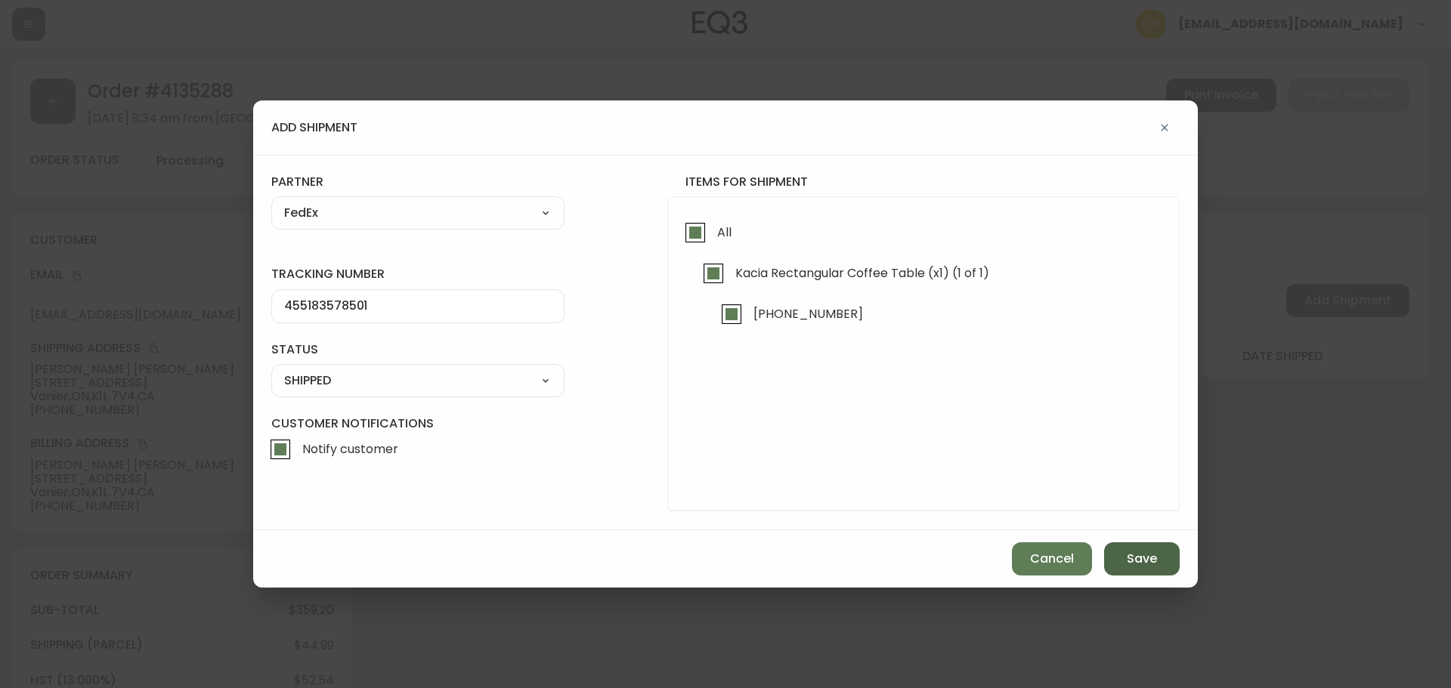
click at [1138, 551] on span "Save" at bounding box center [1142, 559] width 30 height 17
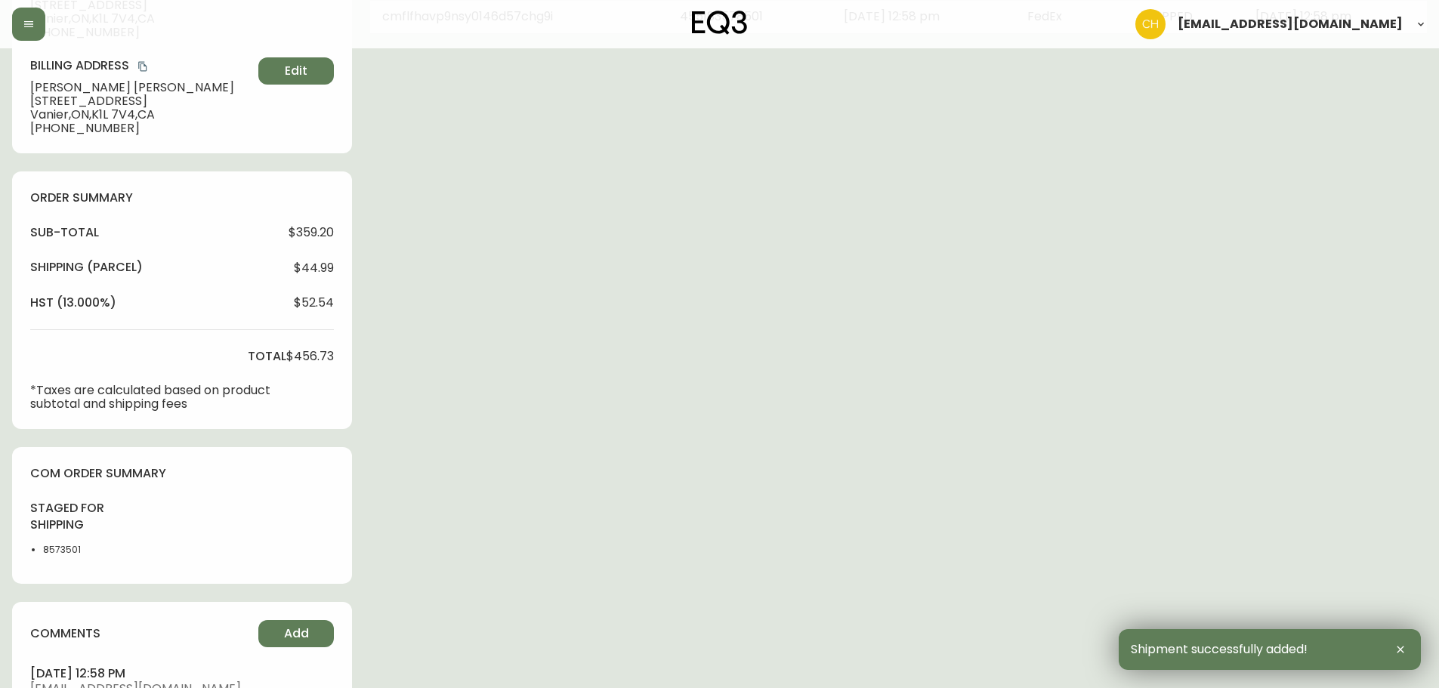
scroll to position [546, 0]
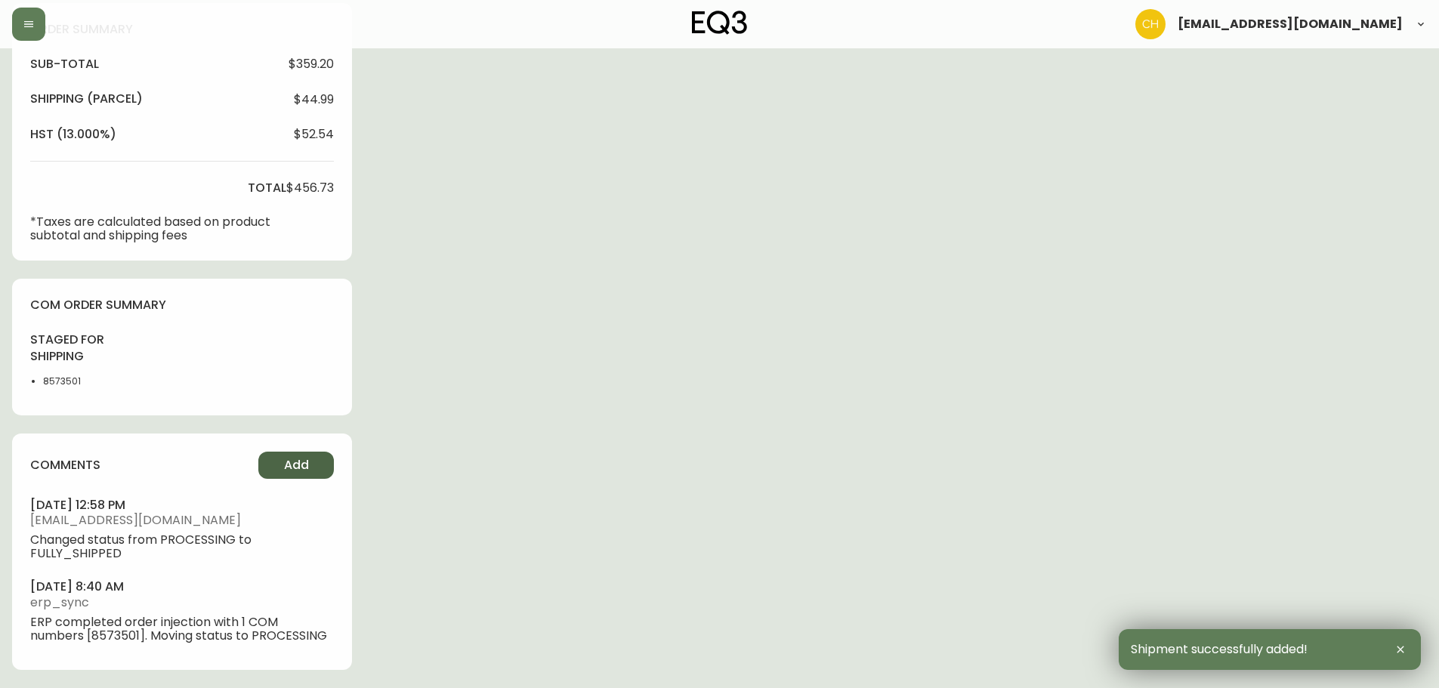
drag, startPoint x: 299, startPoint y: 461, endPoint x: 309, endPoint y: 458, distance: 10.3
click at [309, 458] on button "Add" at bounding box center [296, 465] width 76 height 27
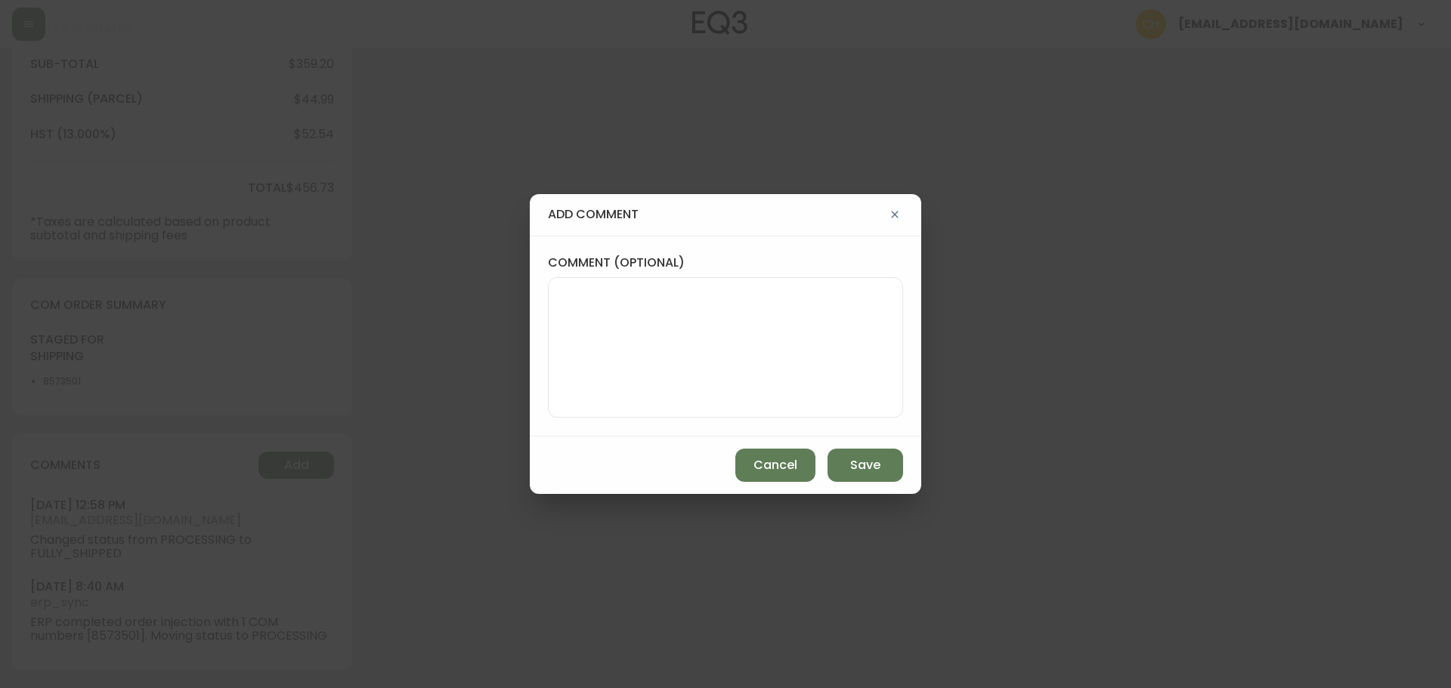
click at [600, 344] on textarea "comment (optional)" at bounding box center [725, 347] width 329 height 121
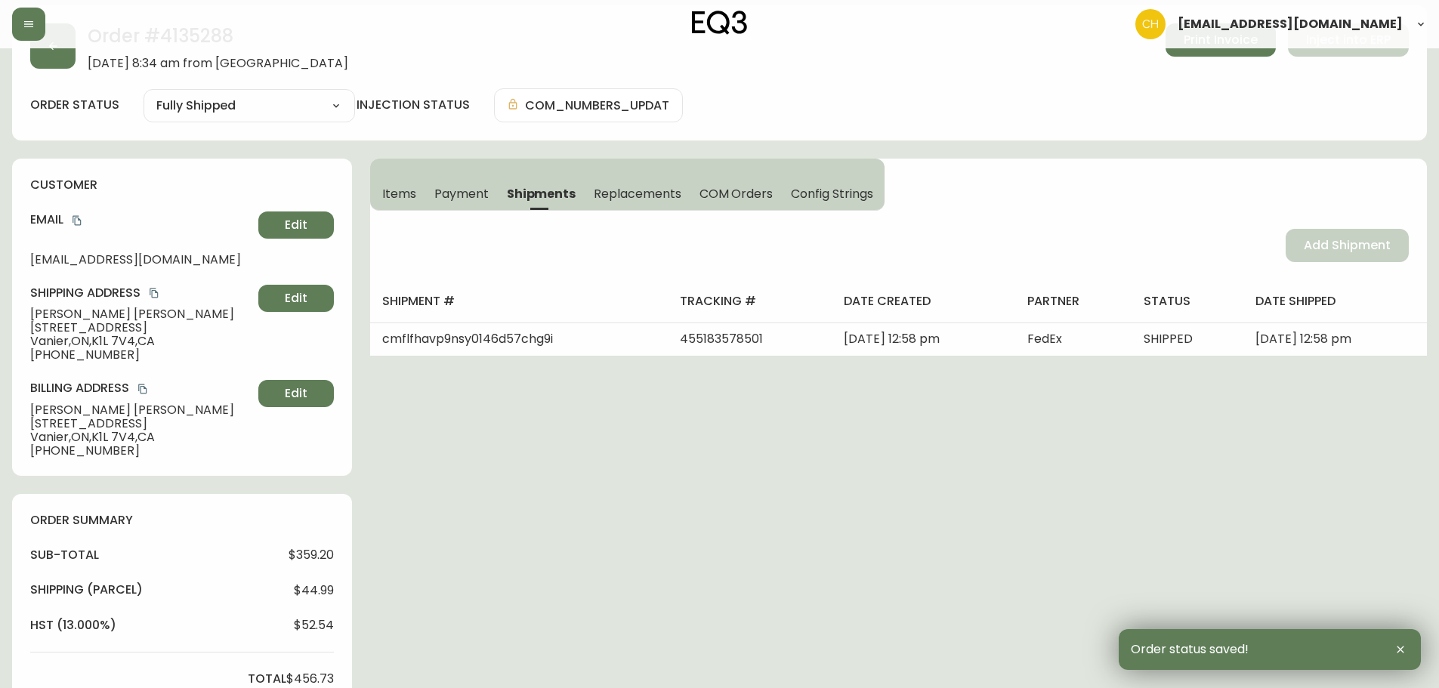
scroll to position [0, 0]
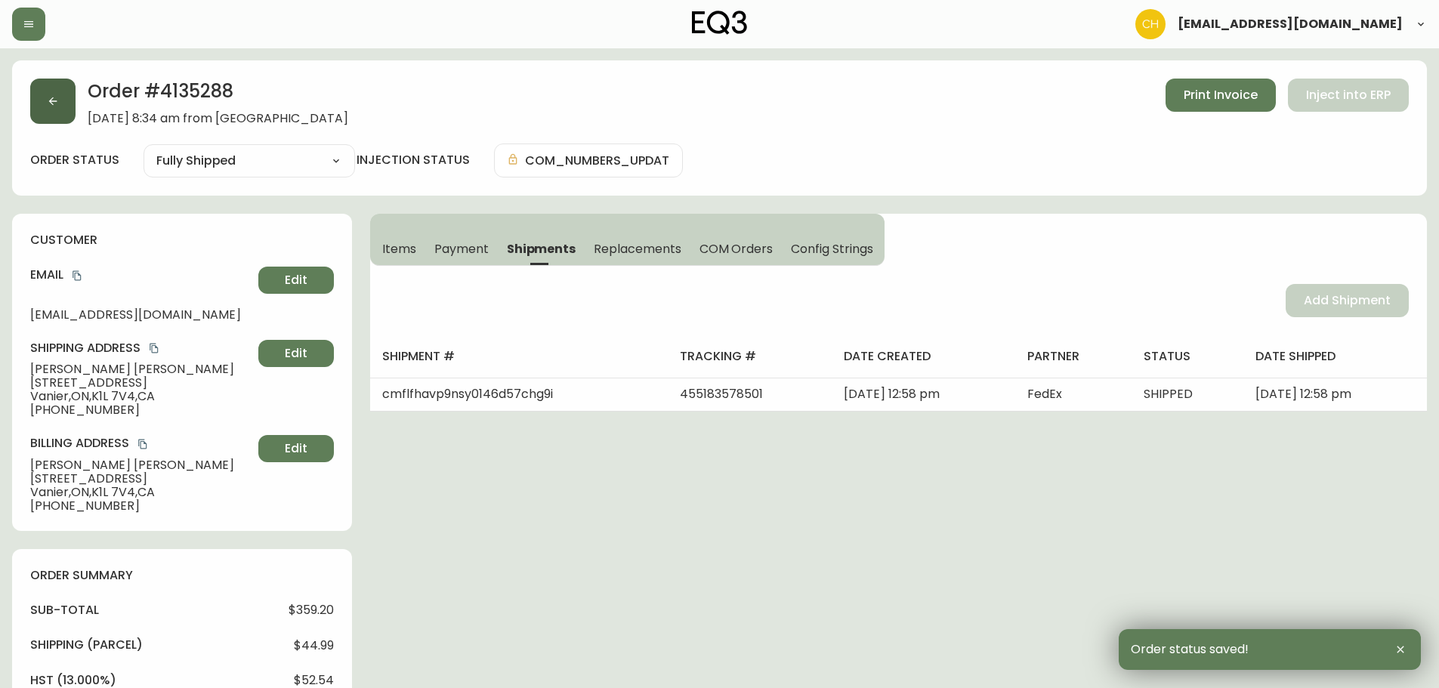
click at [60, 97] on button "button" at bounding box center [52, 101] width 45 height 45
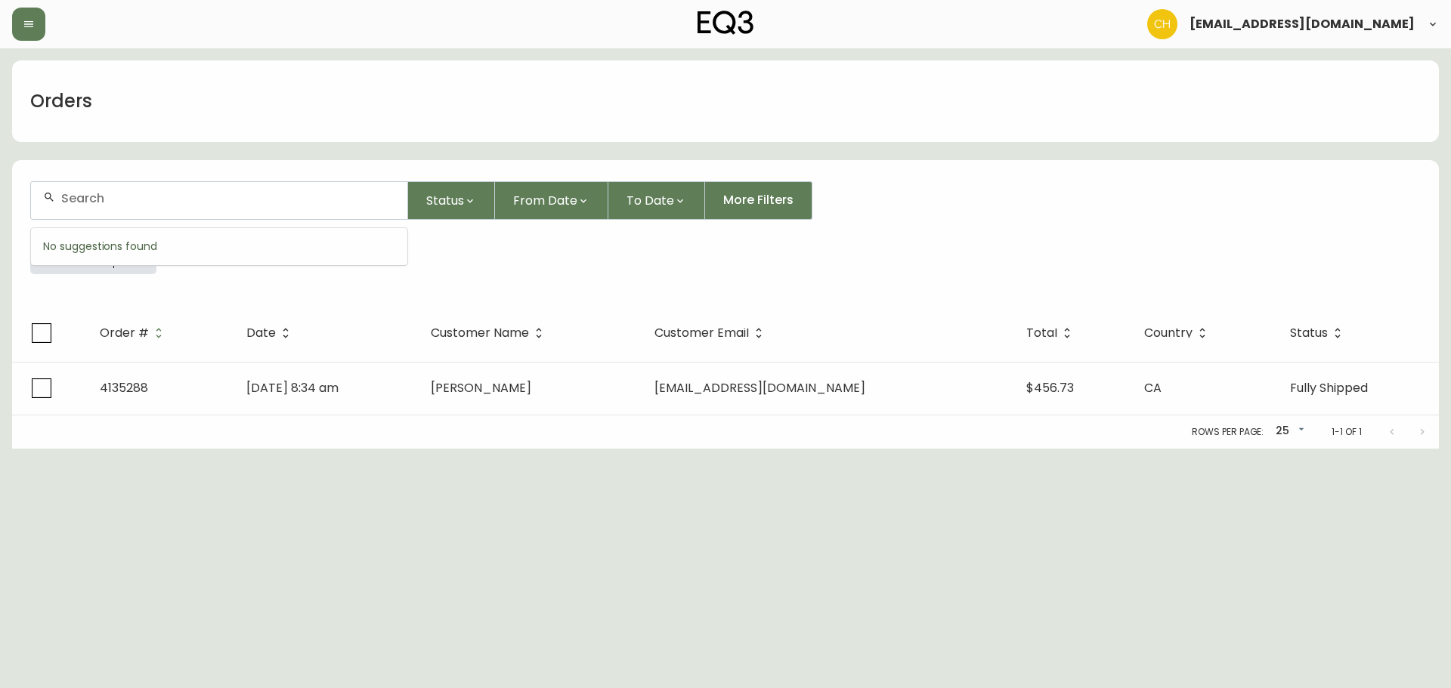
click at [80, 202] on input "text" at bounding box center [228, 198] width 334 height 14
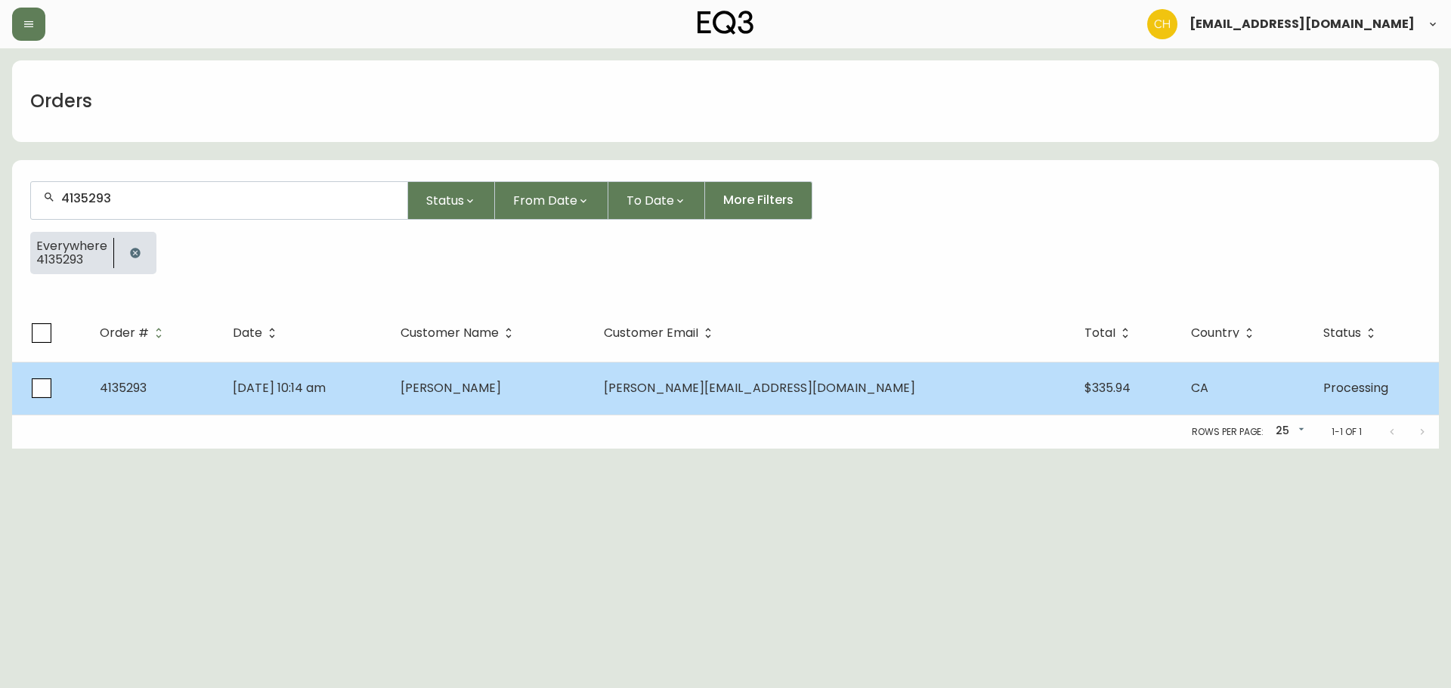
click at [388, 388] on td "[DATE] 10:14 am" at bounding box center [305, 388] width 168 height 53
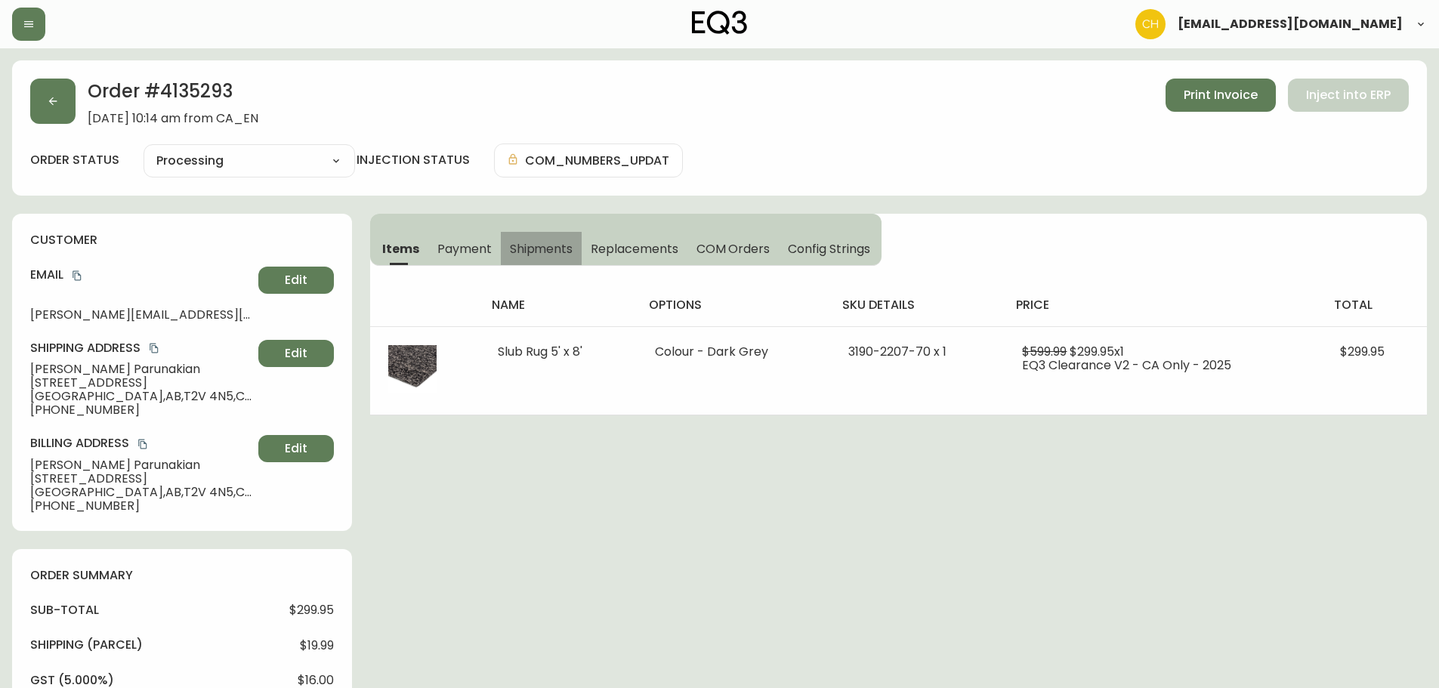
click at [546, 246] on span "Shipments" at bounding box center [541, 249] width 63 height 16
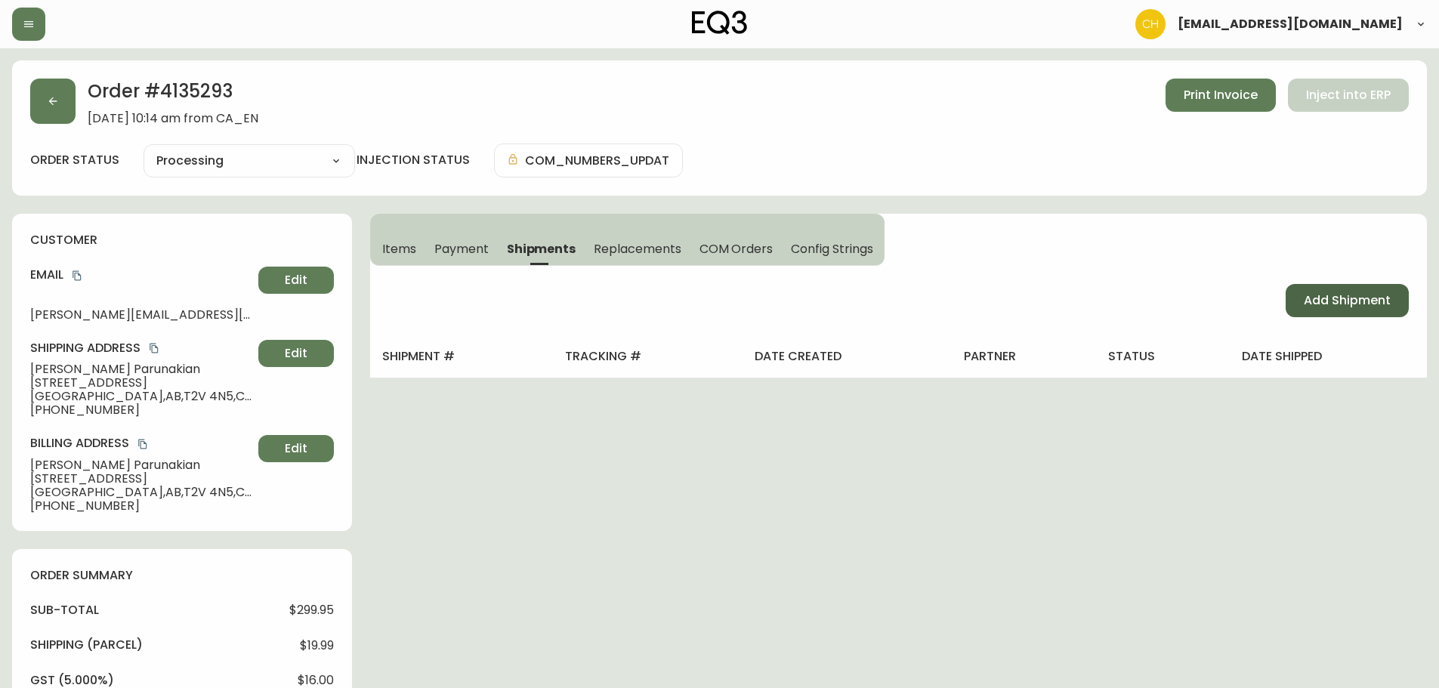
click at [1327, 305] on span "Add Shipment" at bounding box center [1347, 300] width 87 height 17
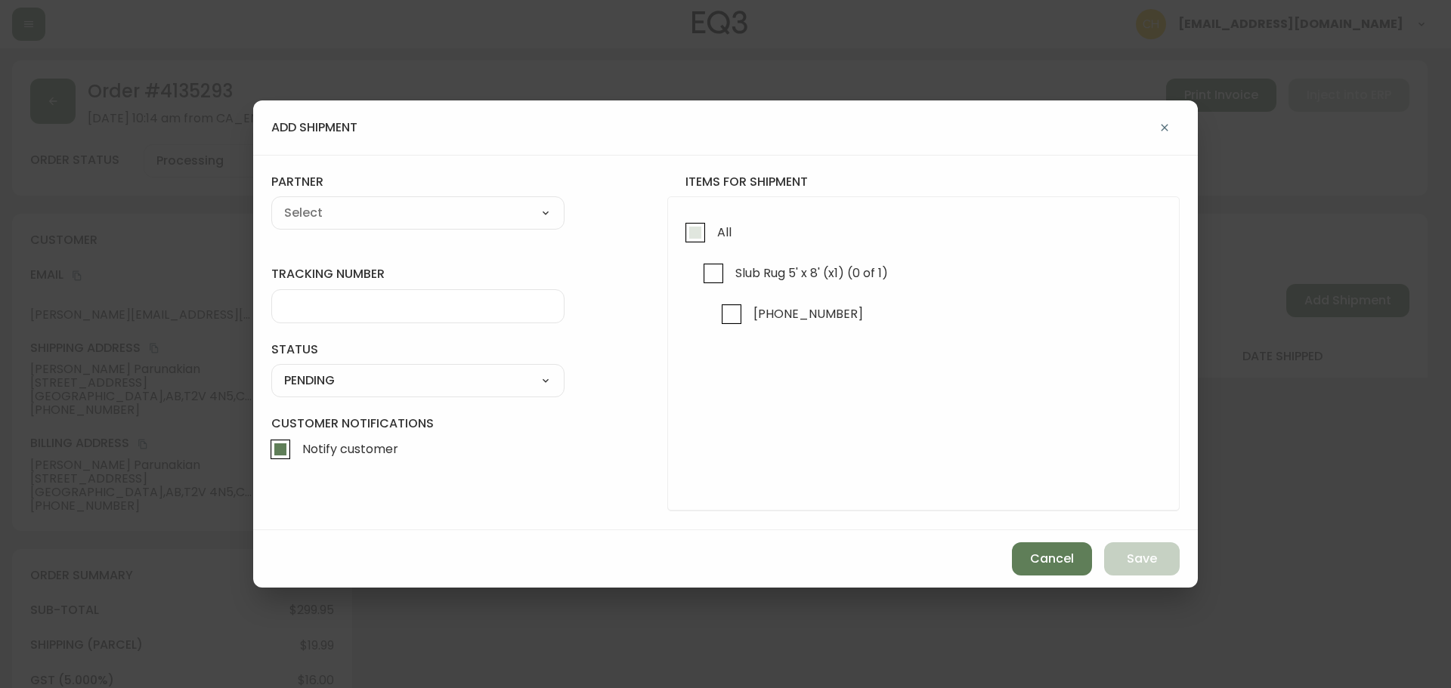
drag, startPoint x: 696, startPoint y: 237, endPoint x: 682, endPoint y: 233, distance: 14.8
click at [692, 236] on input "All" at bounding box center [695, 232] width 35 height 35
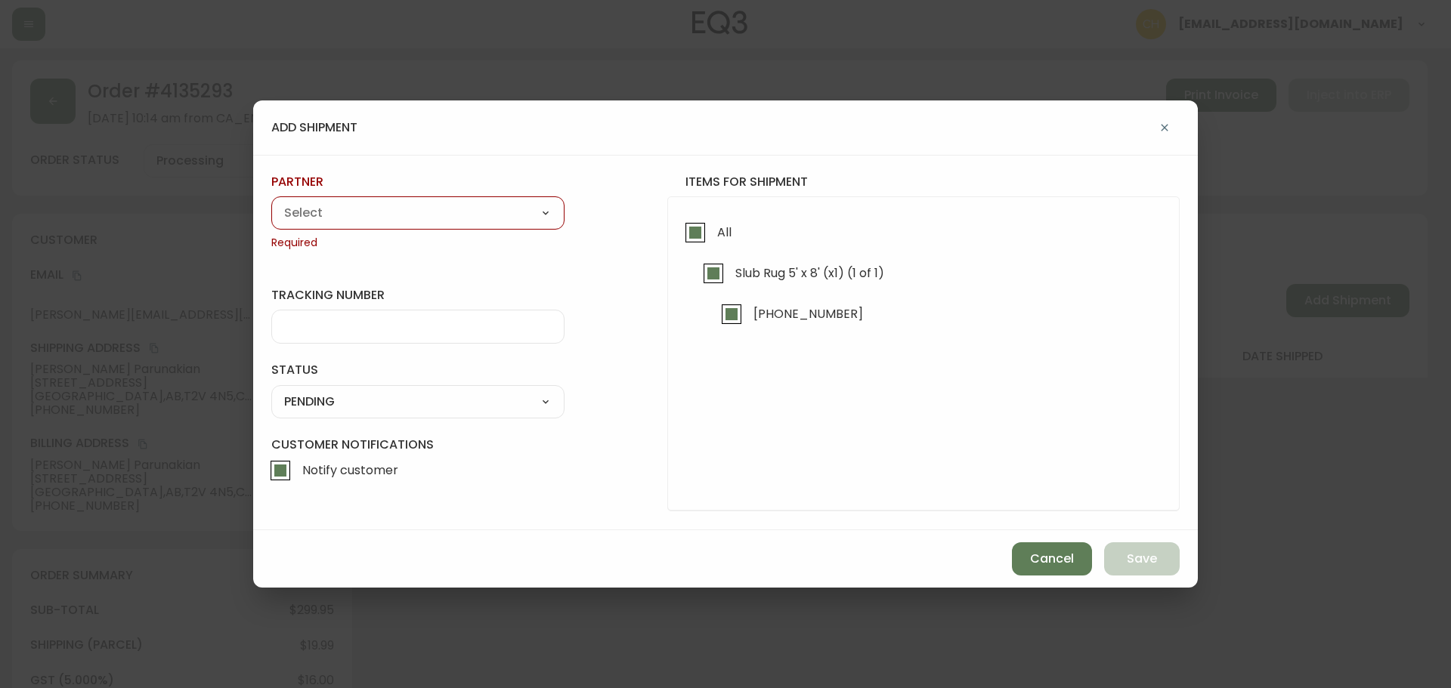
click at [496, 212] on select "A Move to Remember LLC ABF Freight Alero [PERSON_NAME] Canada Post Canpar Expre…" at bounding box center [417, 213] width 293 height 23
click at [271, 202] on select "A Move to Remember LLC ABF Freight Alero [PERSON_NAME] Canada Post Canpar Expre…" at bounding box center [417, 213] width 293 height 23
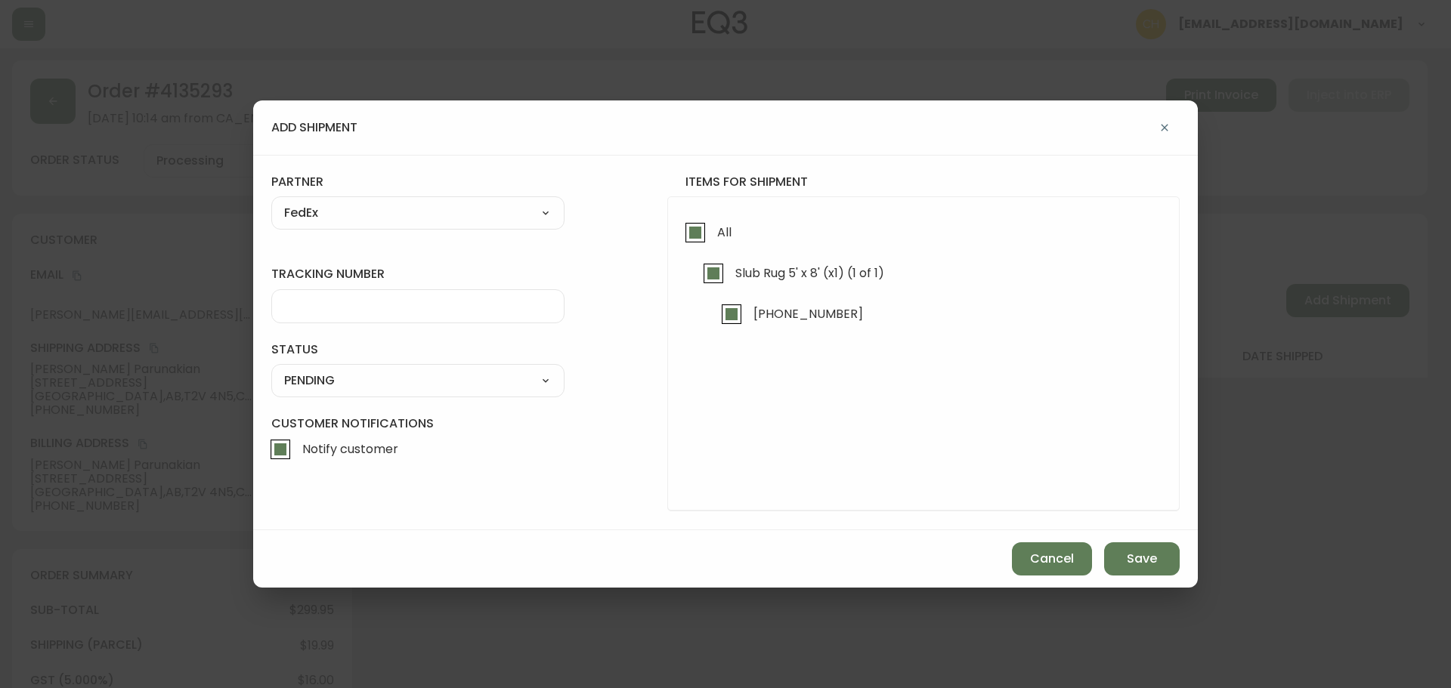
click at [338, 311] on input "tracking number" at bounding box center [417, 306] width 267 height 14
click at [337, 382] on select "SHIPPED PENDING CANCELLED" at bounding box center [417, 380] width 293 height 23
click at [271, 369] on select "SHIPPED PENDING CANCELLED" at bounding box center [417, 380] width 293 height 23
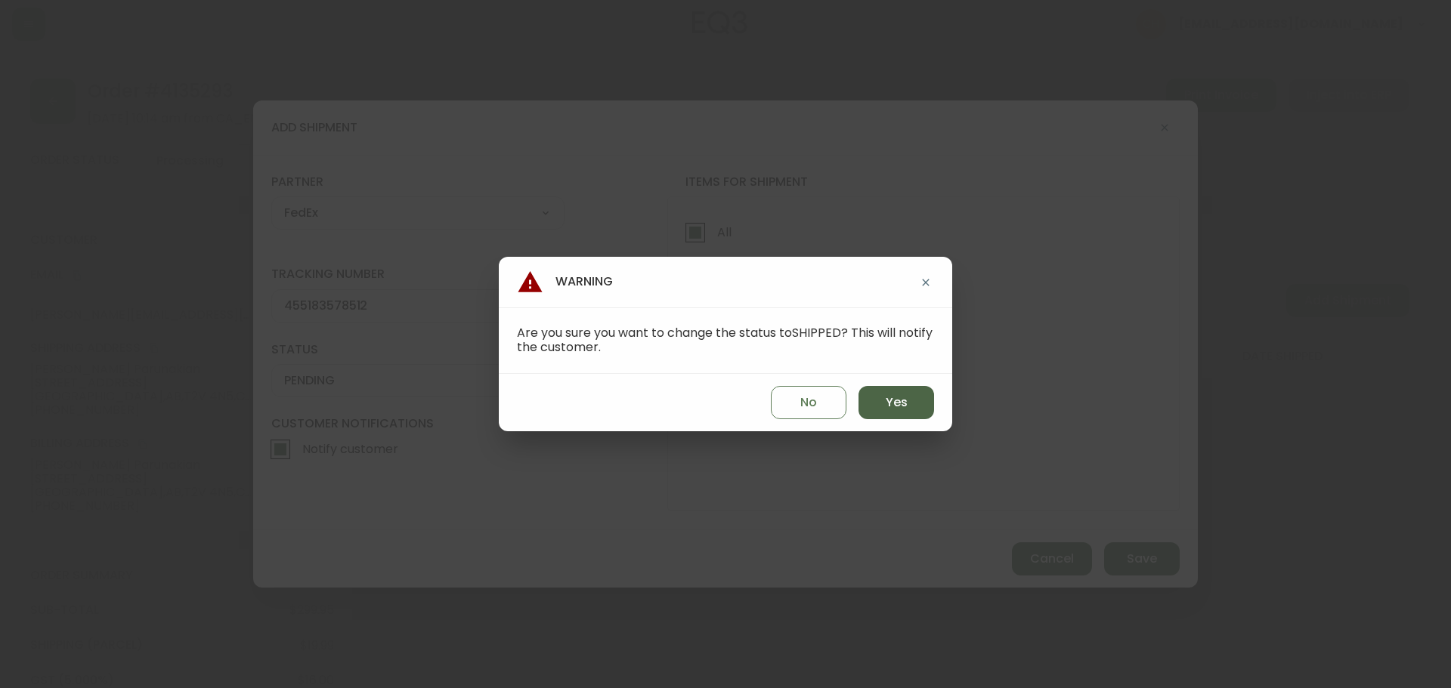
click at [895, 403] on span "Yes" at bounding box center [896, 402] width 22 height 17
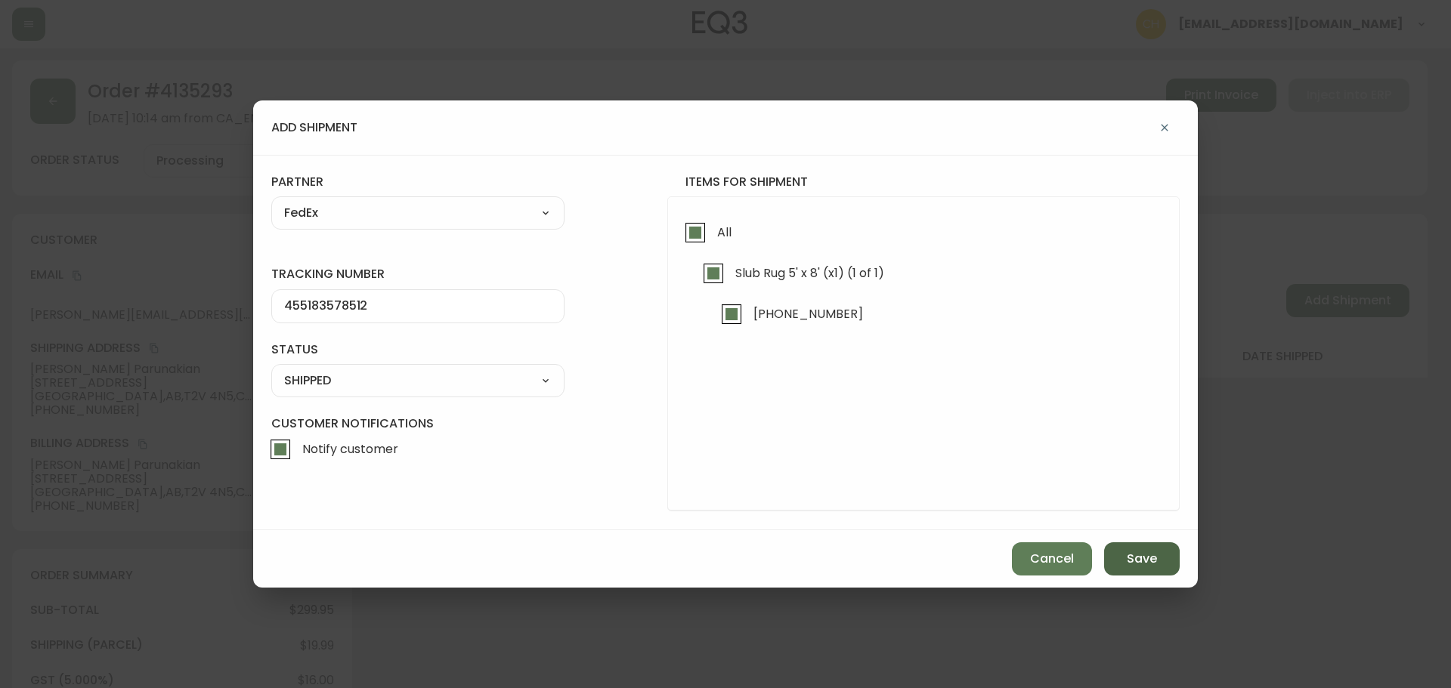
click at [1130, 561] on span "Save" at bounding box center [1142, 559] width 30 height 17
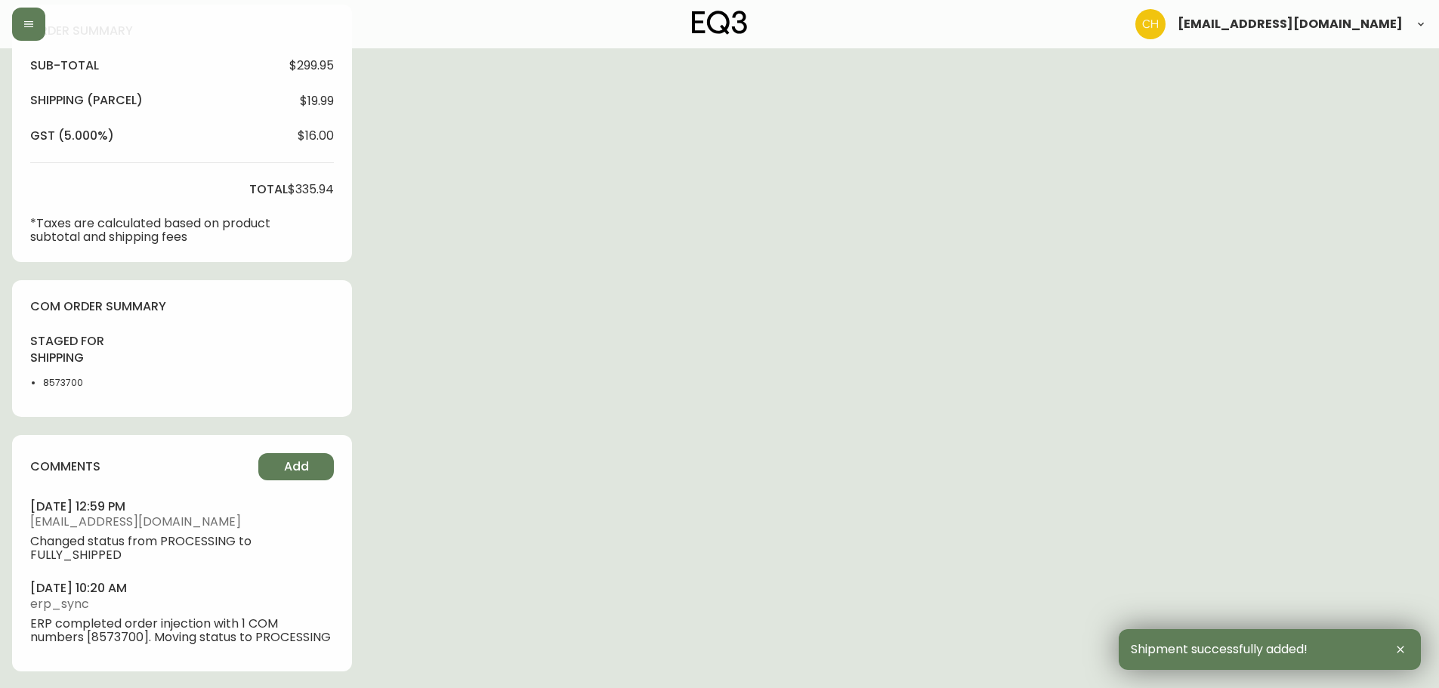
scroll to position [546, 0]
click at [289, 462] on span "Add" at bounding box center [296, 465] width 25 height 17
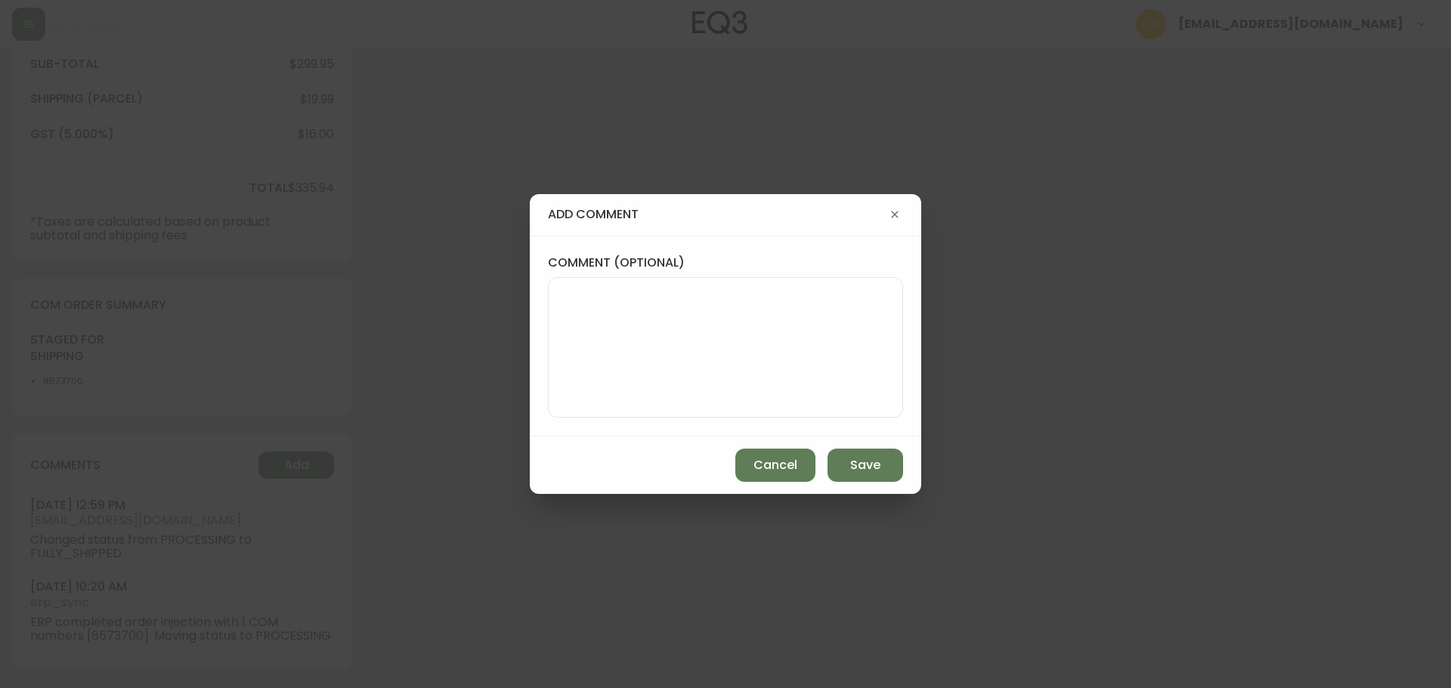
click at [634, 335] on textarea "comment (optional)" at bounding box center [725, 347] width 329 height 121
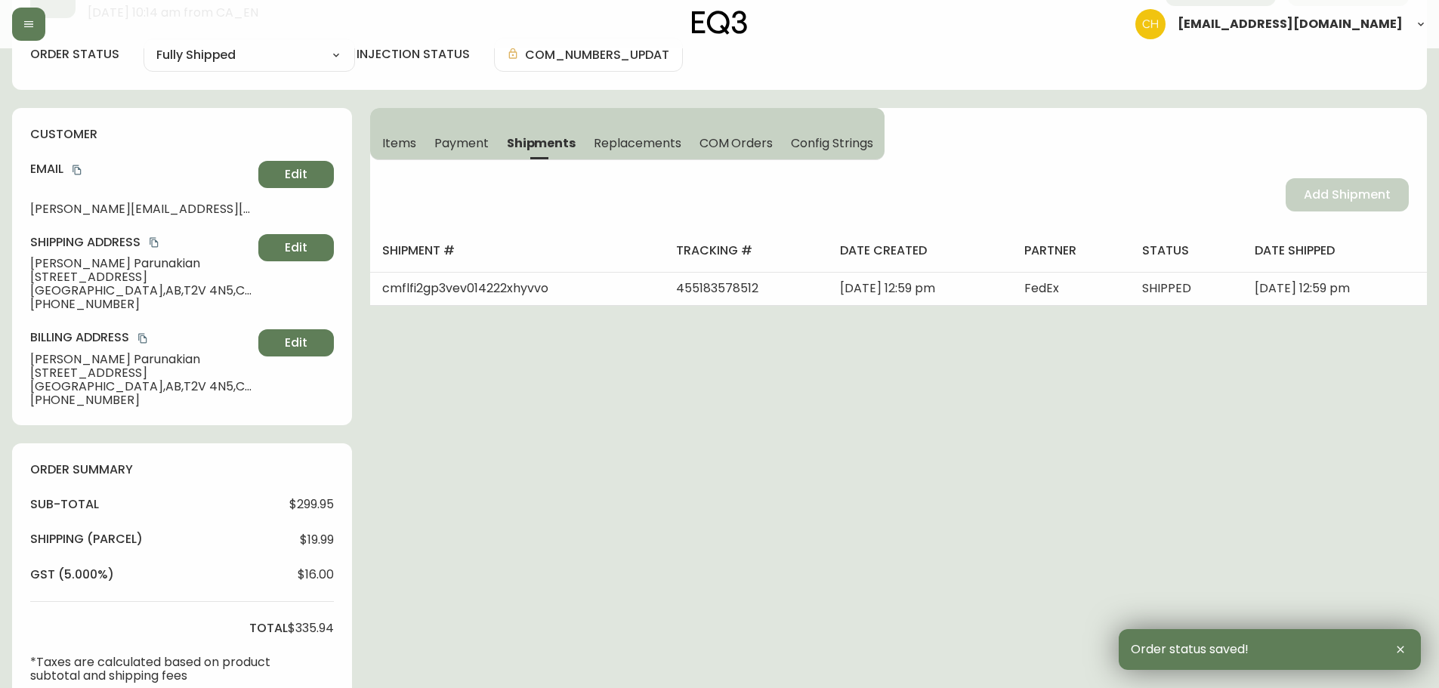
scroll to position [0, 0]
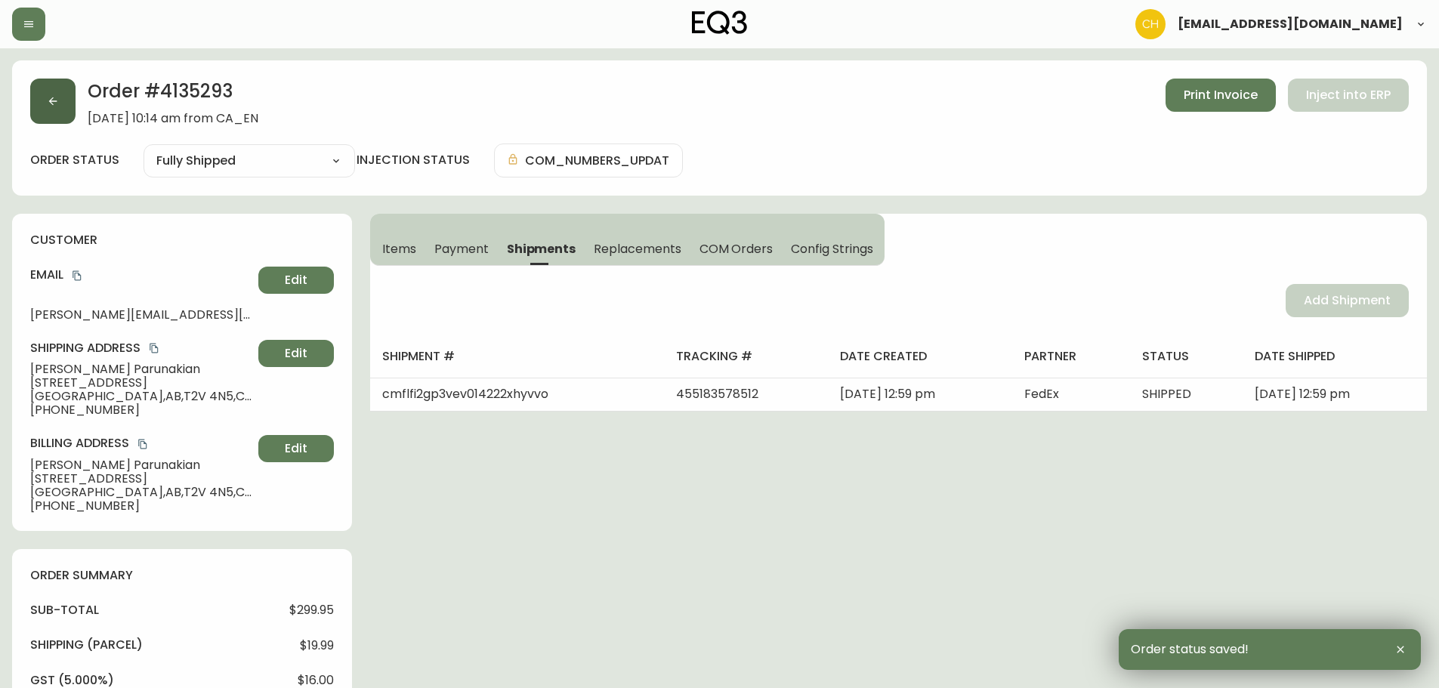
click at [63, 100] on button "button" at bounding box center [52, 101] width 45 height 45
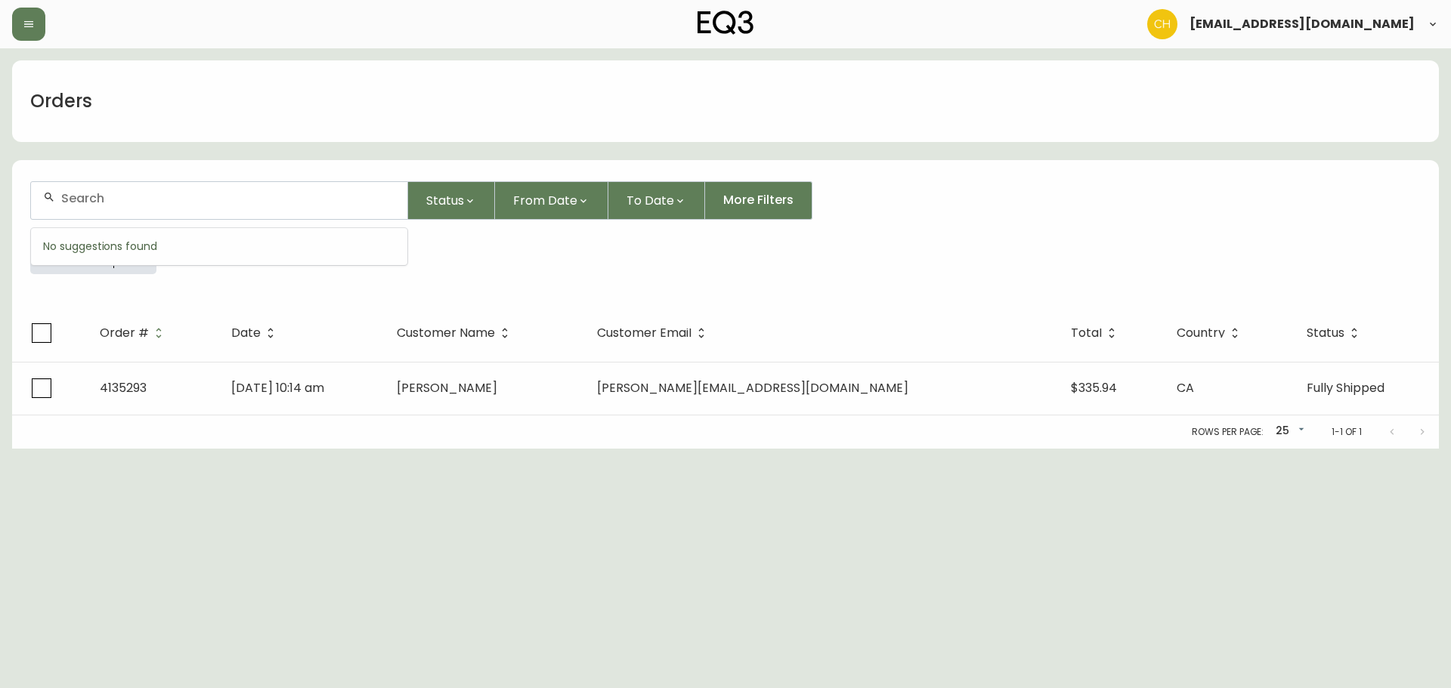
click at [85, 194] on input "text" at bounding box center [228, 198] width 334 height 14
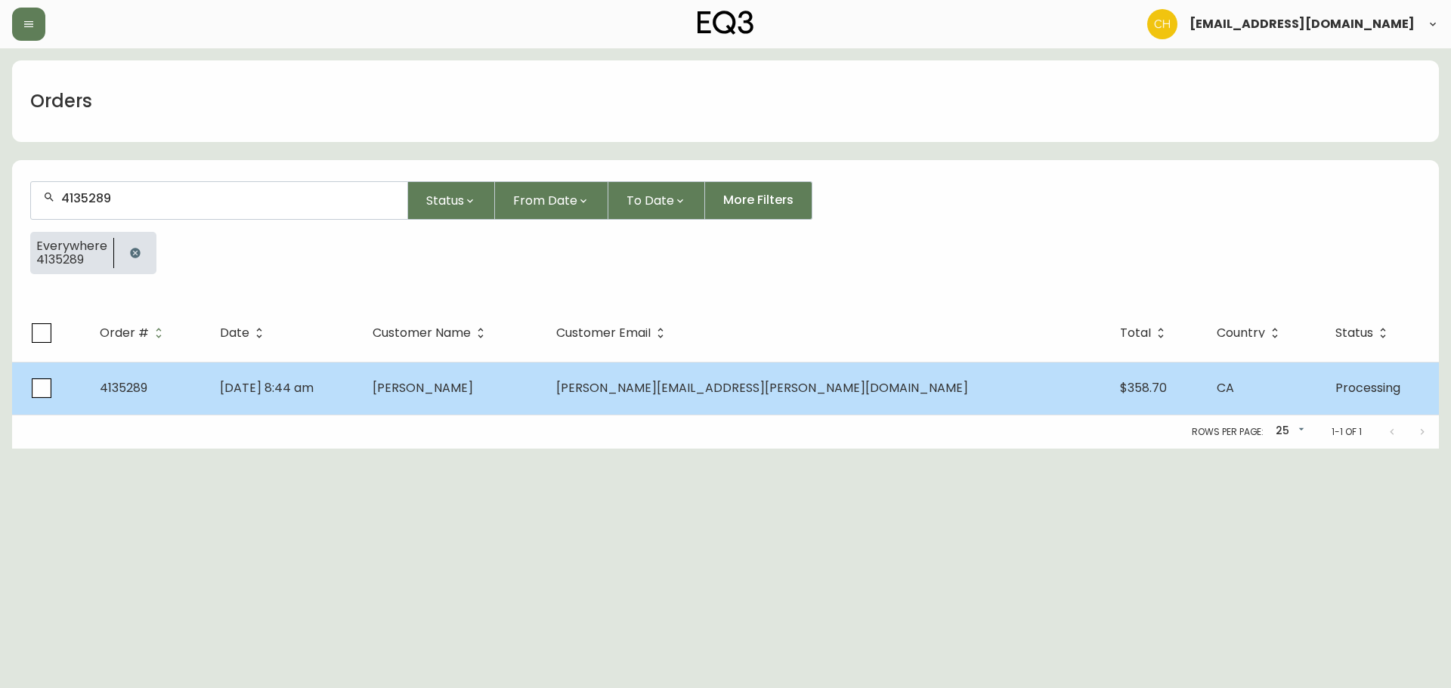
click at [485, 388] on td "[PERSON_NAME]" at bounding box center [452, 388] width 184 height 53
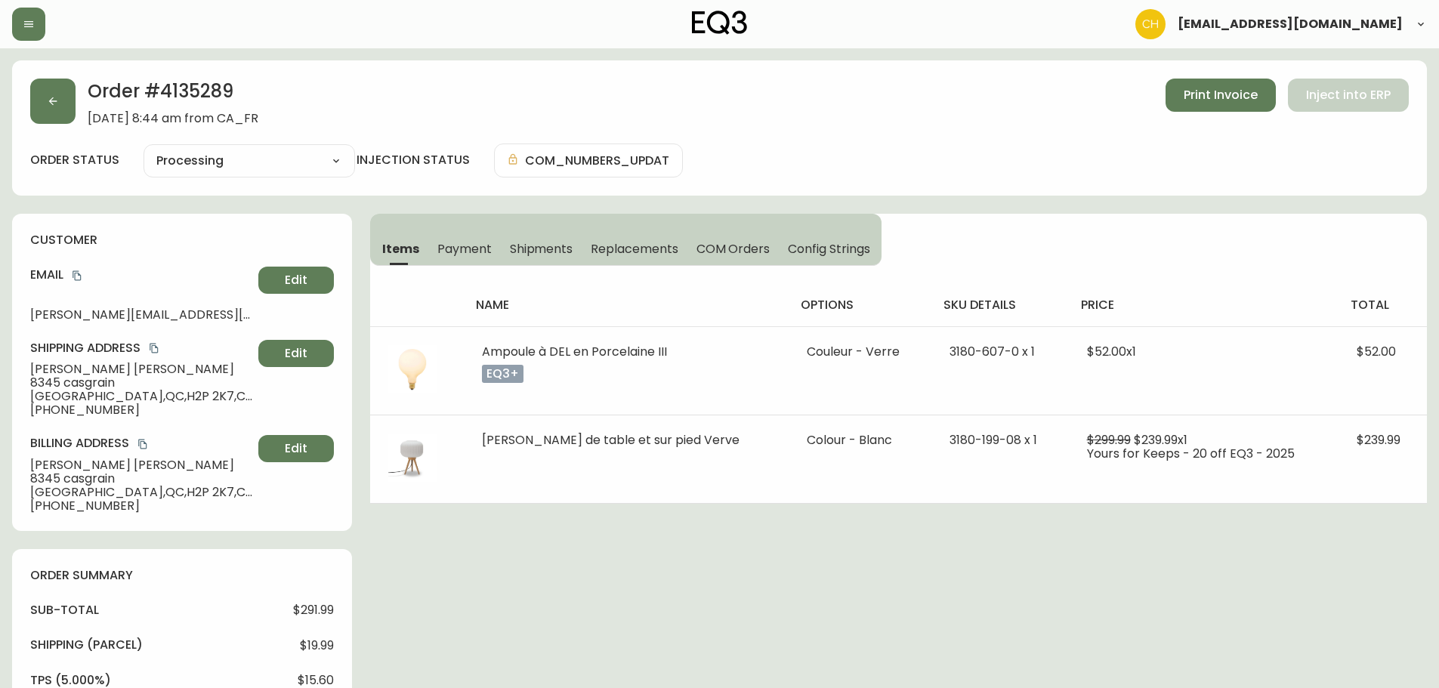
click at [536, 246] on span "Shipments" at bounding box center [541, 249] width 63 height 16
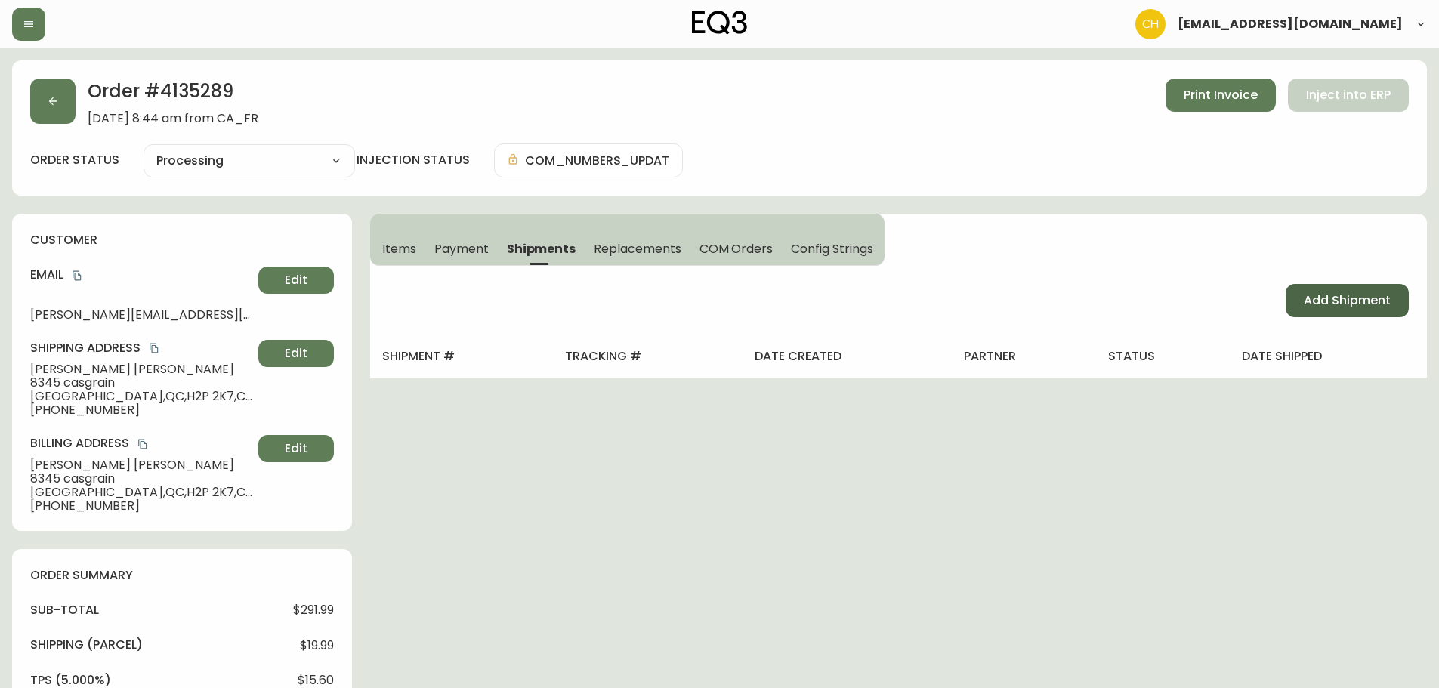
click at [1324, 304] on span "Add Shipment" at bounding box center [1347, 300] width 87 height 17
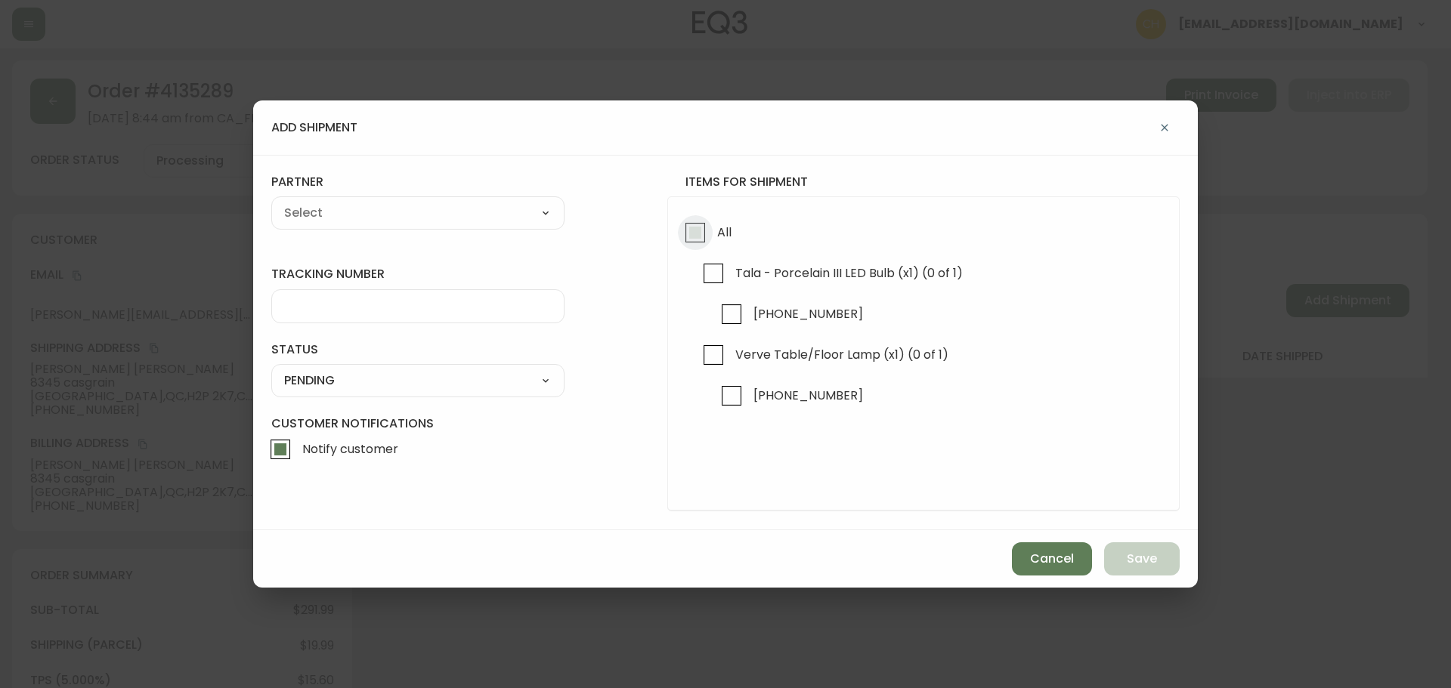
click at [689, 230] on input "All" at bounding box center [695, 232] width 35 height 35
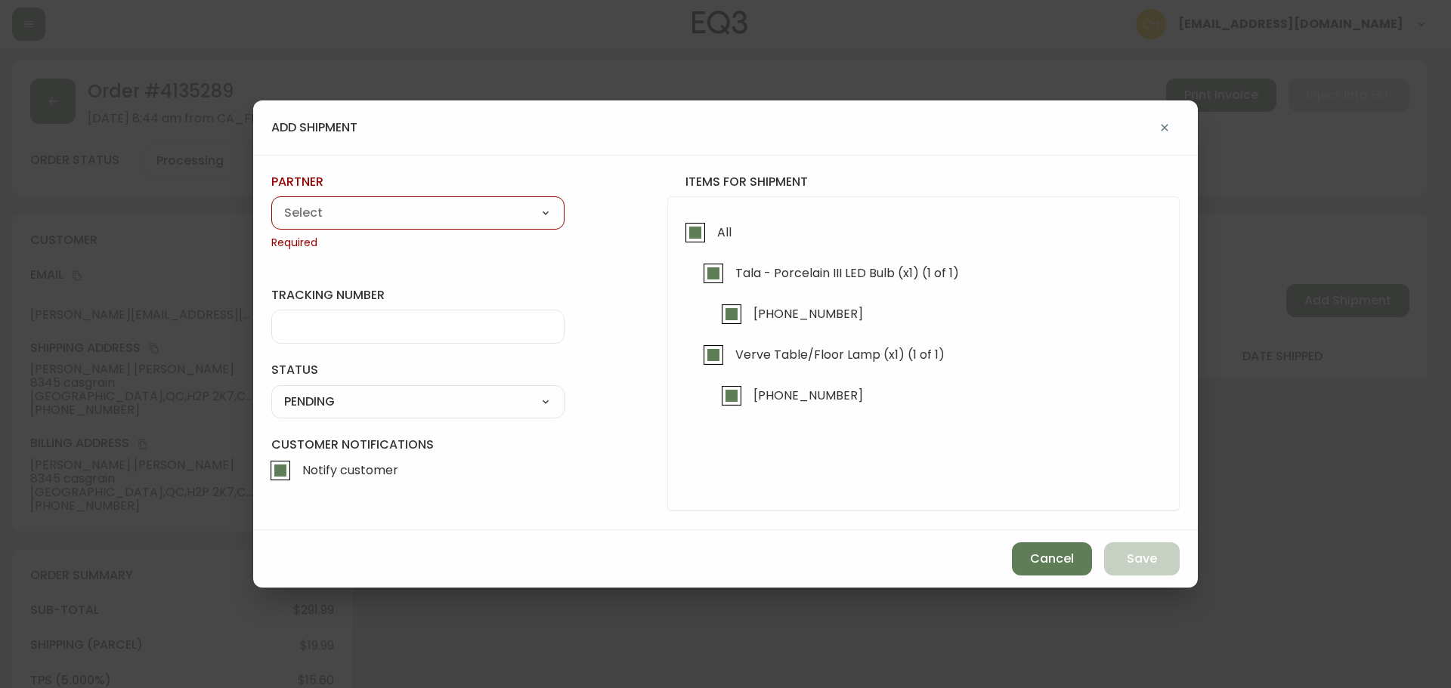
click at [426, 225] on div "A Move to Remember LLC ABF Freight Alero [PERSON_NAME] Canada Post Canpar Expre…" at bounding box center [417, 212] width 293 height 33
click at [387, 215] on select "A Move to Remember LLC ABF Freight Alero [PERSON_NAME] Canada Post Canpar Expre…" at bounding box center [417, 213] width 293 height 23
click at [271, 202] on select "A Move to Remember LLC ABF Freight Alero [PERSON_NAME] Canada Post Canpar Expre…" at bounding box center [417, 213] width 293 height 23
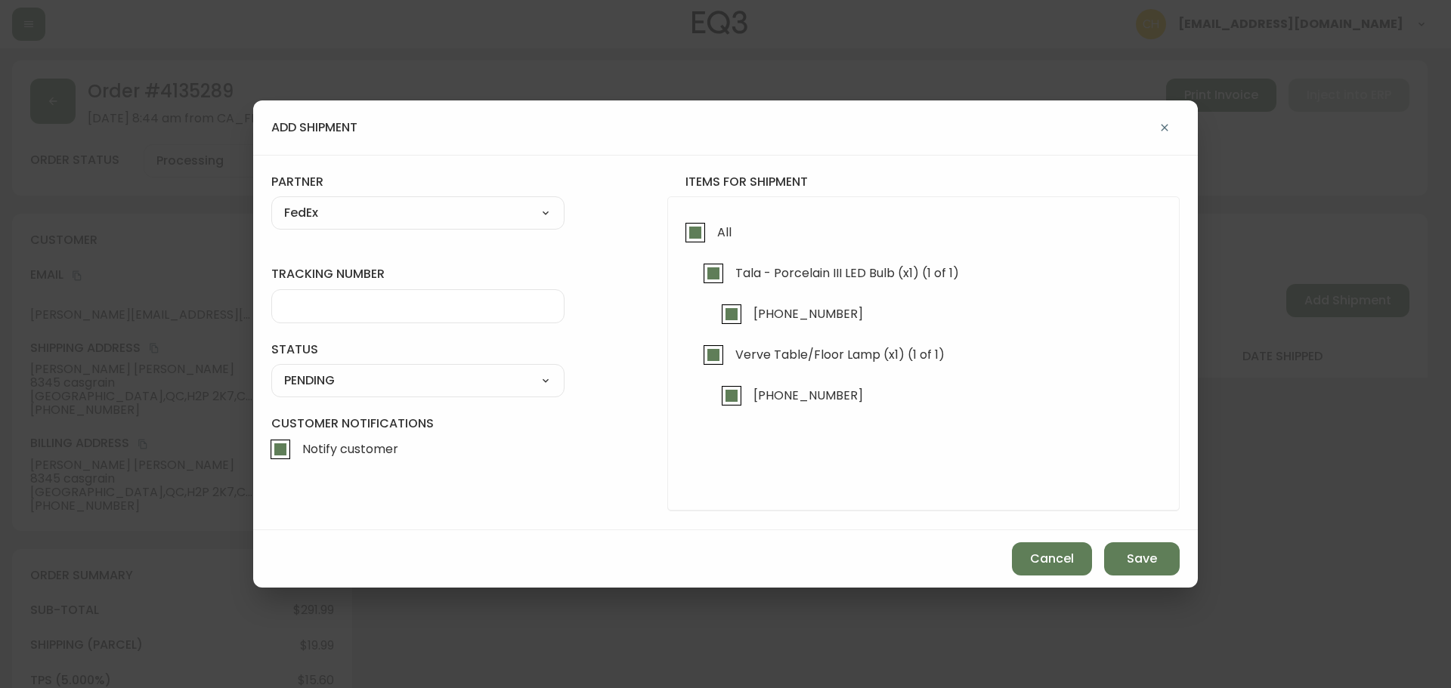
click at [320, 310] on input "tracking number" at bounding box center [417, 306] width 267 height 14
click at [323, 378] on select "SHIPPED PENDING CANCELLED" at bounding box center [417, 380] width 293 height 23
click at [271, 369] on select "SHIPPED PENDING CANCELLED" at bounding box center [417, 380] width 293 height 23
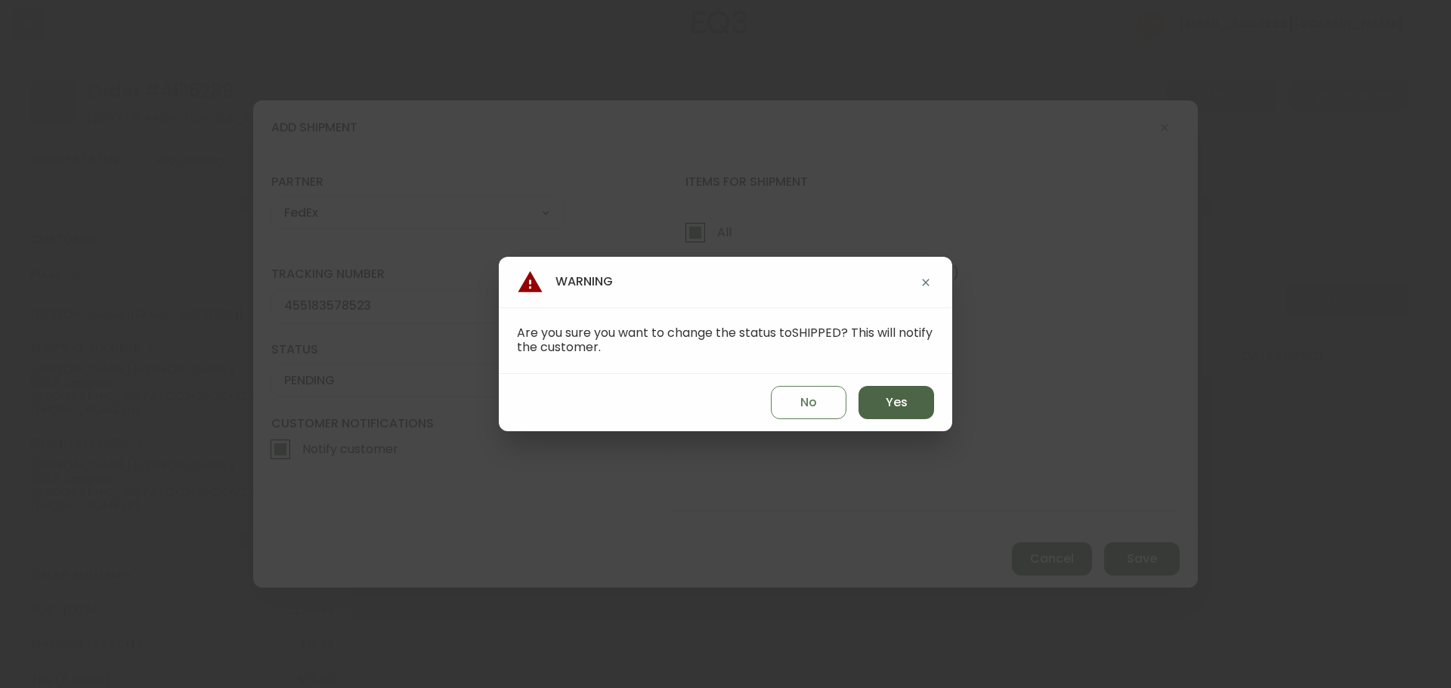
click at [876, 403] on button "Yes" at bounding box center [896, 402] width 76 height 33
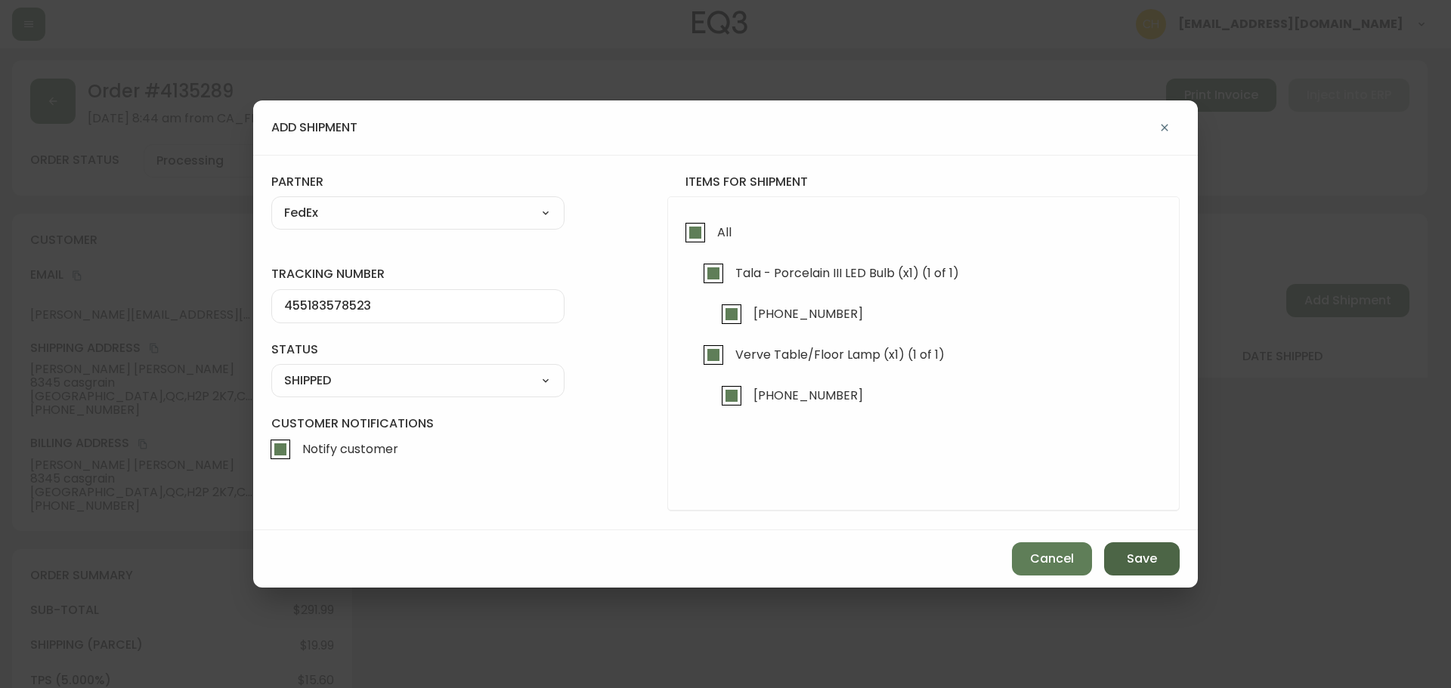
click at [1154, 556] on span "Save" at bounding box center [1142, 559] width 30 height 17
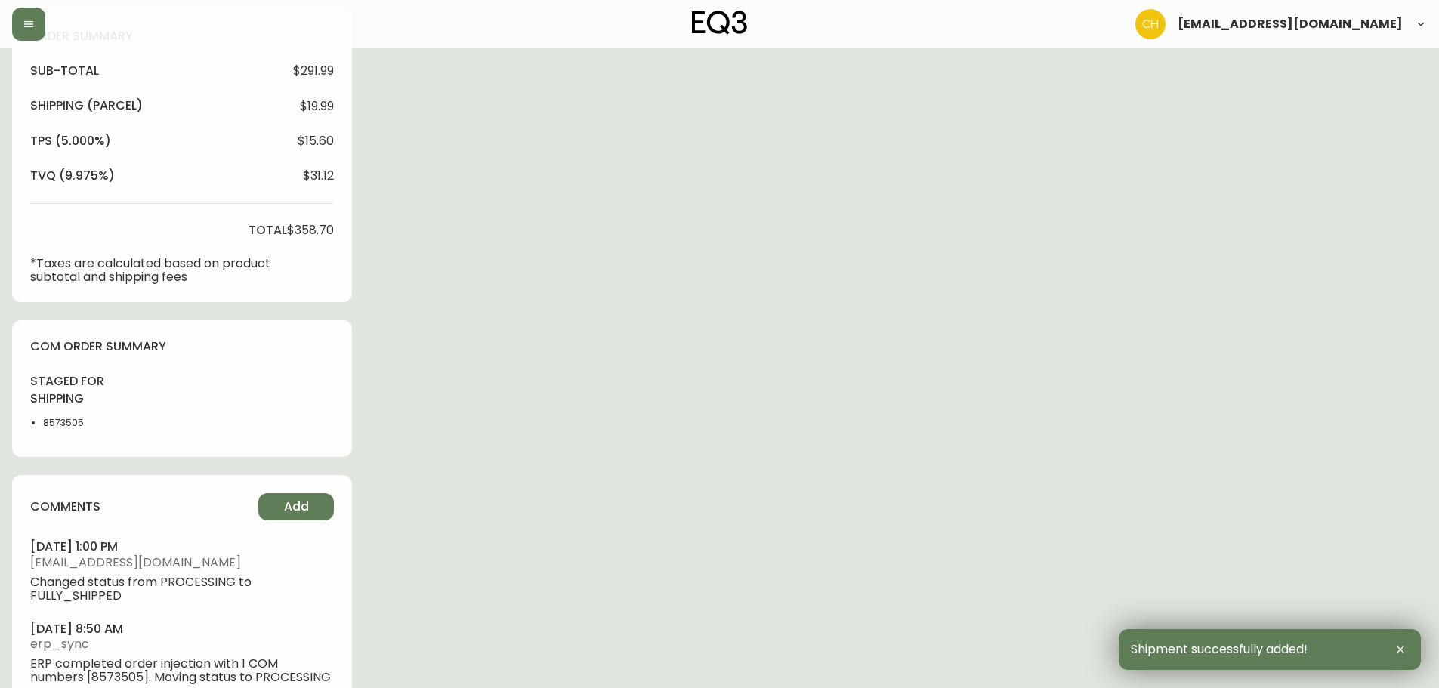
scroll to position [581, 0]
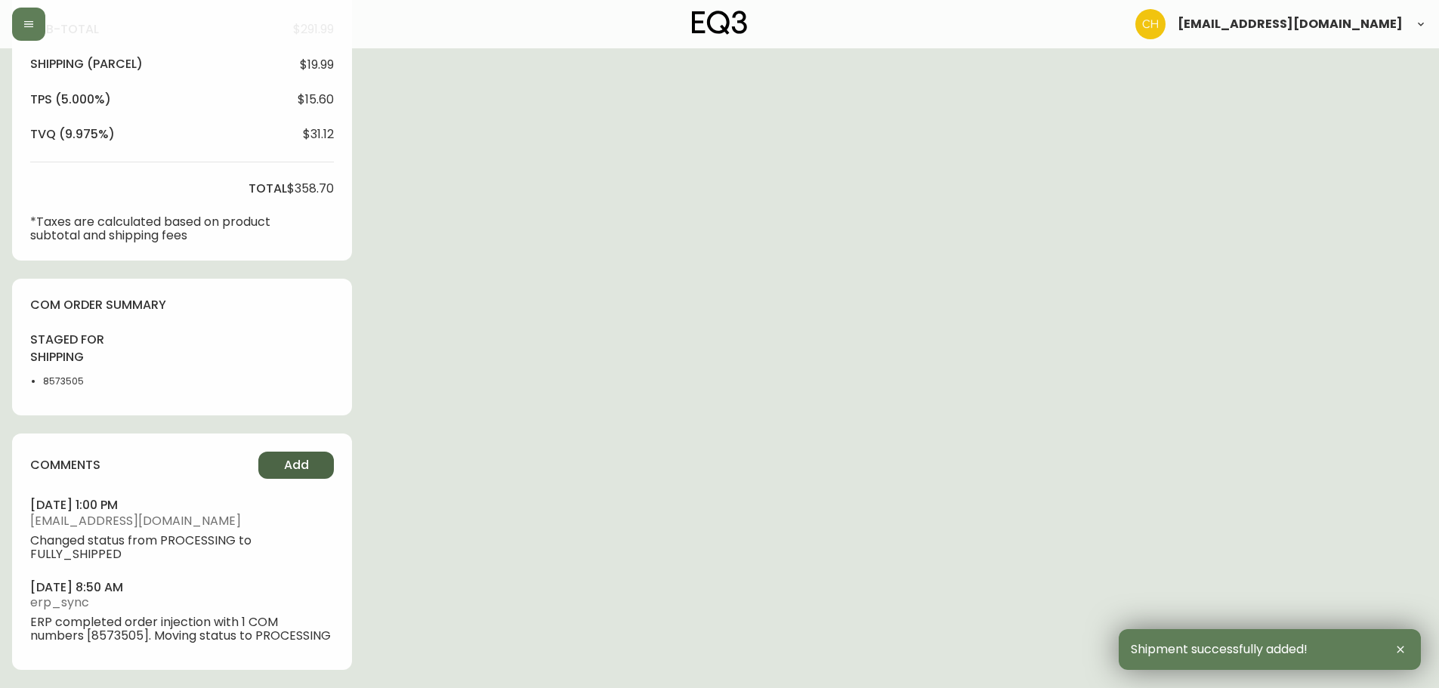
click at [306, 470] on span "Add" at bounding box center [296, 465] width 25 height 17
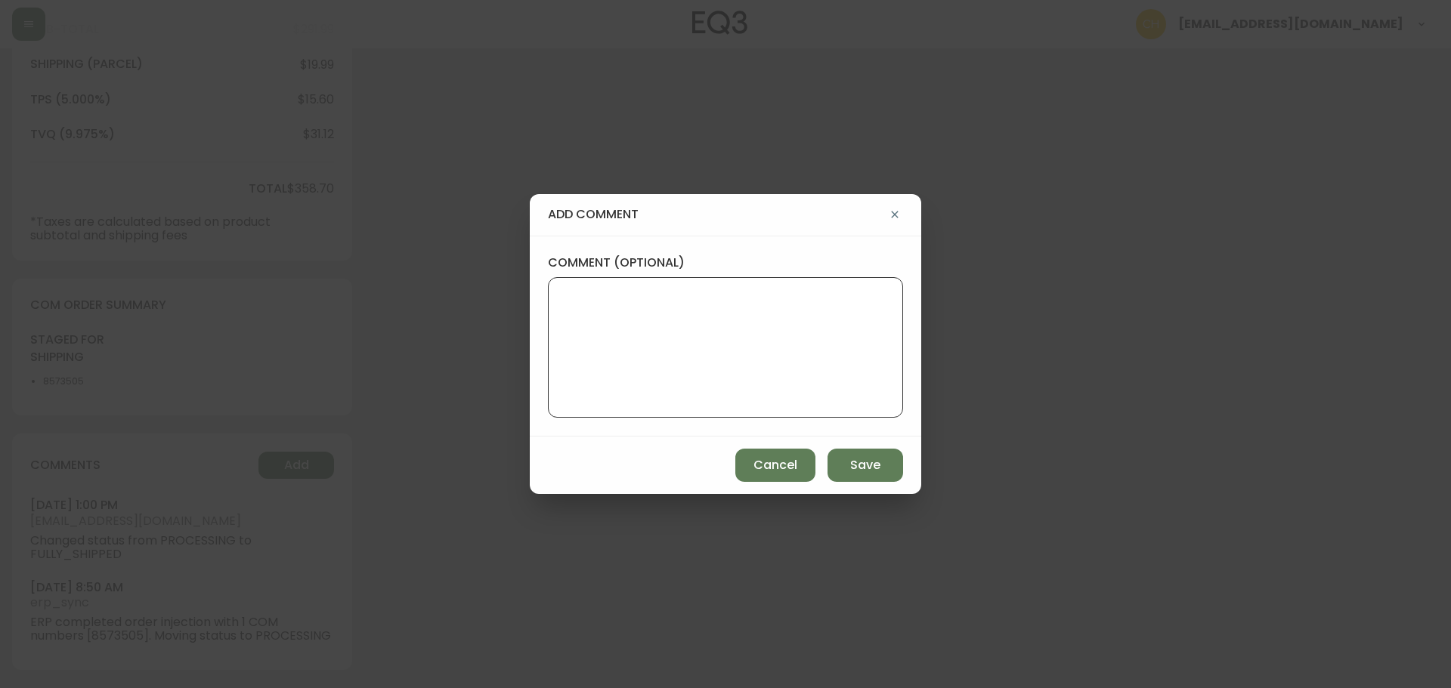
click at [570, 326] on textarea "comment (optional)" at bounding box center [725, 347] width 329 height 121
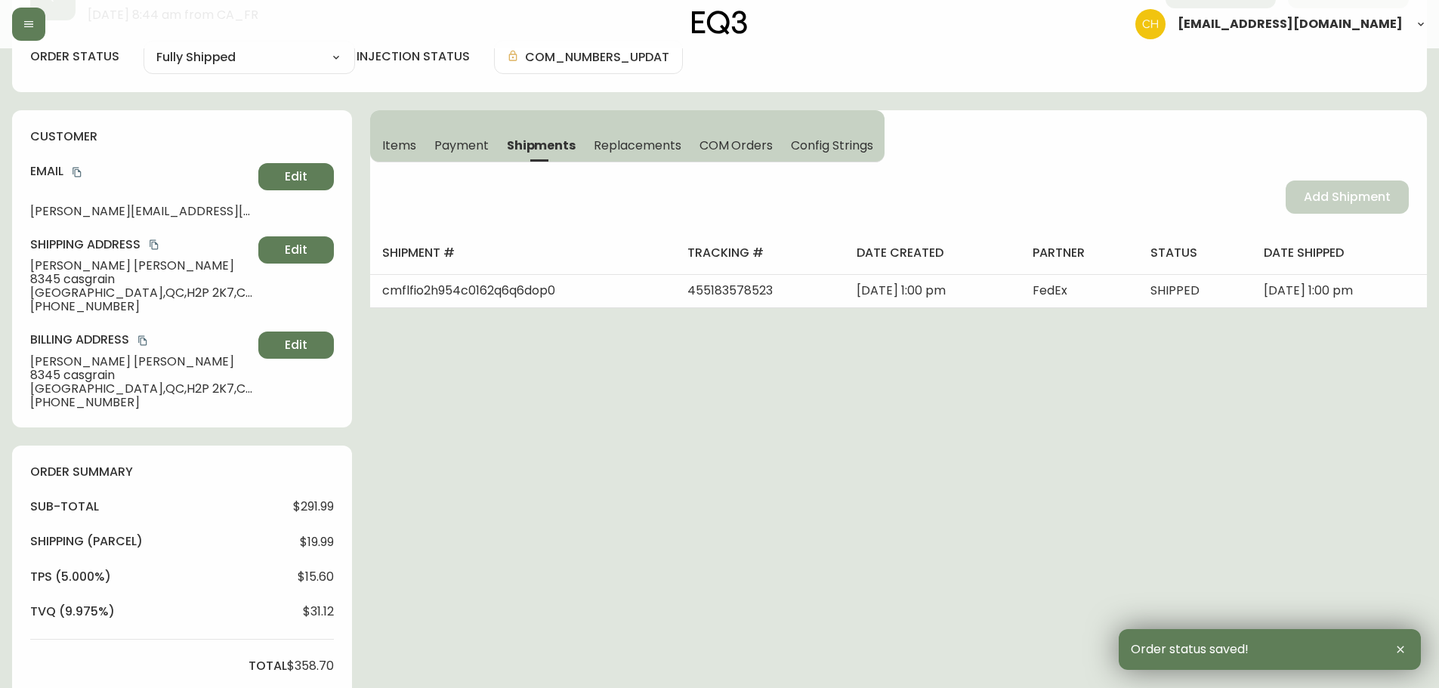
scroll to position [0, 0]
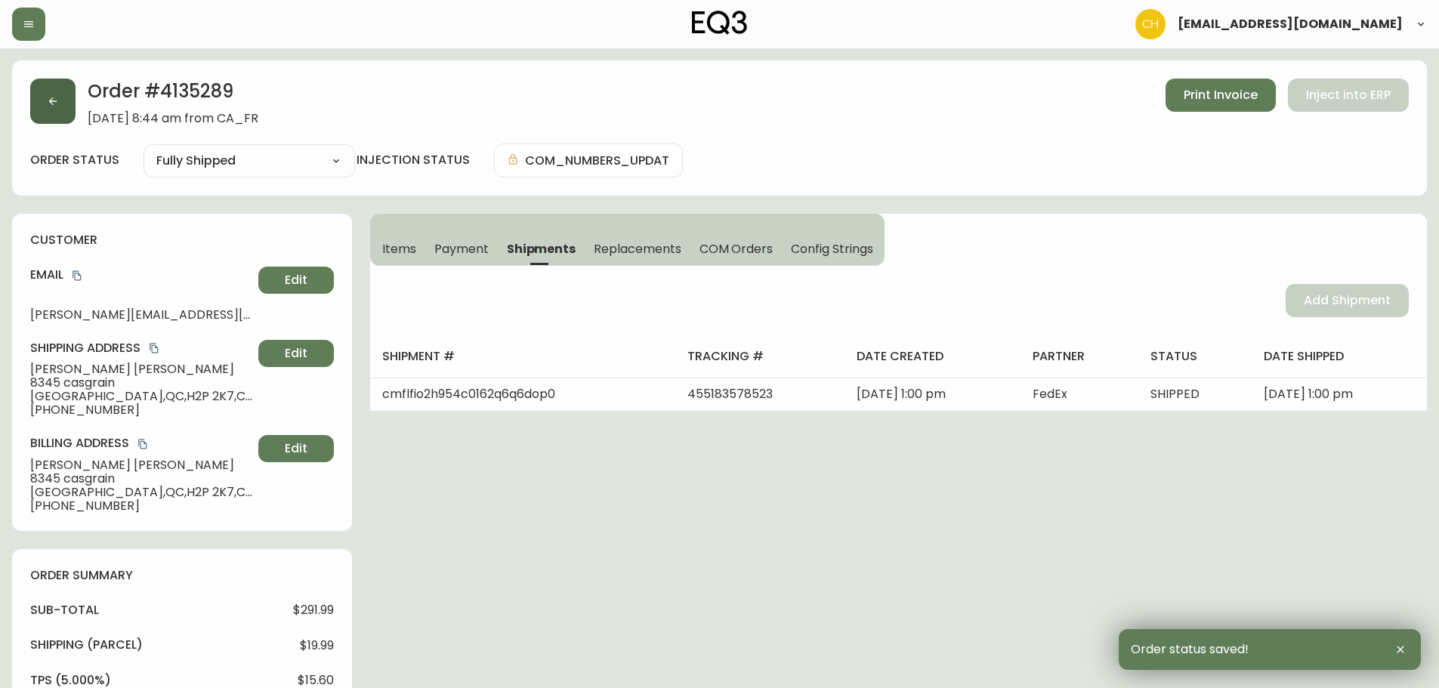
click at [60, 110] on button "button" at bounding box center [52, 101] width 45 height 45
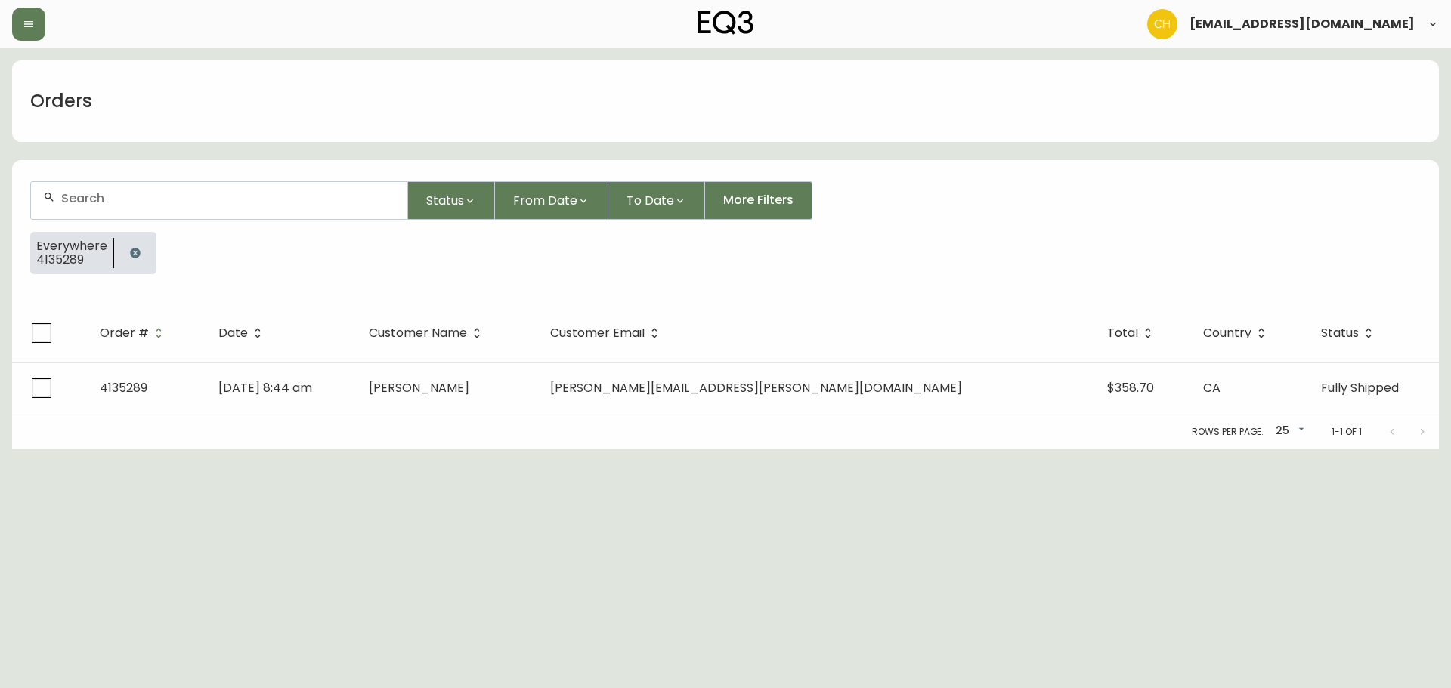
click at [63, 206] on div at bounding box center [219, 200] width 376 height 37
drag, startPoint x: 166, startPoint y: 193, endPoint x: 0, endPoint y: 201, distance: 166.4
click at [0, 201] on main "Orders 4135351 Status From Date To Date More Filters Everywhere 4135289 Order #…" at bounding box center [725, 248] width 1451 height 400
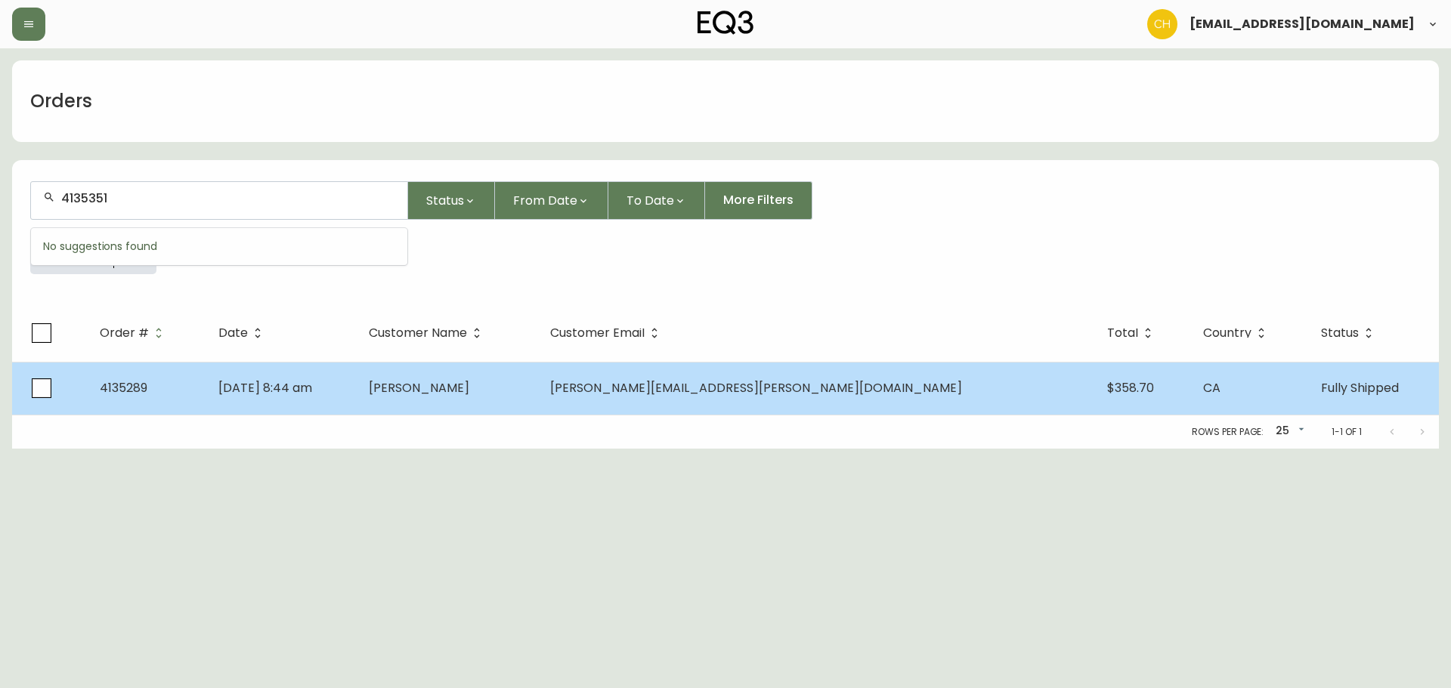
click at [469, 391] on span "[PERSON_NAME]" at bounding box center [419, 387] width 100 height 17
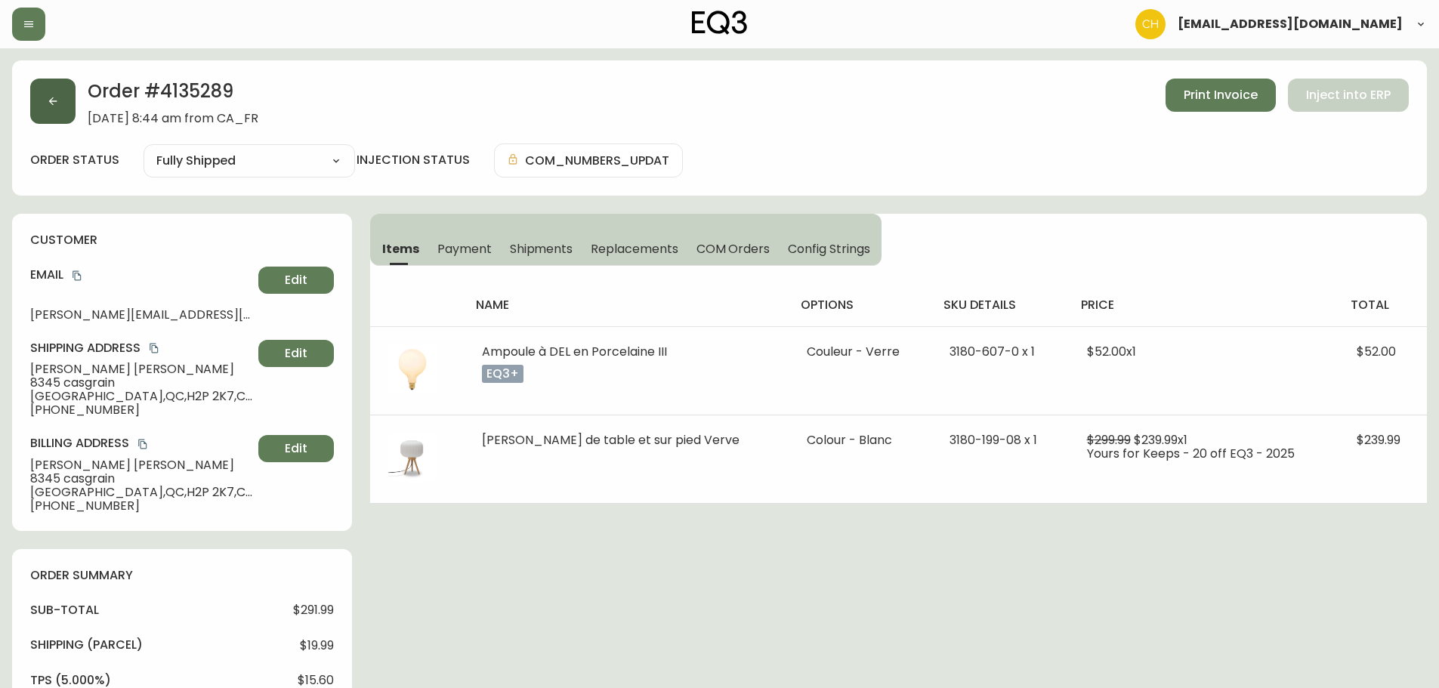
click at [55, 97] on button "button" at bounding box center [52, 101] width 45 height 45
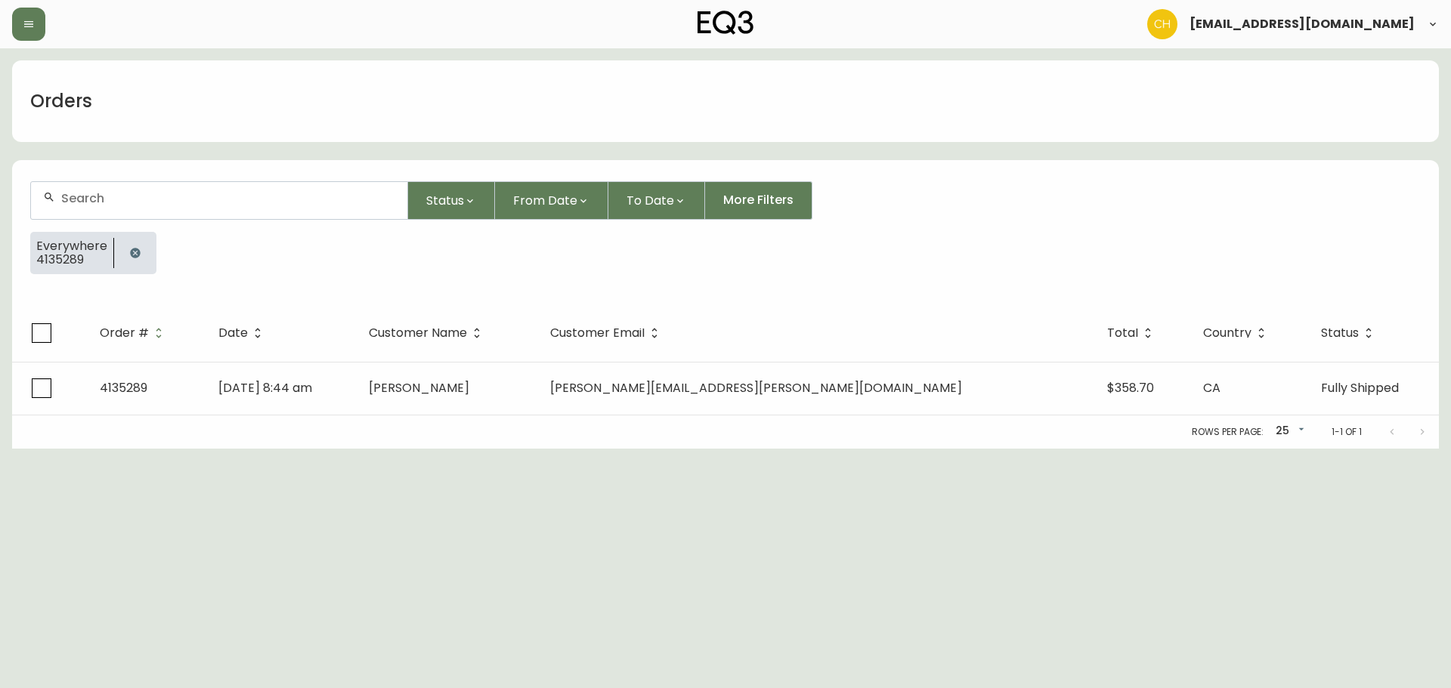
click at [88, 193] on input "text" at bounding box center [228, 198] width 334 height 14
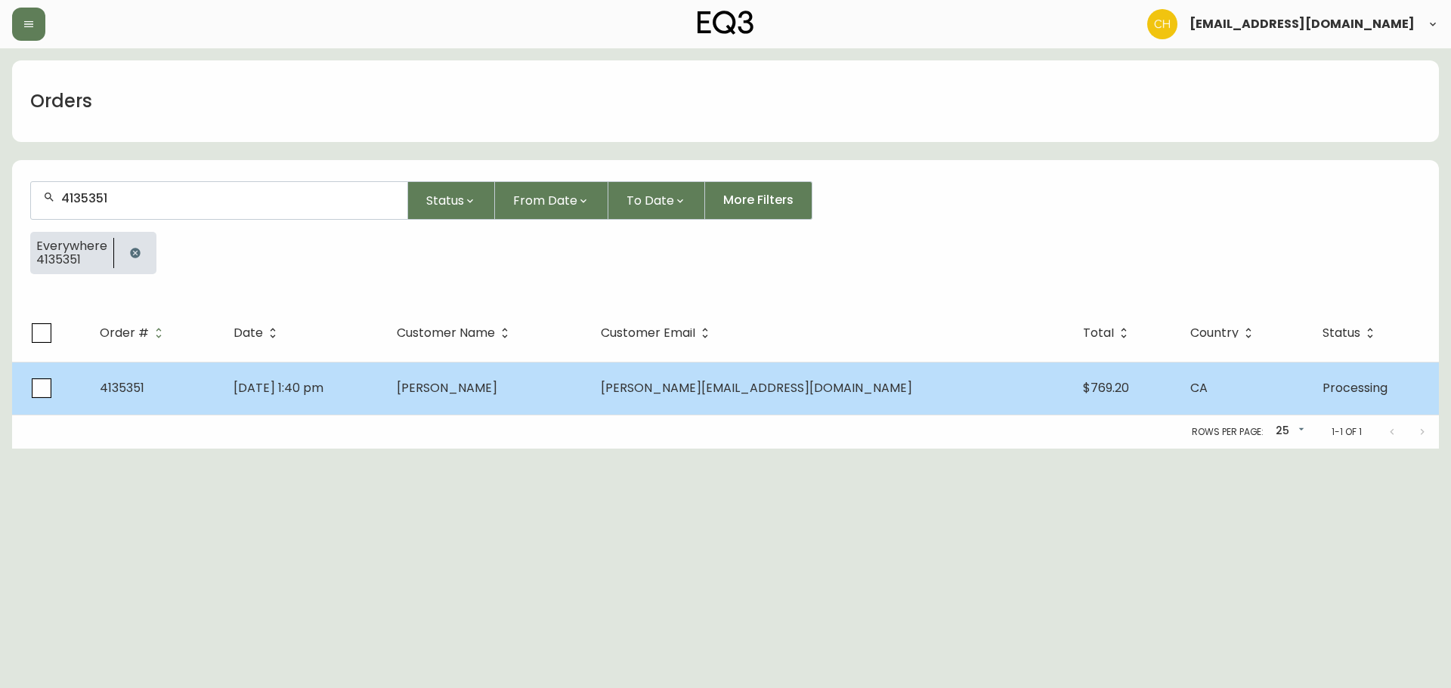
click at [497, 382] on span "[PERSON_NAME]" at bounding box center [447, 387] width 100 height 17
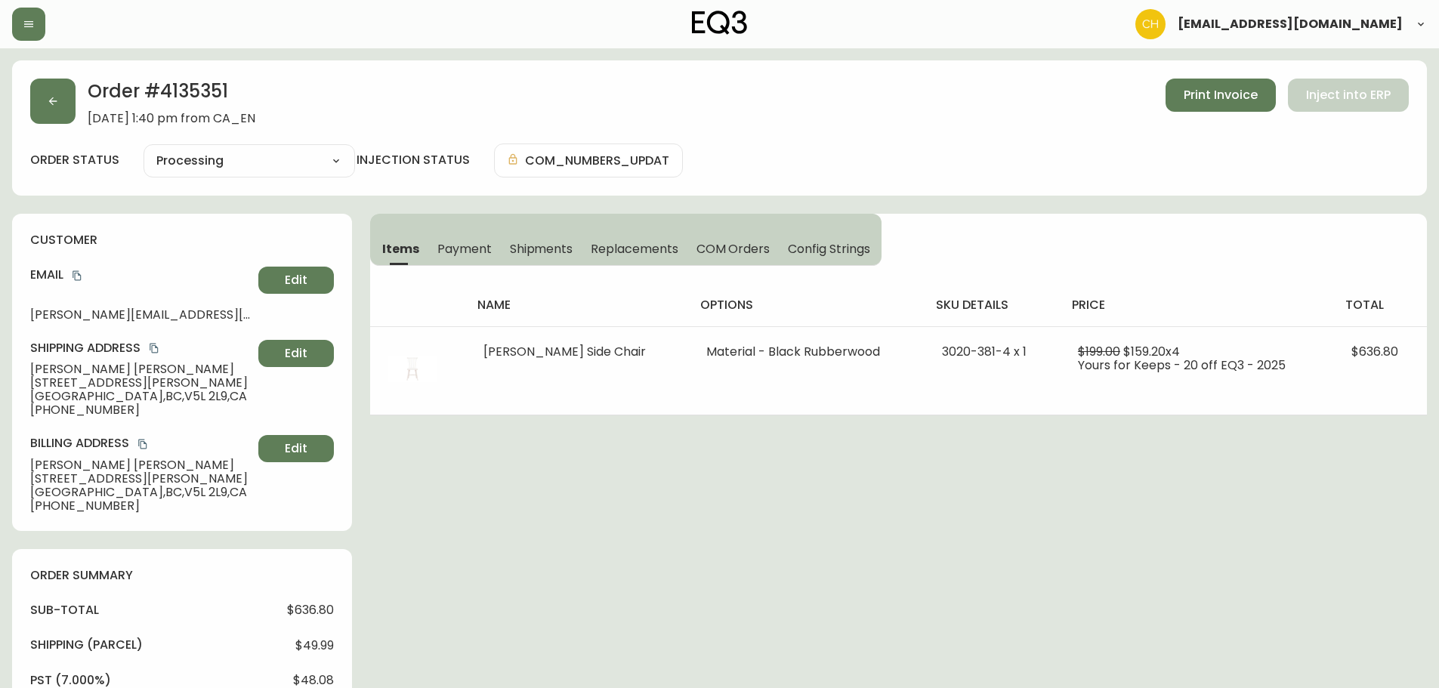
click at [541, 230] on div "Items Payment Shipments Replacements COM Orders Config Strings" at bounding box center [626, 240] width 512 height 52
click at [554, 255] on span "Shipments" at bounding box center [541, 249] width 63 height 16
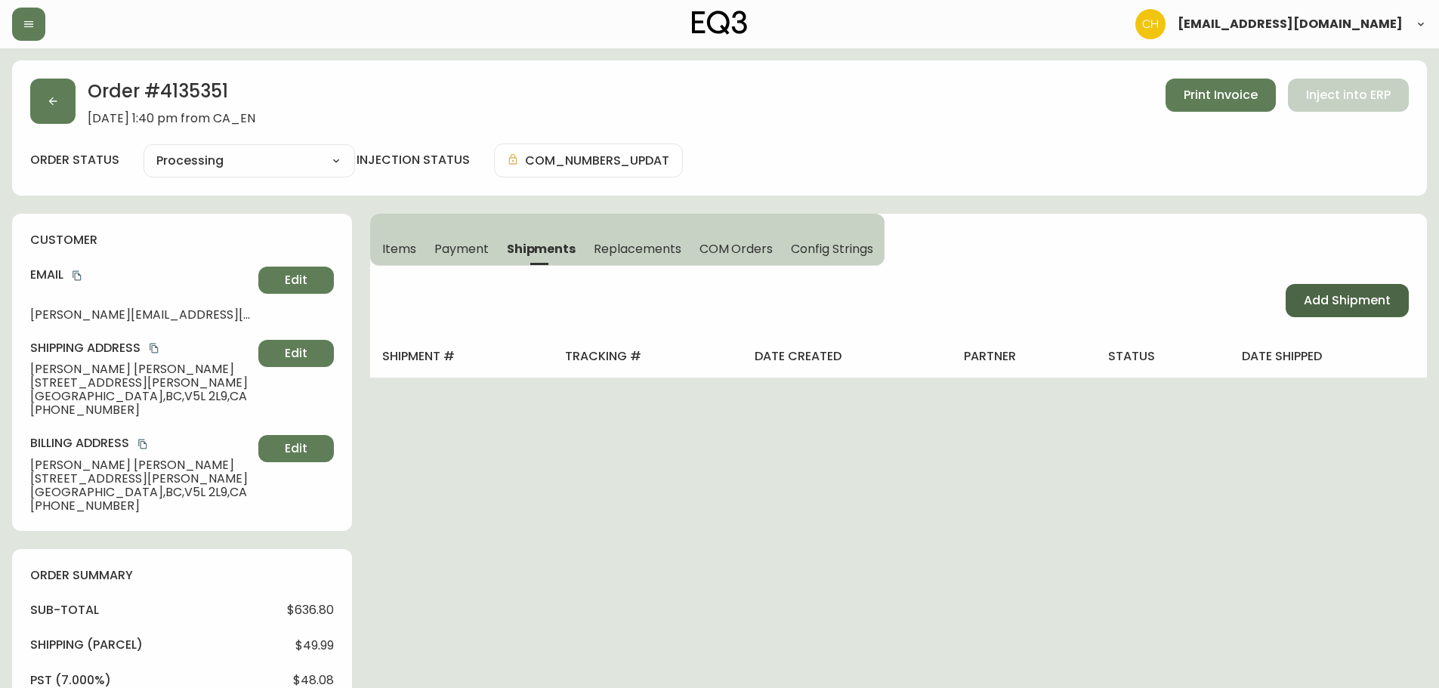
click at [1306, 311] on button "Add Shipment" at bounding box center [1347, 300] width 123 height 33
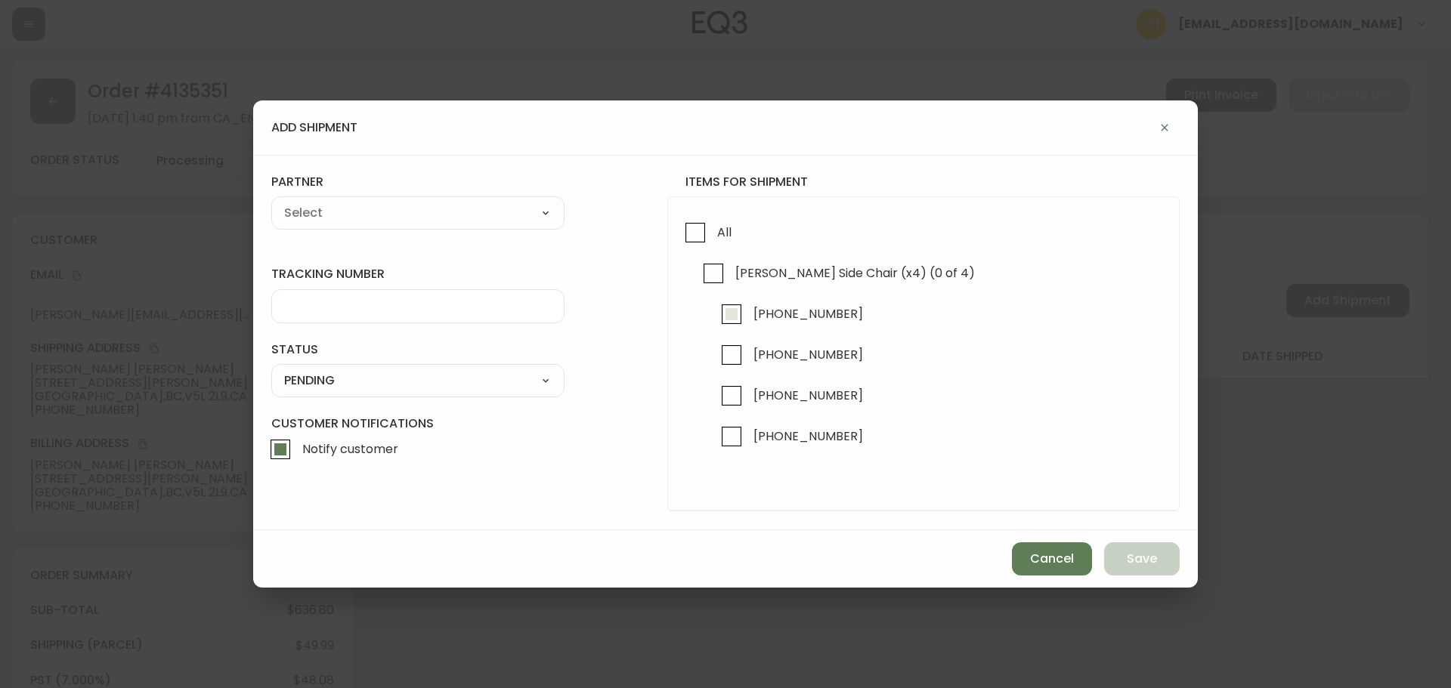
click at [740, 316] on input "[PHONE_NUMBER]" at bounding box center [731, 314] width 35 height 35
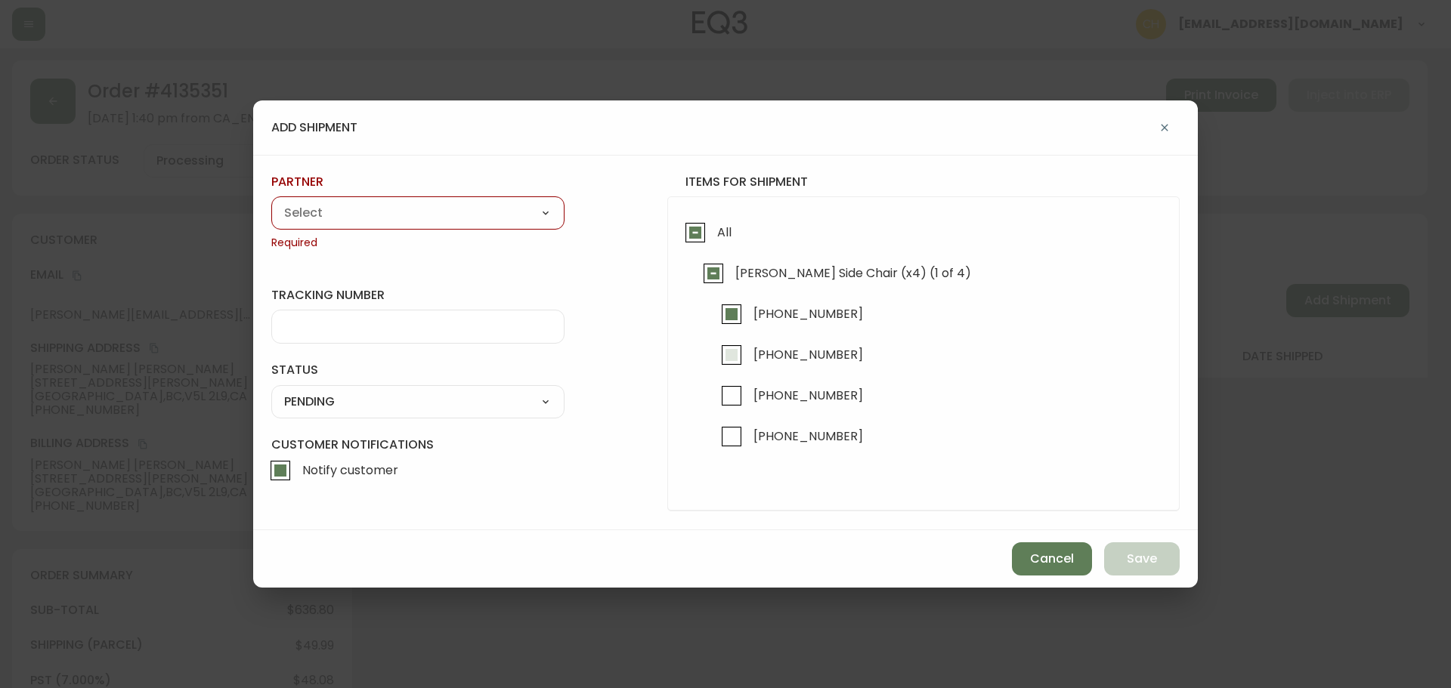
click at [736, 350] on input "[PHONE_NUMBER]" at bounding box center [731, 355] width 35 height 35
click at [416, 214] on select "A Move to Remember LLC ABF Freight Alero [PERSON_NAME] Canada Post Canpar Expre…" at bounding box center [417, 213] width 293 height 23
click at [271, 202] on select "A Move to Remember LLC ABF Freight Alero [PERSON_NAME] Canada Post Canpar Expre…" at bounding box center [417, 213] width 293 height 23
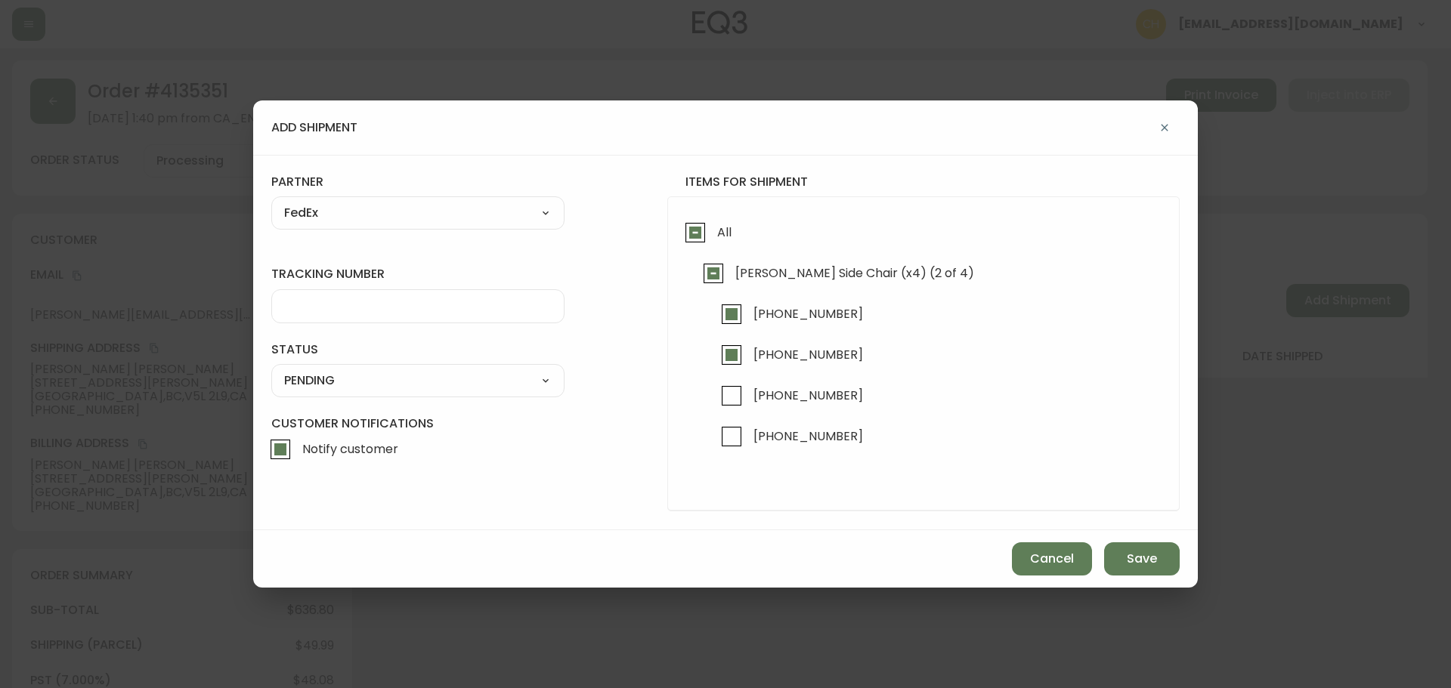
click at [319, 308] on input "tracking number" at bounding box center [417, 306] width 267 height 14
click at [322, 391] on div "SHIPPED PENDING CANCELLED" at bounding box center [417, 380] width 293 height 33
click at [333, 371] on select "SHIPPED PENDING CANCELLED" at bounding box center [417, 380] width 293 height 23
click at [271, 369] on select "SHIPPED PENDING CANCELLED" at bounding box center [417, 380] width 293 height 23
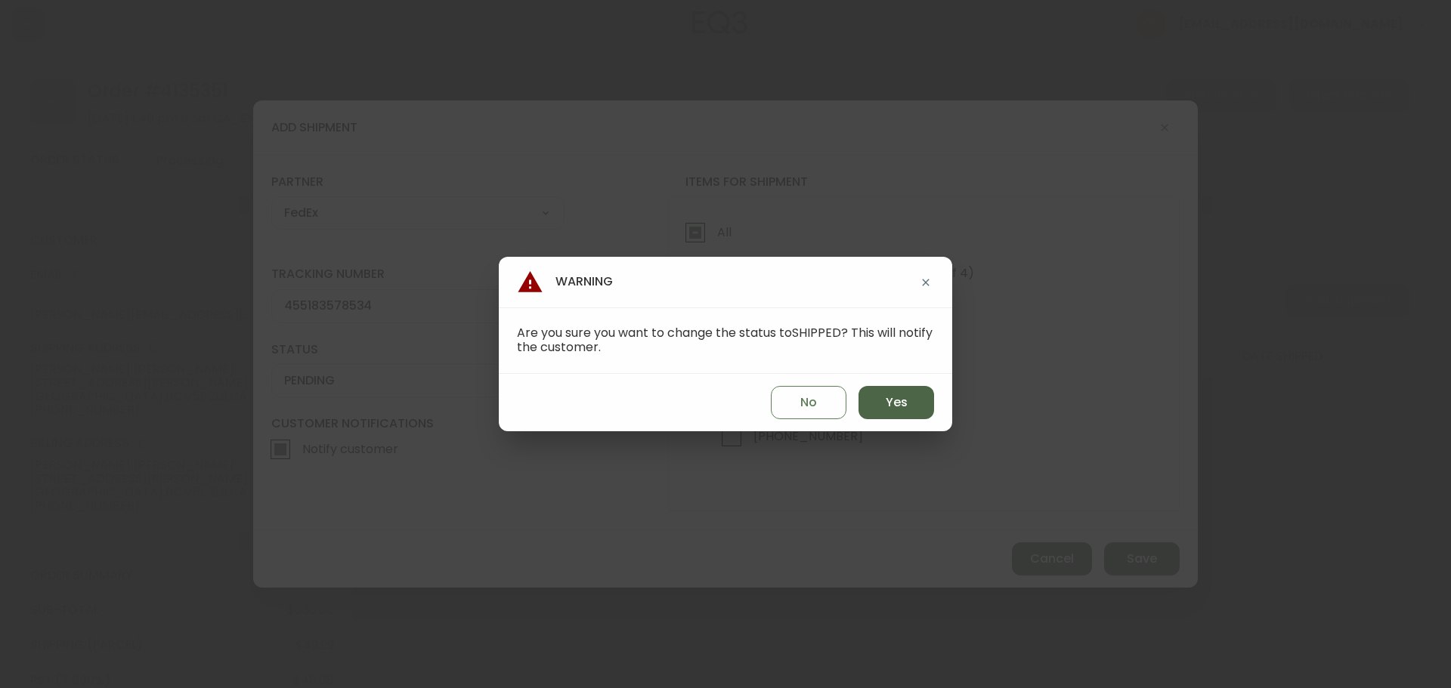
click at [910, 410] on button "Yes" at bounding box center [896, 402] width 76 height 33
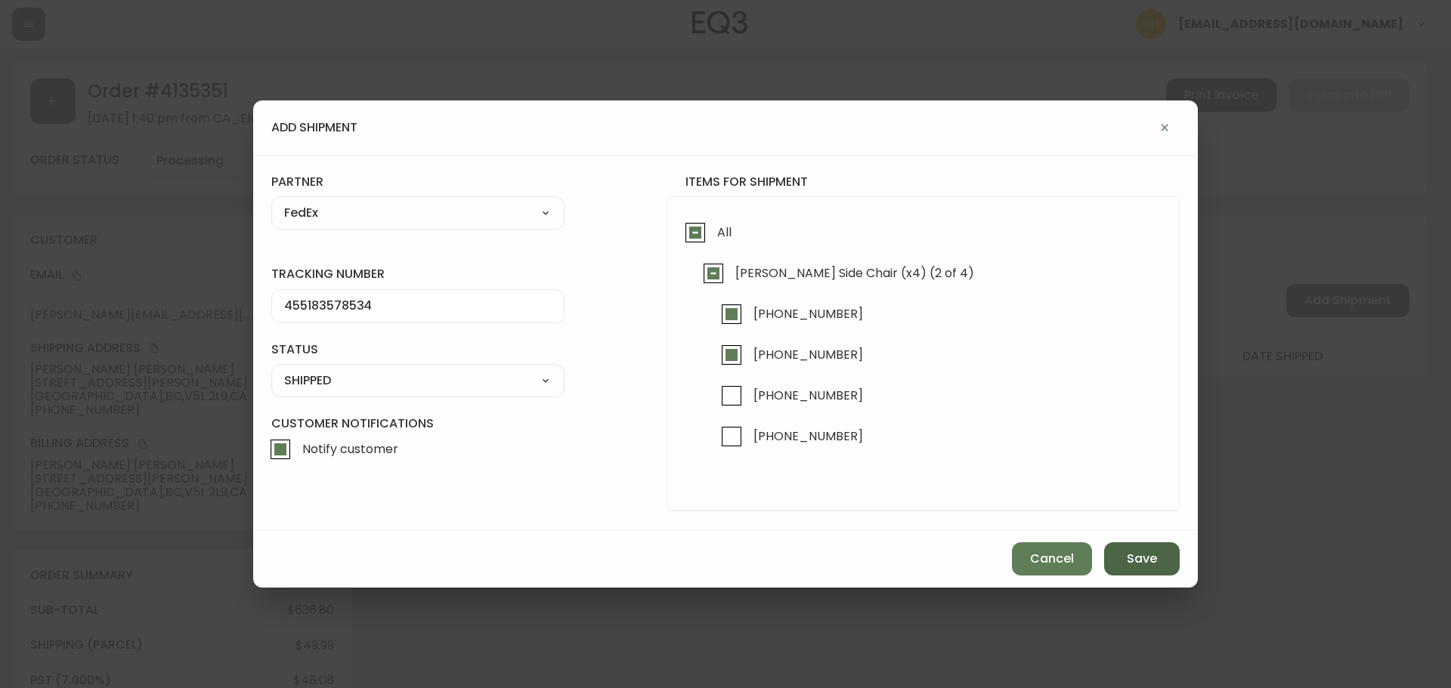
click at [1120, 558] on button "Save" at bounding box center [1142, 558] width 76 height 33
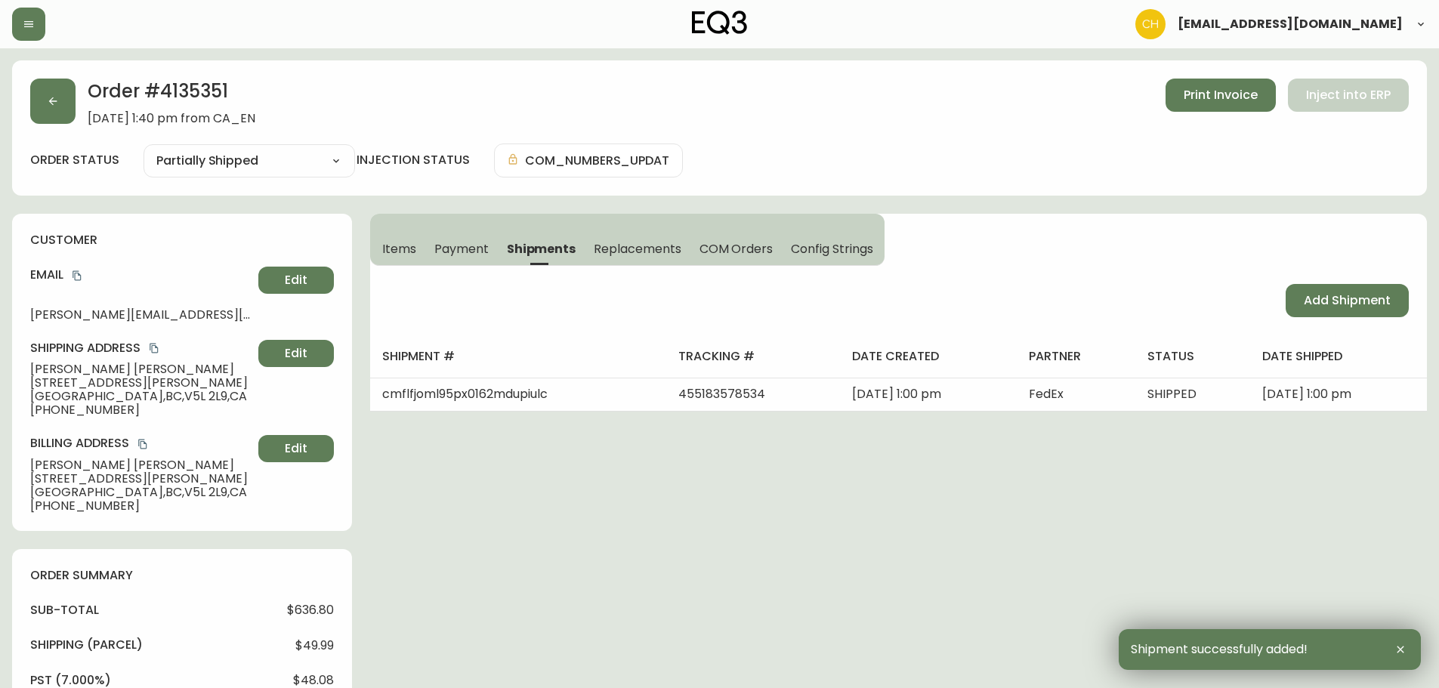
click at [1315, 305] on span "Add Shipment" at bounding box center [1347, 300] width 87 height 17
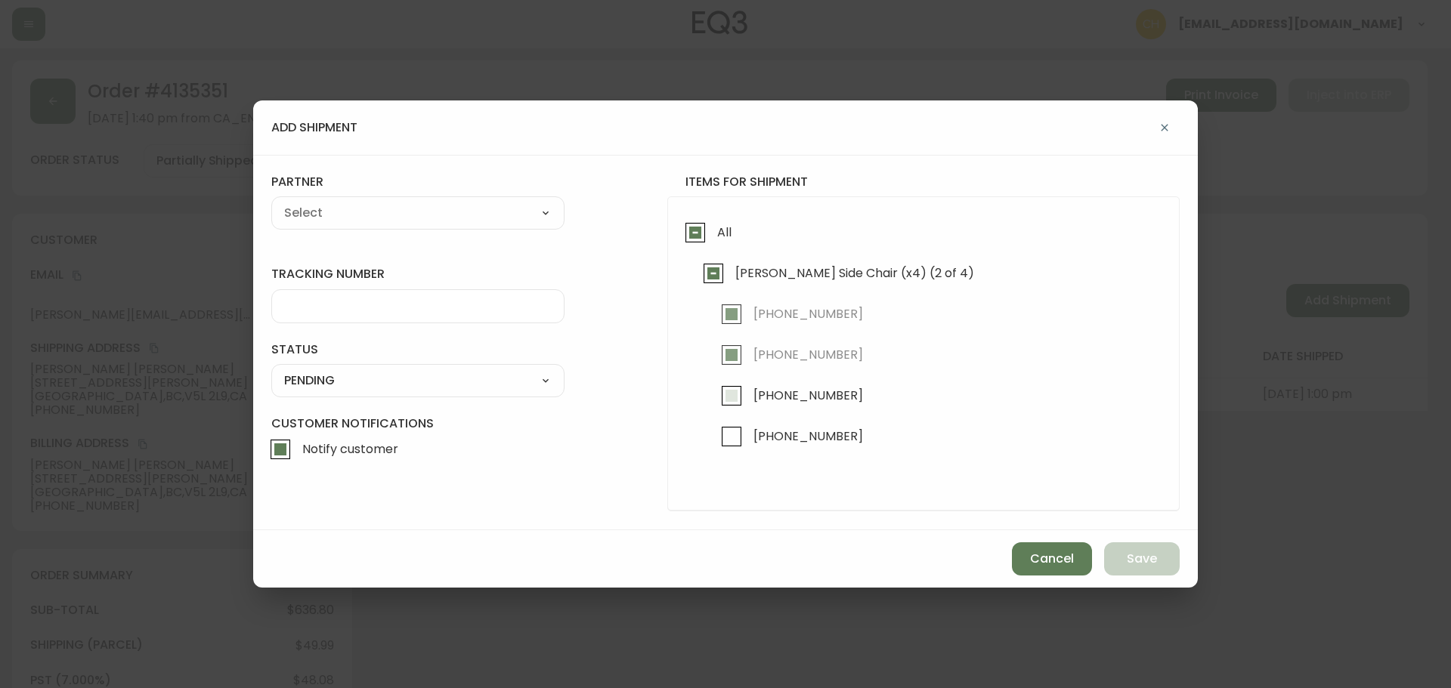
drag, startPoint x: 742, startPoint y: 397, endPoint x: 731, endPoint y: 418, distance: 24.0
click at [740, 397] on input "[PHONE_NUMBER]" at bounding box center [731, 396] width 35 height 35
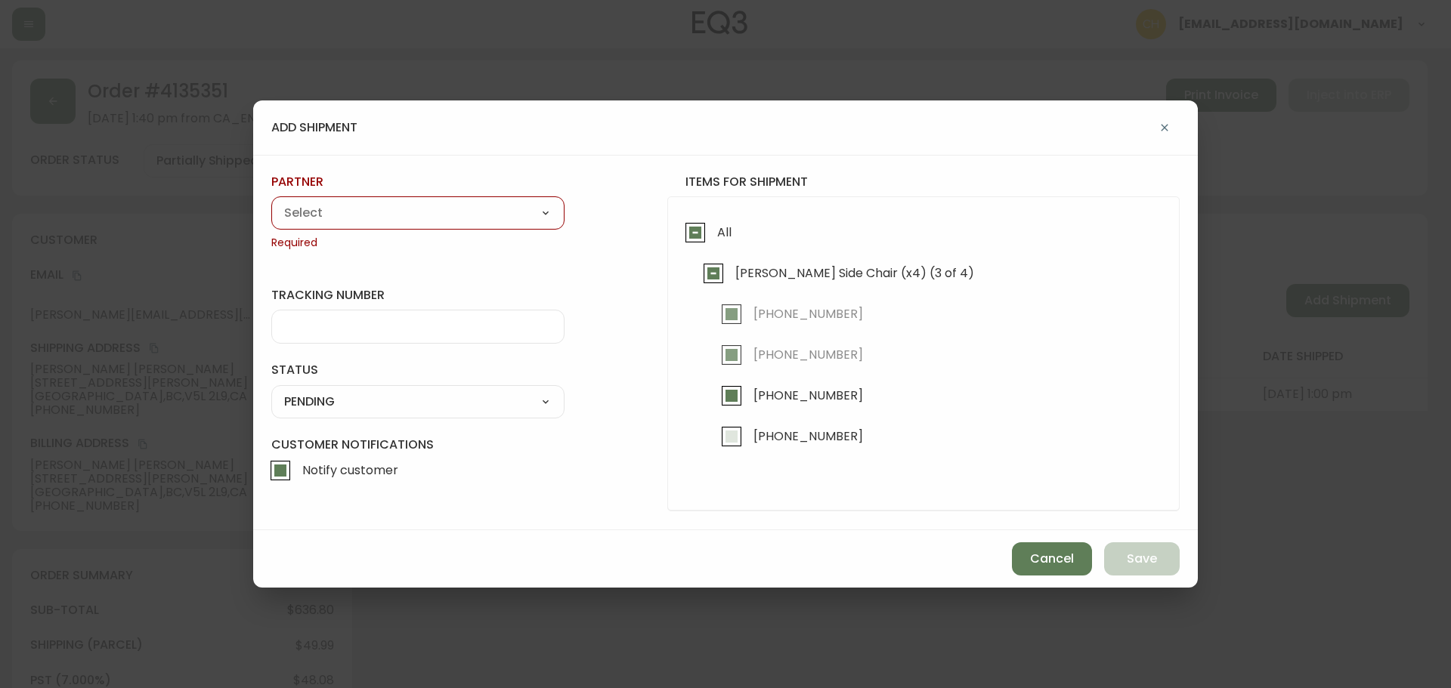
click at [733, 437] on input "[PHONE_NUMBER]" at bounding box center [731, 436] width 35 height 35
click at [412, 195] on div "partner A Move to Remember LLC ABF Freight Alero [PERSON_NAME] Canada Post Canp…" at bounding box center [417, 212] width 293 height 77
click at [410, 202] on select "A Move to Remember LLC ABF Freight Alero [PERSON_NAME] Canada Post Canpar Expre…" at bounding box center [417, 213] width 293 height 23
click at [271, 202] on select "A Move to Remember LLC ABF Freight Alero [PERSON_NAME] Canada Post Canpar Expre…" at bounding box center [417, 213] width 293 height 23
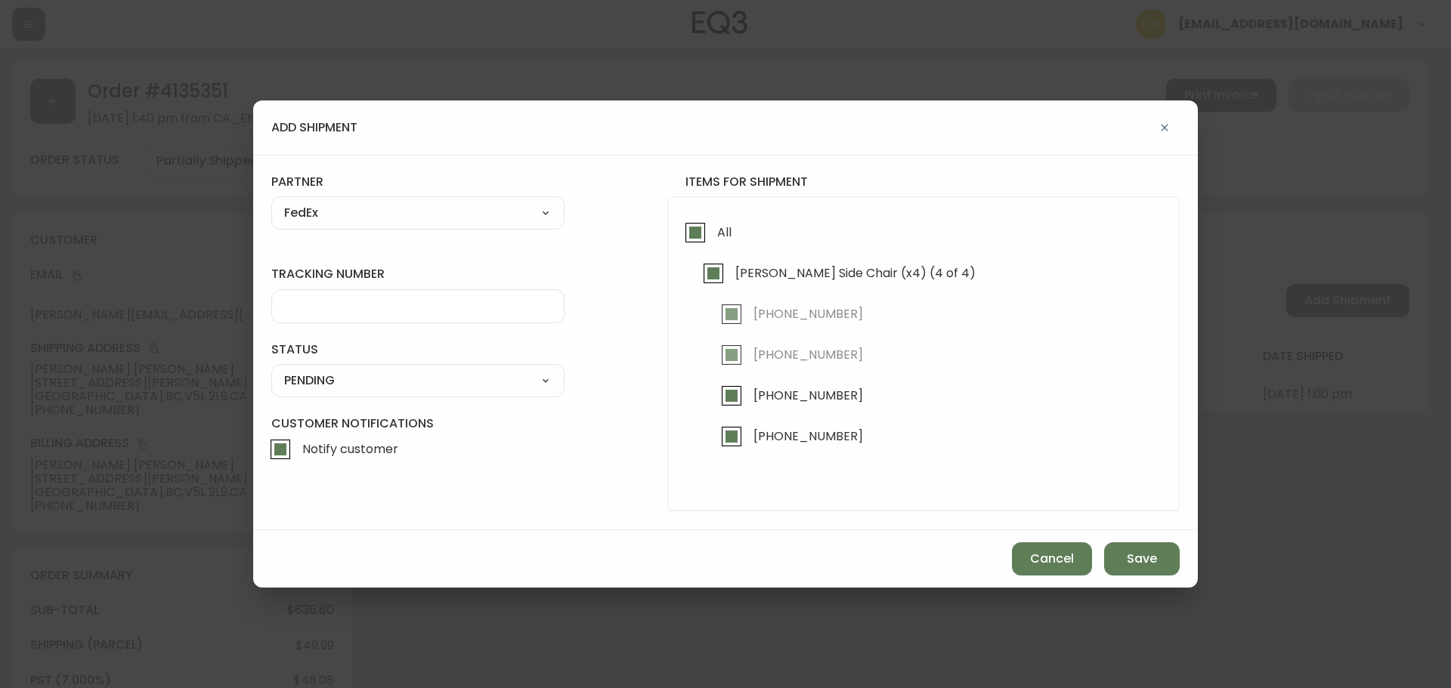
click at [334, 304] on input "tracking number" at bounding box center [417, 306] width 267 height 14
click at [329, 382] on select "SHIPPED PENDING CANCELLED" at bounding box center [417, 380] width 293 height 23
click at [271, 369] on select "SHIPPED PENDING CANCELLED" at bounding box center [417, 380] width 293 height 23
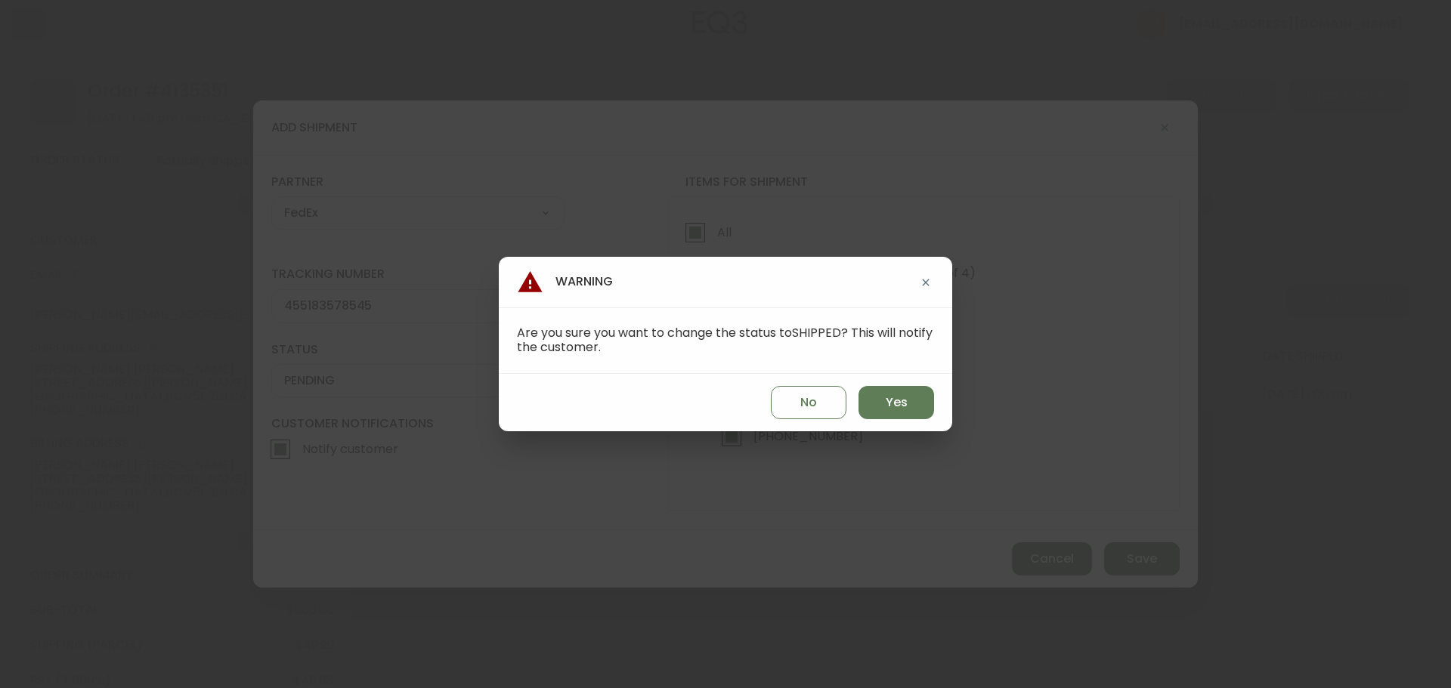
drag, startPoint x: 878, startPoint y: 402, endPoint x: 915, endPoint y: 419, distance: 40.9
click at [883, 402] on button "Yes" at bounding box center [896, 402] width 76 height 33
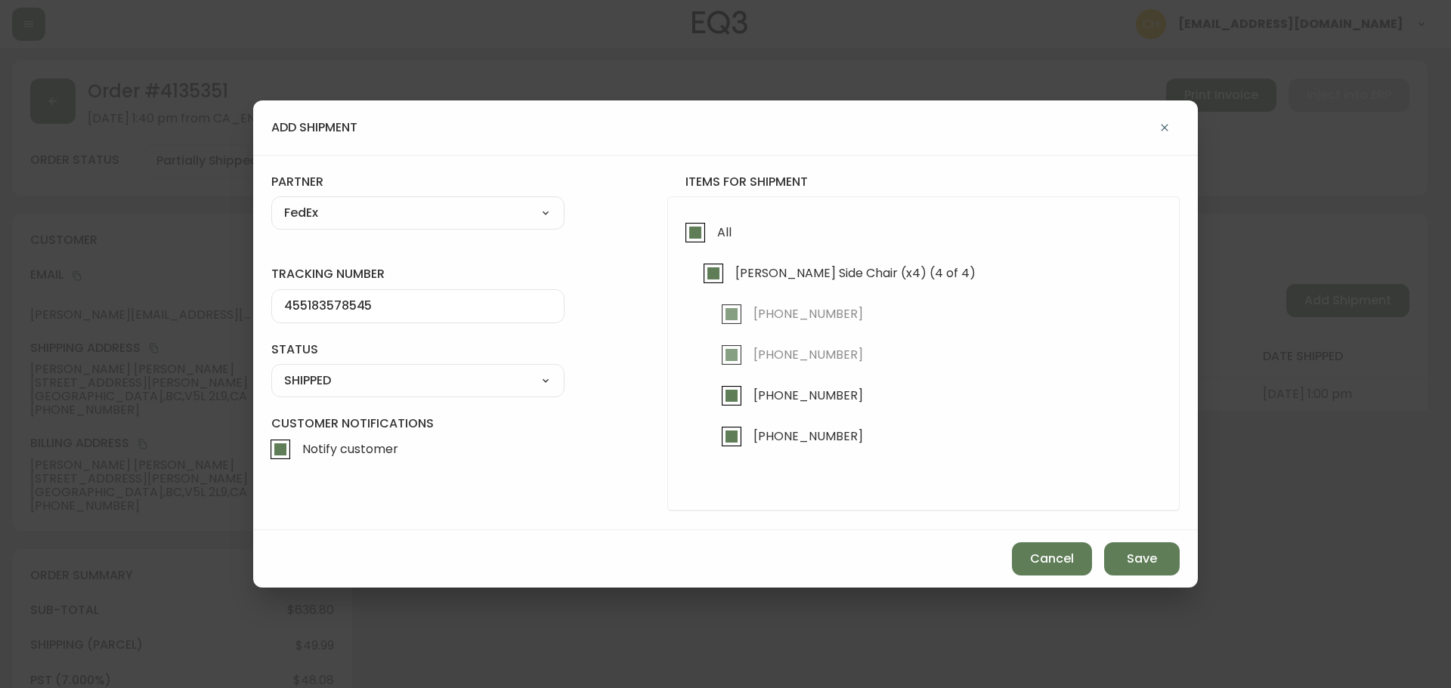
click at [1173, 586] on div "Cancel Save" at bounding box center [725, 558] width 944 height 57
click at [1163, 569] on button "Save" at bounding box center [1142, 558] width 76 height 33
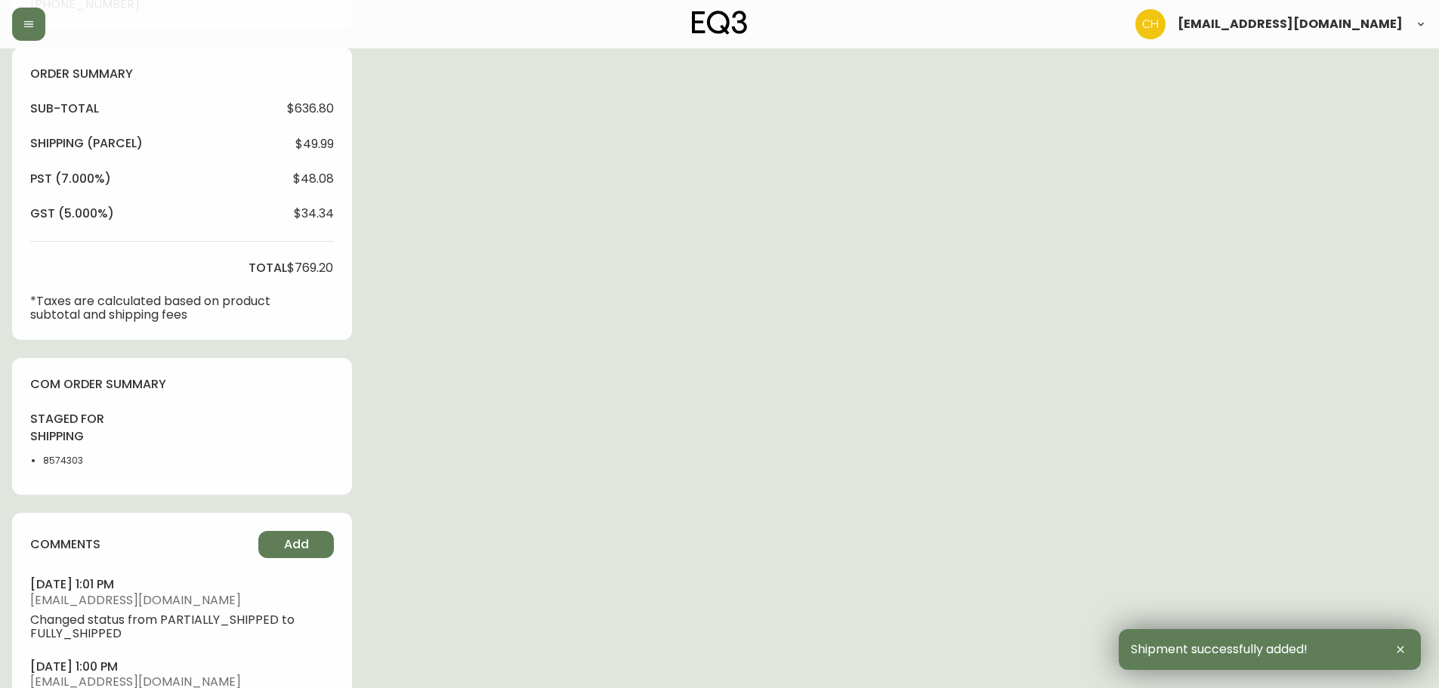
scroll to position [663, 0]
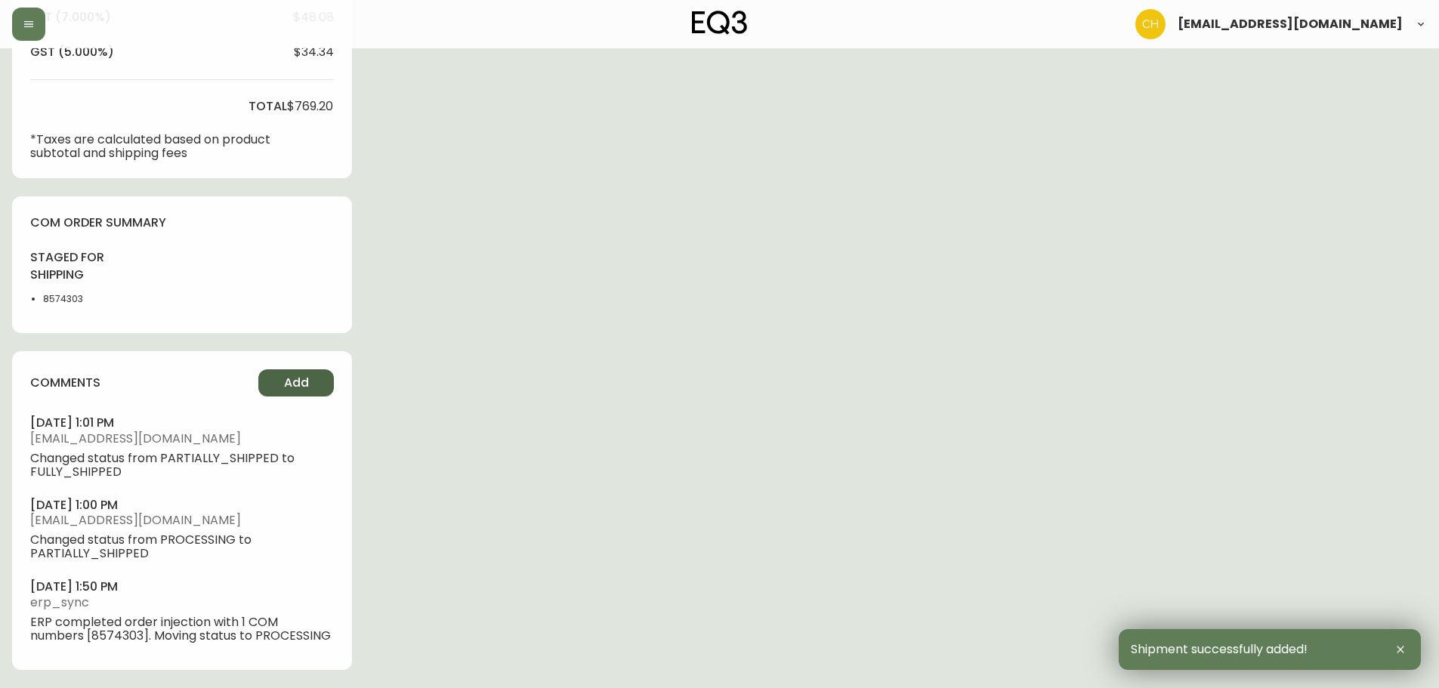
click at [295, 385] on span "Add" at bounding box center [296, 383] width 25 height 17
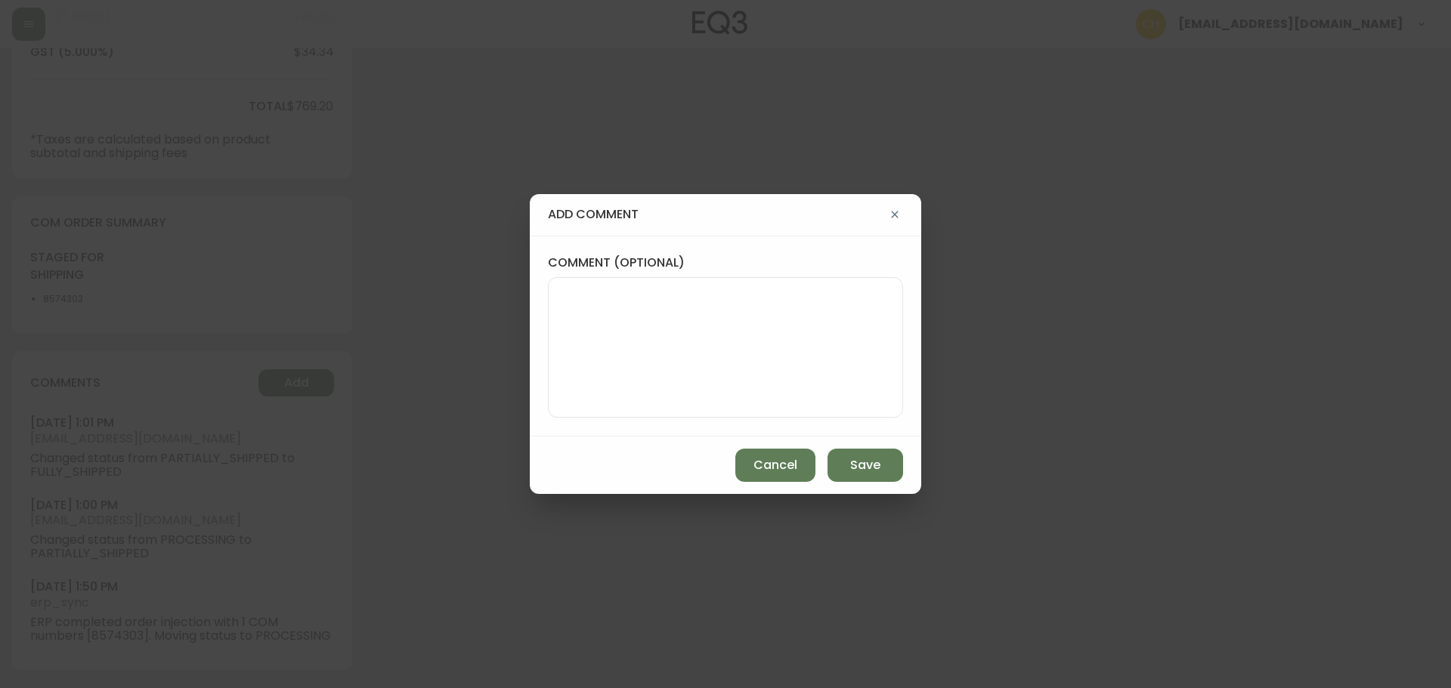
click at [576, 307] on textarea "comment (optional)" at bounding box center [725, 347] width 329 height 121
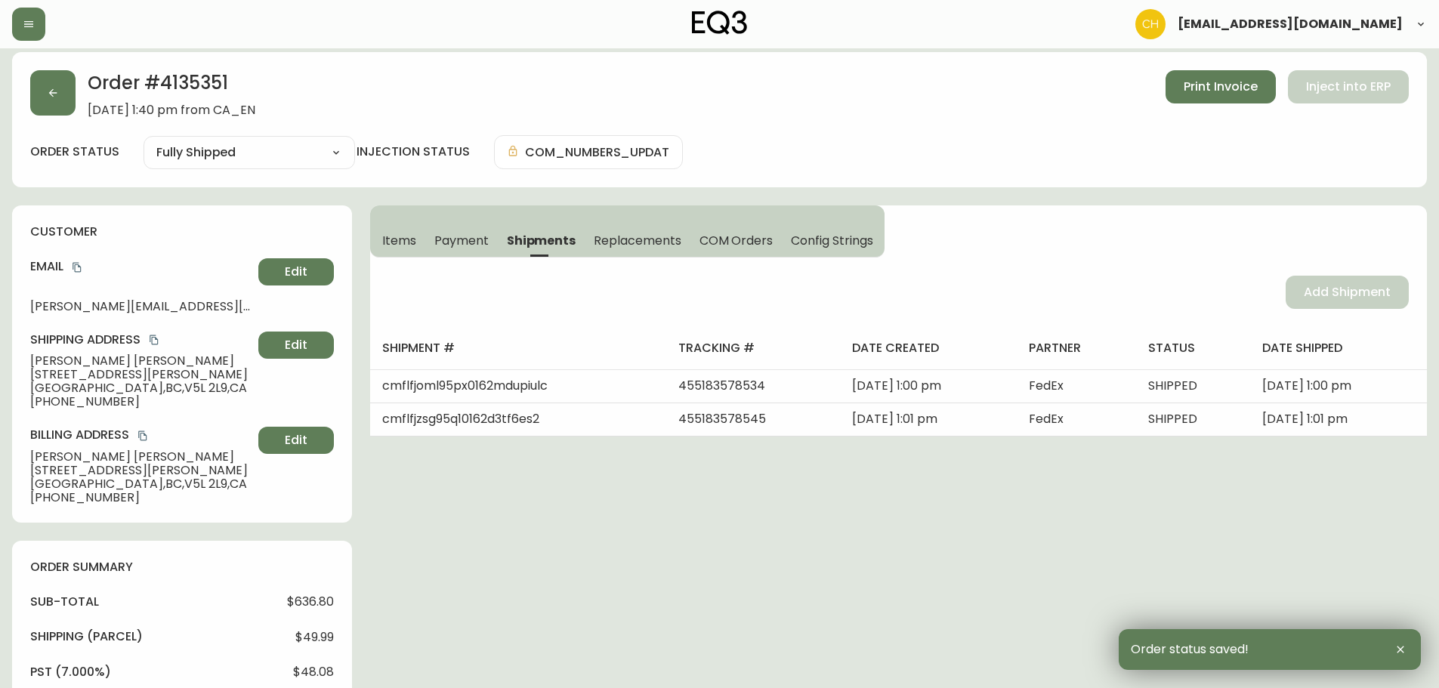
scroll to position [0, 0]
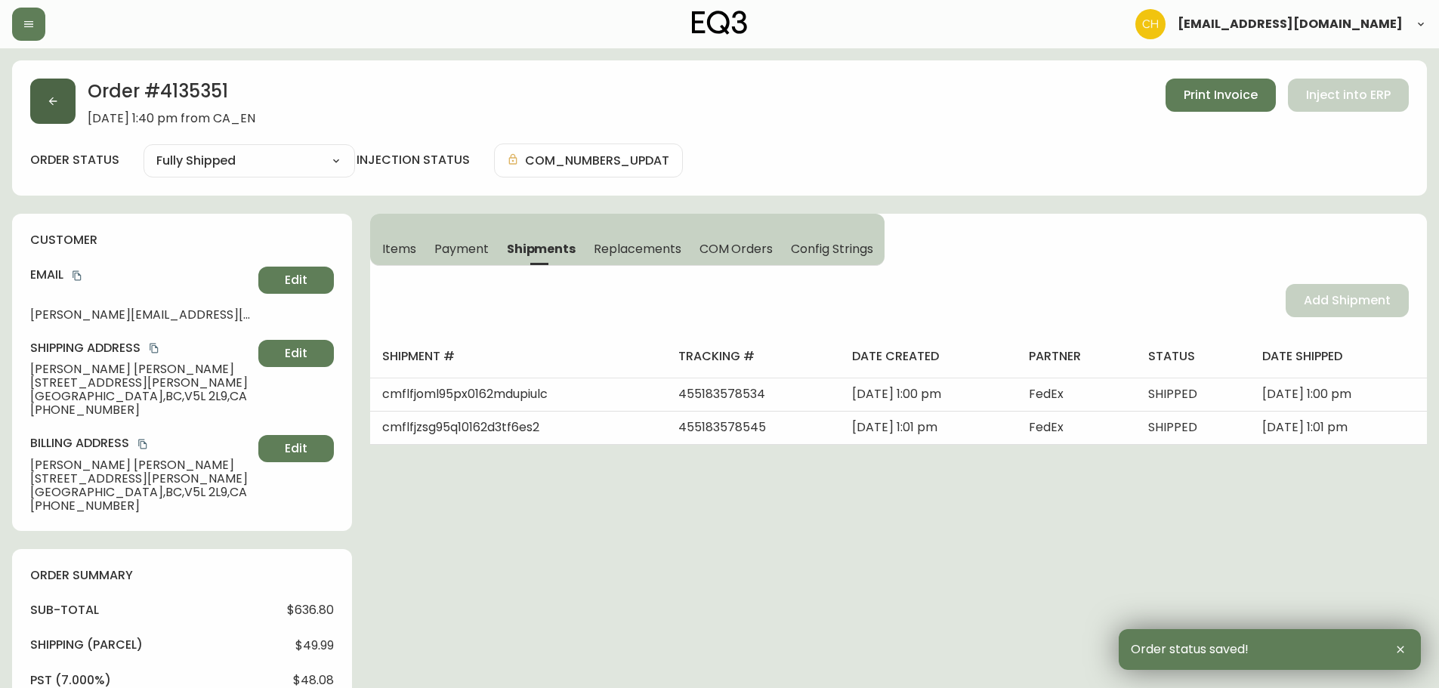
click at [67, 111] on button "button" at bounding box center [52, 101] width 45 height 45
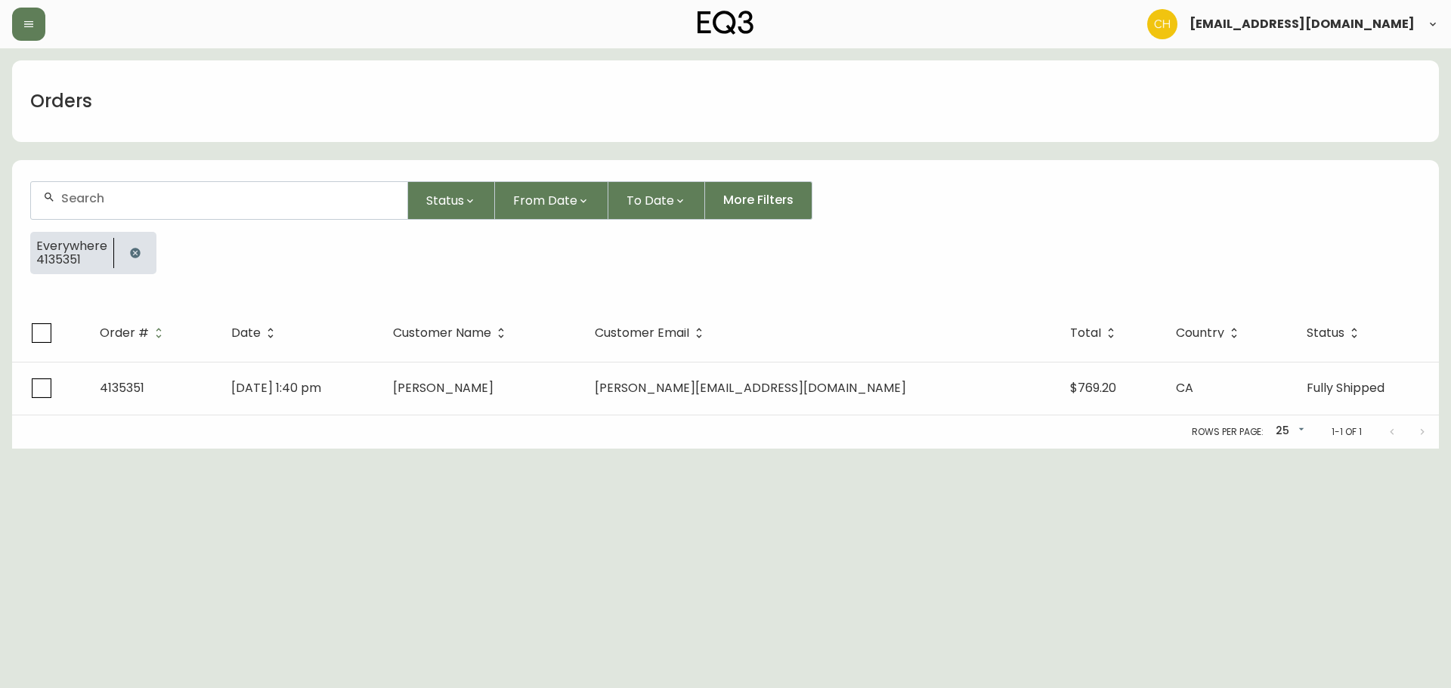
click at [95, 196] on input "text" at bounding box center [228, 198] width 334 height 14
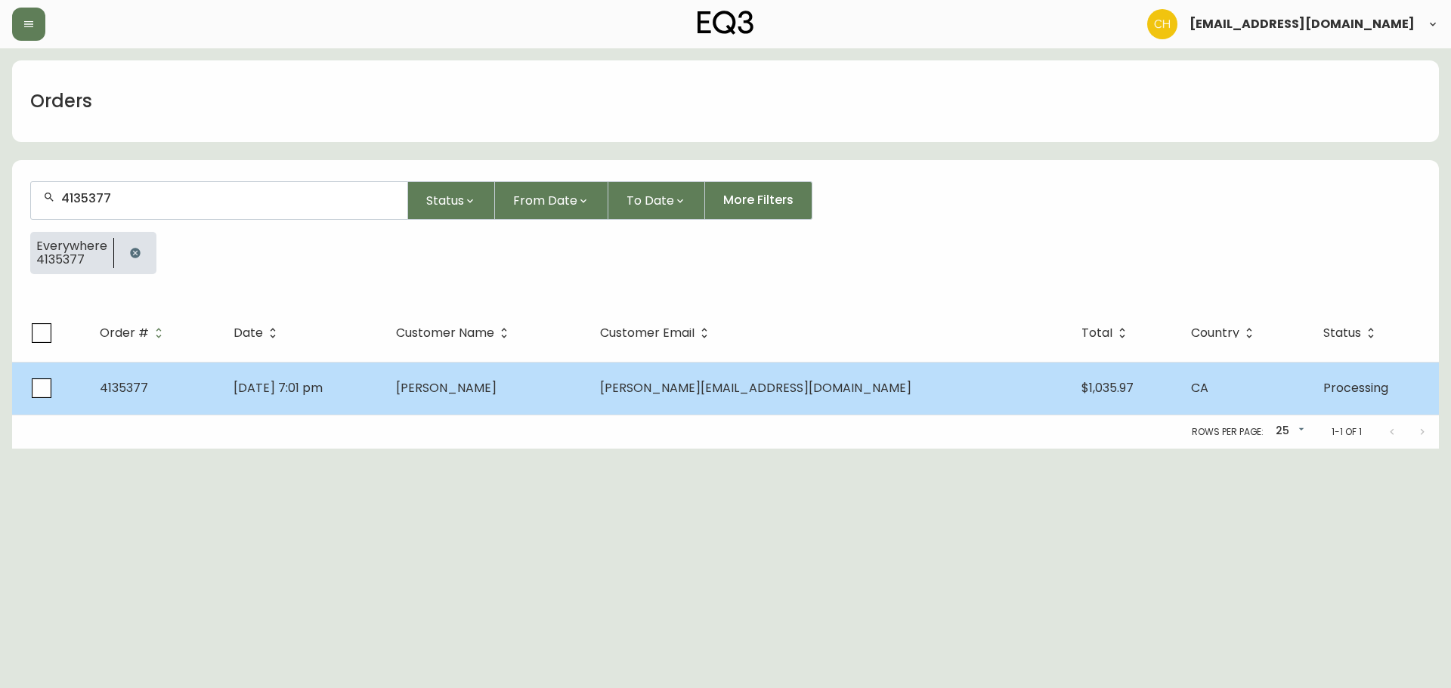
click at [384, 387] on td "[DATE] 7:01 pm" at bounding box center [302, 388] width 162 height 53
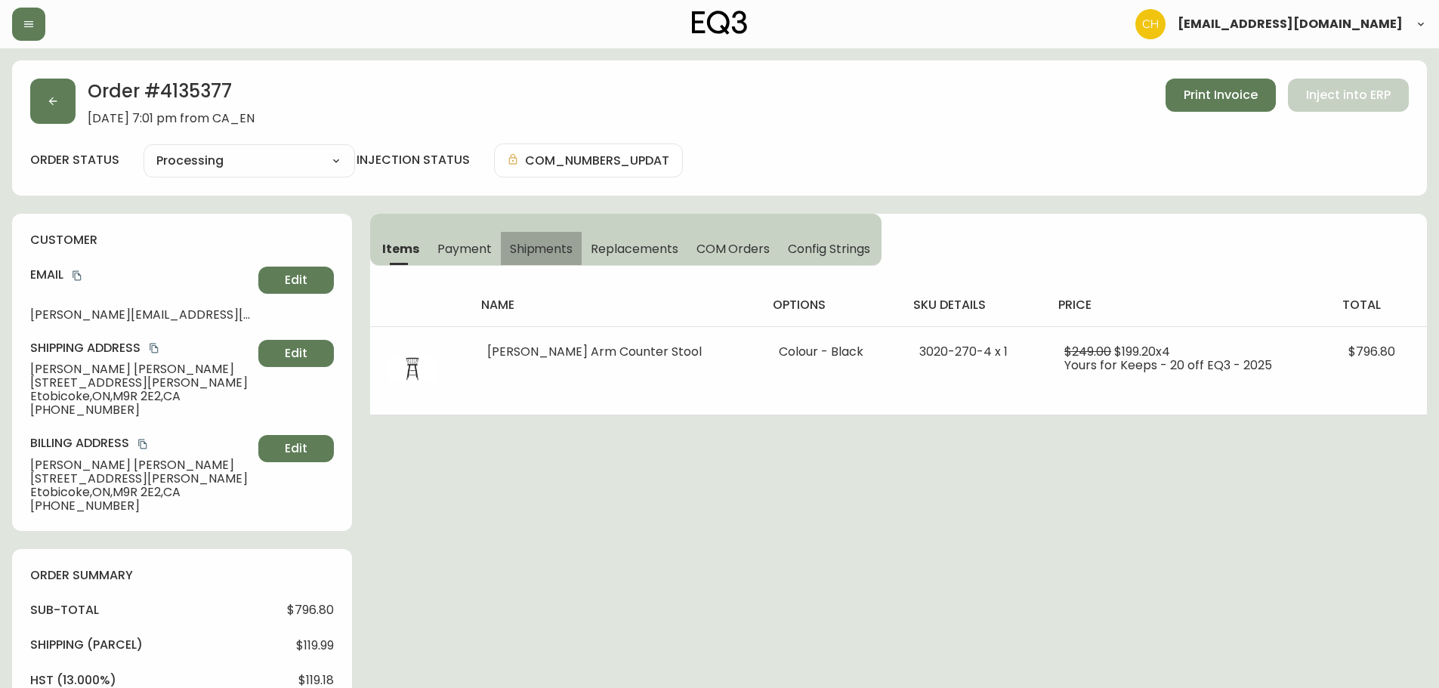
drag, startPoint x: 546, startPoint y: 249, endPoint x: 648, endPoint y: 246, distance: 102.8
click at [546, 248] on span "Shipments" at bounding box center [541, 249] width 63 height 16
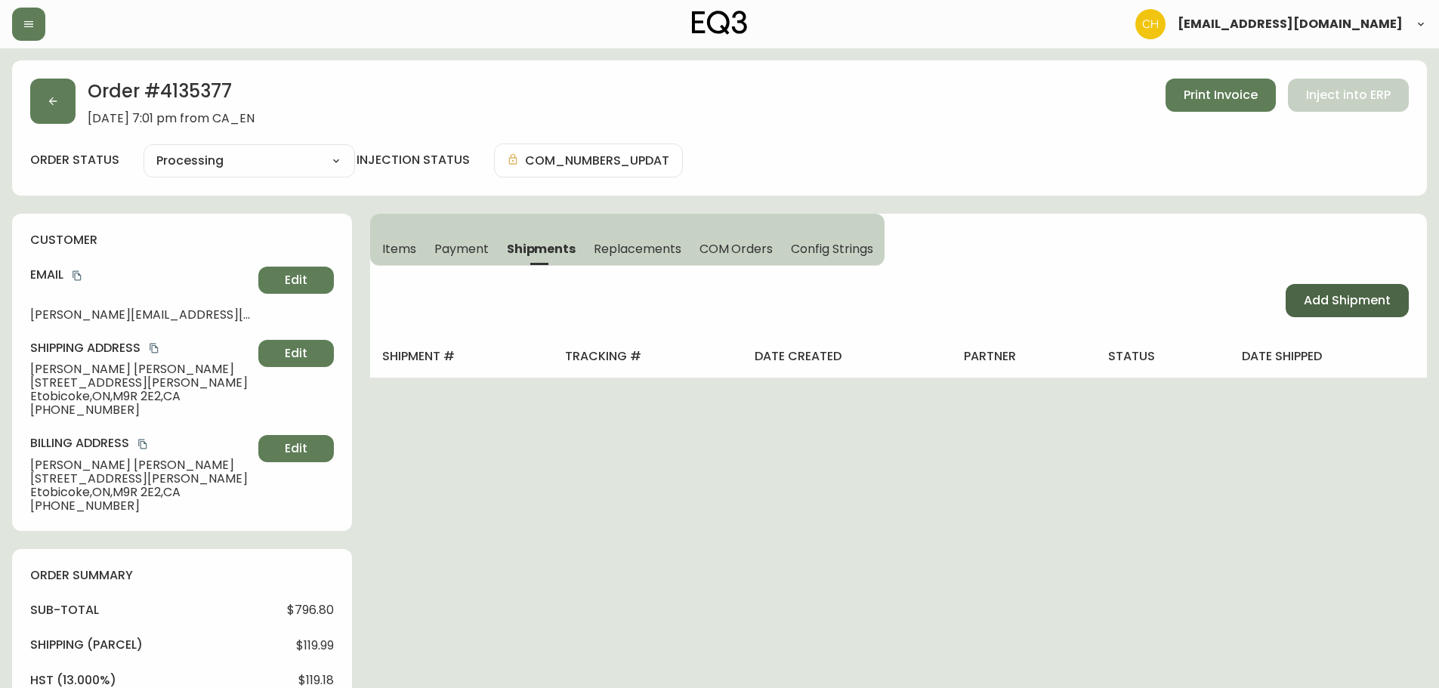
click at [1321, 304] on span "Add Shipment" at bounding box center [1347, 300] width 87 height 17
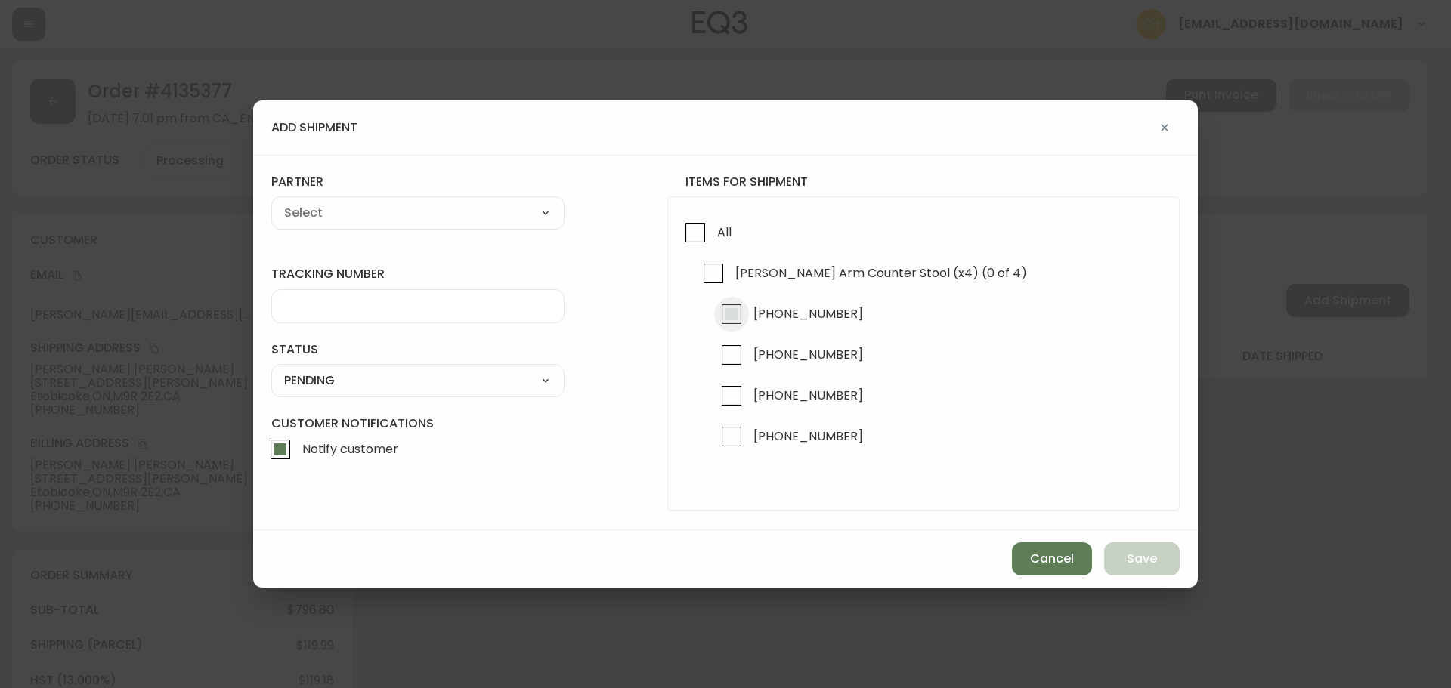
click at [731, 321] on input "[PHONE_NUMBER]" at bounding box center [731, 314] width 35 height 35
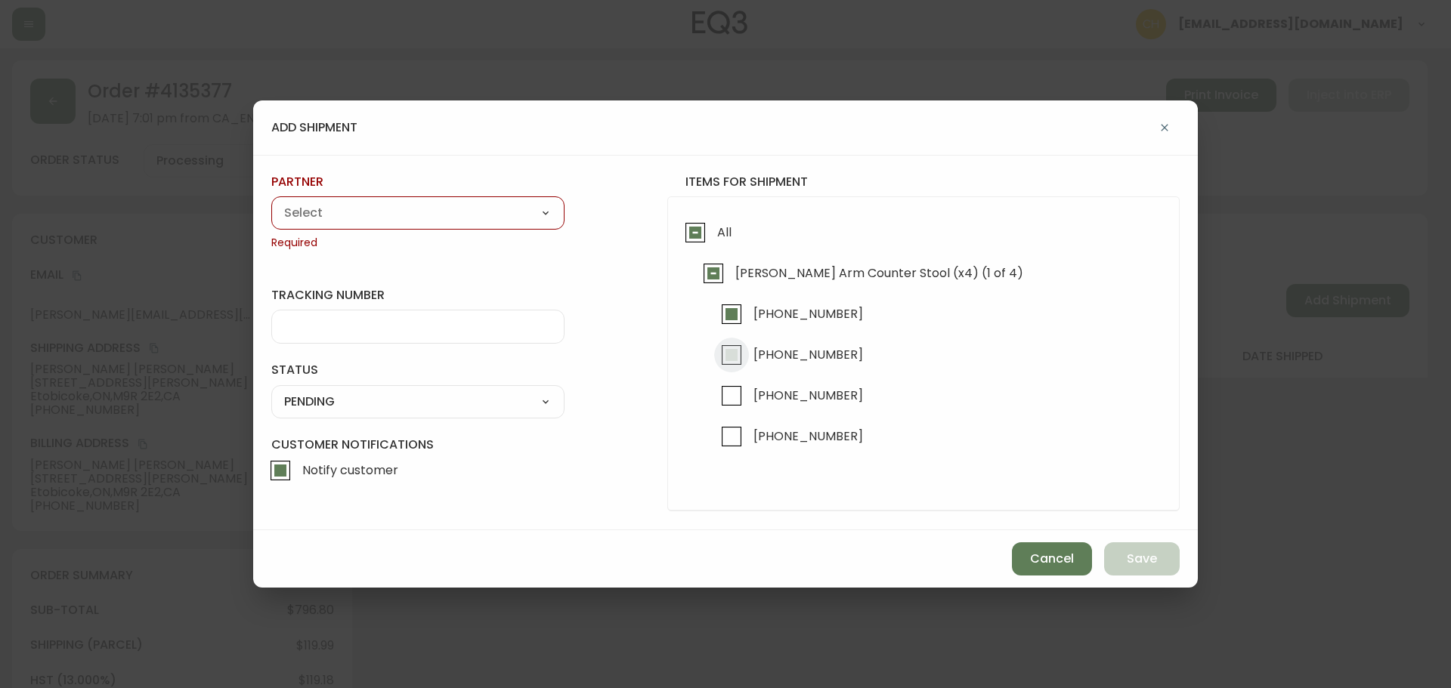
click at [737, 346] on input "[PHONE_NUMBER]" at bounding box center [731, 355] width 35 height 35
click at [463, 217] on select "A Move to Remember LLC ABF Freight Alero [PERSON_NAME] Canada Post Canpar Expre…" at bounding box center [417, 213] width 293 height 23
click at [271, 202] on select "A Move to Remember LLC ABF Freight Alero [PERSON_NAME] Canada Post Canpar Expre…" at bounding box center [417, 213] width 293 height 23
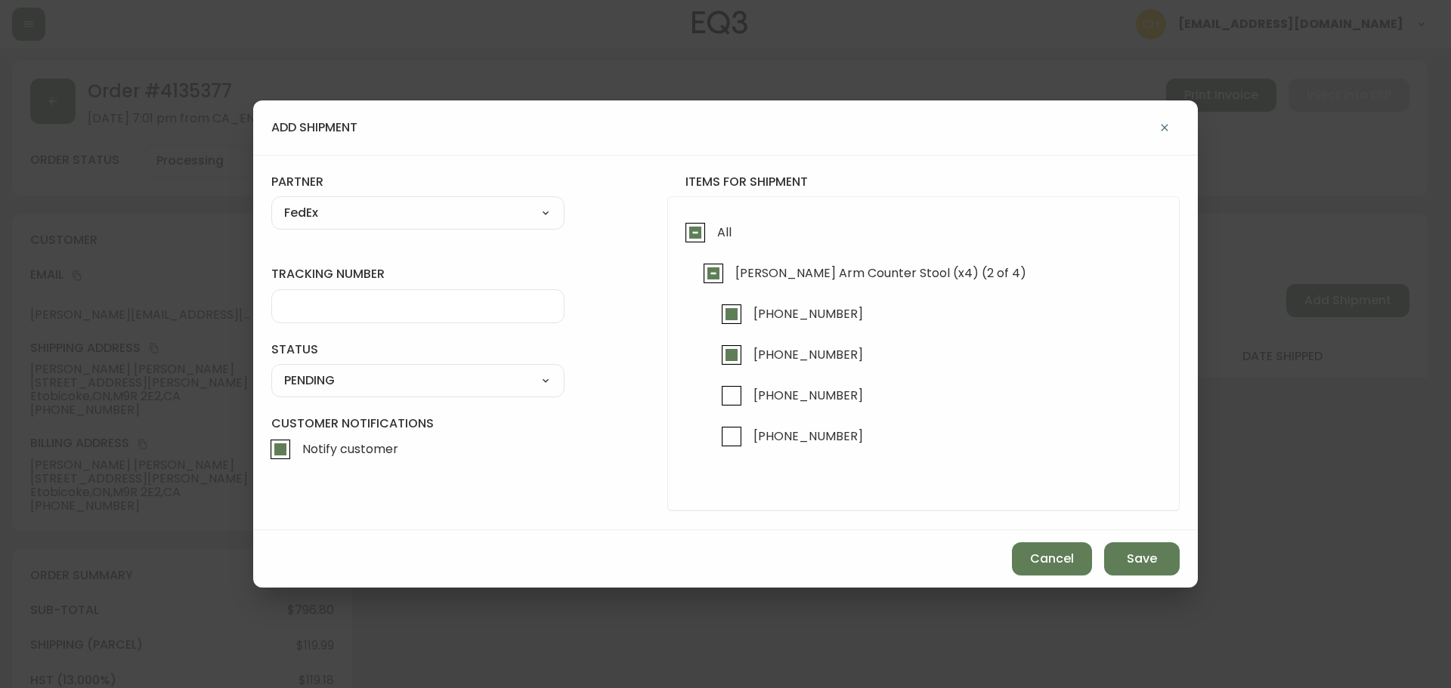
click at [314, 309] on input "tracking number" at bounding box center [417, 306] width 267 height 14
click at [303, 372] on select "SHIPPED PENDING CANCELLED" at bounding box center [417, 380] width 293 height 23
click at [271, 369] on select "SHIPPED PENDING CANCELLED" at bounding box center [417, 380] width 293 height 23
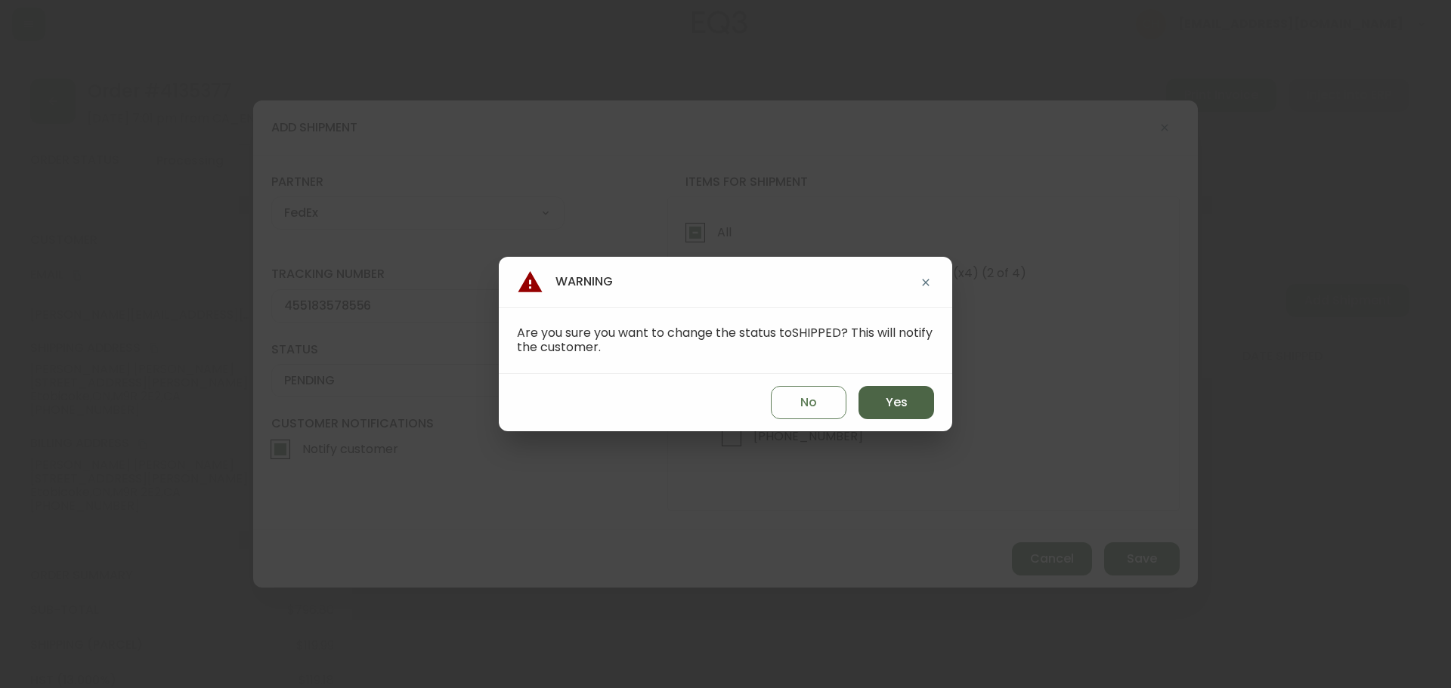
click at [897, 400] on span "Yes" at bounding box center [896, 402] width 22 height 17
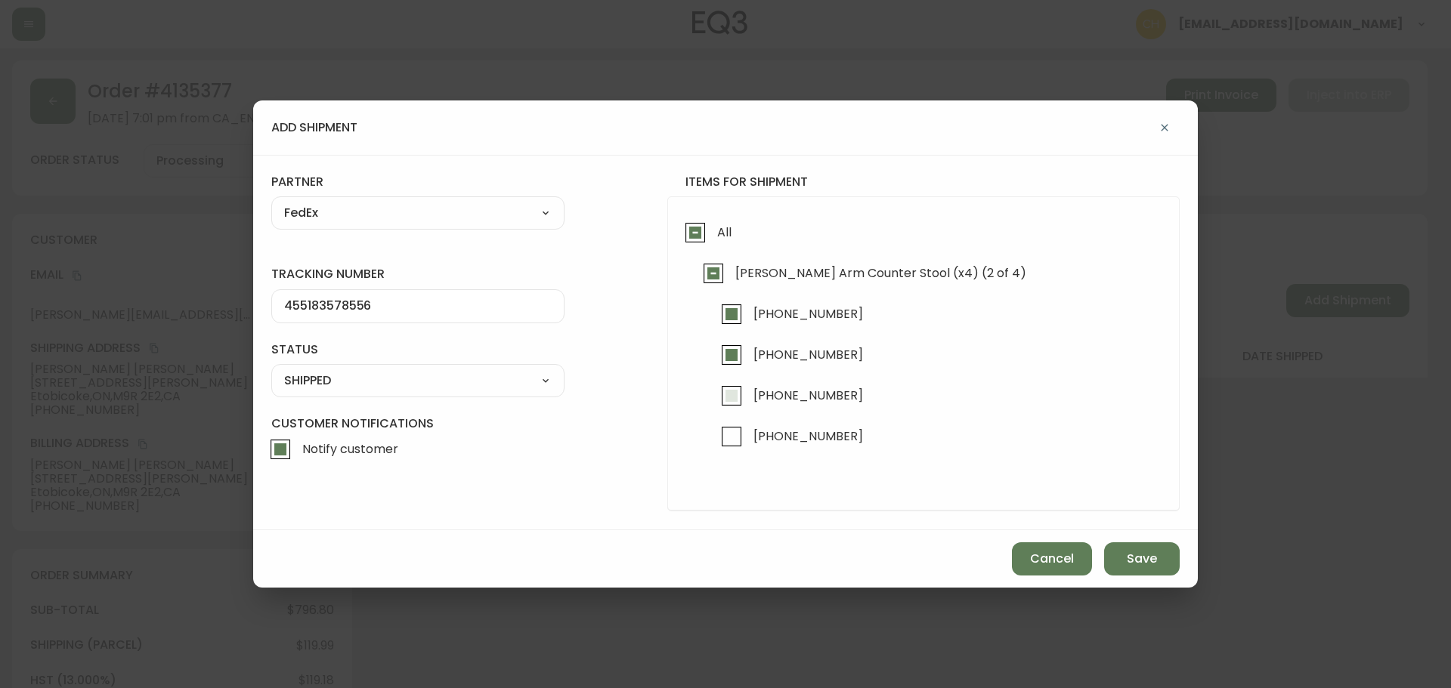
click at [740, 402] on input "[PHONE_NUMBER]" at bounding box center [731, 396] width 35 height 35
click at [737, 436] on input "[PHONE_NUMBER]" at bounding box center [731, 436] width 35 height 35
click at [731, 394] on input "[PHONE_NUMBER]" at bounding box center [731, 396] width 35 height 35
drag, startPoint x: 733, startPoint y: 438, endPoint x: 741, endPoint y: 441, distance: 8.8
click at [733, 439] on input "[PHONE_NUMBER]" at bounding box center [731, 436] width 35 height 35
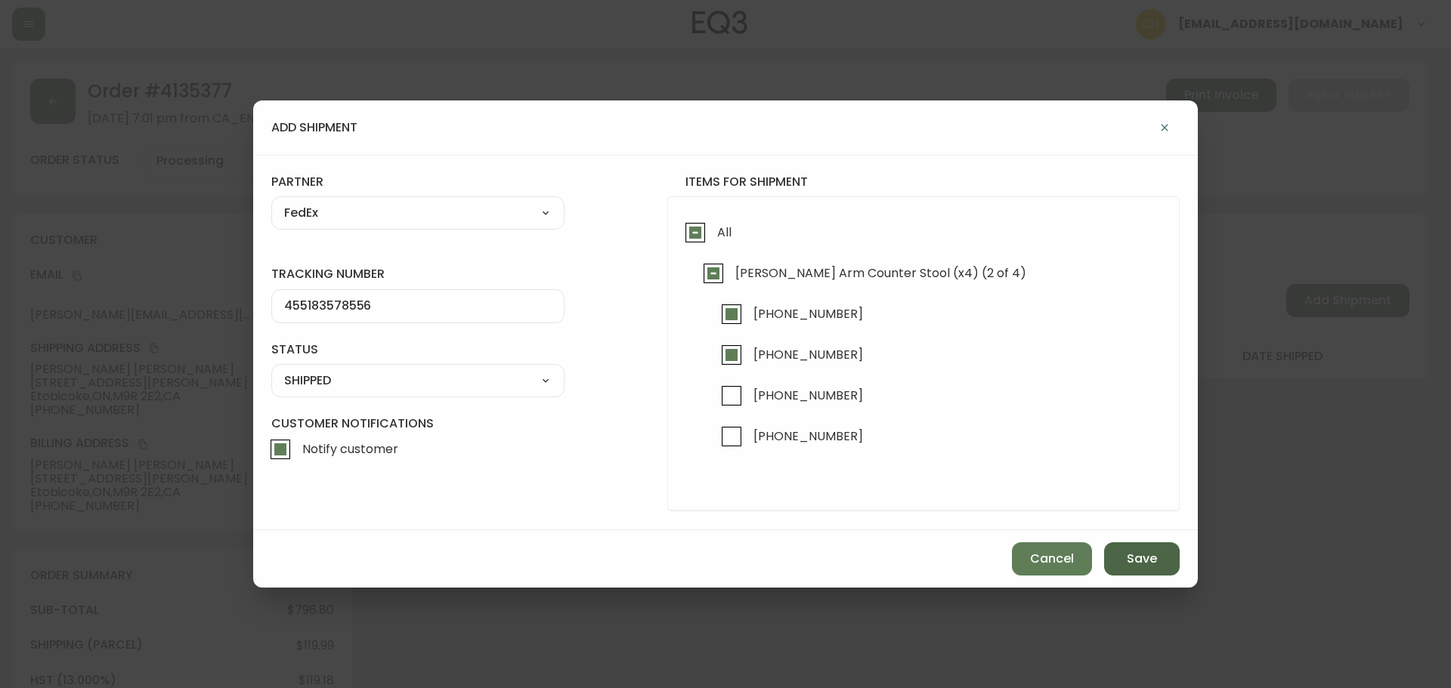
click at [1139, 558] on span "Save" at bounding box center [1142, 559] width 30 height 17
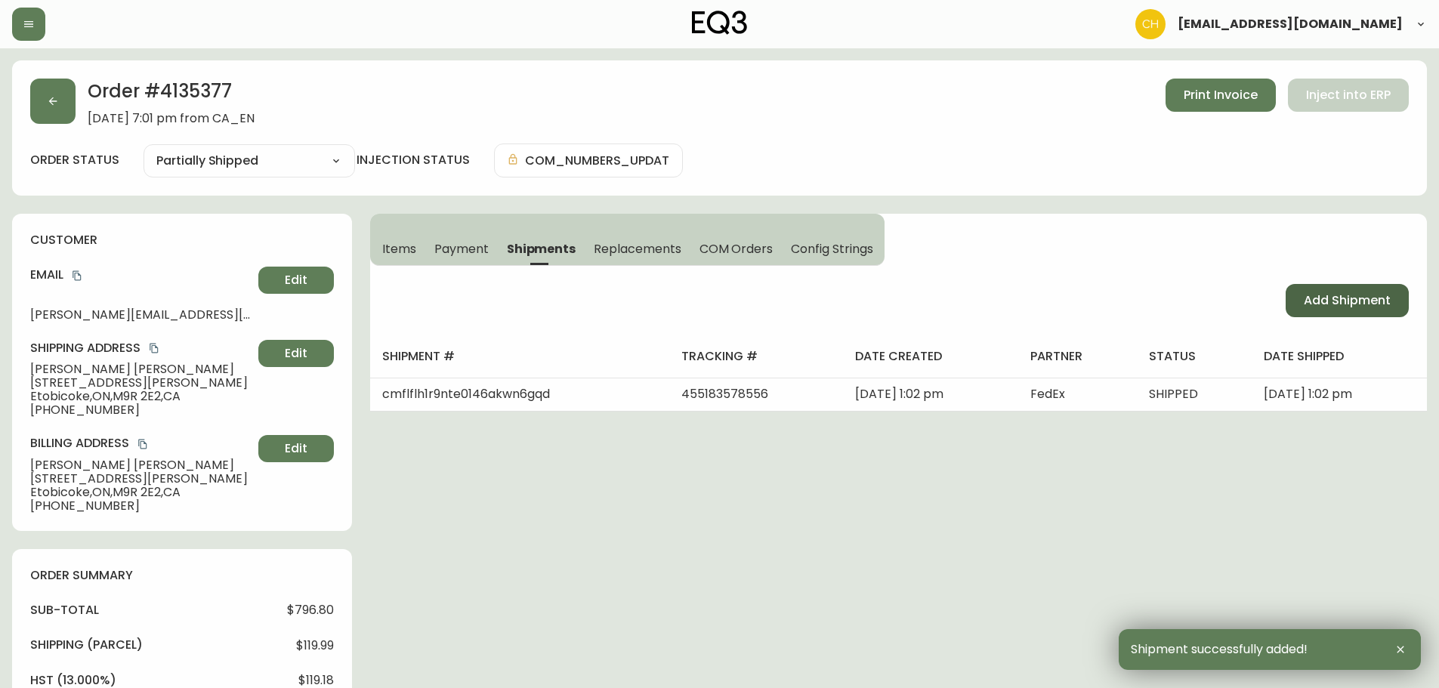
click at [1316, 306] on span "Add Shipment" at bounding box center [1347, 300] width 87 height 17
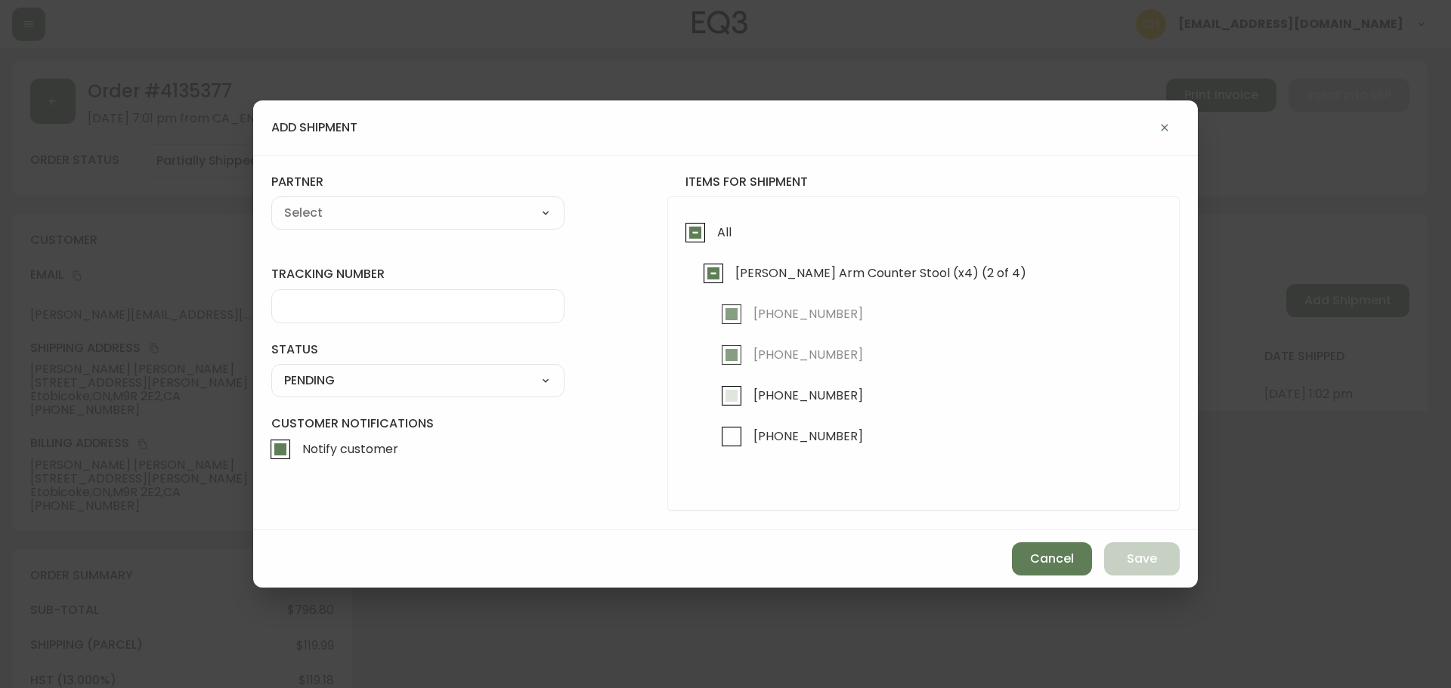
click at [740, 398] on input "[PHONE_NUMBER]" at bounding box center [731, 396] width 35 height 35
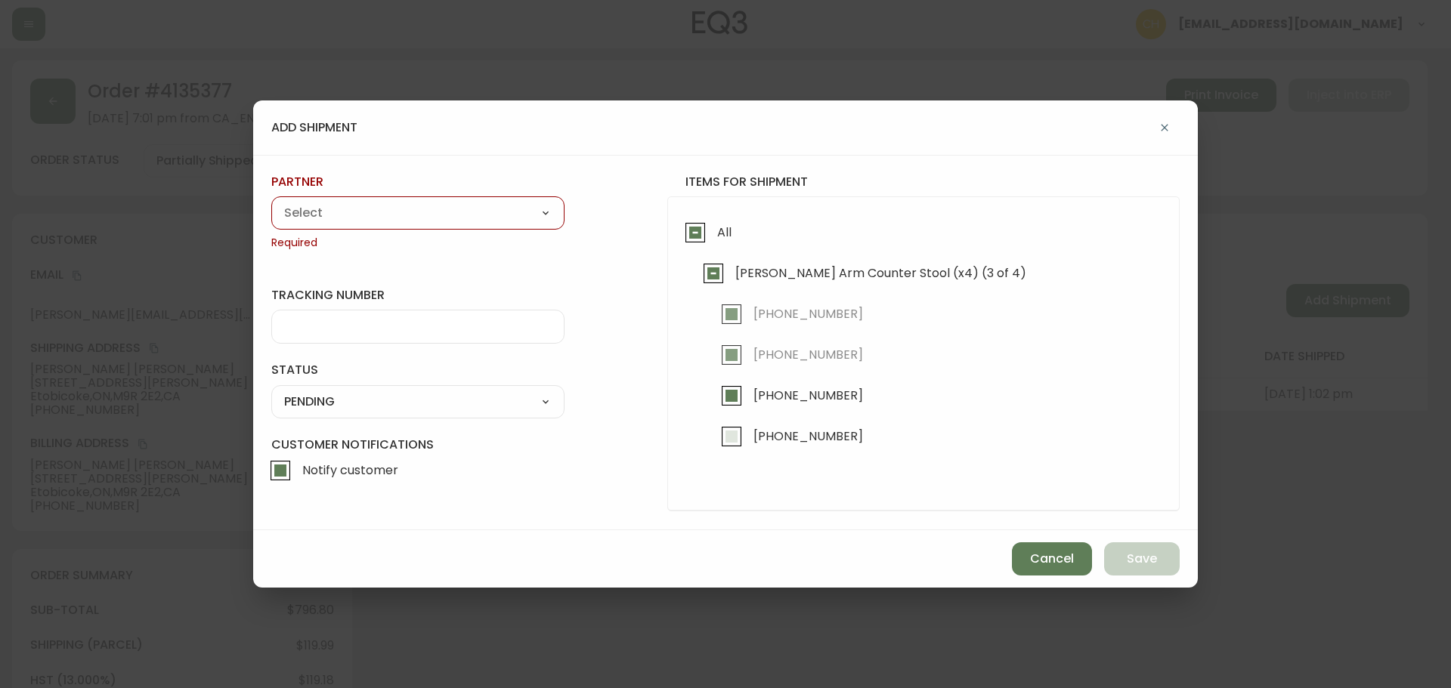
click at [736, 447] on input "[PHONE_NUMBER]" at bounding box center [731, 436] width 35 height 35
click at [363, 215] on select "A Move to Remember LLC ABF Freight Alero [PERSON_NAME] Canada Post Canpar Expre…" at bounding box center [417, 213] width 293 height 23
click at [271, 202] on select "A Move to Remember LLC ABF Freight Alero [PERSON_NAME] Canada Post Canpar Expre…" at bounding box center [417, 213] width 293 height 23
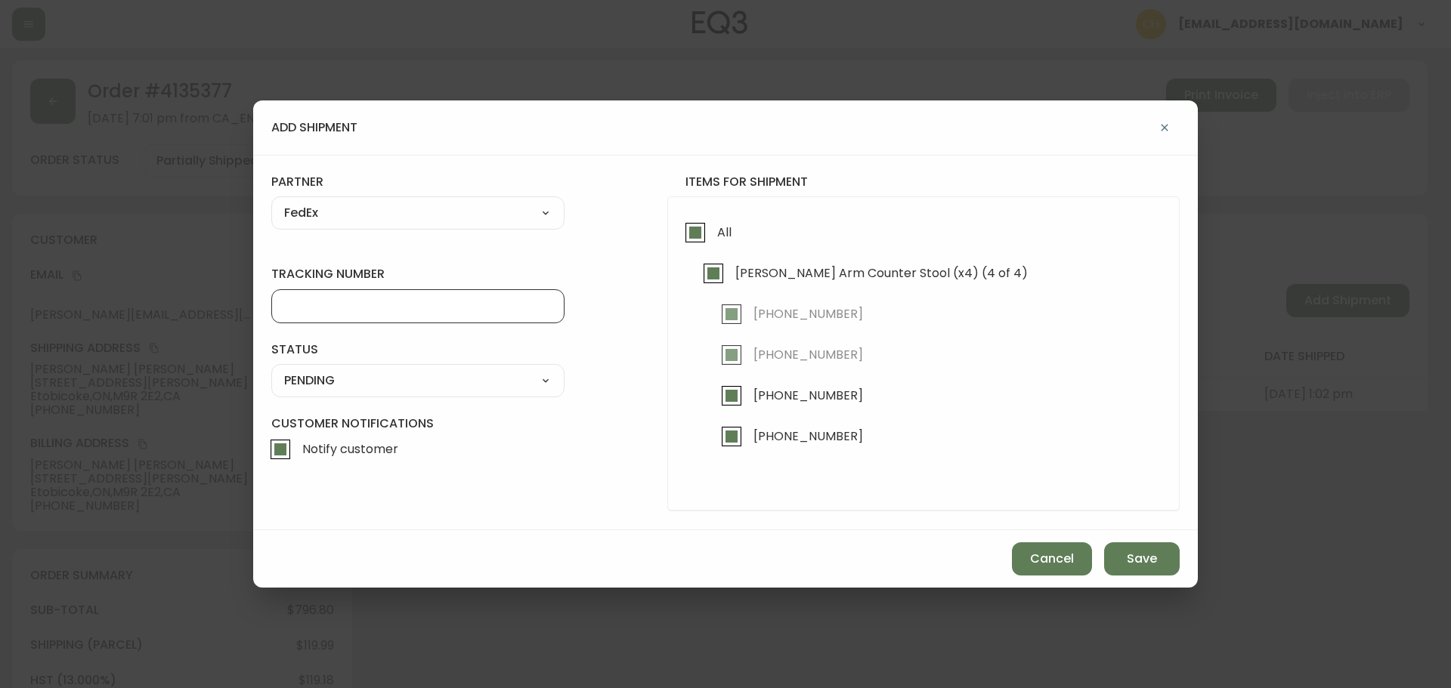
click at [301, 304] on input "tracking number" at bounding box center [417, 306] width 267 height 14
click at [317, 373] on select "SHIPPED PENDING CANCELLED" at bounding box center [417, 380] width 293 height 23
click at [271, 369] on select "SHIPPED PENDING CANCELLED" at bounding box center [417, 380] width 293 height 23
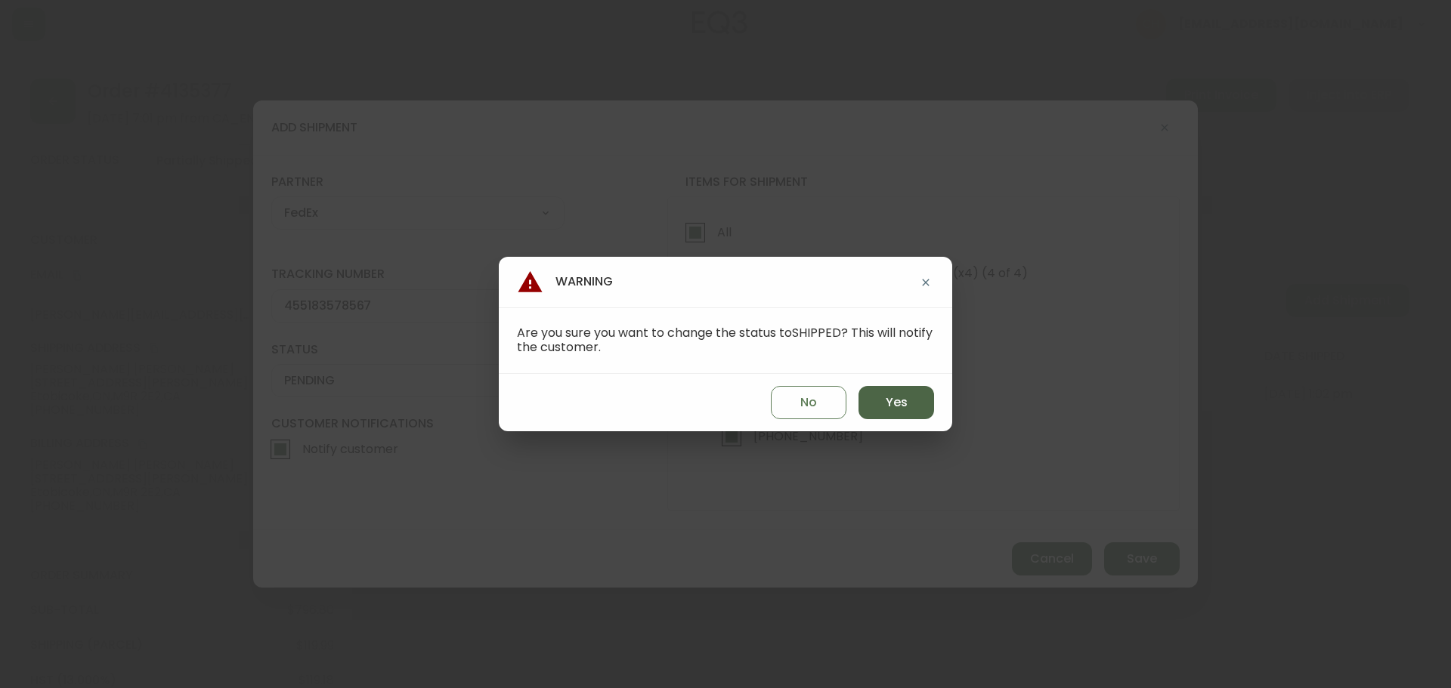
click at [890, 390] on button "Yes" at bounding box center [896, 402] width 76 height 33
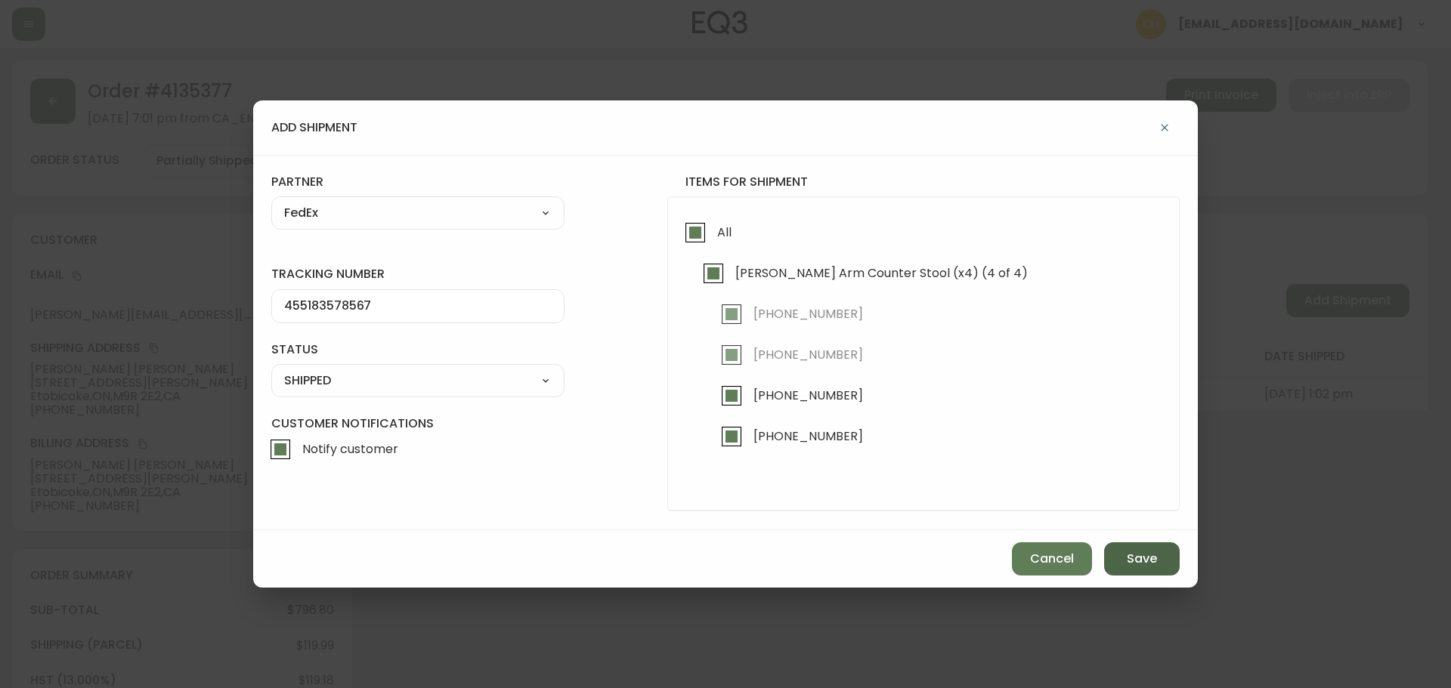
click at [1140, 558] on span "Save" at bounding box center [1142, 559] width 30 height 17
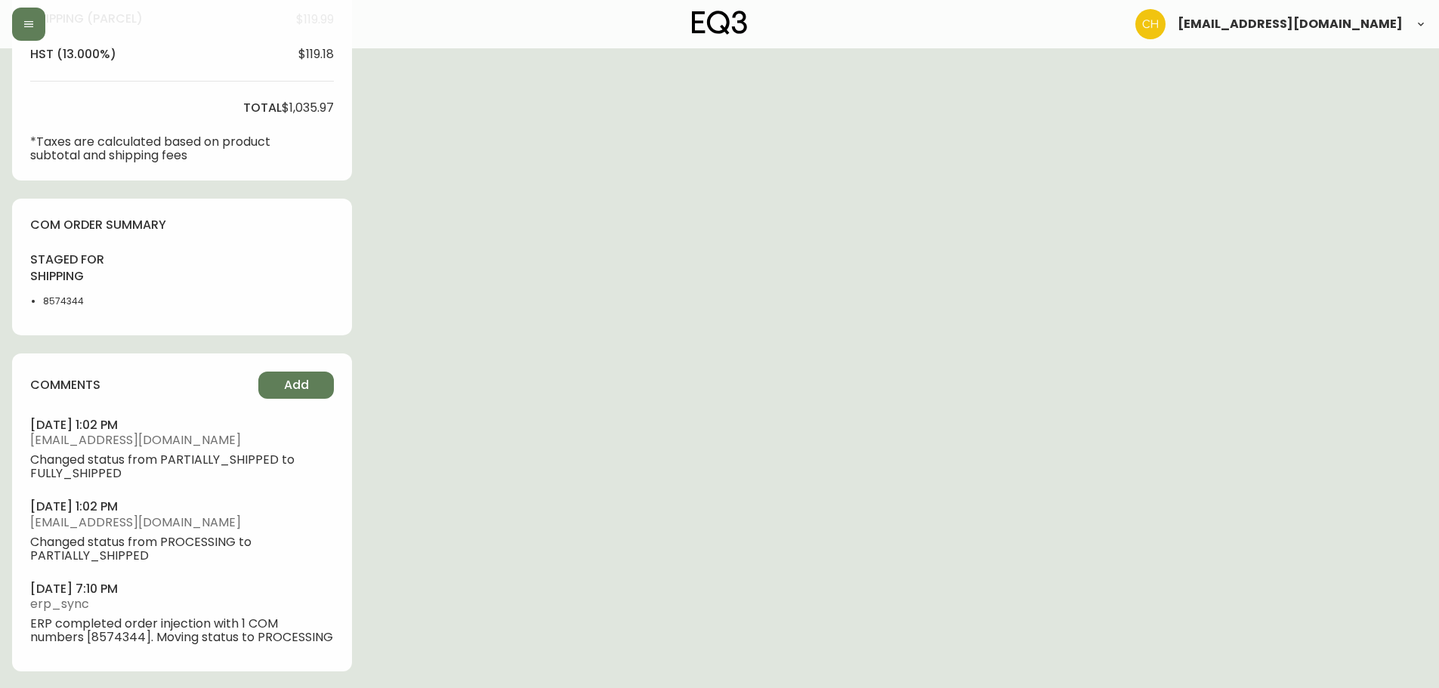
scroll to position [628, 0]
click at [295, 381] on span "Add" at bounding box center [296, 384] width 25 height 17
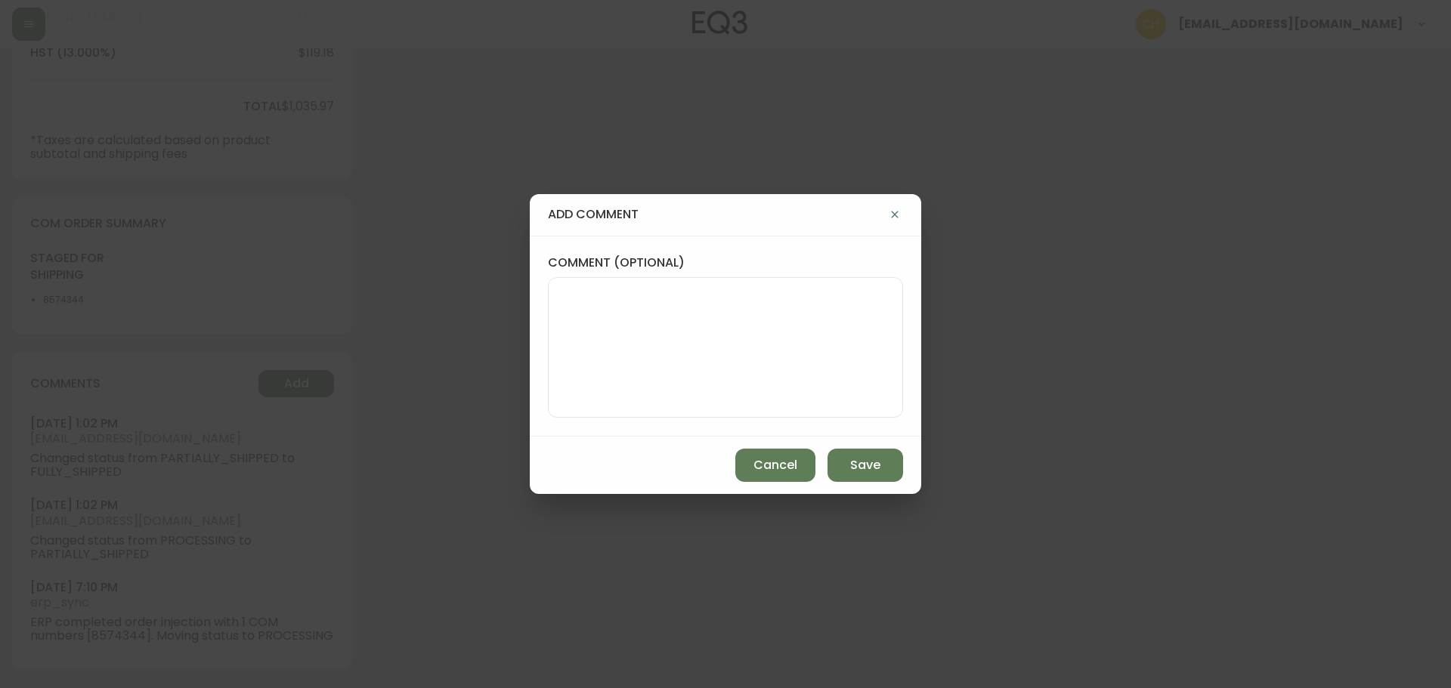
click at [586, 325] on textarea "comment (optional)" at bounding box center [725, 347] width 329 height 121
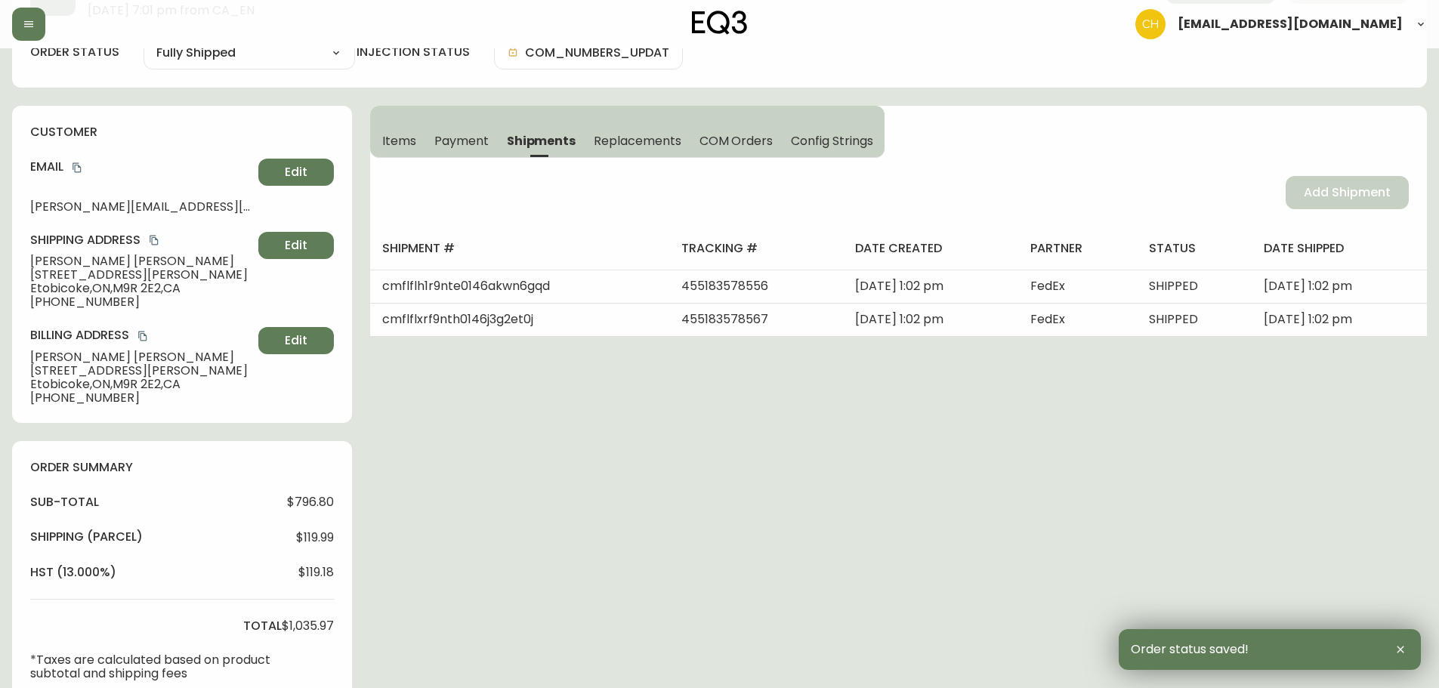
scroll to position [0, 0]
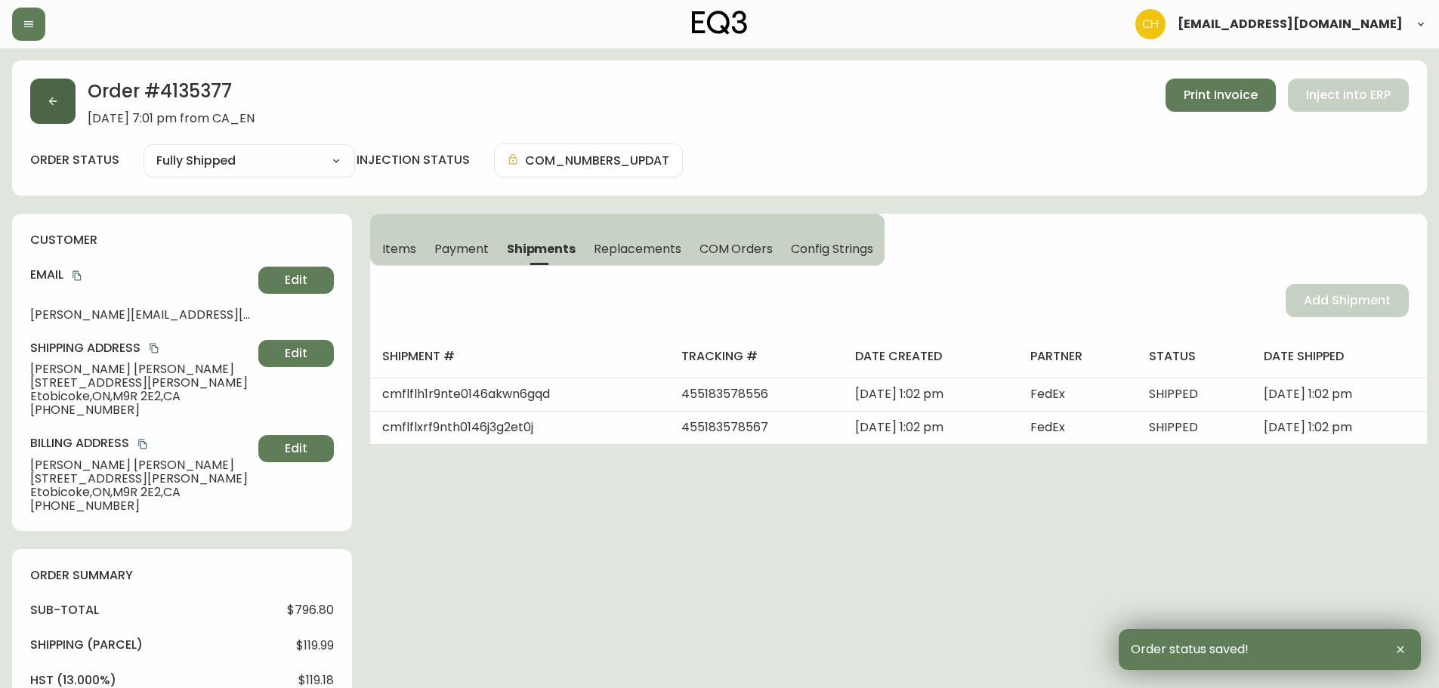
click at [46, 104] on button "button" at bounding box center [52, 101] width 45 height 45
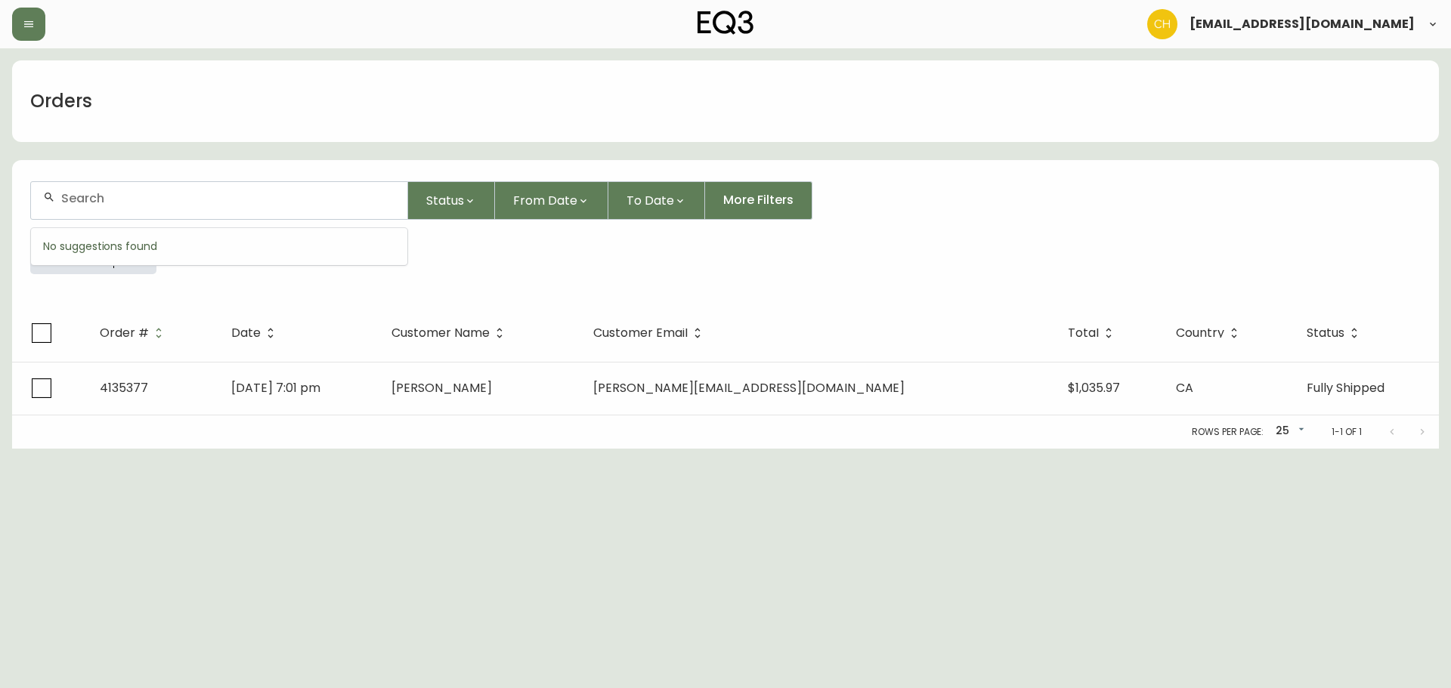
click at [85, 199] on input "text" at bounding box center [228, 198] width 334 height 14
click at [84, 202] on input "text" at bounding box center [228, 198] width 334 height 14
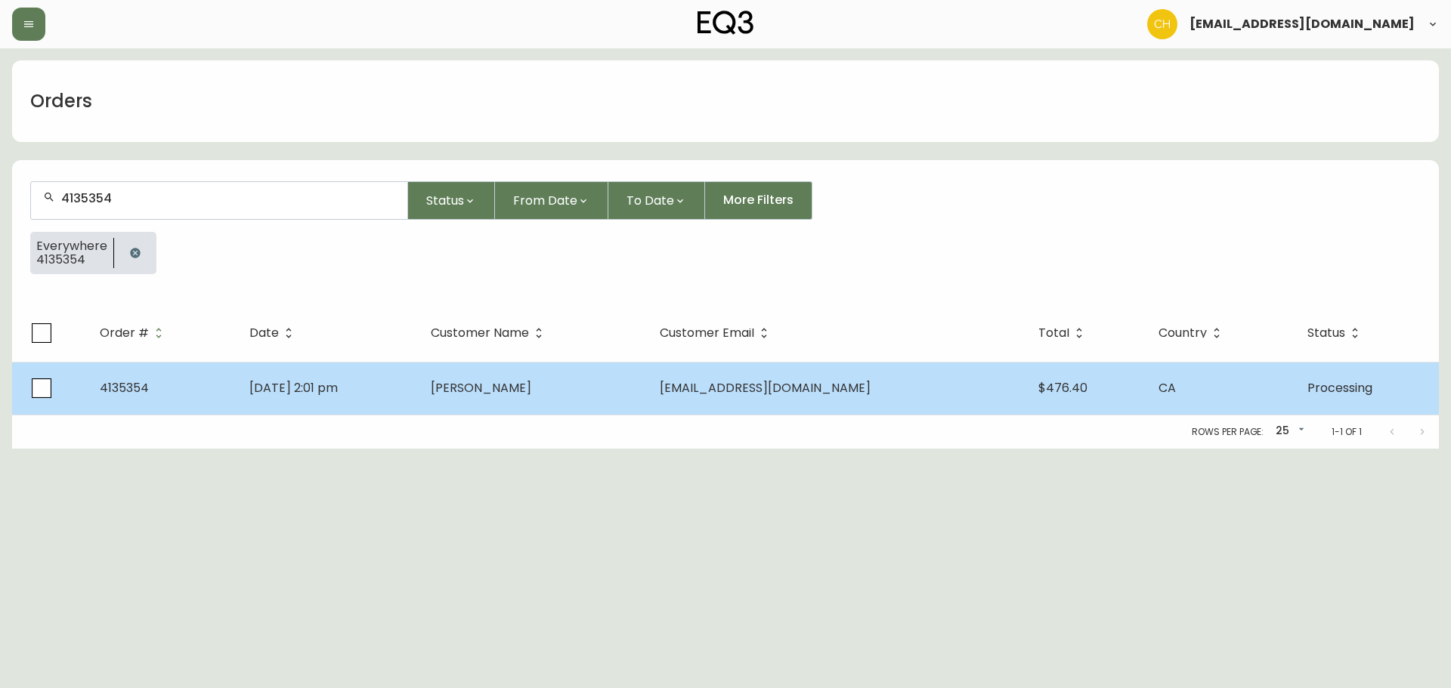
click at [535, 395] on td "[PERSON_NAME]" at bounding box center [533, 388] width 229 height 53
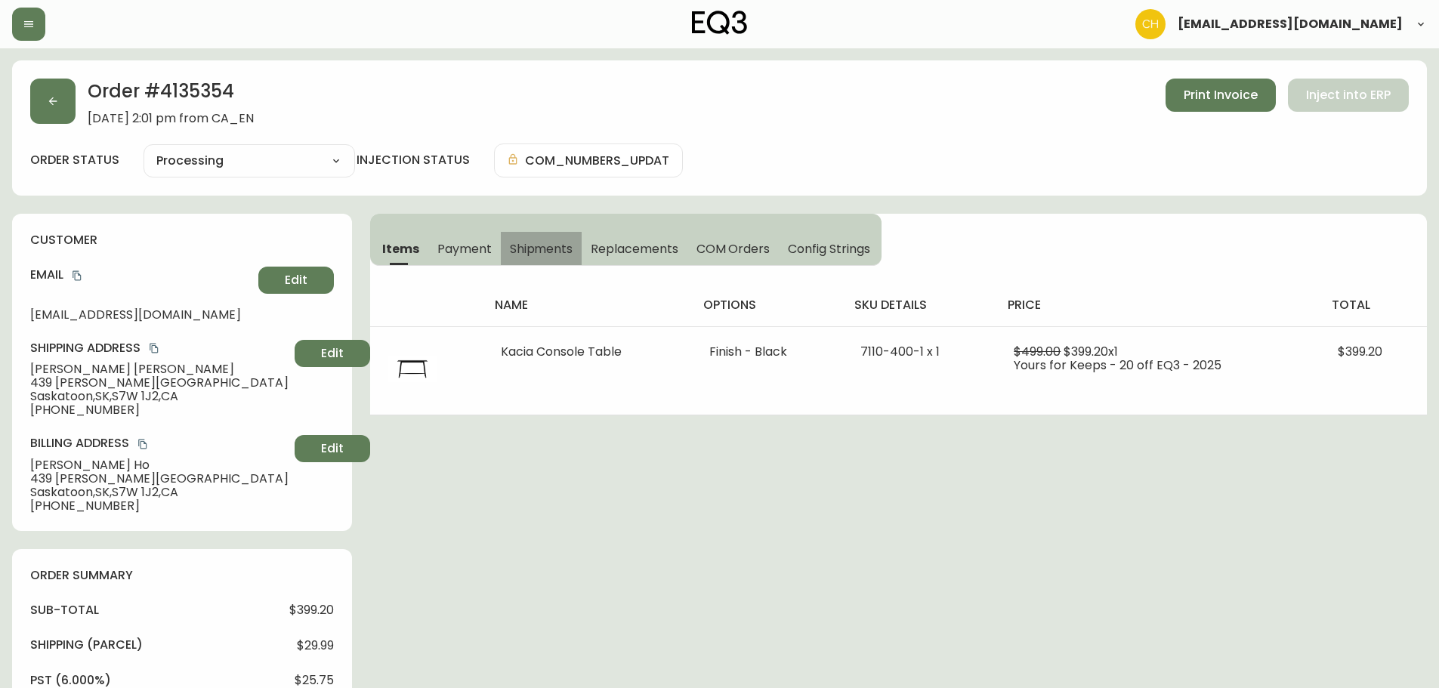
click at [556, 250] on span "Shipments" at bounding box center [541, 249] width 63 height 16
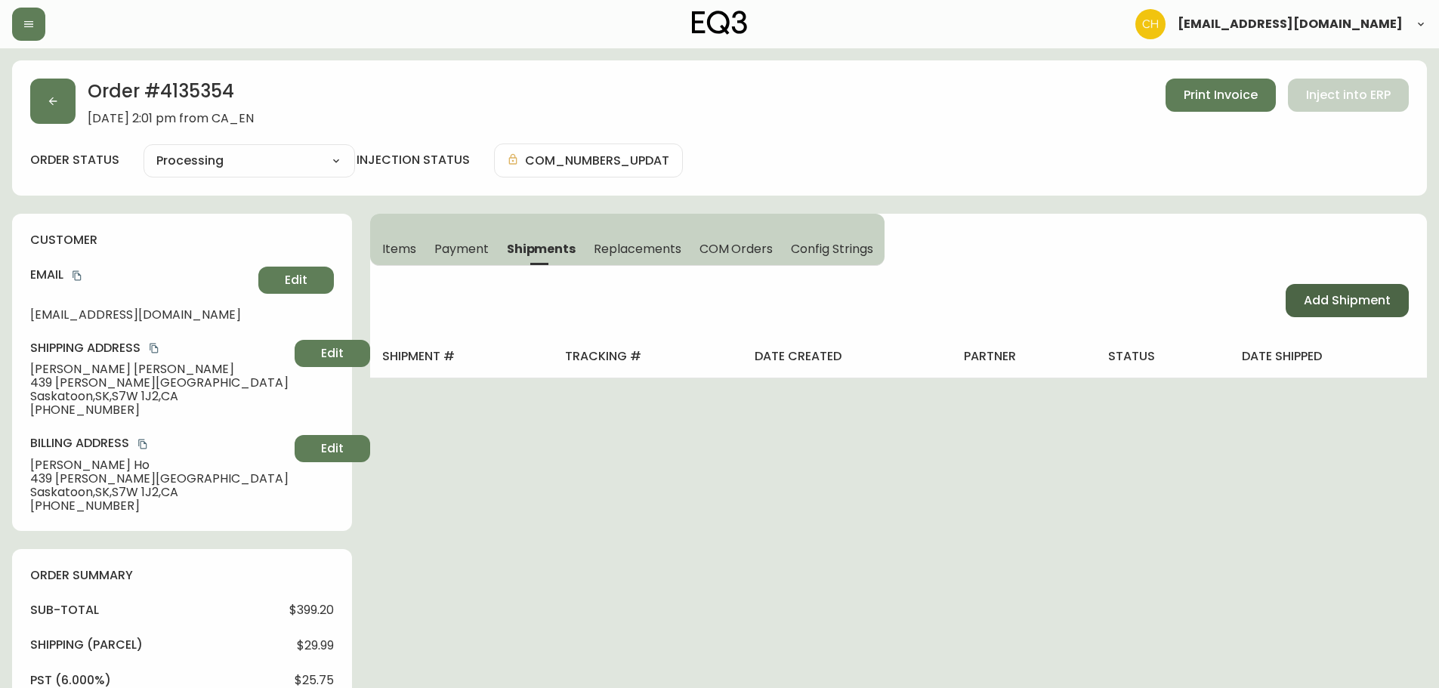
click at [1331, 301] on span "Add Shipment" at bounding box center [1347, 300] width 87 height 17
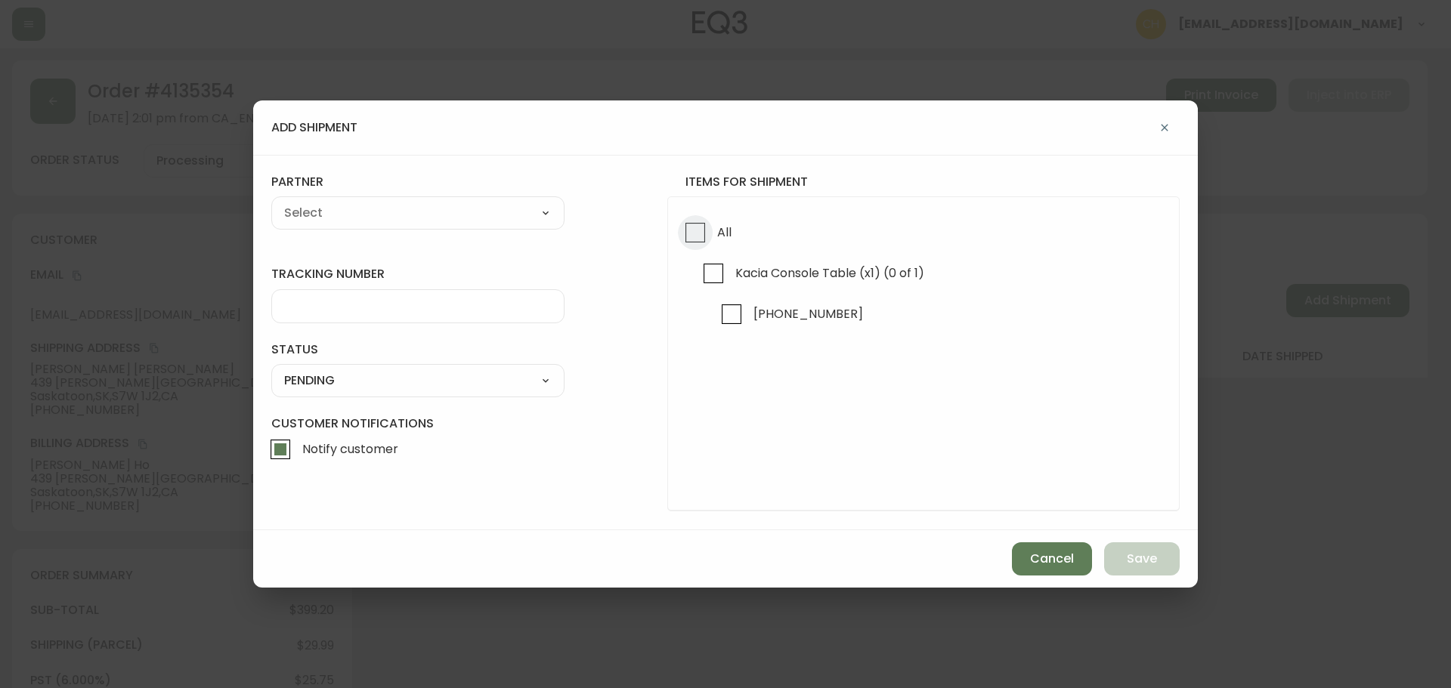
drag, startPoint x: 687, startPoint y: 238, endPoint x: 620, endPoint y: 224, distance: 68.0
click at [686, 237] on input "All" at bounding box center [695, 232] width 35 height 35
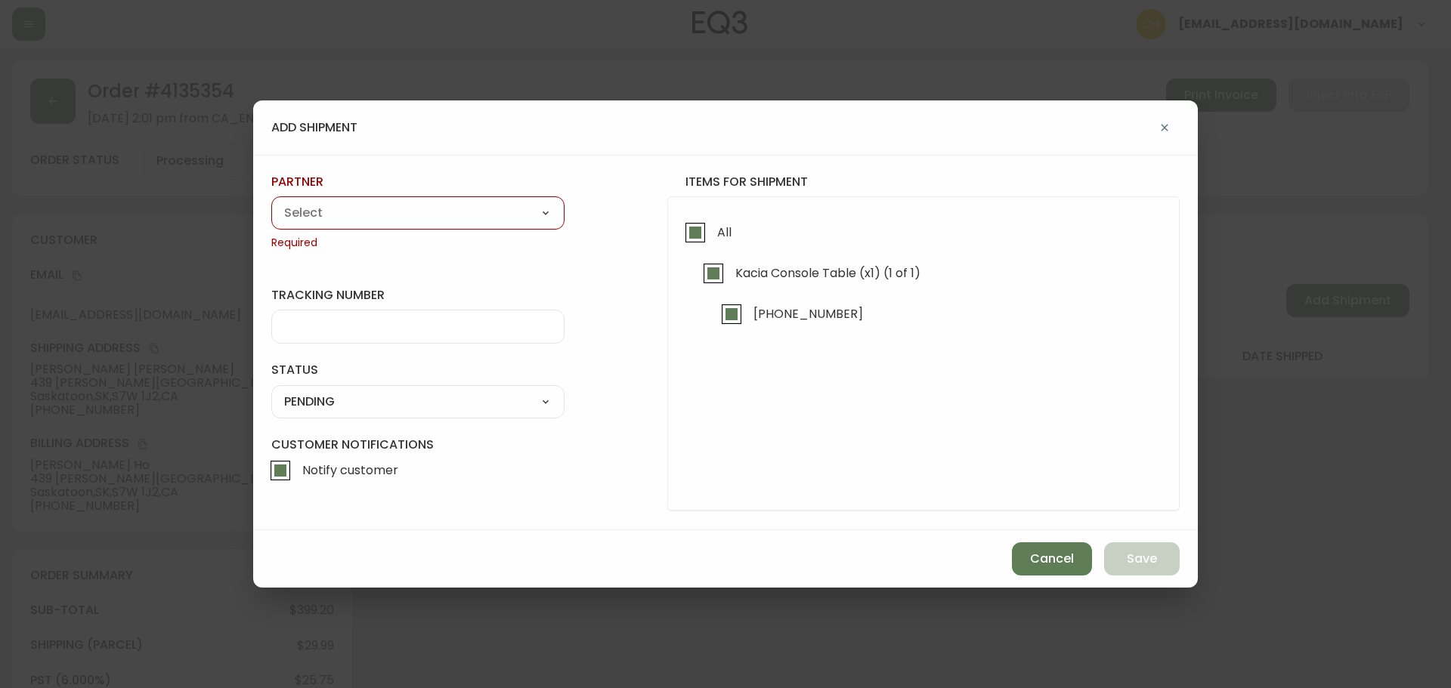
drag, startPoint x: 505, startPoint y: 212, endPoint x: 468, endPoint y: 212, distance: 37.0
click at [505, 212] on select "A Move to Remember LLC ABF Freight Alero [PERSON_NAME] Canada Post Canpar Expre…" at bounding box center [417, 213] width 293 height 23
click at [271, 202] on select "A Move to Remember LLC ABF Freight Alero [PERSON_NAME] Canada Post Canpar Expre…" at bounding box center [417, 213] width 293 height 23
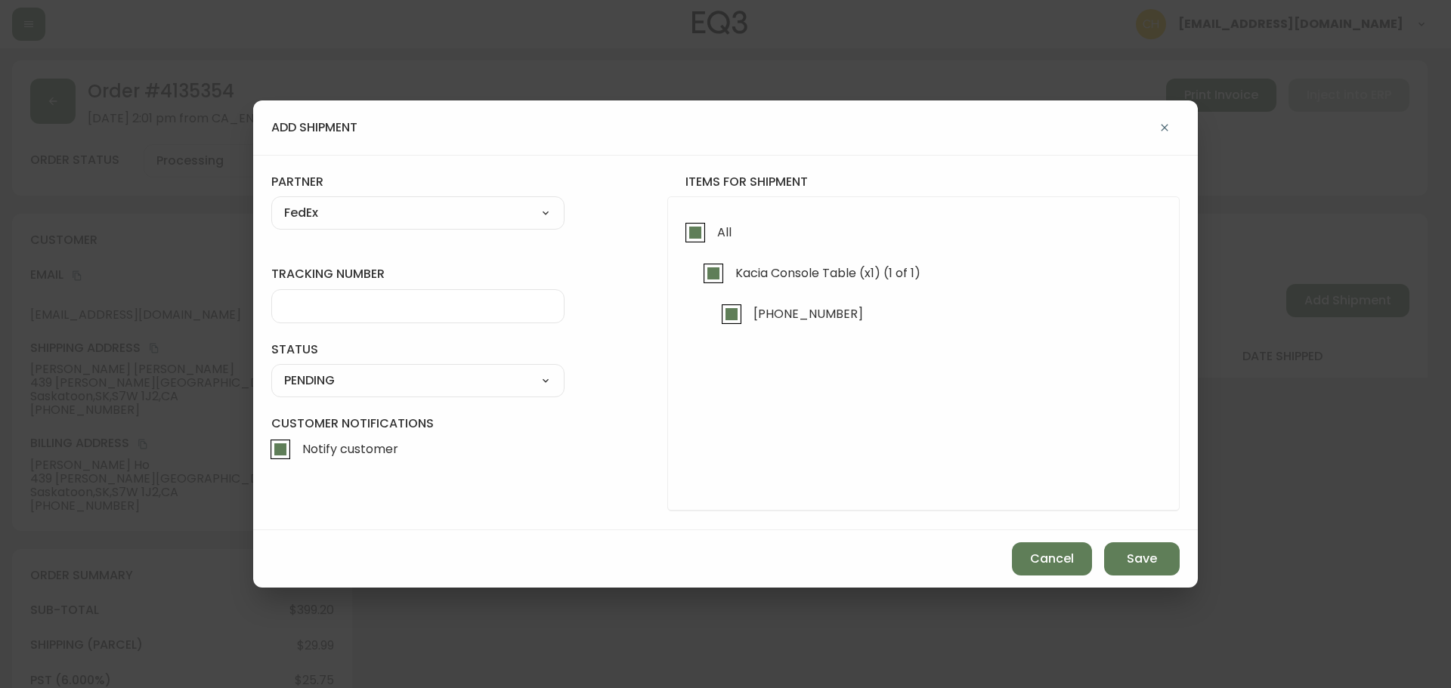
click at [326, 304] on input "tracking number" at bounding box center [417, 306] width 267 height 14
click at [324, 379] on select "SHIPPED PENDING CANCELLED" at bounding box center [417, 380] width 293 height 23
click at [271, 369] on select "SHIPPED PENDING CANCELLED" at bounding box center [417, 380] width 293 height 23
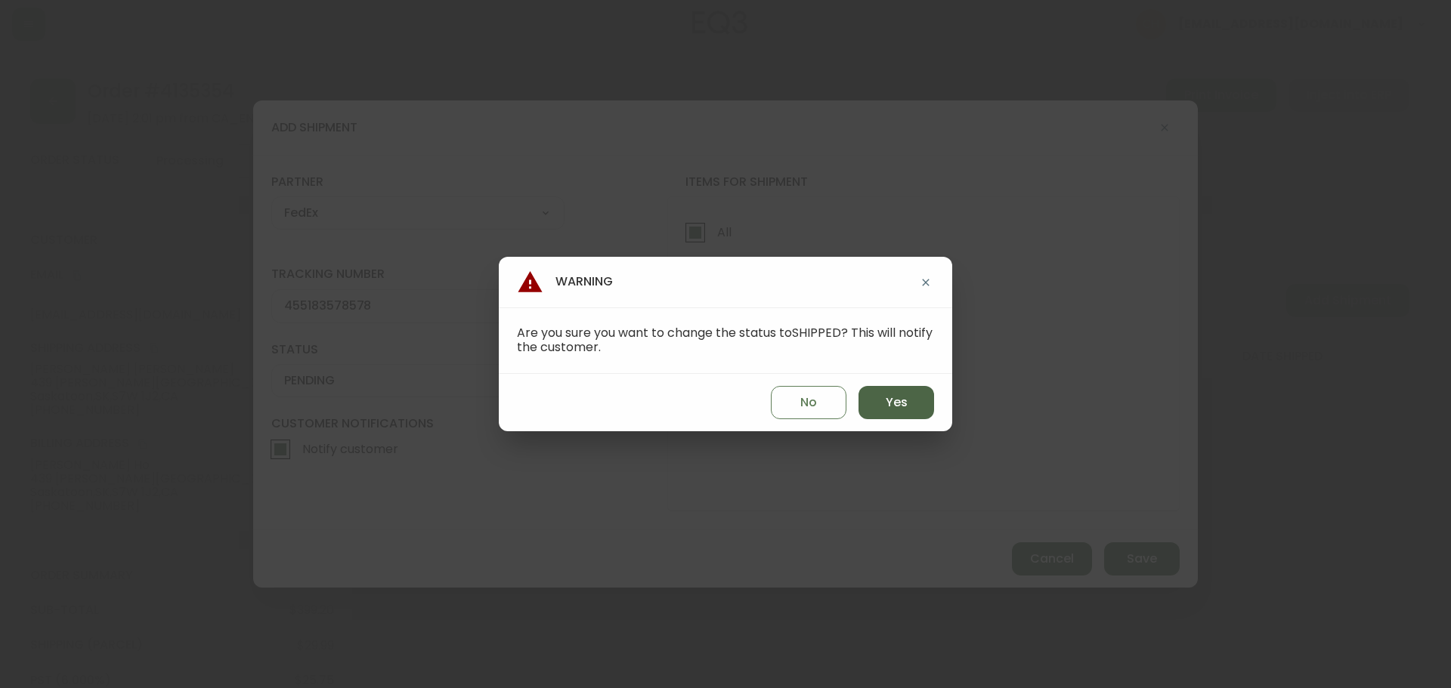
click at [892, 401] on span "Yes" at bounding box center [896, 402] width 22 height 17
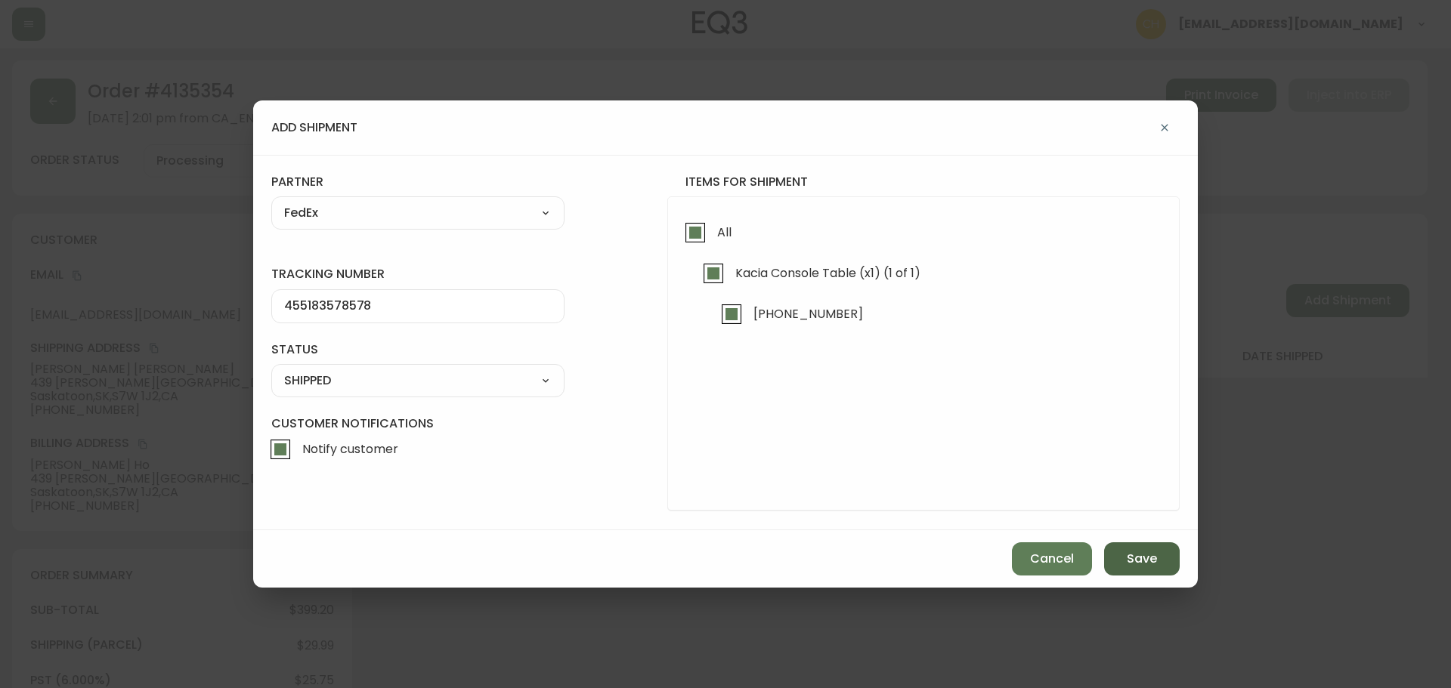
click at [1135, 561] on span "Save" at bounding box center [1142, 559] width 30 height 17
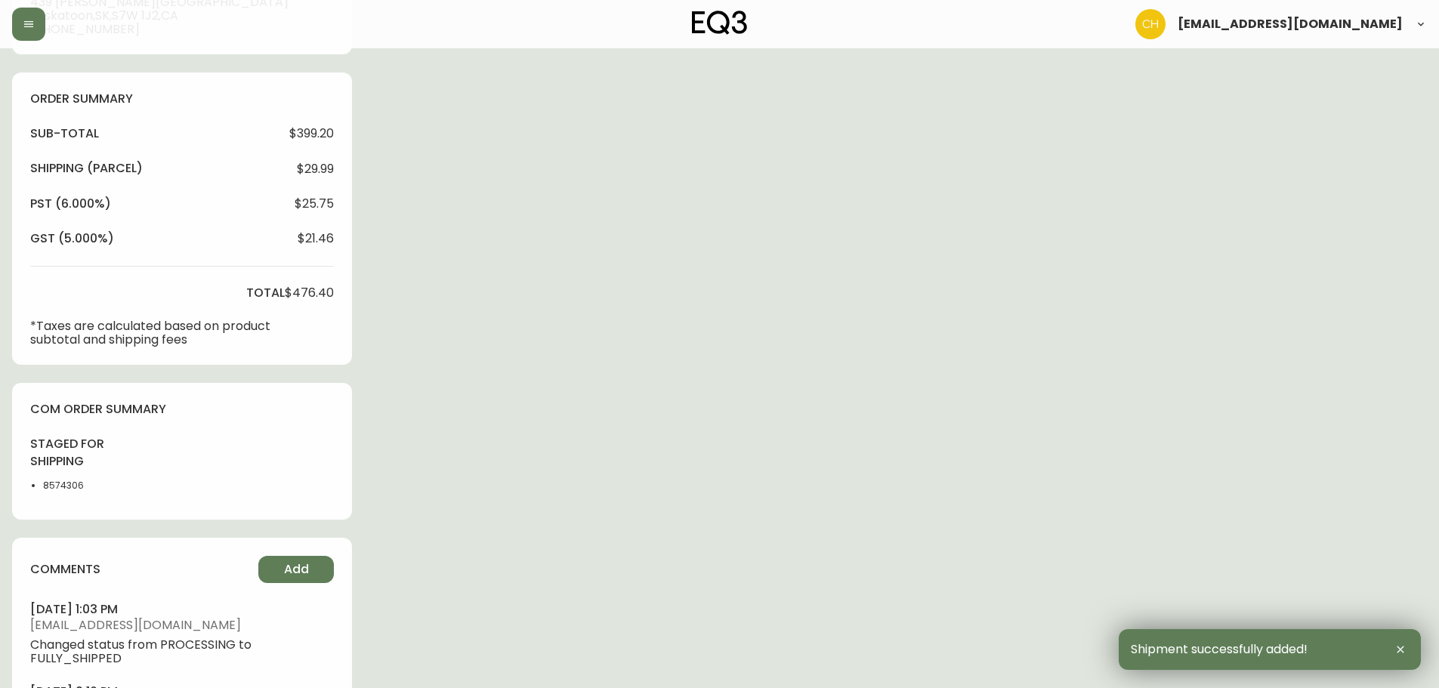
scroll to position [581, 0]
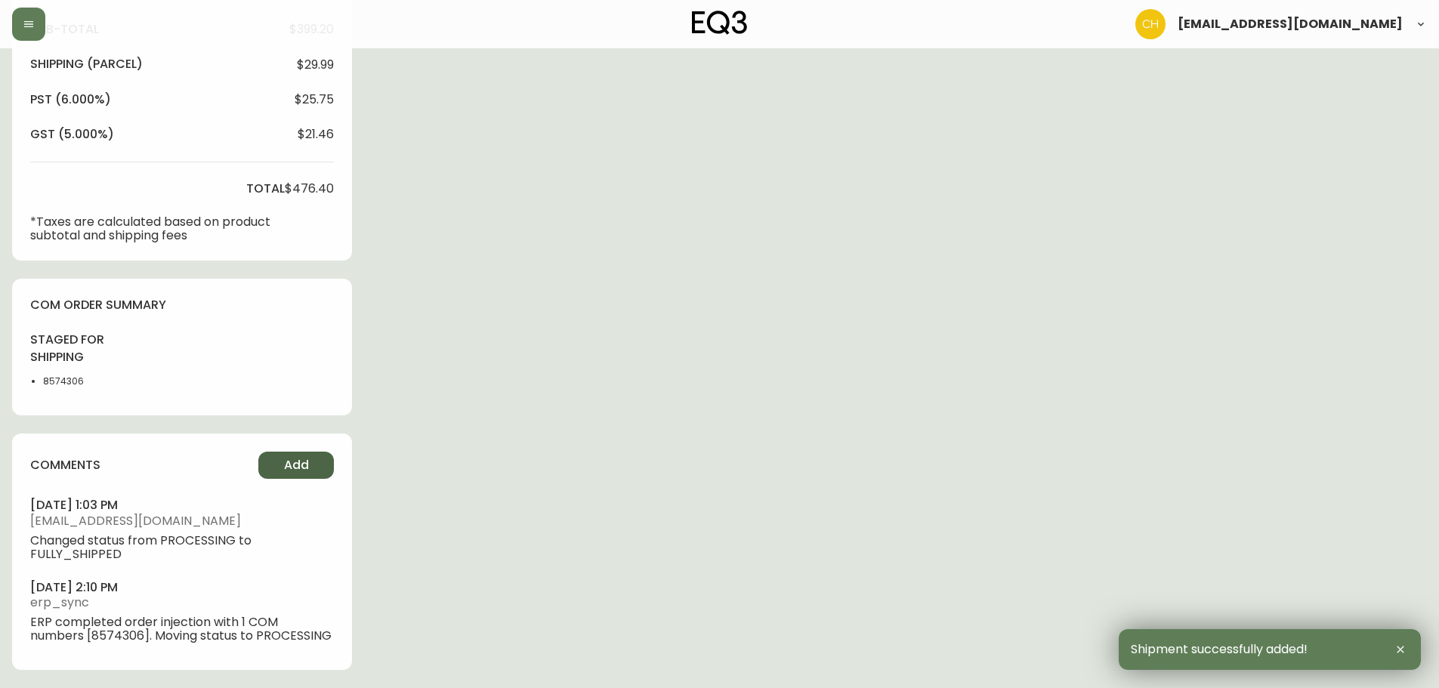
click at [295, 469] on span "Add" at bounding box center [296, 465] width 25 height 17
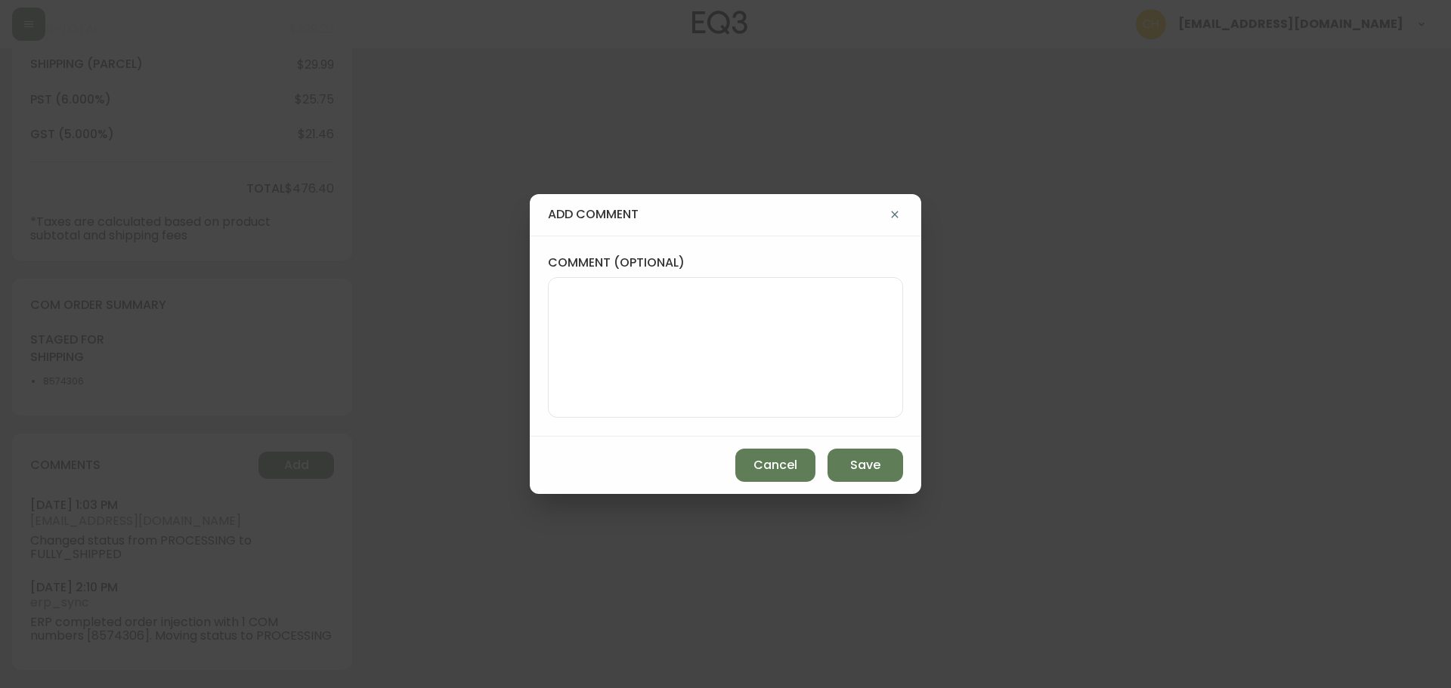
click at [592, 354] on textarea "comment (optional)" at bounding box center [725, 347] width 329 height 121
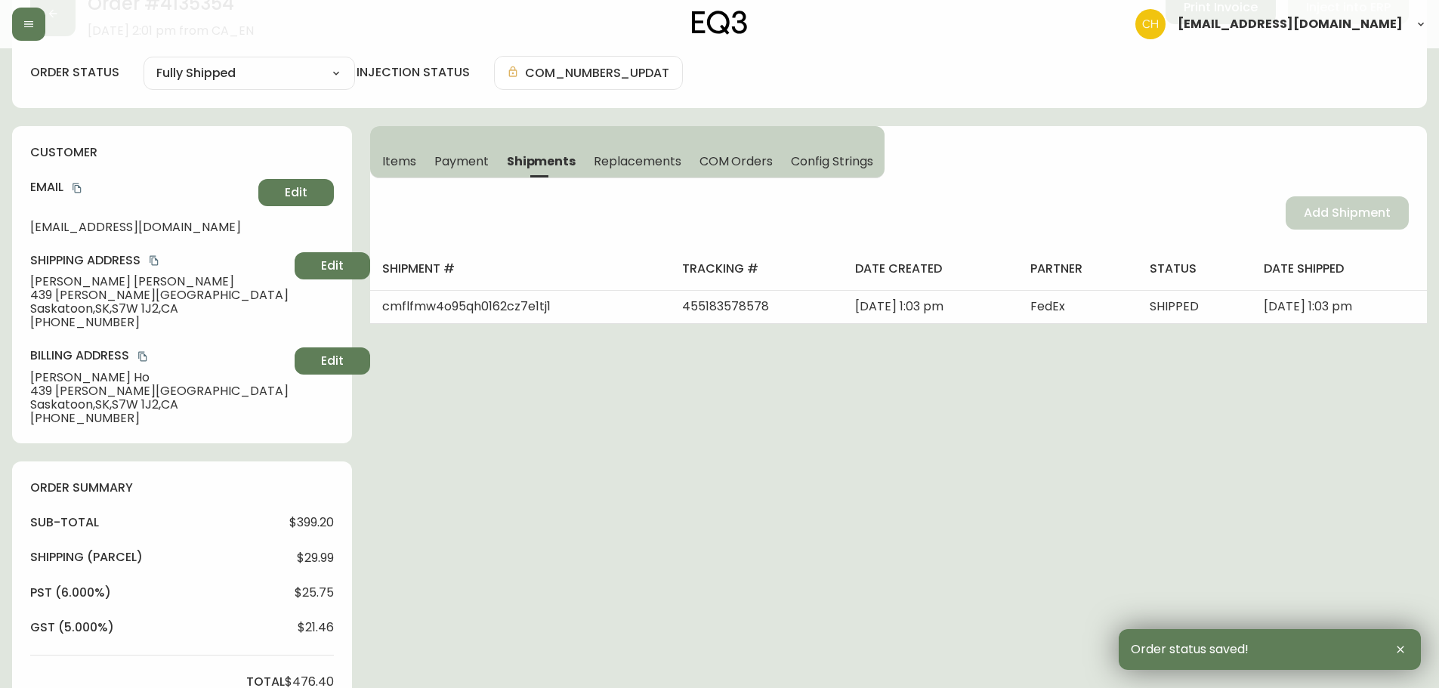
scroll to position [0, 0]
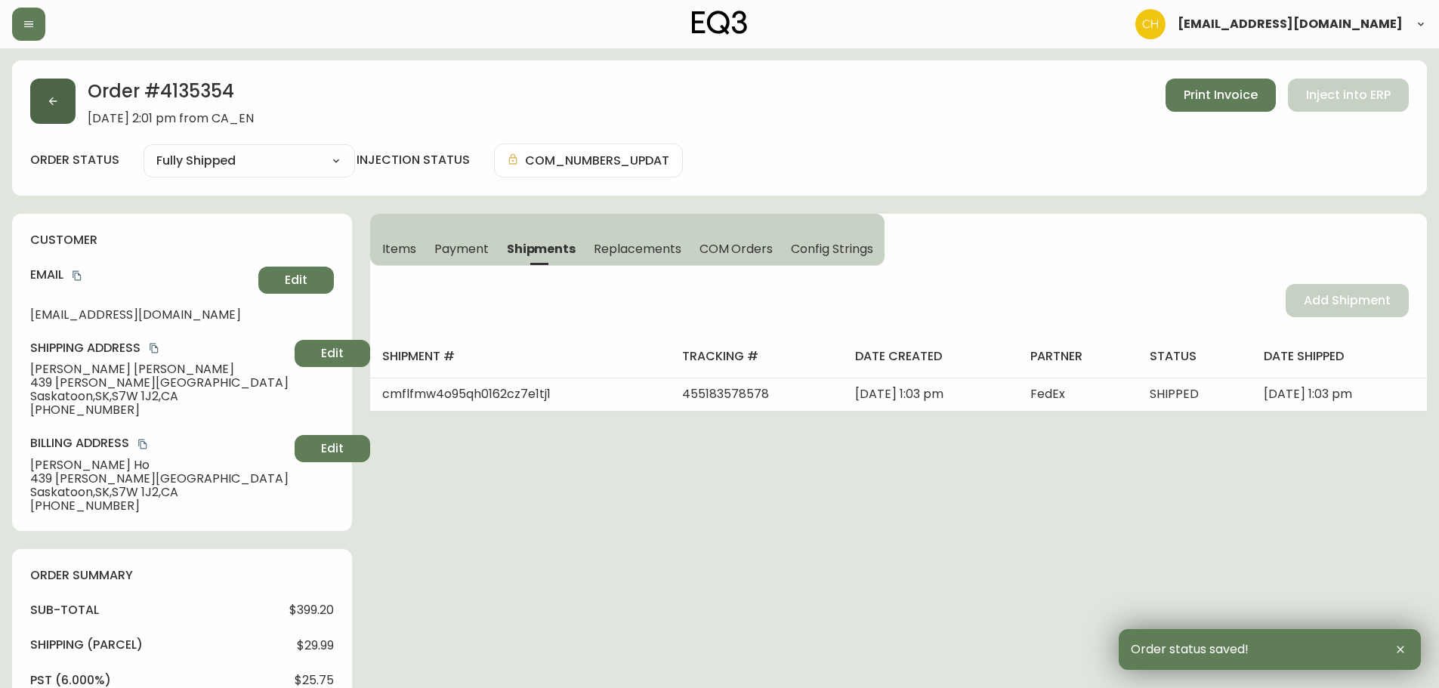
click at [56, 111] on button "button" at bounding box center [52, 101] width 45 height 45
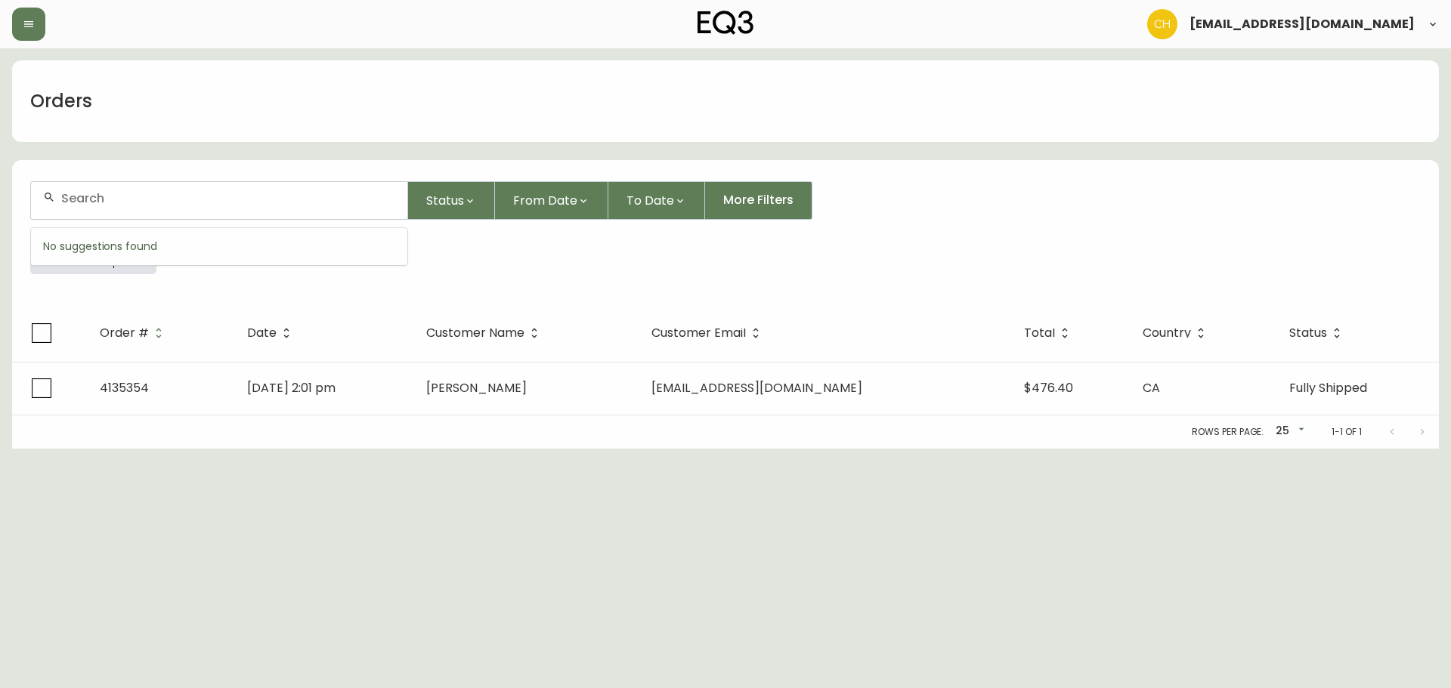
click at [89, 201] on input "text" at bounding box center [228, 198] width 334 height 14
click at [106, 200] on input "text" at bounding box center [228, 198] width 334 height 14
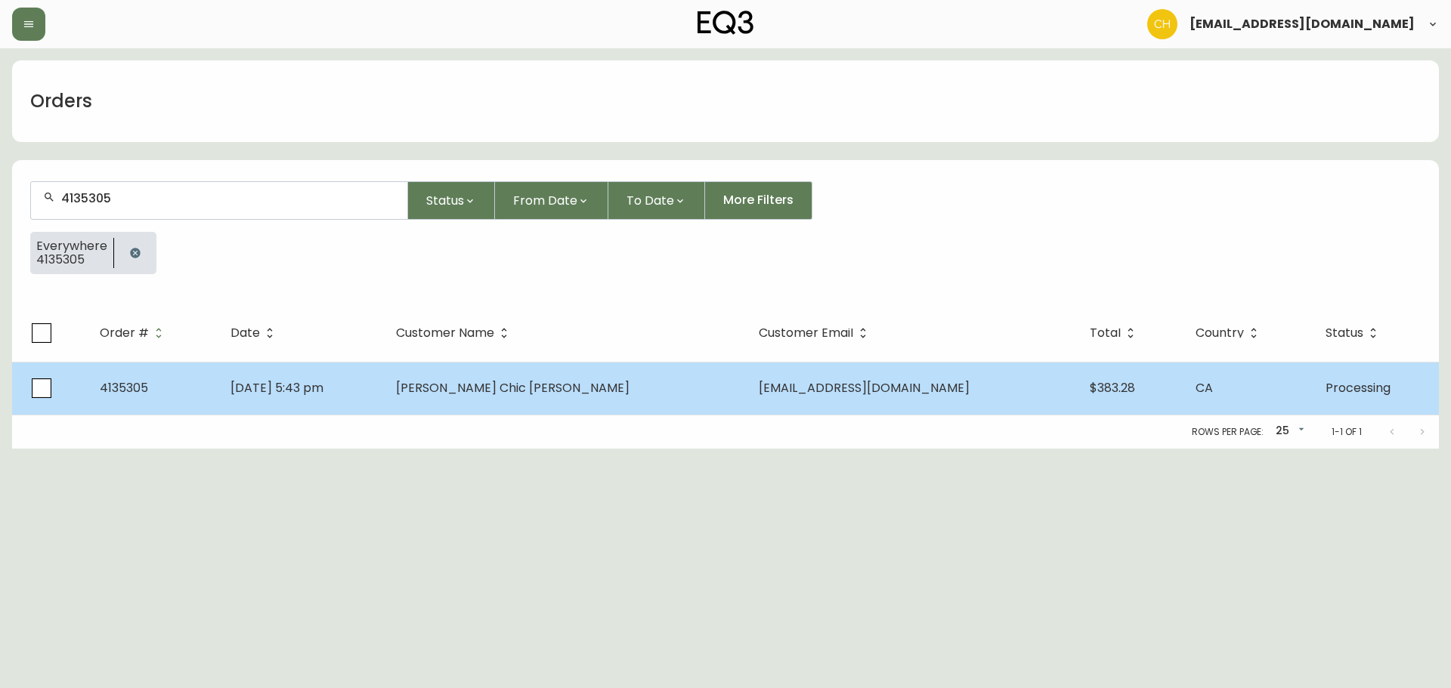
click at [557, 400] on td "[PERSON_NAME] Chic [PERSON_NAME]" at bounding box center [565, 388] width 363 height 53
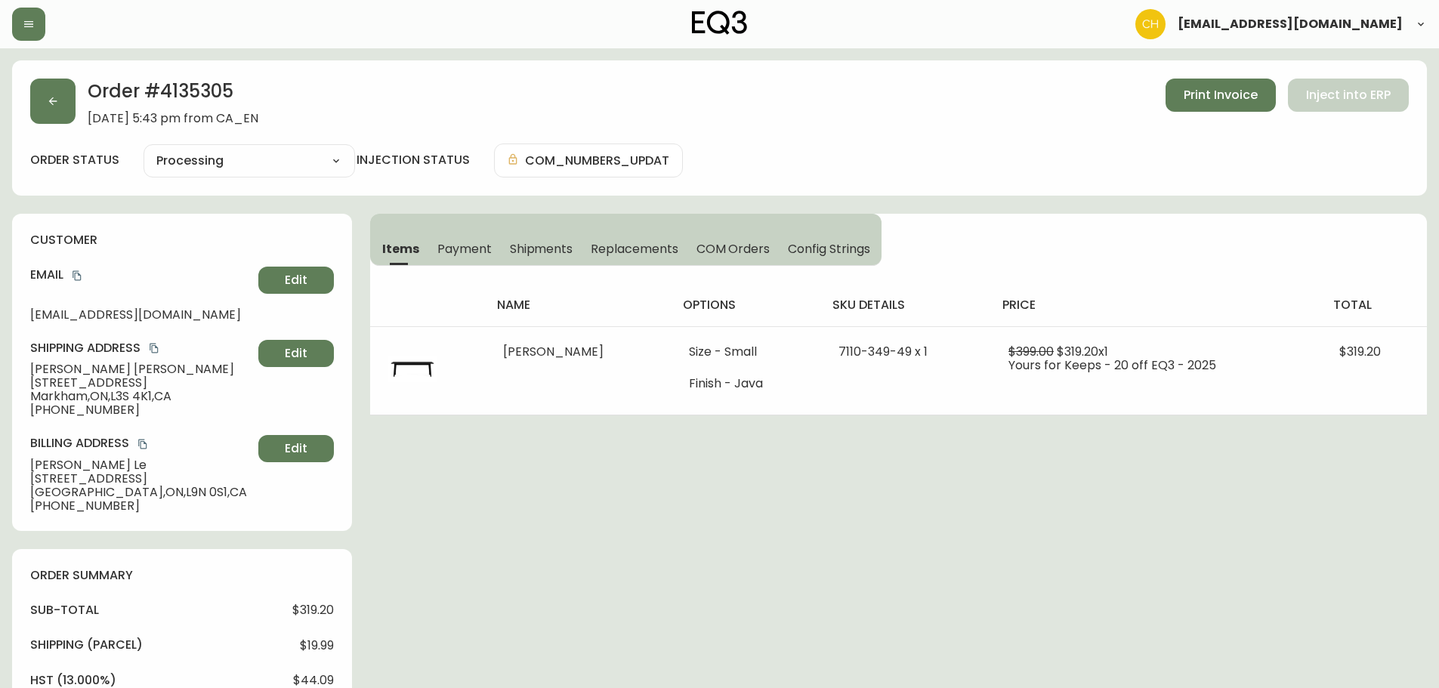
click at [546, 249] on span "Shipments" at bounding box center [541, 249] width 63 height 16
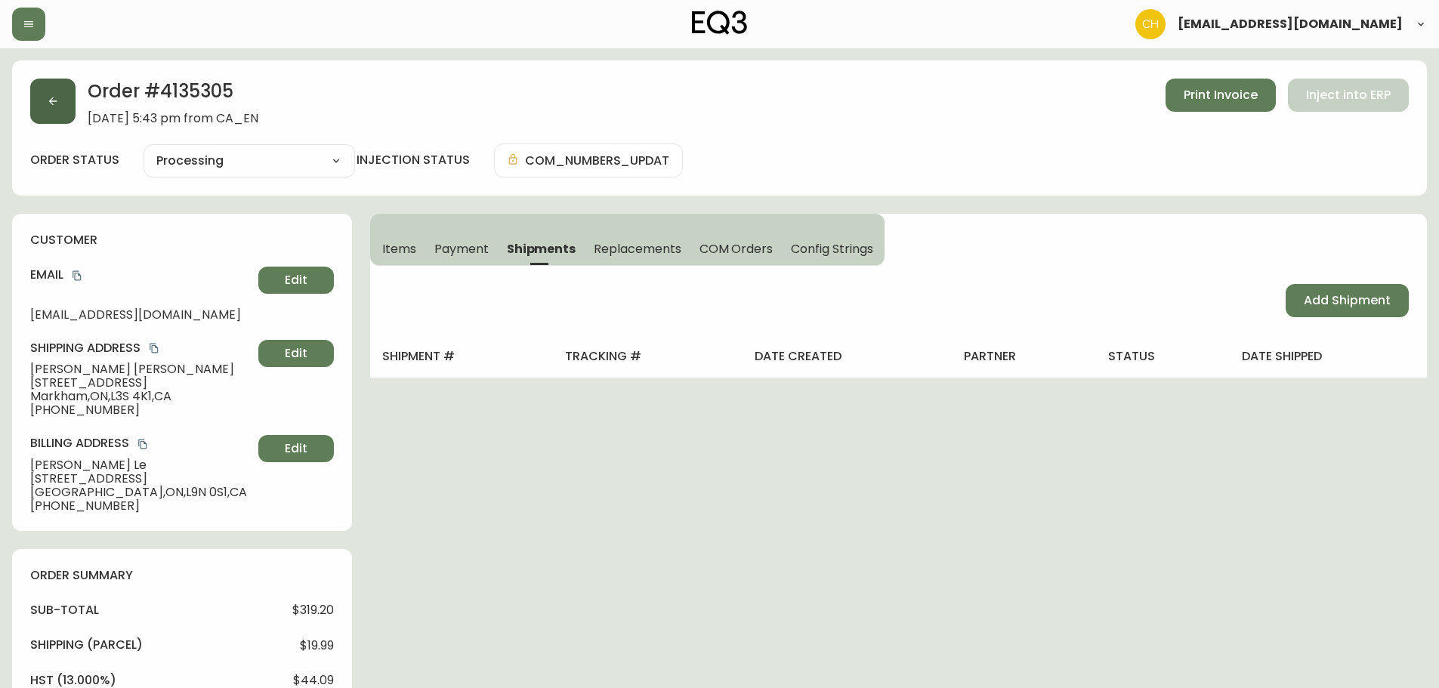
click at [61, 108] on button "button" at bounding box center [52, 101] width 45 height 45
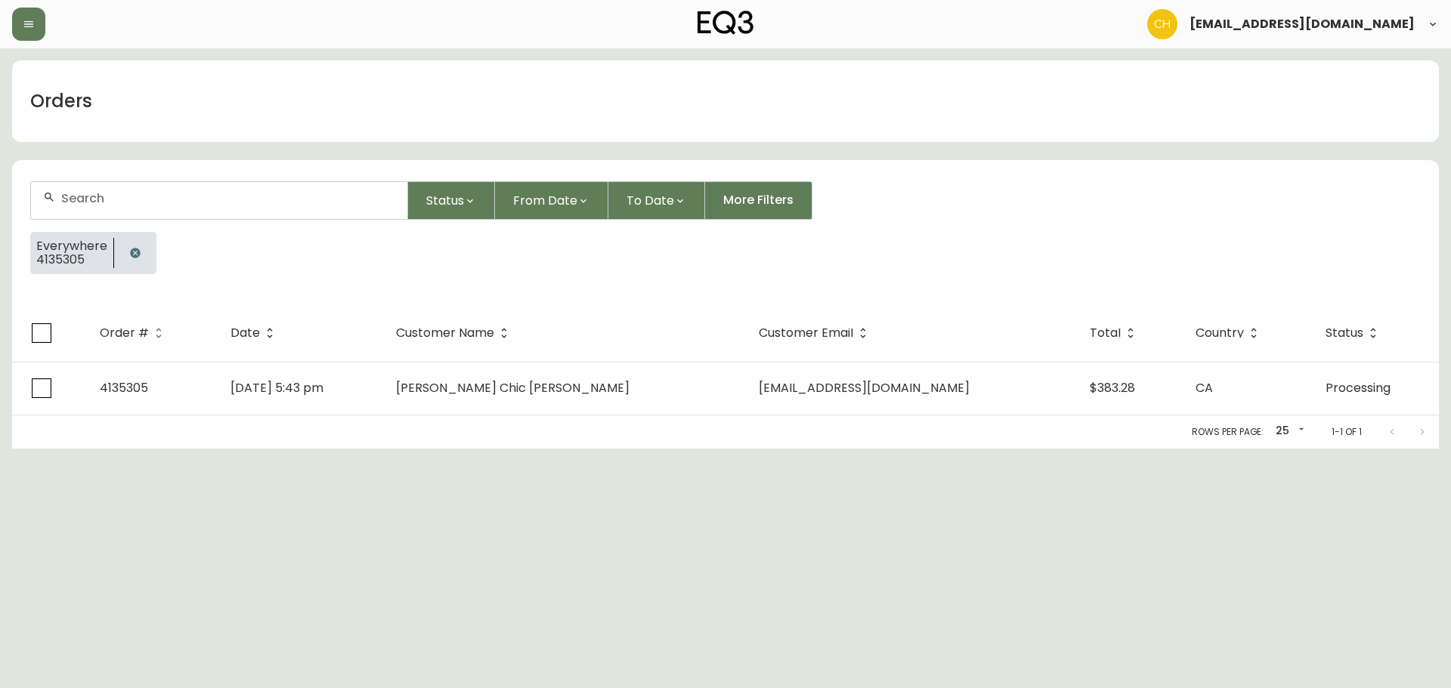
click at [106, 199] on input "text" at bounding box center [228, 198] width 334 height 14
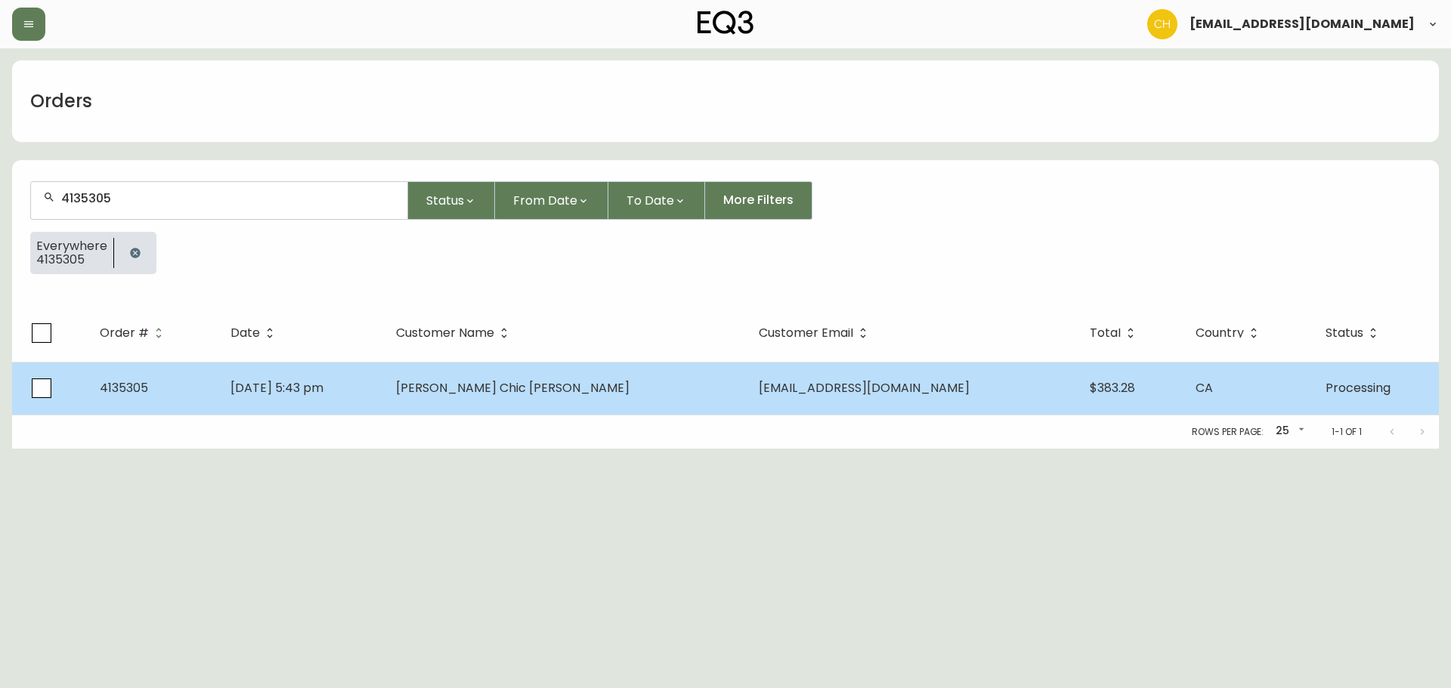
click at [593, 391] on td "[PERSON_NAME] Chic [PERSON_NAME]" at bounding box center [565, 388] width 363 height 53
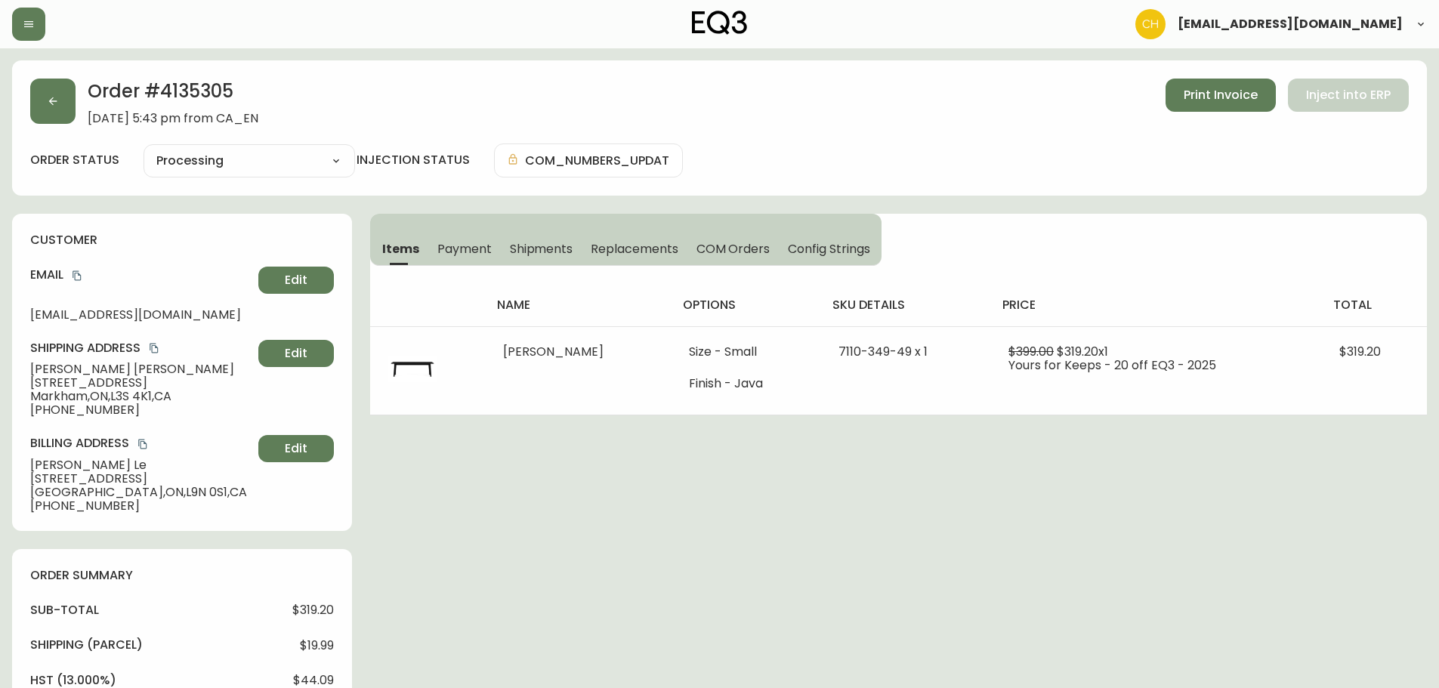
click at [540, 245] on span "Shipments" at bounding box center [541, 249] width 63 height 16
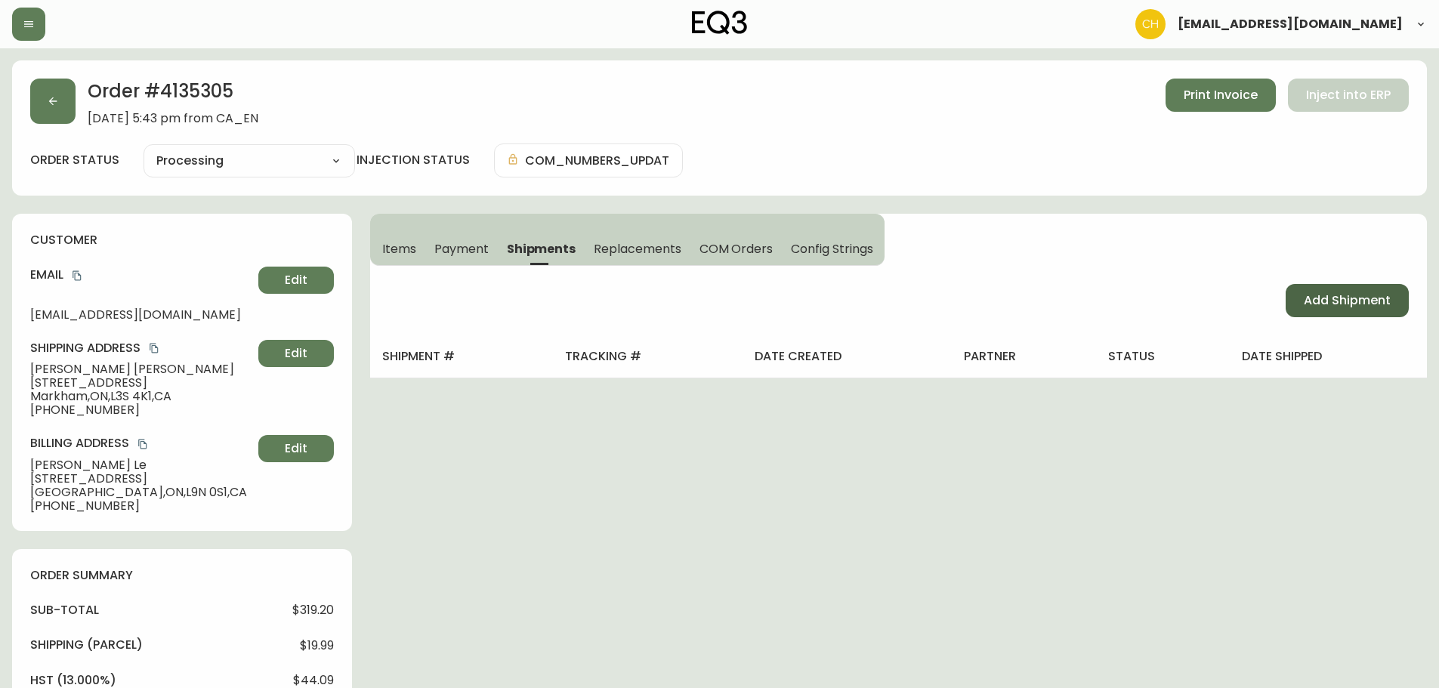
click at [1321, 307] on span "Add Shipment" at bounding box center [1347, 300] width 87 height 17
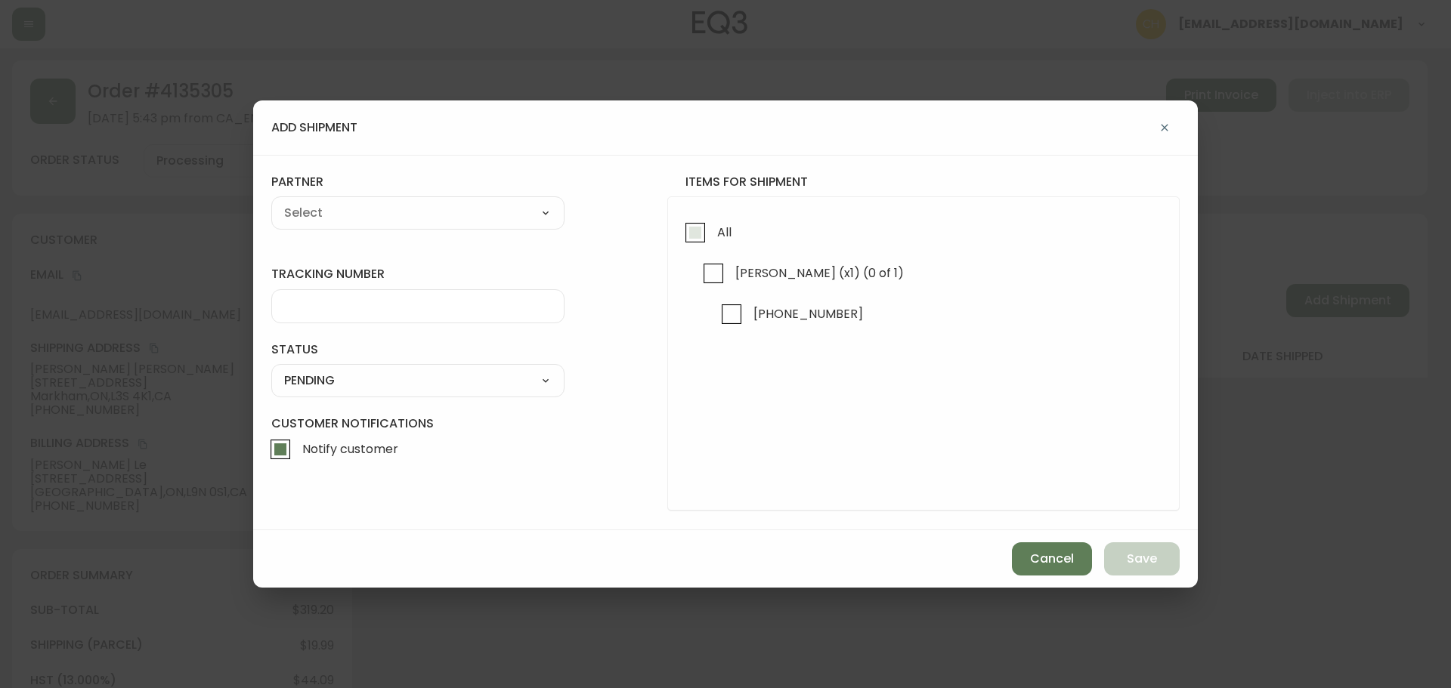
click at [698, 238] on input "All" at bounding box center [695, 232] width 35 height 35
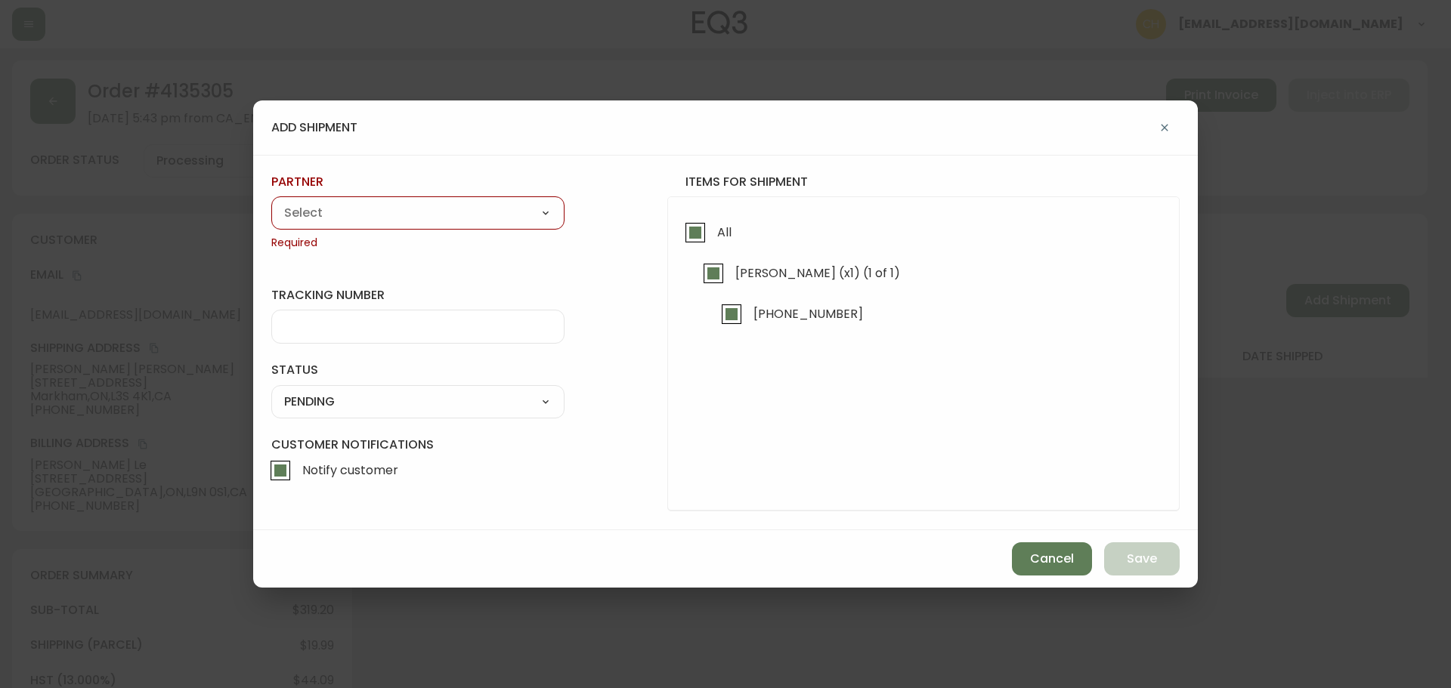
click at [481, 209] on select "A Move to Remember LLC ABF Freight Alero [PERSON_NAME] Canada Post Canpar Expre…" at bounding box center [417, 213] width 293 height 23
click at [271, 202] on select "A Move to Remember LLC ABF Freight Alero [PERSON_NAME] Canada Post Canpar Expre…" at bounding box center [417, 213] width 293 height 23
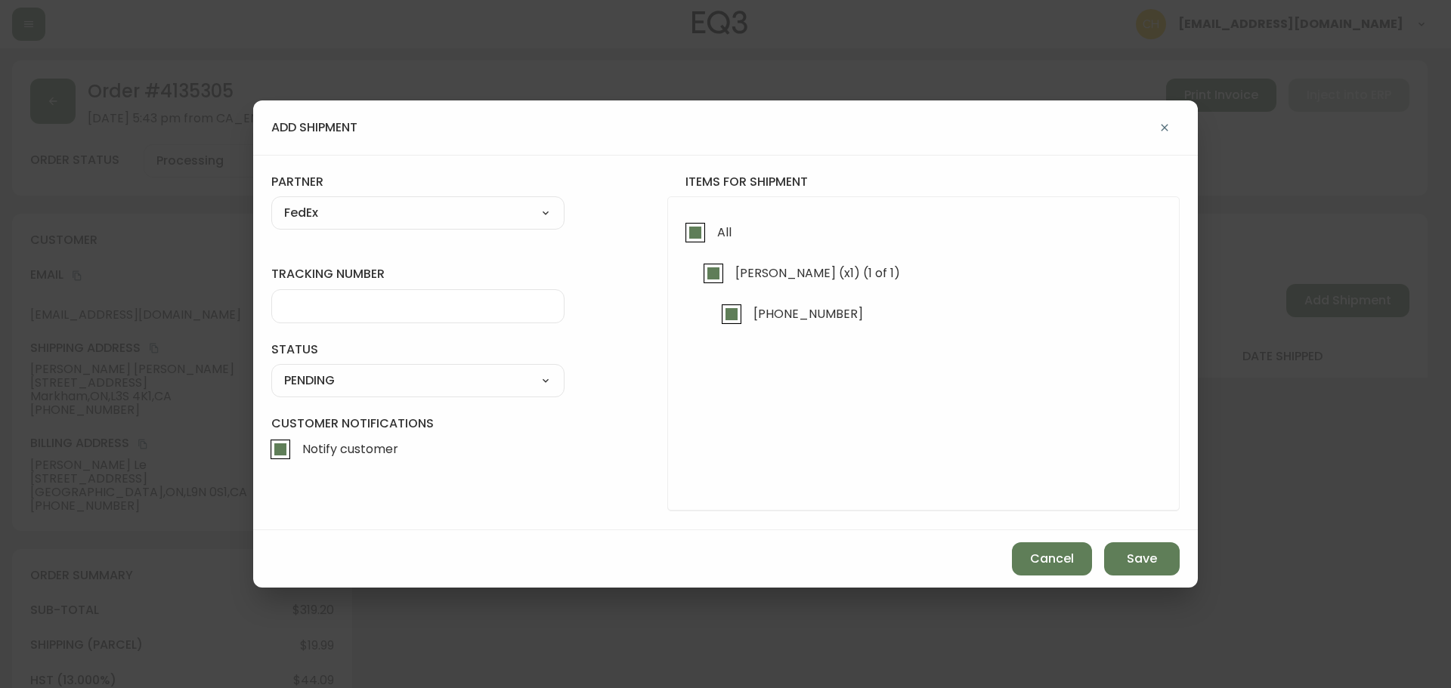
click at [320, 311] on input "tracking number" at bounding box center [417, 306] width 267 height 14
click at [334, 377] on select "SHIPPED PENDING CANCELLED" at bounding box center [417, 380] width 293 height 23
click at [271, 369] on select "SHIPPED PENDING CANCELLED" at bounding box center [417, 380] width 293 height 23
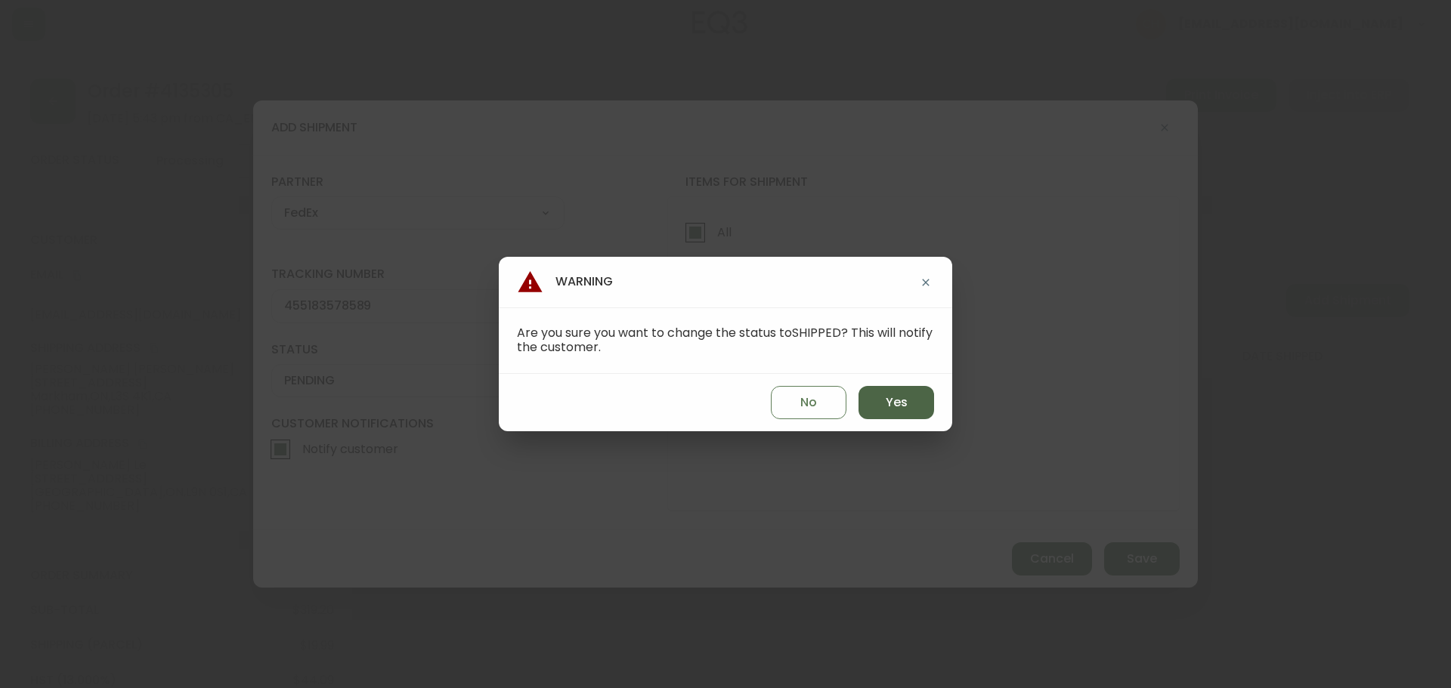
click at [885, 404] on span "Yes" at bounding box center [896, 402] width 22 height 17
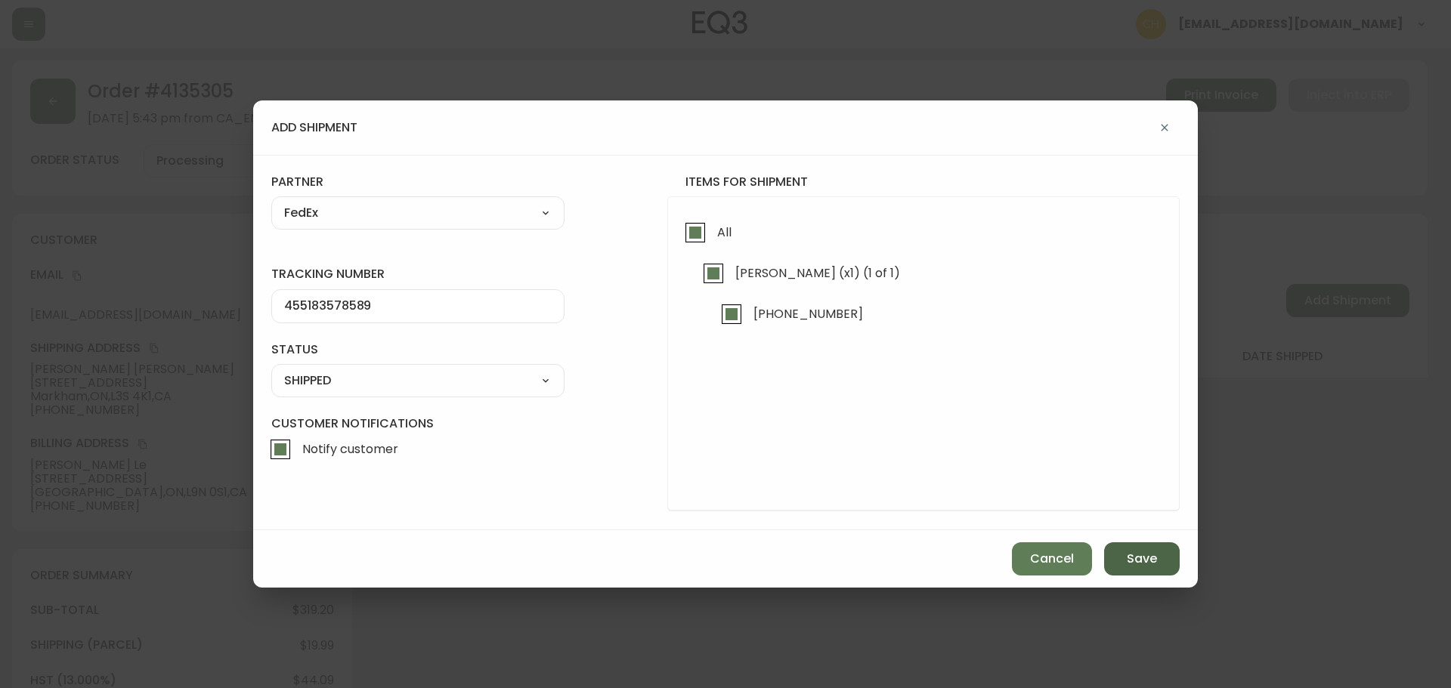
click at [1157, 568] on button "Save" at bounding box center [1142, 558] width 76 height 33
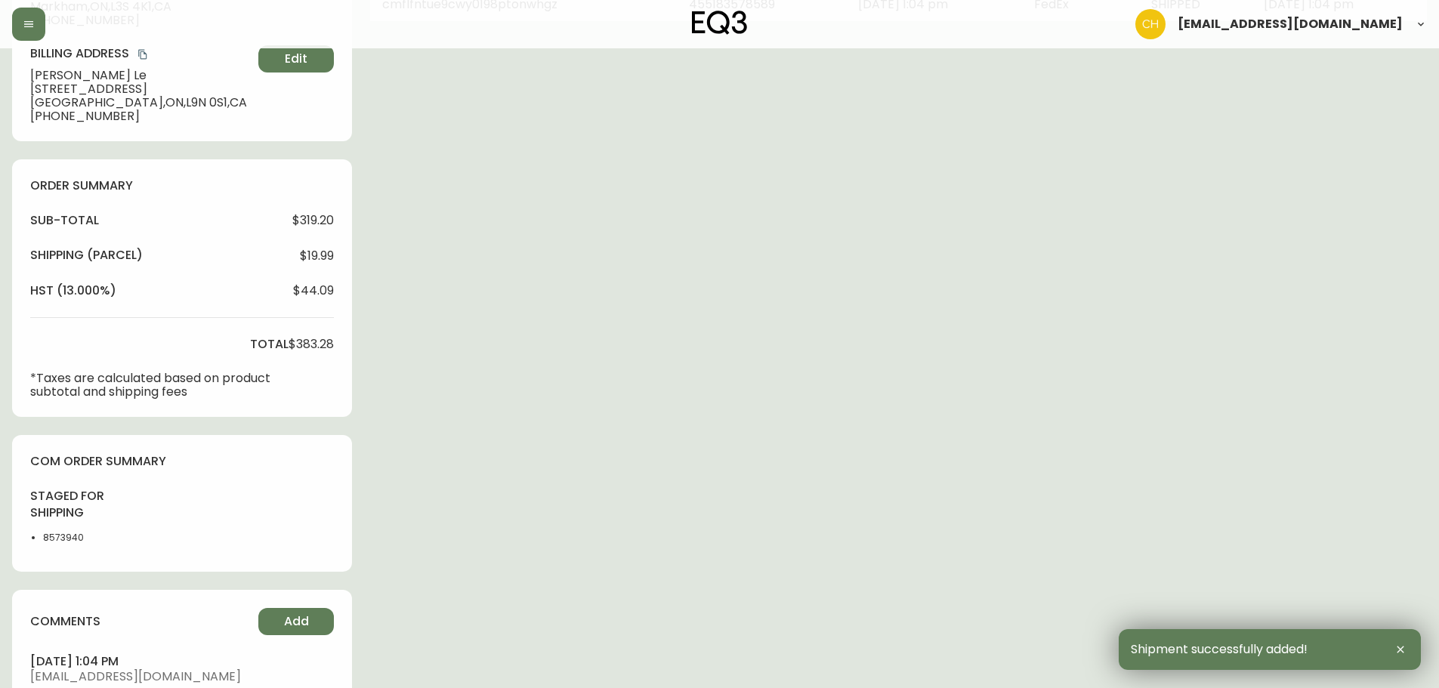
scroll to position [529, 0]
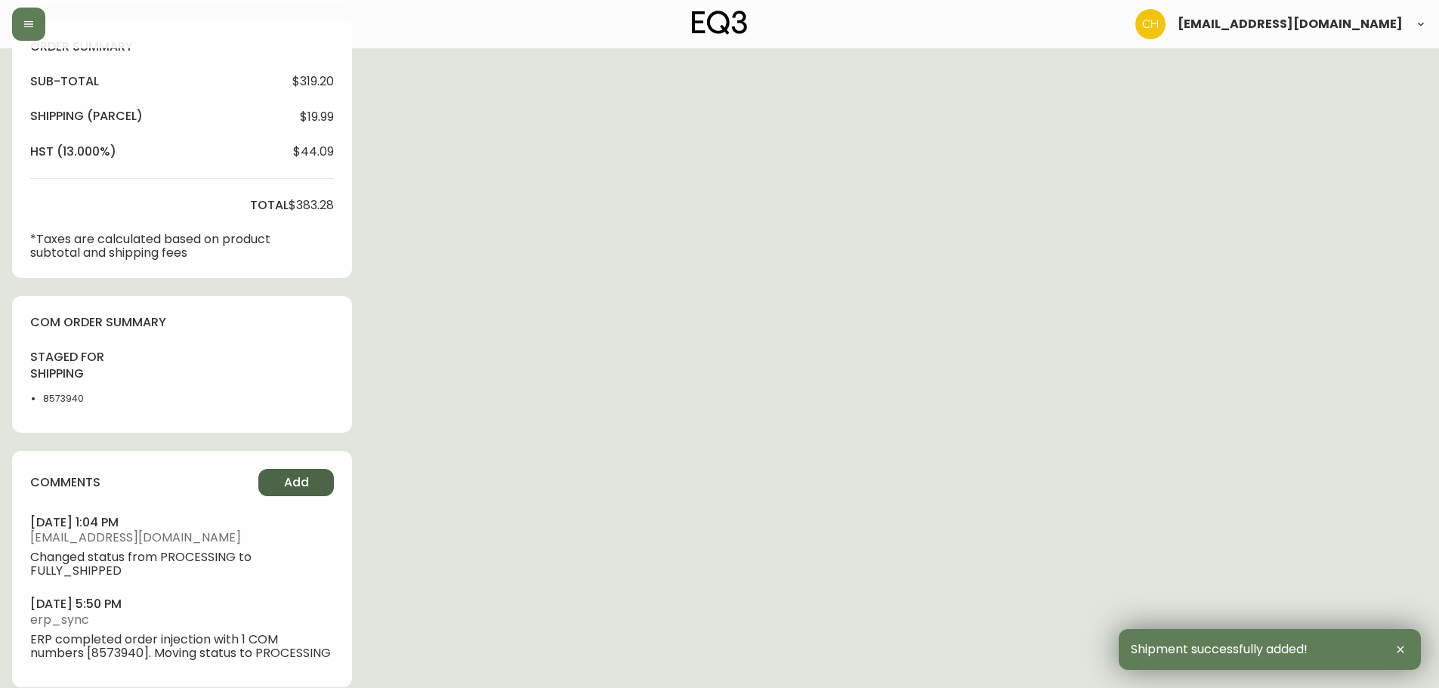
click at [311, 479] on button "Add" at bounding box center [296, 482] width 76 height 27
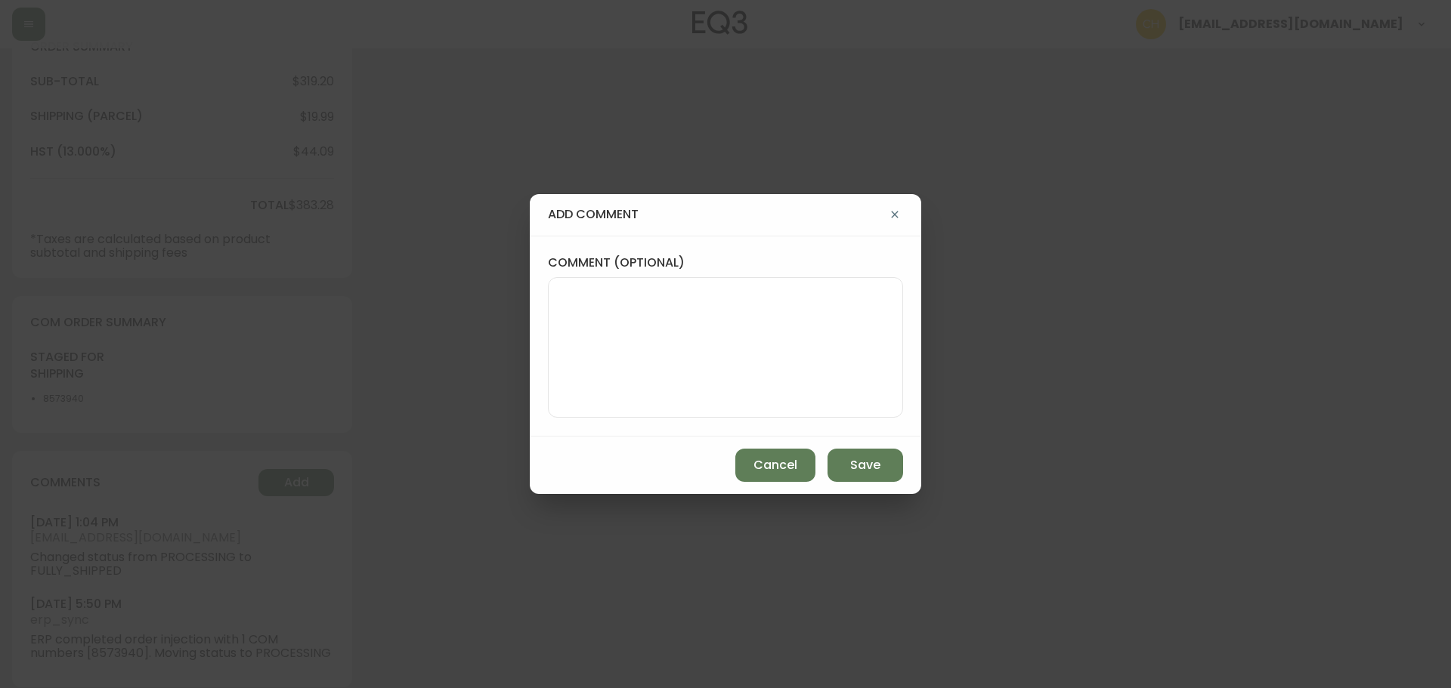
click at [594, 344] on textarea "comment (optional)" at bounding box center [725, 347] width 329 height 121
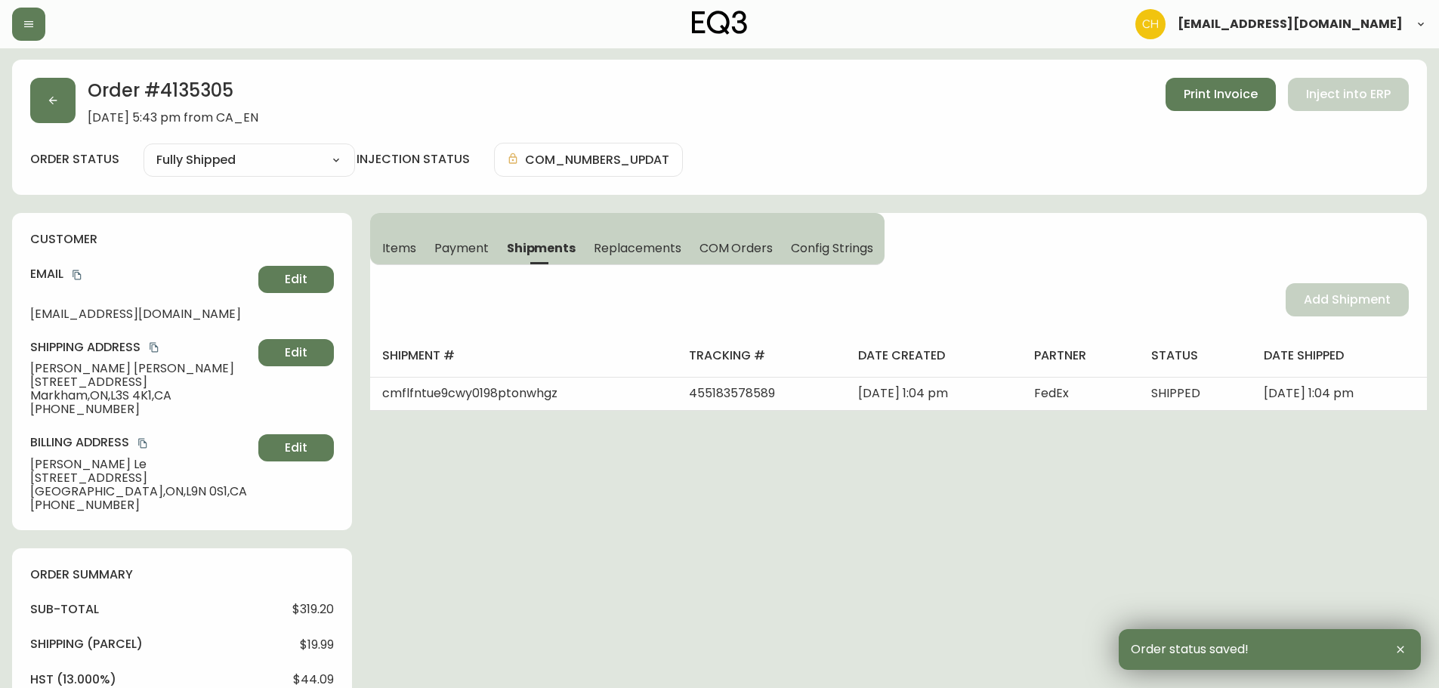
scroll to position [0, 0]
click at [57, 102] on icon "button" at bounding box center [53, 101] width 12 height 12
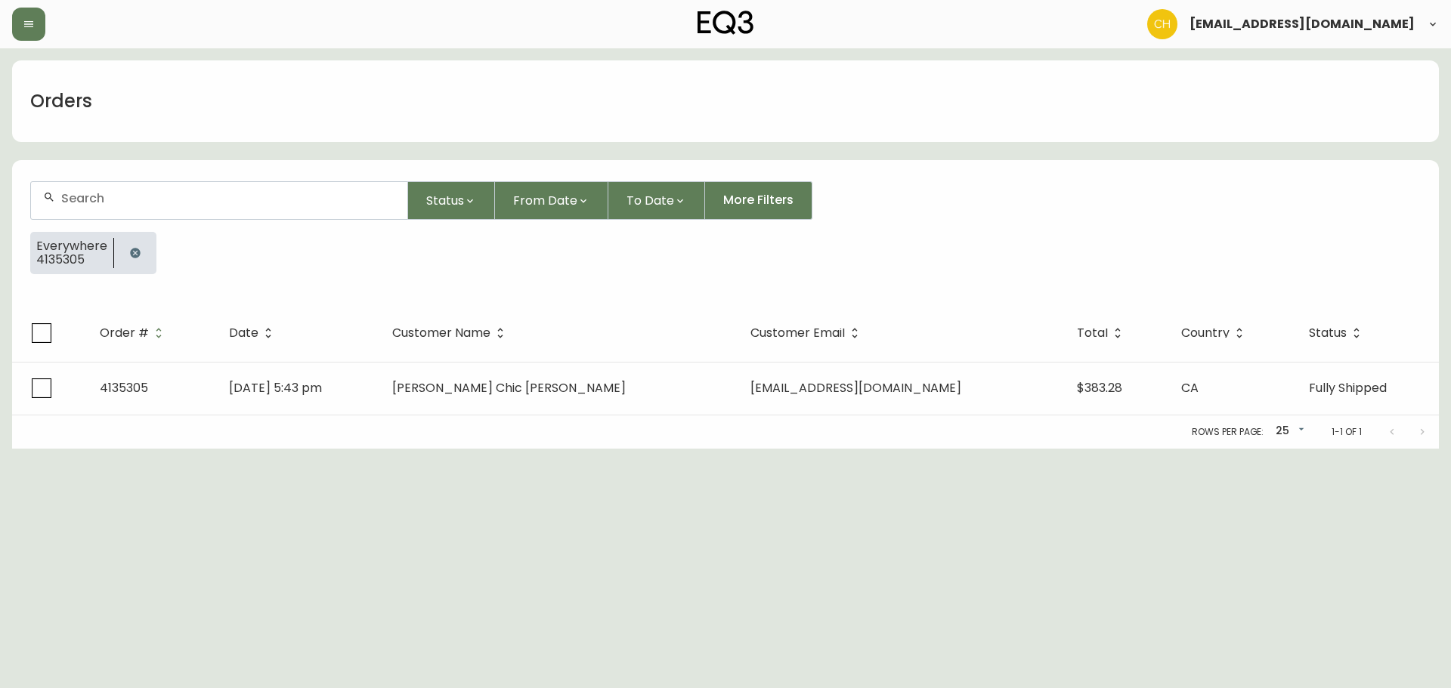
click at [88, 188] on div at bounding box center [219, 200] width 376 height 37
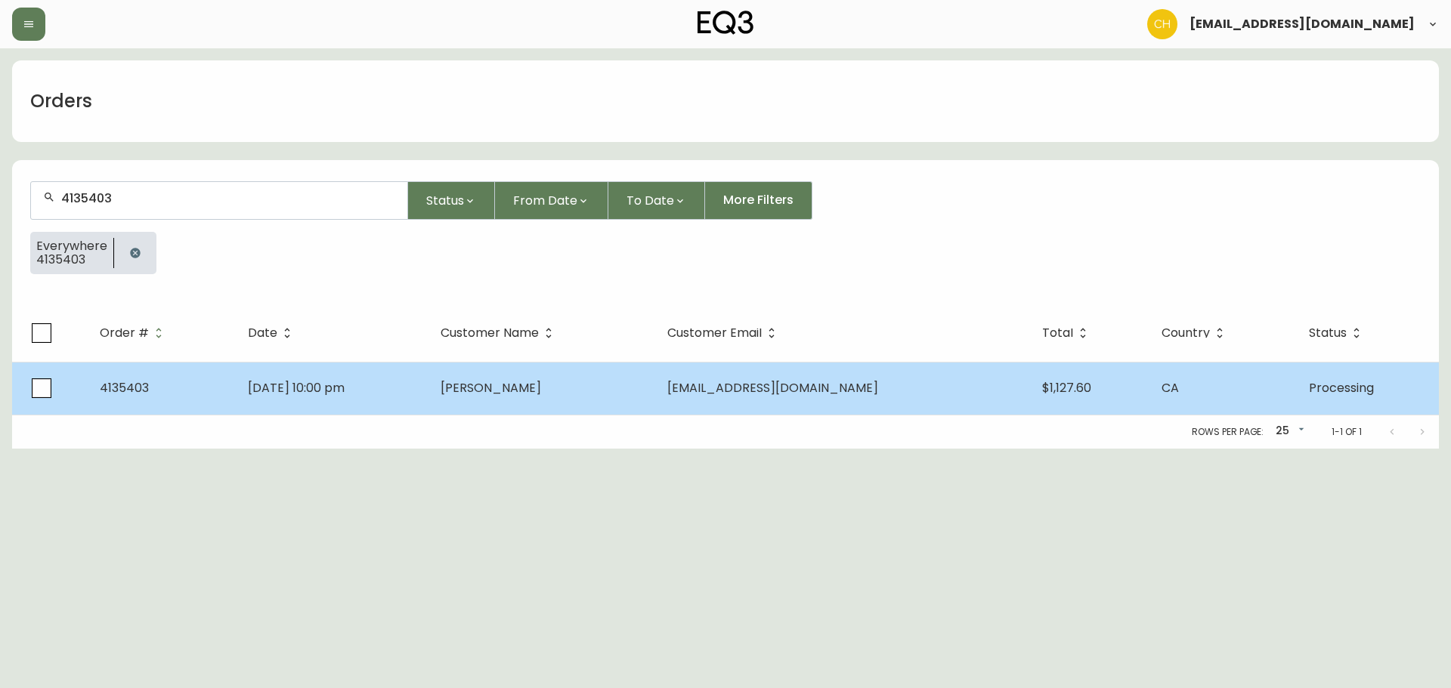
click at [541, 391] on span "[PERSON_NAME]" at bounding box center [490, 387] width 100 height 17
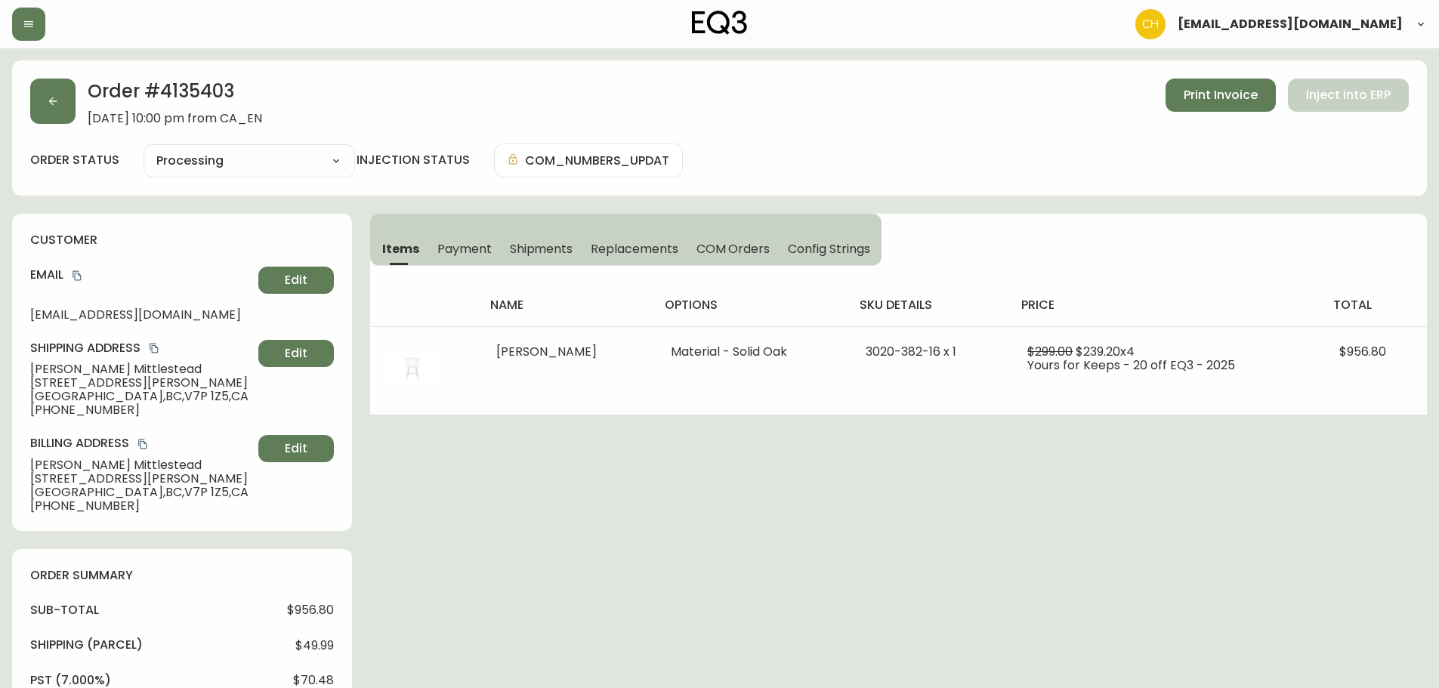
click at [554, 251] on span "Shipments" at bounding box center [541, 249] width 63 height 16
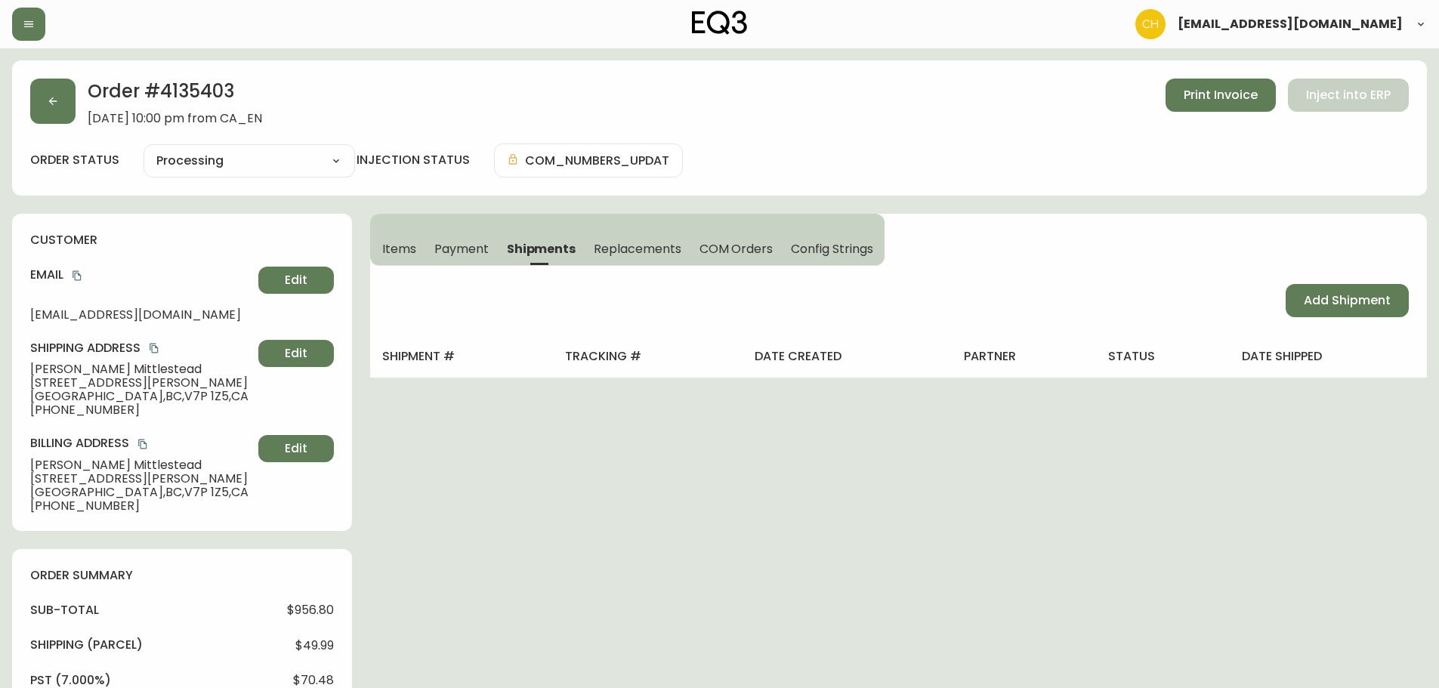
click at [1344, 318] on div "Add Shipment" at bounding box center [898, 301] width 1057 height 70
click at [1347, 305] on span "Add Shipment" at bounding box center [1347, 300] width 87 height 17
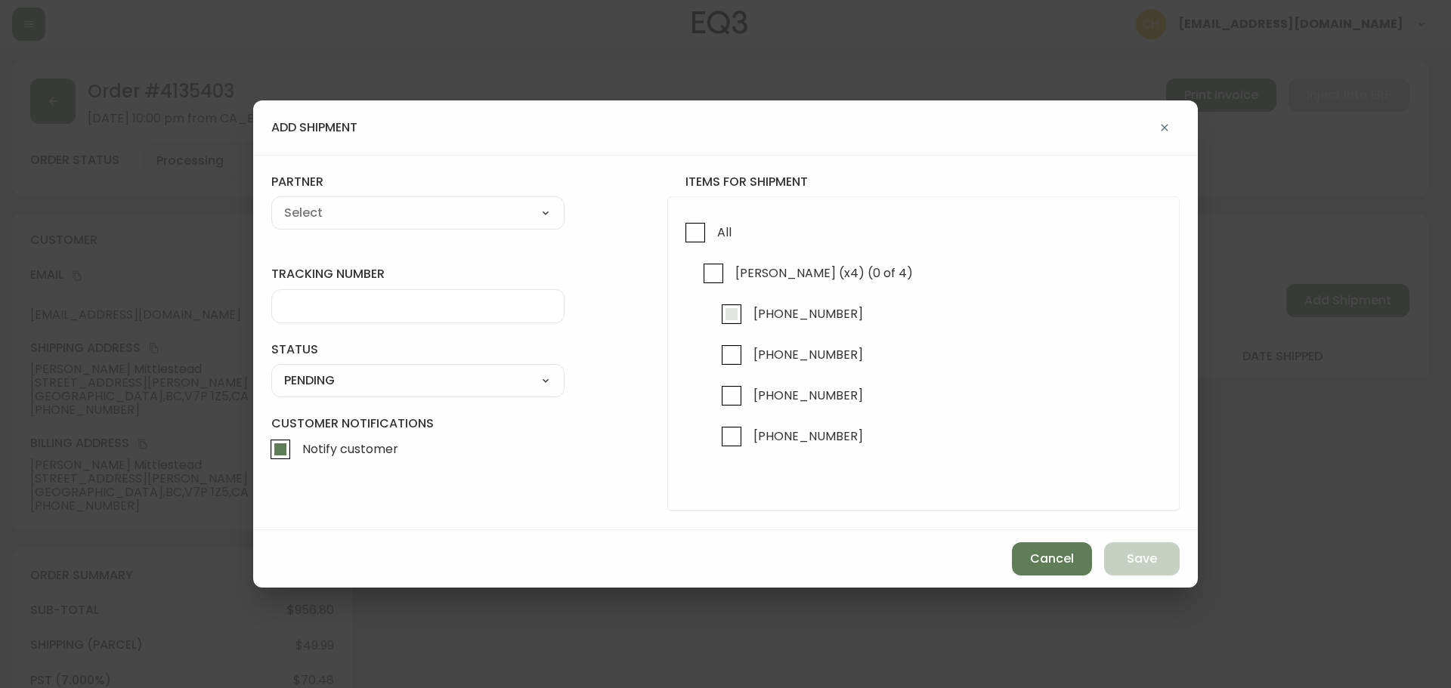
click at [727, 308] on input "[PHONE_NUMBER]" at bounding box center [731, 314] width 35 height 35
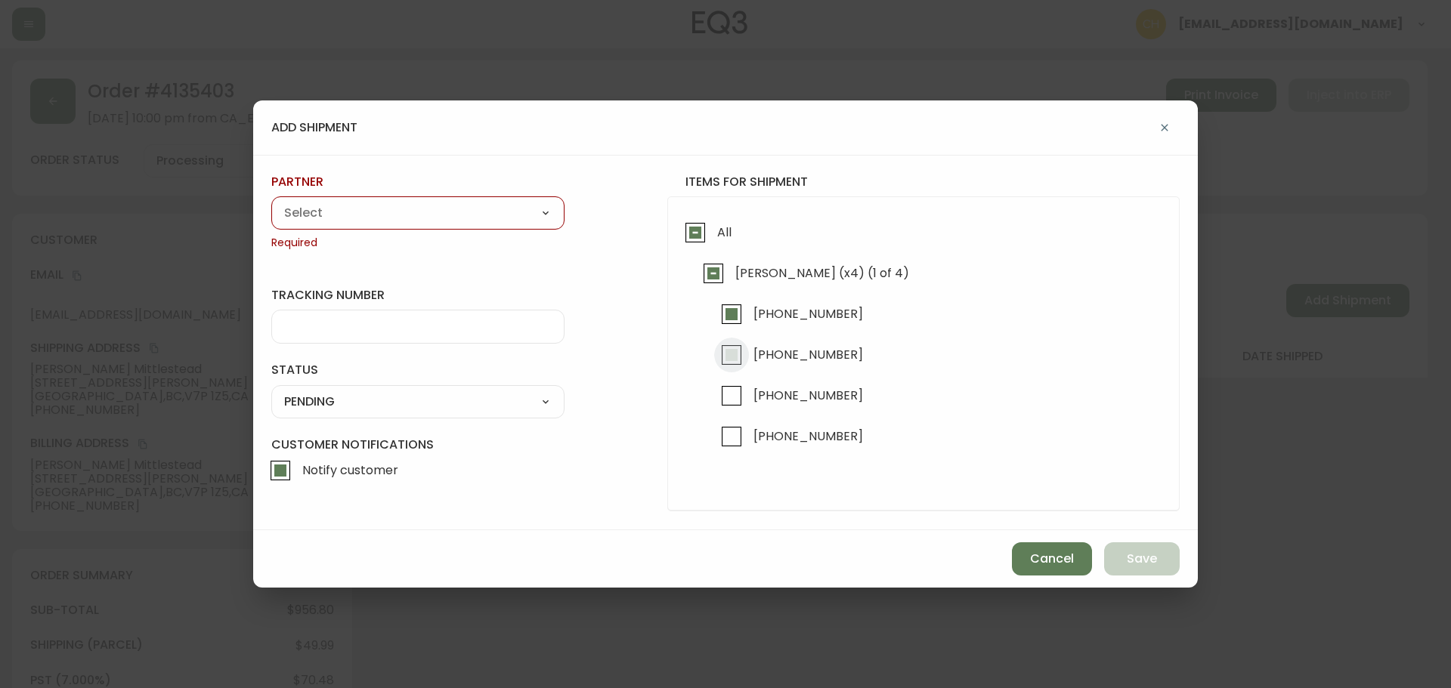
click at [730, 359] on input "[PHONE_NUMBER]" at bounding box center [731, 355] width 35 height 35
click at [400, 223] on select "A Move to Remember LLC ABF Freight Alero [PERSON_NAME] Canada Post Canpar Expre…" at bounding box center [417, 213] width 293 height 23
click at [271, 202] on select "A Move to Remember LLC ABF Freight Alero [PERSON_NAME] Canada Post Canpar Expre…" at bounding box center [417, 213] width 293 height 23
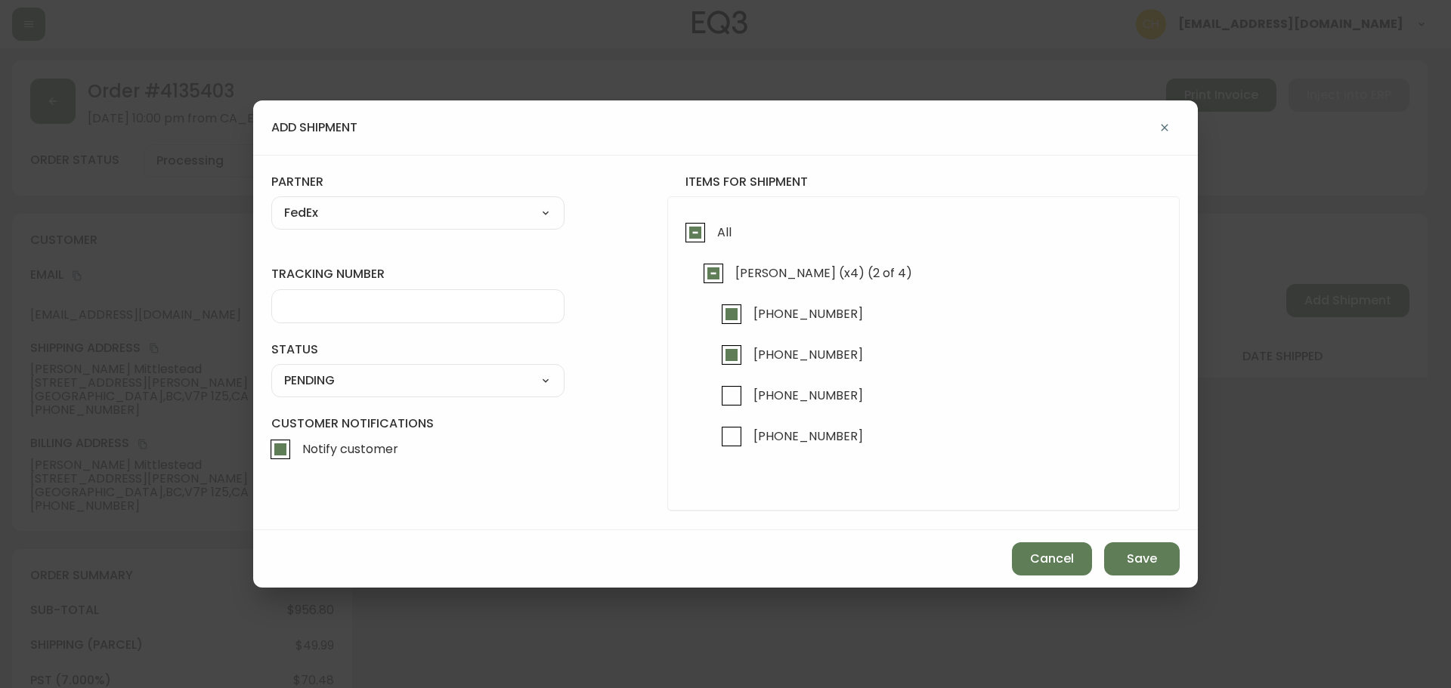
click at [311, 295] on div at bounding box center [417, 306] width 293 height 34
click at [331, 387] on select "SHIPPED PENDING CANCELLED" at bounding box center [417, 380] width 293 height 23
click at [271, 369] on select "SHIPPED PENDING CANCELLED" at bounding box center [417, 380] width 293 height 23
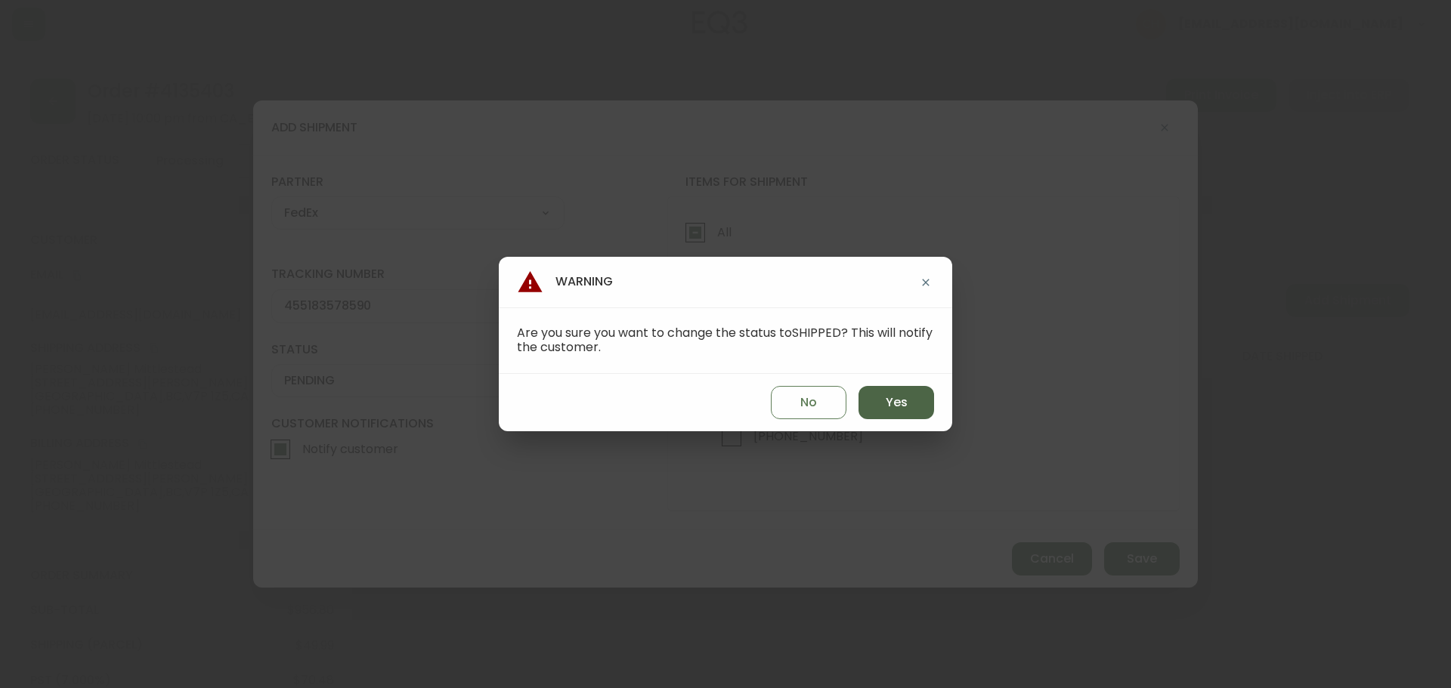
click at [881, 400] on button "Yes" at bounding box center [896, 402] width 76 height 33
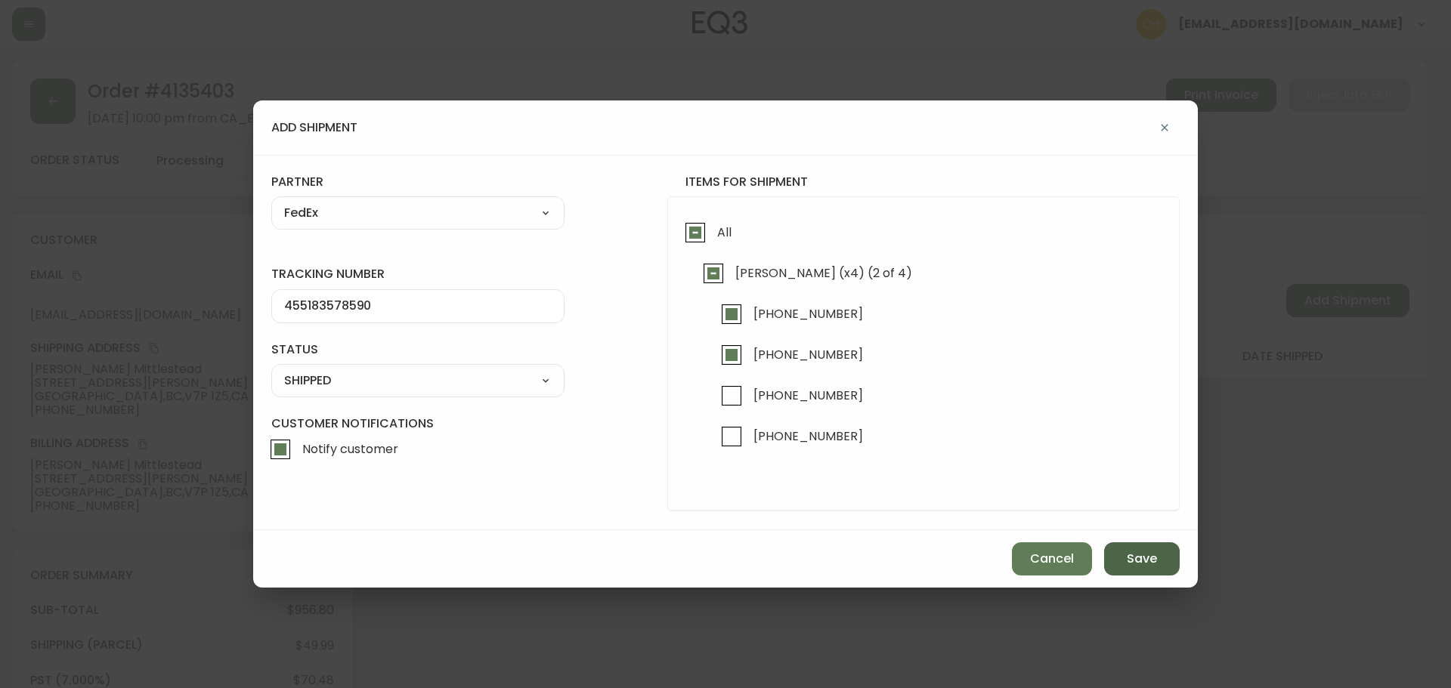
click at [1121, 543] on button "Save" at bounding box center [1142, 558] width 76 height 33
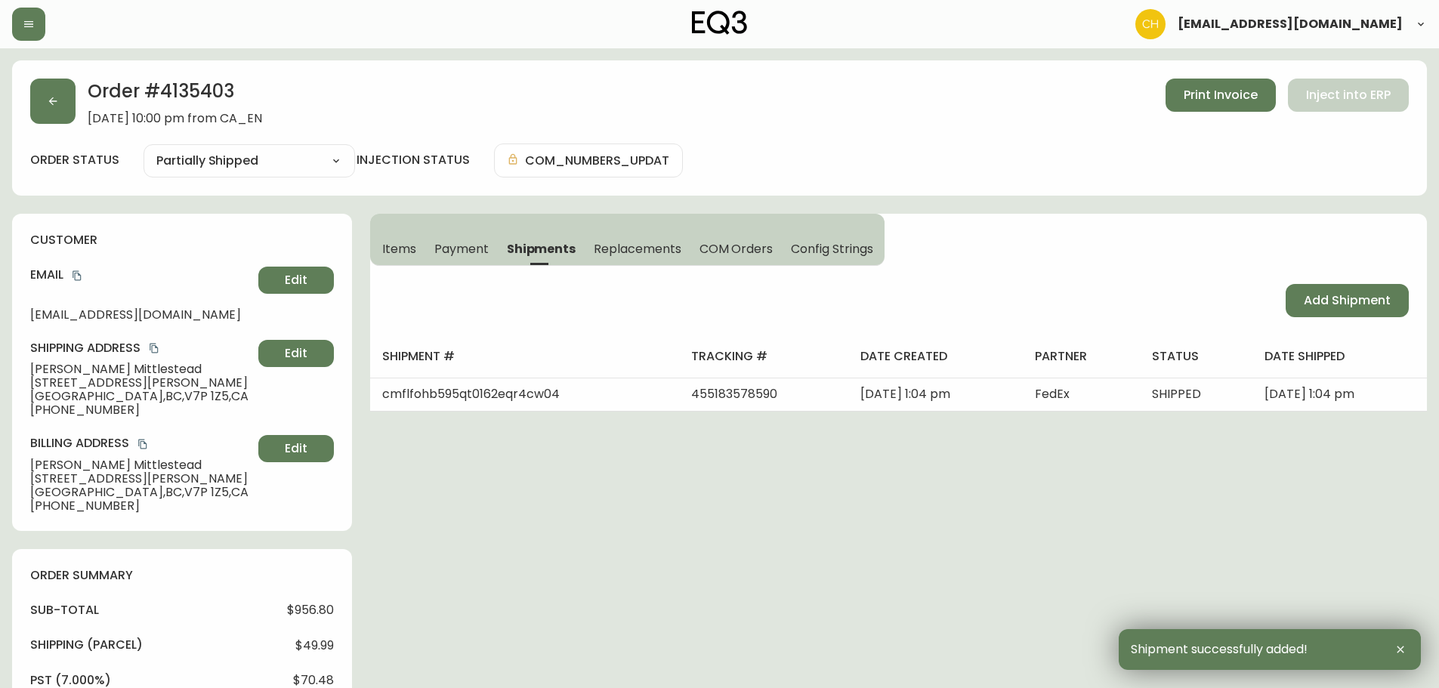
click at [1315, 300] on span "Add Shipment" at bounding box center [1347, 300] width 87 height 17
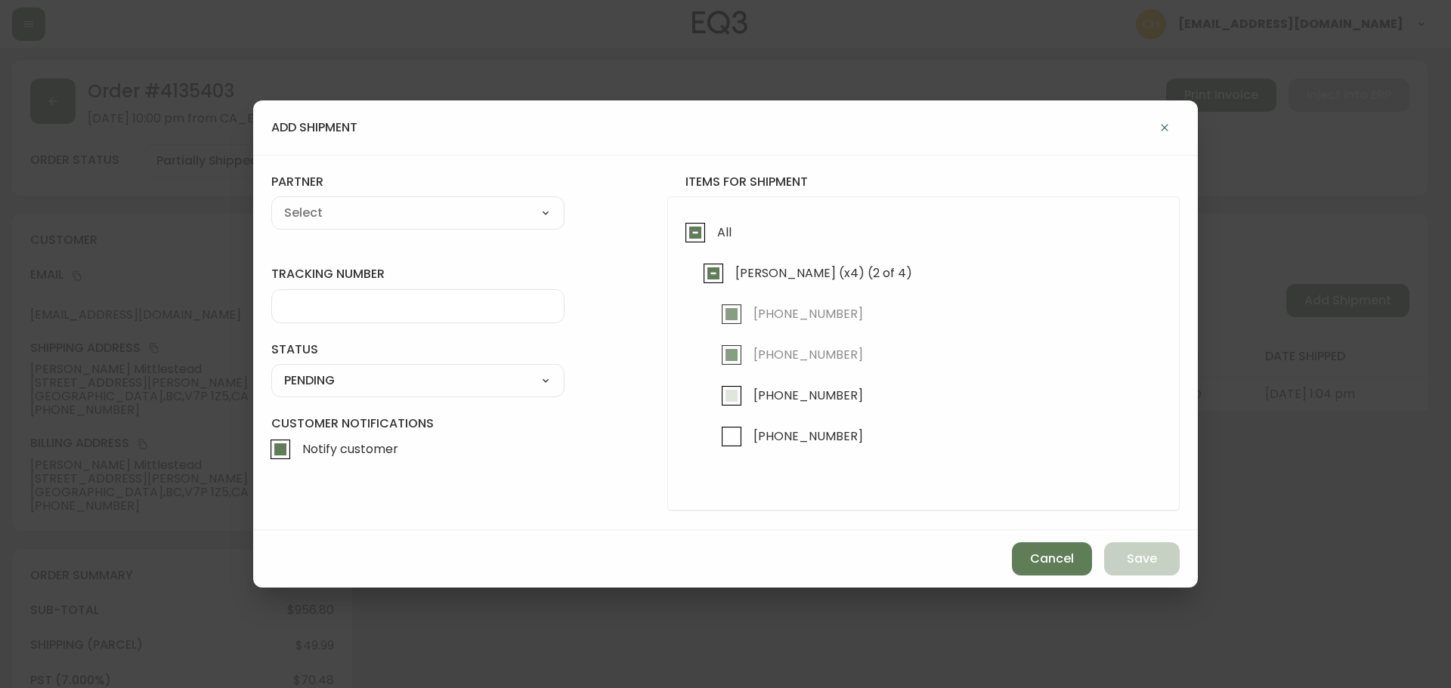
click at [737, 400] on input "[PHONE_NUMBER]" at bounding box center [731, 396] width 35 height 35
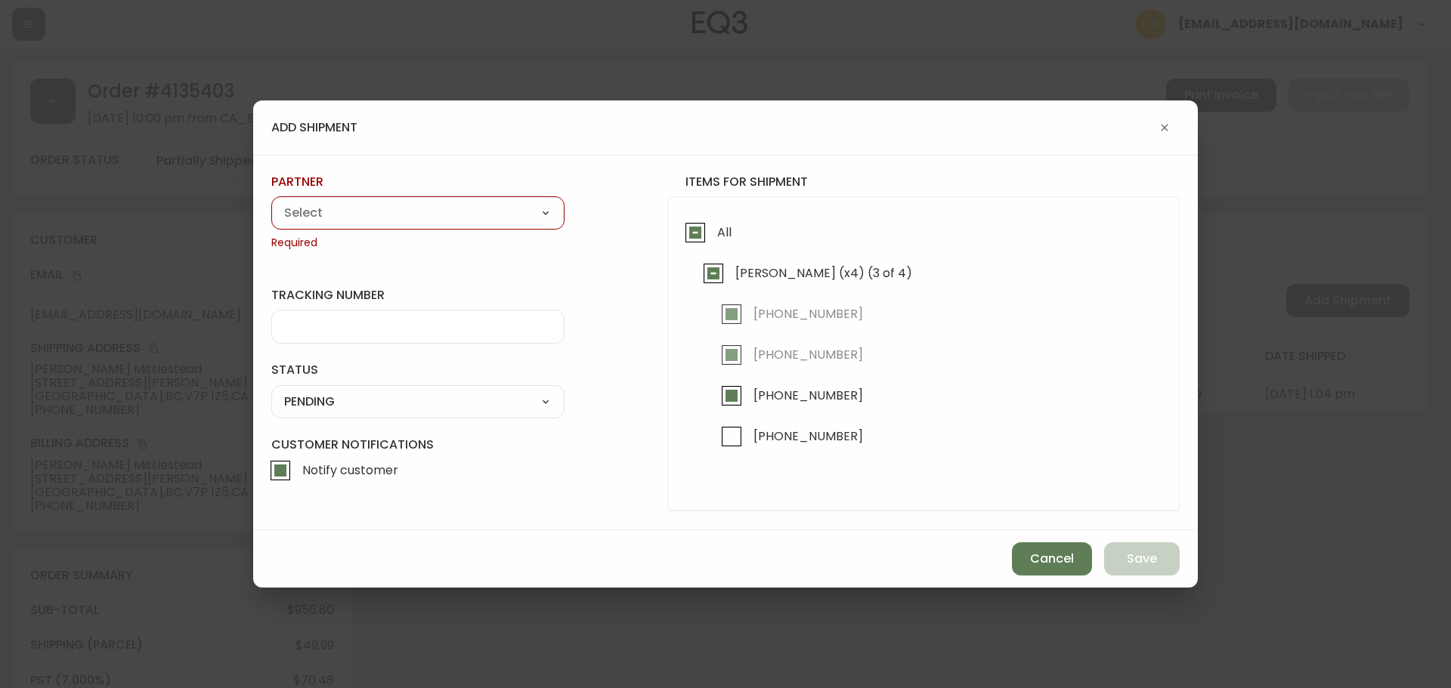
drag, startPoint x: 732, startPoint y: 437, endPoint x: 703, endPoint y: 421, distance: 33.5
click at [731, 437] on input "[PHONE_NUMBER]" at bounding box center [731, 436] width 35 height 35
click at [453, 209] on select "A Move to Remember LLC ABF Freight Alero [PERSON_NAME] Canada Post Canpar Expre…" at bounding box center [417, 213] width 293 height 23
click at [271, 202] on select "A Move to Remember LLC ABF Freight Alero [PERSON_NAME] Canada Post Canpar Expre…" at bounding box center [417, 213] width 293 height 23
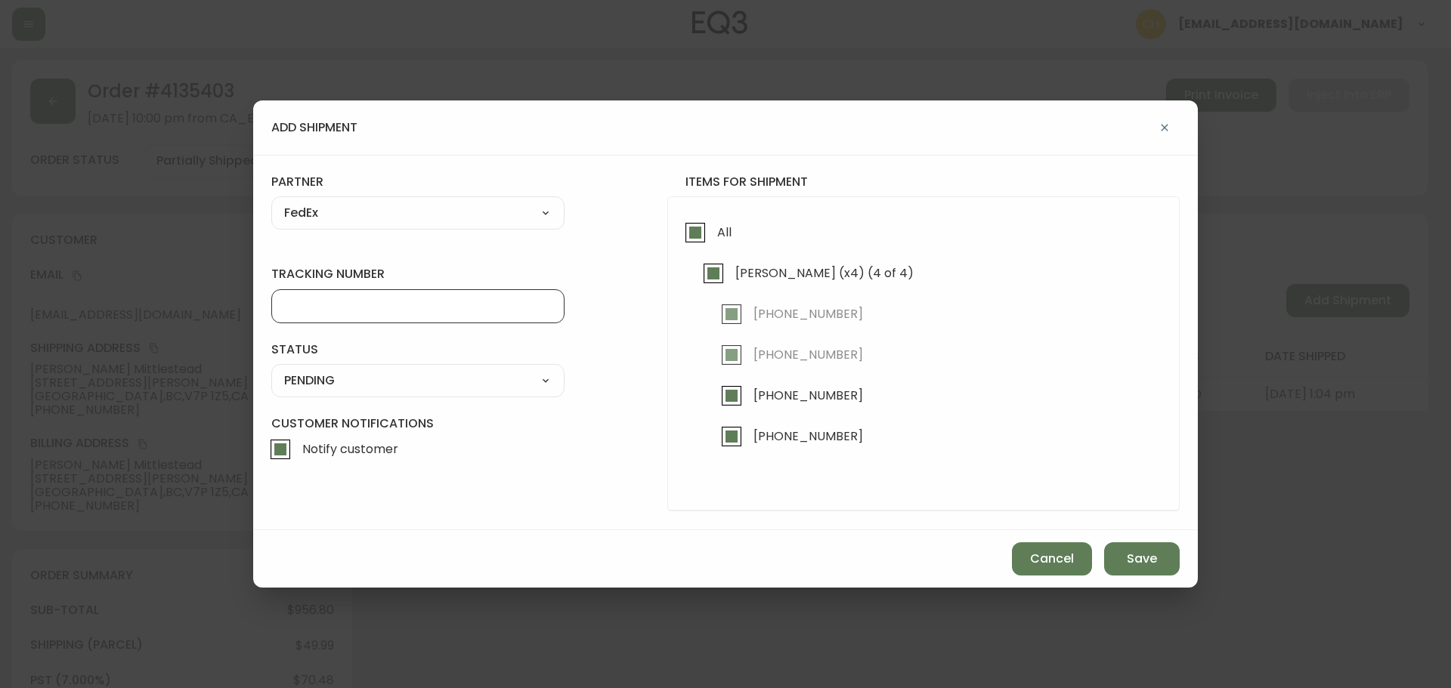
click at [298, 310] on input "tracking number" at bounding box center [417, 306] width 267 height 14
click at [311, 386] on select "SHIPPED PENDING CANCELLED" at bounding box center [417, 380] width 293 height 23
click at [271, 369] on select "SHIPPED PENDING CANCELLED" at bounding box center [417, 380] width 293 height 23
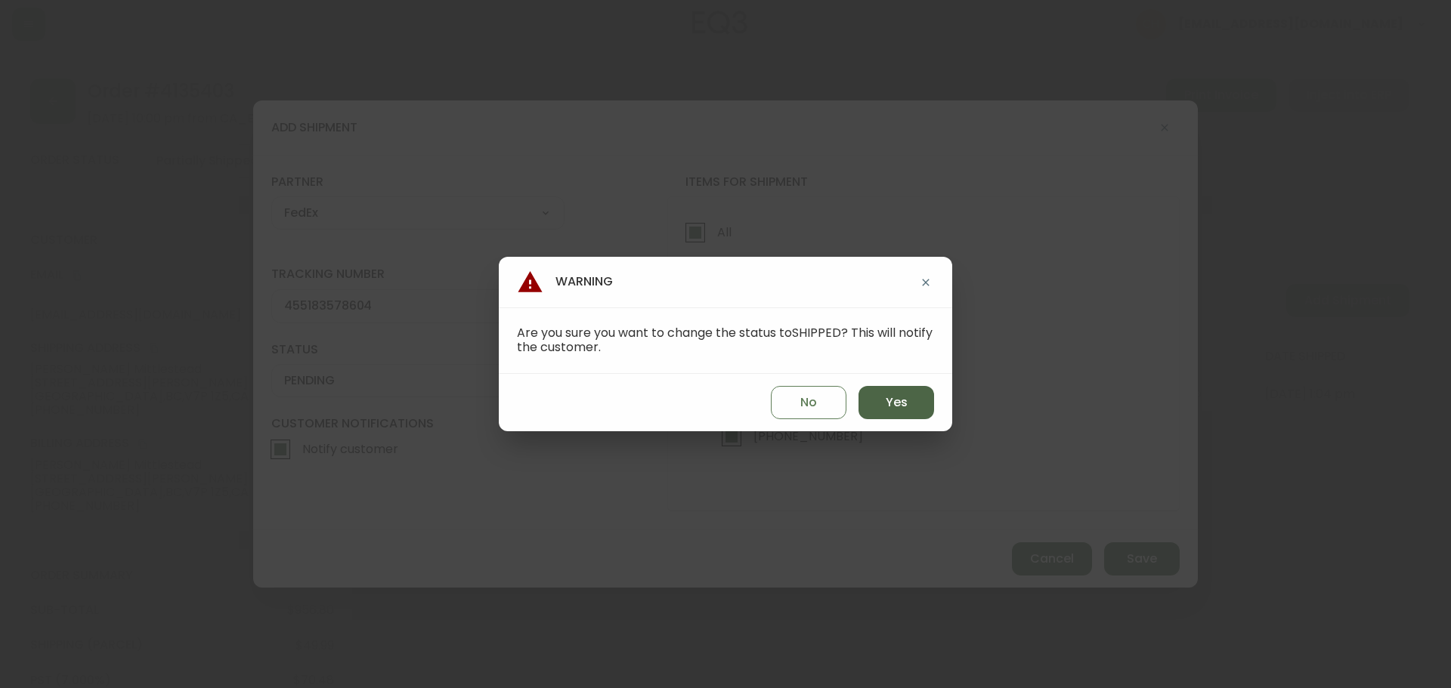
click at [889, 401] on span "Yes" at bounding box center [896, 402] width 22 height 17
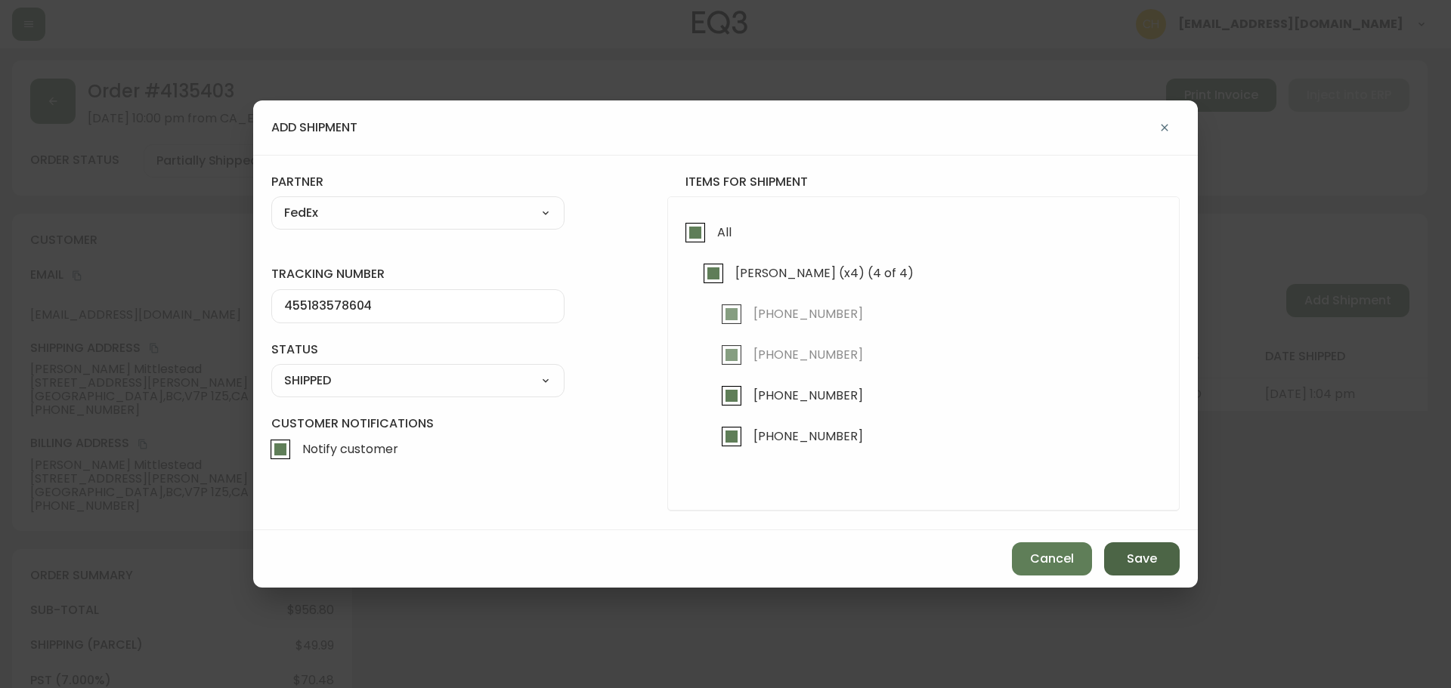
click at [1119, 554] on button "Save" at bounding box center [1142, 558] width 76 height 33
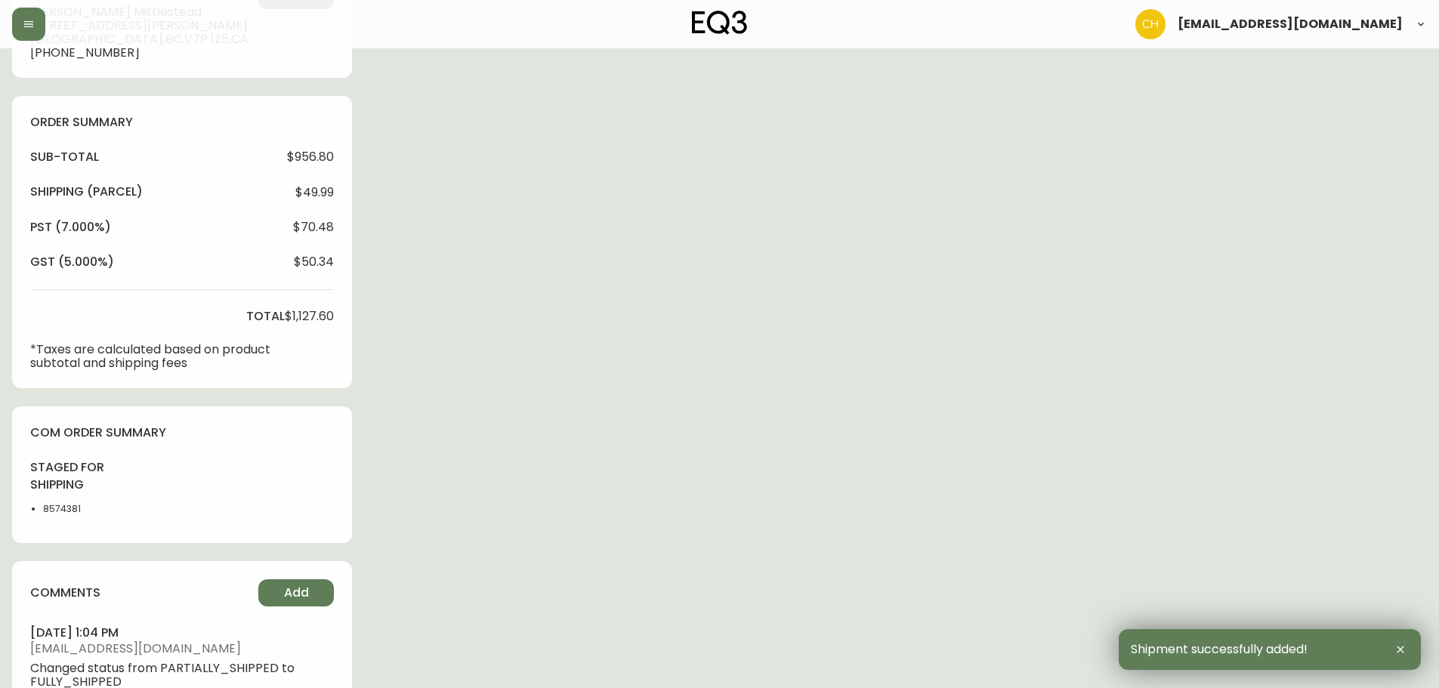
scroll to position [663, 0]
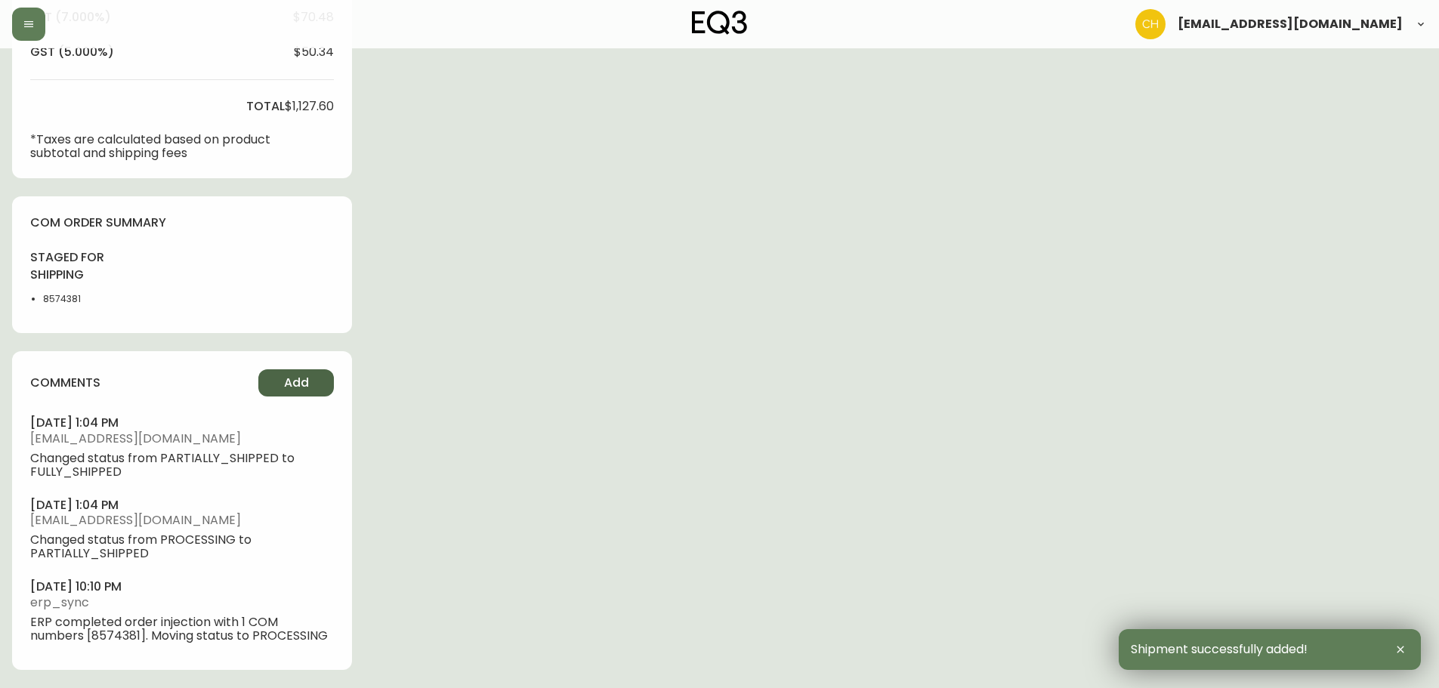
click at [291, 373] on button "Add" at bounding box center [296, 382] width 76 height 27
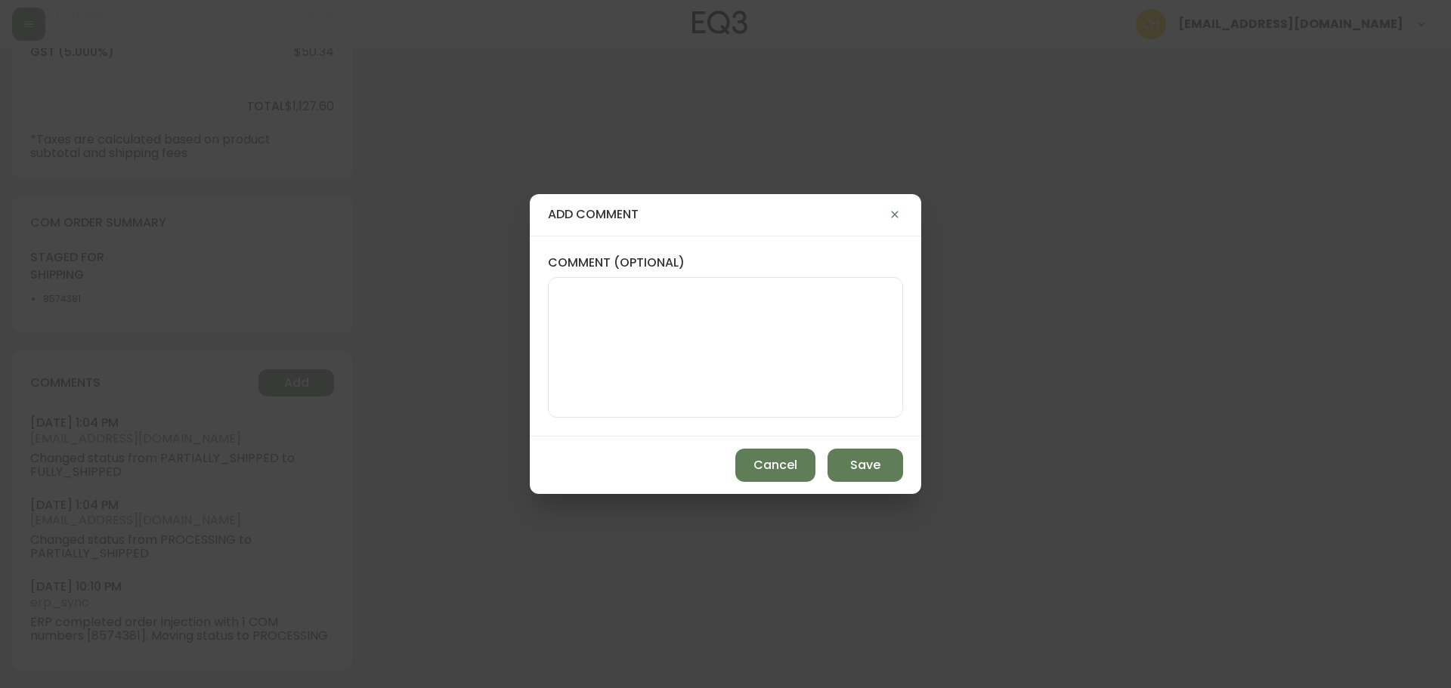
click at [657, 298] on textarea "comment (optional)" at bounding box center [725, 347] width 329 height 121
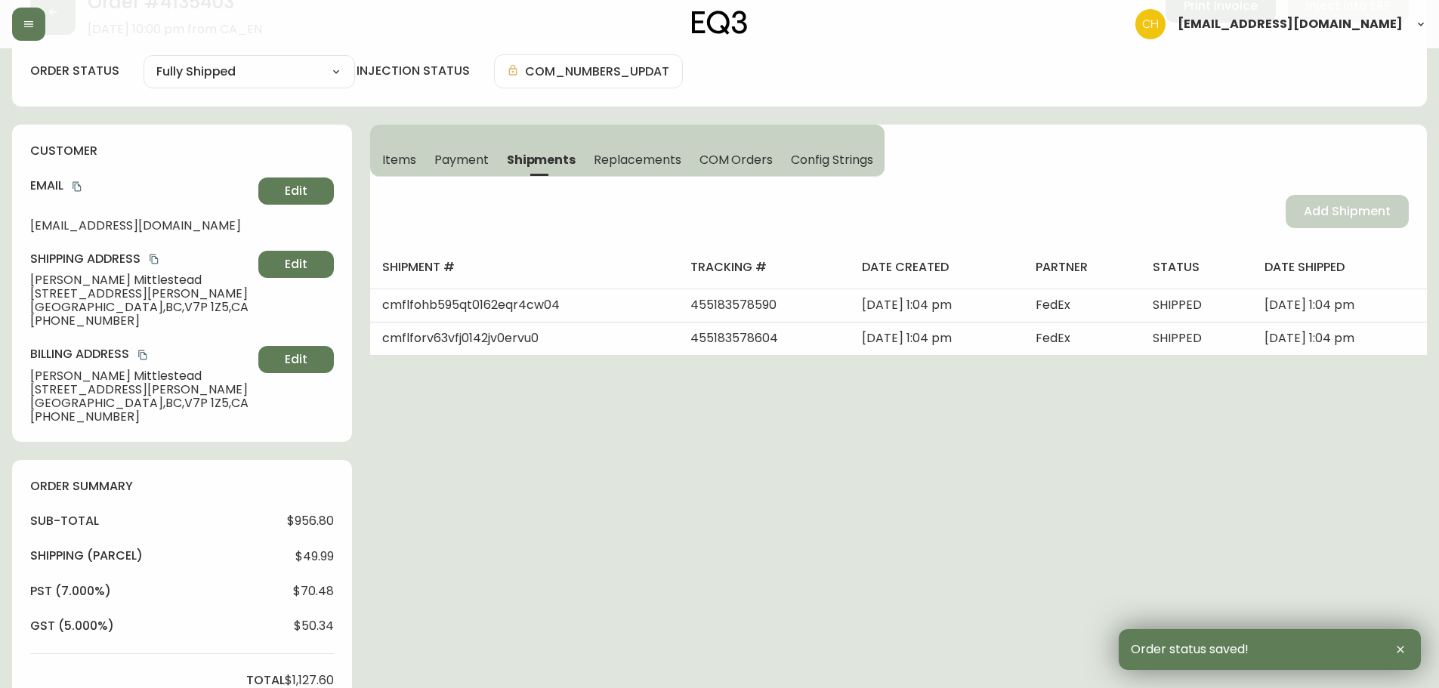
scroll to position [0, 0]
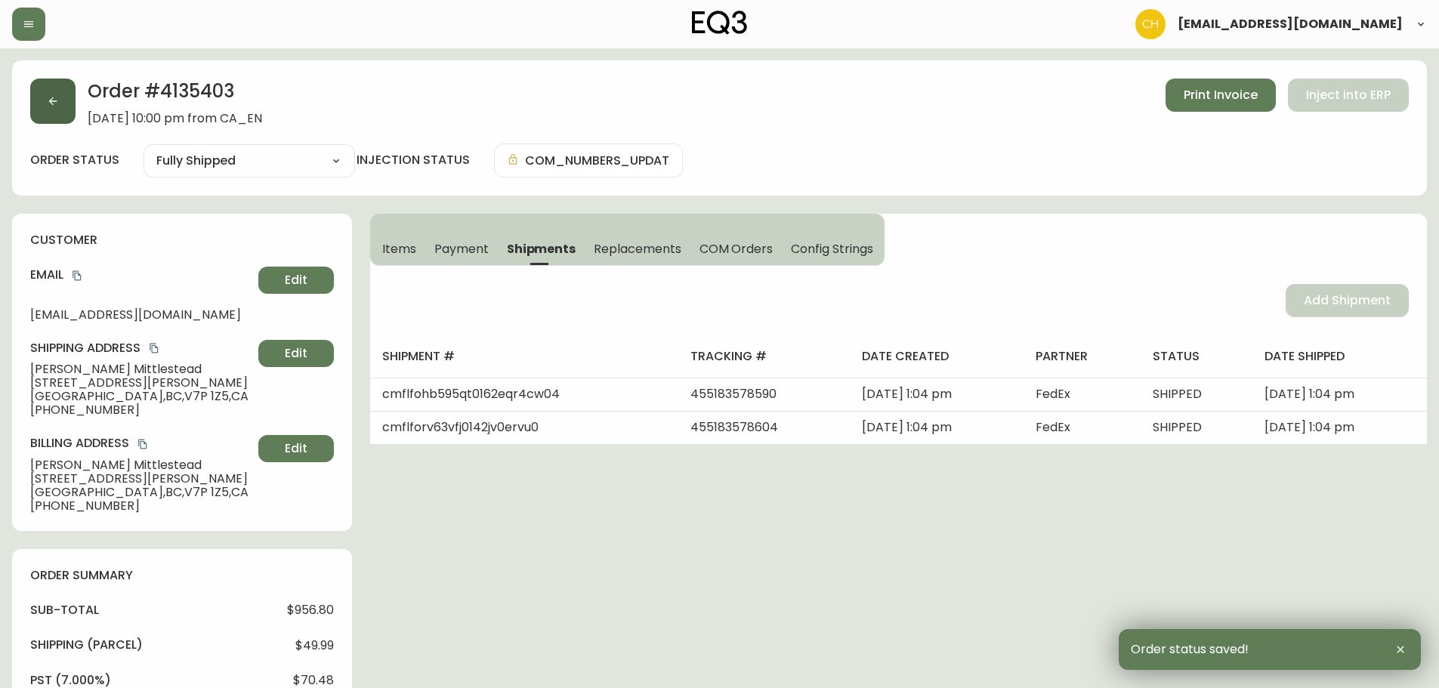
click at [50, 106] on icon "button" at bounding box center [53, 101] width 12 height 12
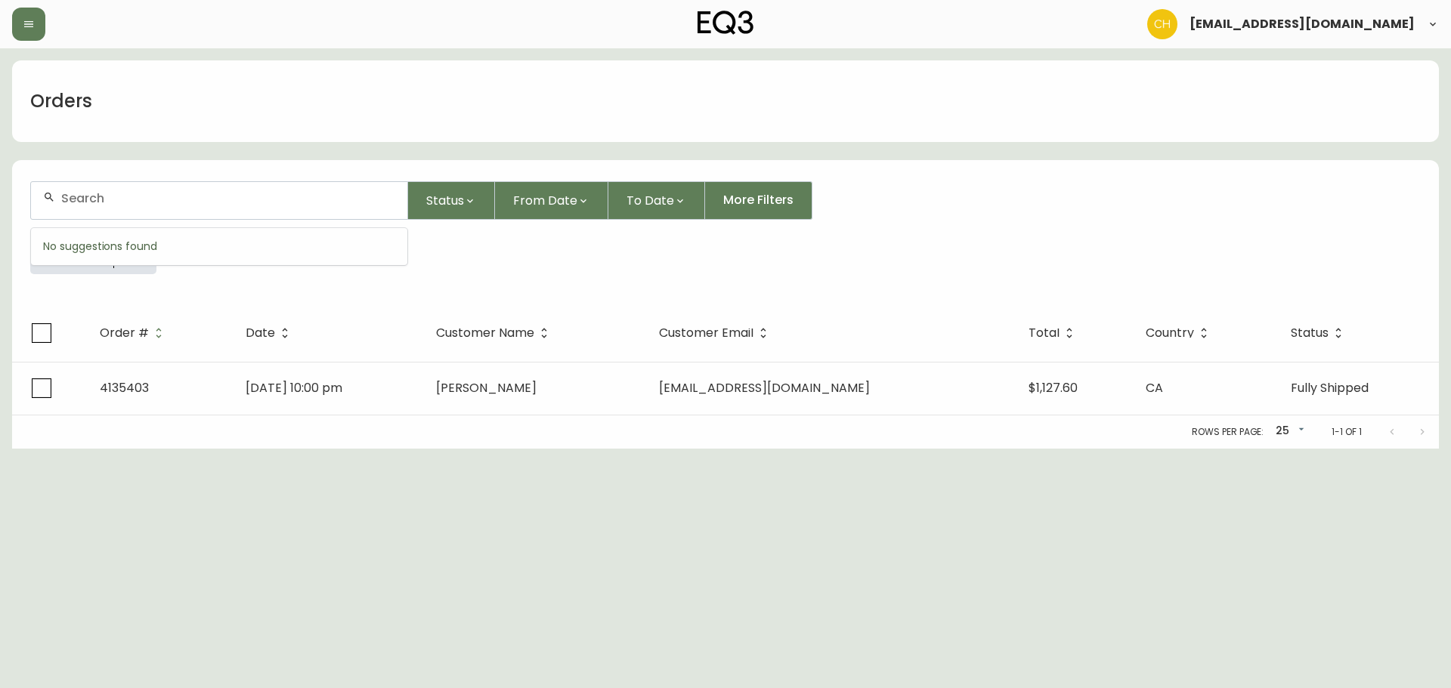
click at [81, 201] on input "text" at bounding box center [228, 198] width 334 height 14
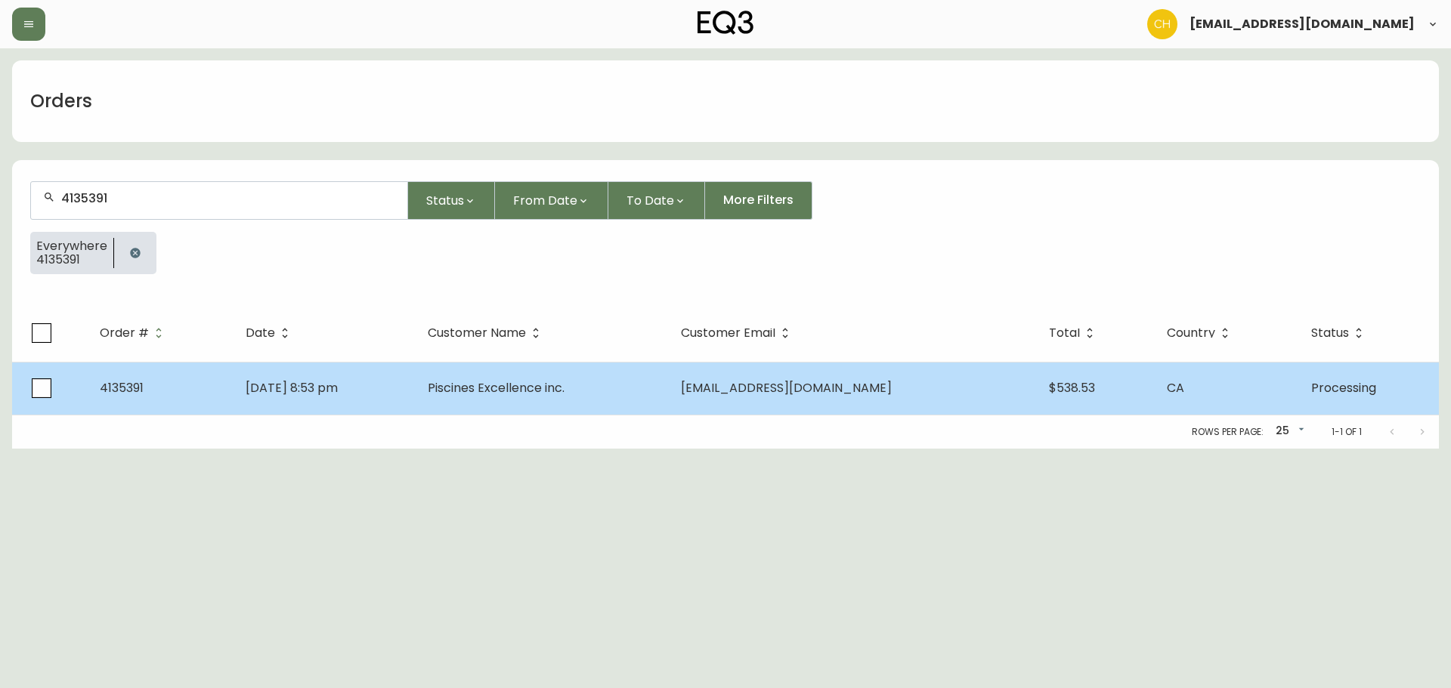
click at [515, 379] on td "Piscines Excellence inc." at bounding box center [542, 388] width 252 height 53
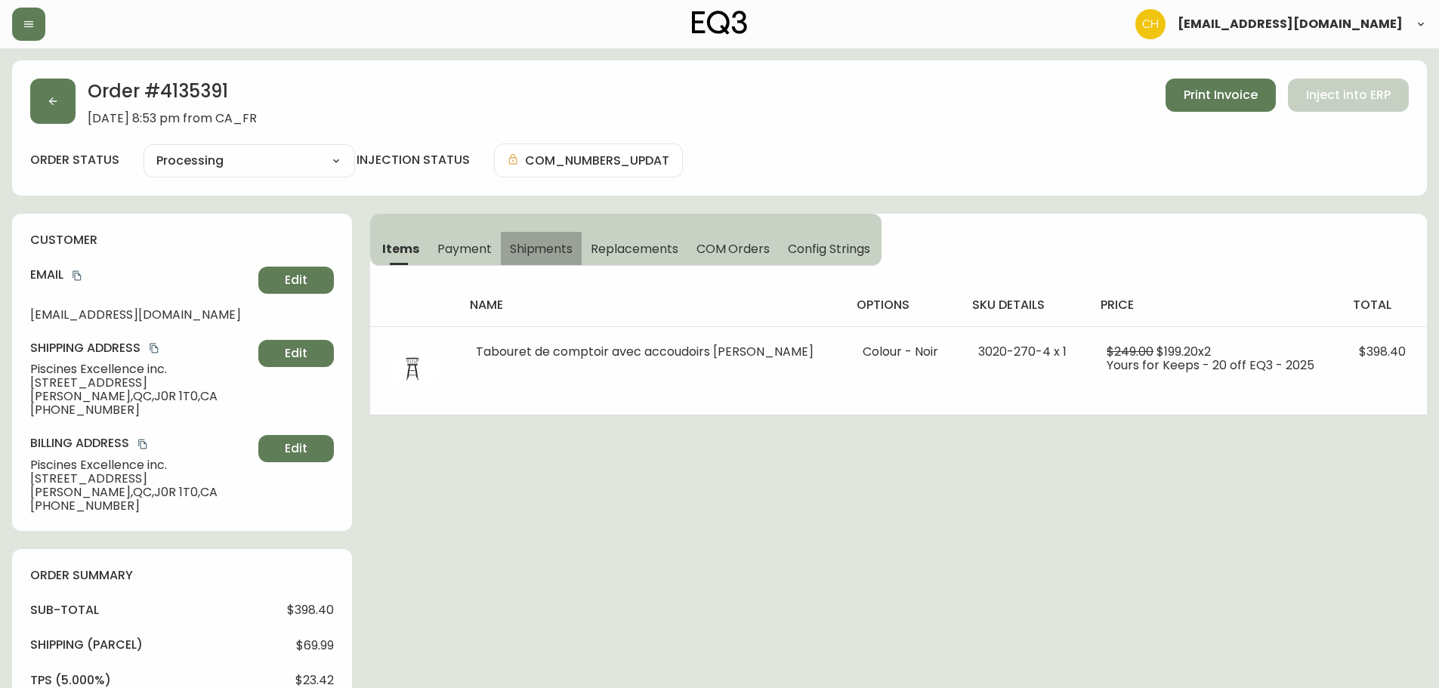
drag, startPoint x: 536, startPoint y: 250, endPoint x: 571, endPoint y: 250, distance: 35.5
click at [537, 250] on span "Shipments" at bounding box center [541, 249] width 63 height 16
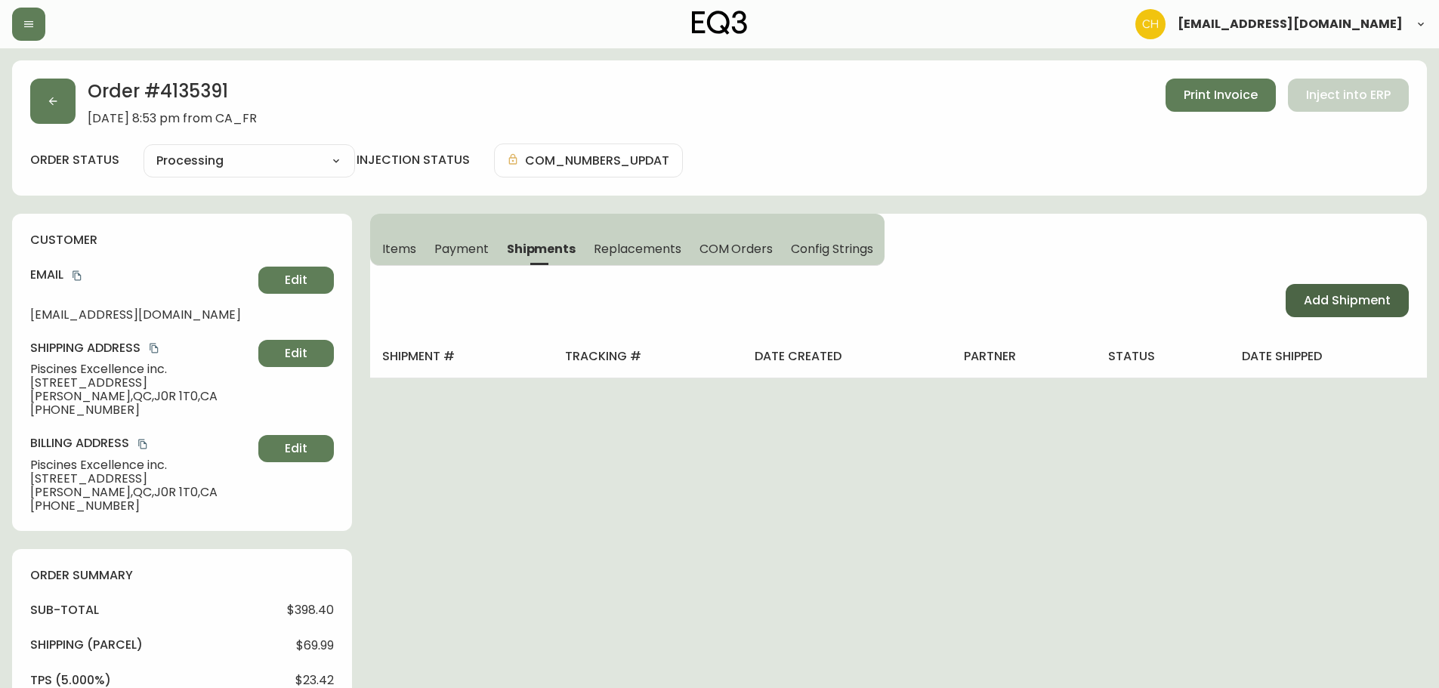
click at [1309, 301] on span "Add Shipment" at bounding box center [1347, 300] width 87 height 17
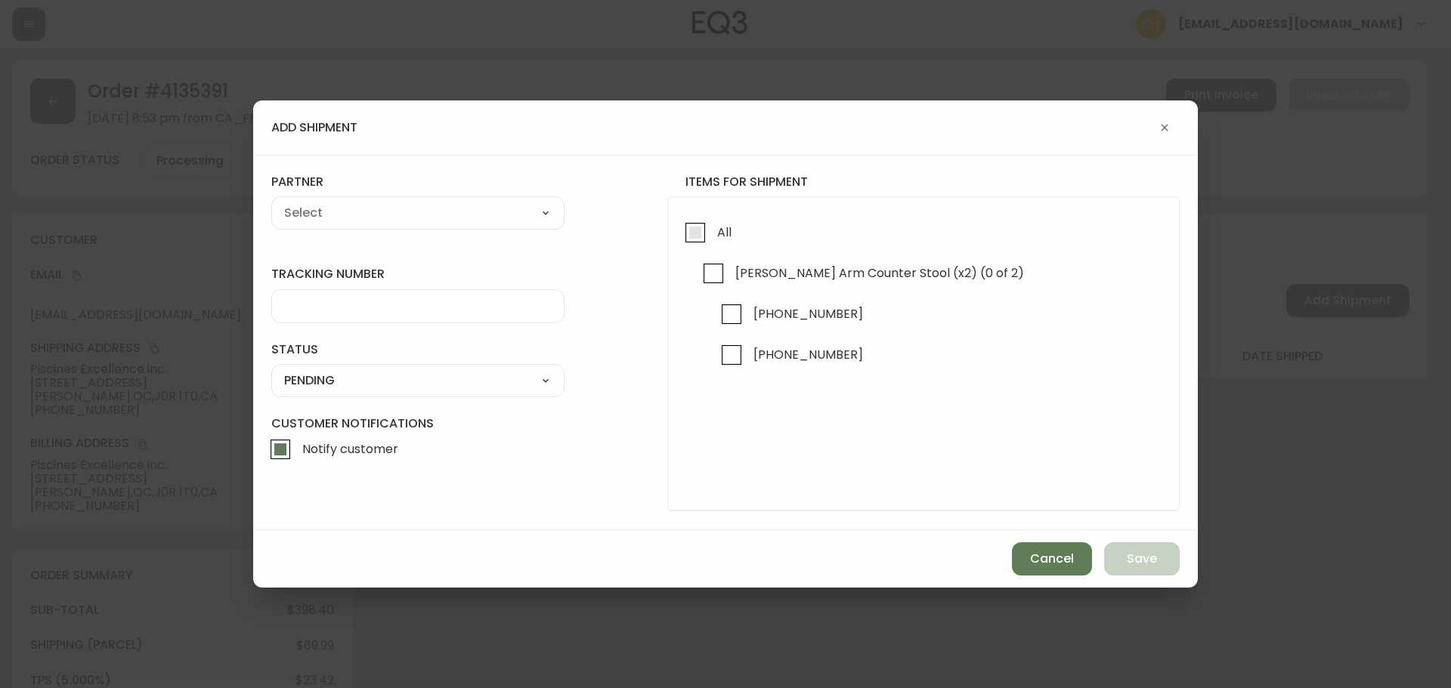
click at [689, 236] on input "All" at bounding box center [695, 232] width 35 height 35
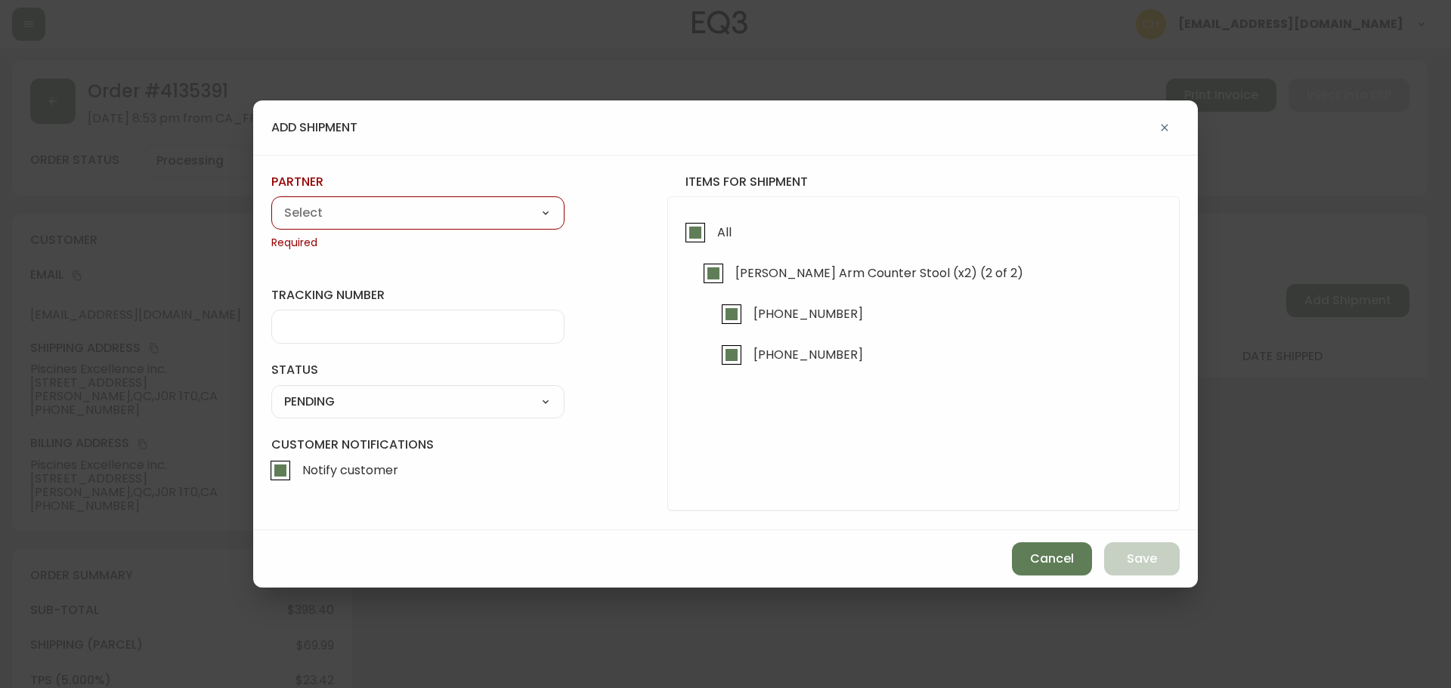
click at [441, 212] on select "A Move to Remember LLC ABF Freight Alero [PERSON_NAME] Canada Post Canpar Expre…" at bounding box center [417, 213] width 293 height 23
click at [271, 202] on select "A Move to Remember LLC ABF Freight Alero [PERSON_NAME] Canada Post Canpar Expre…" at bounding box center [417, 213] width 293 height 23
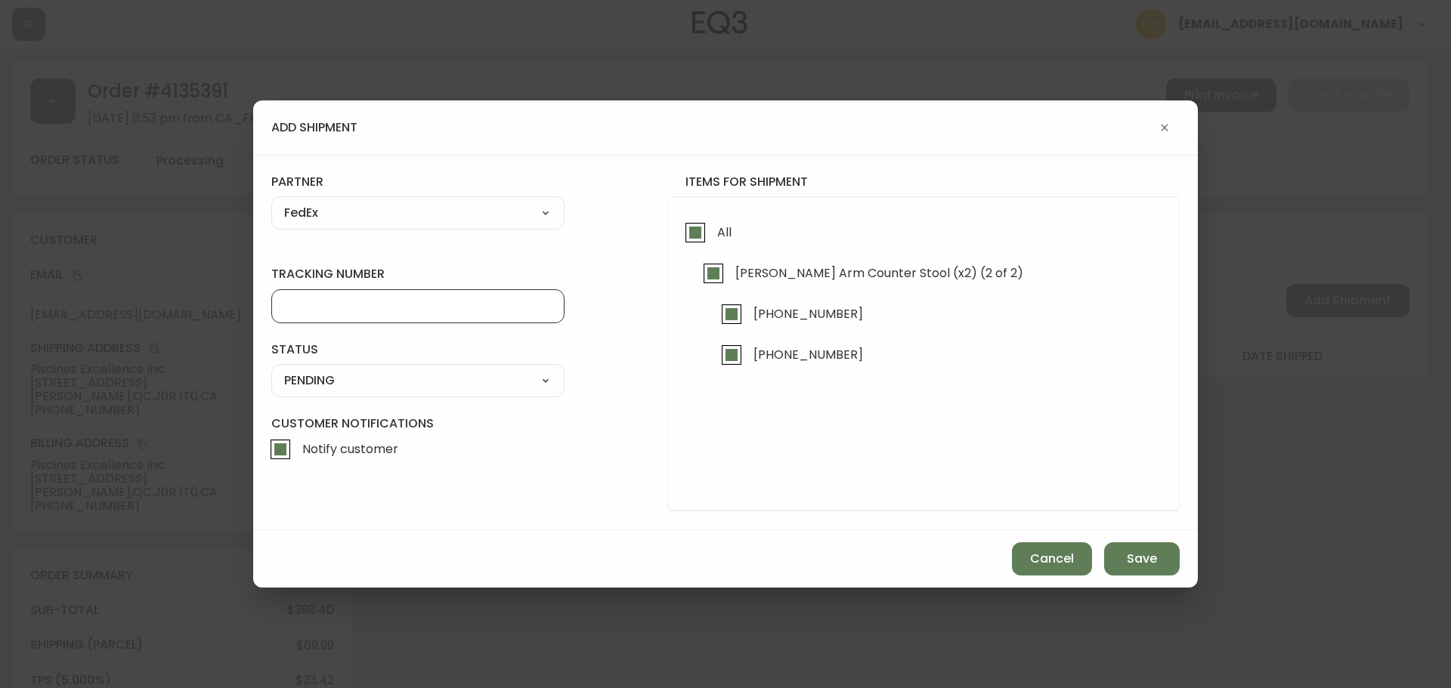
click at [310, 303] on input "tracking number" at bounding box center [417, 306] width 267 height 14
click at [313, 379] on select "SHIPPED PENDING CANCELLED" at bounding box center [417, 380] width 293 height 23
click at [271, 369] on select "SHIPPED PENDING CANCELLED" at bounding box center [417, 380] width 293 height 23
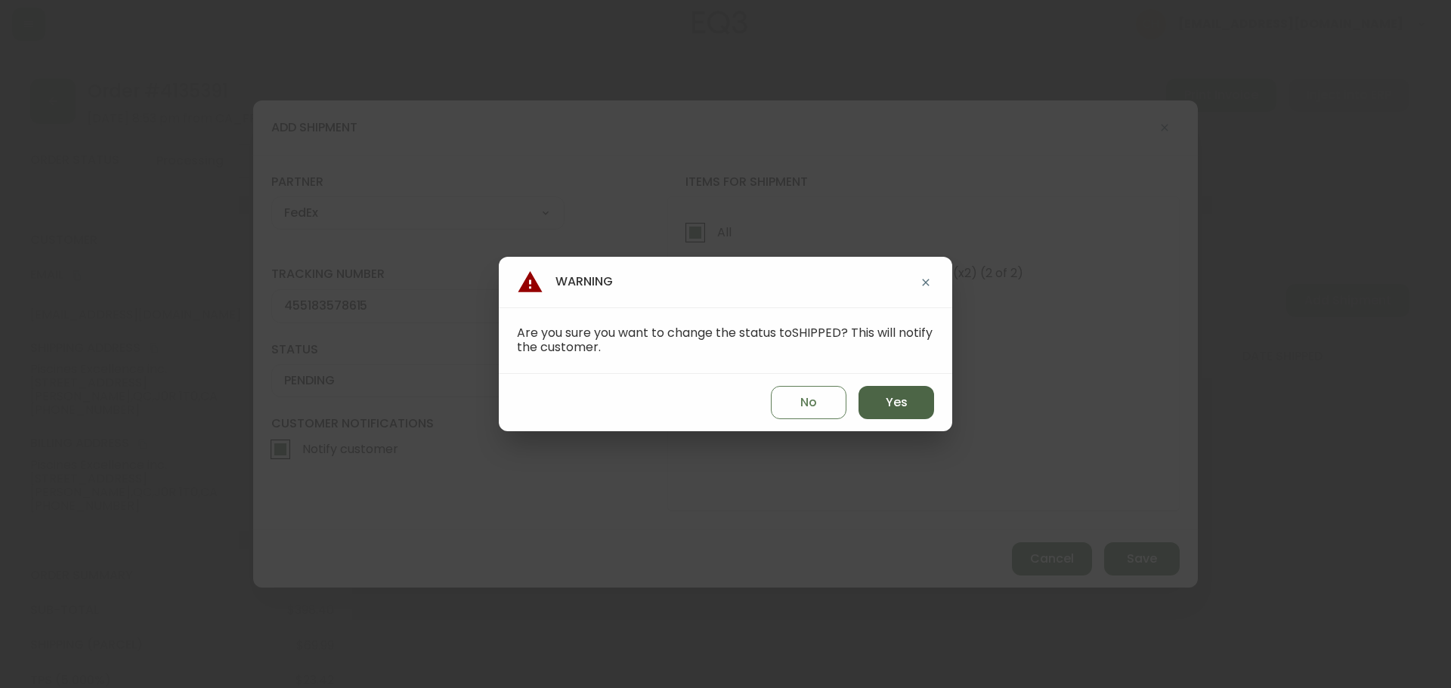
click at [867, 399] on button "Yes" at bounding box center [896, 402] width 76 height 33
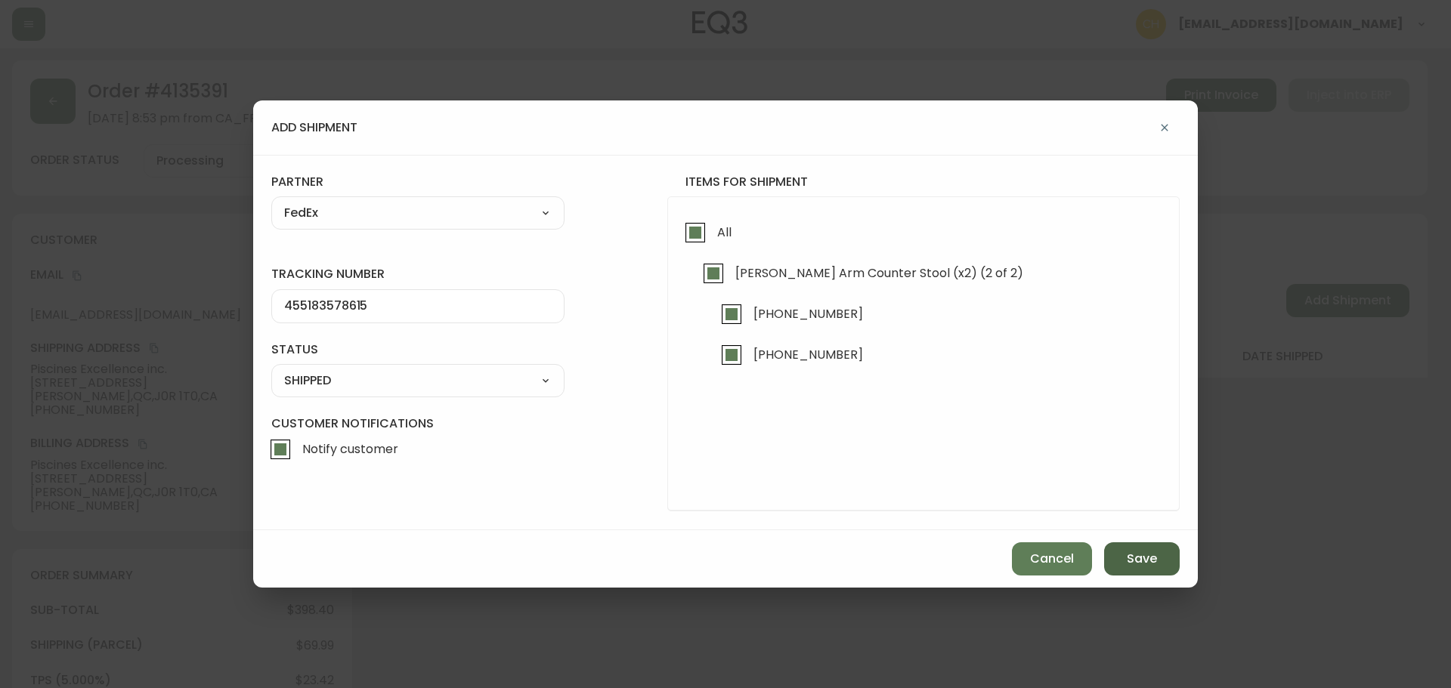
click at [1149, 562] on span "Save" at bounding box center [1142, 559] width 30 height 17
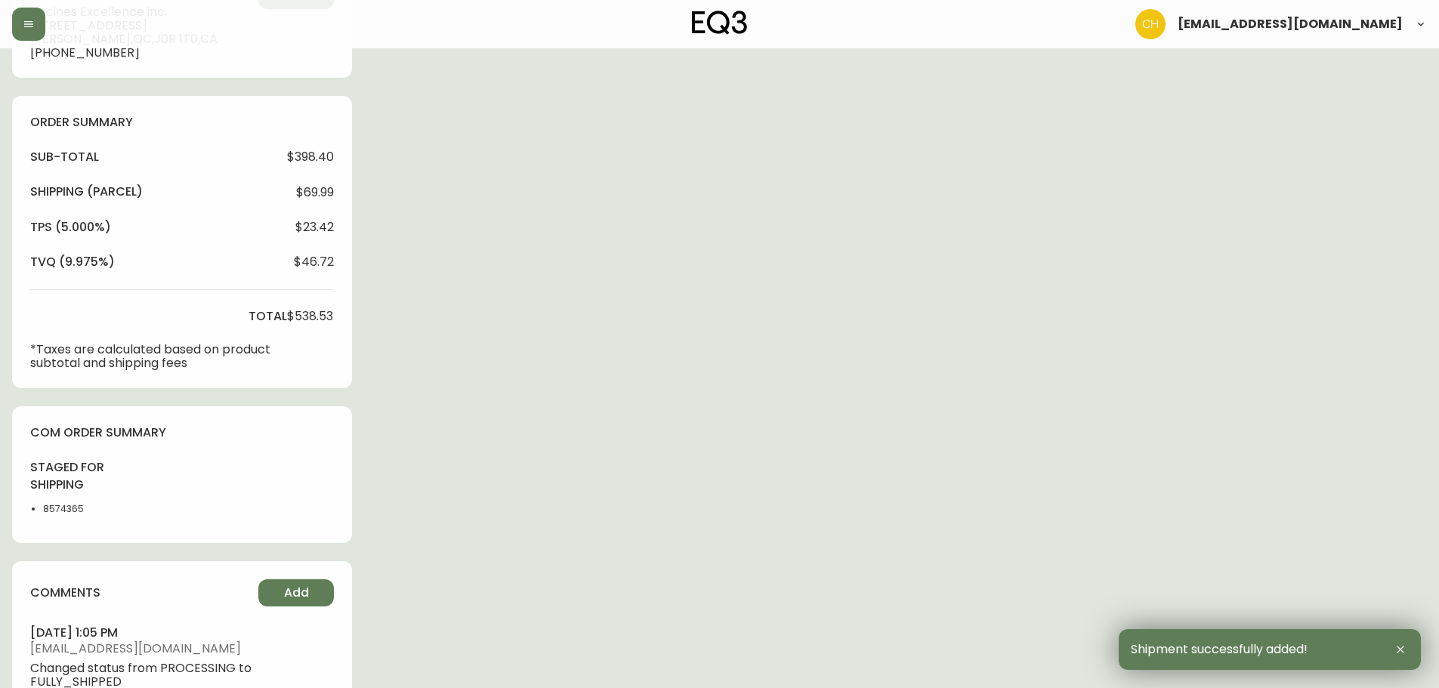
scroll to position [581, 0]
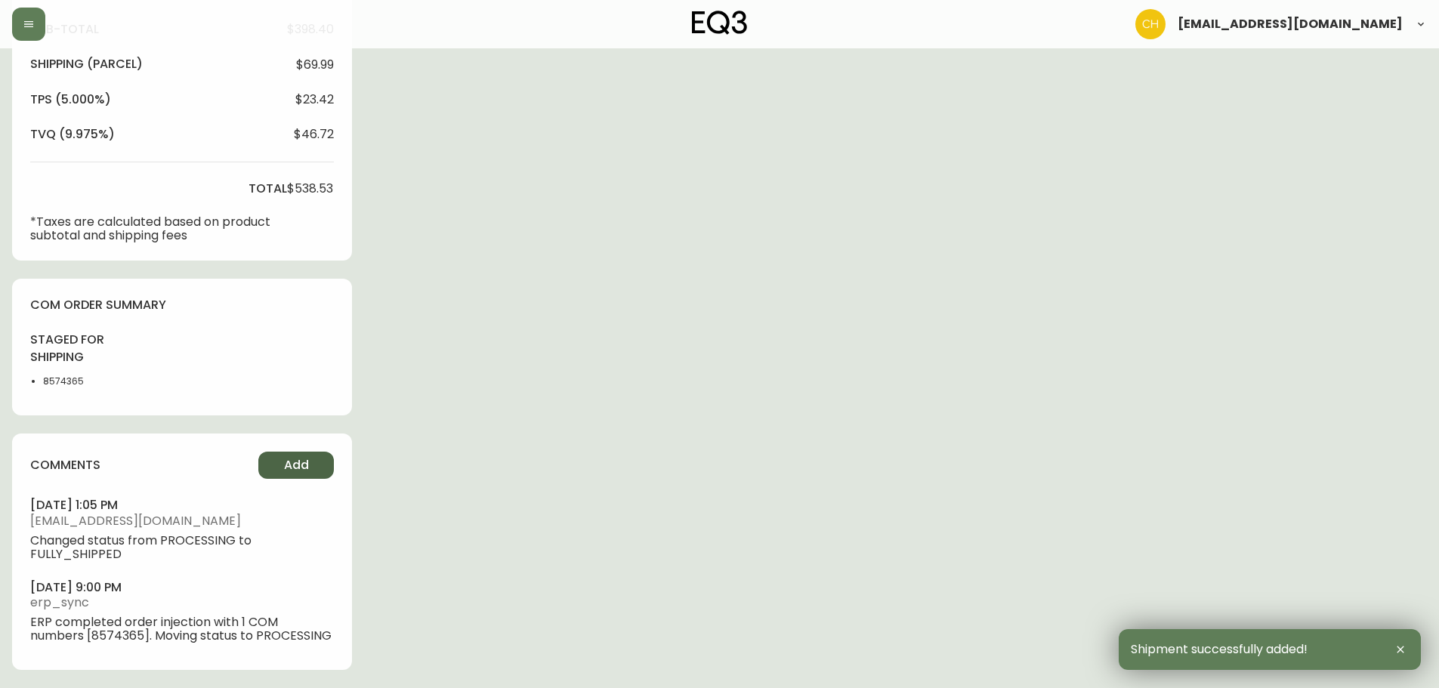
click at [285, 460] on button "Add" at bounding box center [296, 465] width 76 height 27
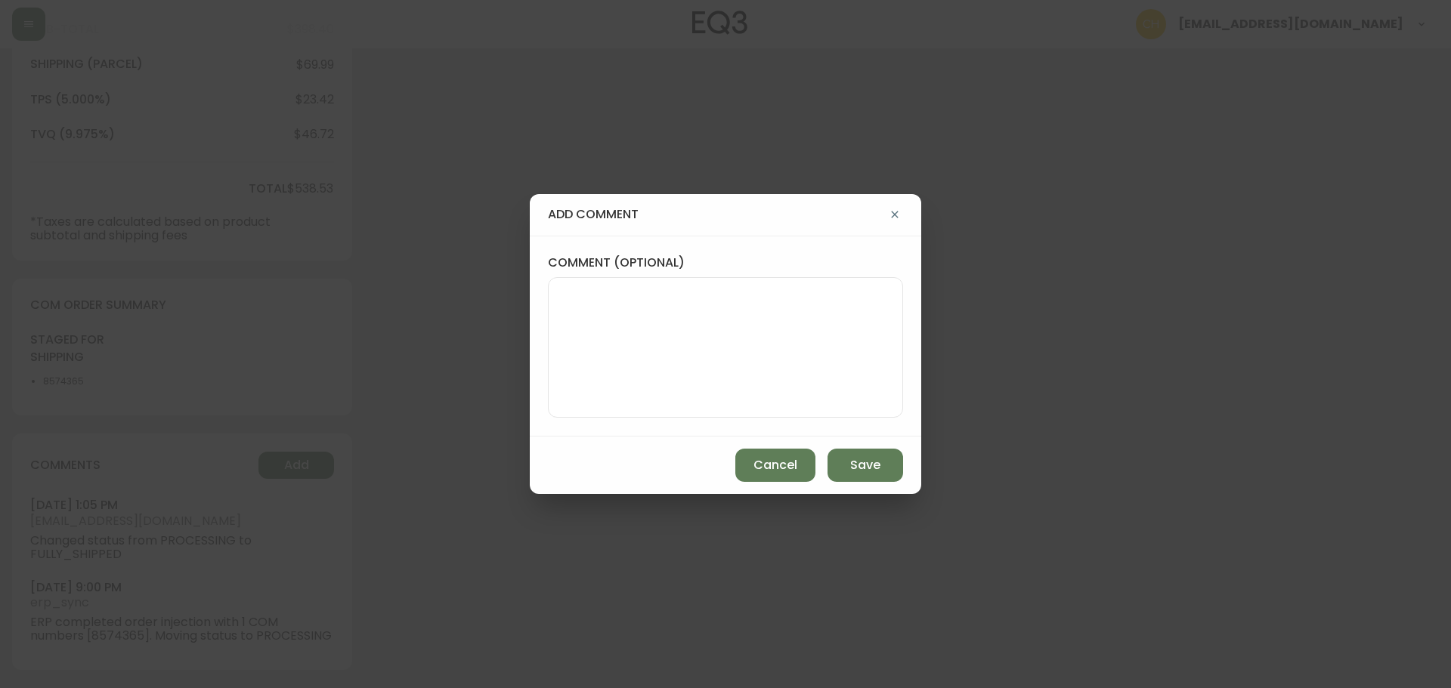
click at [589, 311] on textarea "comment (optional)" at bounding box center [725, 347] width 329 height 121
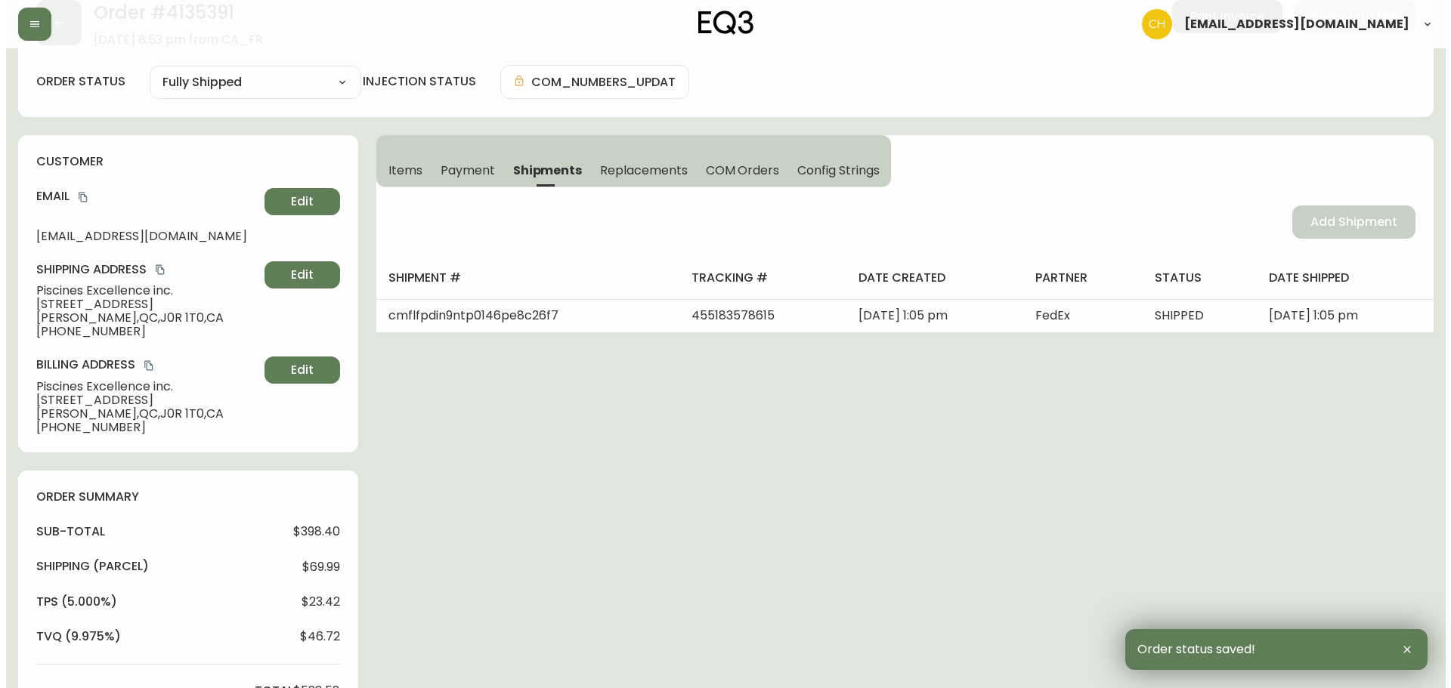
scroll to position [0, 0]
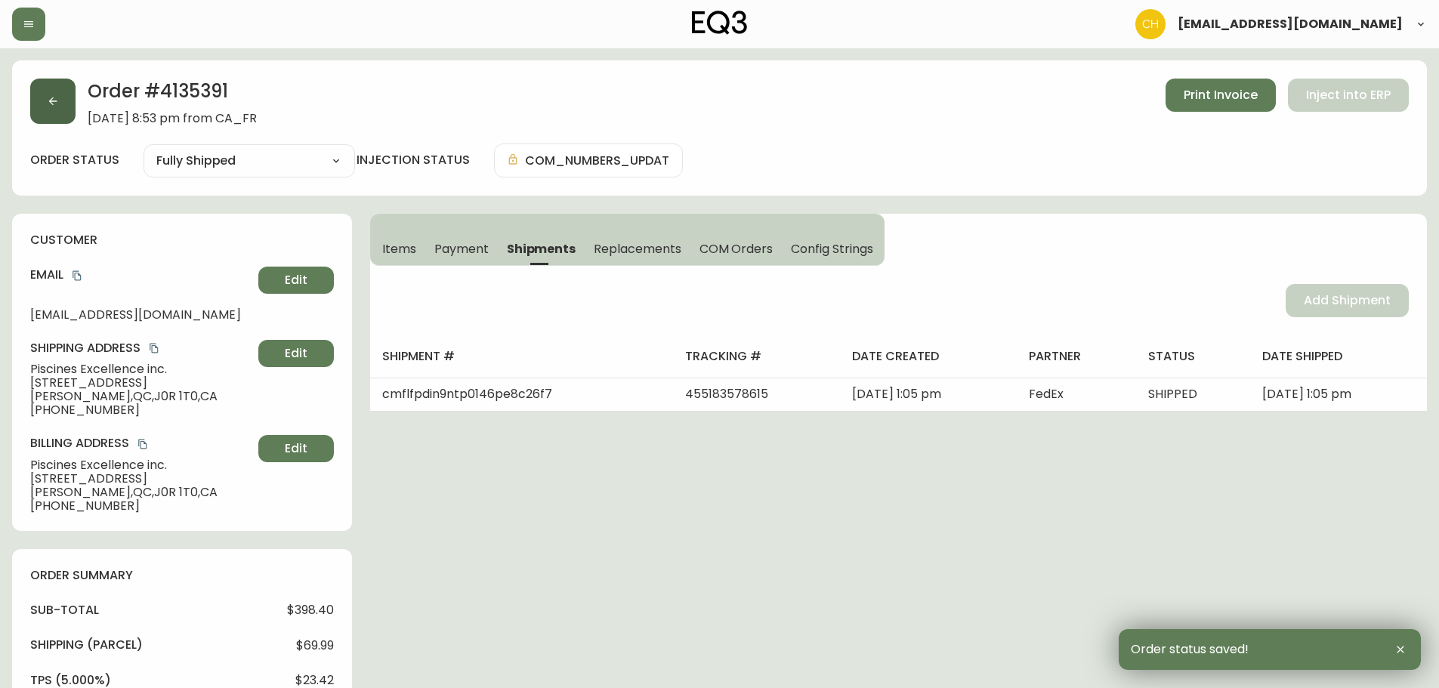
click at [57, 107] on icon "button" at bounding box center [53, 101] width 12 height 12
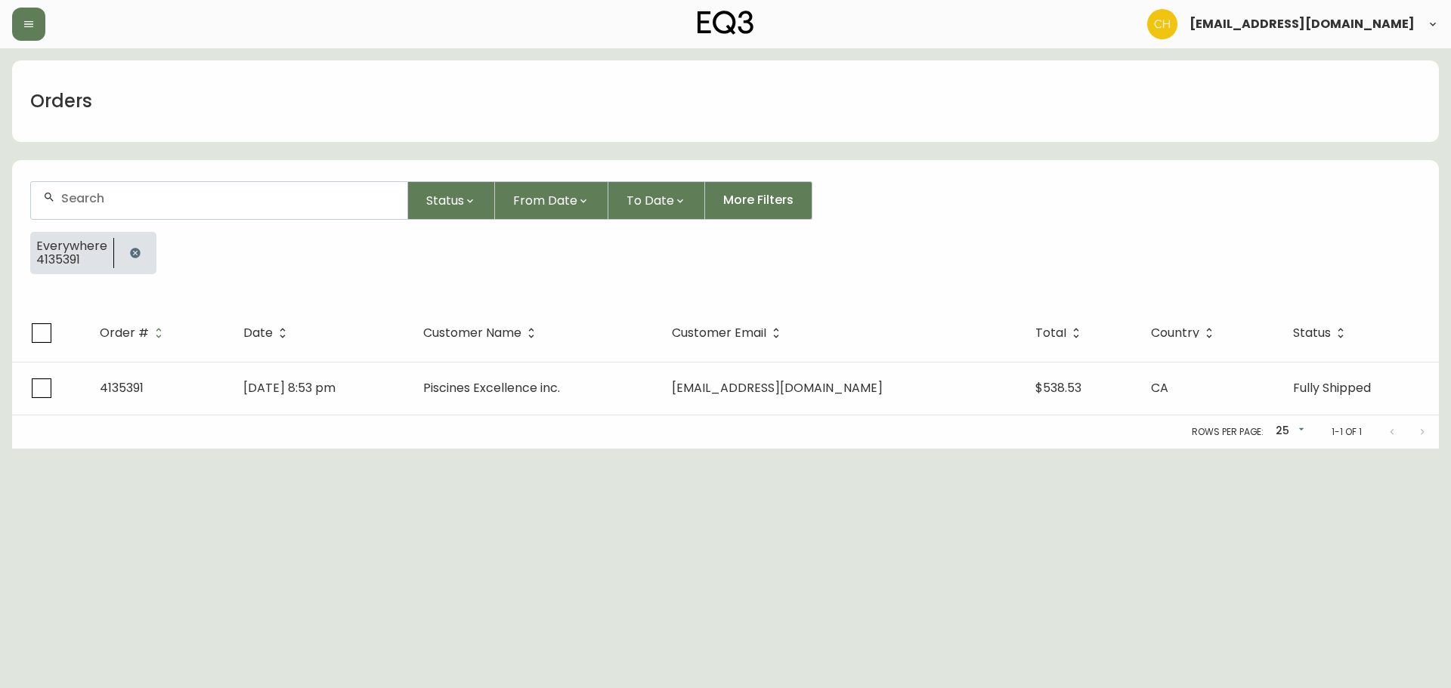
click at [76, 198] on input "text" at bounding box center [228, 198] width 334 height 14
click at [130, 250] on icon "button" at bounding box center [135, 253] width 10 height 10
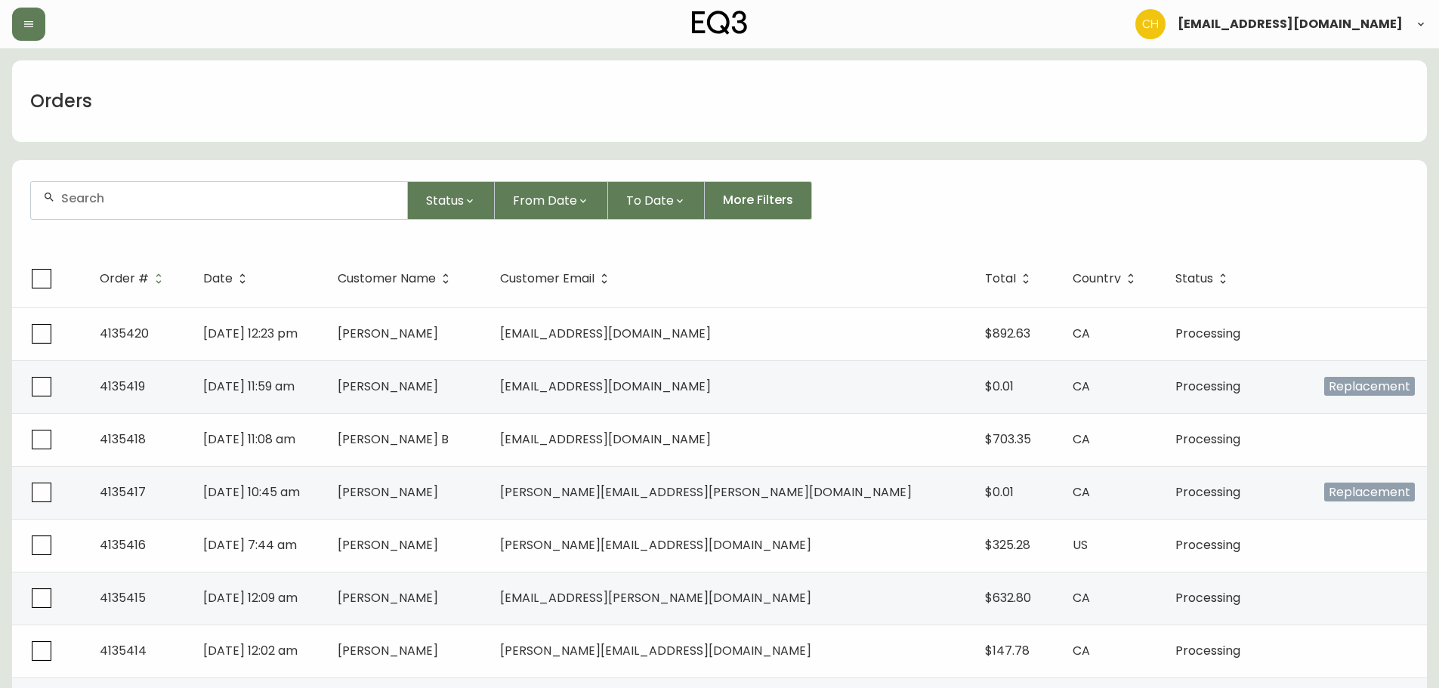
click at [105, 202] on input "text" at bounding box center [228, 198] width 334 height 14
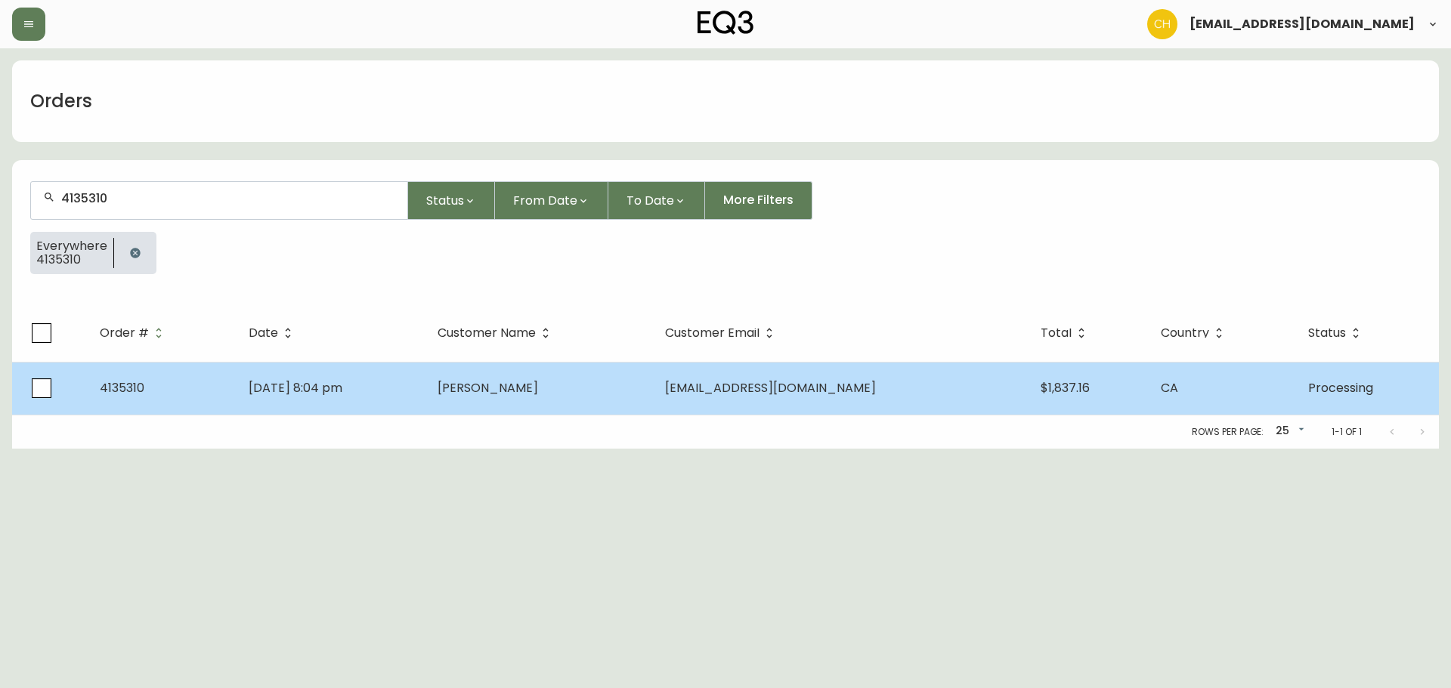
click at [481, 385] on td "[PERSON_NAME]" at bounding box center [538, 388] width 227 height 53
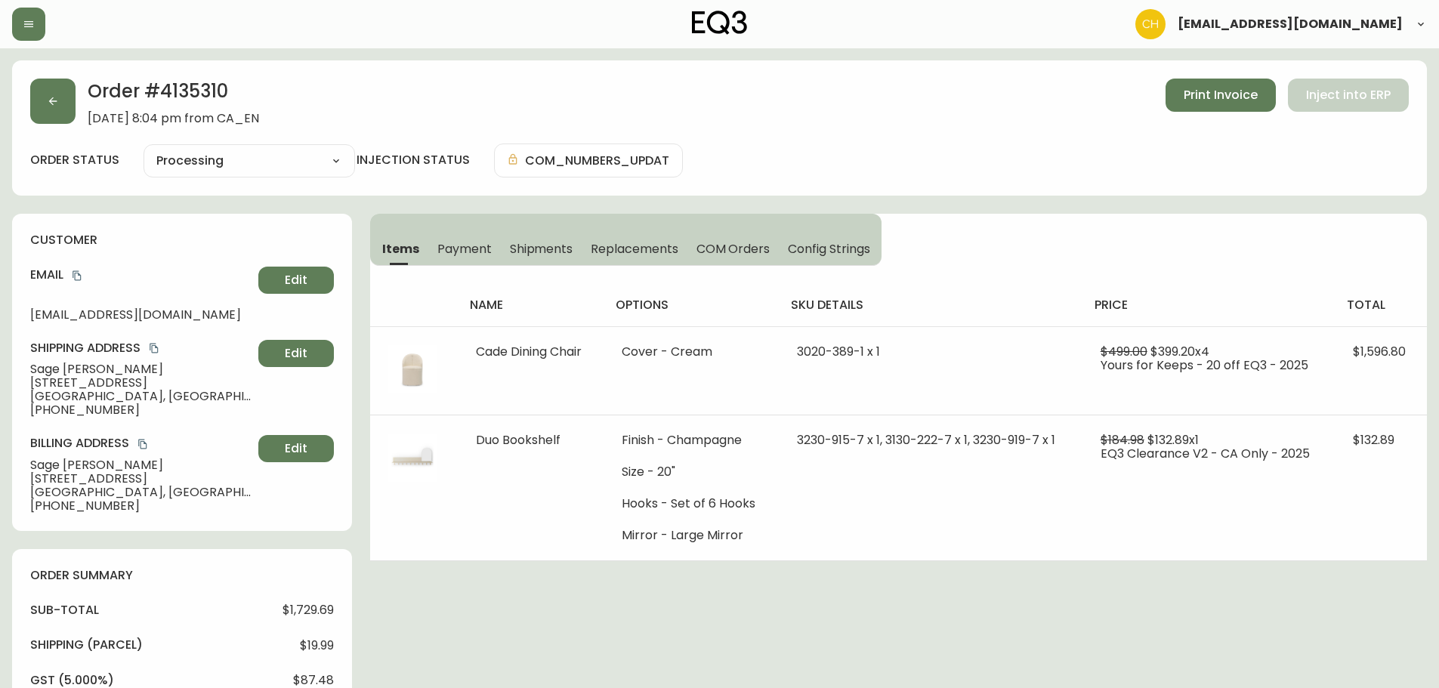
click at [533, 251] on span "Shipments" at bounding box center [541, 249] width 63 height 16
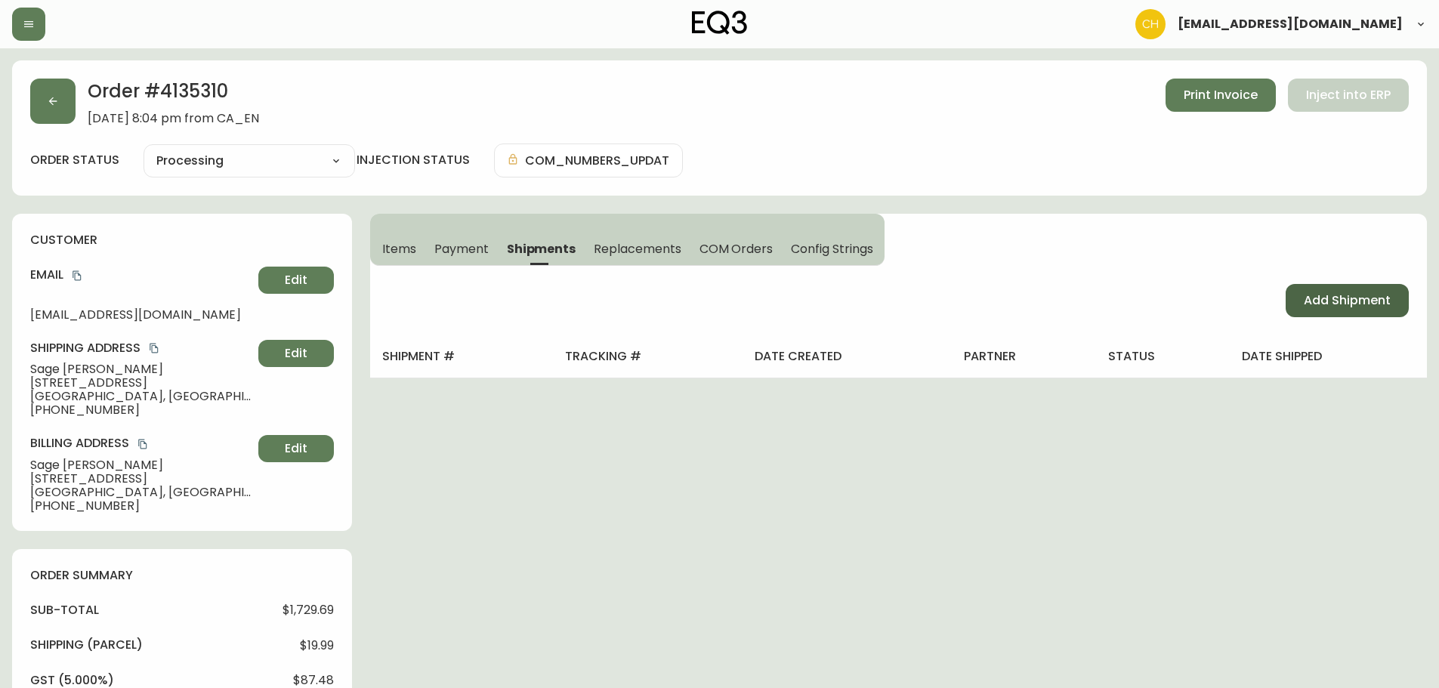
click at [1324, 303] on span "Add Shipment" at bounding box center [1347, 300] width 87 height 17
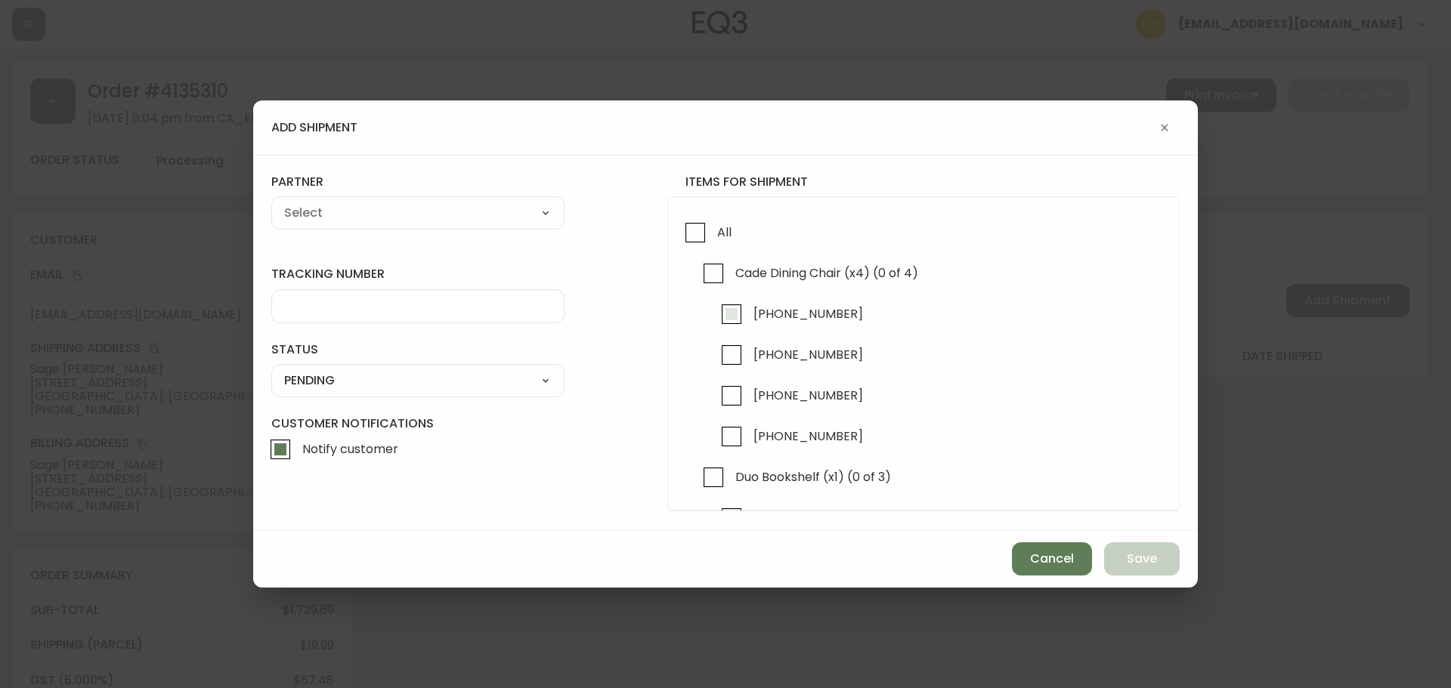
click at [733, 316] on input "[PHONE_NUMBER]" at bounding box center [731, 314] width 35 height 35
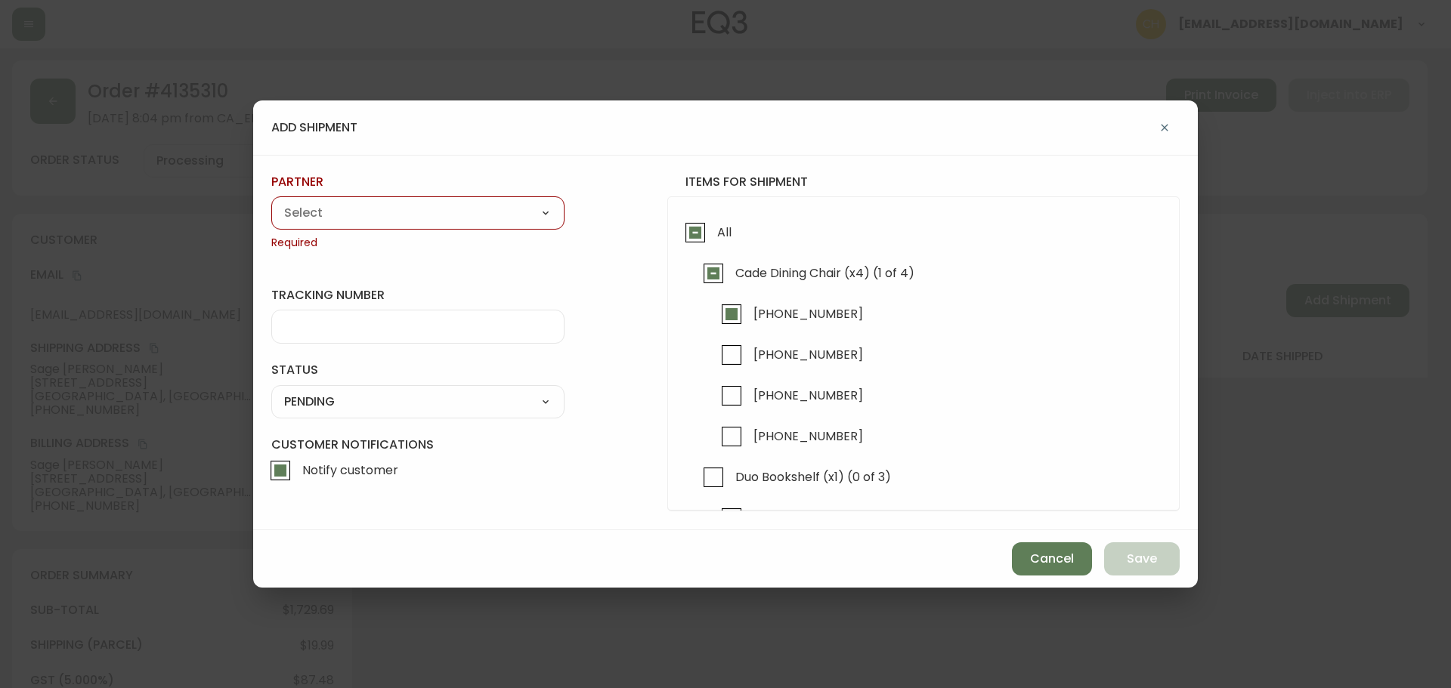
click at [369, 211] on select "A Move to Remember LLC ABF Freight Alero [PERSON_NAME] Canada Post Canpar Expre…" at bounding box center [417, 213] width 293 height 23
click at [271, 202] on select "A Move to Remember LLC ABF Freight Alero [PERSON_NAME] Canada Post Canpar Expre…" at bounding box center [417, 213] width 293 height 23
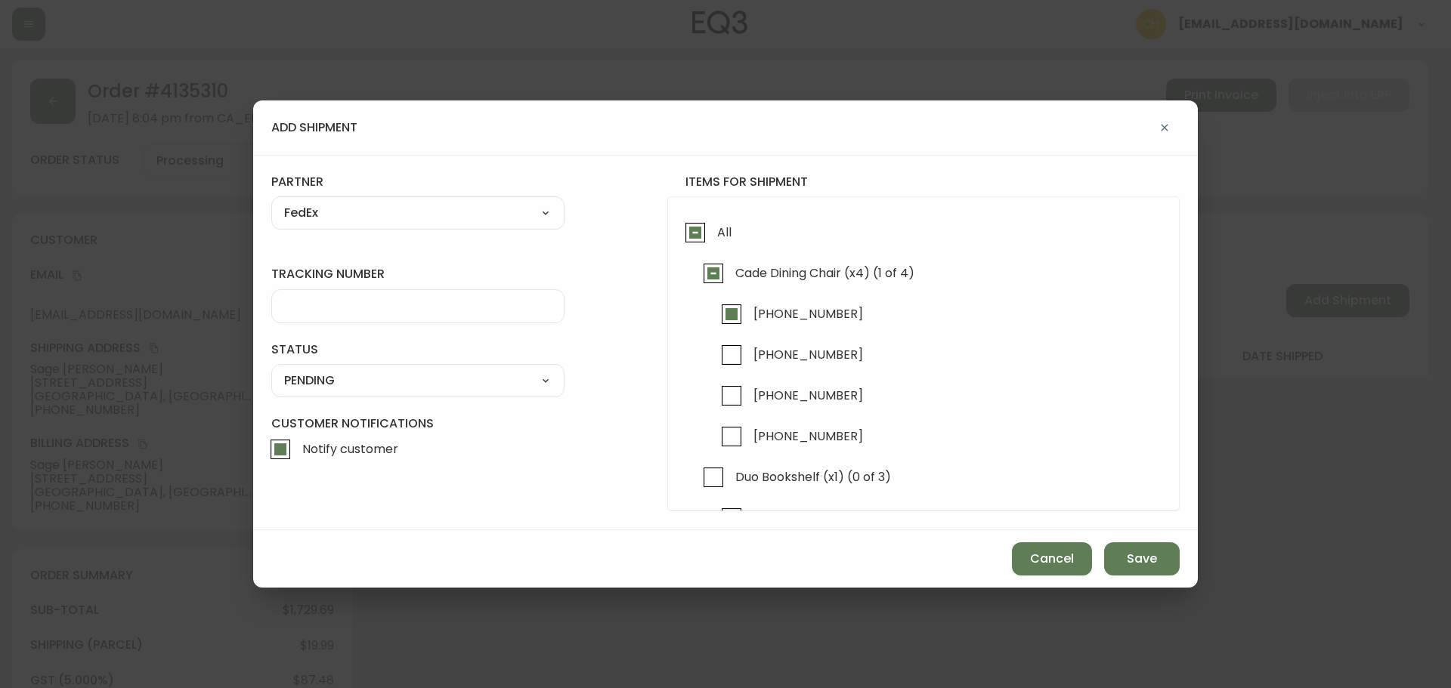
click at [338, 307] on input "tracking number" at bounding box center [417, 306] width 267 height 14
click at [327, 379] on select "SHIPPED PENDING CANCELLED" at bounding box center [417, 380] width 293 height 23
click at [271, 369] on select "SHIPPED PENDING CANCELLED" at bounding box center [417, 380] width 293 height 23
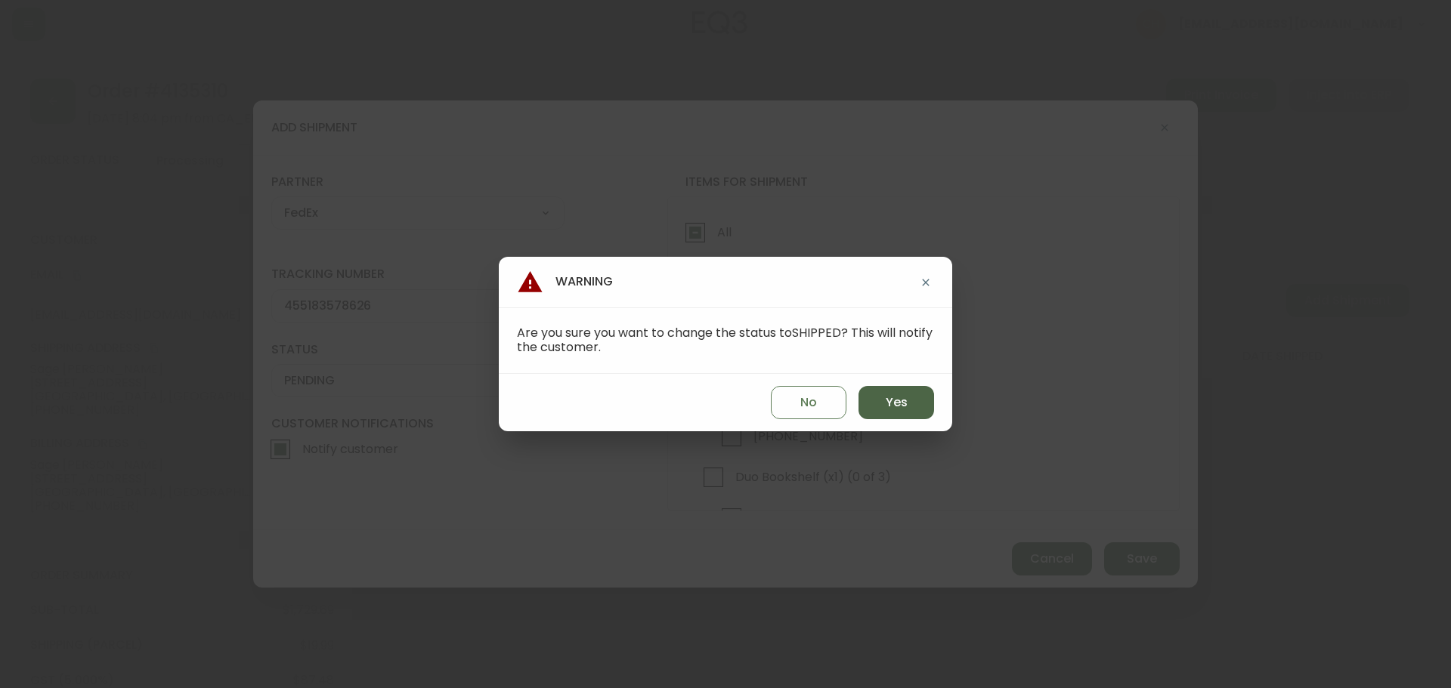
click at [904, 404] on span "Yes" at bounding box center [896, 402] width 22 height 17
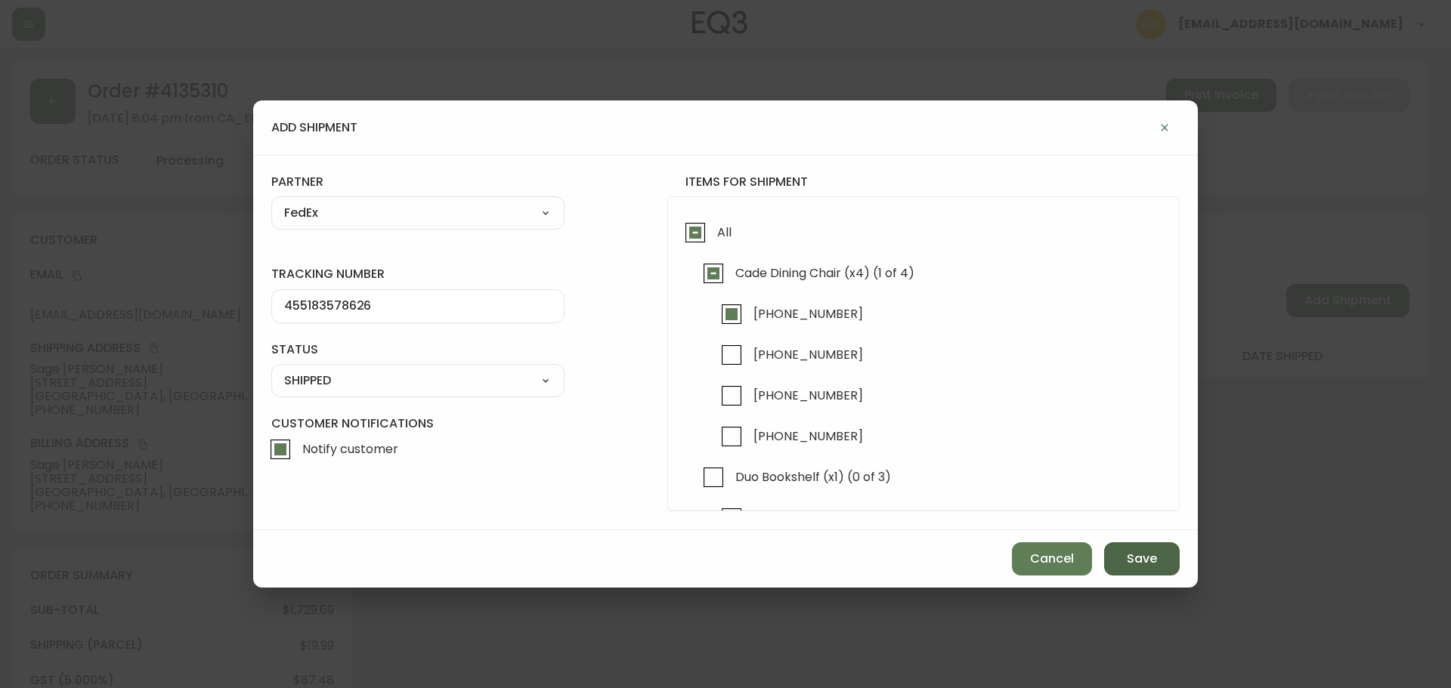
click at [1133, 561] on span "Save" at bounding box center [1142, 559] width 30 height 17
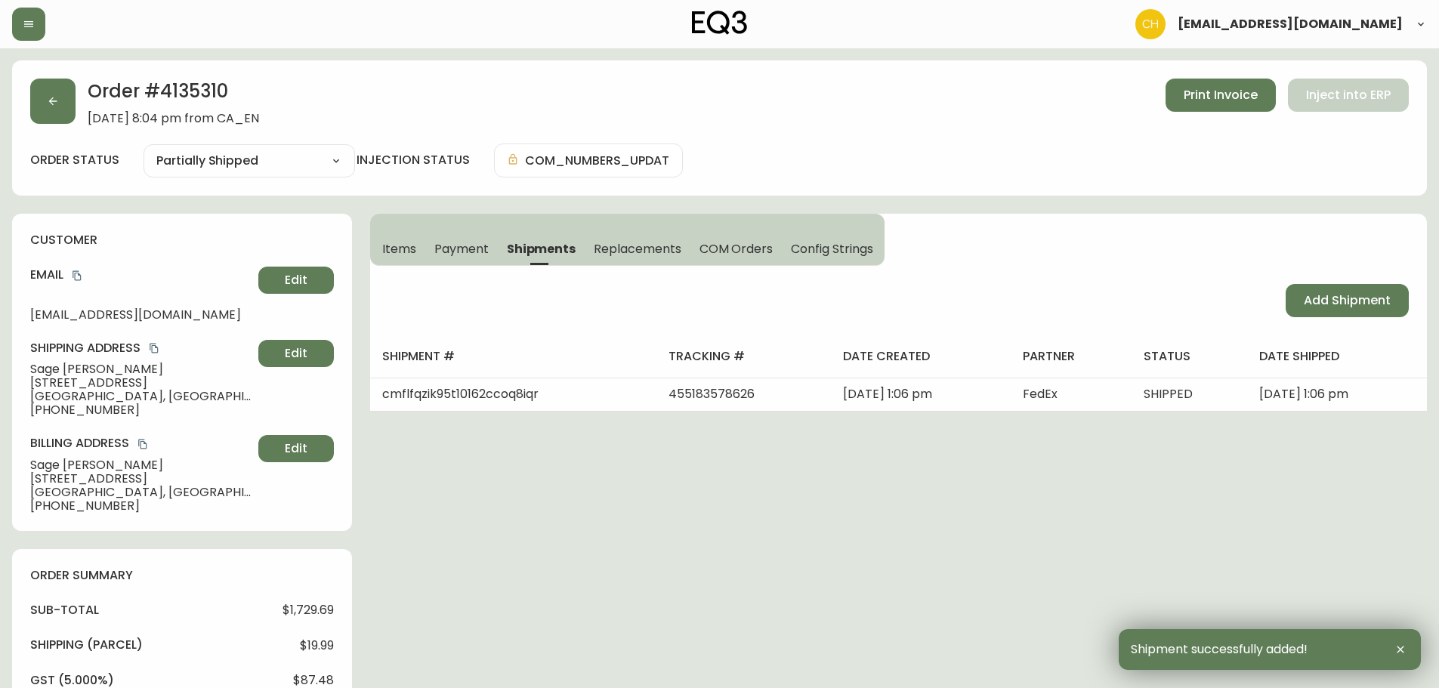
click at [1338, 304] on span "Add Shipment" at bounding box center [1347, 300] width 87 height 17
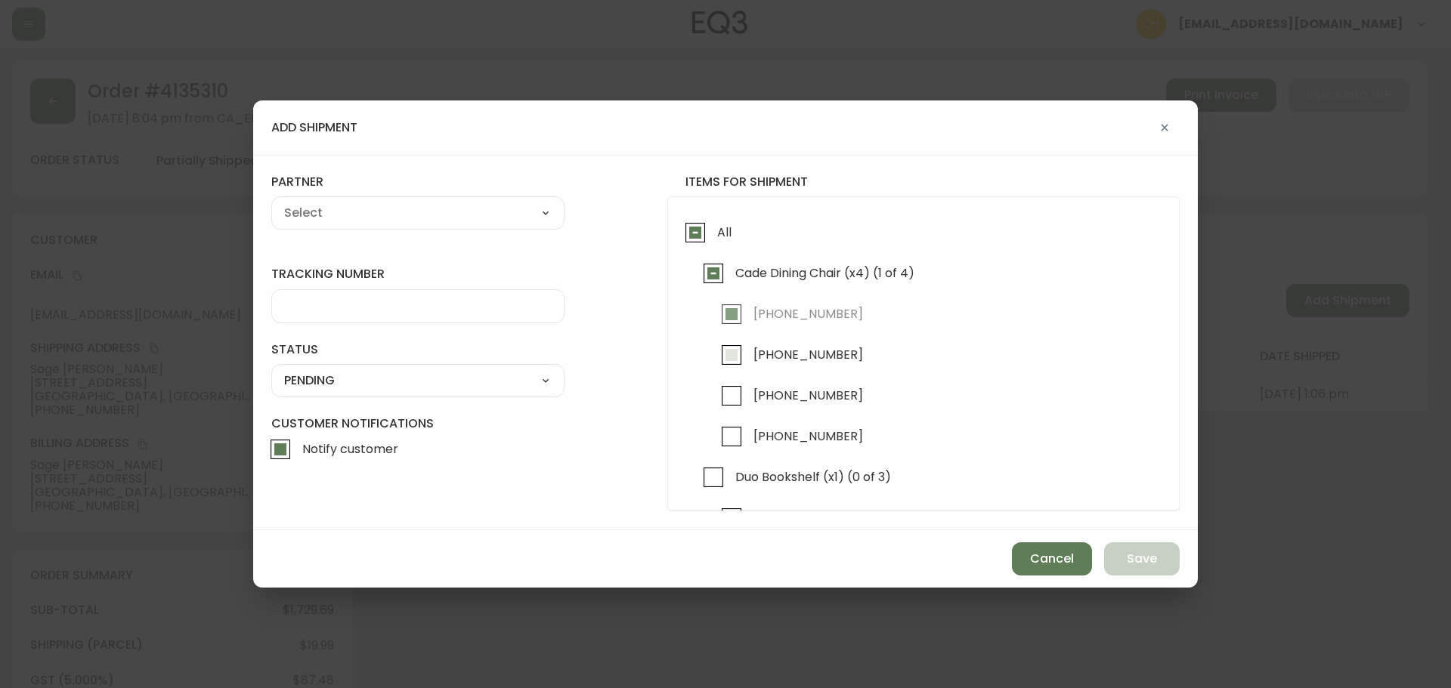
drag, startPoint x: 733, startPoint y: 357, endPoint x: 611, endPoint y: 305, distance: 132.3
click at [732, 357] on input "[PHONE_NUMBER]" at bounding box center [731, 355] width 35 height 35
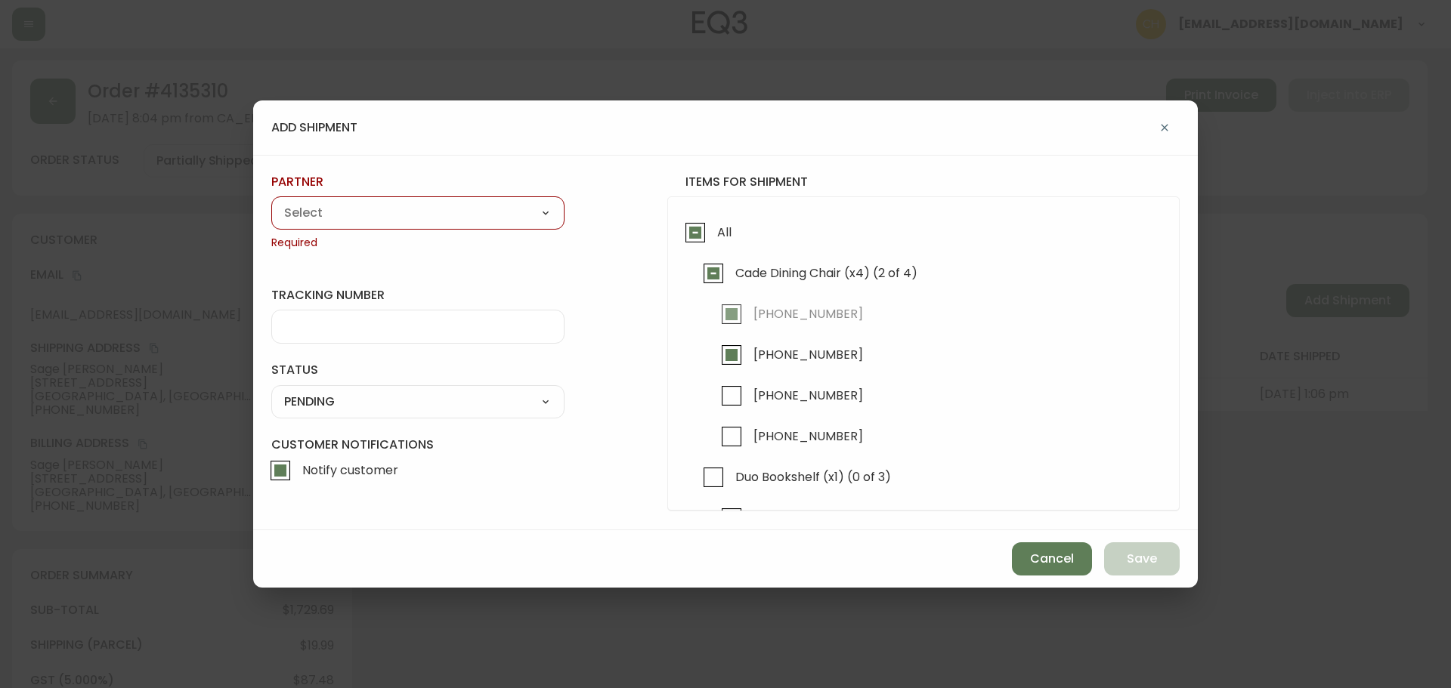
drag, startPoint x: 400, startPoint y: 206, endPoint x: 383, endPoint y: 218, distance: 21.6
click at [400, 206] on select "A Move to Remember LLC ABF Freight Alero [PERSON_NAME] Canada Post Canpar Expre…" at bounding box center [417, 213] width 293 height 23
click at [271, 202] on select "A Move to Remember LLC ABF Freight Alero [PERSON_NAME] Canada Post Canpar Expre…" at bounding box center [417, 213] width 293 height 23
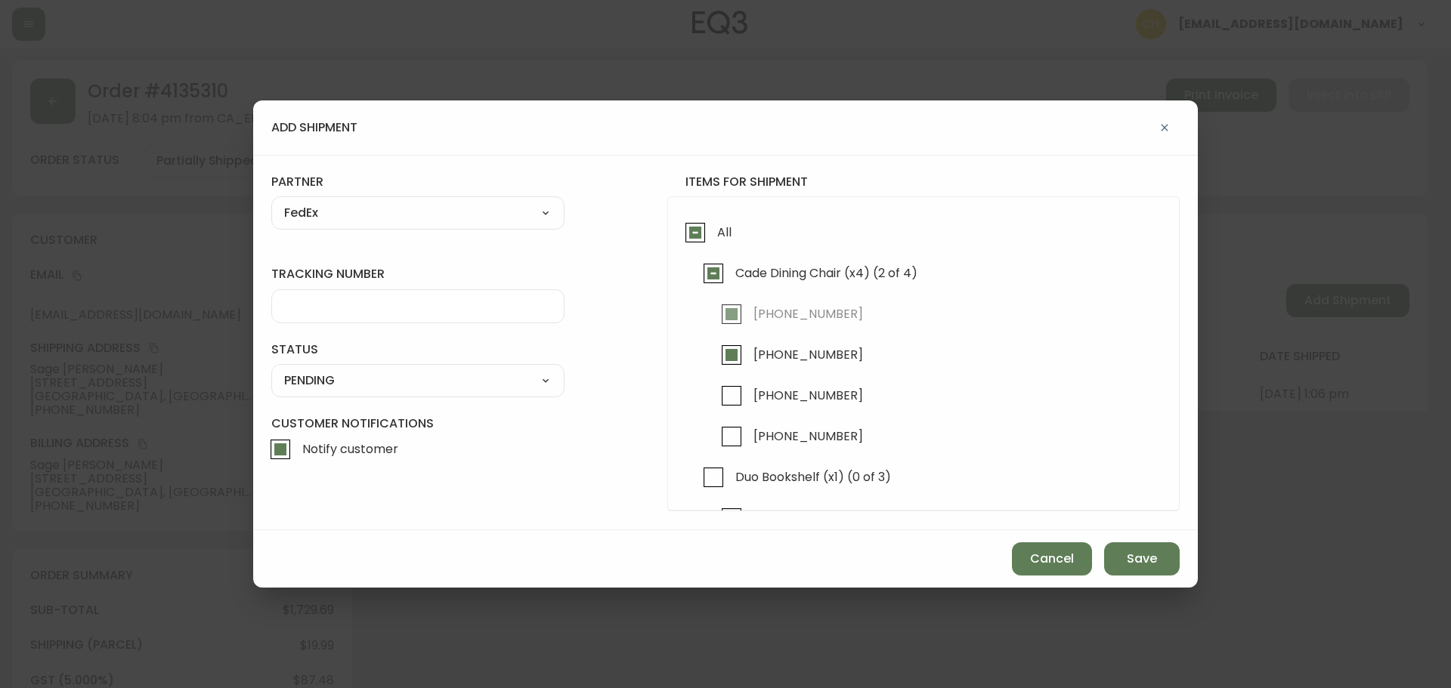
click at [330, 304] on input "tracking number" at bounding box center [417, 306] width 267 height 14
click at [328, 375] on select "SHIPPED PENDING CANCELLED" at bounding box center [417, 380] width 293 height 23
click at [271, 369] on select "SHIPPED PENDING CANCELLED" at bounding box center [417, 380] width 293 height 23
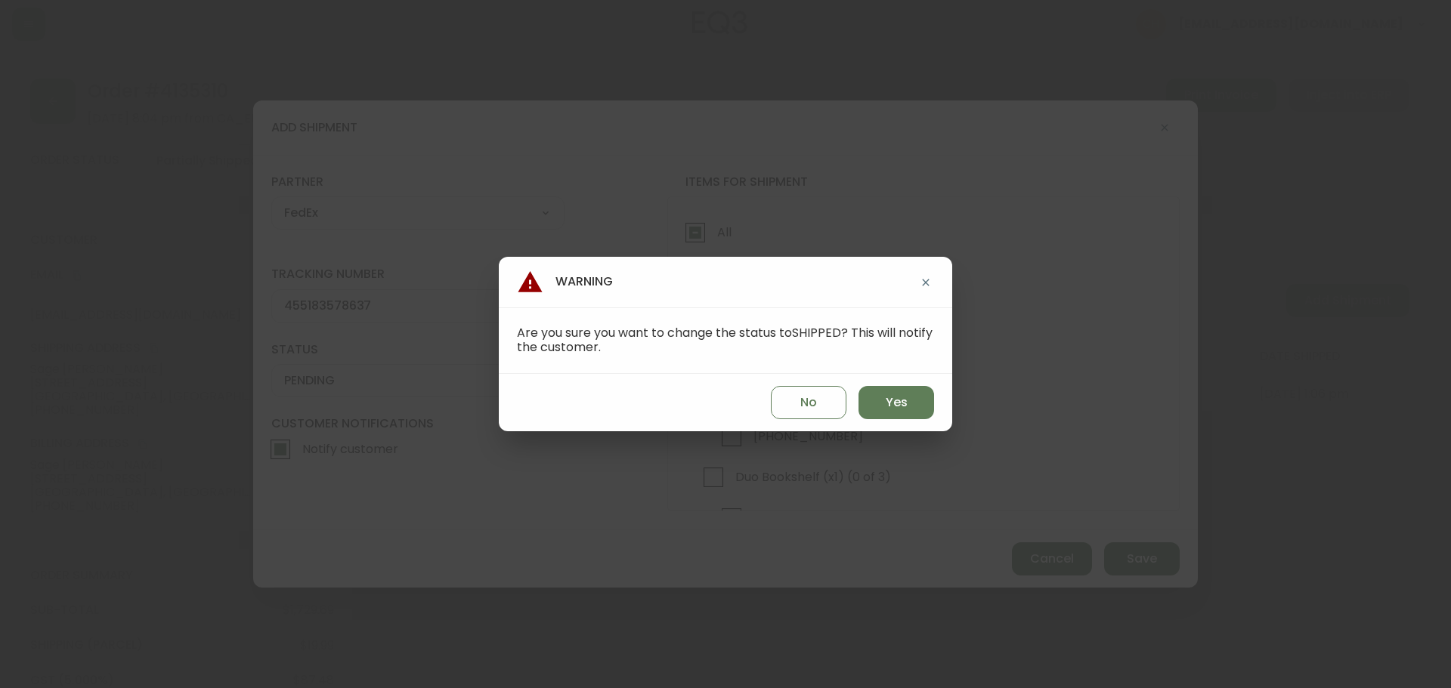
drag, startPoint x: 886, startPoint y: 405, endPoint x: 916, endPoint y: 425, distance: 35.8
click at [892, 407] on span "Yes" at bounding box center [896, 402] width 22 height 17
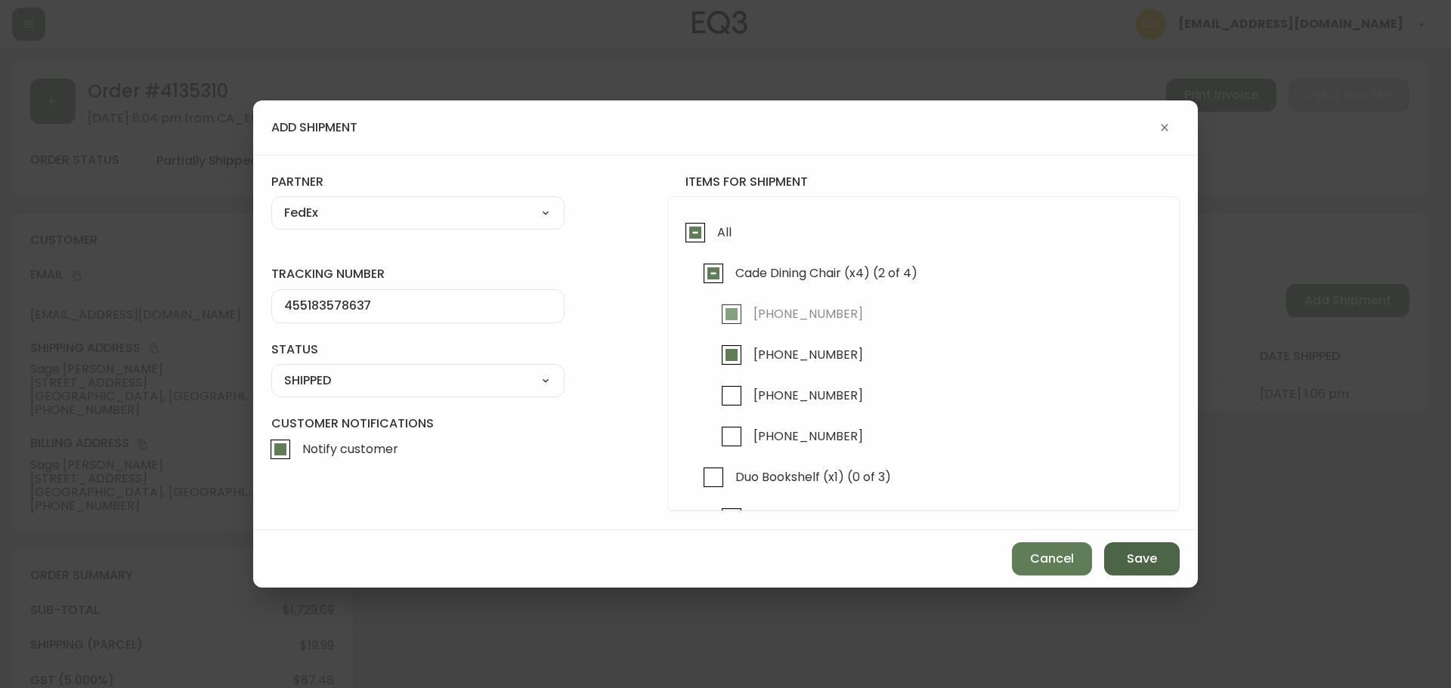
click at [1123, 552] on button "Save" at bounding box center [1142, 558] width 76 height 33
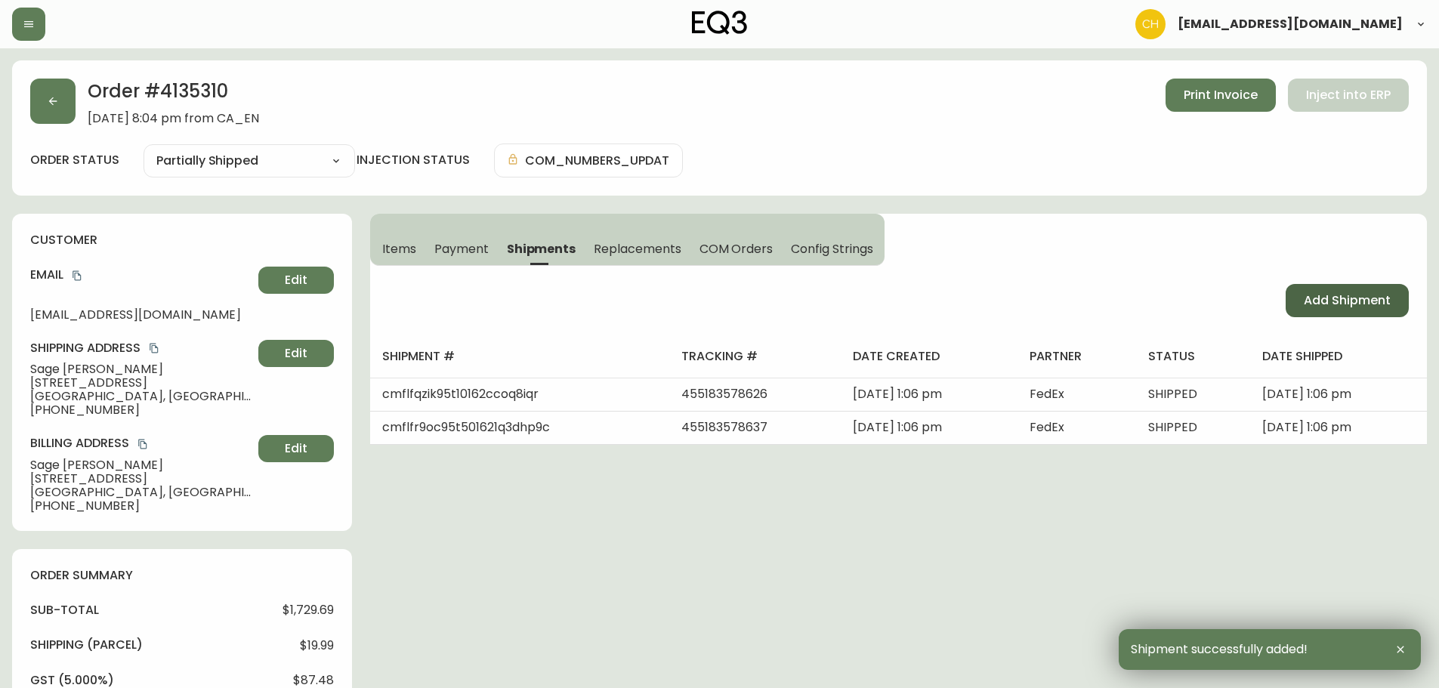
click at [1339, 304] on span "Add Shipment" at bounding box center [1347, 300] width 87 height 17
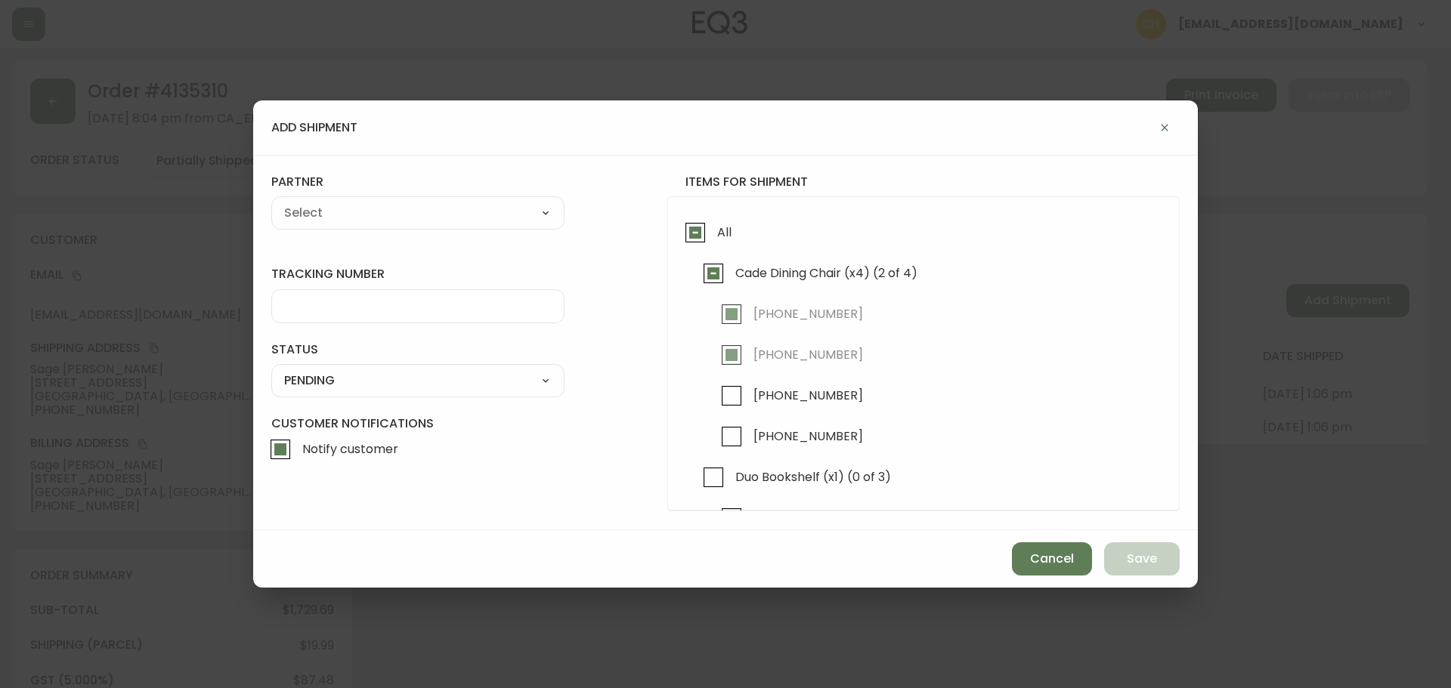
drag, startPoint x: 737, startPoint y: 393, endPoint x: 709, endPoint y: 385, distance: 29.9
click at [735, 394] on input "[PHONE_NUMBER]" at bounding box center [731, 396] width 35 height 35
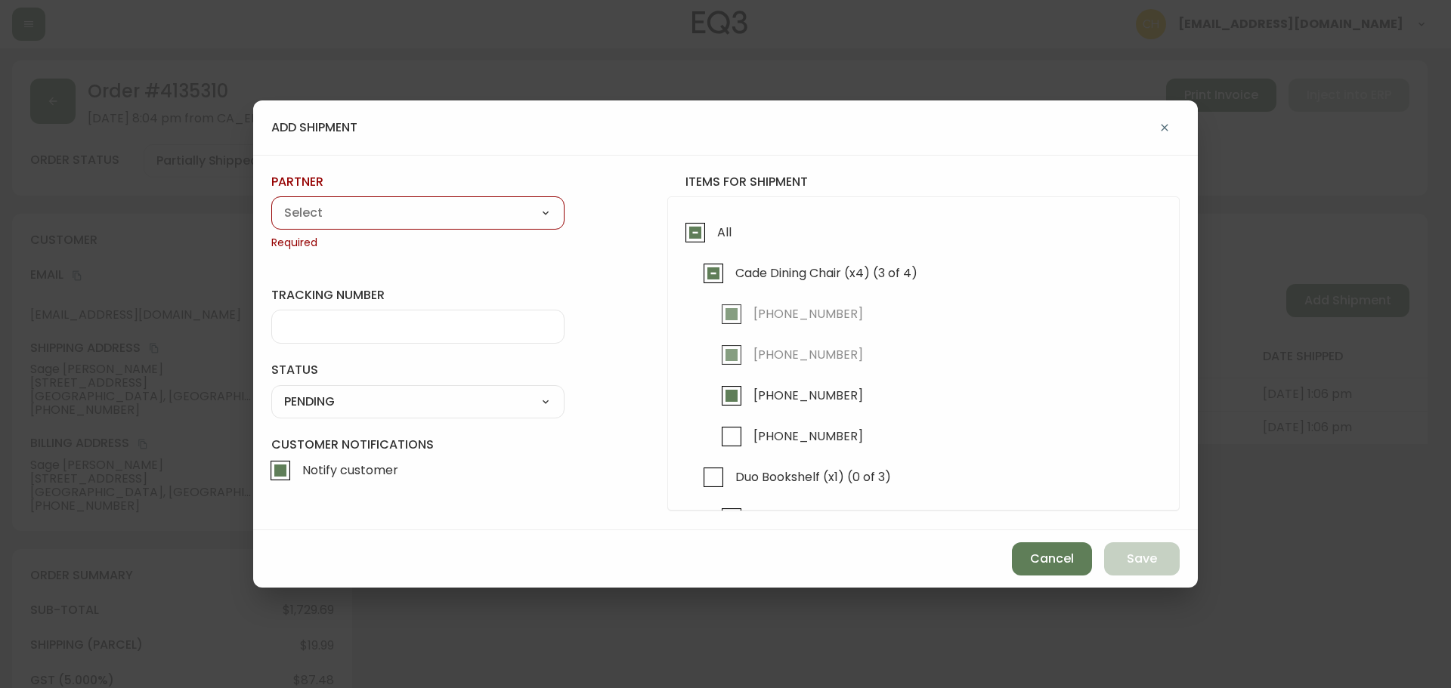
click at [442, 212] on select "A Move to Remember LLC ABF Freight Alero [PERSON_NAME] Canada Post Canpar Expre…" at bounding box center [417, 213] width 293 height 23
click at [271, 202] on select "A Move to Remember LLC ABF Freight Alero [PERSON_NAME] Canada Post Canpar Expre…" at bounding box center [417, 213] width 293 height 23
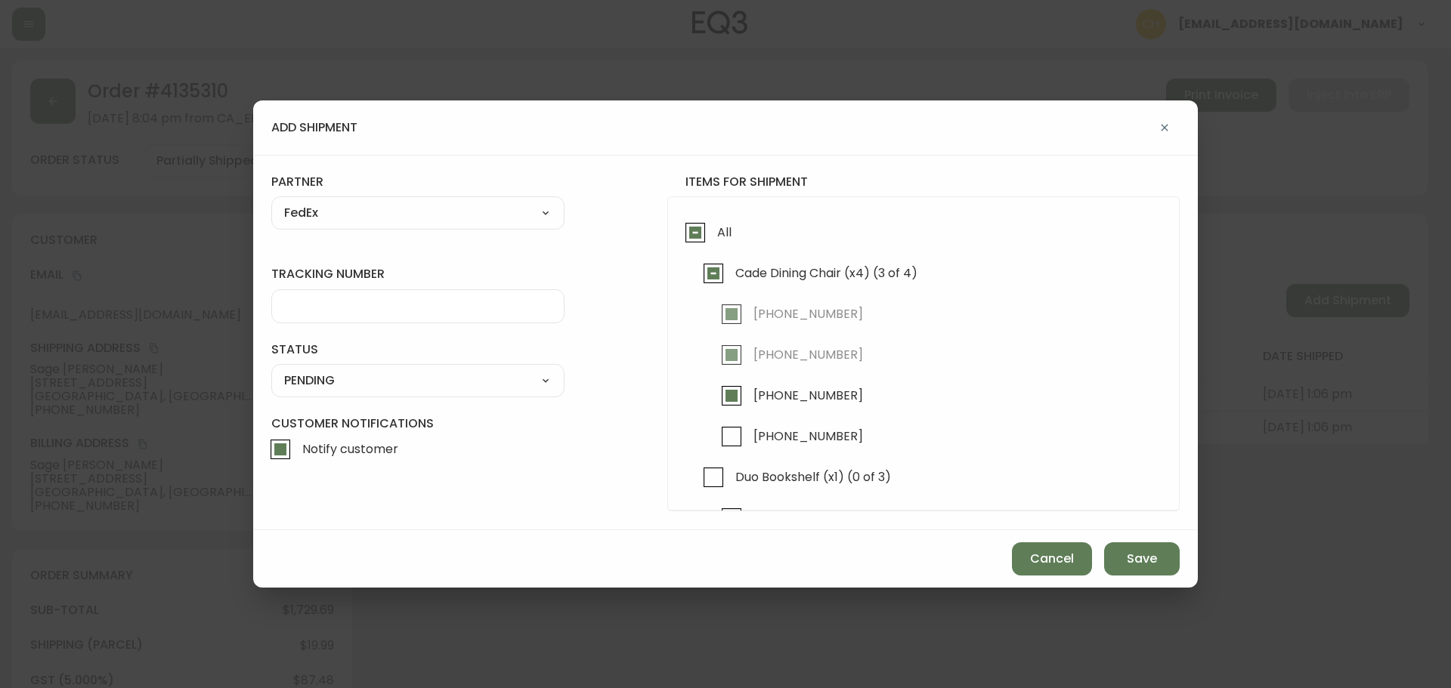
click at [319, 297] on div at bounding box center [417, 306] width 293 height 34
click at [304, 379] on select "SHIPPED PENDING CANCELLED" at bounding box center [417, 380] width 293 height 23
click at [271, 369] on select "SHIPPED PENDING CANCELLED" at bounding box center [417, 380] width 293 height 23
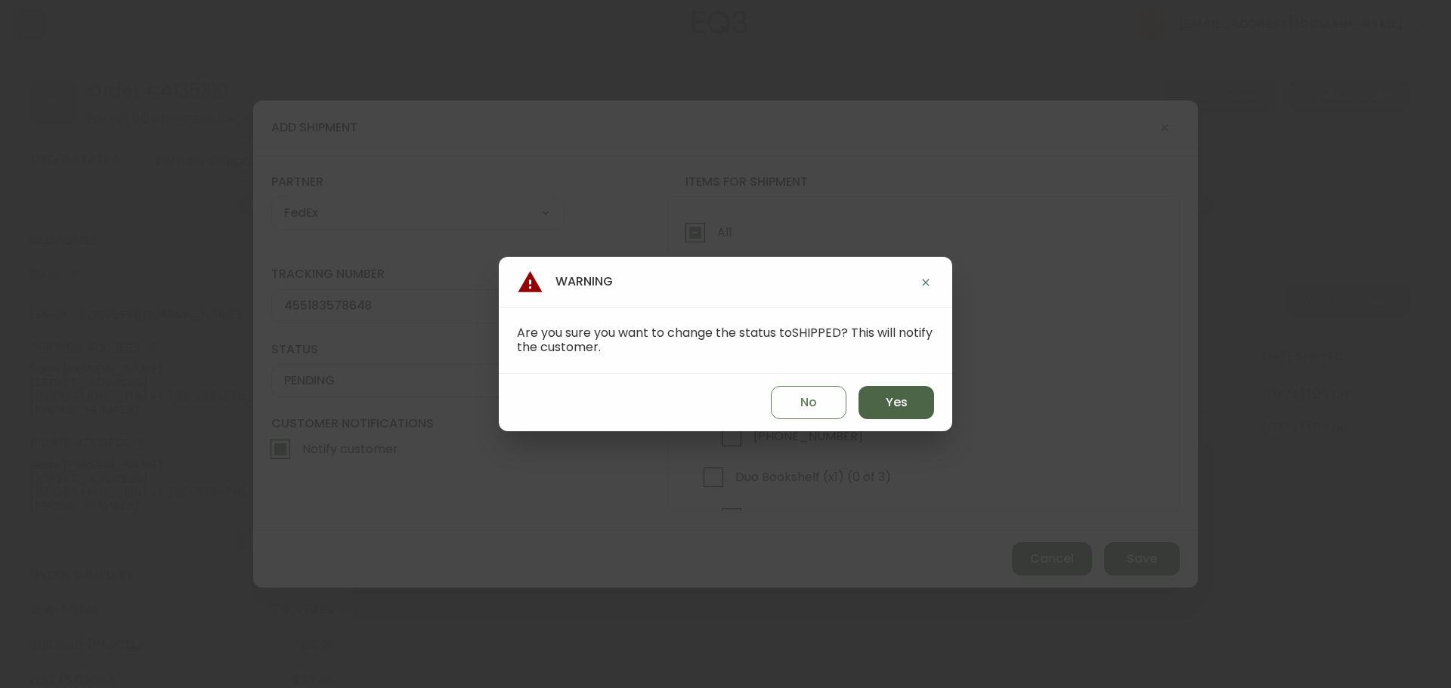
click at [875, 391] on button "Yes" at bounding box center [896, 402] width 76 height 33
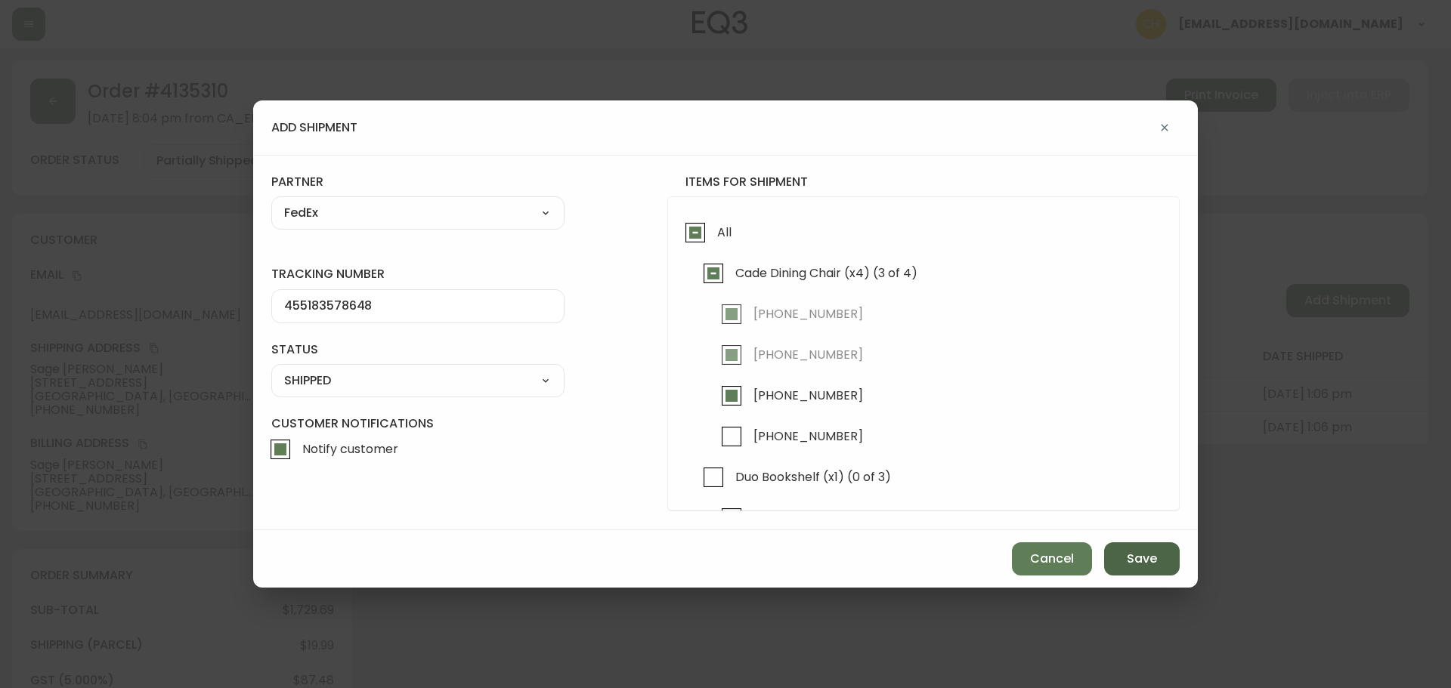
click at [1134, 567] on span "Save" at bounding box center [1142, 559] width 30 height 17
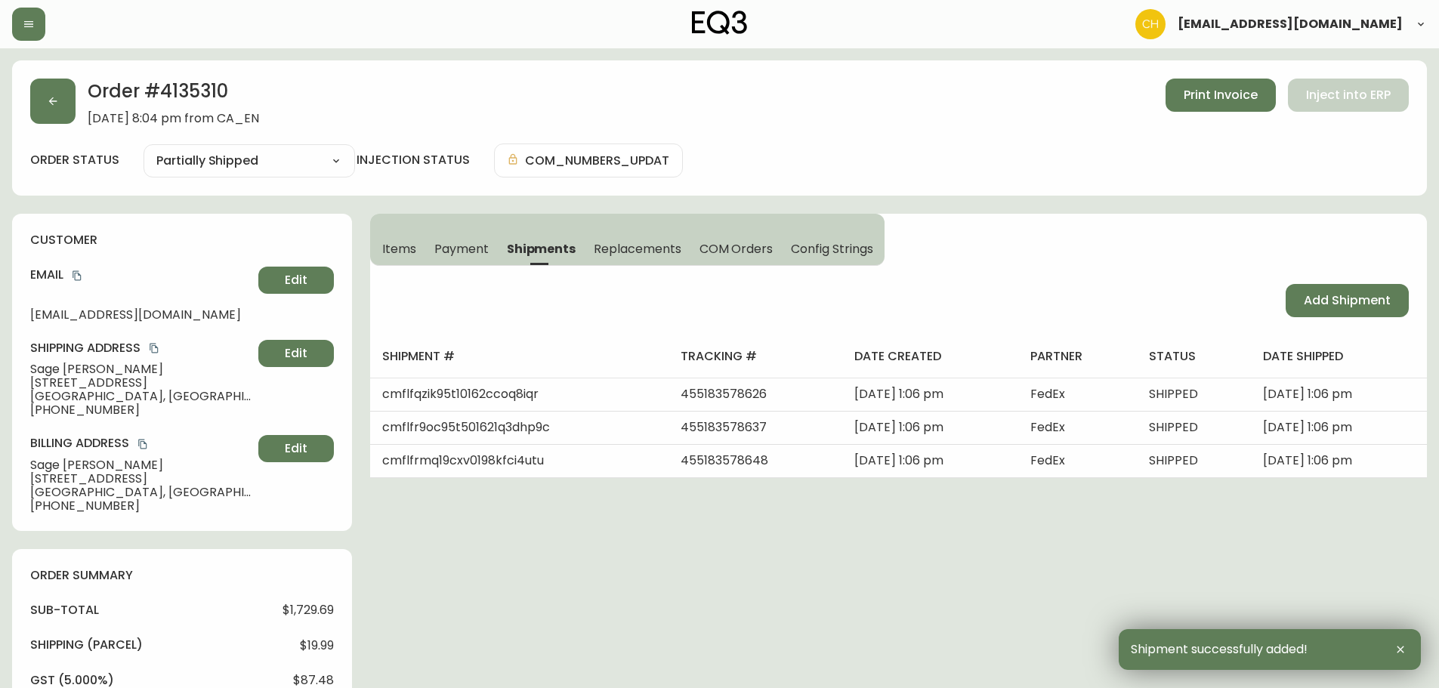
click at [1342, 307] on span "Add Shipment" at bounding box center [1347, 300] width 87 height 17
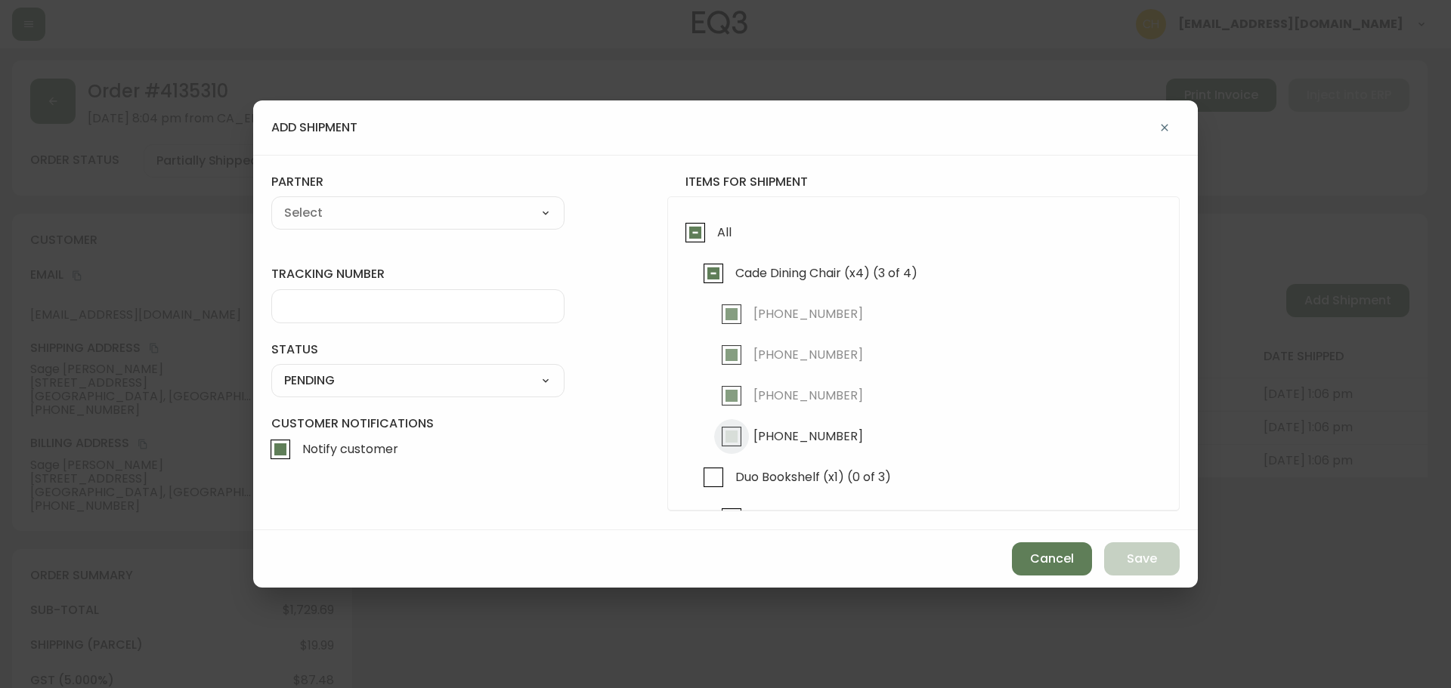
click at [729, 439] on input "[PHONE_NUMBER]" at bounding box center [731, 436] width 35 height 35
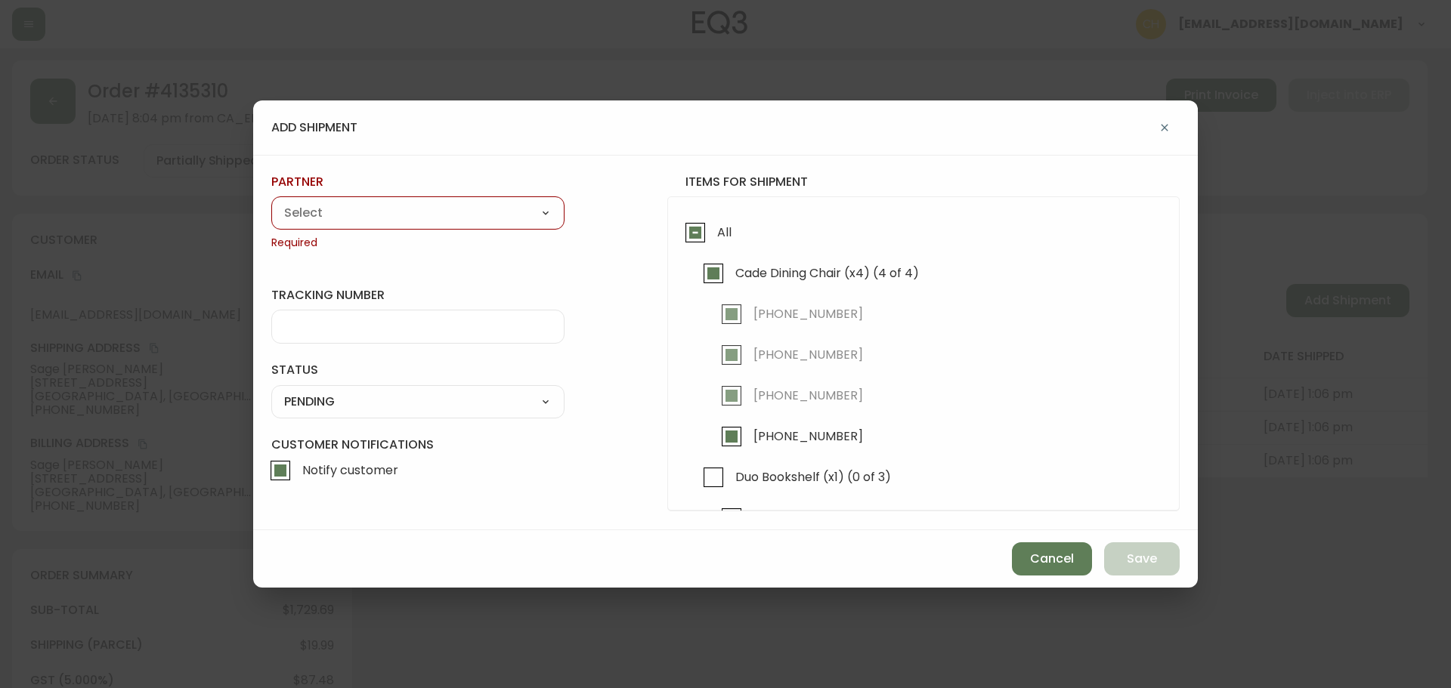
drag, startPoint x: 711, startPoint y: 474, endPoint x: 777, endPoint y: 459, distance: 67.4
click at [711, 475] on input "Duo Bookshelf (x1) (0 of 3)" at bounding box center [713, 477] width 35 height 35
click at [314, 219] on select "A Move to Remember LLC ABF Freight Alero [PERSON_NAME] Canada Post Canpar Expre…" at bounding box center [417, 213] width 293 height 23
click at [271, 202] on select "A Move to Remember LLC ABF Freight Alero [PERSON_NAME] Canada Post Canpar Expre…" at bounding box center [417, 213] width 293 height 23
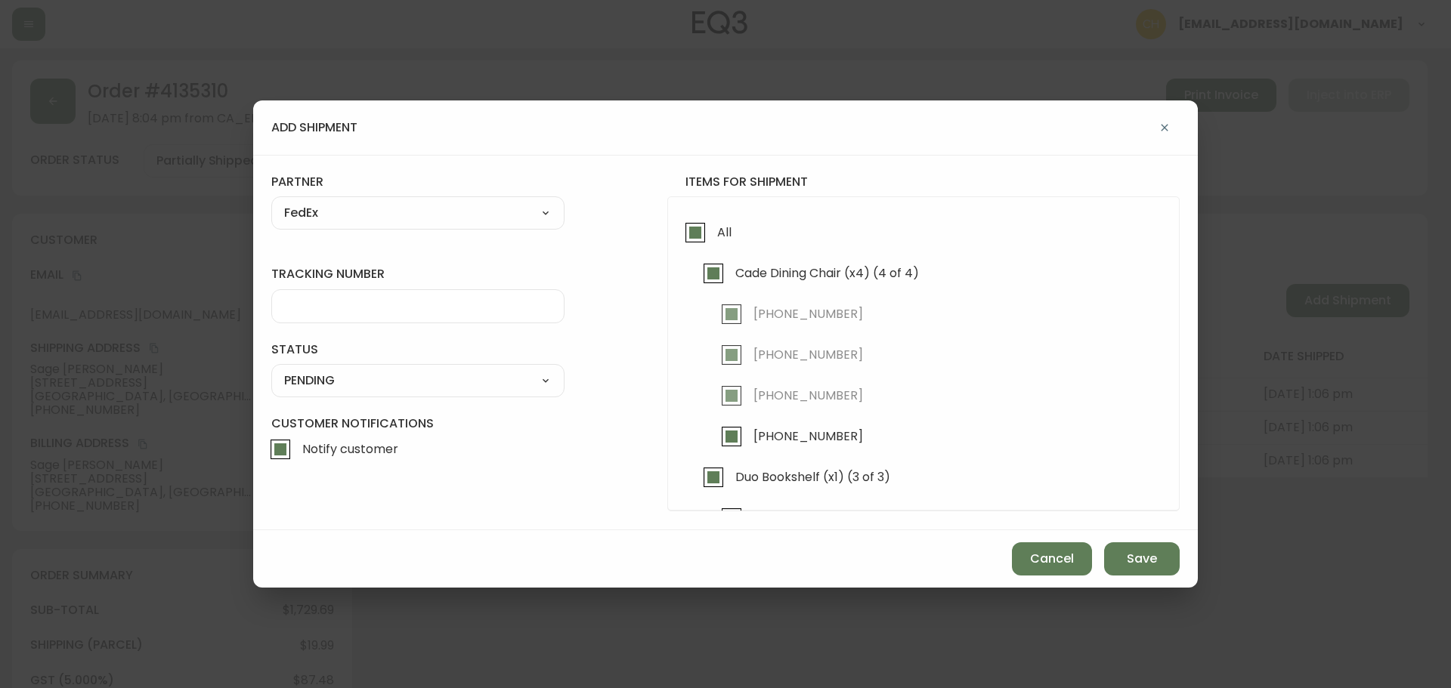
click at [323, 301] on input "tracking number" at bounding box center [417, 306] width 267 height 14
click at [356, 379] on select "SHIPPED PENDING CANCELLED" at bounding box center [417, 380] width 293 height 23
click at [271, 369] on select "SHIPPED PENDING CANCELLED" at bounding box center [417, 380] width 293 height 23
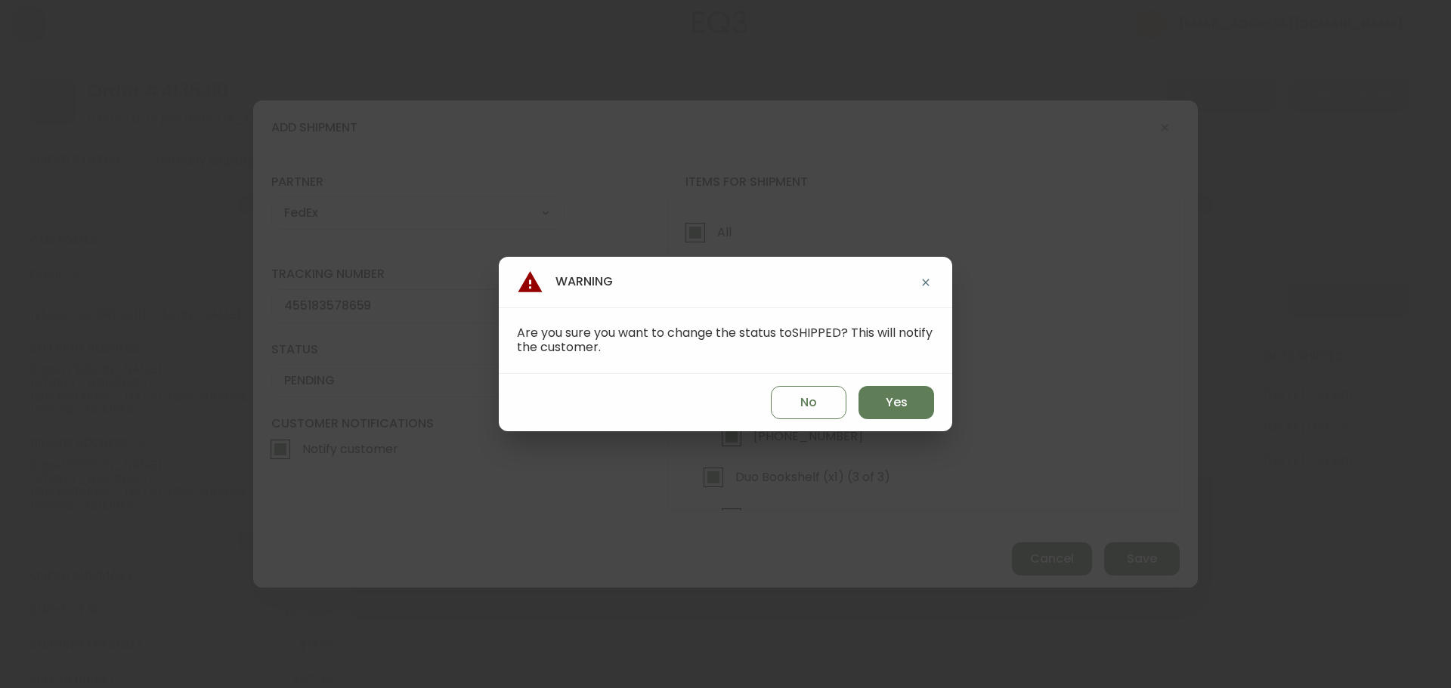
drag, startPoint x: 889, startPoint y: 410, endPoint x: 920, endPoint y: 425, distance: 34.5
click at [891, 411] on span "Yes" at bounding box center [896, 402] width 22 height 17
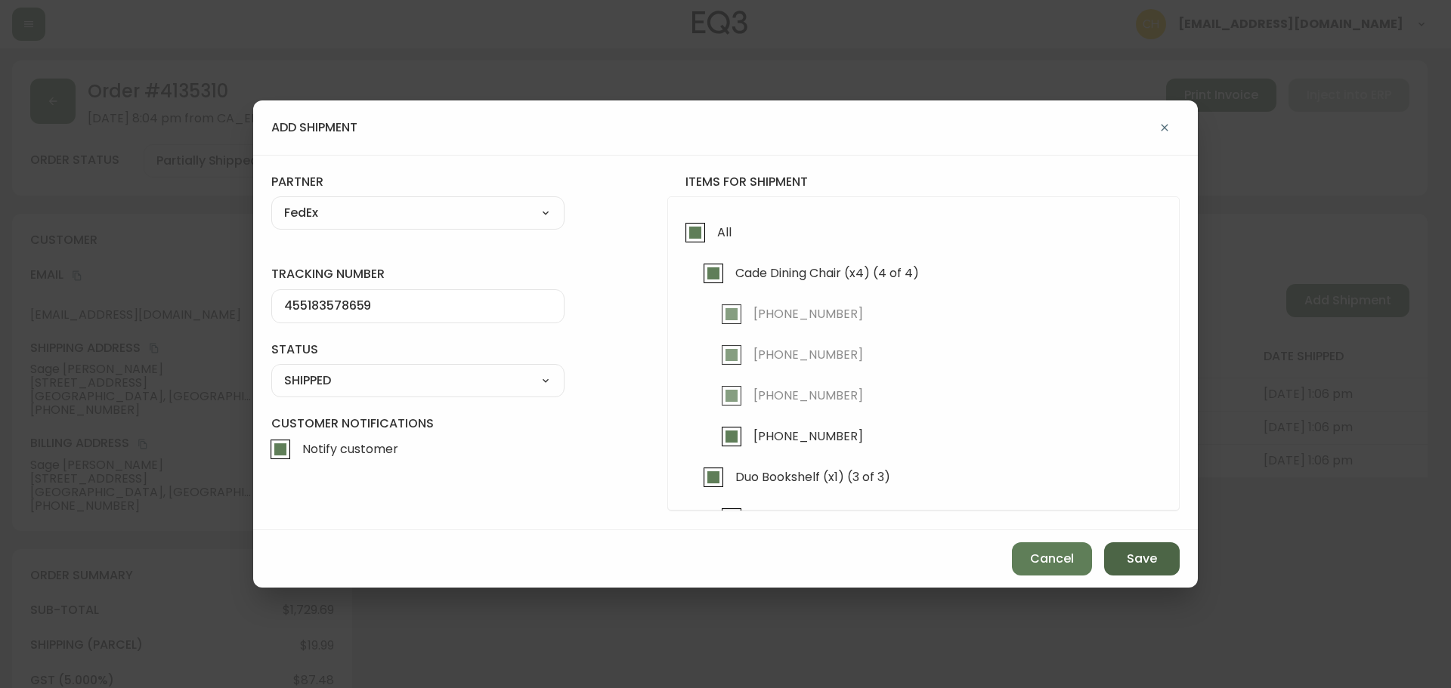
drag, startPoint x: 1128, startPoint y: 562, endPoint x: 1126, endPoint y: 555, distance: 7.9
click at [1130, 563] on span "Save" at bounding box center [1142, 559] width 30 height 17
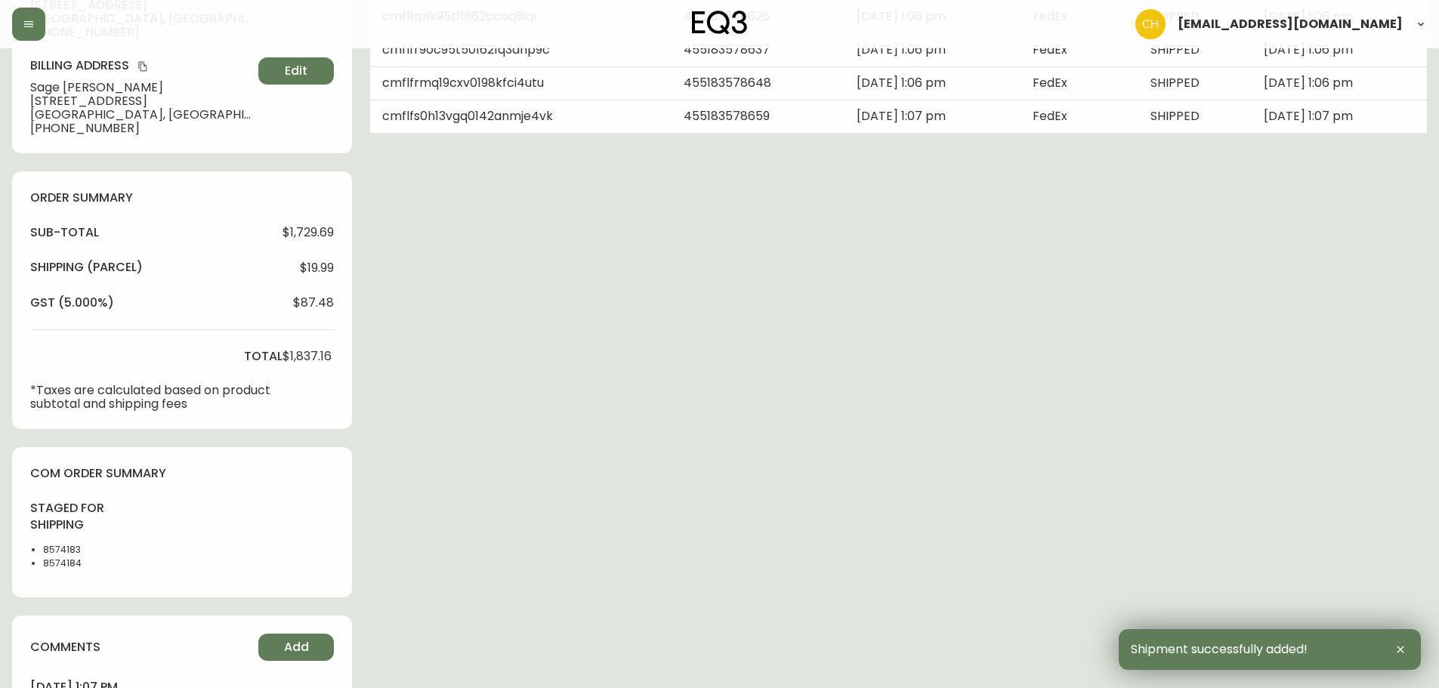
scroll to position [655, 0]
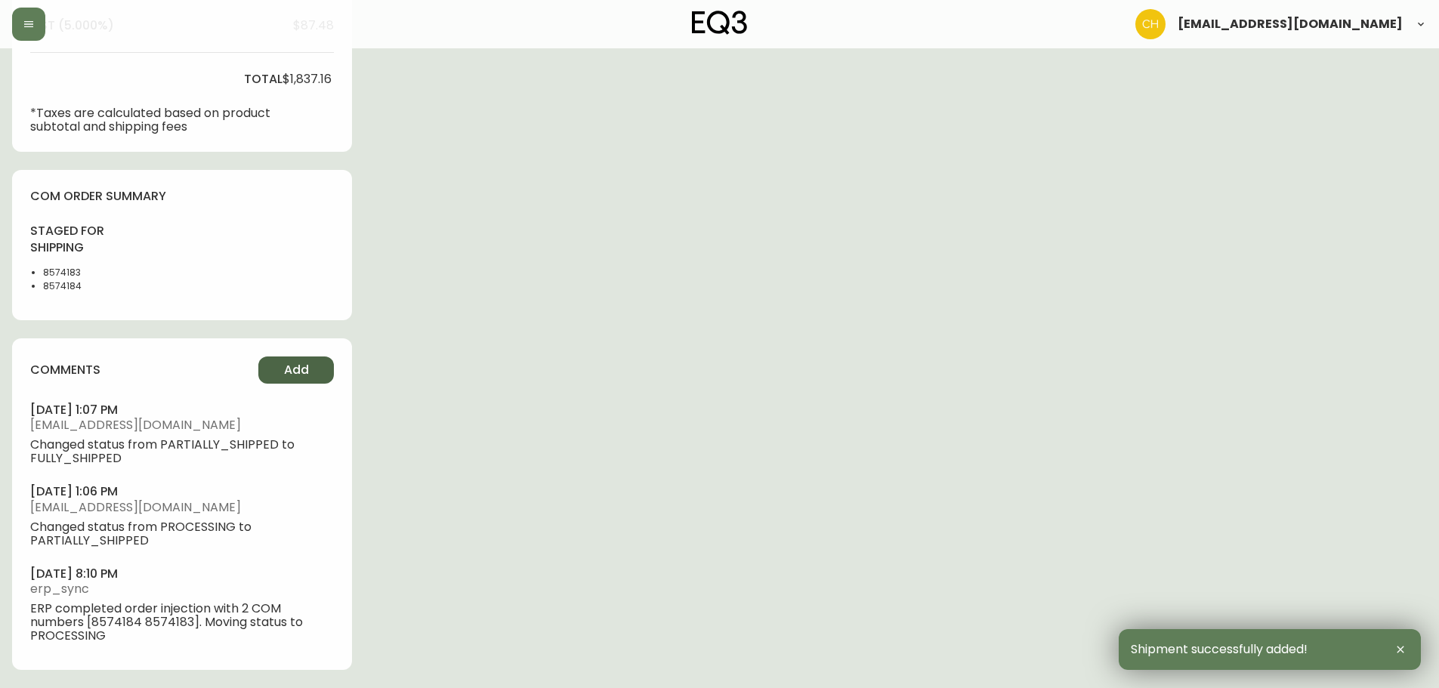
click at [311, 379] on button "Add" at bounding box center [296, 370] width 76 height 27
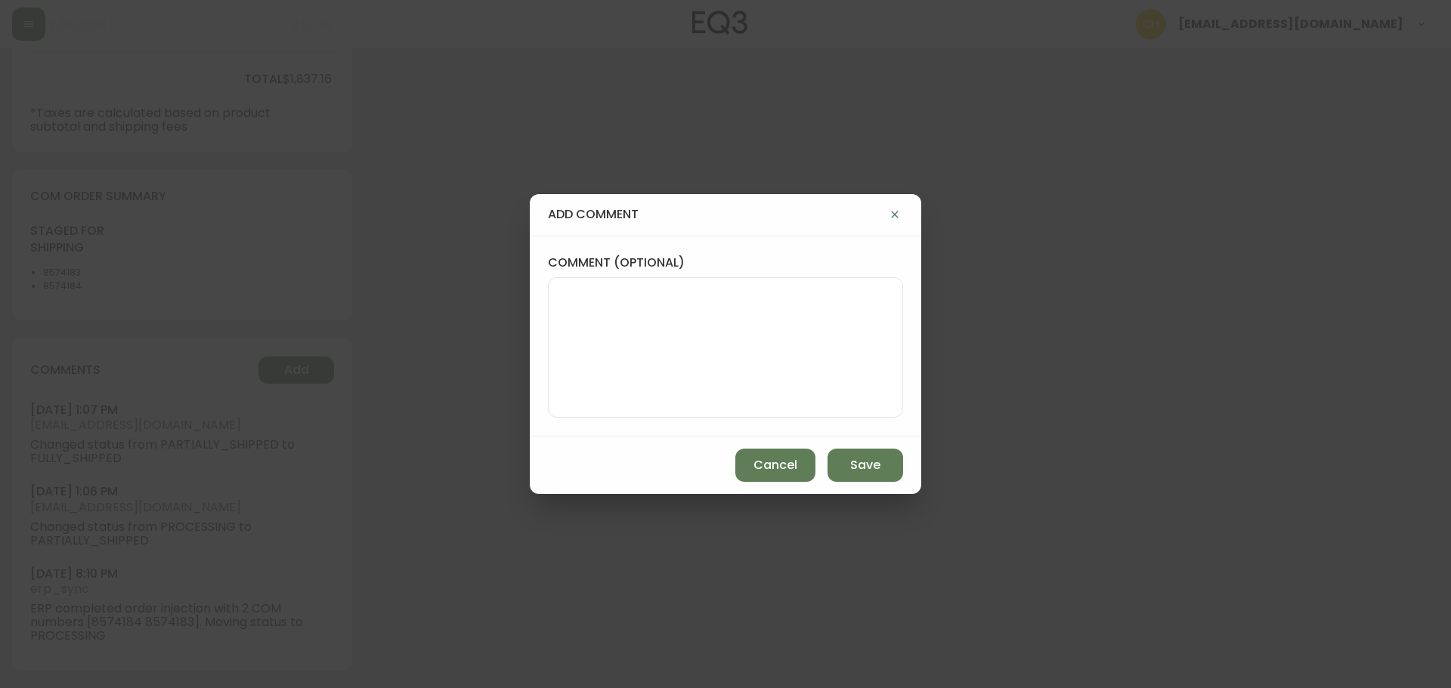
click at [565, 346] on textarea "comment (optional)" at bounding box center [725, 347] width 329 height 121
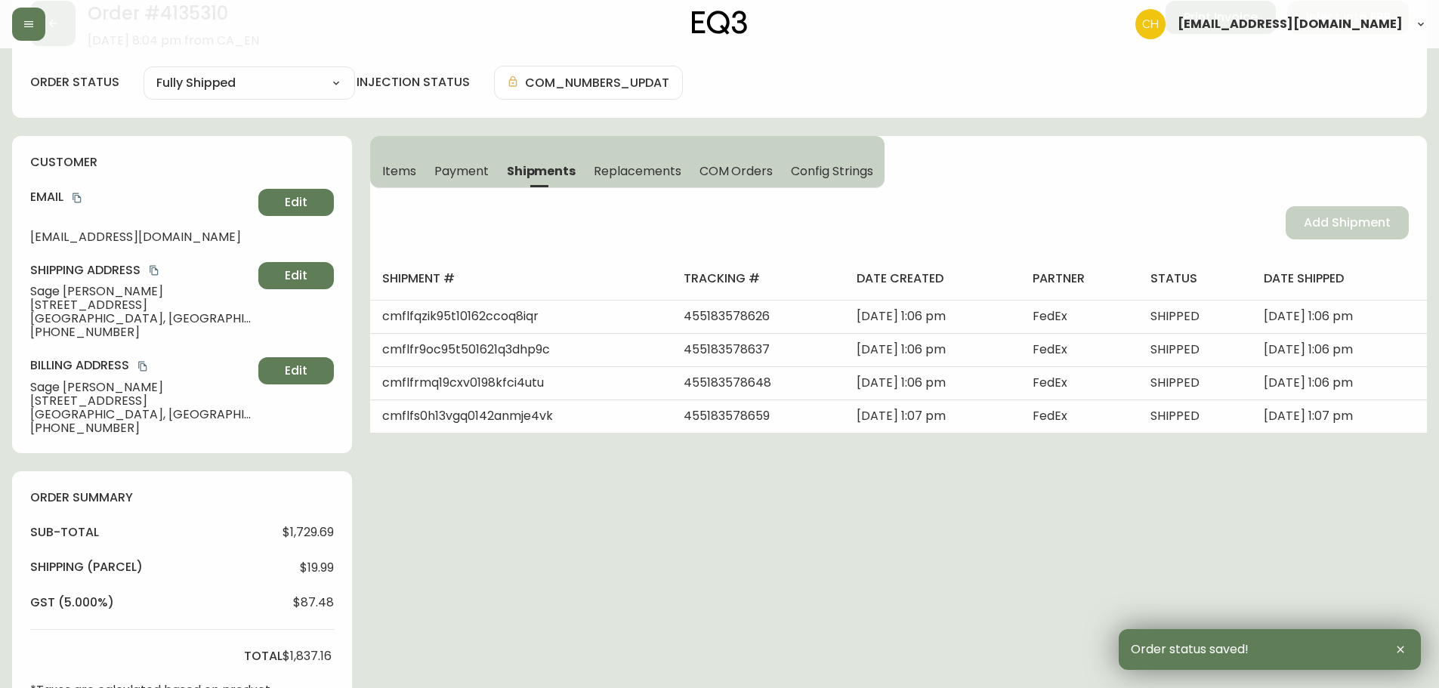
scroll to position [0, 0]
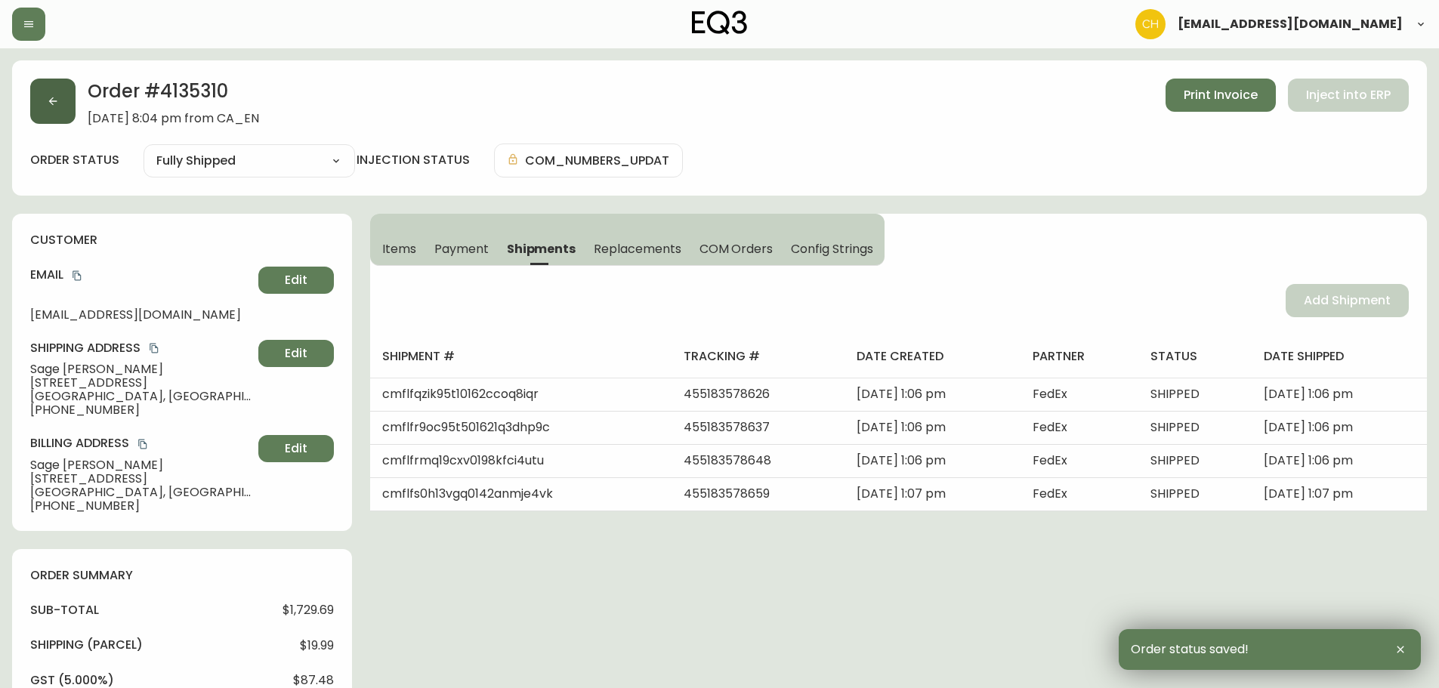
click at [66, 109] on button "button" at bounding box center [52, 101] width 45 height 45
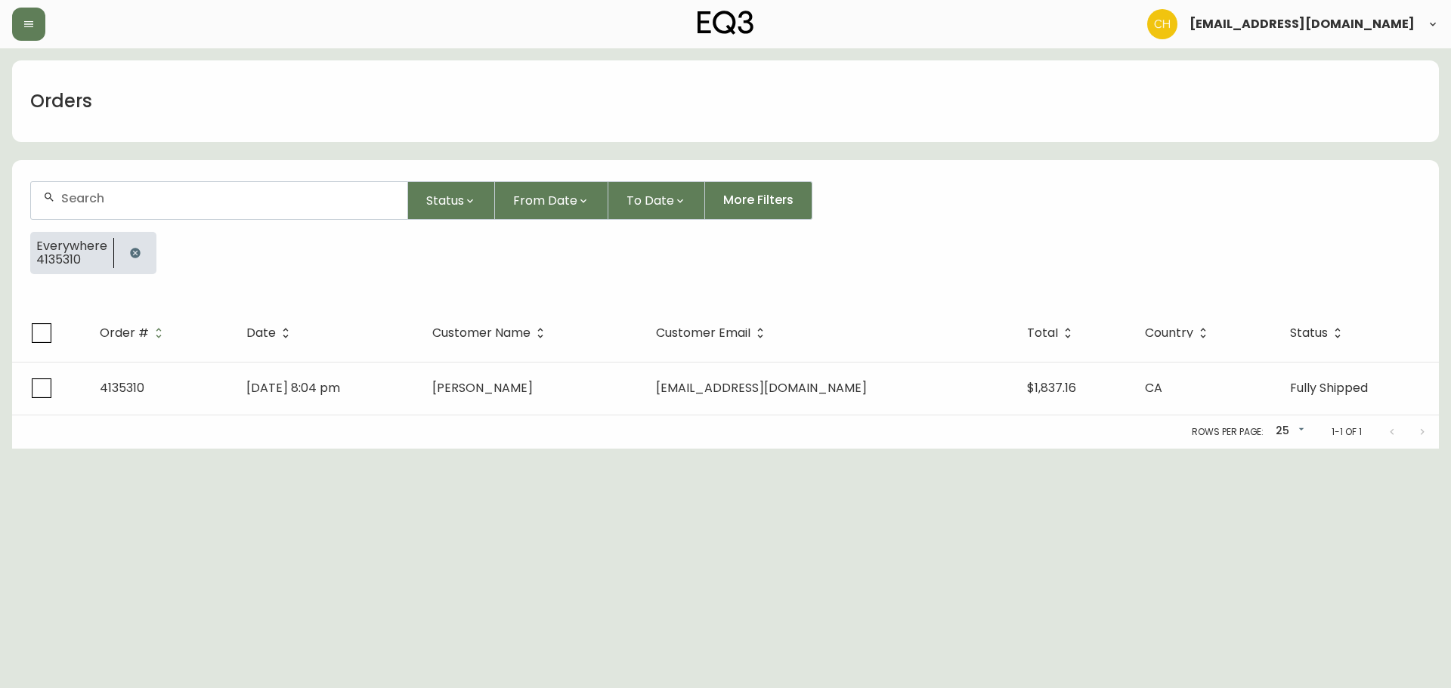
click at [81, 196] on input "text" at bounding box center [228, 198] width 334 height 14
click at [87, 199] on input "text" at bounding box center [228, 198] width 334 height 14
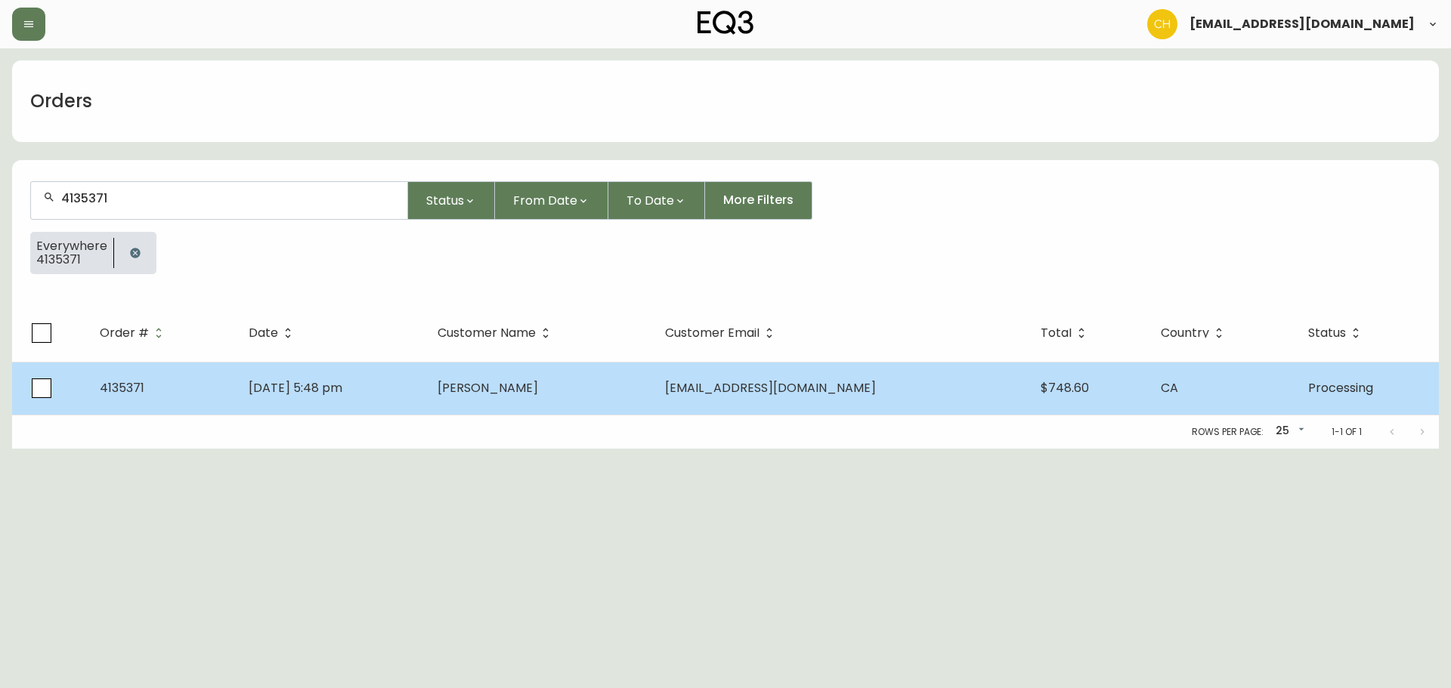
click at [552, 414] on td "[PERSON_NAME]" at bounding box center [538, 388] width 227 height 53
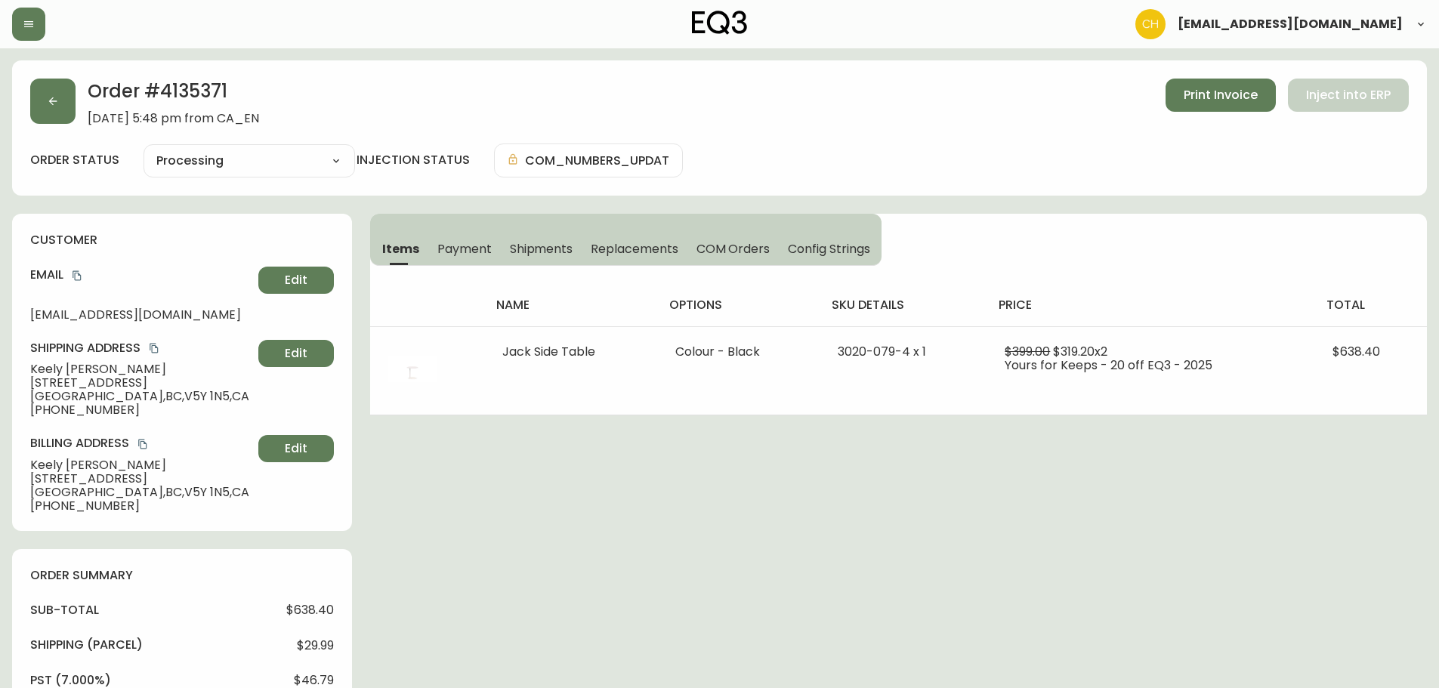
drag, startPoint x: 551, startPoint y: 248, endPoint x: 655, endPoint y: 263, distance: 105.4
click at [552, 248] on span "Shipments" at bounding box center [541, 249] width 63 height 16
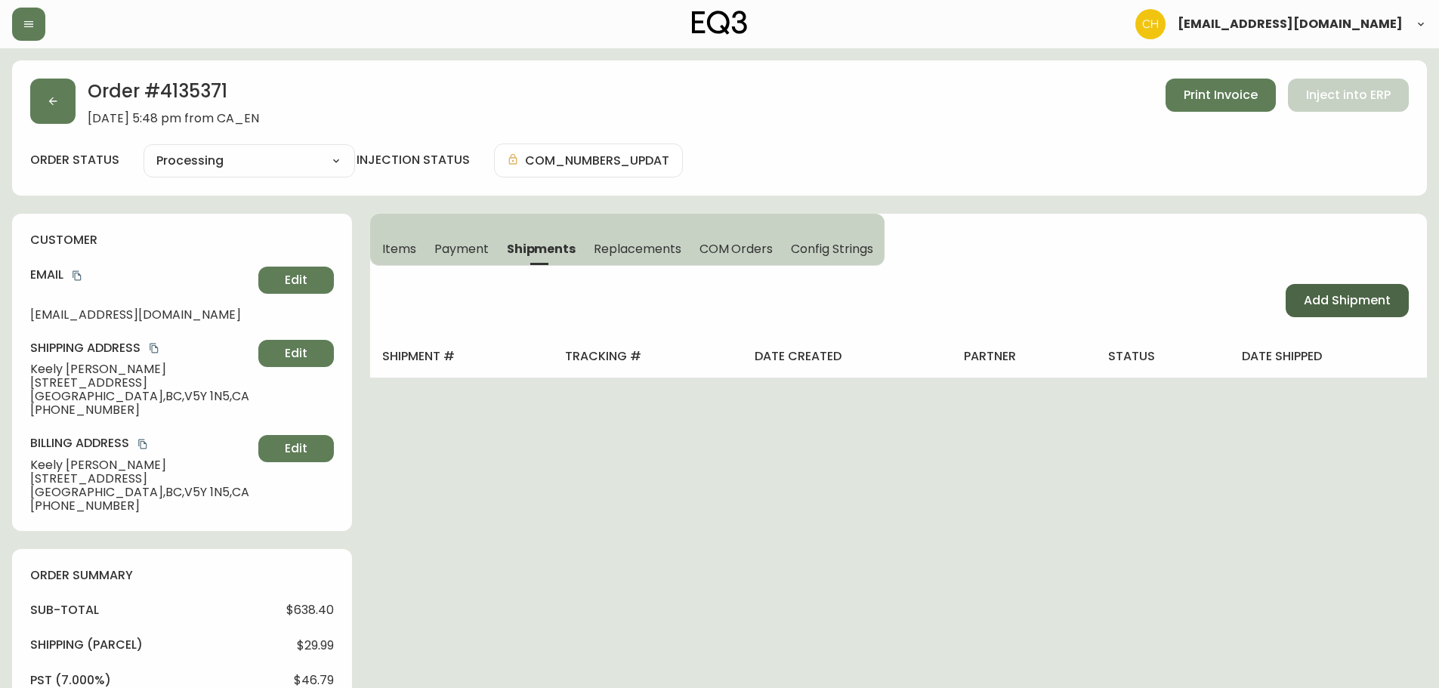
click at [1358, 307] on span "Add Shipment" at bounding box center [1347, 300] width 87 height 17
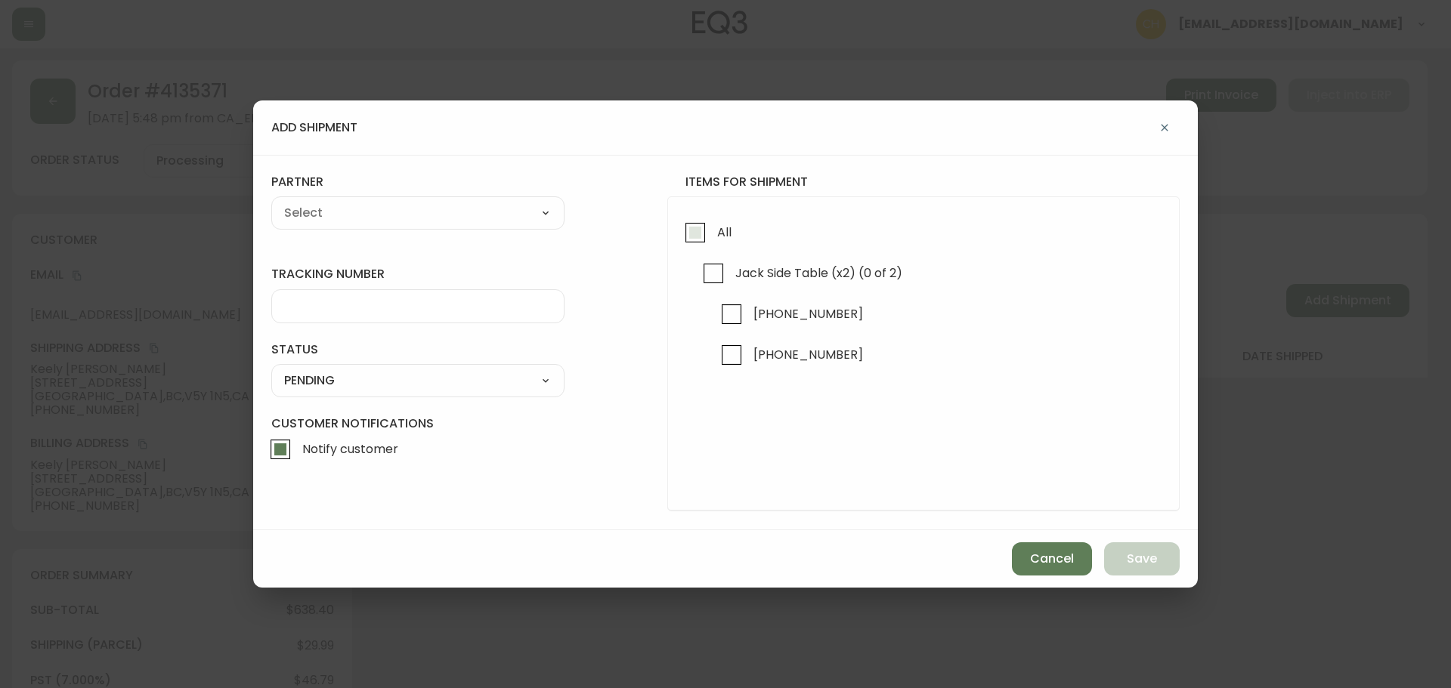
click at [691, 240] on input "All" at bounding box center [695, 232] width 35 height 35
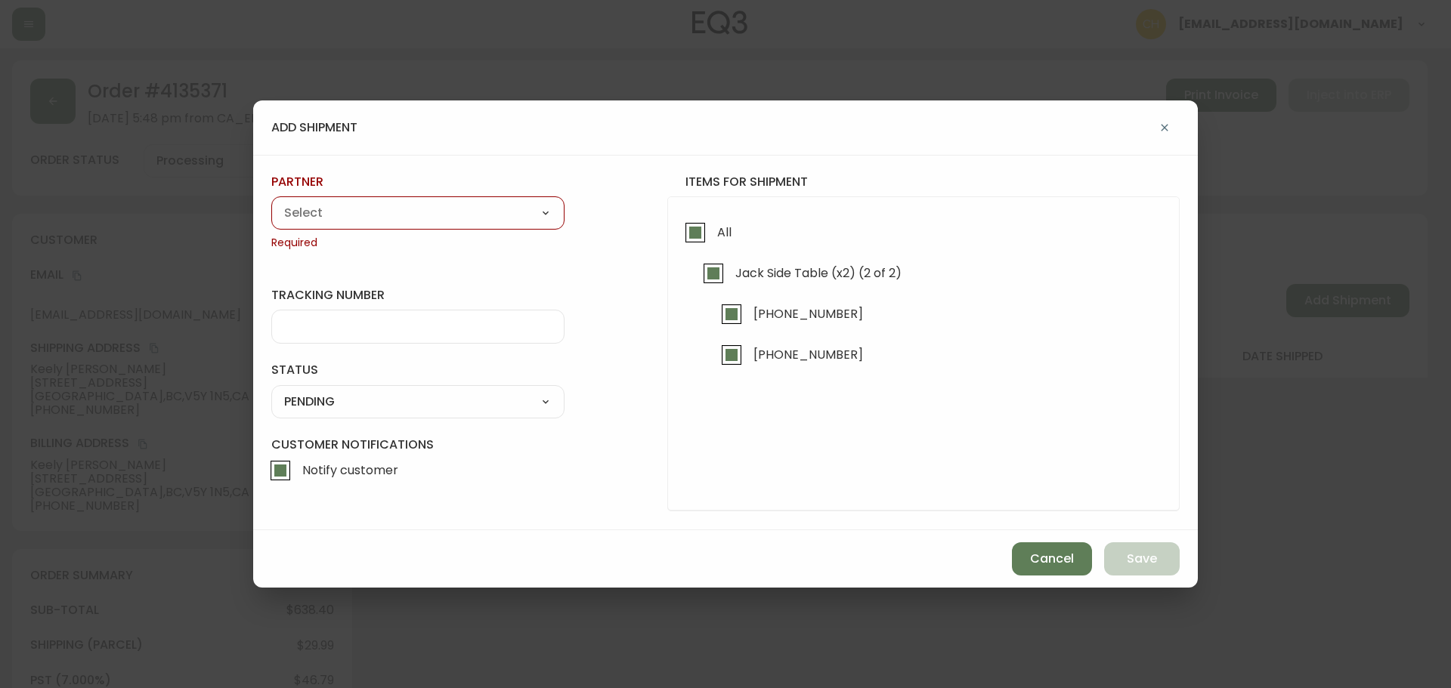
click at [502, 212] on select "A Move to Remember LLC ABF Freight Alero [PERSON_NAME] Canada Post Canpar Expre…" at bounding box center [417, 213] width 293 height 23
click at [271, 202] on select "A Move to Remember LLC ABF Freight Alero [PERSON_NAME] Canada Post Canpar Expre…" at bounding box center [417, 213] width 293 height 23
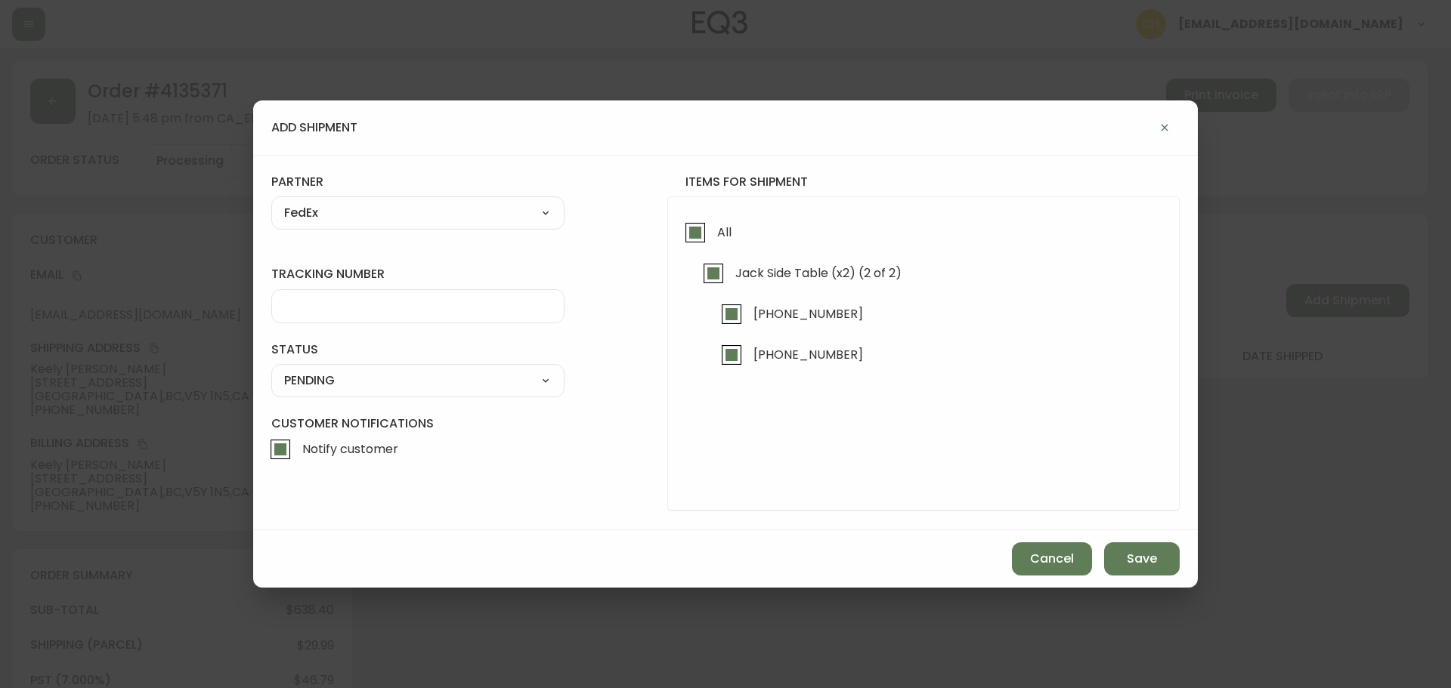
click at [359, 311] on input "tracking number" at bounding box center [417, 306] width 267 height 14
click at [351, 382] on select "SHIPPED PENDING CANCELLED" at bounding box center [417, 380] width 293 height 23
click at [271, 369] on select "SHIPPED PENDING CANCELLED" at bounding box center [417, 380] width 293 height 23
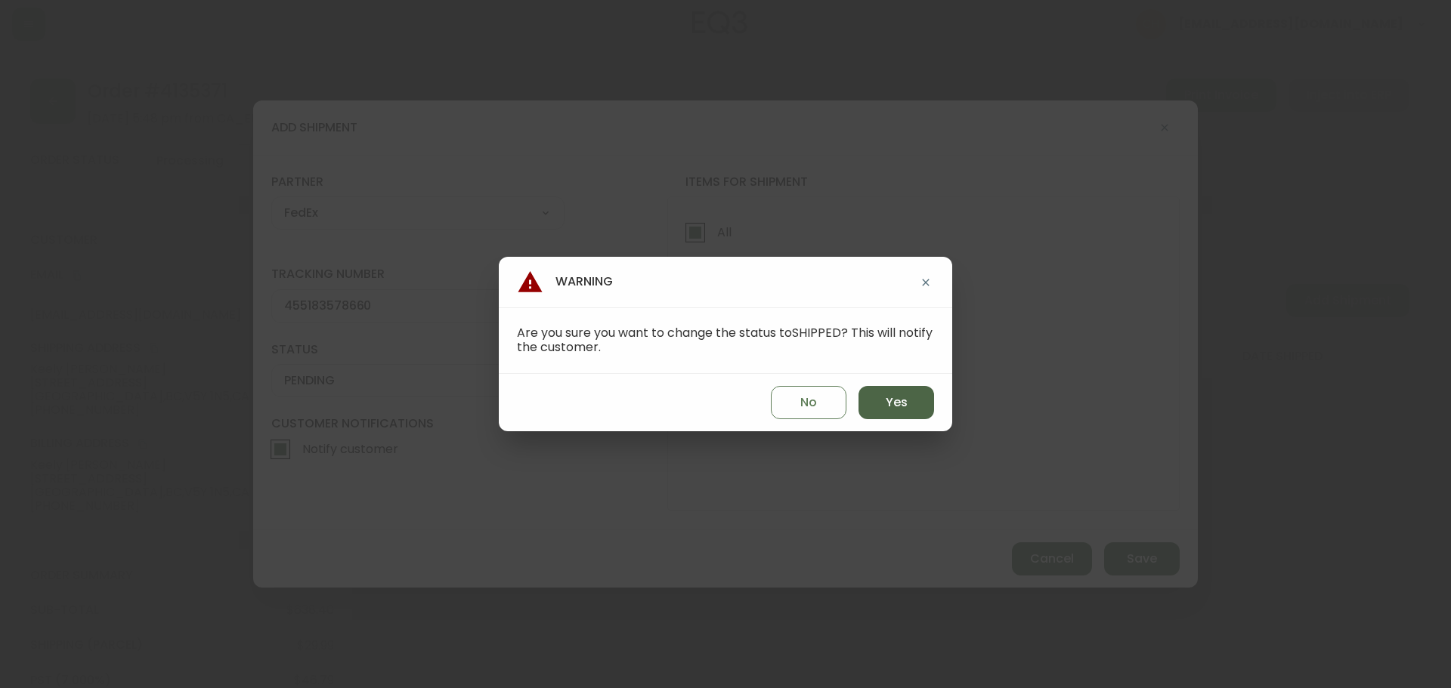
click at [904, 404] on span "Yes" at bounding box center [896, 402] width 22 height 17
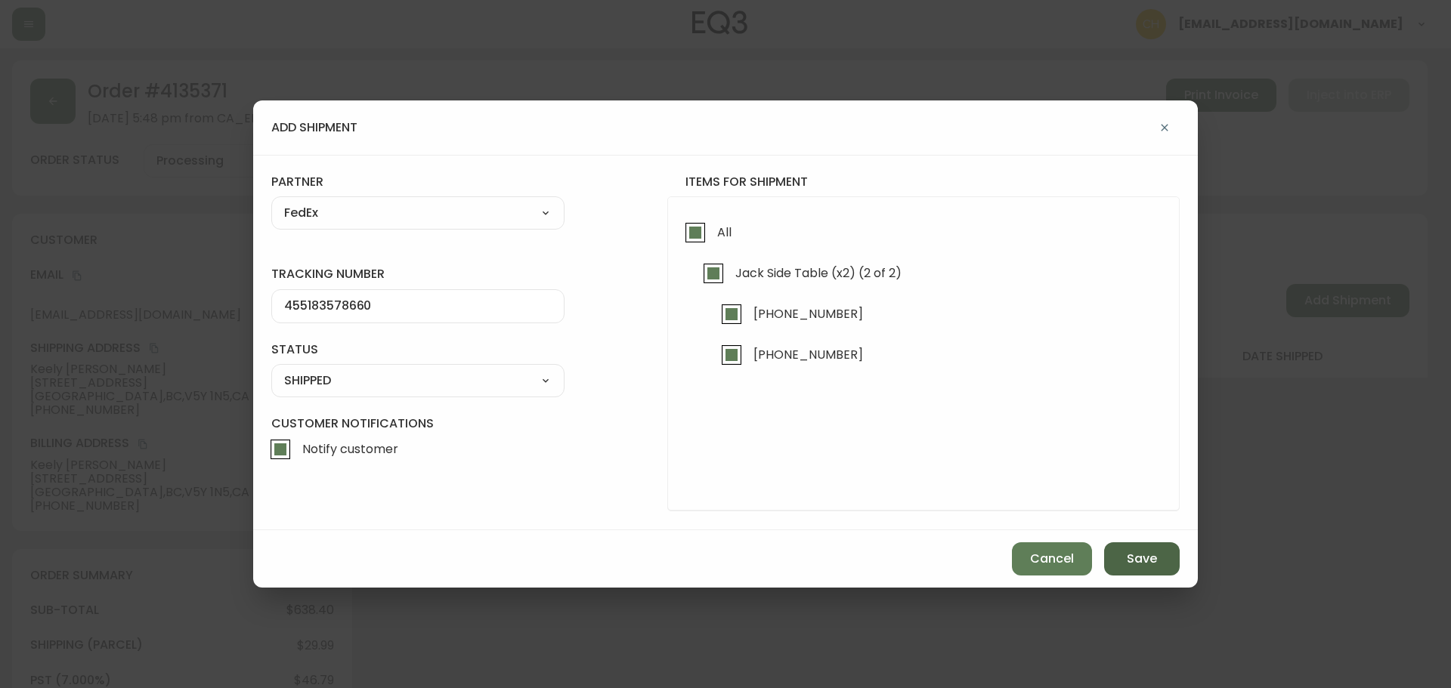
click at [1113, 543] on button "Save" at bounding box center [1142, 558] width 76 height 33
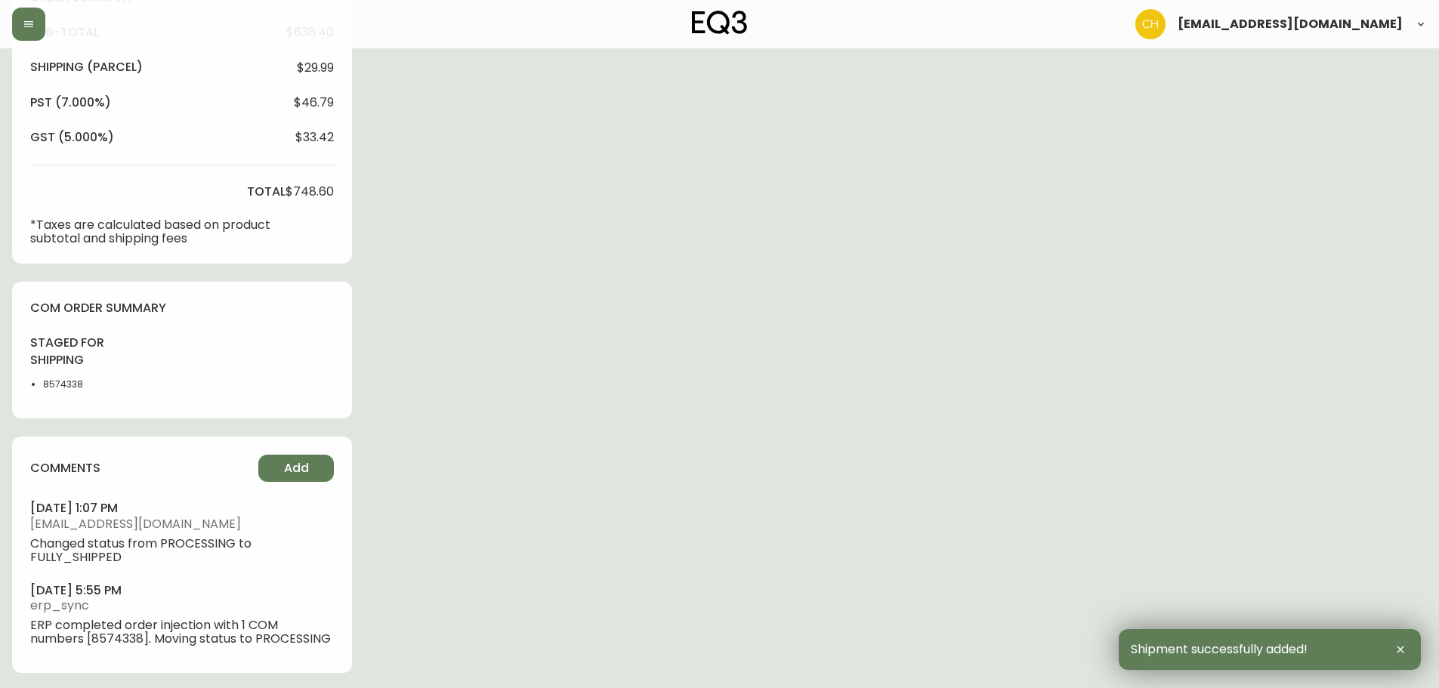
scroll to position [581, 0]
click at [294, 456] on button "Add" at bounding box center [296, 465] width 76 height 27
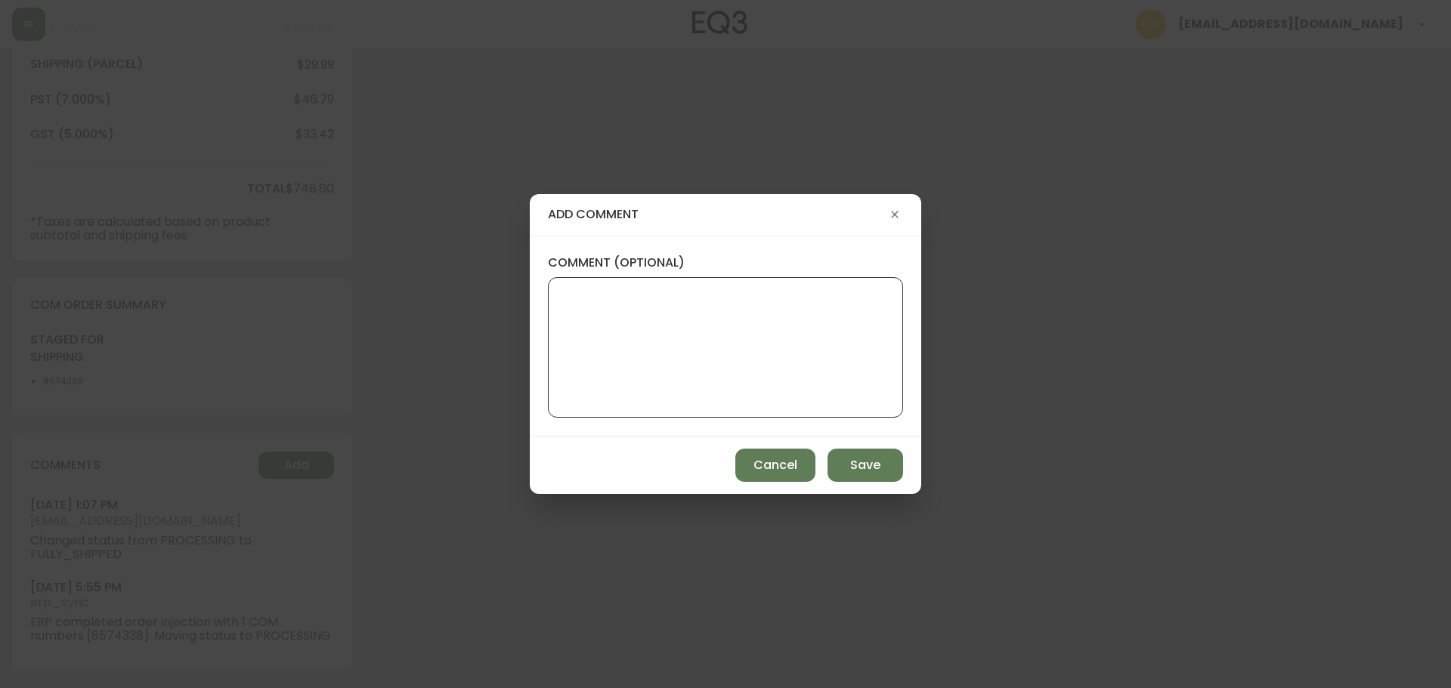
click at [581, 316] on textarea "comment (optional)" at bounding box center [725, 347] width 329 height 121
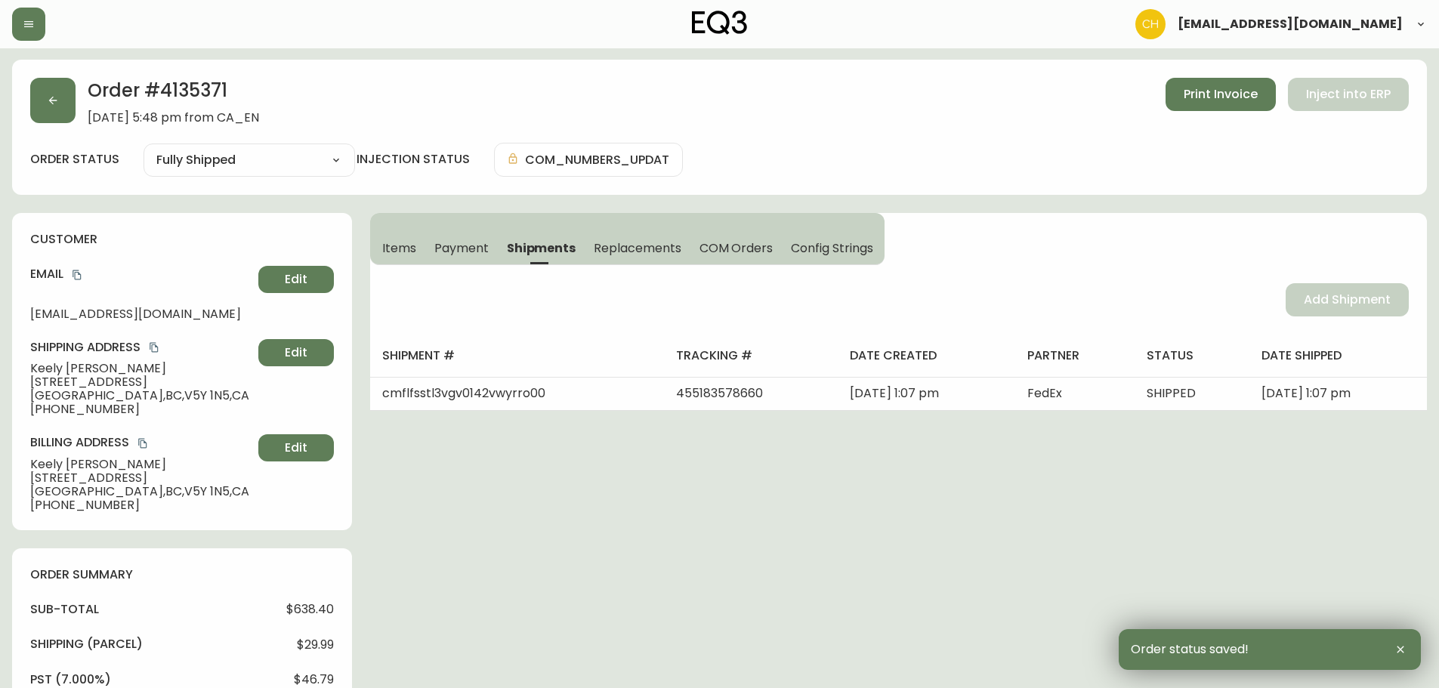
scroll to position [0, 0]
click at [66, 105] on button "button" at bounding box center [52, 101] width 45 height 45
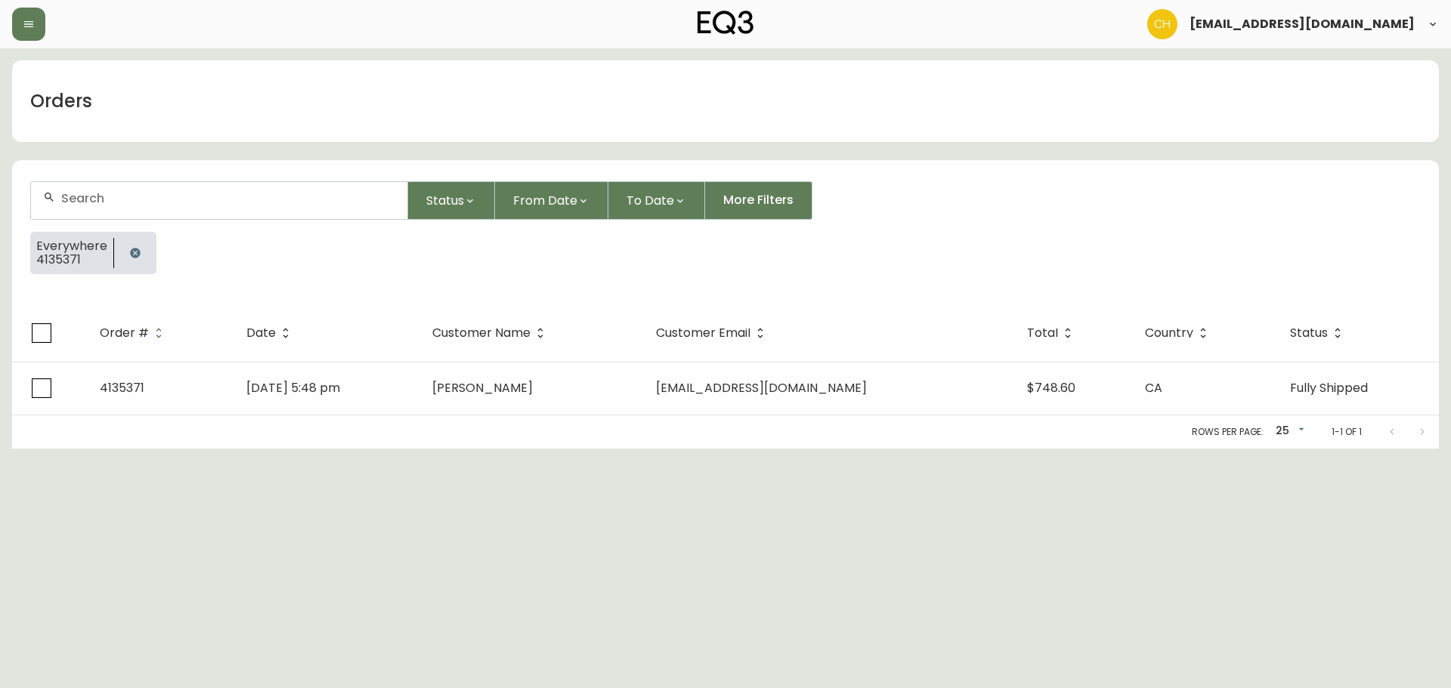
drag, startPoint x: 130, startPoint y: 249, endPoint x: 122, endPoint y: 230, distance: 20.3
click at [131, 249] on icon "button" at bounding box center [135, 253] width 10 height 10
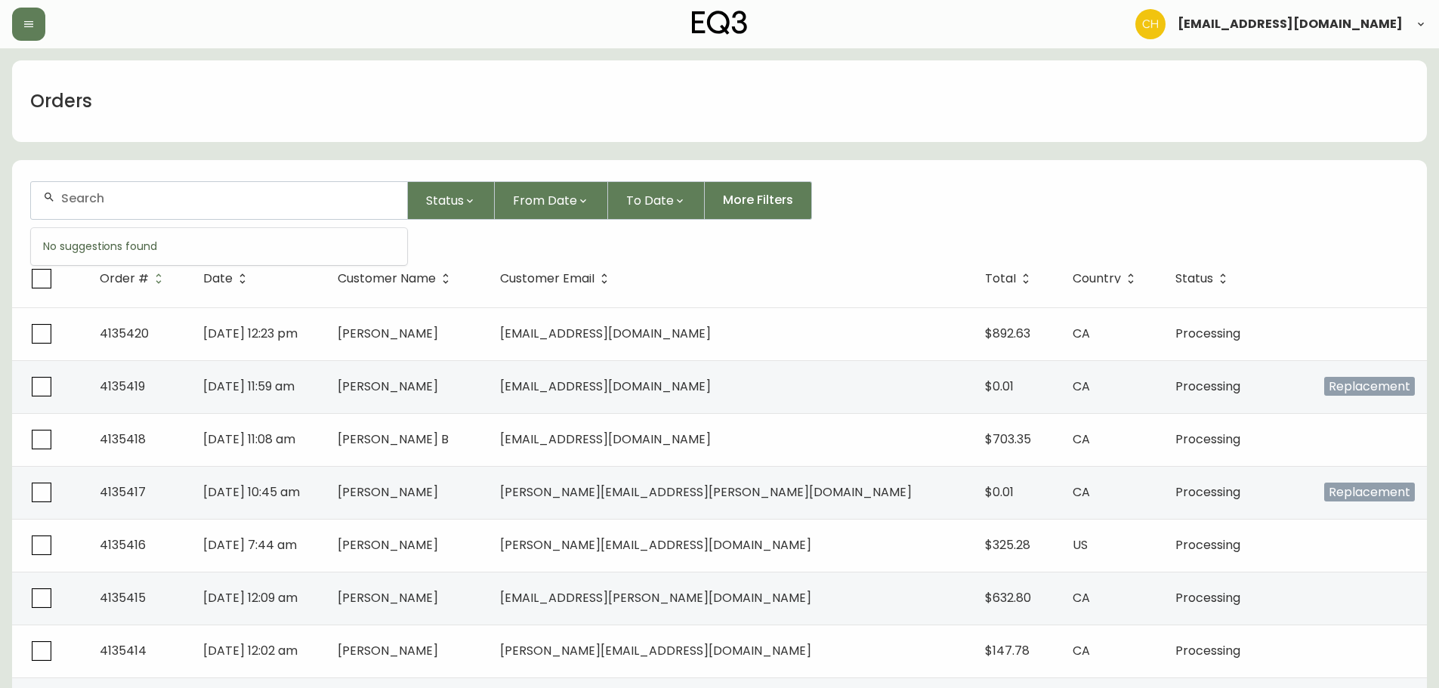
click at [128, 201] on input "text" at bounding box center [228, 198] width 334 height 14
click at [133, 202] on input "text" at bounding box center [228, 198] width 334 height 14
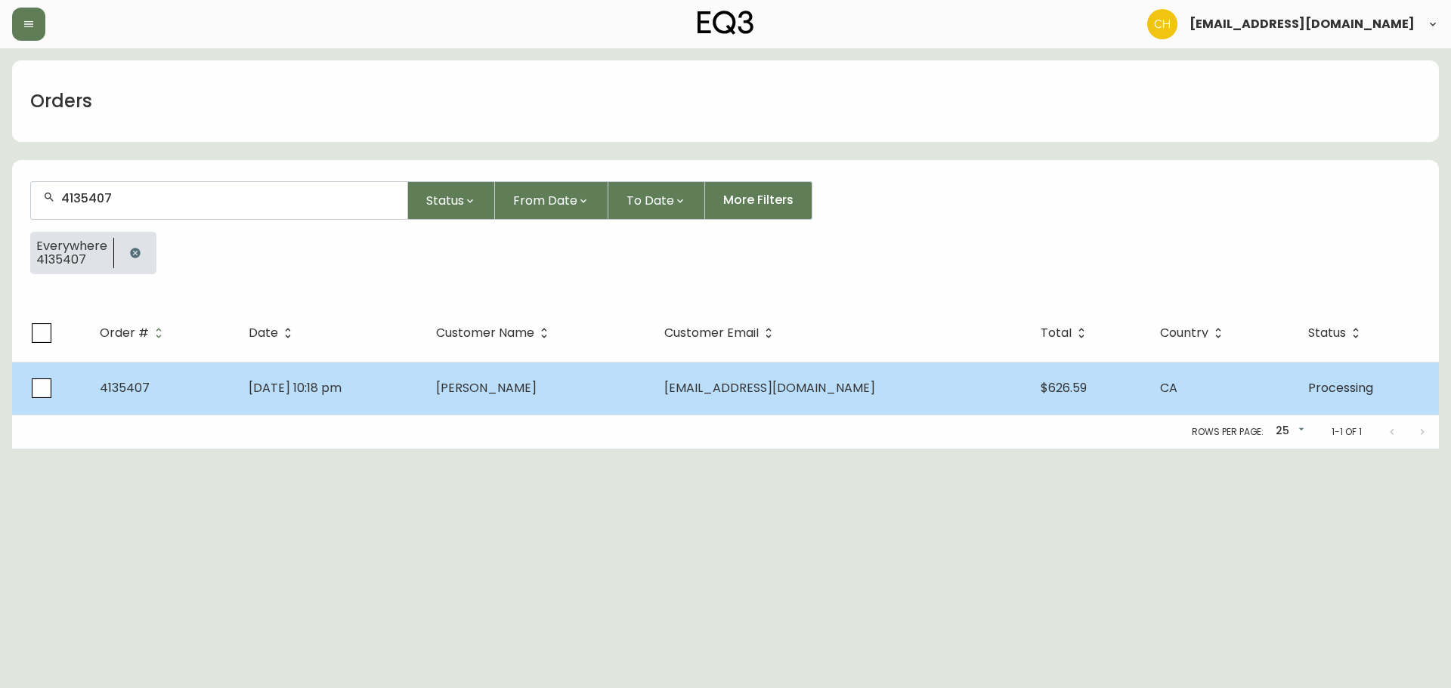
click at [424, 398] on td "[DATE] 10:18 pm" at bounding box center [329, 388] width 187 height 53
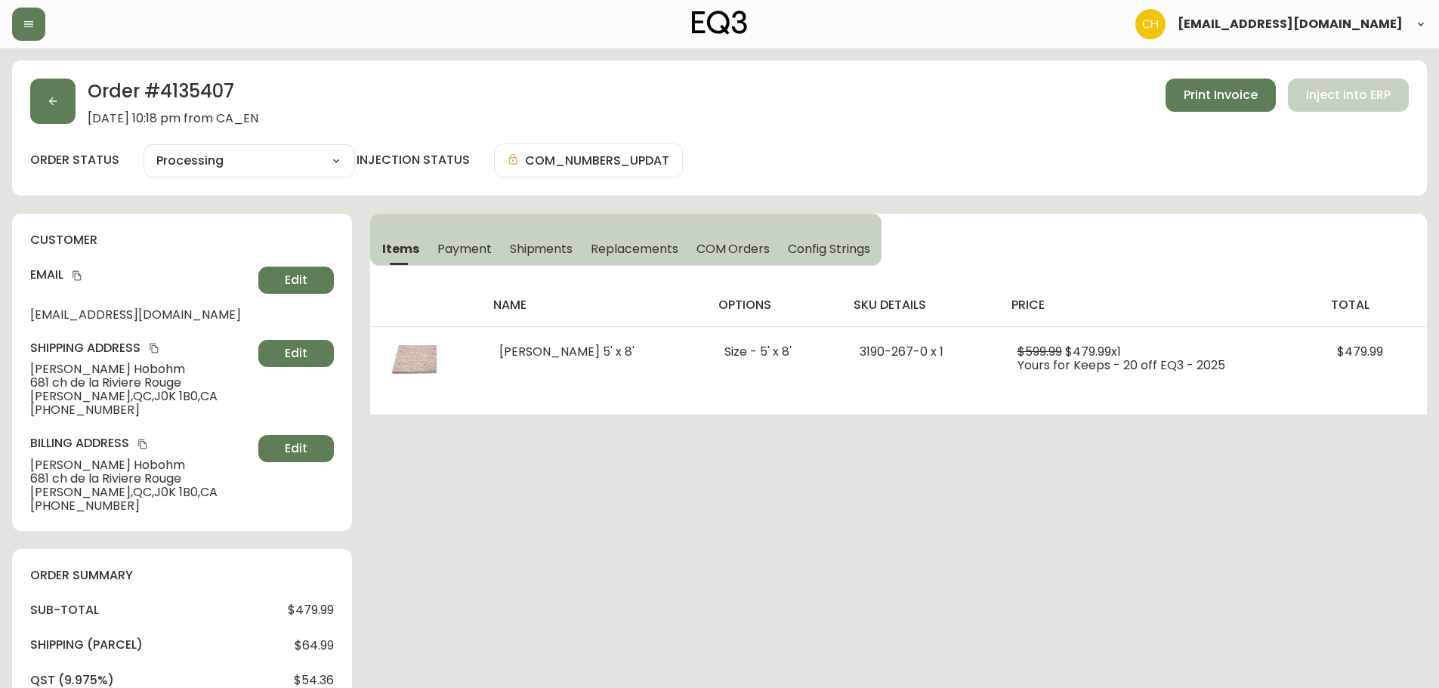
click at [533, 249] on span "Shipments" at bounding box center [541, 249] width 63 height 16
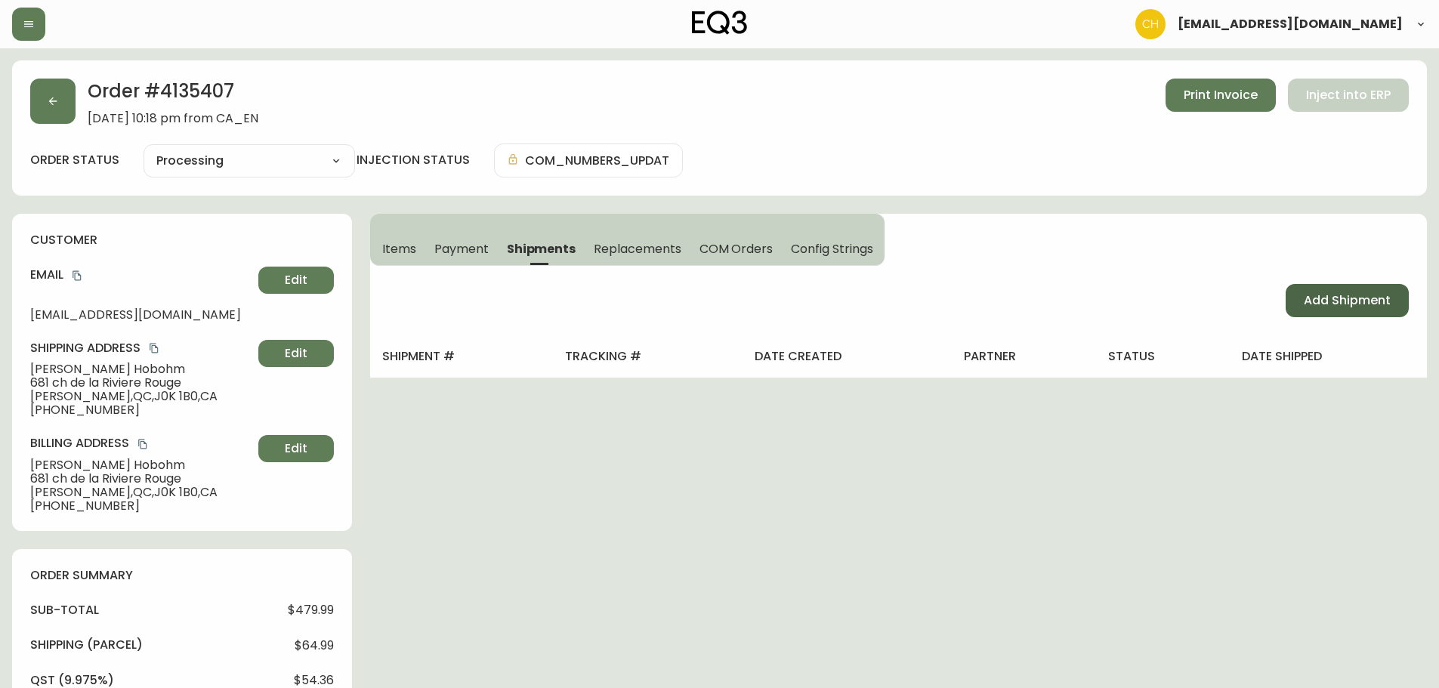
click at [1314, 301] on span "Add Shipment" at bounding box center [1347, 300] width 87 height 17
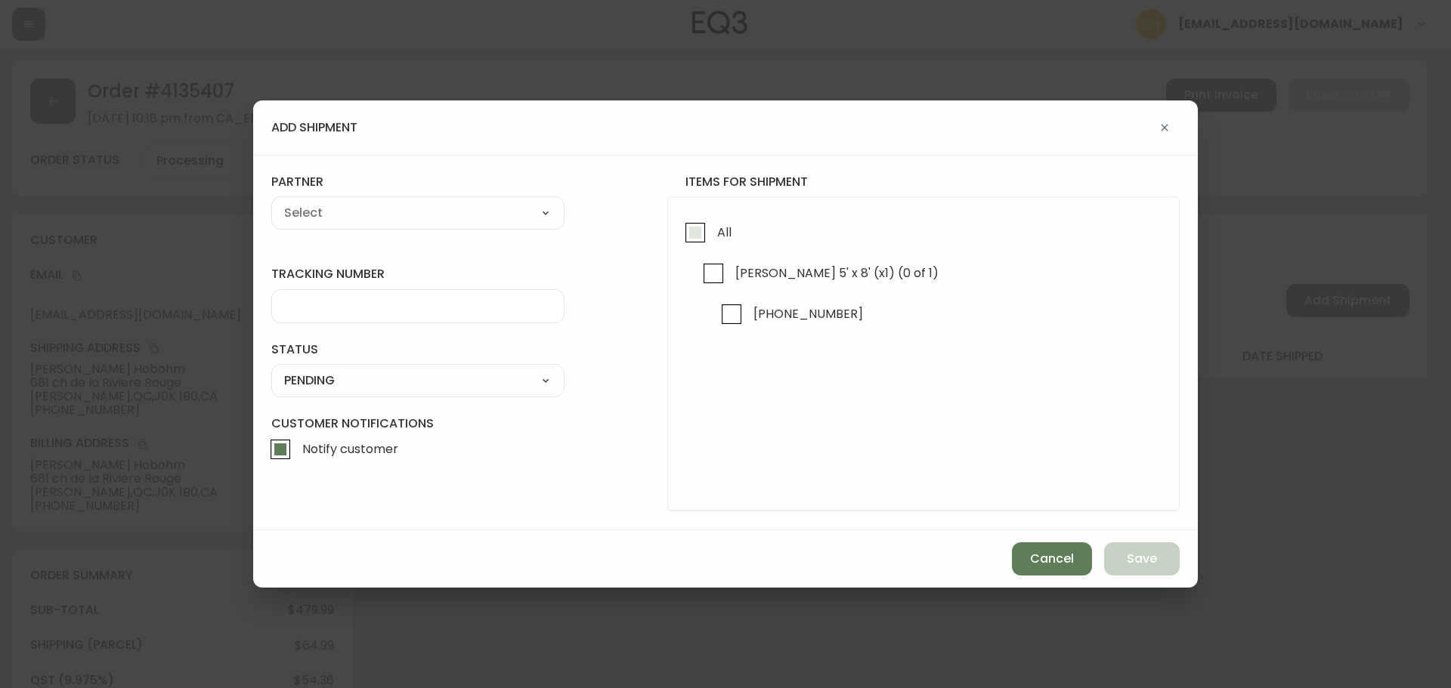
click at [691, 236] on input "All" at bounding box center [695, 232] width 35 height 35
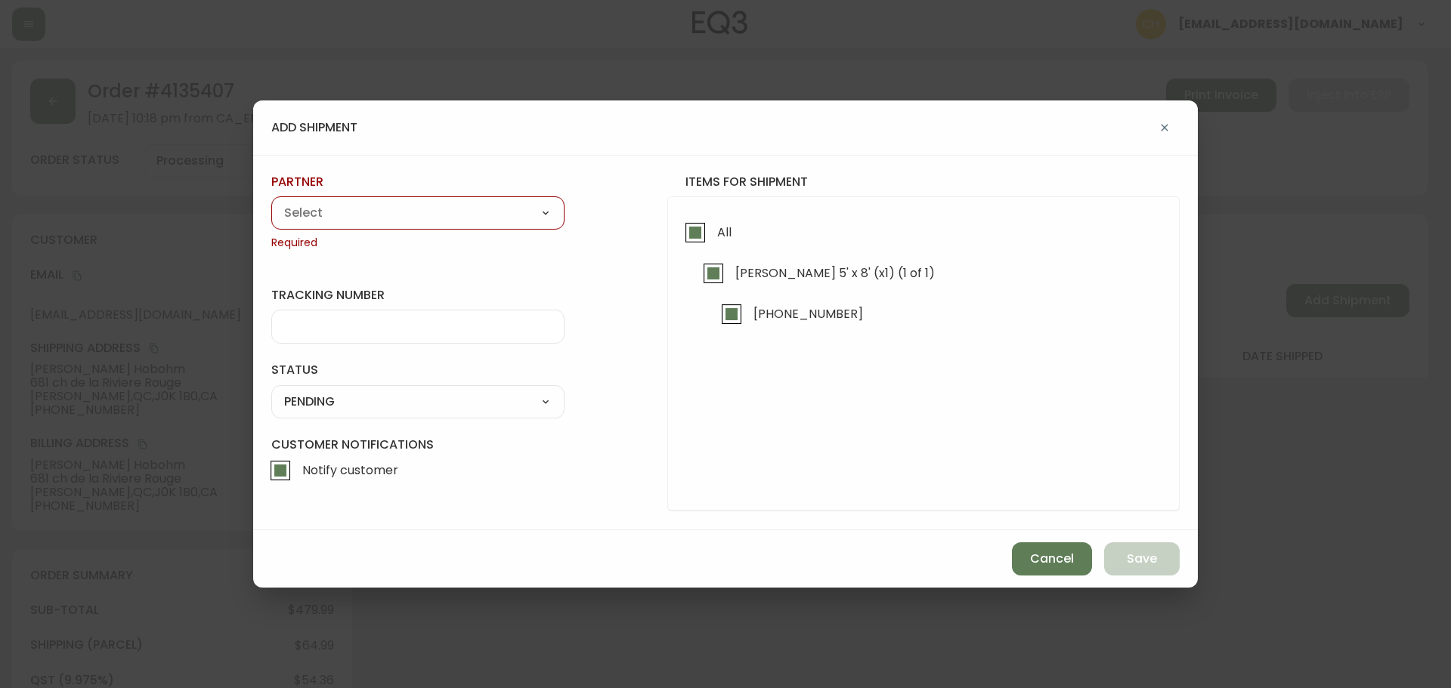
drag, startPoint x: 508, startPoint y: 209, endPoint x: 481, endPoint y: 215, distance: 27.7
click at [508, 209] on select "A Move to Remember LLC ABF Freight Alero [PERSON_NAME] Canada Post Canpar Expre…" at bounding box center [417, 213] width 293 height 23
click at [271, 202] on select "A Move to Remember LLC ABF Freight Alero [PERSON_NAME] Canada Post Canpar Expre…" at bounding box center [417, 213] width 293 height 23
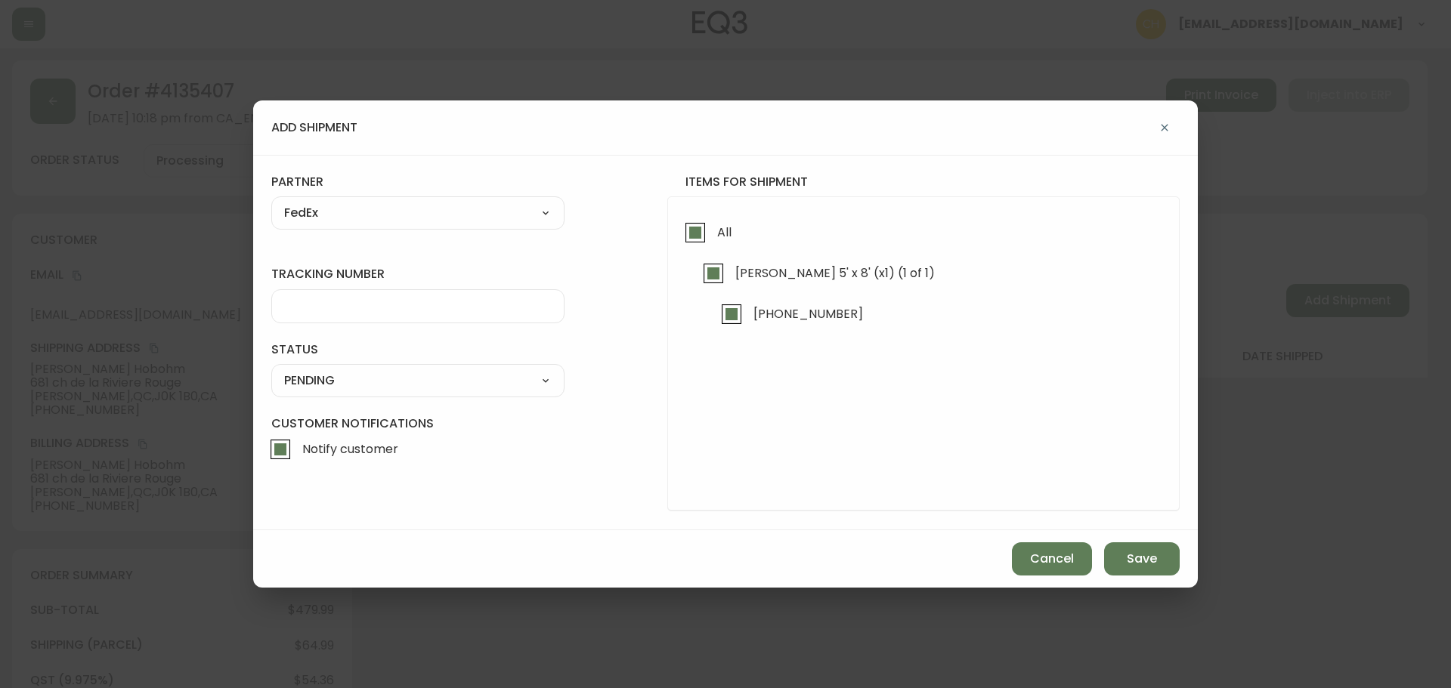
click at [318, 308] on input "tracking number" at bounding box center [417, 306] width 267 height 14
click at [314, 382] on select "SHIPPED PENDING CANCELLED" at bounding box center [417, 380] width 293 height 23
click at [271, 369] on select "SHIPPED PENDING CANCELLED" at bounding box center [417, 380] width 293 height 23
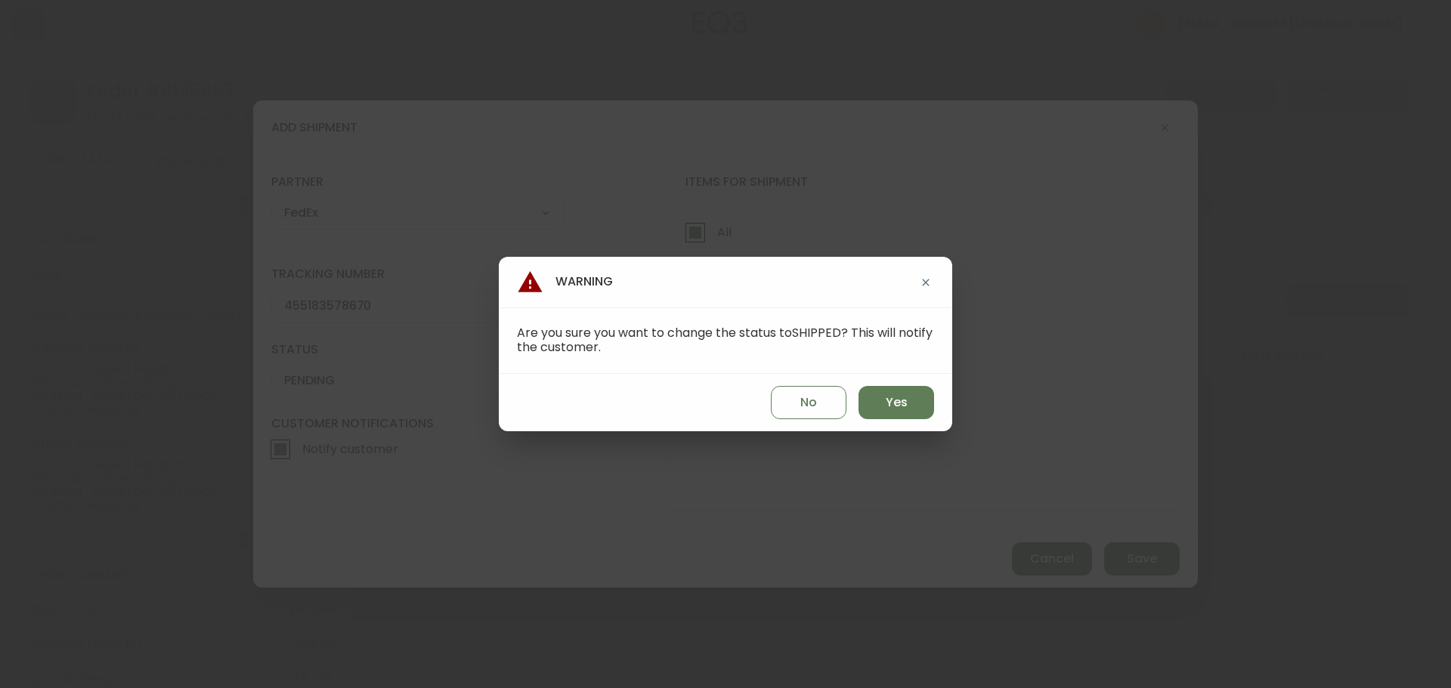
drag, startPoint x: 884, startPoint y: 397, endPoint x: 952, endPoint y: 432, distance: 76.7
click at [899, 403] on button "Yes" at bounding box center [896, 402] width 76 height 33
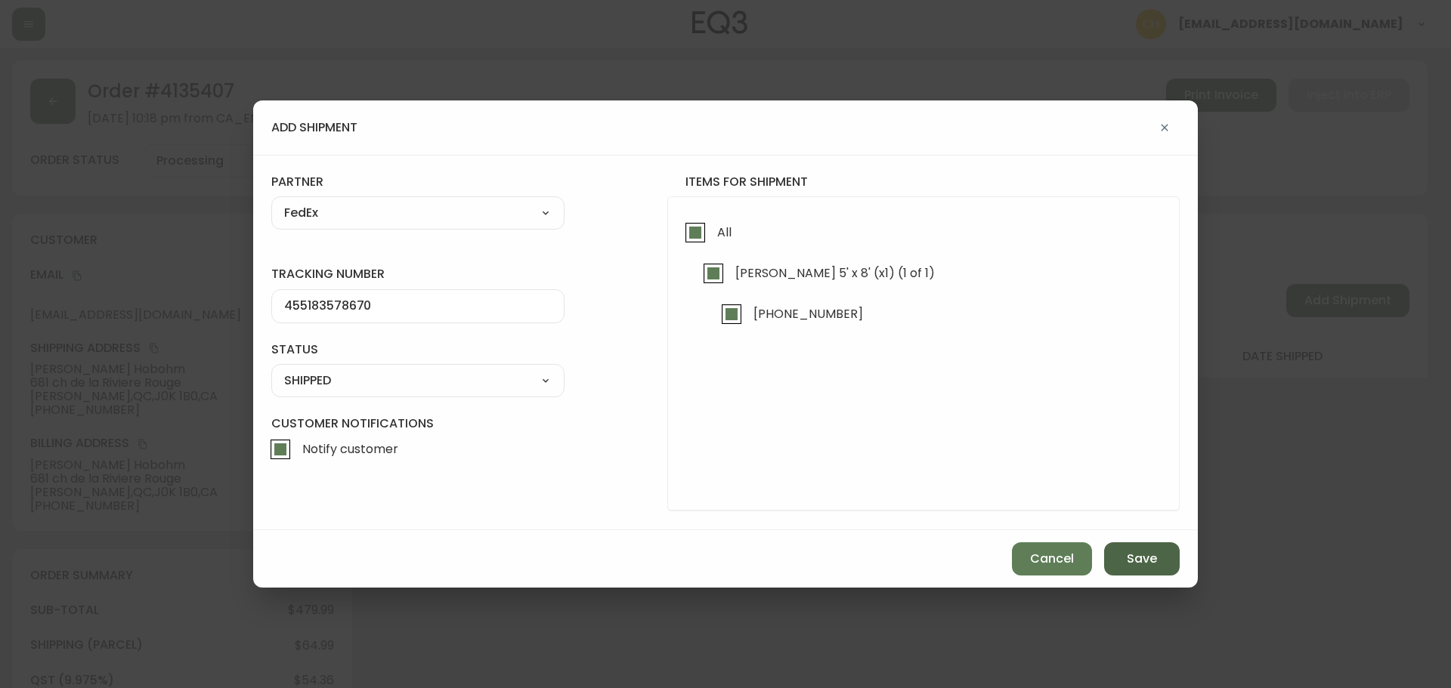
click at [1129, 554] on span "Save" at bounding box center [1142, 559] width 30 height 17
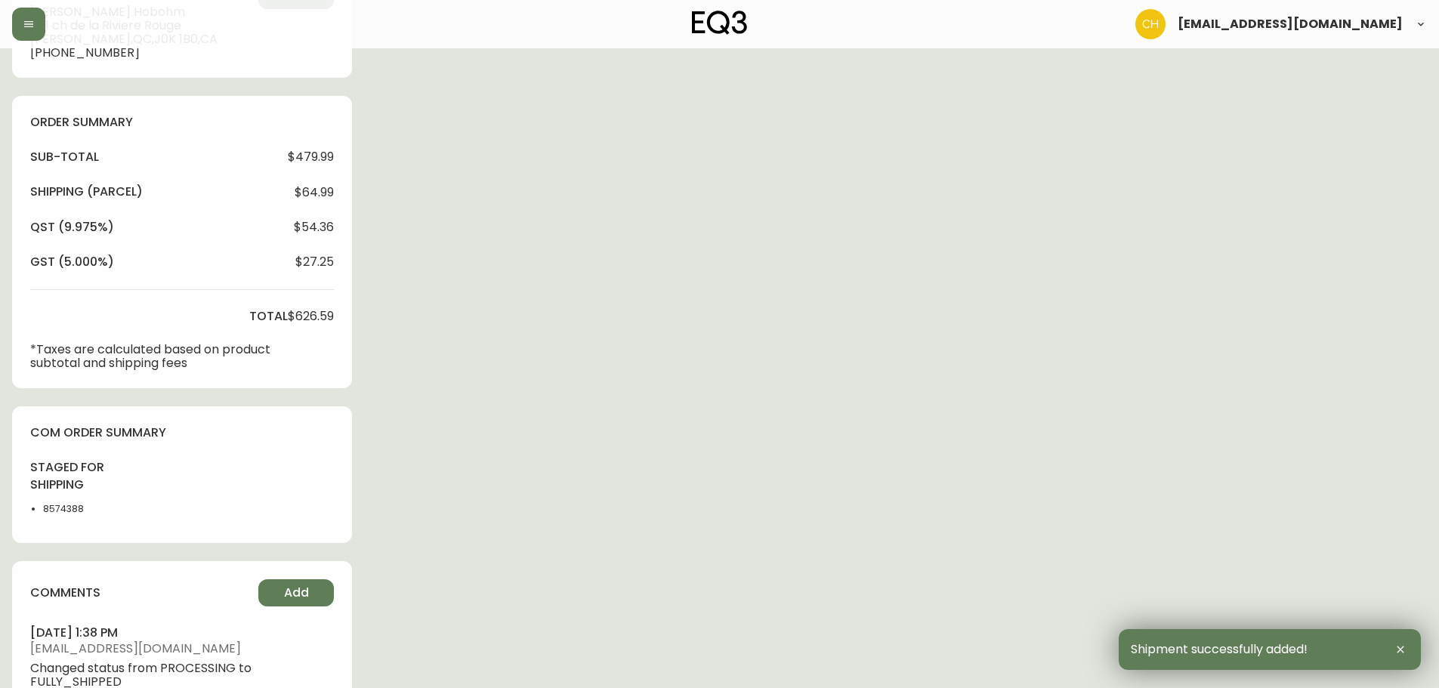
scroll to position [581, 0]
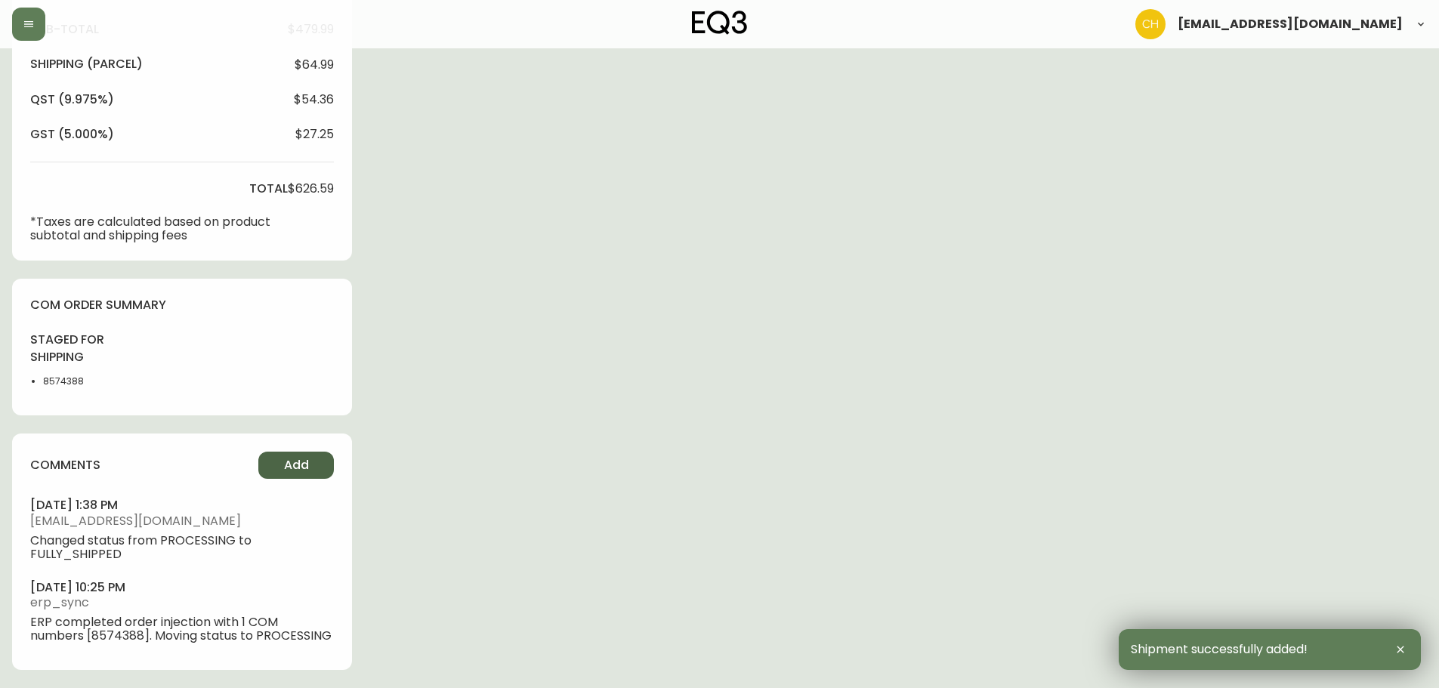
drag, startPoint x: 298, startPoint y: 458, endPoint x: 311, endPoint y: 454, distance: 13.4
click at [311, 454] on button "Add" at bounding box center [296, 465] width 76 height 27
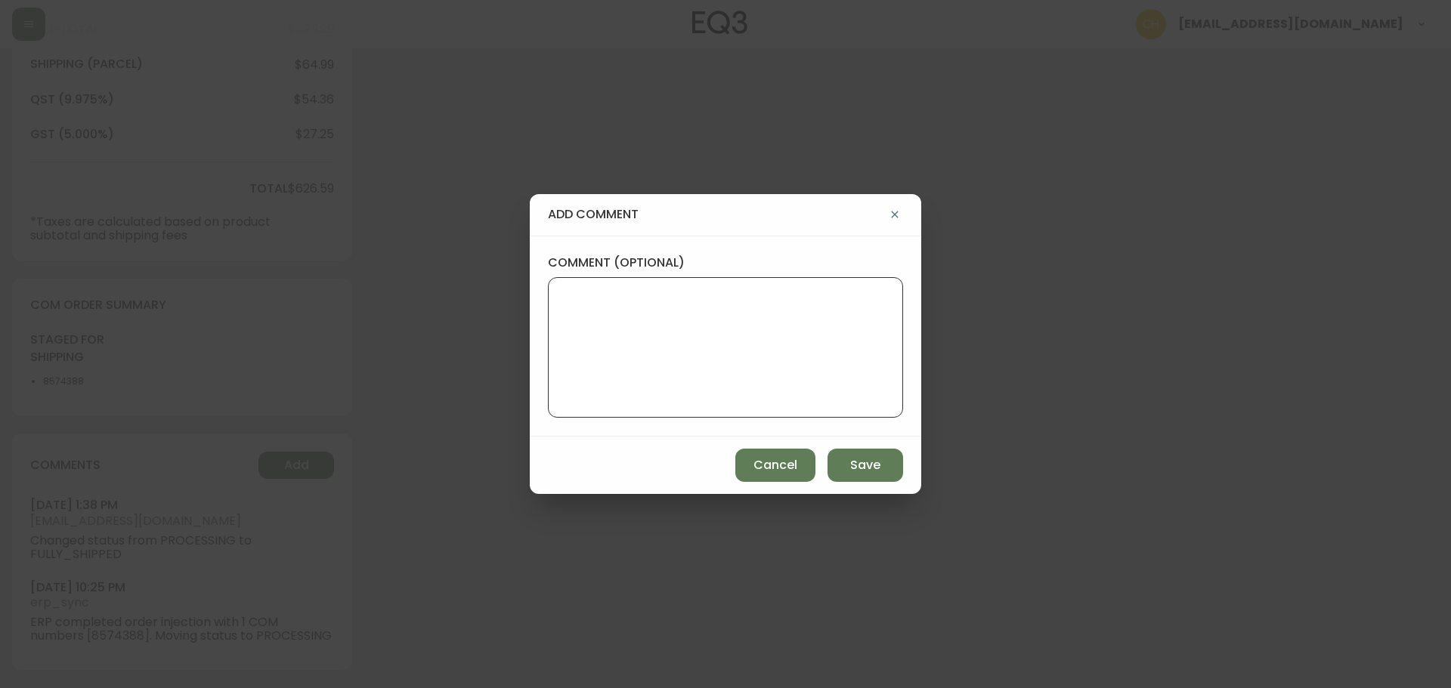
click at [572, 360] on textarea "comment (optional)" at bounding box center [725, 347] width 329 height 121
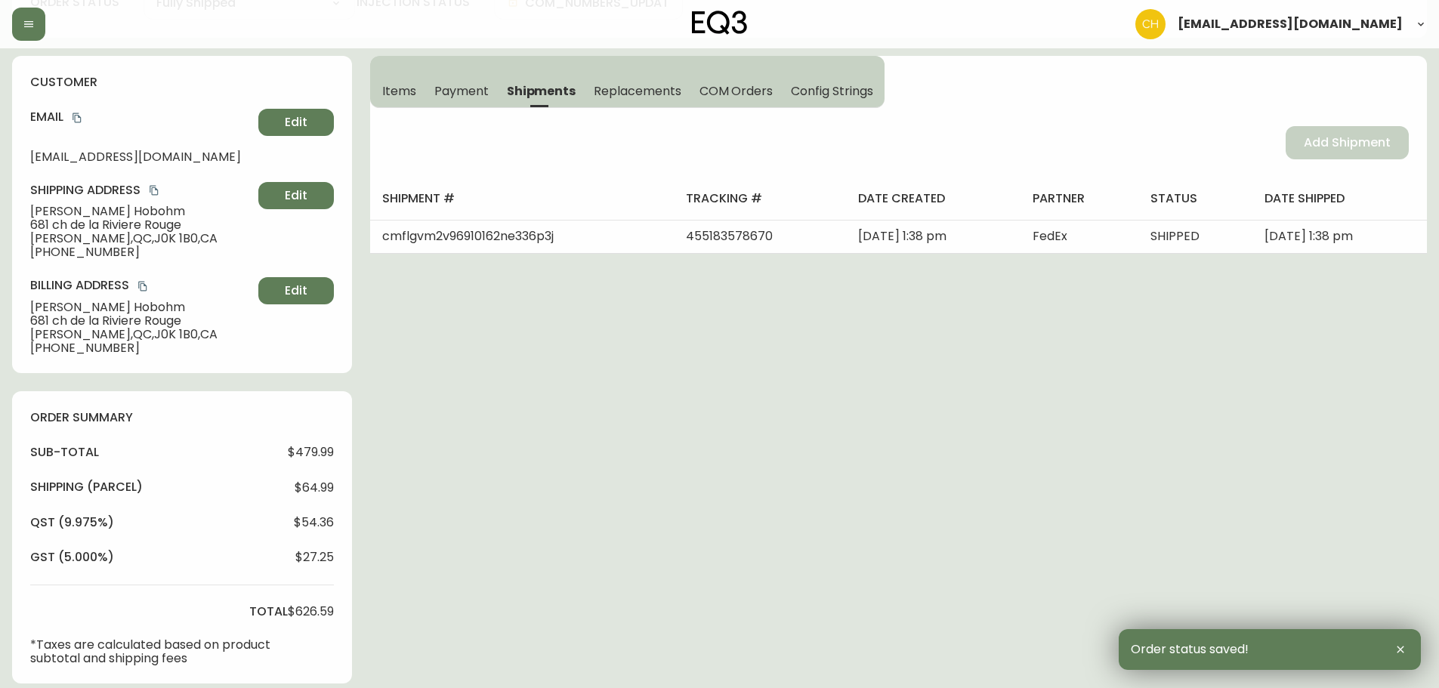
scroll to position [0, 0]
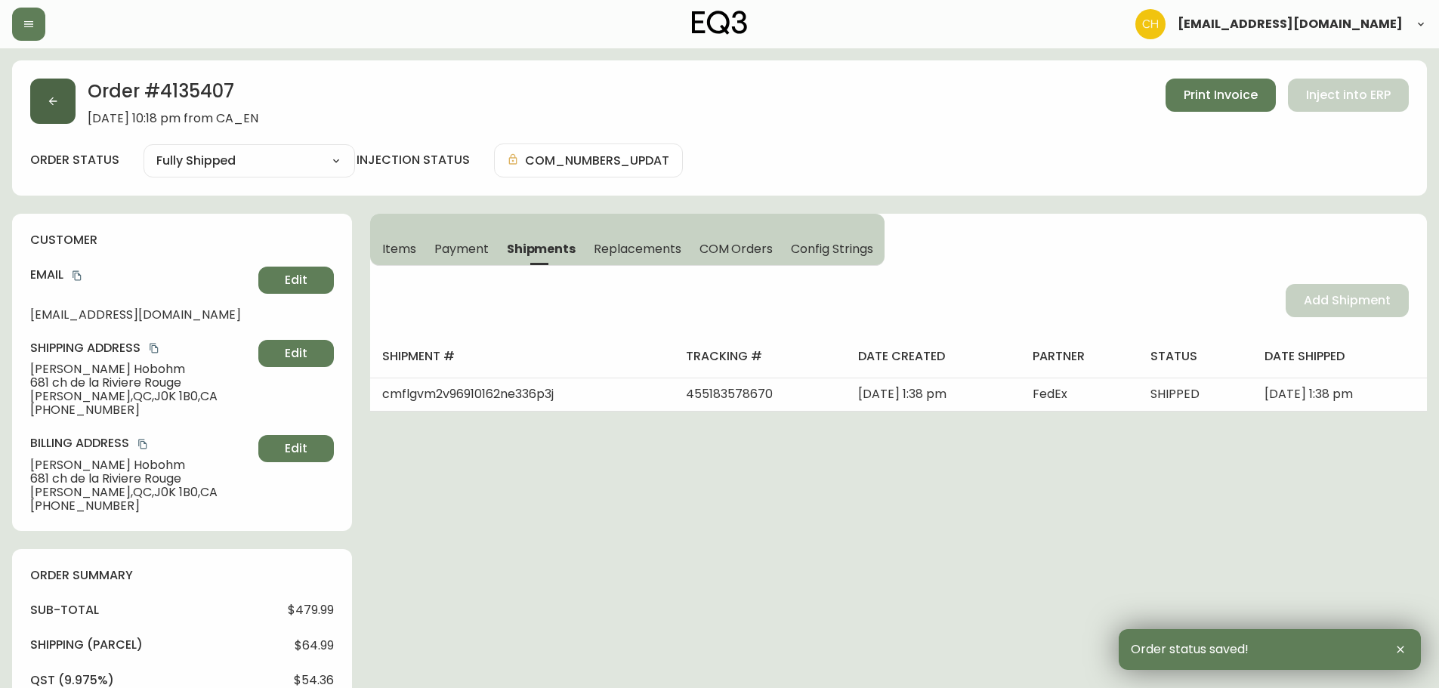
click at [52, 103] on icon "button" at bounding box center [53, 101] width 12 height 12
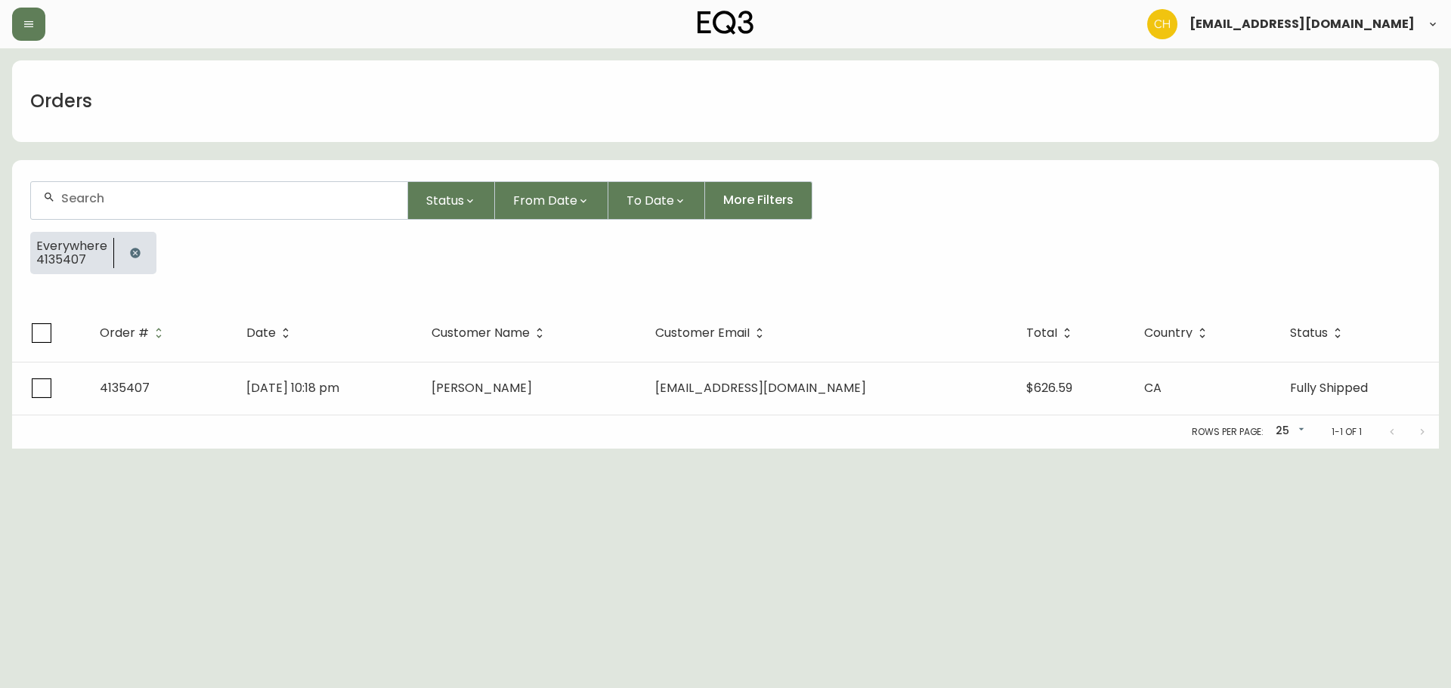
click at [77, 189] on div at bounding box center [219, 200] width 376 height 37
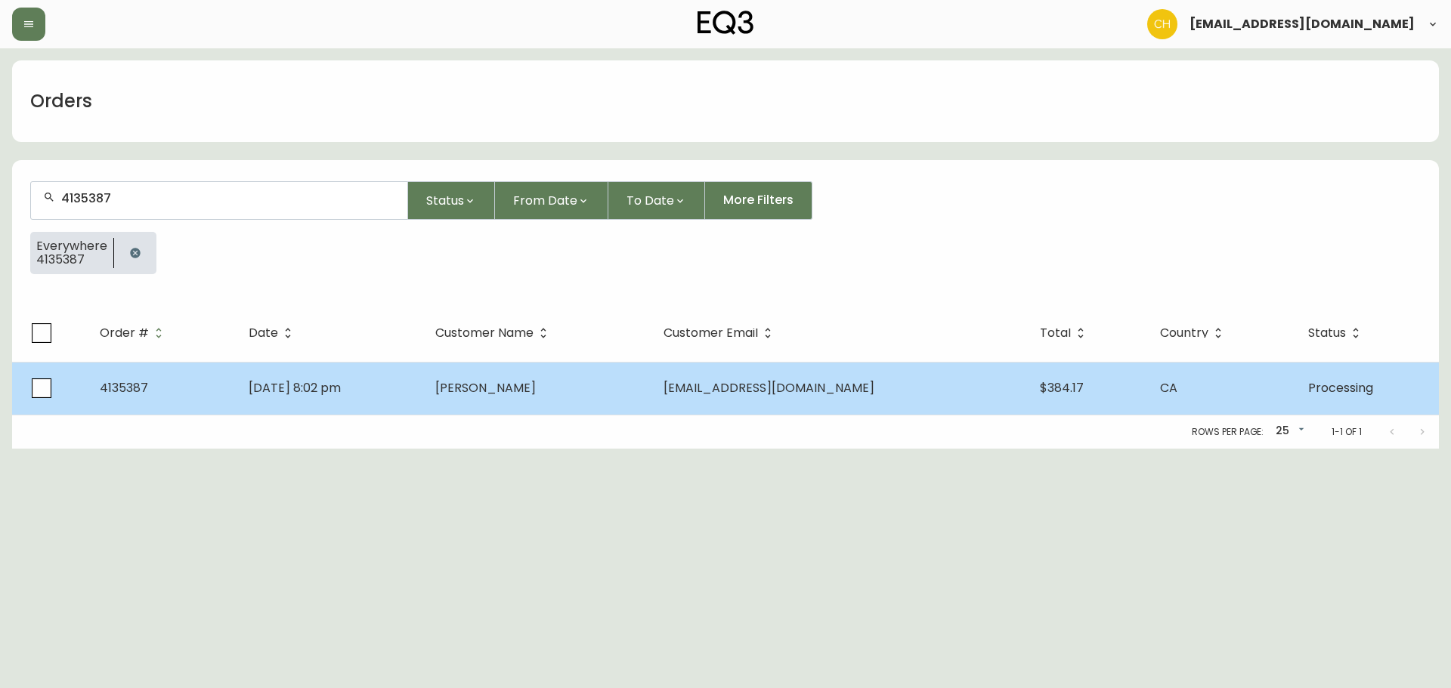
click at [534, 395] on span "[PERSON_NAME]" at bounding box center [485, 387] width 100 height 17
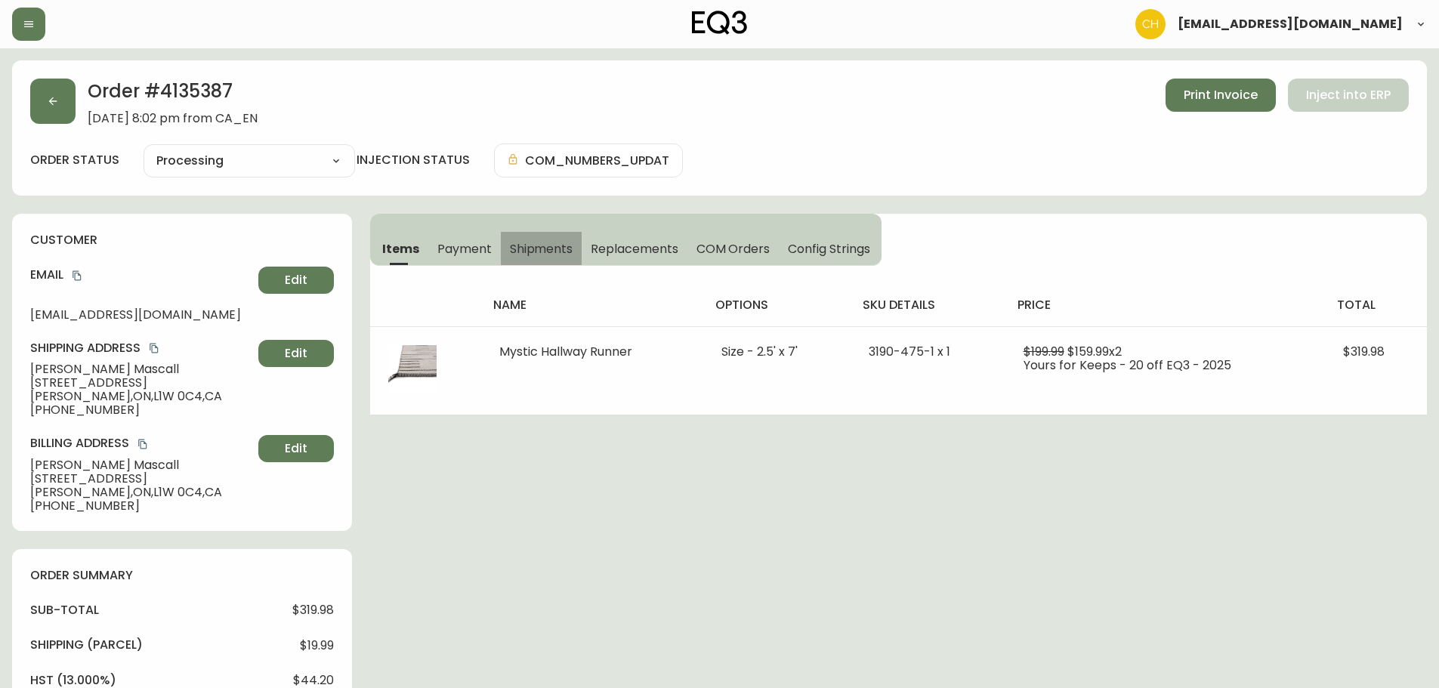
click at [546, 245] on span "Shipments" at bounding box center [541, 249] width 63 height 16
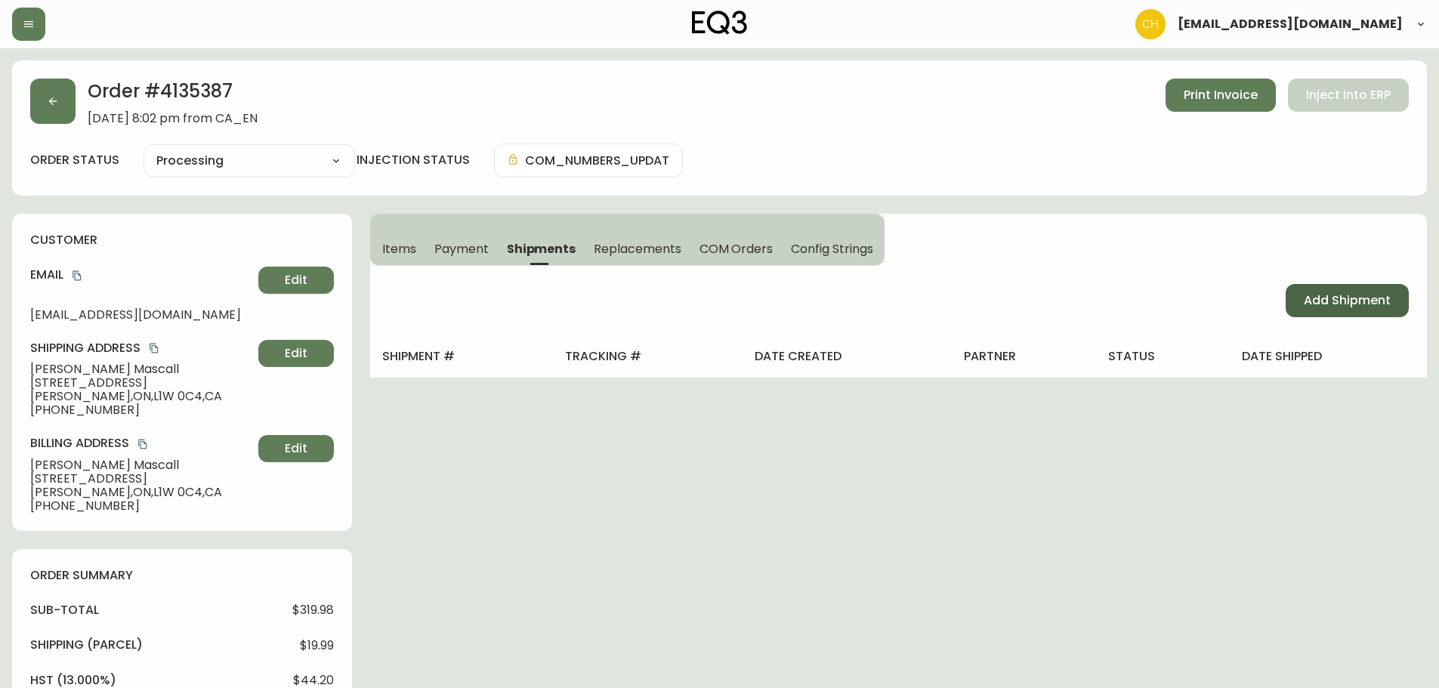
click at [1344, 308] on span "Add Shipment" at bounding box center [1347, 300] width 87 height 17
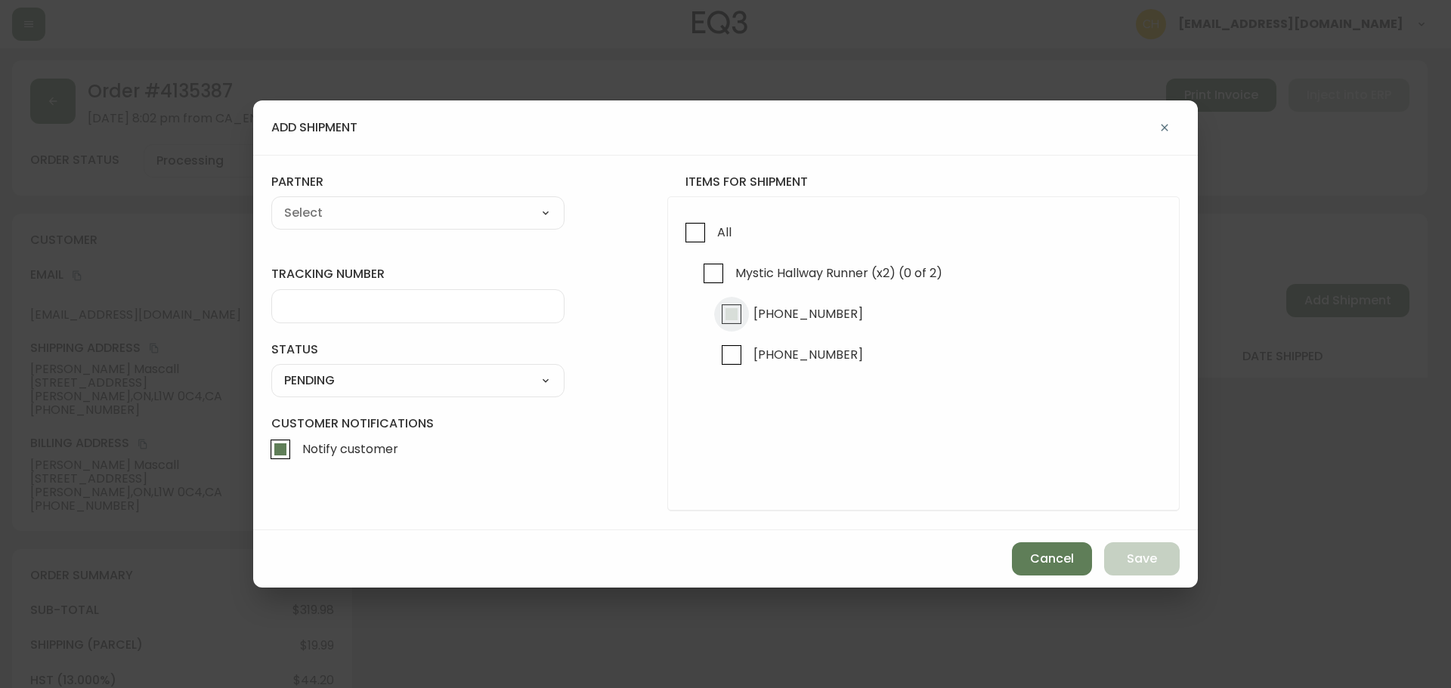
click at [729, 316] on input "[PHONE_NUMBER]" at bounding box center [731, 314] width 35 height 35
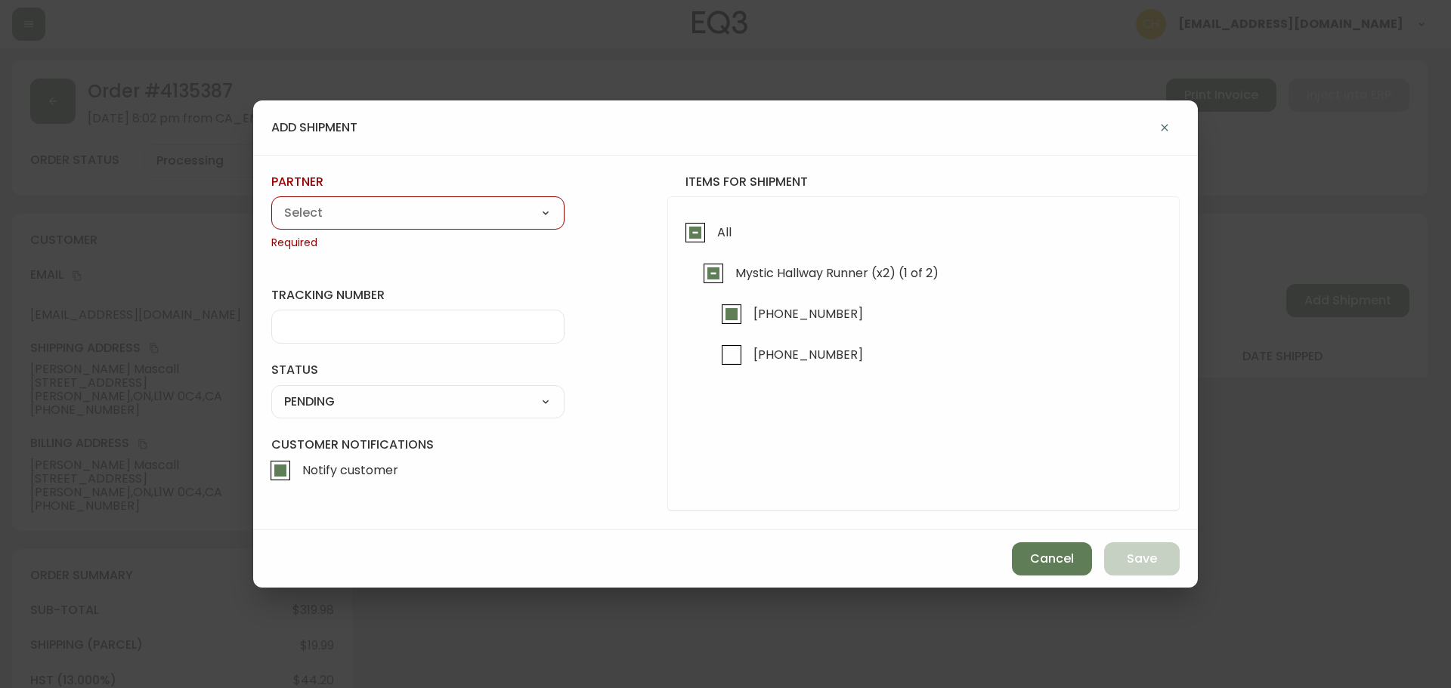
click at [400, 203] on select "A Move to Remember LLC ABF Freight Alero [PERSON_NAME] Canada Post Canpar Expre…" at bounding box center [417, 213] width 293 height 23
click at [271, 202] on select "A Move to Remember LLC ABF Freight Alero [PERSON_NAME] Canada Post Canpar Expre…" at bounding box center [417, 213] width 293 height 23
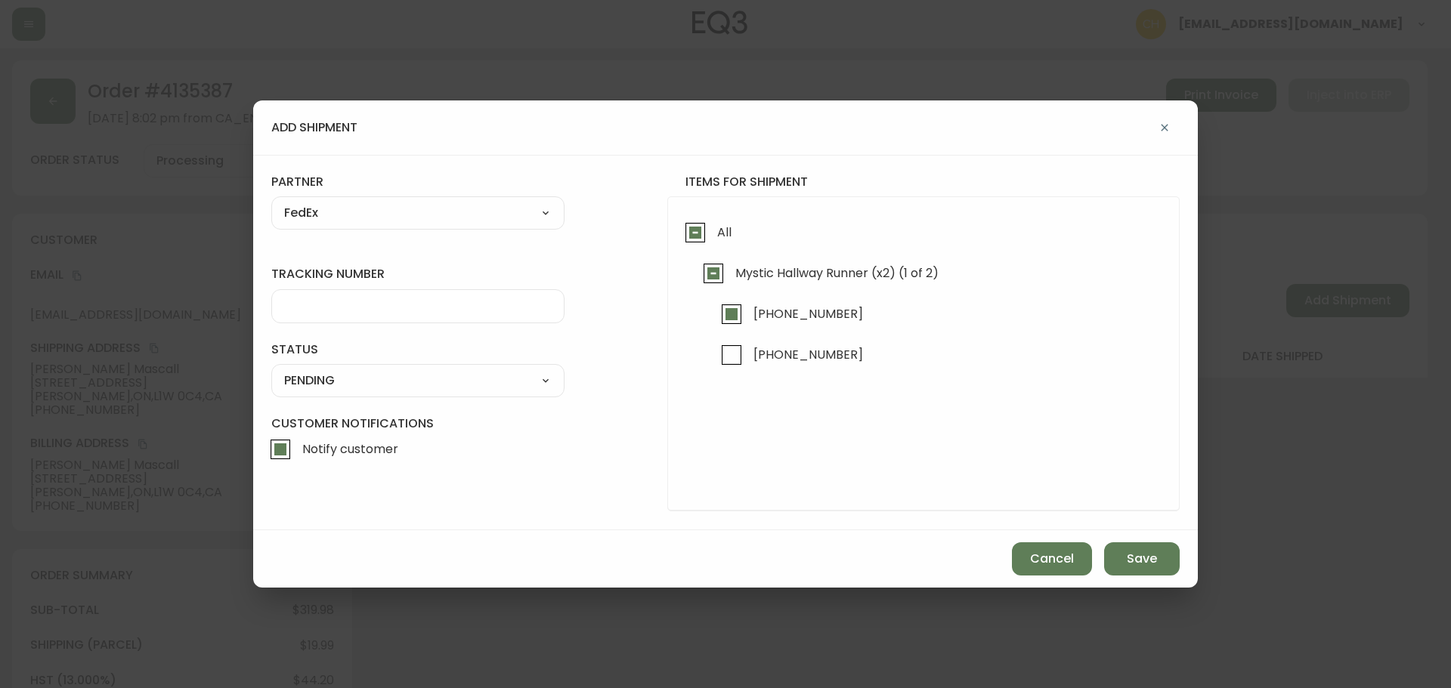
click at [324, 303] on input "tracking number" at bounding box center [417, 306] width 267 height 14
click at [303, 385] on select "SHIPPED PENDING CANCELLED" at bounding box center [417, 380] width 293 height 23
click at [271, 369] on select "SHIPPED PENDING CANCELLED" at bounding box center [417, 380] width 293 height 23
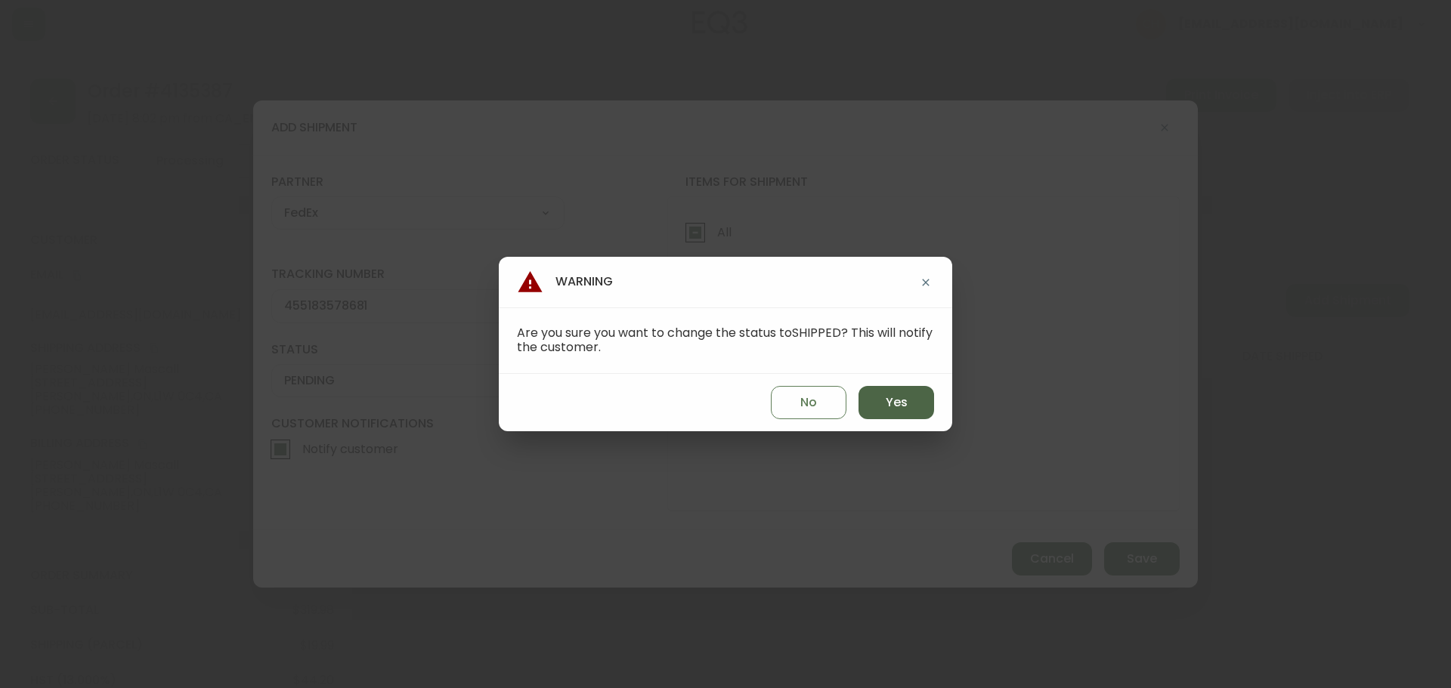
click at [891, 396] on span "Yes" at bounding box center [896, 402] width 22 height 17
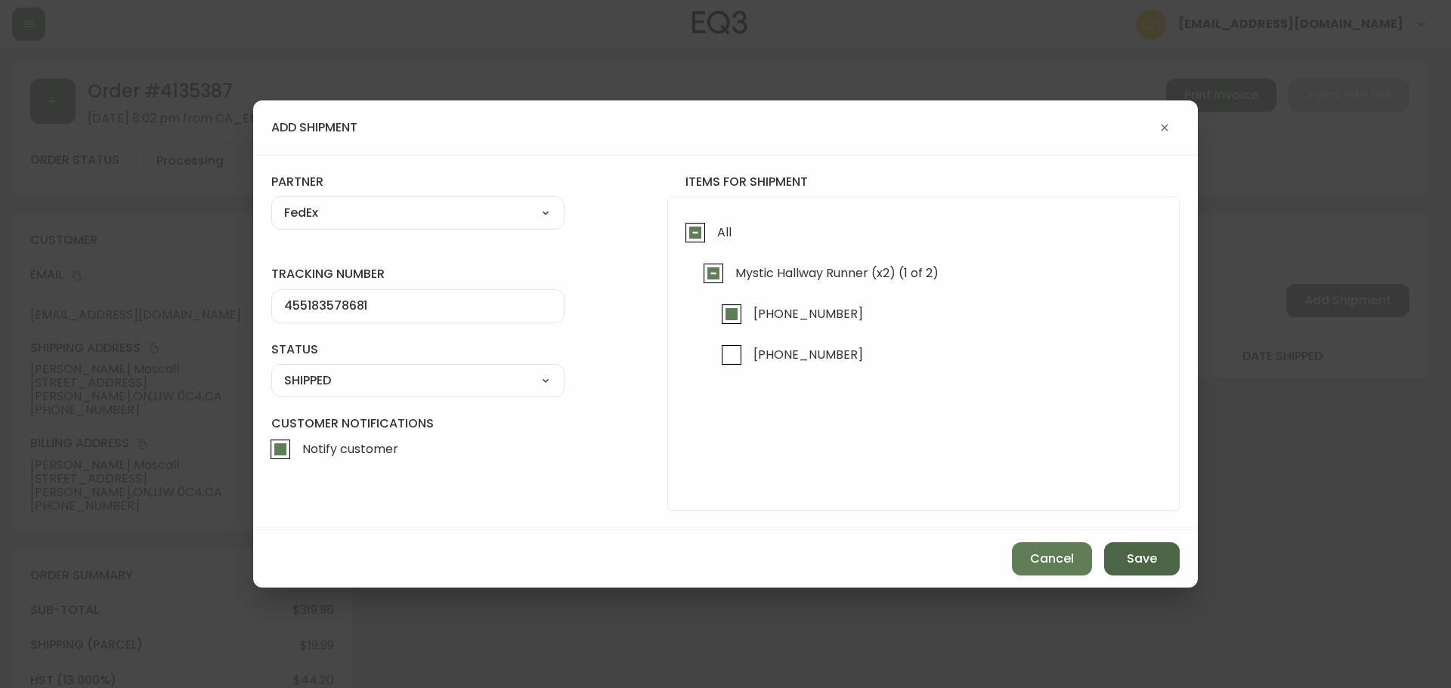
click at [1128, 555] on span "Save" at bounding box center [1142, 559] width 30 height 17
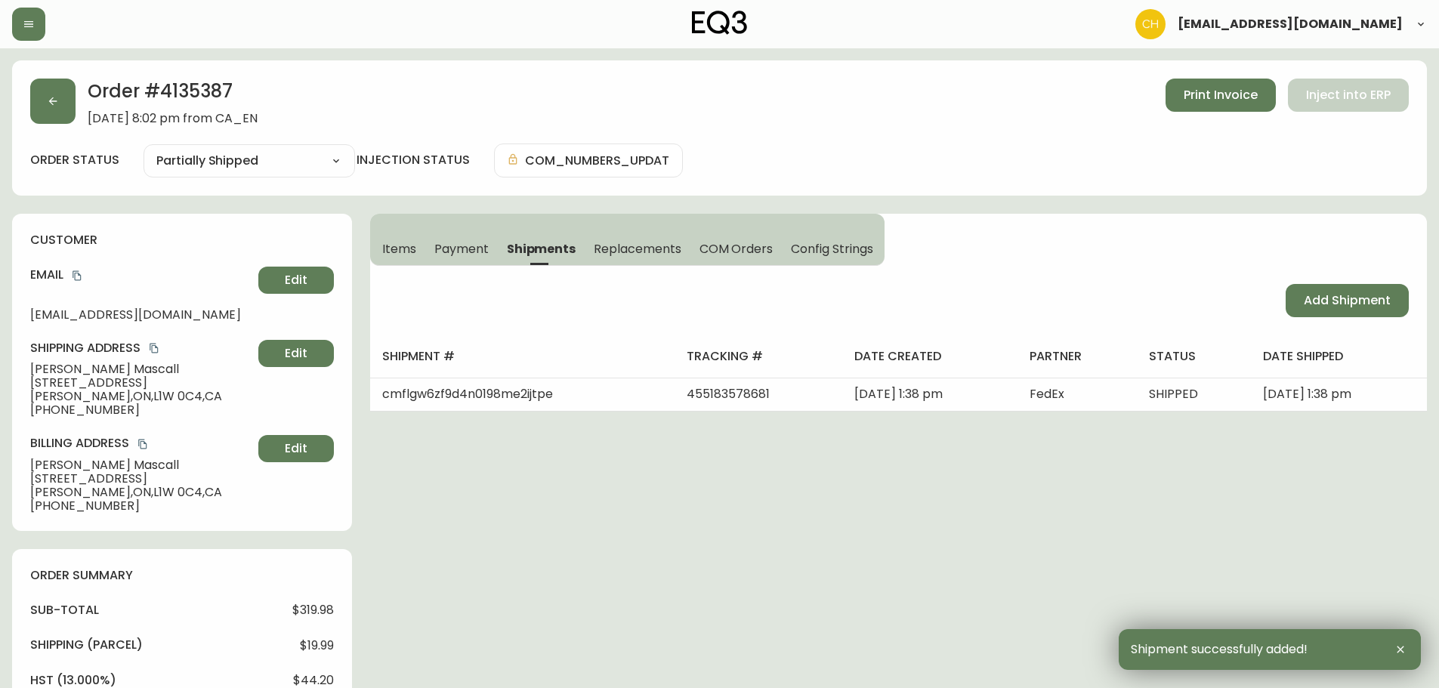
click at [1370, 302] on span "Add Shipment" at bounding box center [1347, 300] width 87 height 17
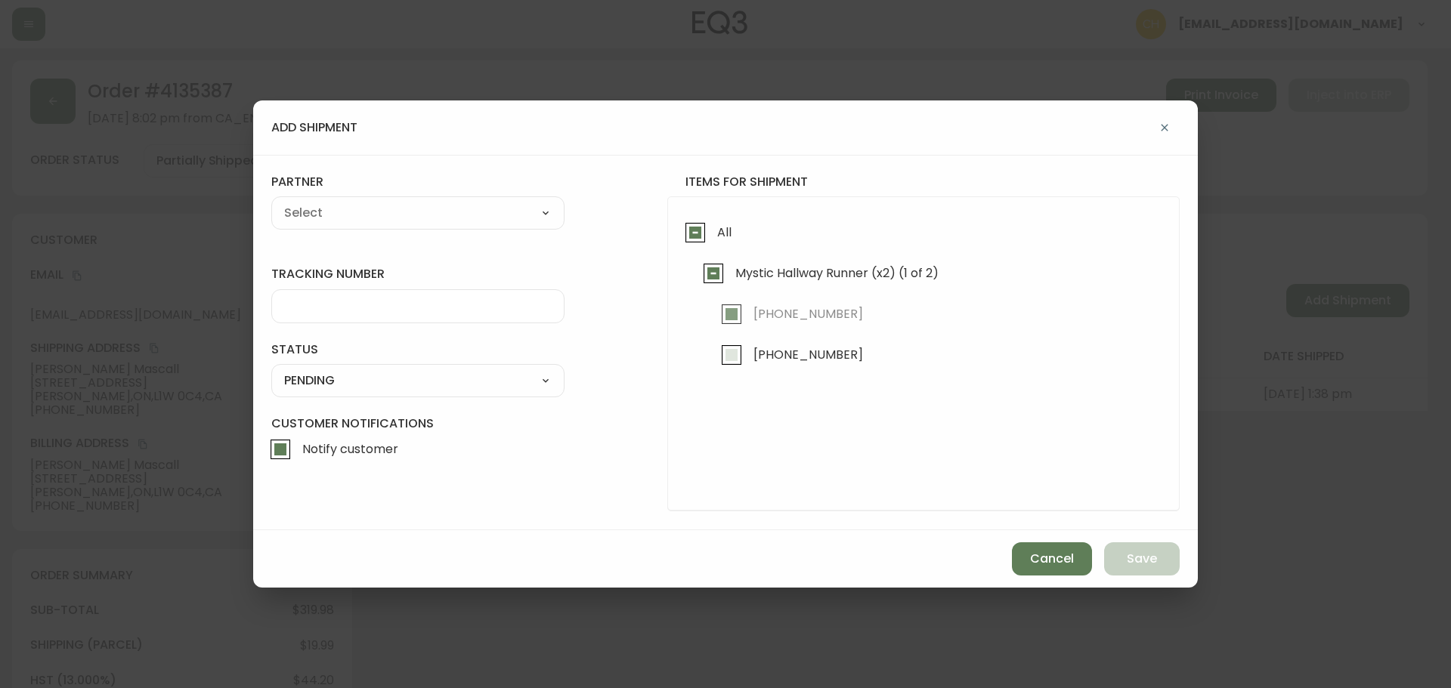
drag, startPoint x: 733, startPoint y: 358, endPoint x: 642, endPoint y: 329, distance: 95.1
click at [732, 357] on input "[PHONE_NUMBER]" at bounding box center [731, 355] width 35 height 35
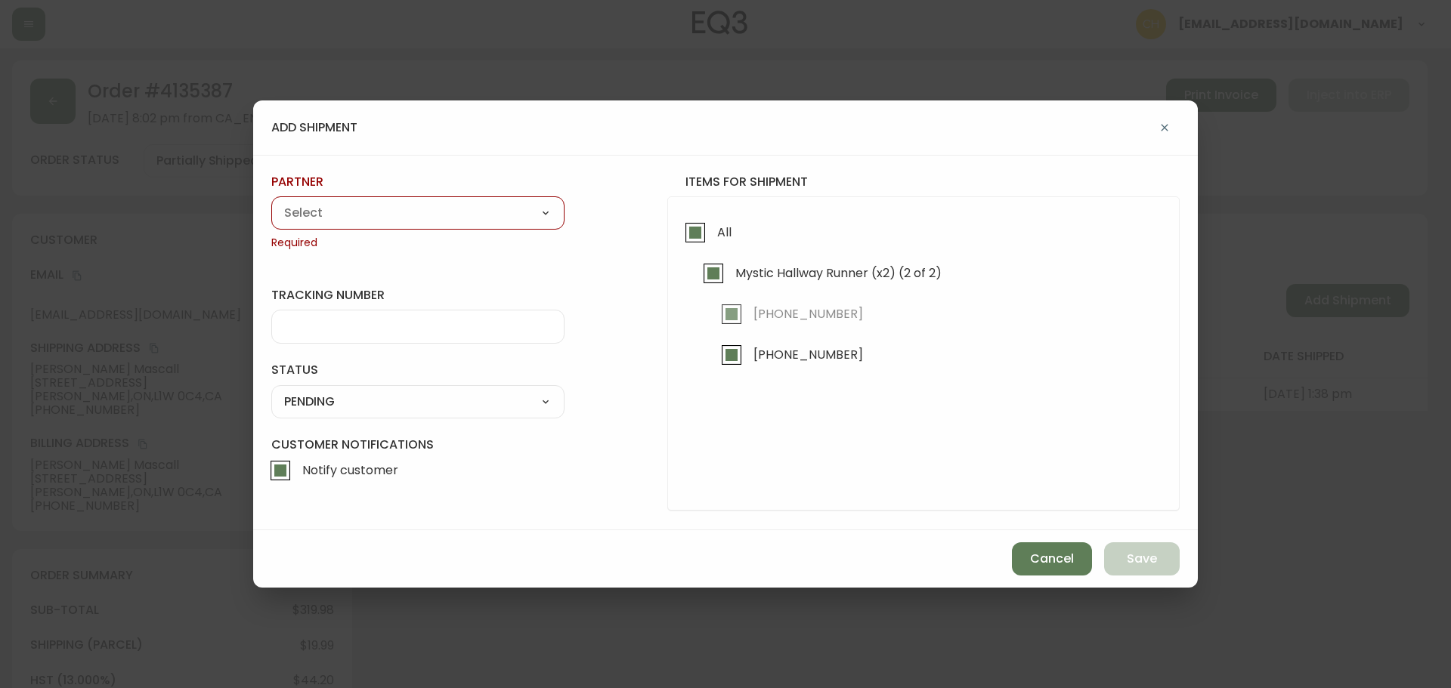
drag, startPoint x: 401, startPoint y: 215, endPoint x: 393, endPoint y: 217, distance: 8.4
click at [399, 215] on select "A Move to Remember LLC ABF Freight Alero [PERSON_NAME] Canada Post Canpar Expre…" at bounding box center [417, 213] width 293 height 23
click at [271, 202] on select "A Move to Remember LLC ABF Freight Alero [PERSON_NAME] Canada Post Canpar Expre…" at bounding box center [417, 213] width 293 height 23
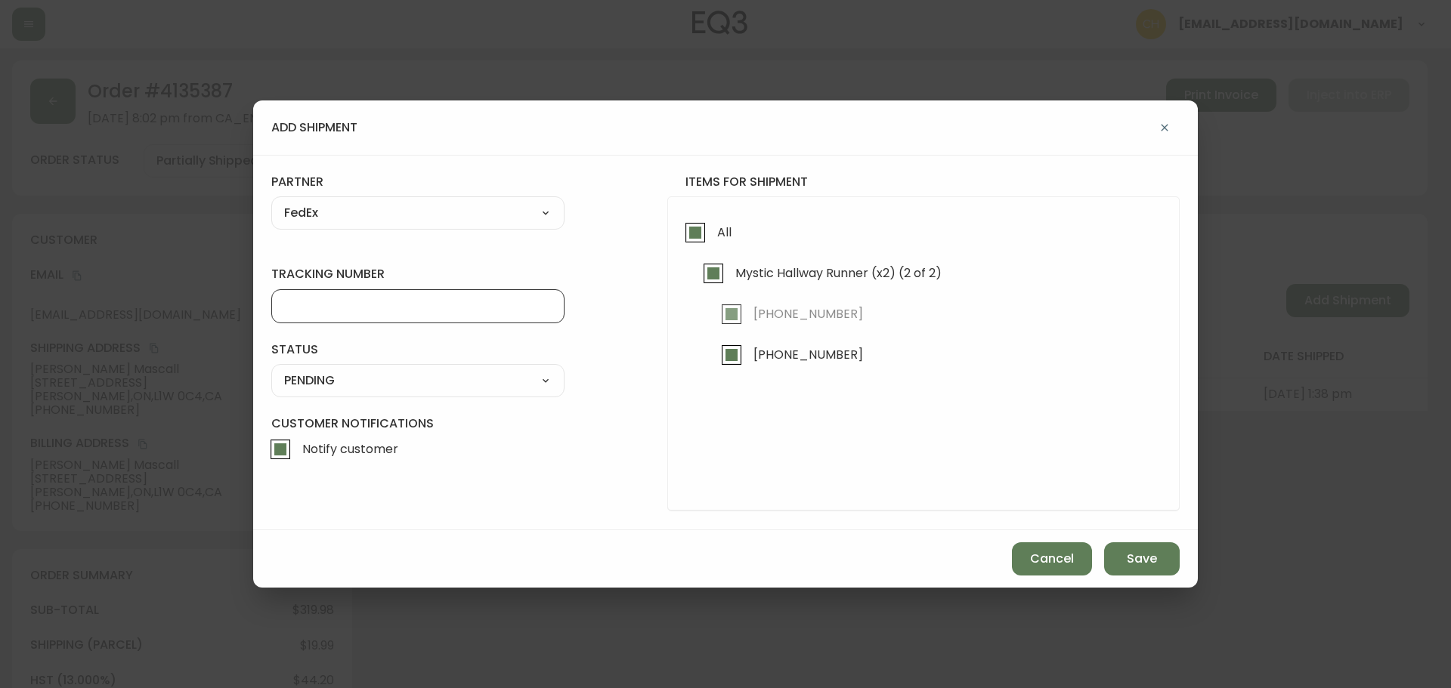
click at [317, 306] on input "tracking number" at bounding box center [417, 306] width 267 height 14
click at [331, 383] on select "SHIPPED PENDING CANCELLED" at bounding box center [417, 380] width 293 height 23
click at [271, 369] on select "SHIPPED PENDING CANCELLED" at bounding box center [417, 380] width 293 height 23
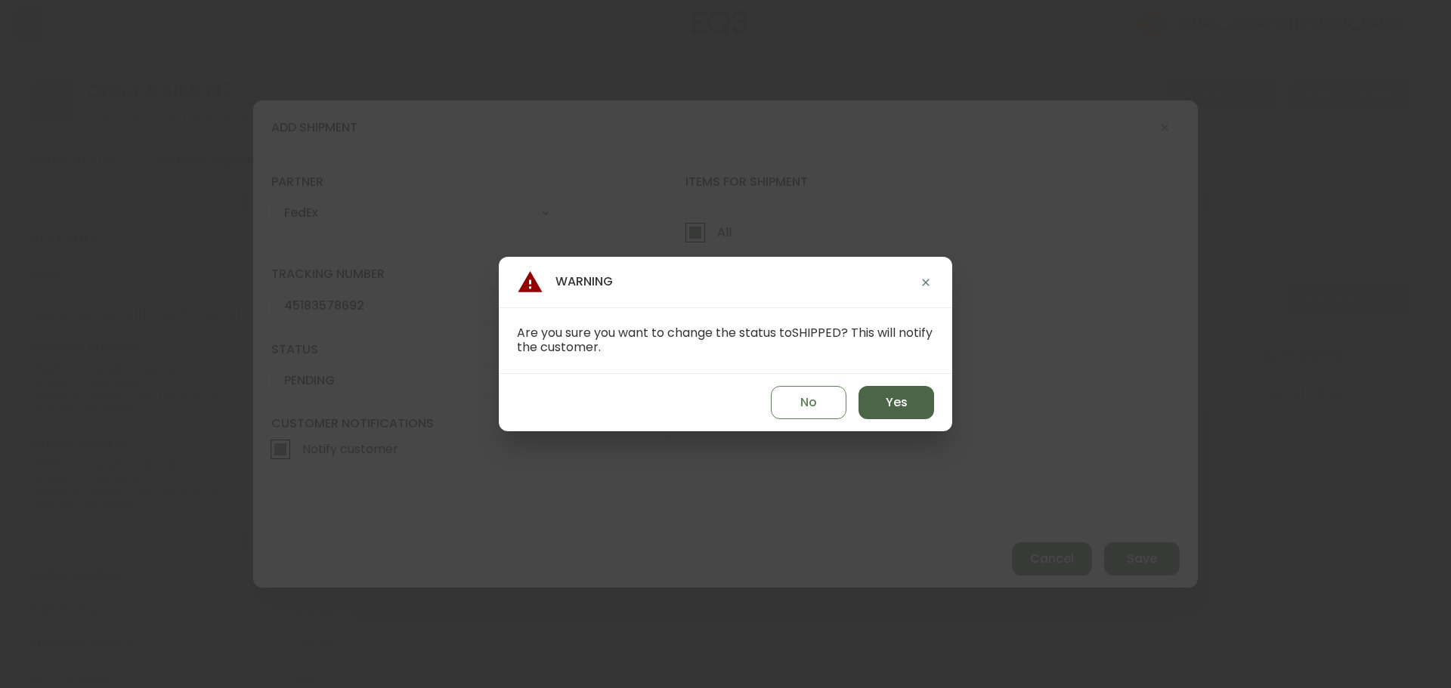
click at [905, 401] on span "Yes" at bounding box center [896, 402] width 22 height 17
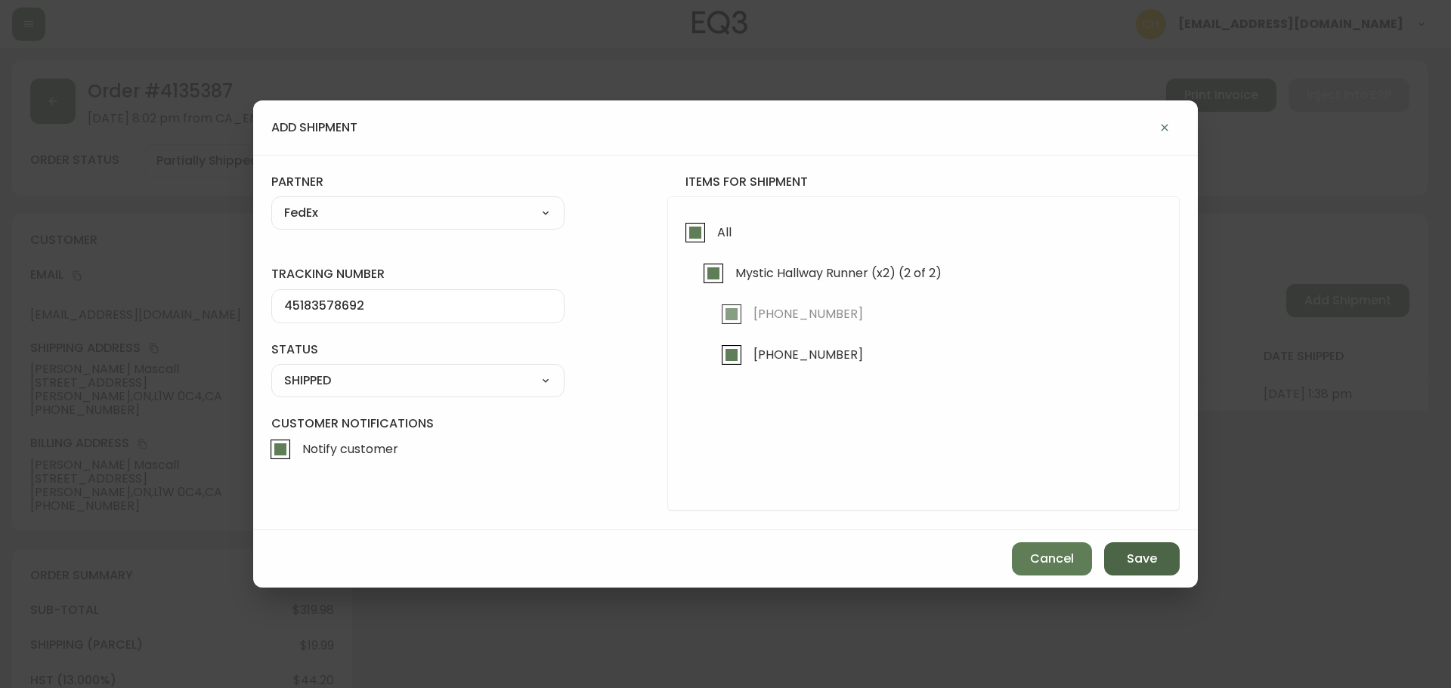
click at [1129, 554] on span "Save" at bounding box center [1142, 559] width 30 height 17
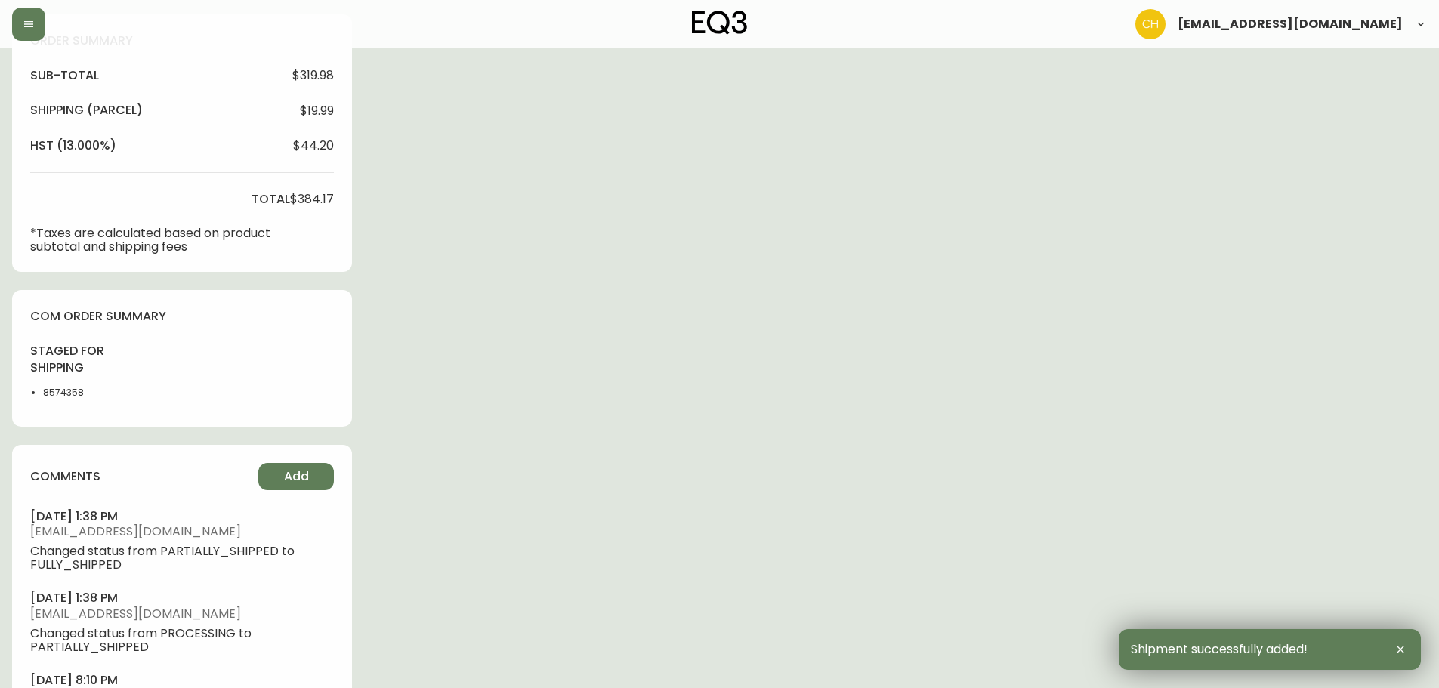
scroll to position [628, 0]
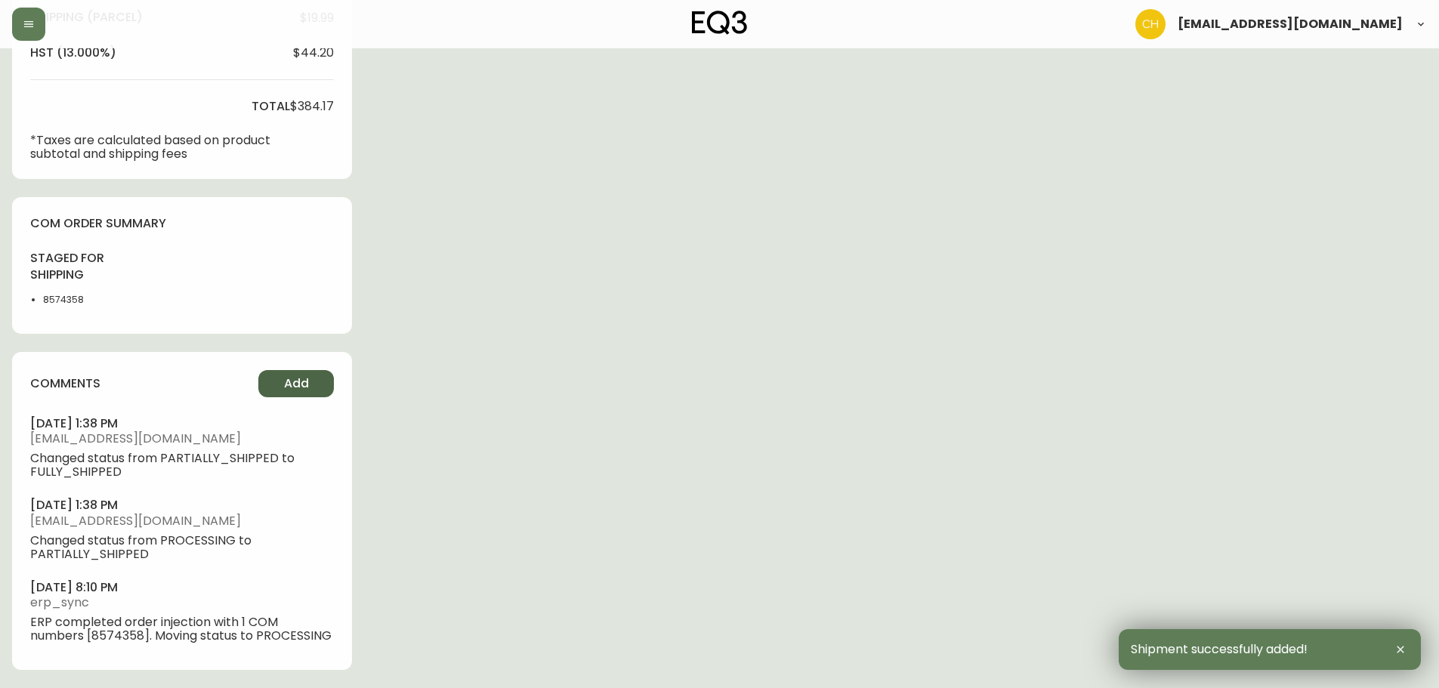
click at [301, 379] on span "Add" at bounding box center [296, 384] width 25 height 17
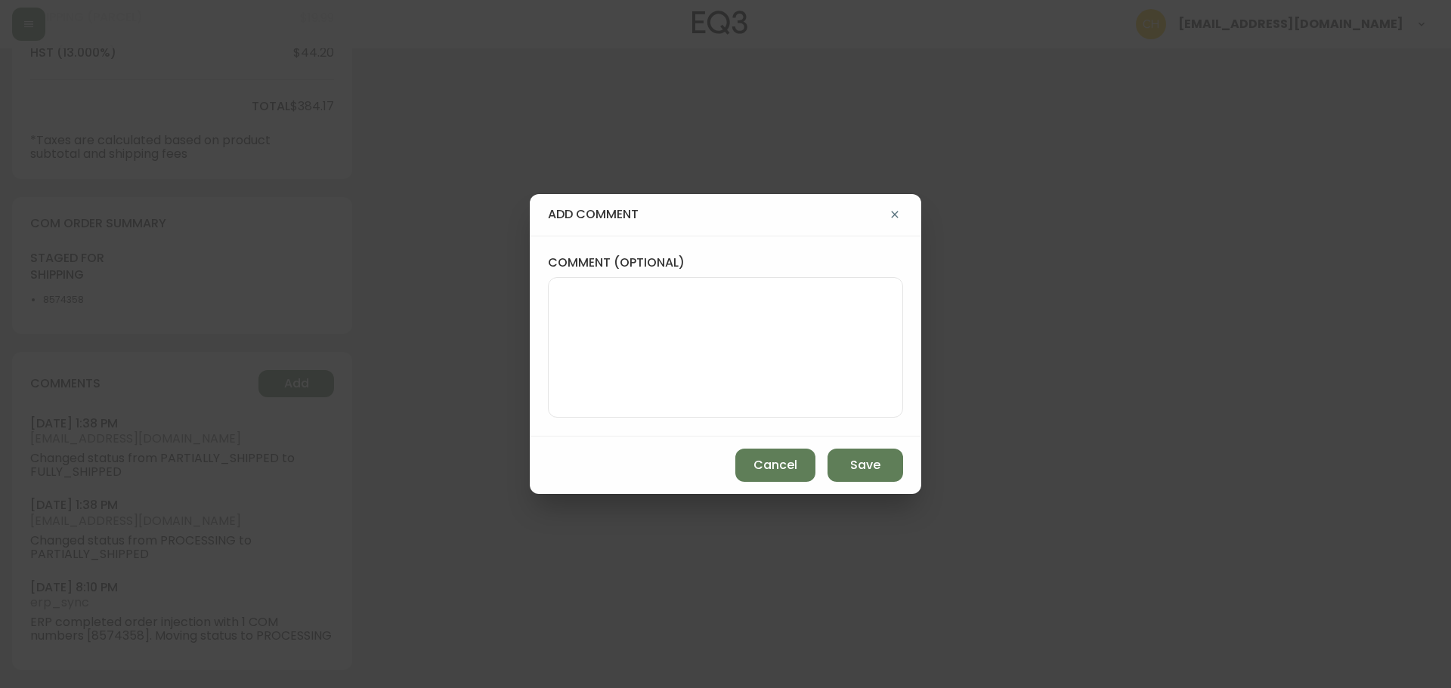
click at [567, 312] on textarea "comment (optional)" at bounding box center [725, 347] width 329 height 121
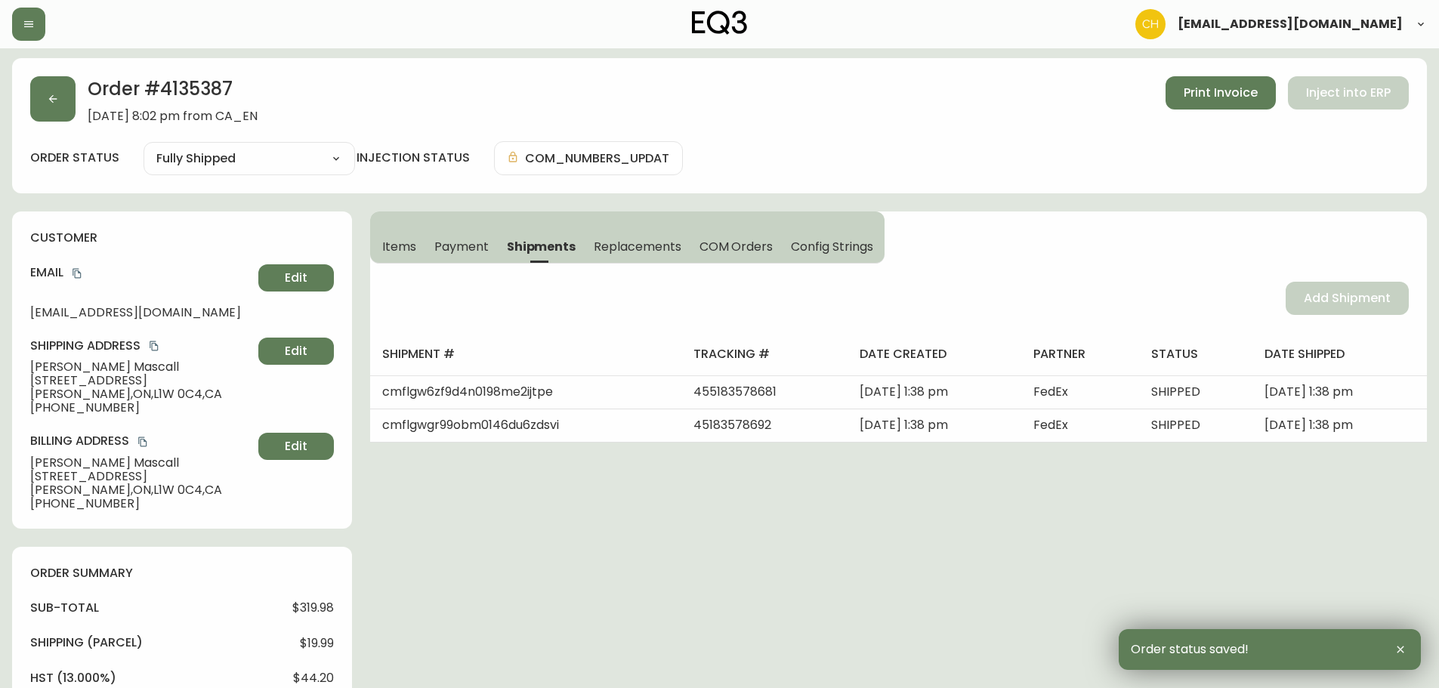
scroll to position [0, 0]
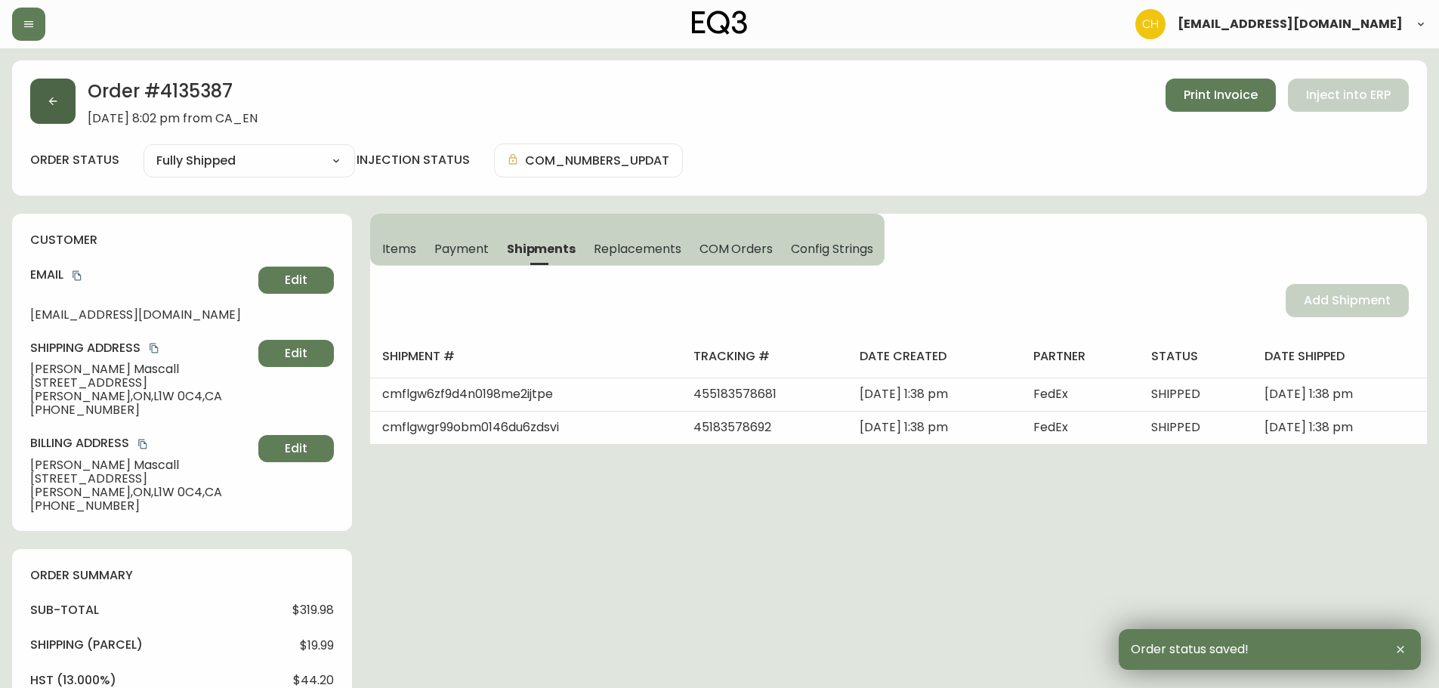
click at [55, 100] on icon "button" at bounding box center [53, 101] width 12 height 12
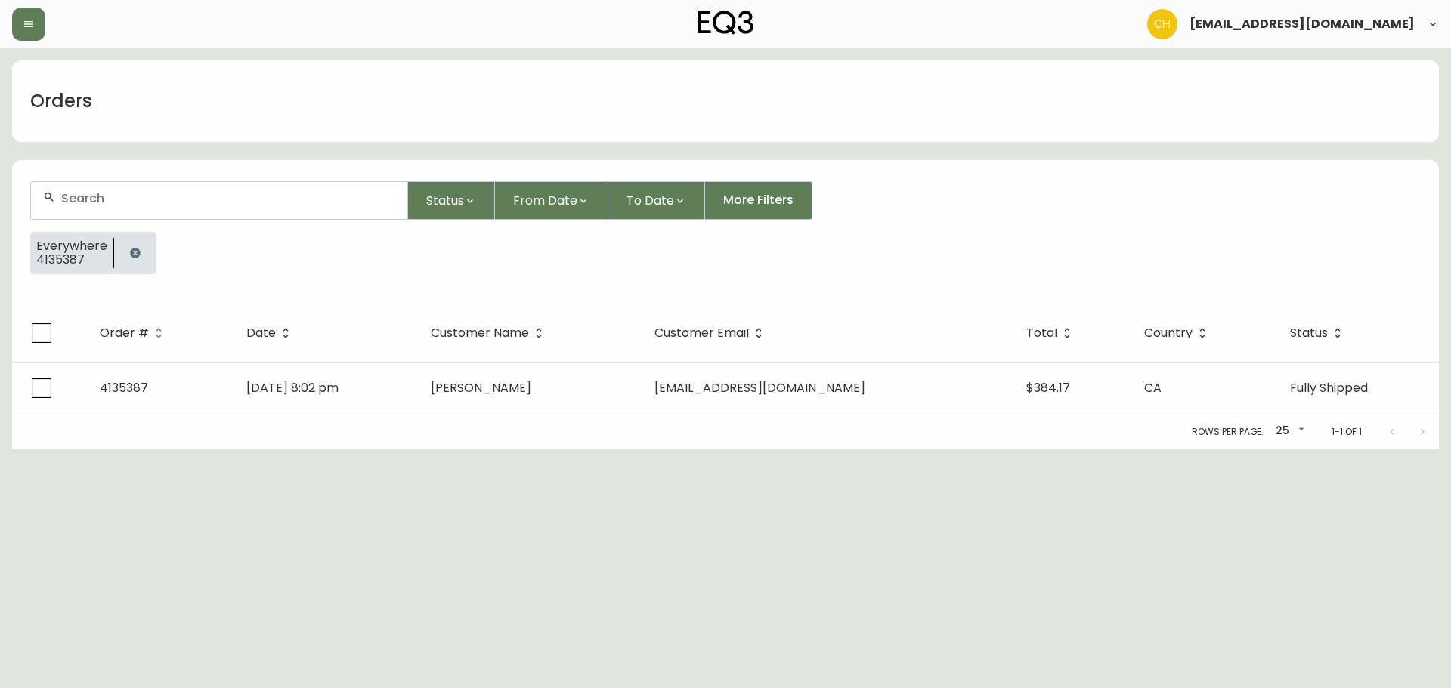
click at [91, 194] on input "text" at bounding box center [228, 198] width 334 height 14
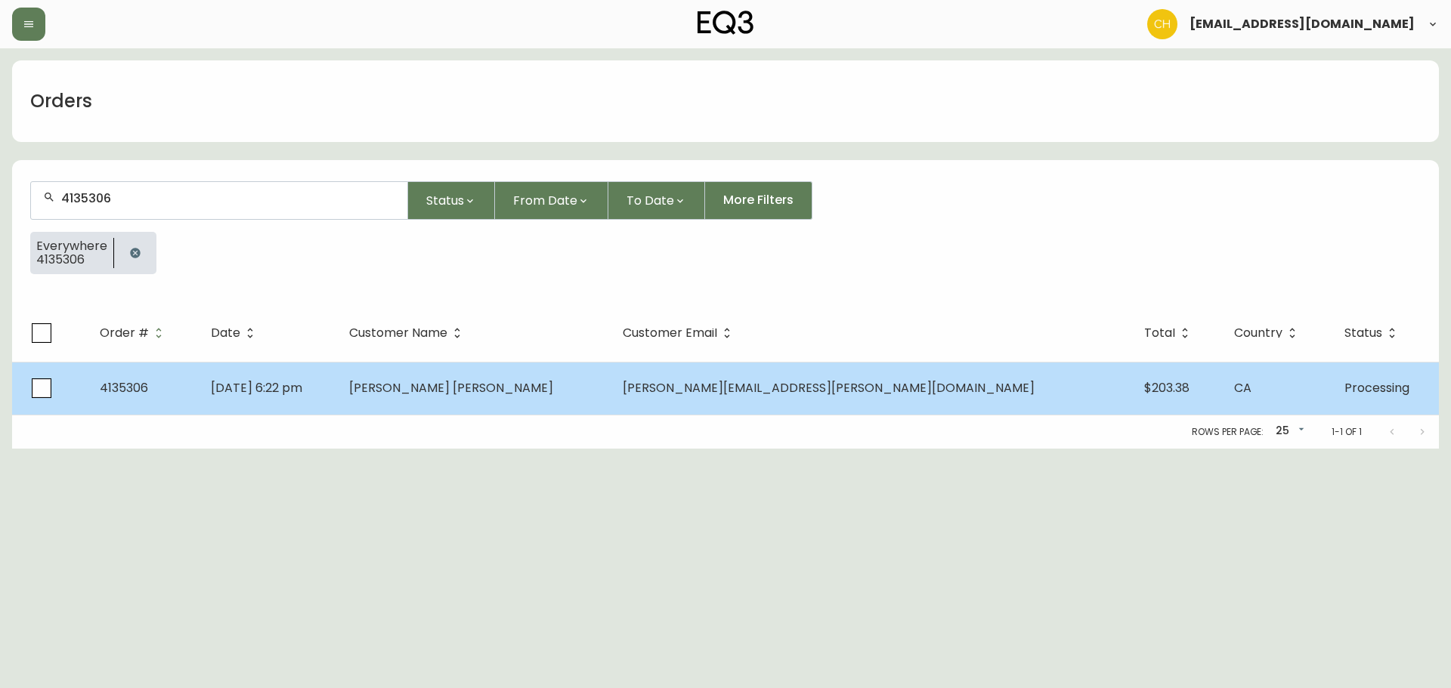
click at [547, 410] on td "[PERSON_NAME] [PERSON_NAME]" at bounding box center [473, 388] width 273 height 53
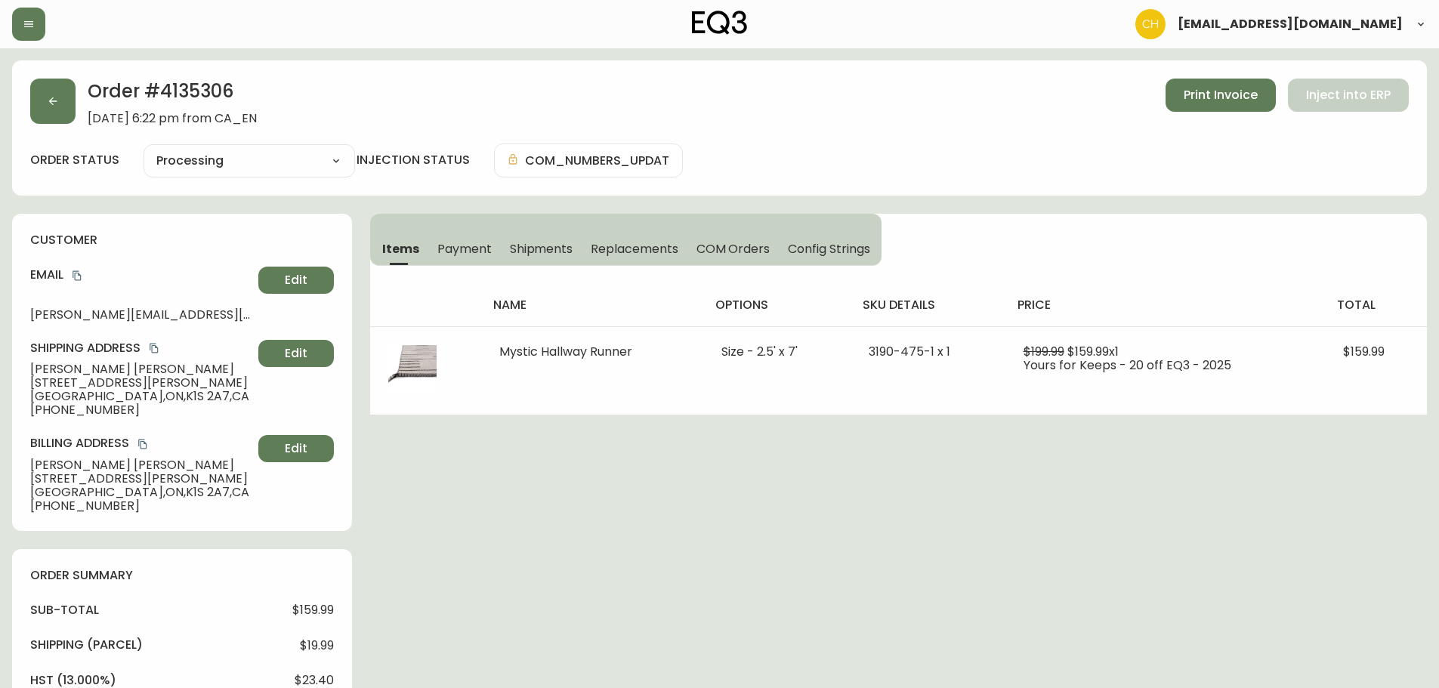
click at [528, 248] on span "Shipments" at bounding box center [541, 249] width 63 height 16
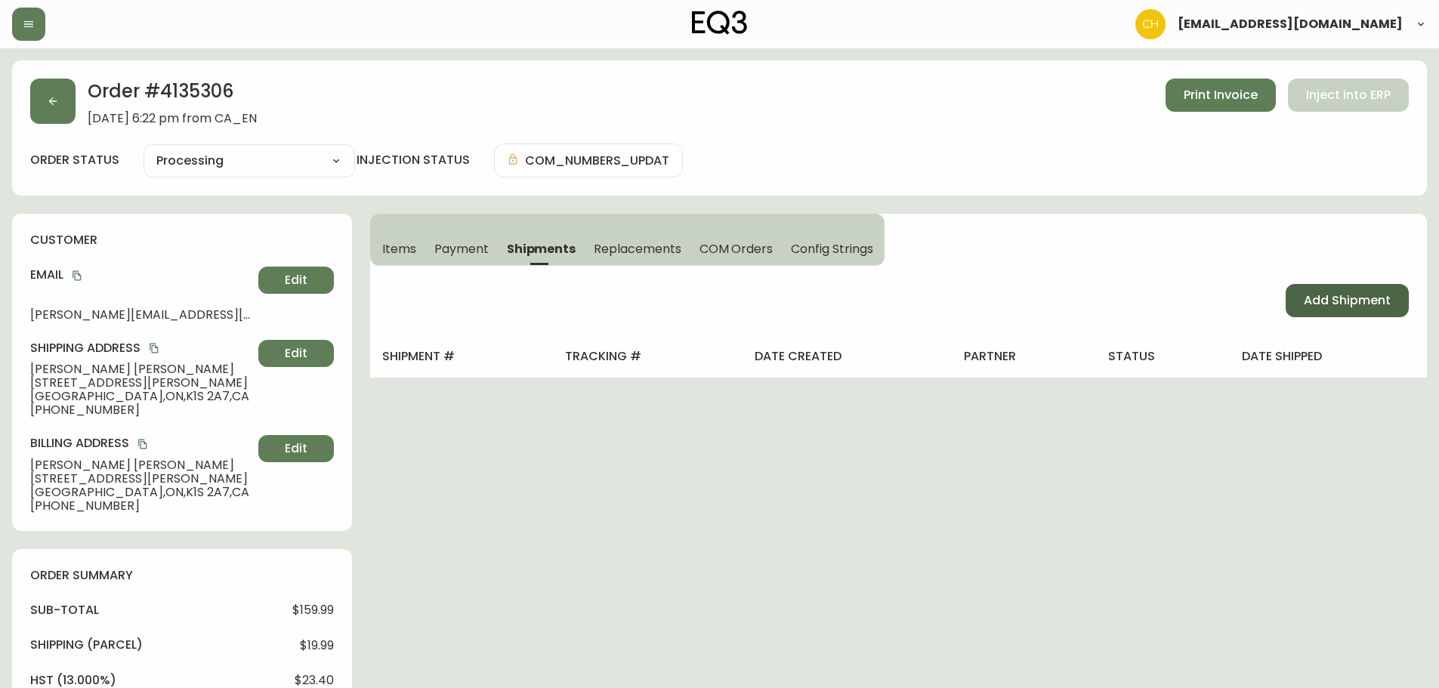
click at [1326, 294] on span "Add Shipment" at bounding box center [1347, 300] width 87 height 17
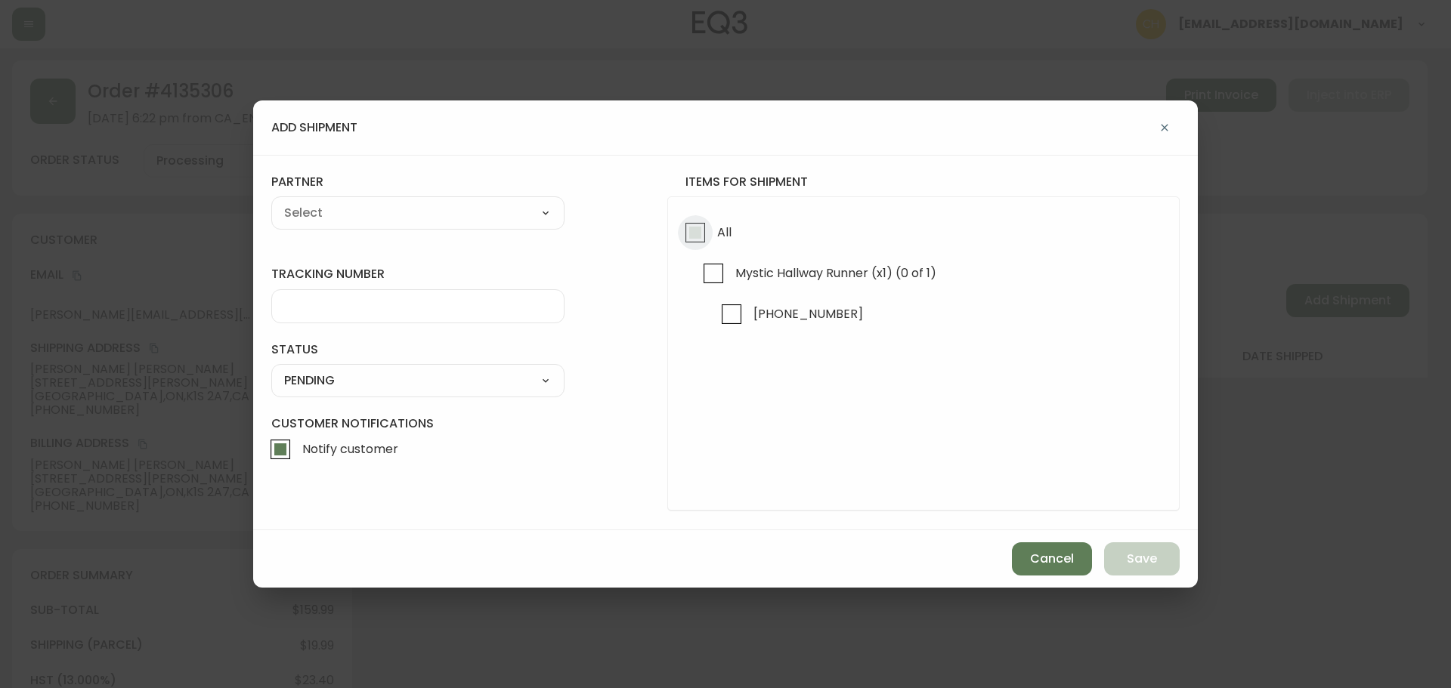
click at [689, 231] on input "All" at bounding box center [695, 232] width 35 height 35
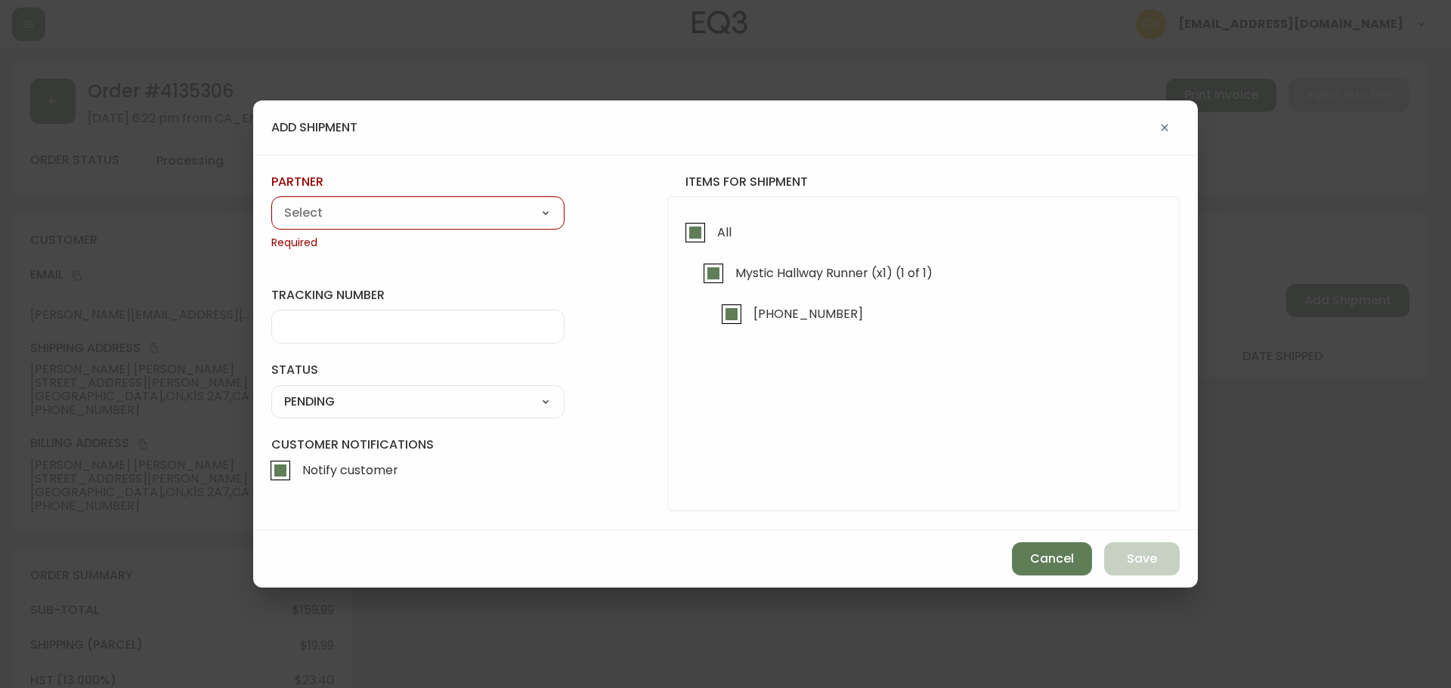
click at [434, 212] on select "A Move to Remember LLC ABF Freight Alero [PERSON_NAME] Canada Post Canpar Expre…" at bounding box center [417, 213] width 293 height 23
click at [271, 202] on select "A Move to Remember LLC ABF Freight Alero [PERSON_NAME] Canada Post Canpar Expre…" at bounding box center [417, 213] width 293 height 23
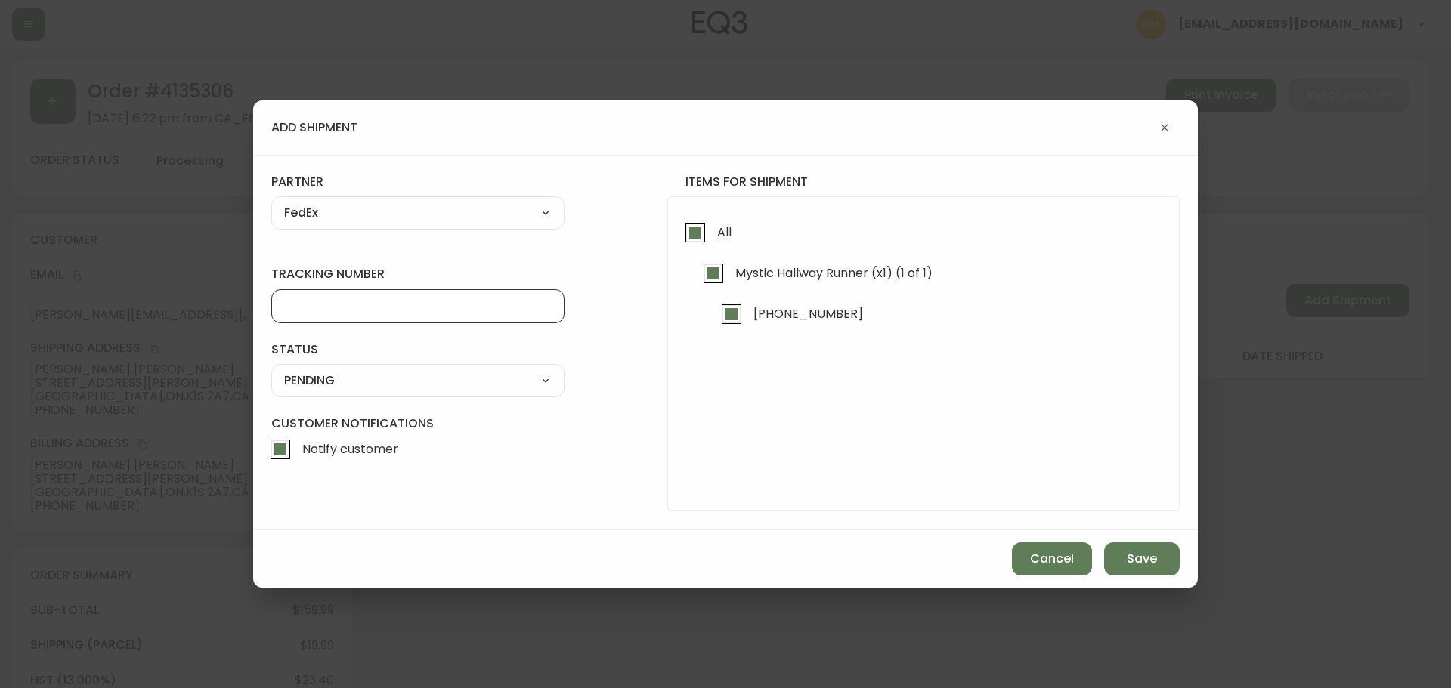
click at [309, 304] on input "tracking number" at bounding box center [417, 306] width 267 height 14
click at [311, 382] on select "SHIPPED PENDING CANCELLED" at bounding box center [417, 380] width 293 height 23
click at [271, 369] on select "SHIPPED PENDING CANCELLED" at bounding box center [417, 380] width 293 height 23
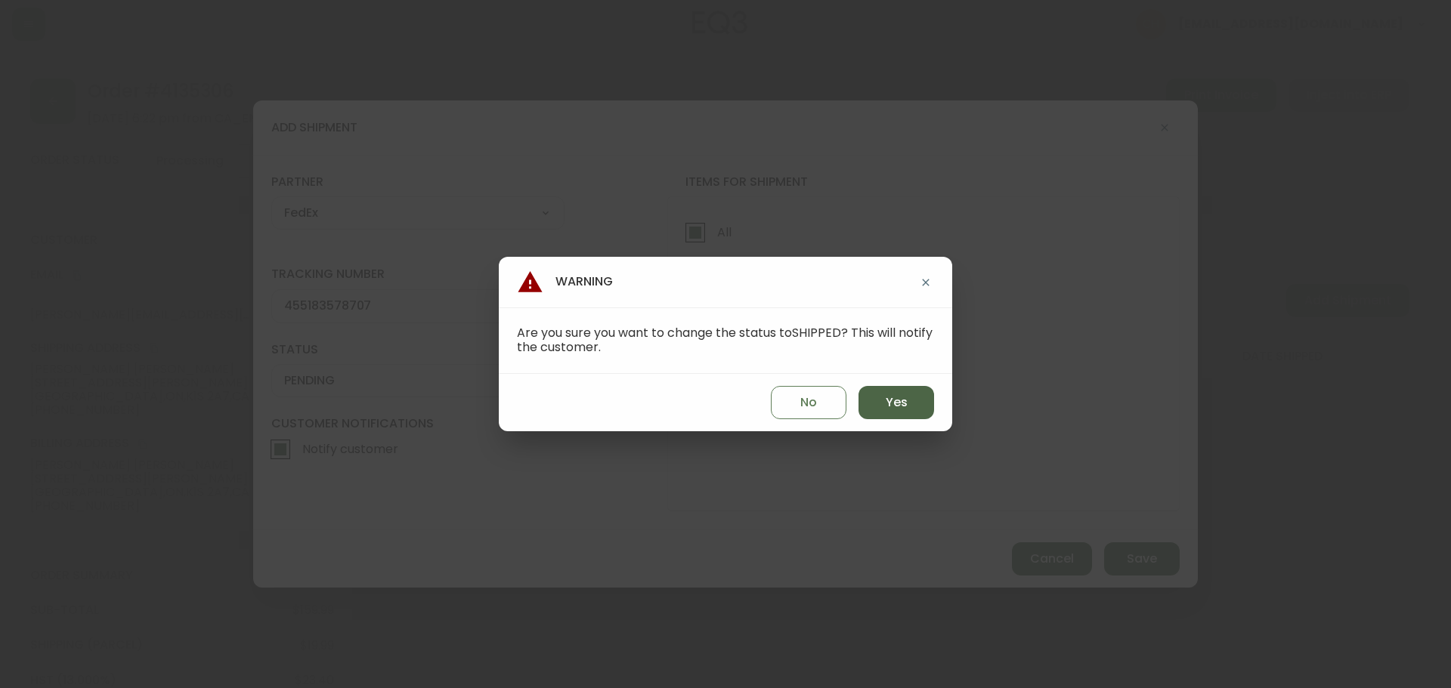
click at [902, 410] on span "Yes" at bounding box center [896, 402] width 22 height 17
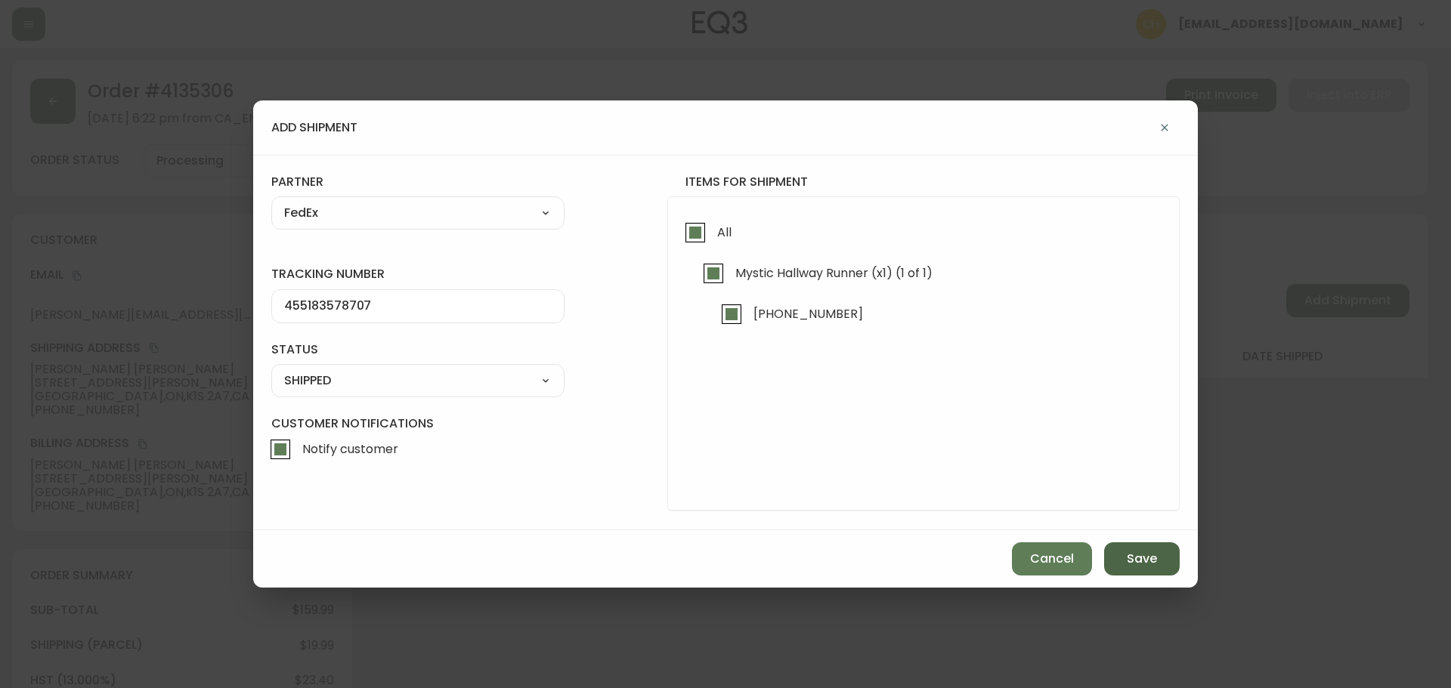
click at [1120, 561] on button "Save" at bounding box center [1142, 558] width 76 height 33
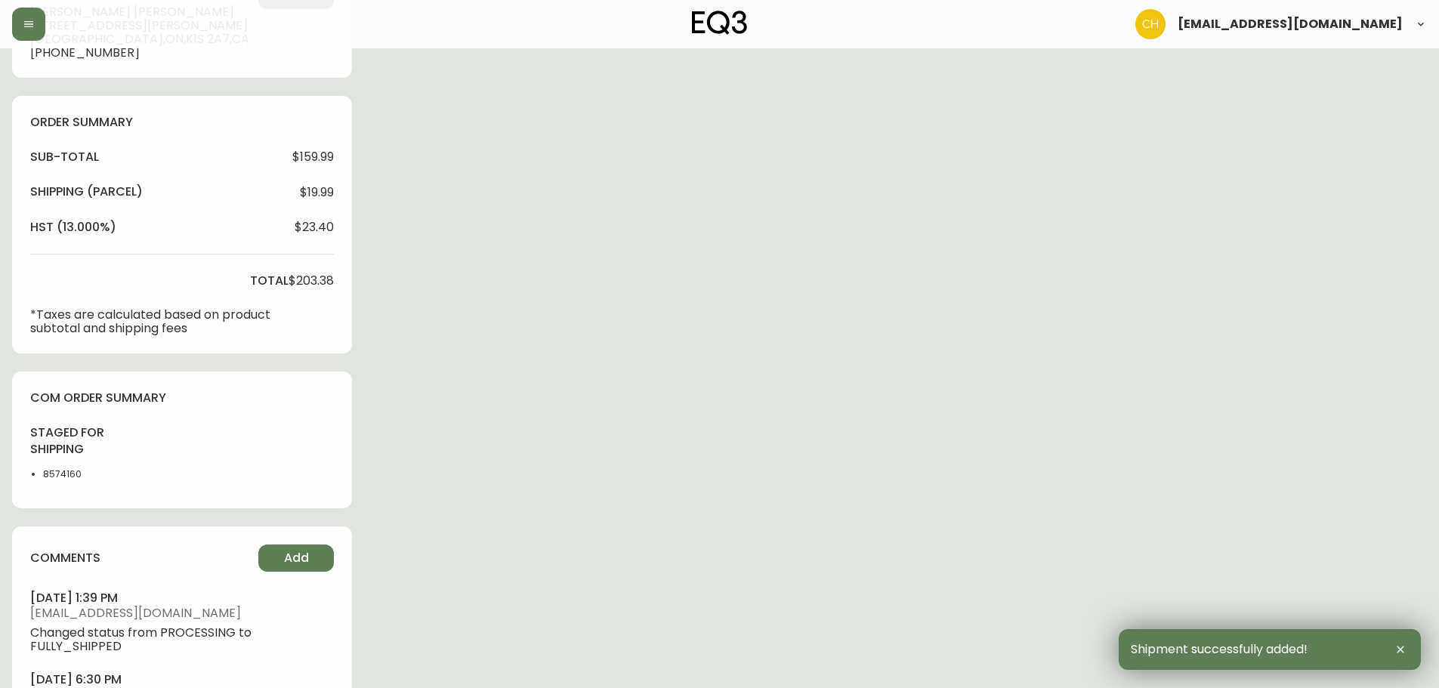
scroll to position [546, 0]
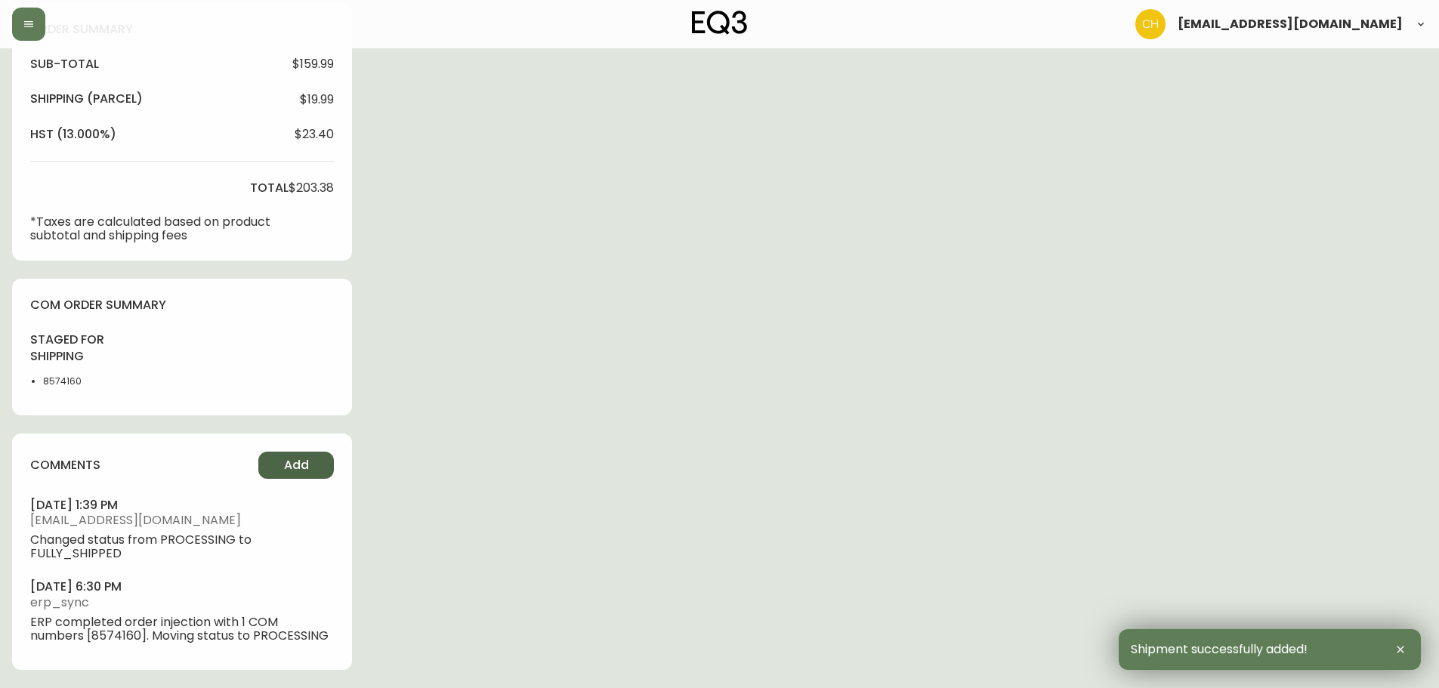
click at [270, 459] on button "Add" at bounding box center [296, 465] width 76 height 27
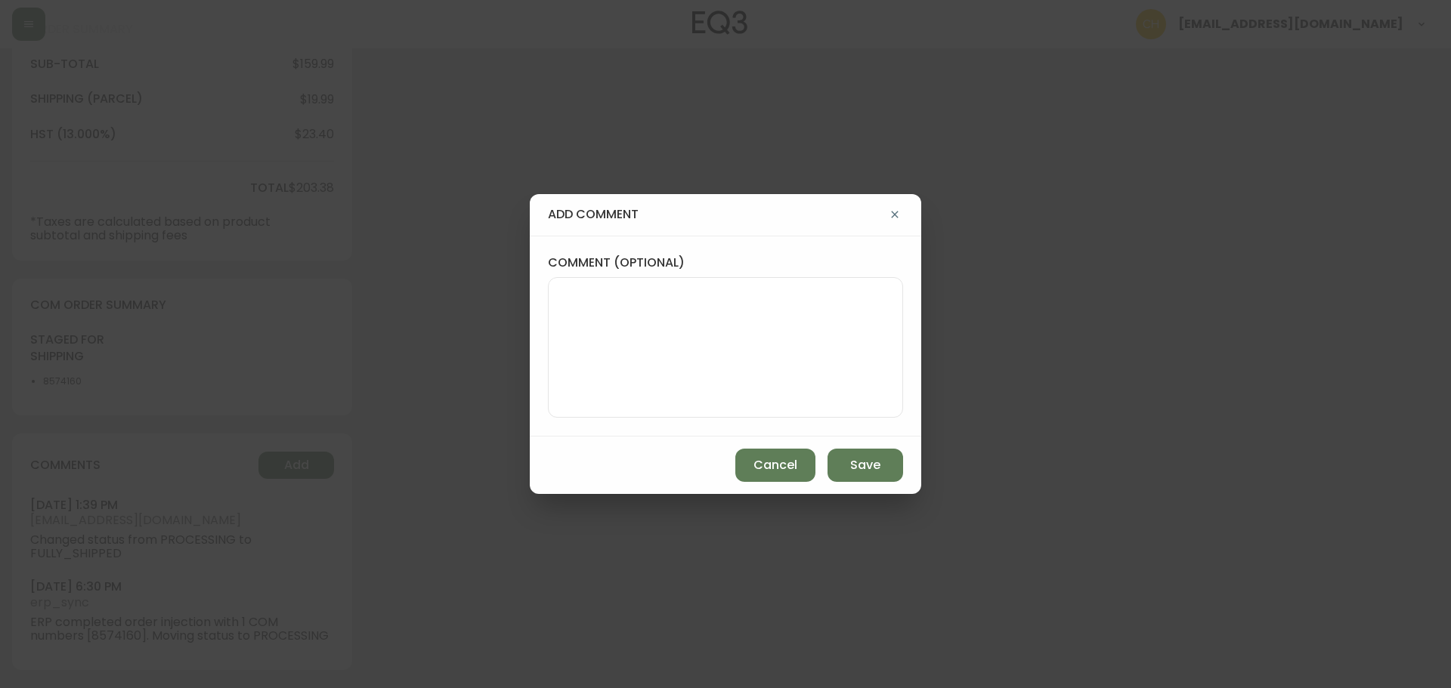
click at [622, 333] on textarea "comment (optional)" at bounding box center [725, 347] width 329 height 121
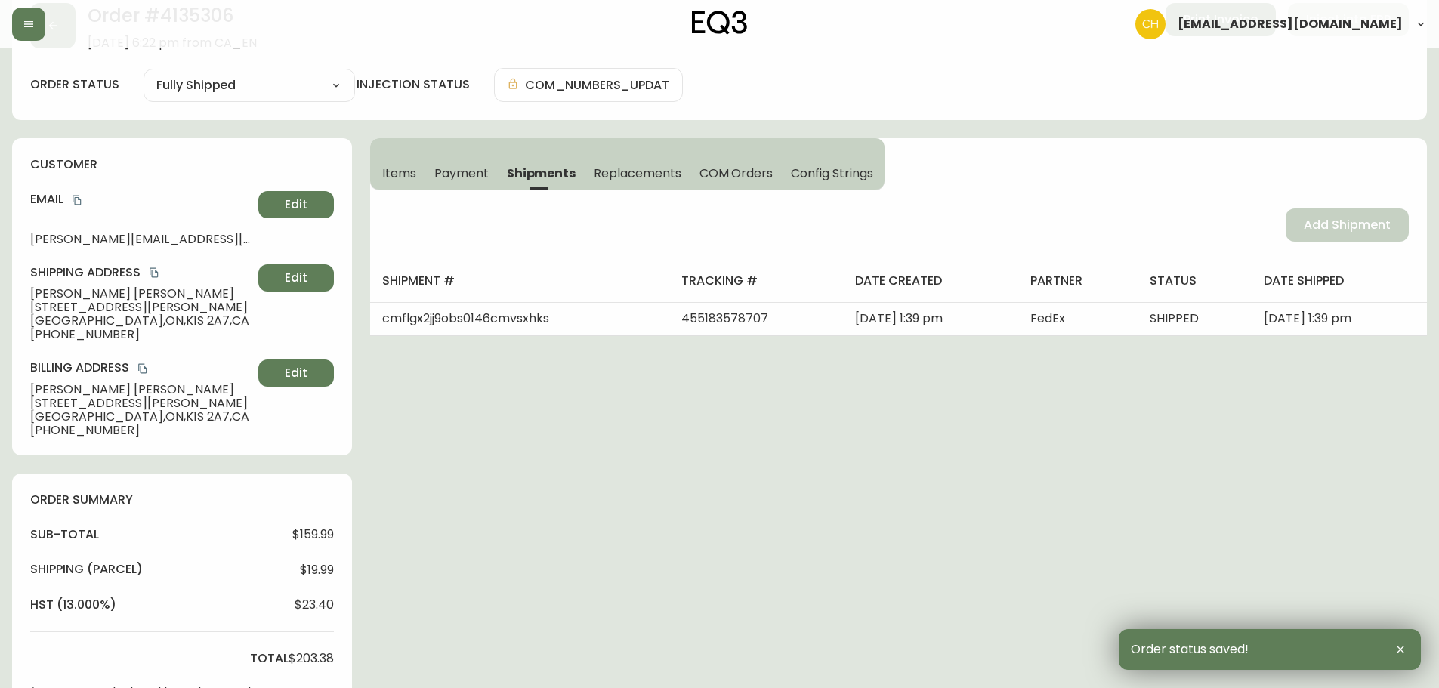
scroll to position [0, 0]
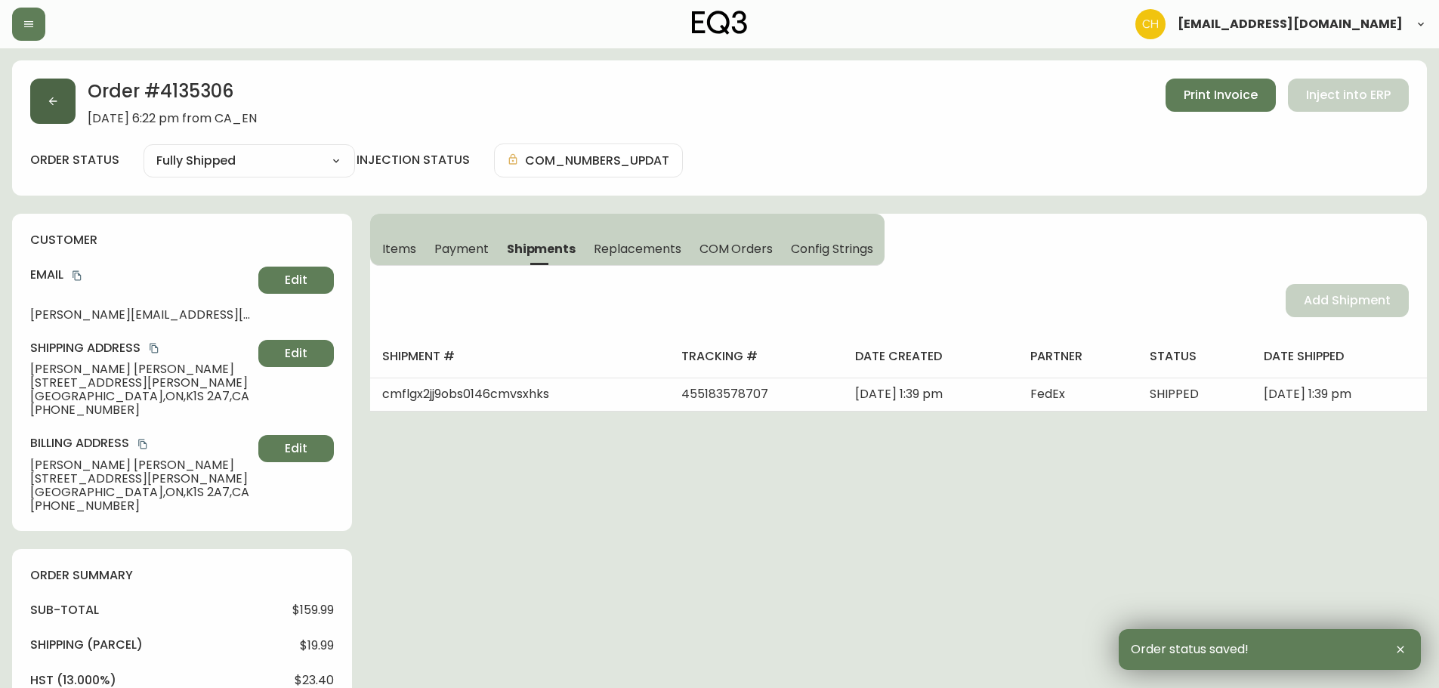
click at [46, 98] on button "button" at bounding box center [52, 101] width 45 height 45
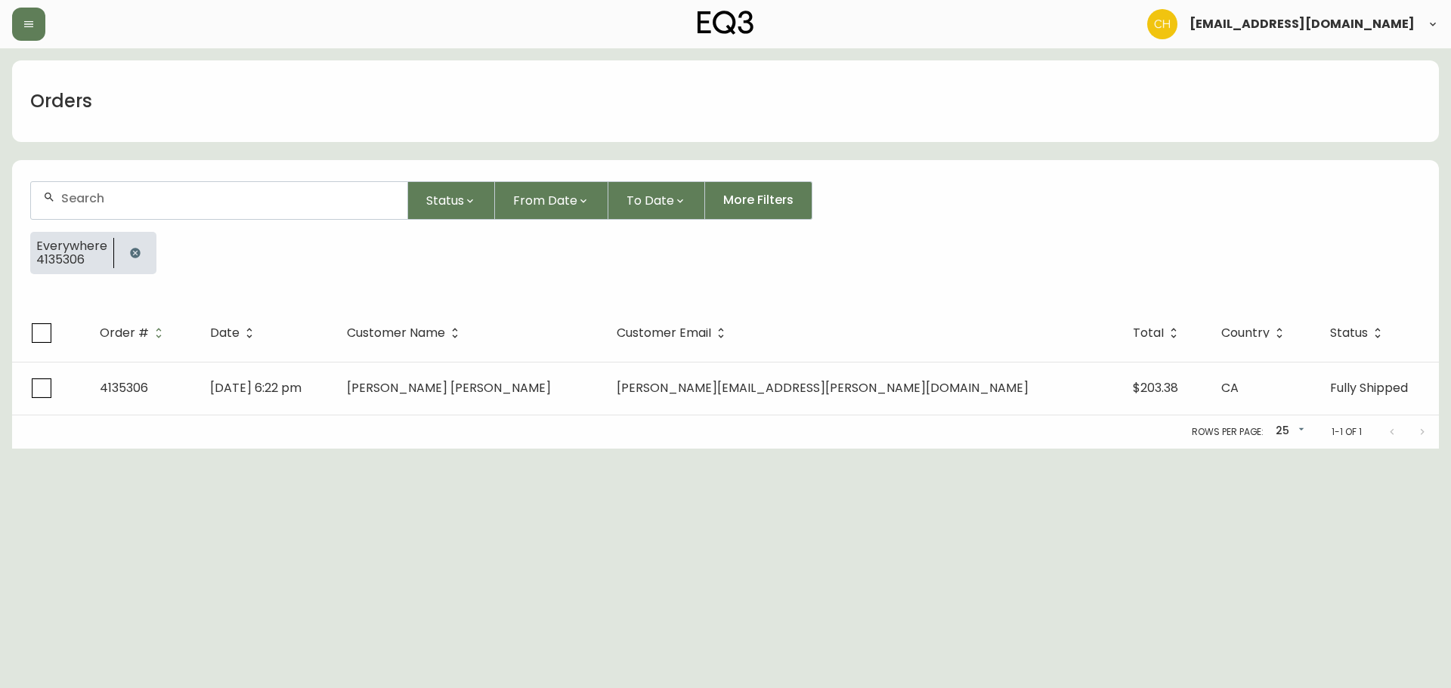
click at [82, 192] on input "text" at bounding box center [228, 198] width 334 height 14
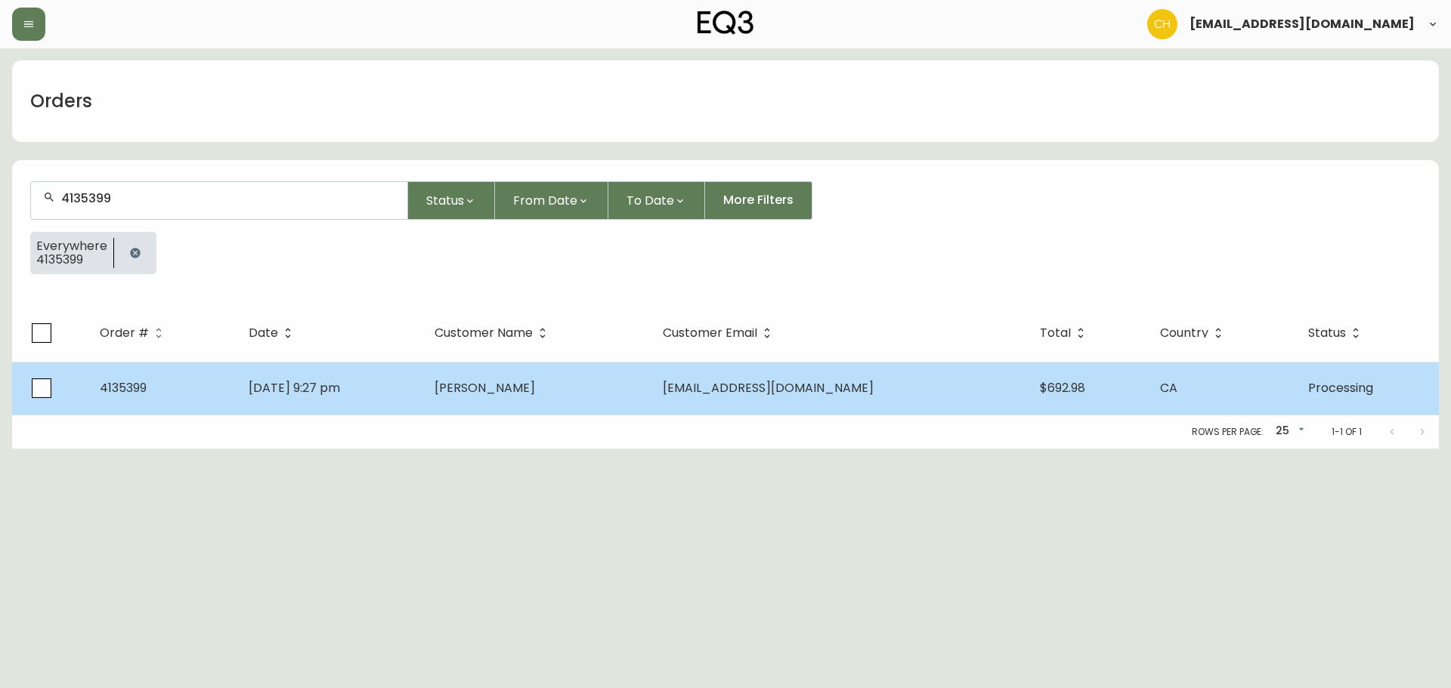
click at [412, 367] on td "[DATE] 9:27 pm" at bounding box center [329, 388] width 186 height 53
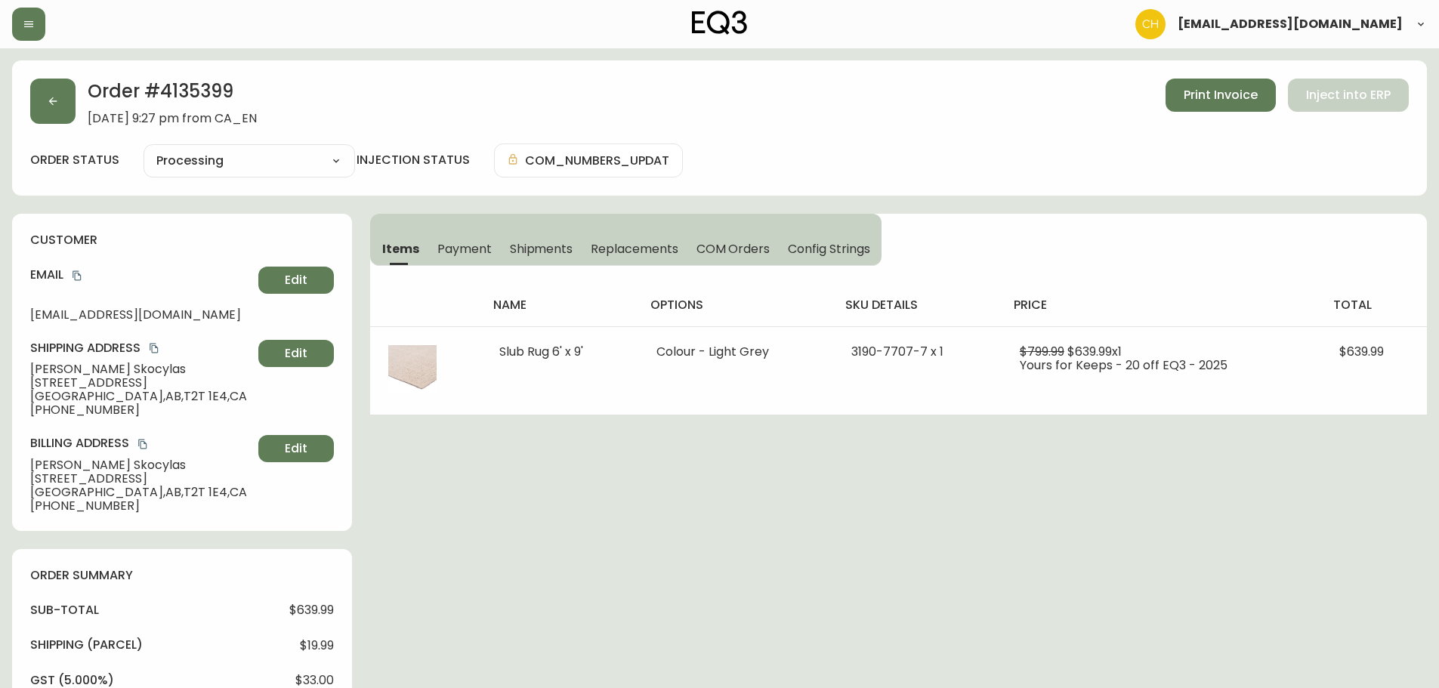
click at [521, 246] on span "Shipments" at bounding box center [541, 249] width 63 height 16
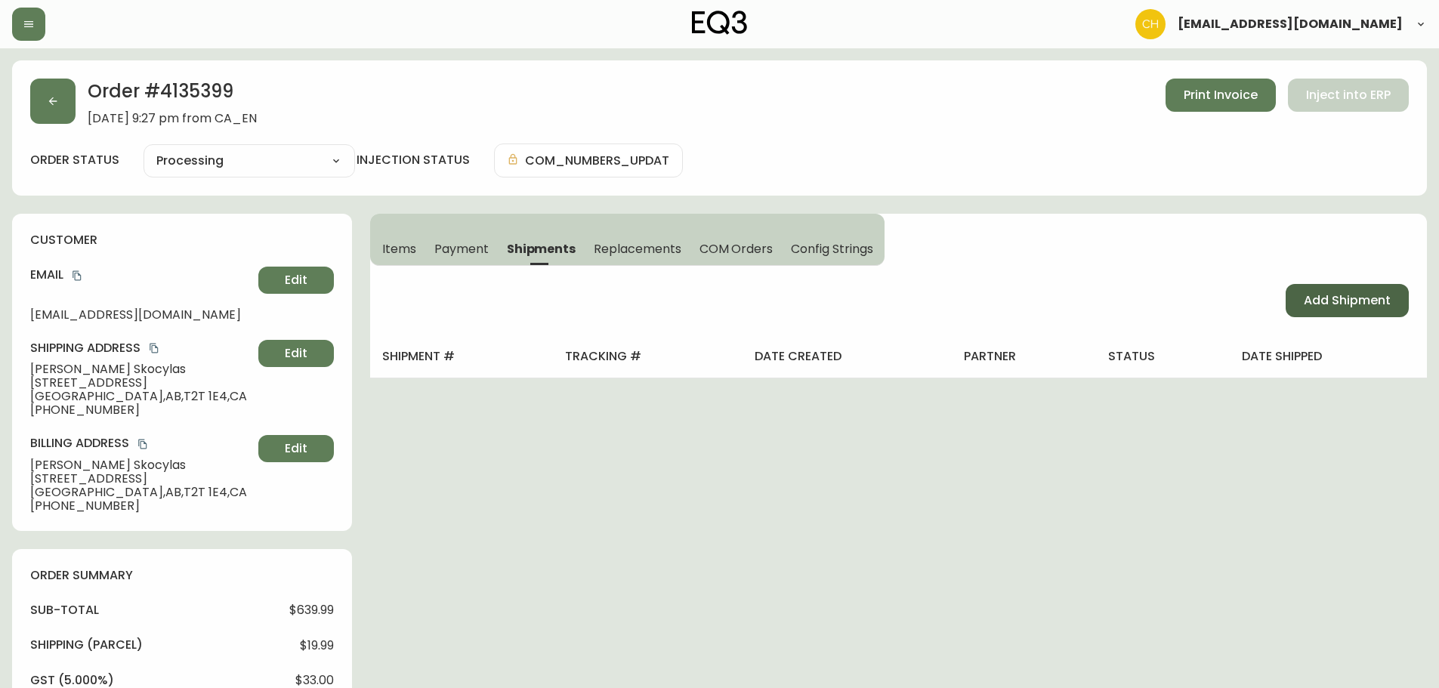
click at [1334, 300] on span "Add Shipment" at bounding box center [1347, 300] width 87 height 17
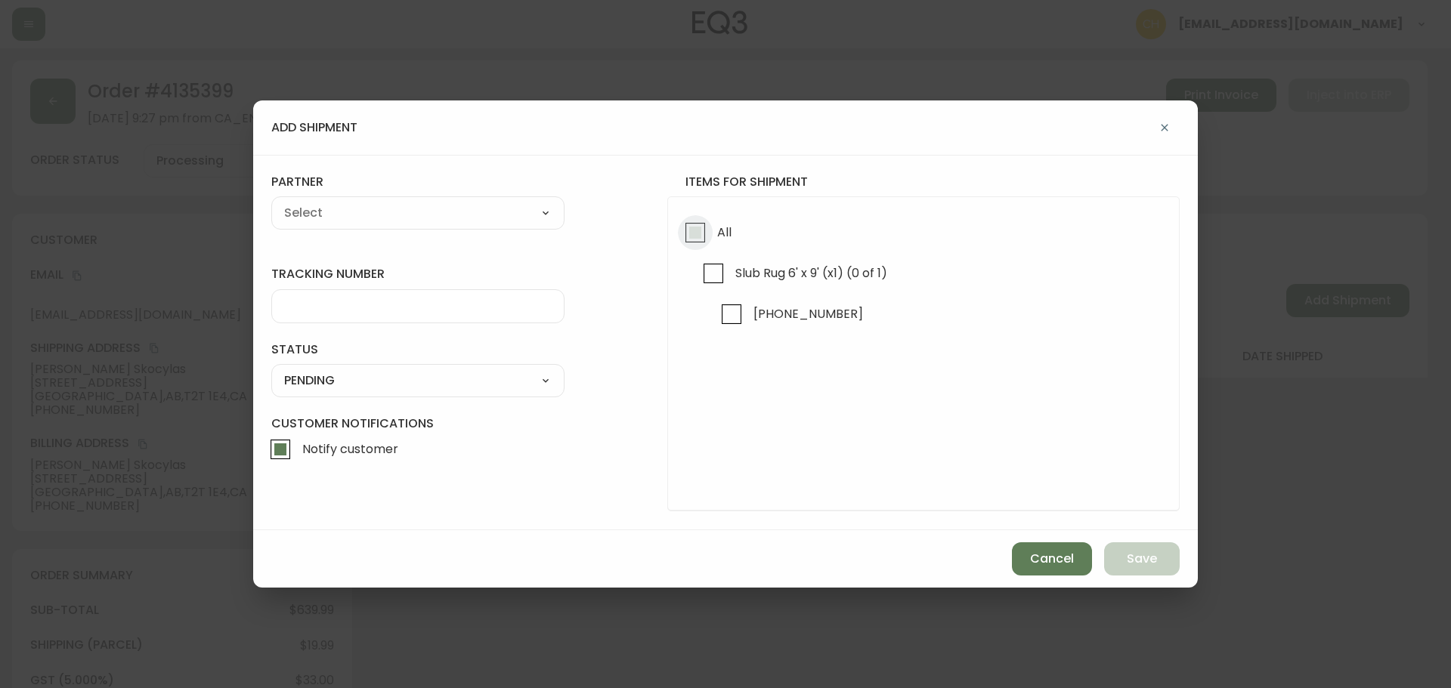
click at [694, 234] on input "All" at bounding box center [695, 232] width 35 height 35
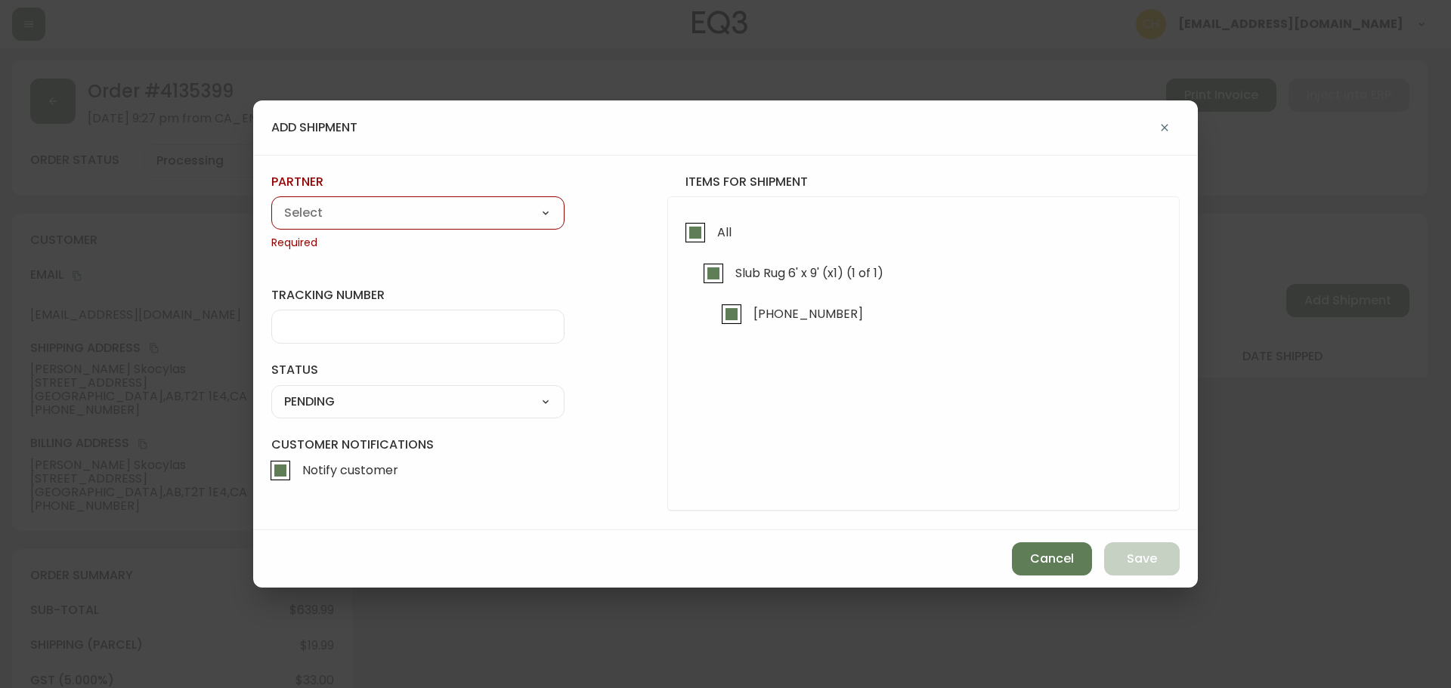
drag, startPoint x: 487, startPoint y: 215, endPoint x: 465, endPoint y: 223, distance: 23.2
click at [487, 215] on select "A Move to Remember LLC ABF Freight Alero [PERSON_NAME] Canada Post Canpar Expre…" at bounding box center [417, 213] width 293 height 23
click at [271, 202] on select "A Move to Remember LLC ABF Freight Alero [PERSON_NAME] Canada Post Canpar Expre…" at bounding box center [417, 213] width 293 height 23
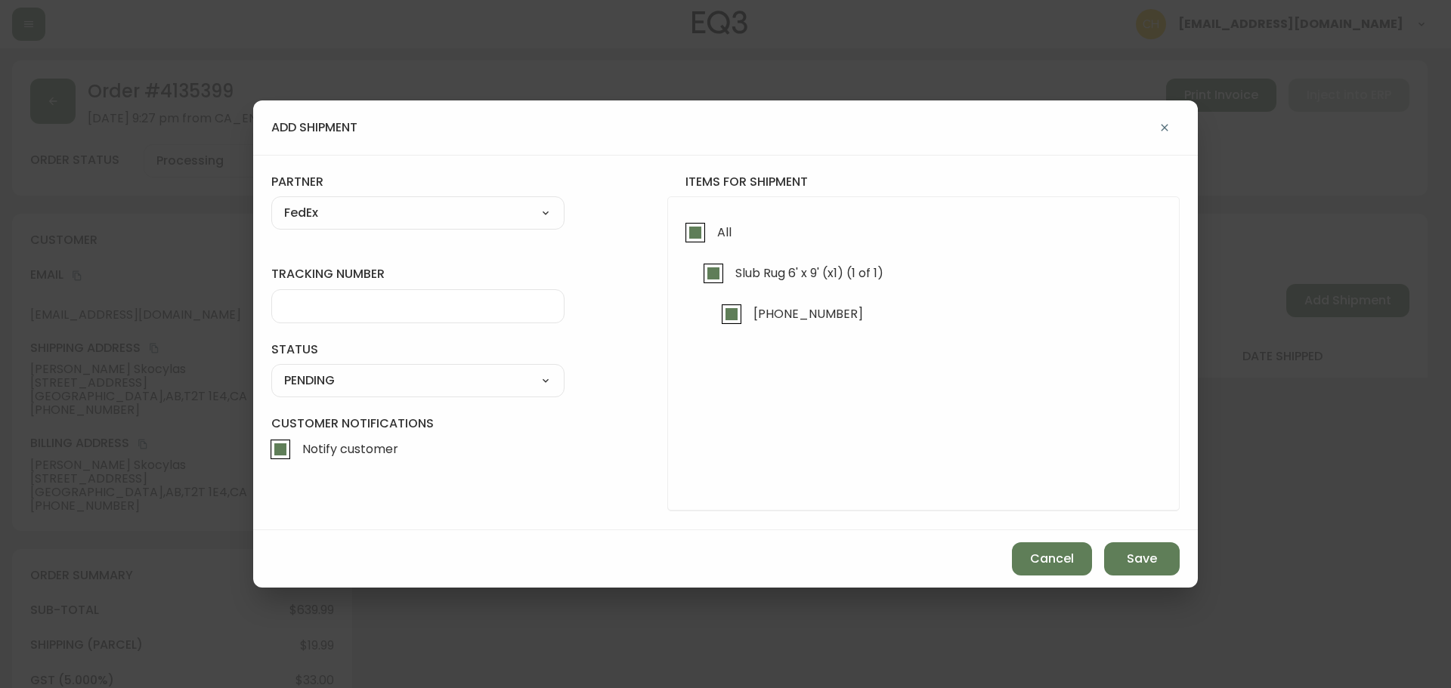
click at [318, 306] on input "tracking number" at bounding box center [417, 306] width 267 height 14
click at [309, 385] on select "SHIPPED PENDING CANCELLED" at bounding box center [417, 380] width 293 height 23
click at [271, 369] on select "SHIPPED PENDING CANCELLED" at bounding box center [417, 380] width 293 height 23
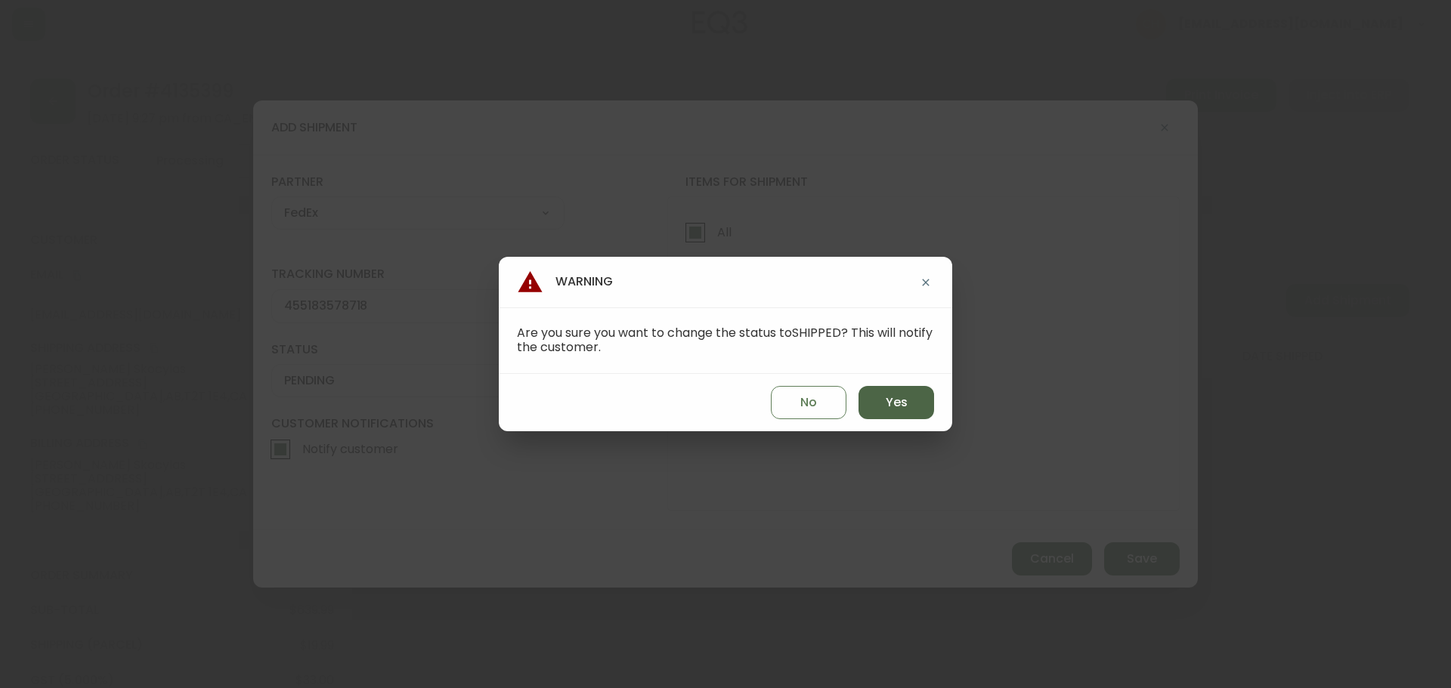
click at [867, 388] on button "Yes" at bounding box center [896, 402] width 76 height 33
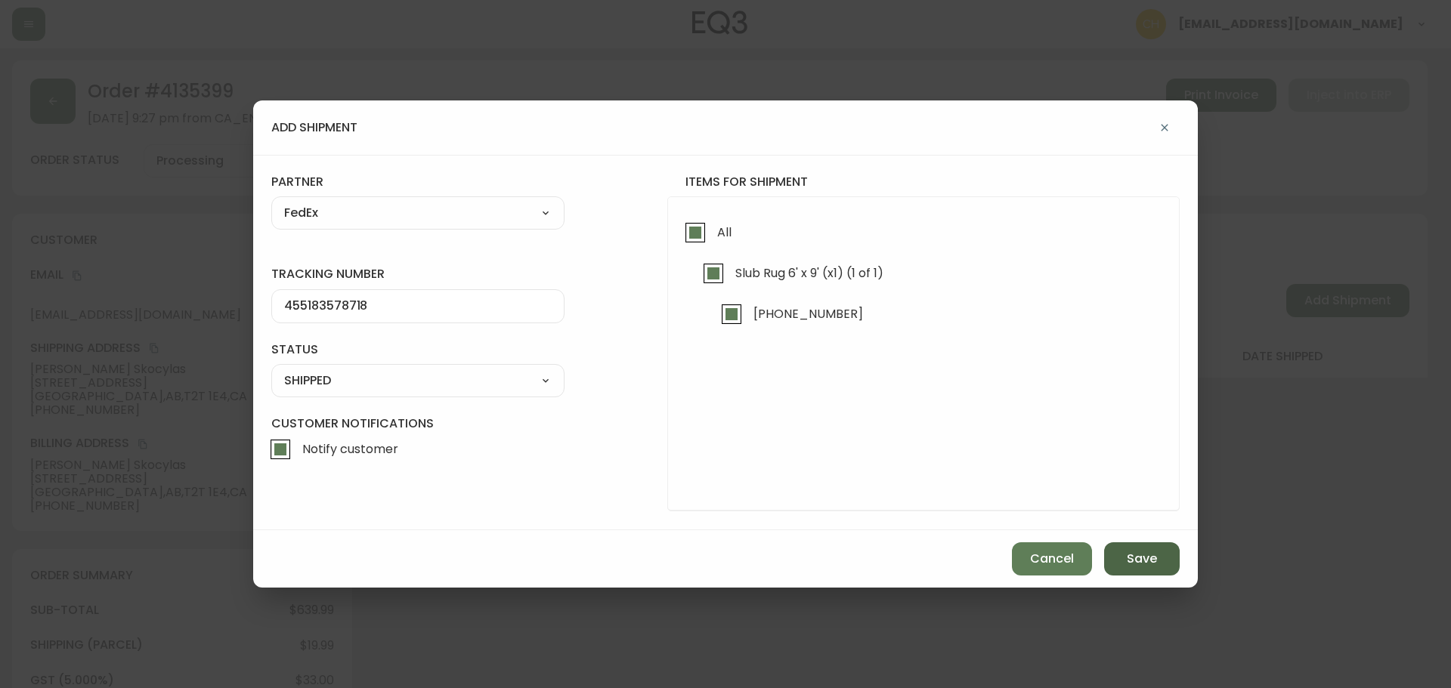
drag, startPoint x: 1127, startPoint y: 560, endPoint x: 1118, endPoint y: 544, distance: 18.3
click at [1127, 558] on span "Save" at bounding box center [1142, 559] width 30 height 17
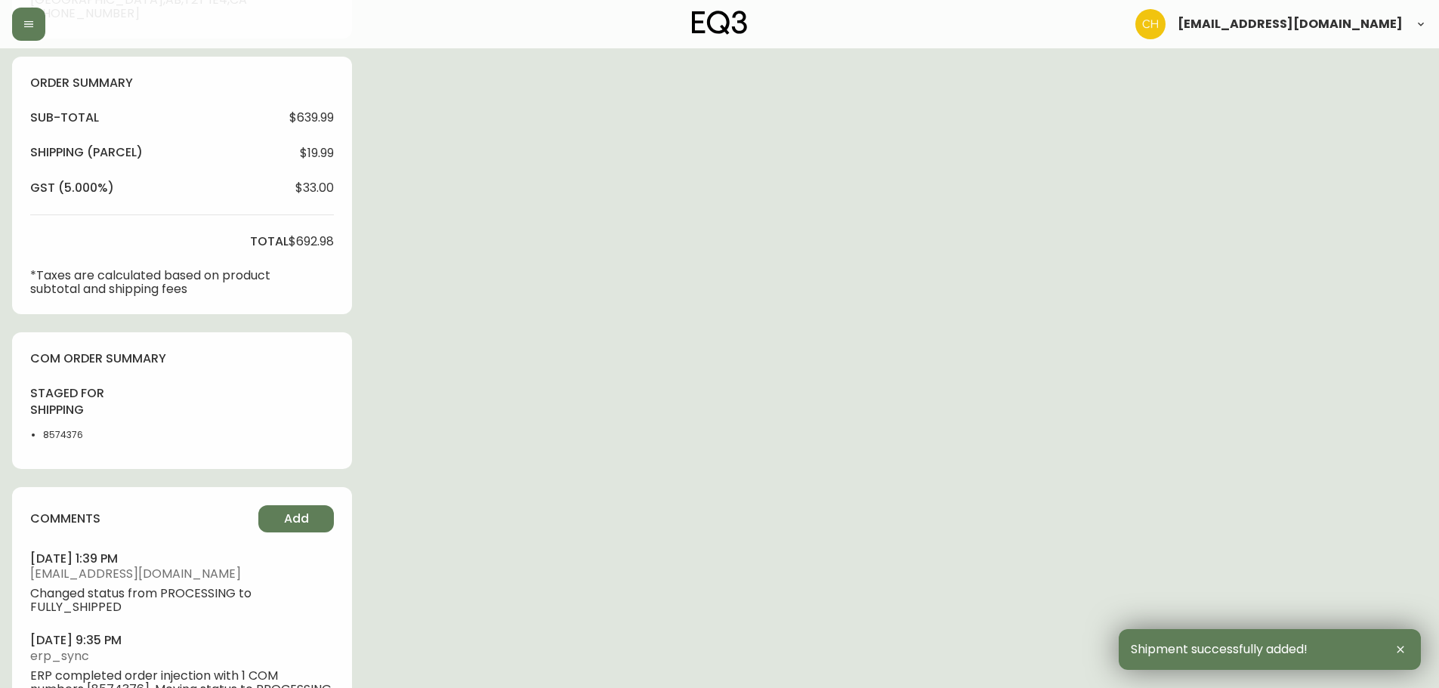
scroll to position [546, 0]
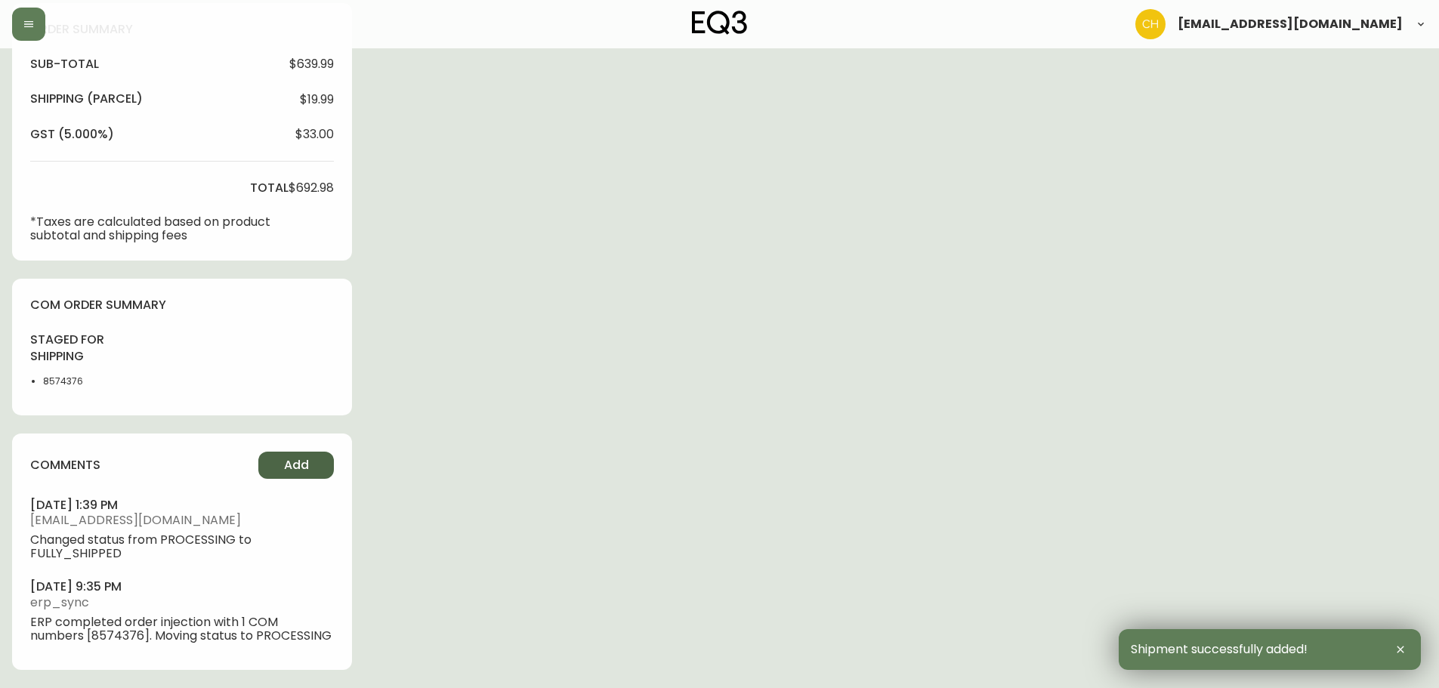
click at [285, 461] on button "Add" at bounding box center [296, 465] width 76 height 27
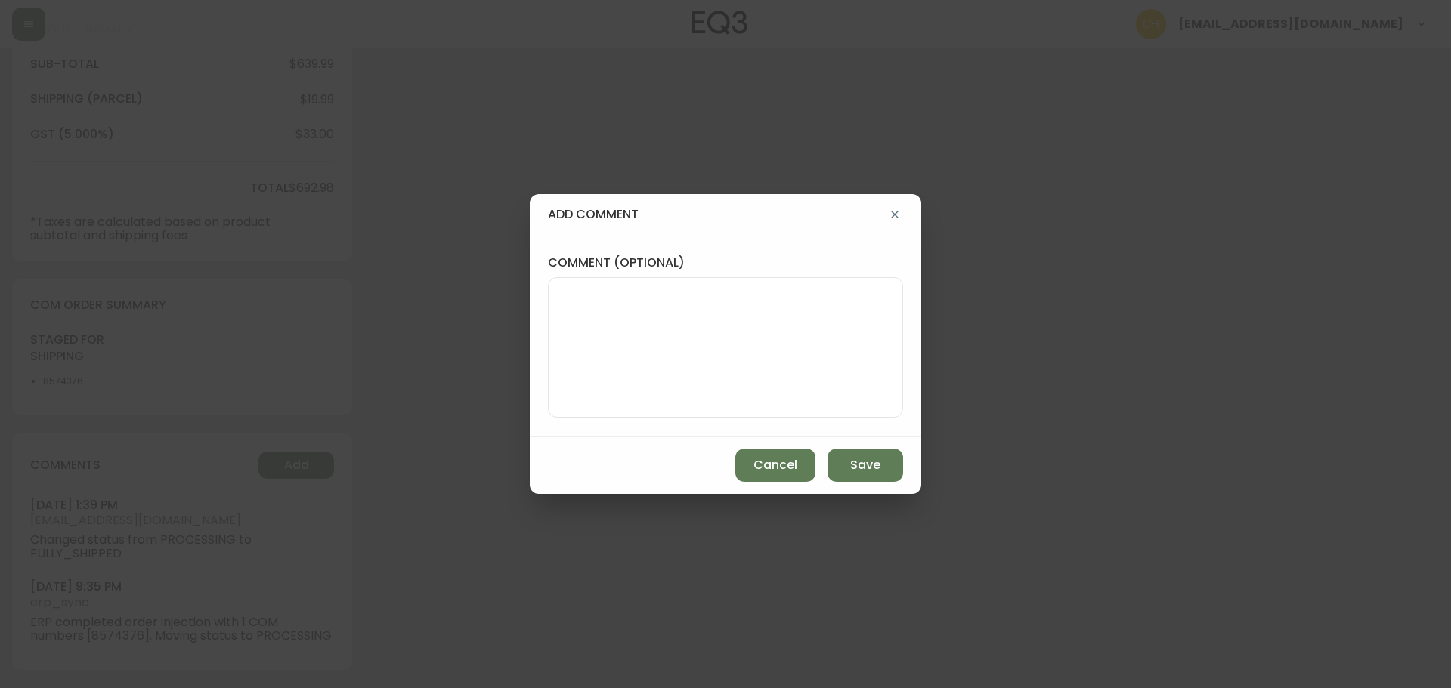
click at [639, 344] on textarea "comment (optional)" at bounding box center [725, 347] width 329 height 121
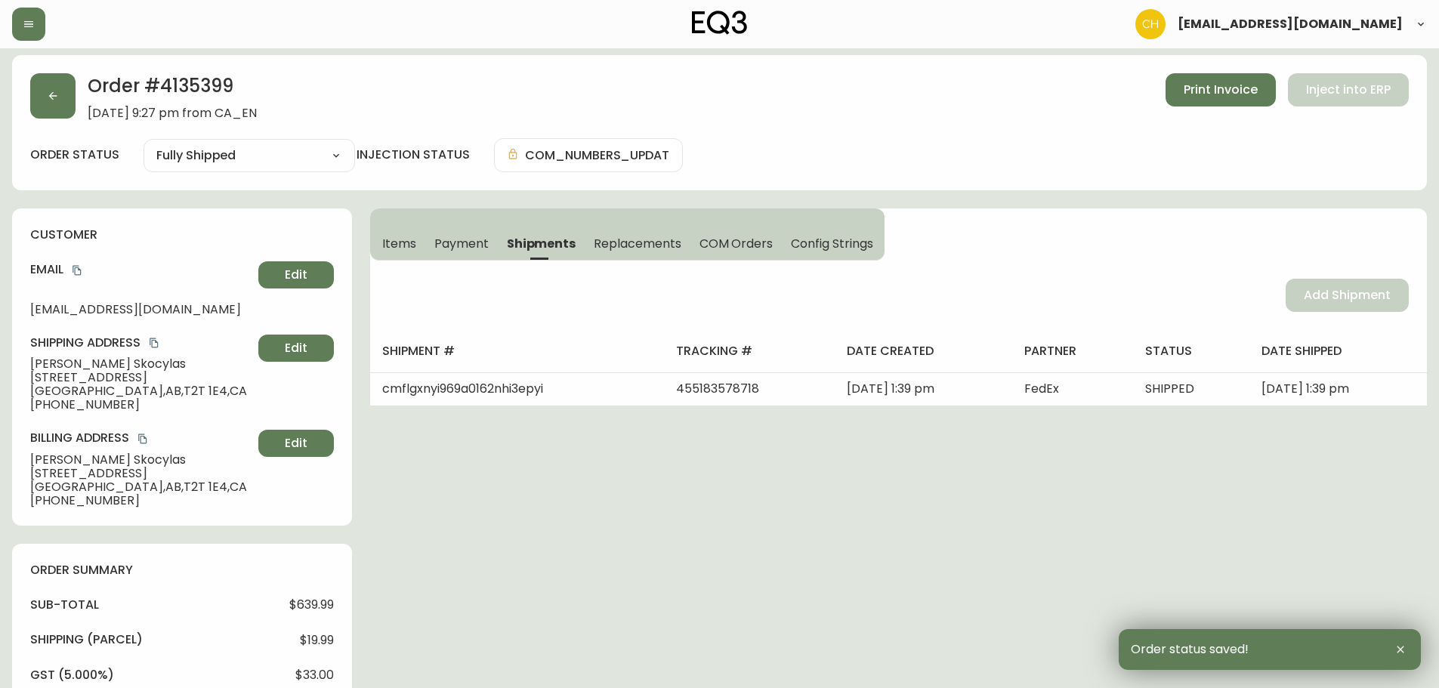
scroll to position [0, 0]
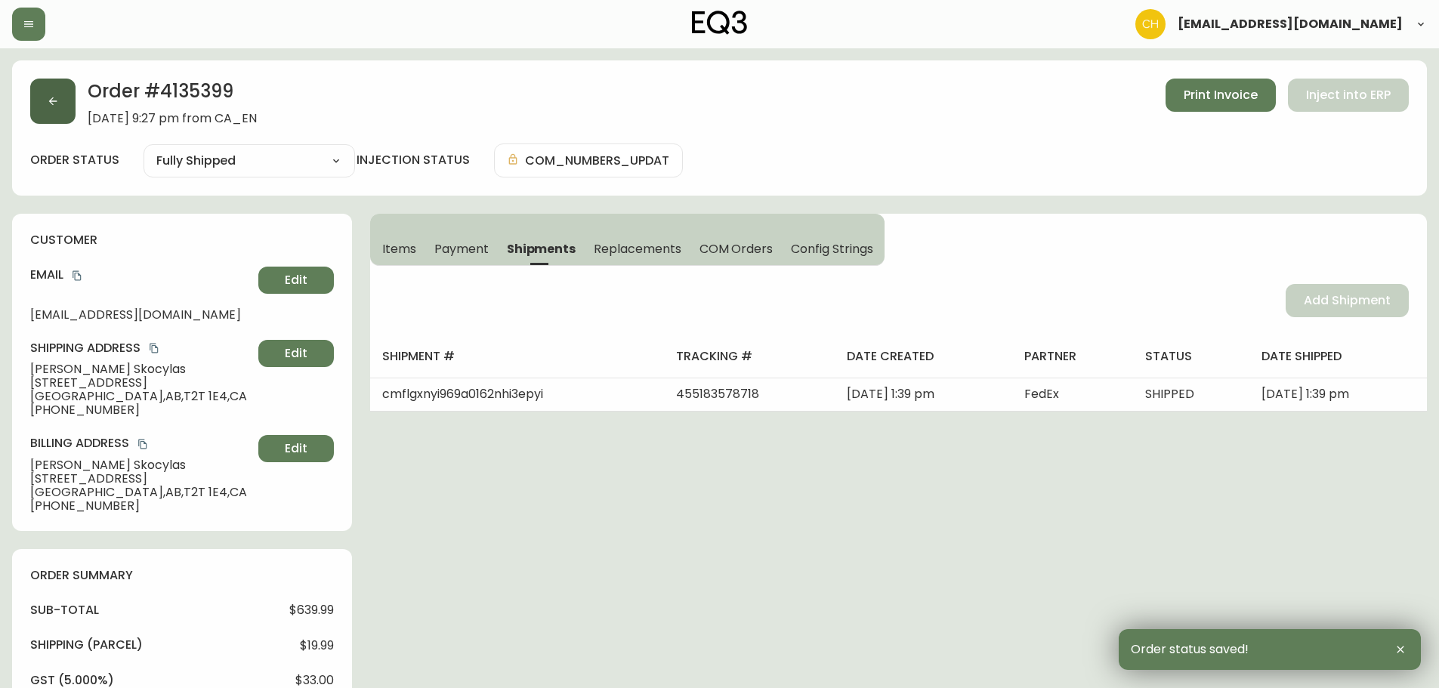
click at [62, 107] on button "button" at bounding box center [52, 101] width 45 height 45
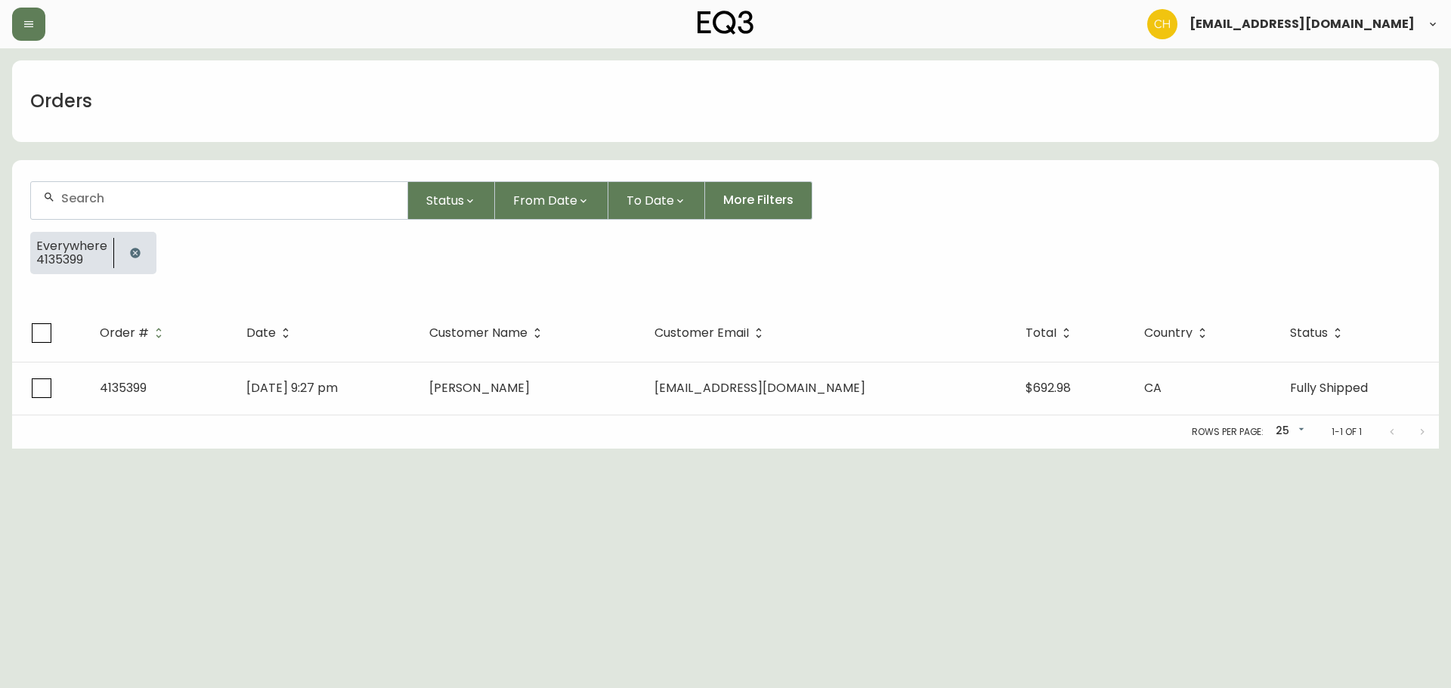
click at [63, 193] on input "text" at bounding box center [228, 198] width 334 height 14
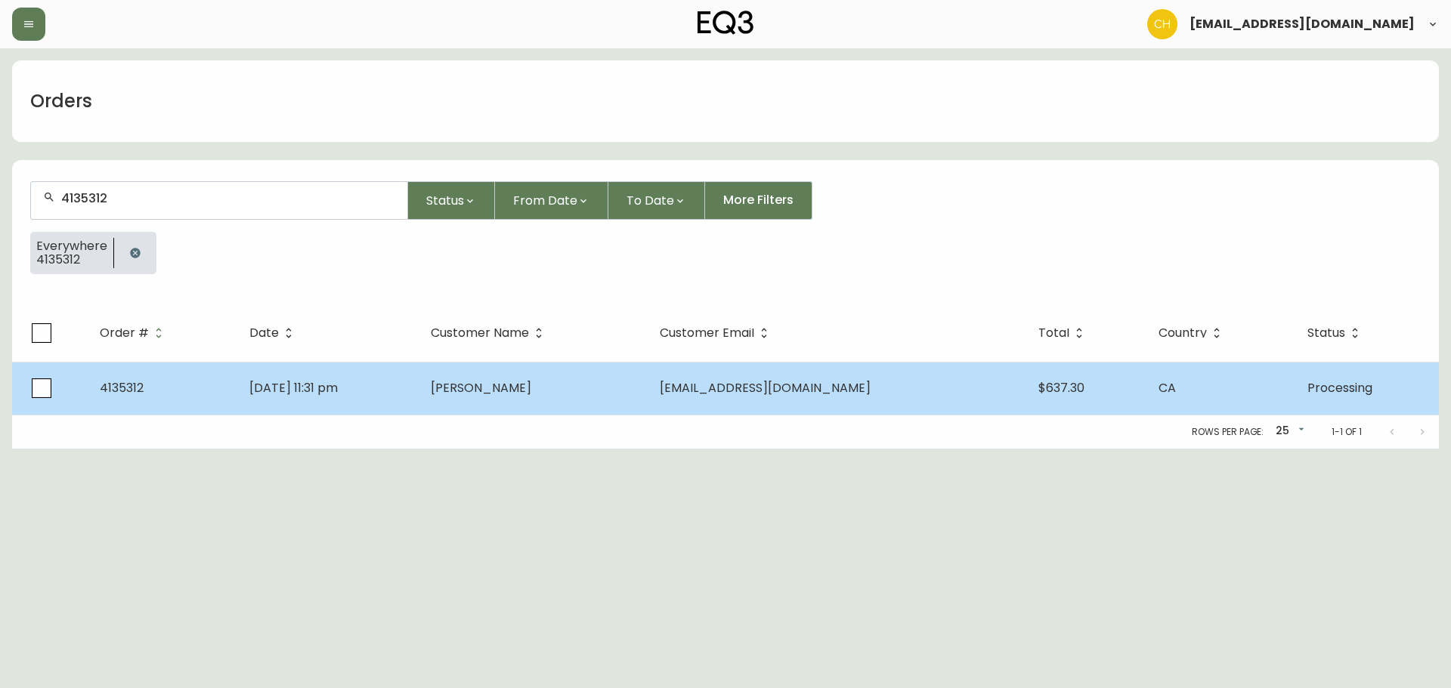
click at [495, 393] on span "[PERSON_NAME]" at bounding box center [481, 387] width 100 height 17
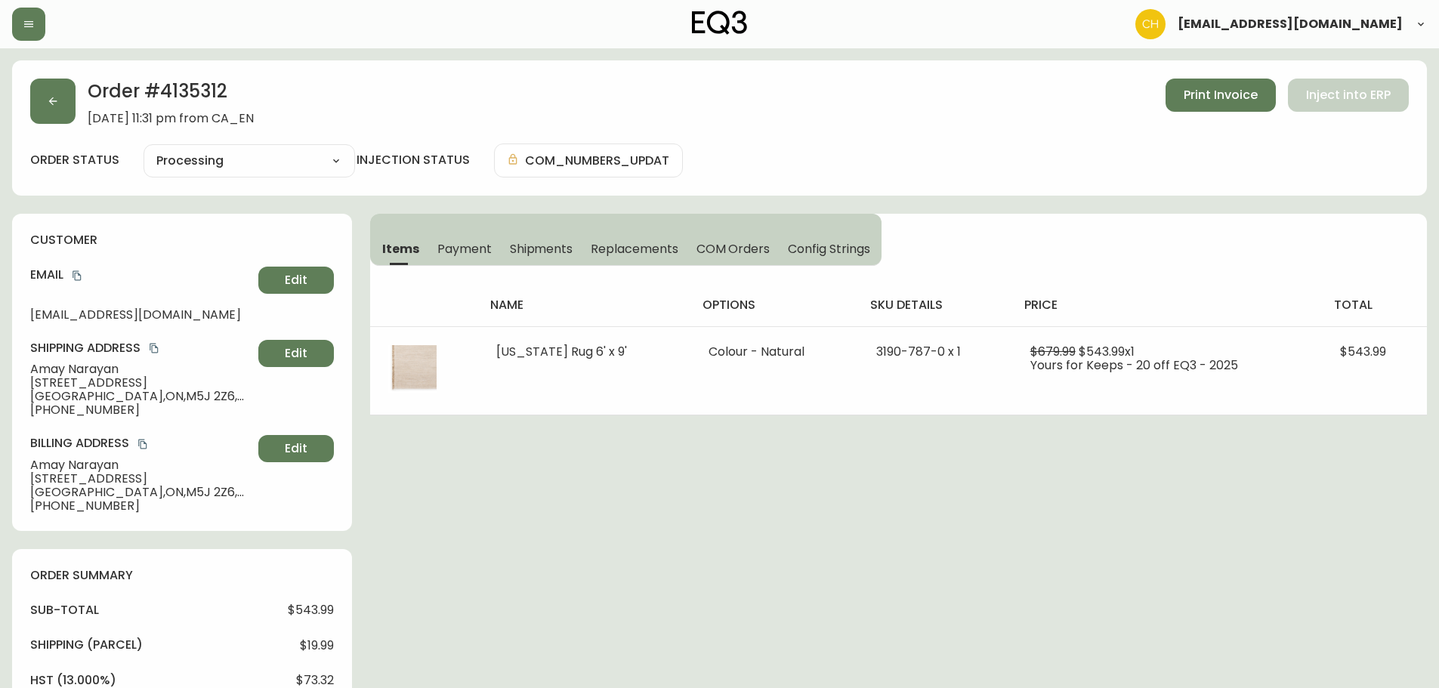
click at [536, 246] on span "Shipments" at bounding box center [541, 249] width 63 height 16
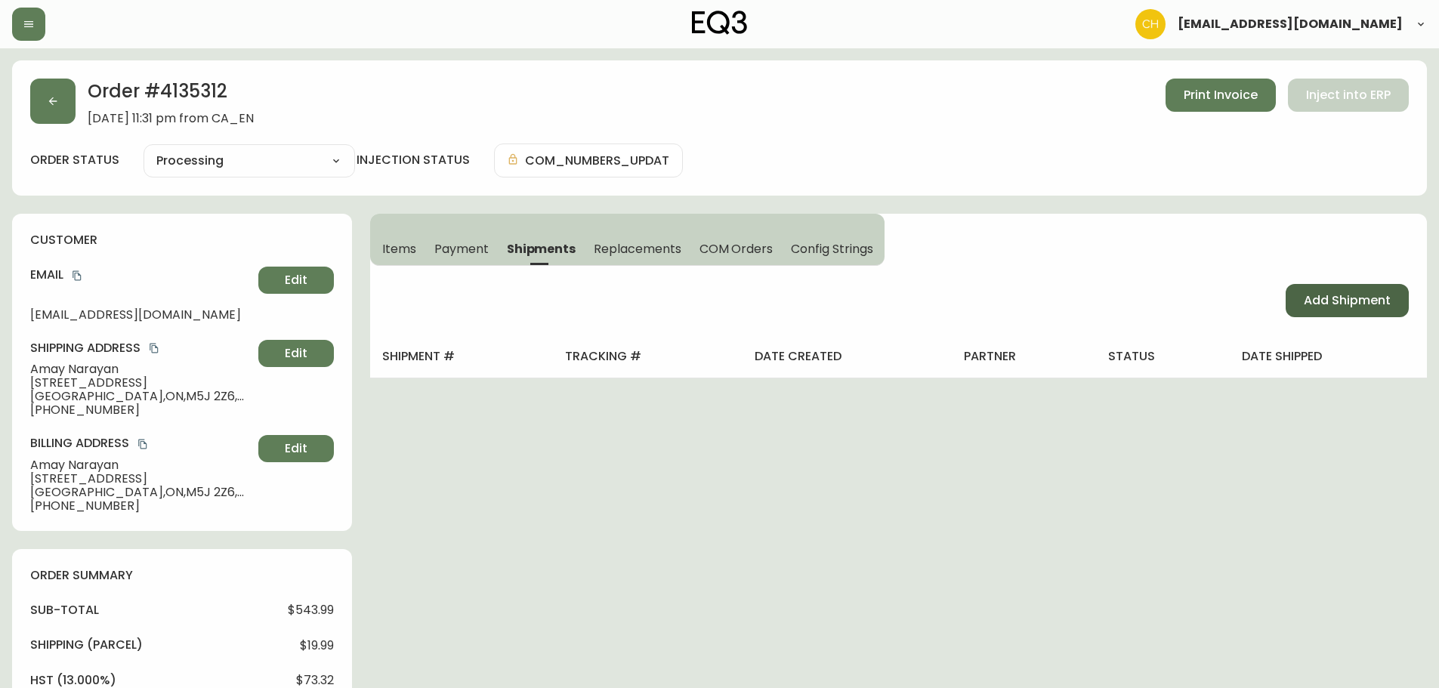
click at [1345, 300] on span "Add Shipment" at bounding box center [1347, 300] width 87 height 17
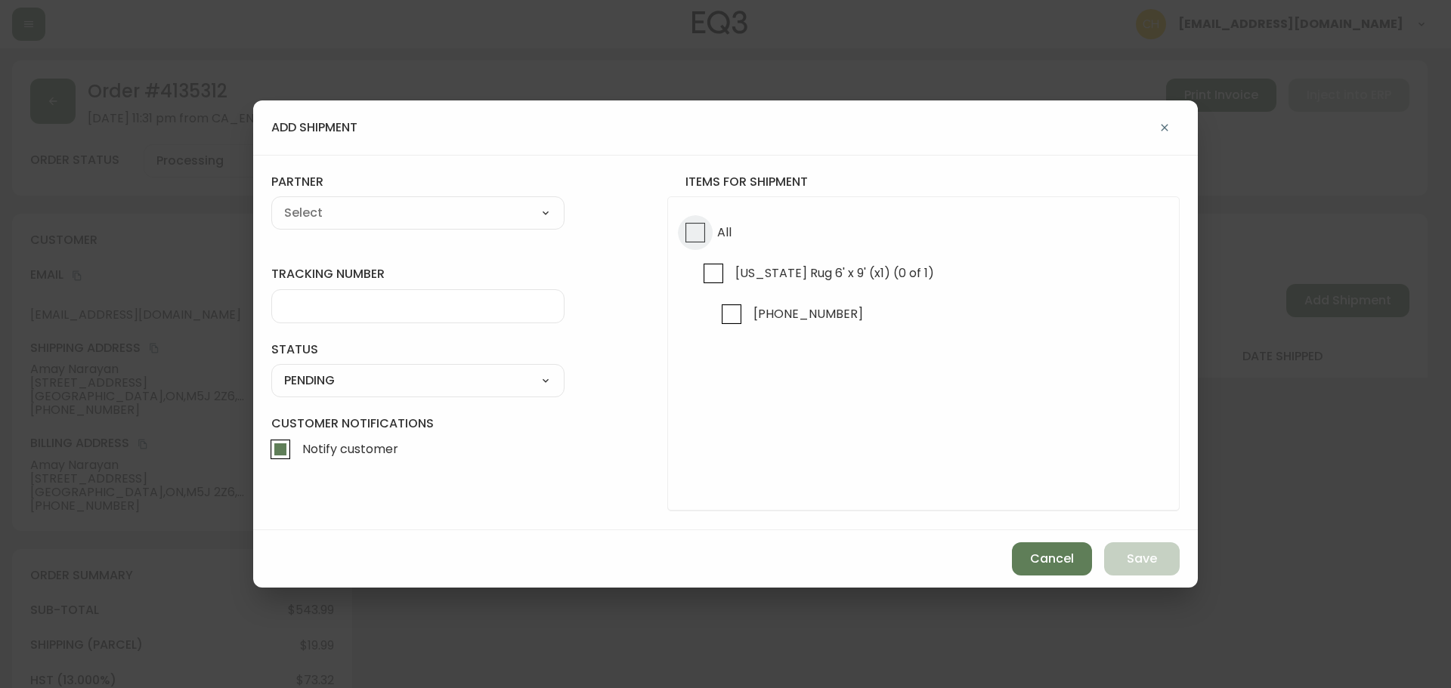
drag, startPoint x: 694, startPoint y: 239, endPoint x: 608, endPoint y: 218, distance: 87.8
click at [687, 236] on input "All" at bounding box center [695, 232] width 35 height 35
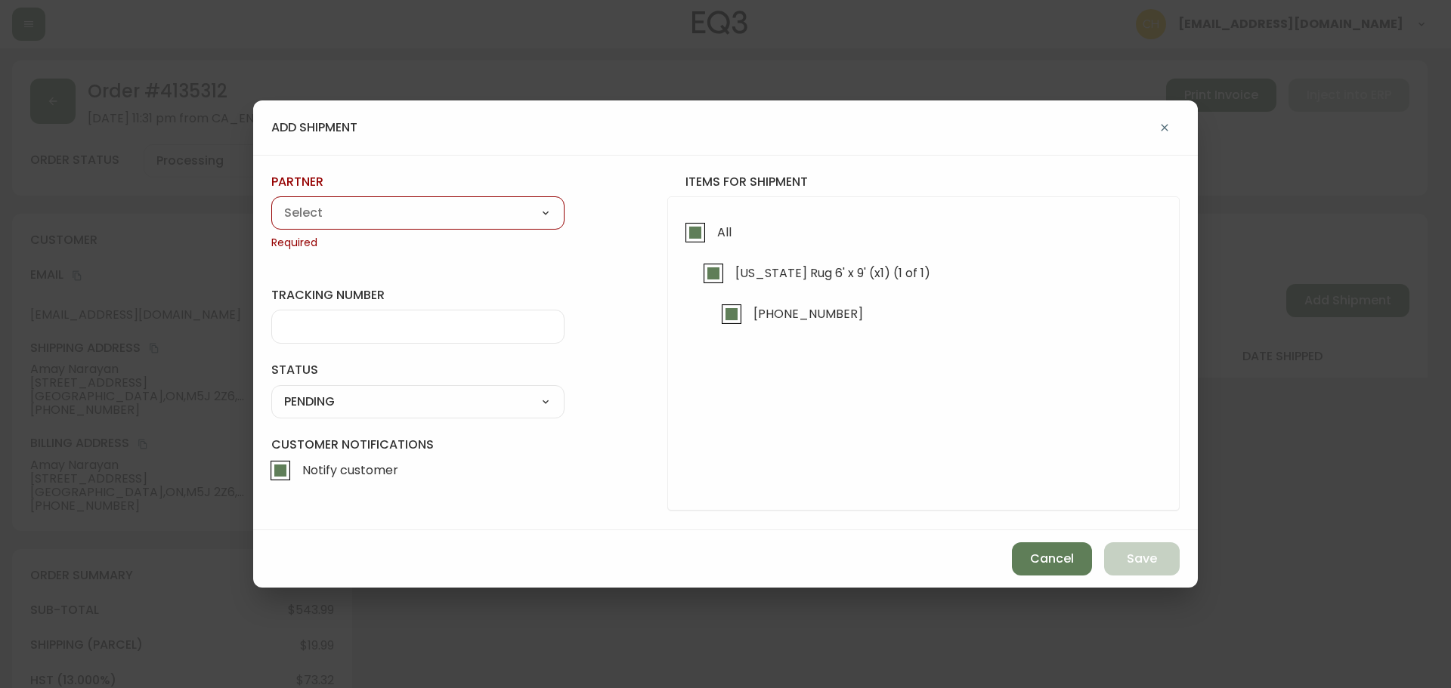
click at [493, 217] on select "A Move to Remember LLC ABF Freight Alero [PERSON_NAME] Canada Post Canpar Expre…" at bounding box center [417, 213] width 293 height 23
click at [271, 202] on select "A Move to Remember LLC ABF Freight Alero [PERSON_NAME] Canada Post Canpar Expre…" at bounding box center [417, 213] width 293 height 23
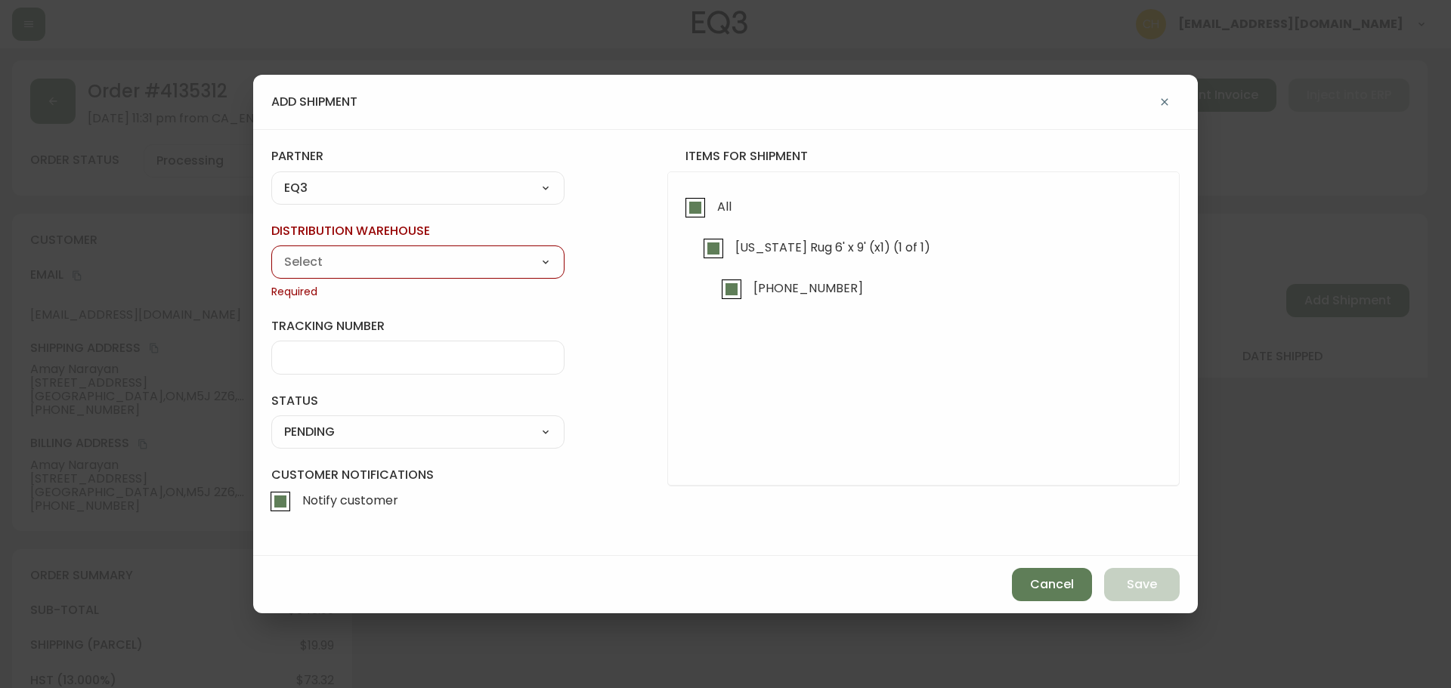
click at [308, 264] on select "Calgary Warehouse GTA Distribution Center [GEOGRAPHIC_DATA] [GEOGRAPHIC_DATA] W…" at bounding box center [417, 262] width 293 height 23
click at [302, 261] on select "Calgary Warehouse GTA Distribution Center [GEOGRAPHIC_DATA] [GEOGRAPHIC_DATA] W…" at bounding box center [417, 262] width 293 height 23
click at [308, 184] on select "A Move to Remember LLC ABF Freight Alero [PERSON_NAME] Canada Post Canpar Expre…" at bounding box center [417, 188] width 293 height 23
click at [271, 199] on select "A Move to Remember LLC ABF Freight Alero [PERSON_NAME] Canada Post Canpar Expre…" at bounding box center [417, 188] width 293 height 23
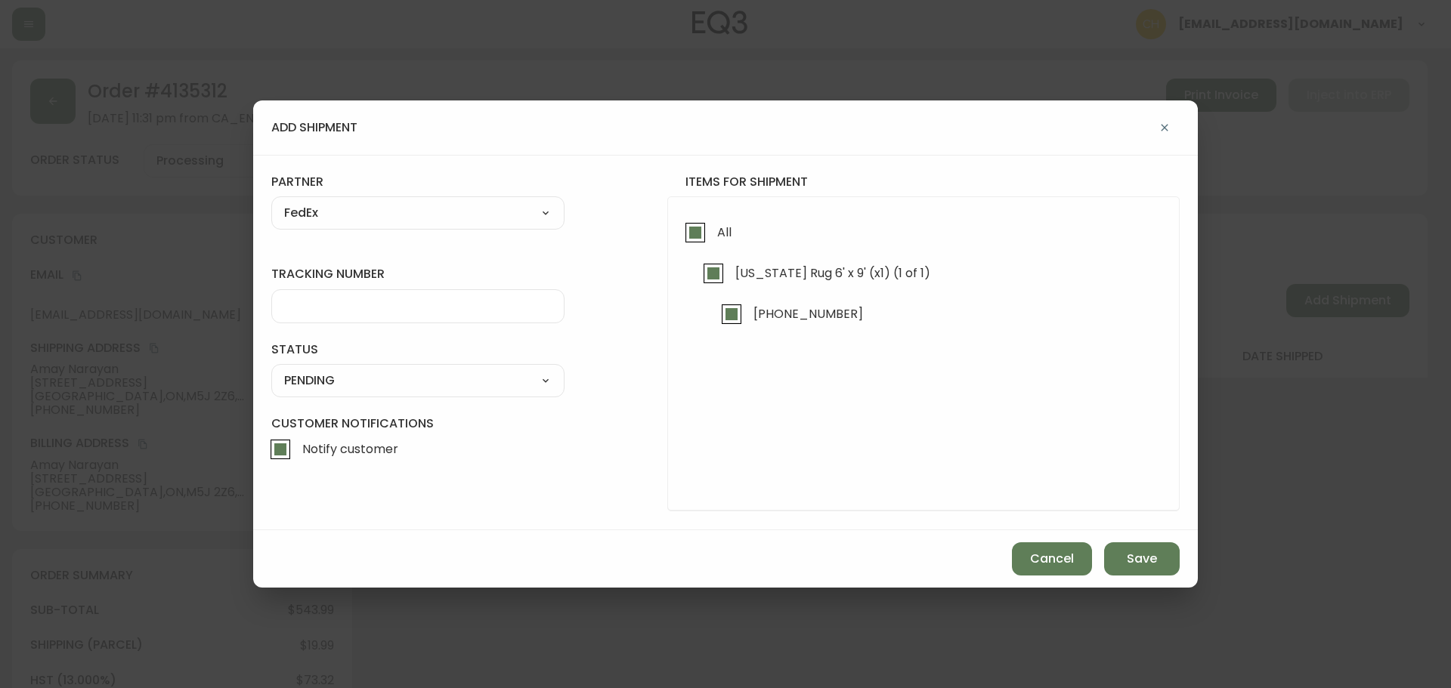
click at [302, 295] on div at bounding box center [417, 306] width 293 height 34
click at [320, 384] on select "SHIPPED PENDING CANCELLED" at bounding box center [417, 380] width 293 height 23
click at [271, 369] on select "SHIPPED PENDING CANCELLED" at bounding box center [417, 380] width 293 height 23
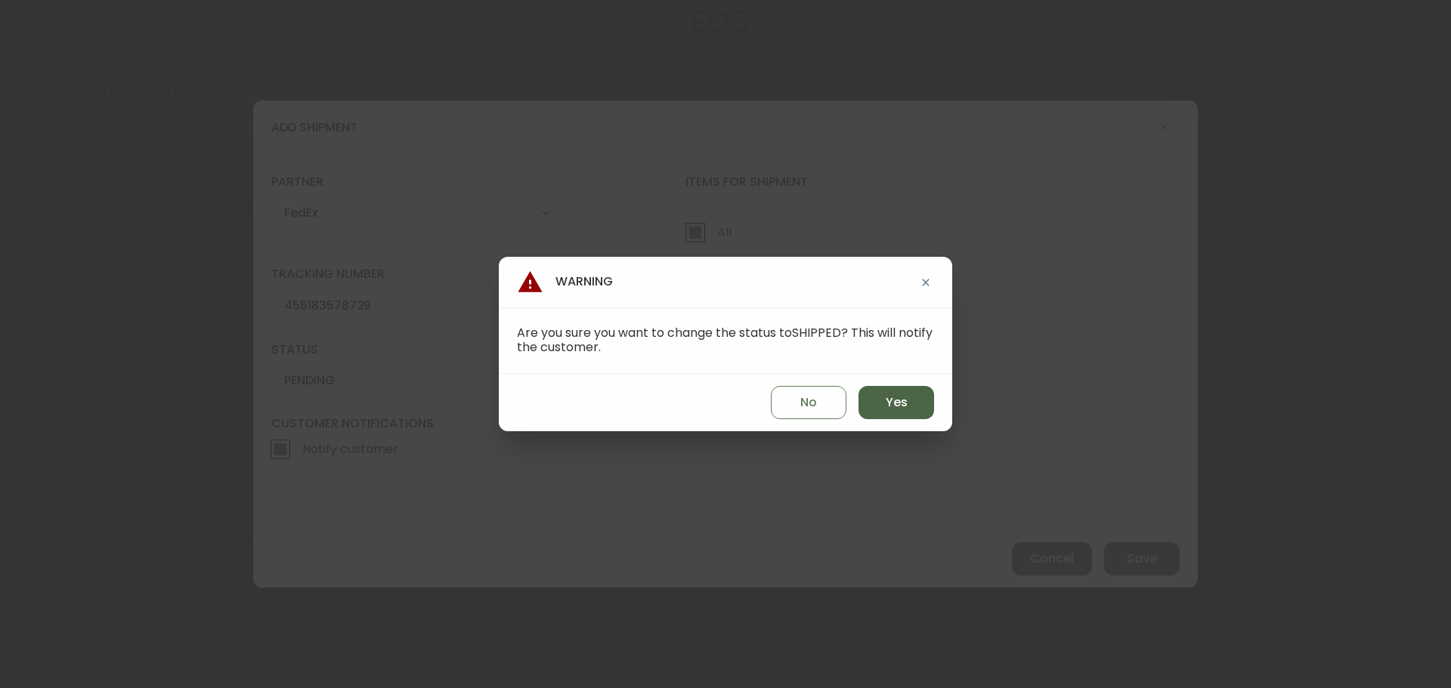
click at [898, 409] on span "Yes" at bounding box center [896, 402] width 22 height 17
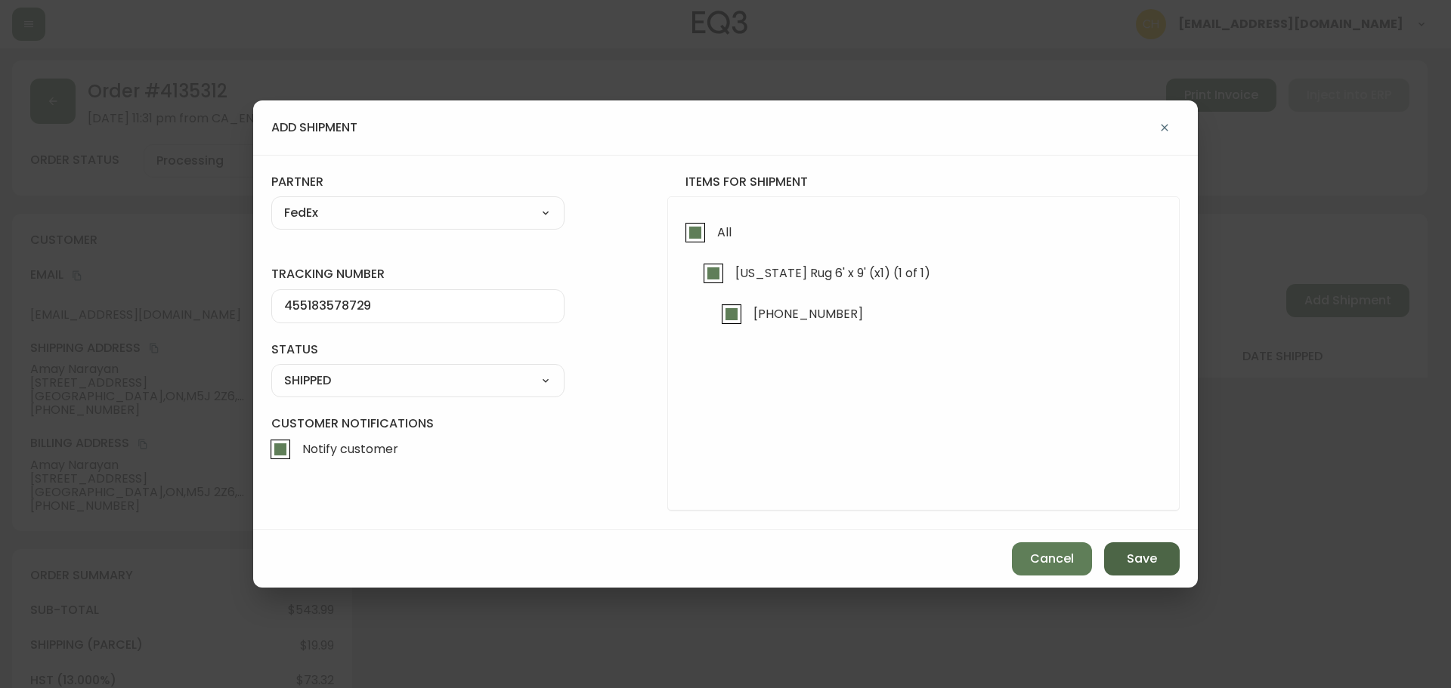
click at [1130, 570] on button "Save" at bounding box center [1142, 558] width 76 height 33
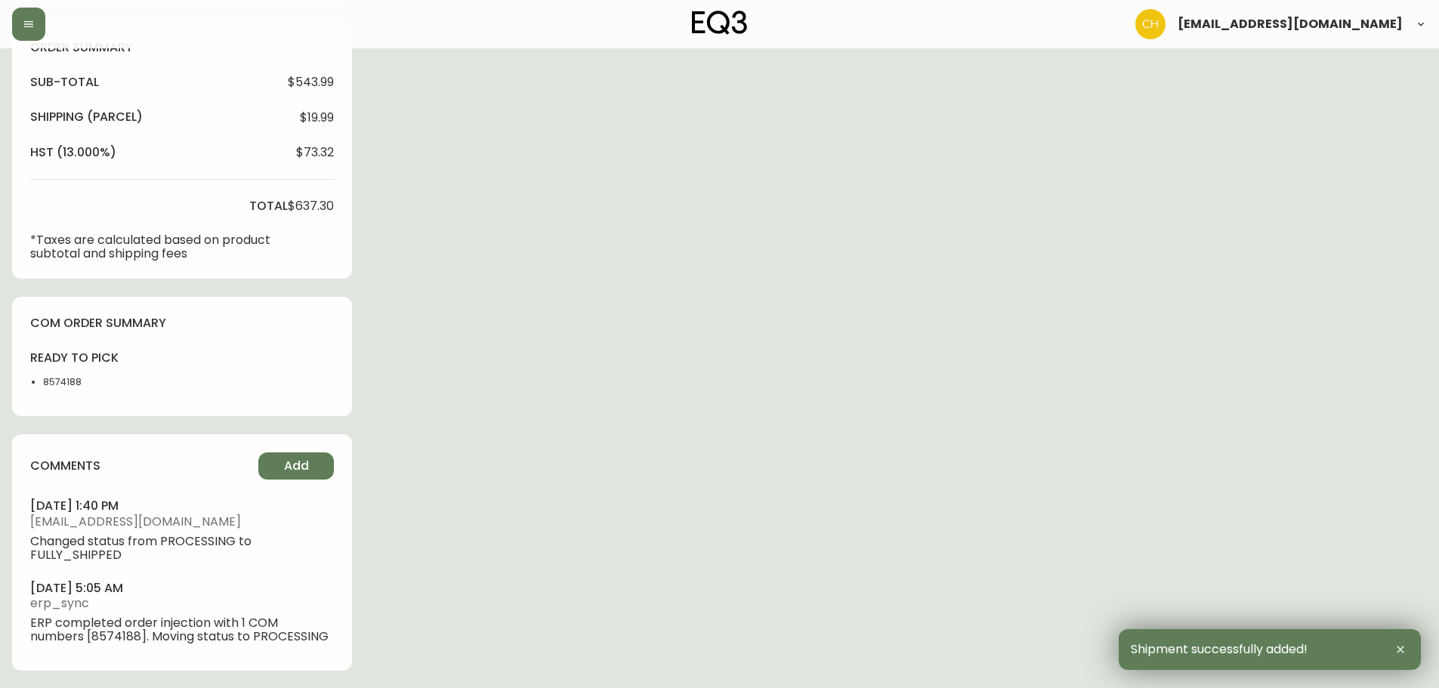
scroll to position [529, 0]
click at [284, 464] on span "Add" at bounding box center [296, 465] width 25 height 17
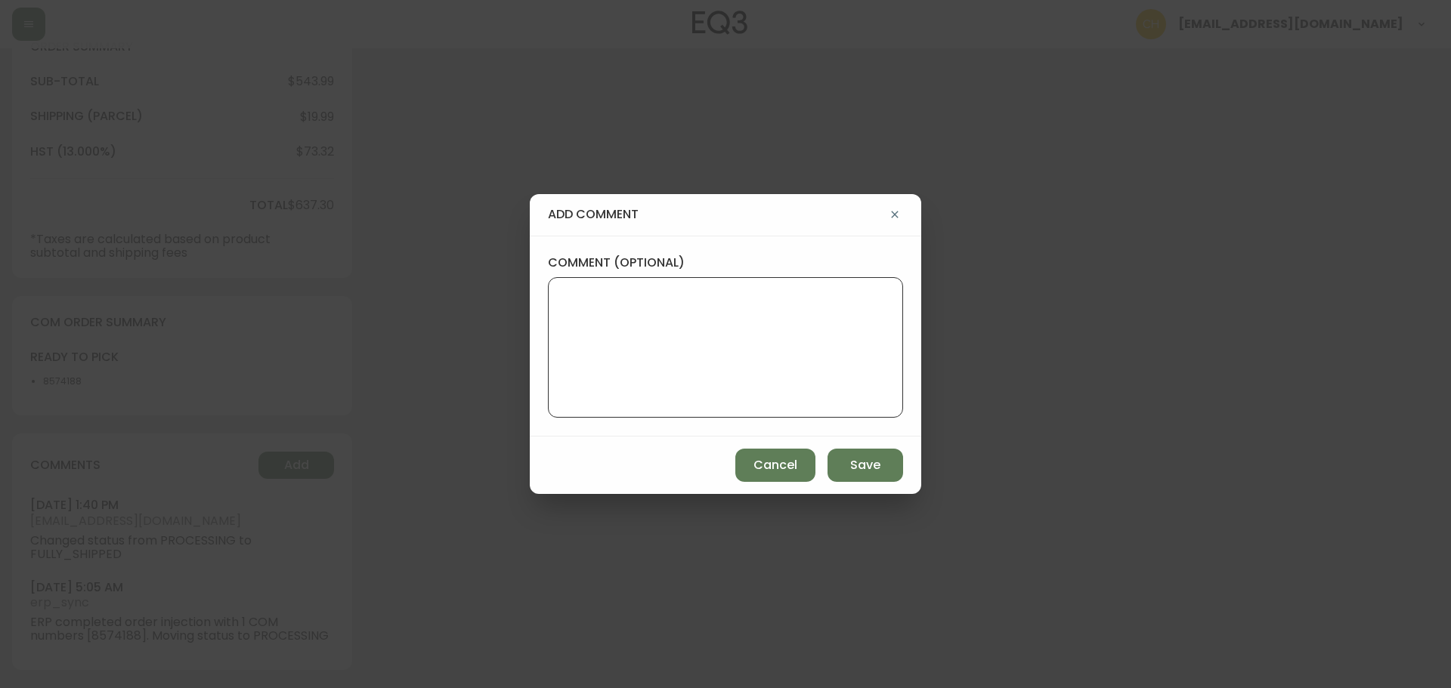
click at [599, 370] on textarea "comment (optional)" at bounding box center [725, 347] width 329 height 121
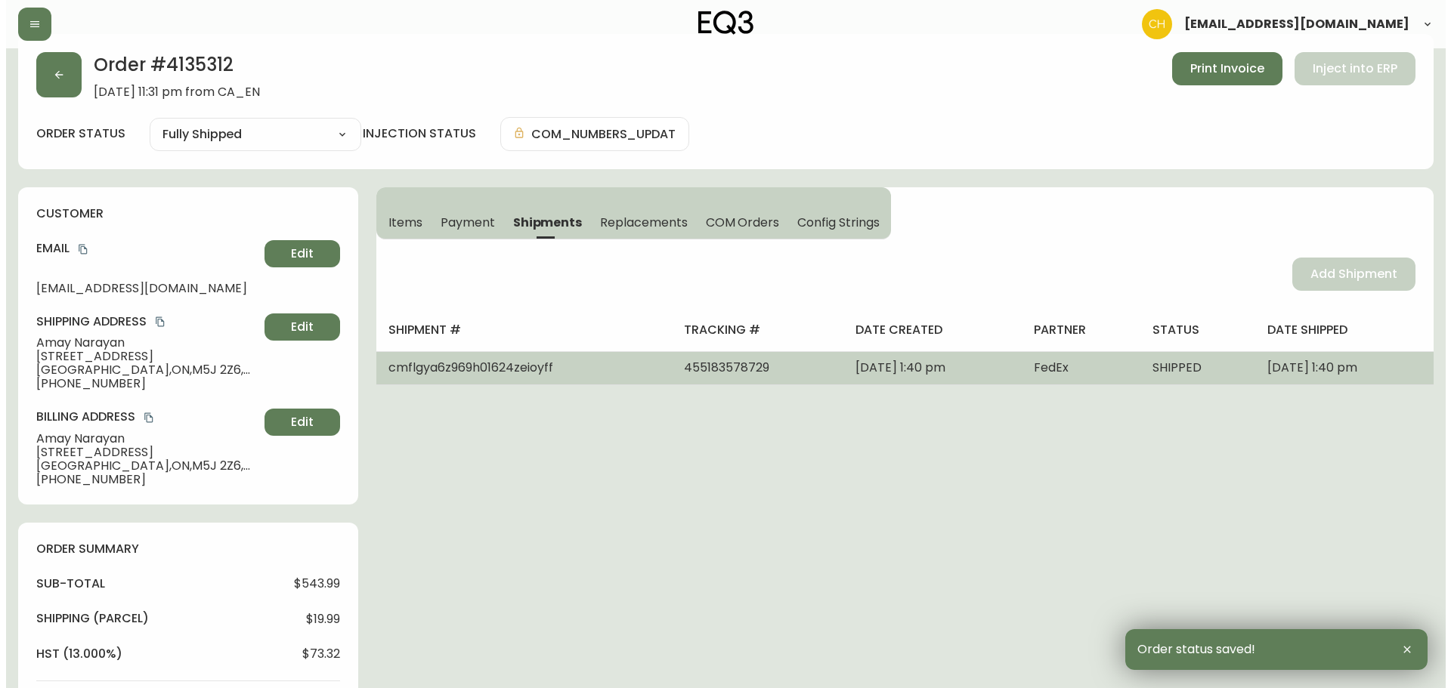
scroll to position [0, 0]
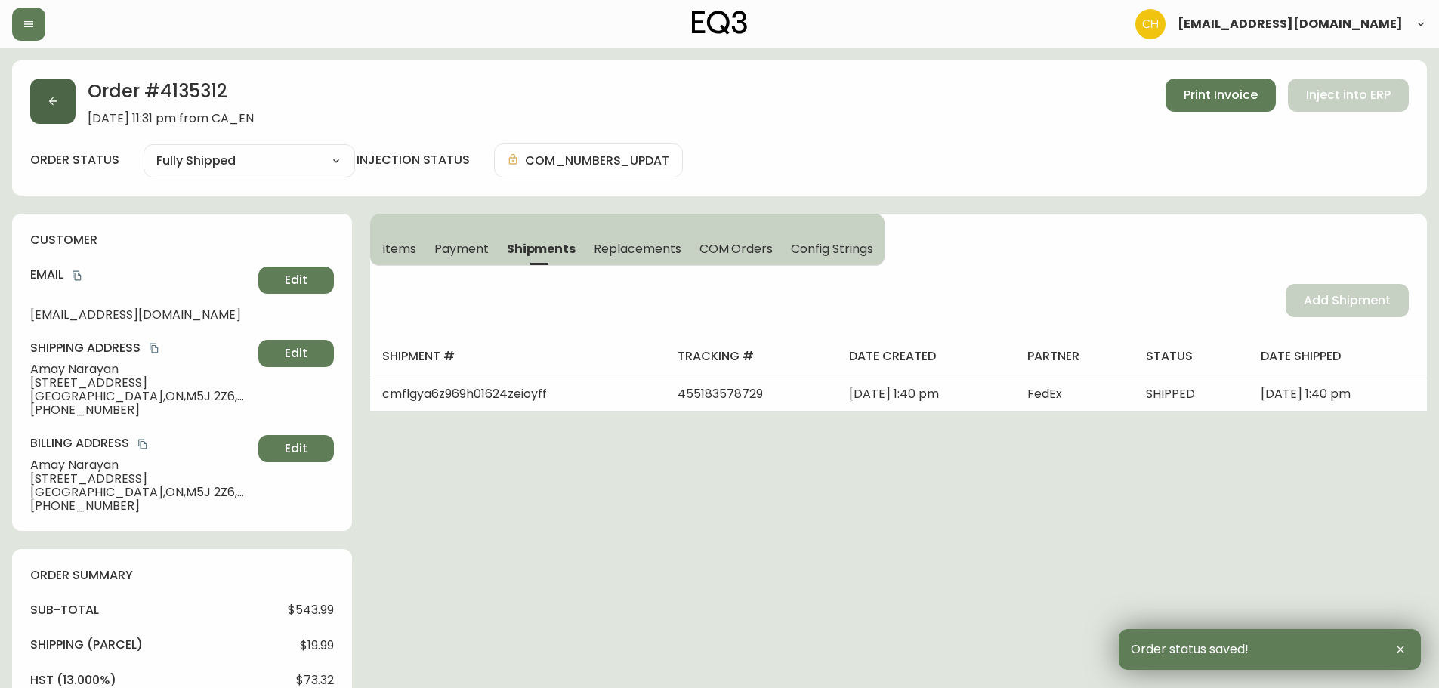
click at [65, 108] on button "button" at bounding box center [52, 101] width 45 height 45
